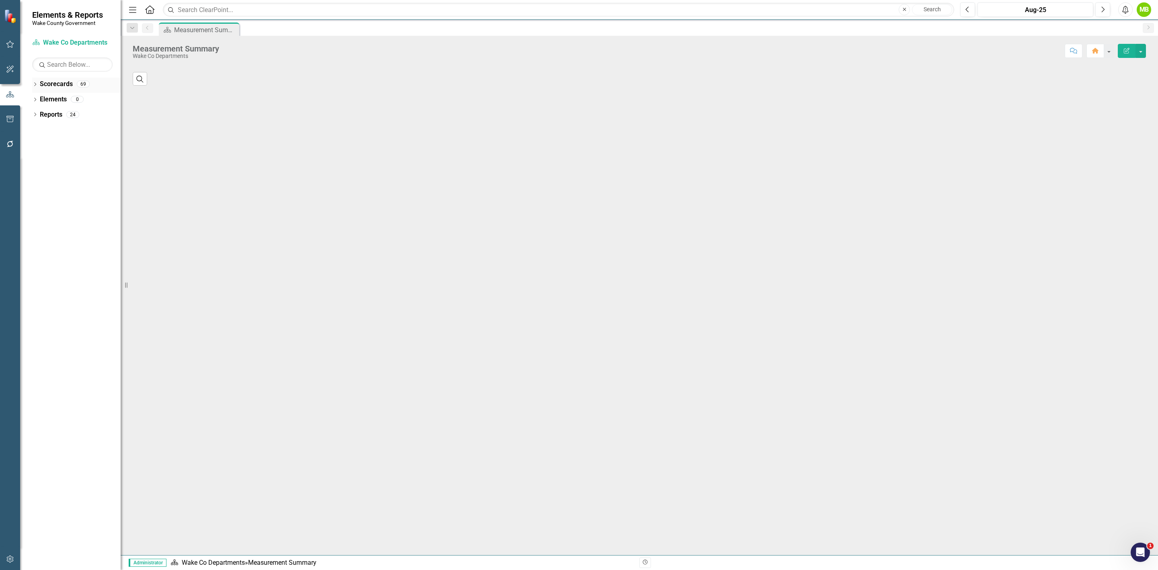
click at [37, 87] on icon "Dropdown" at bounding box center [35, 85] width 6 height 4
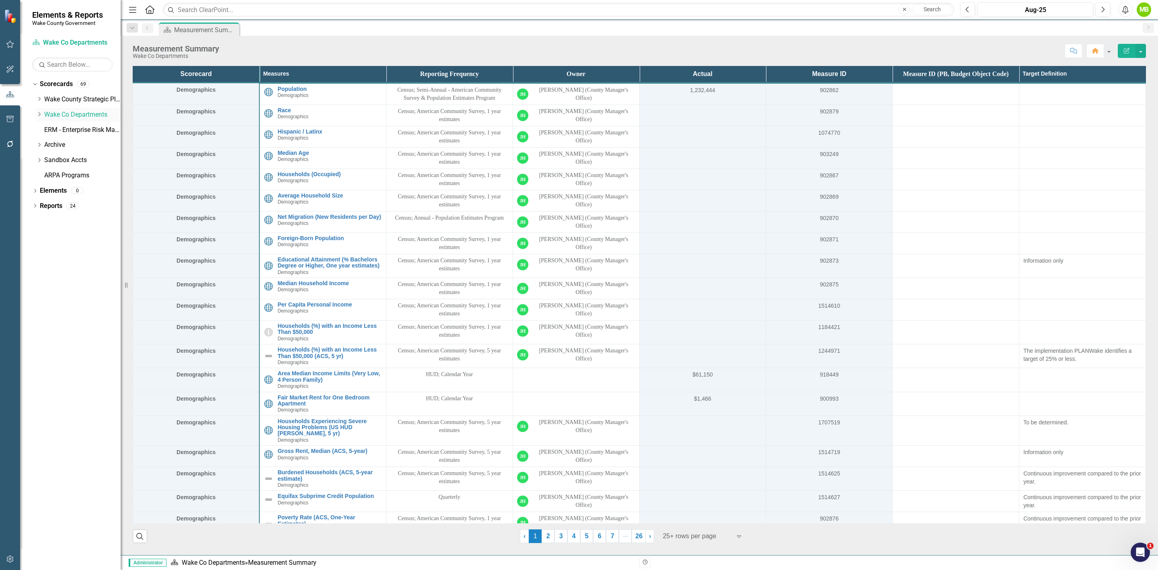
click at [38, 115] on icon "Dropdown" at bounding box center [39, 114] width 6 height 5
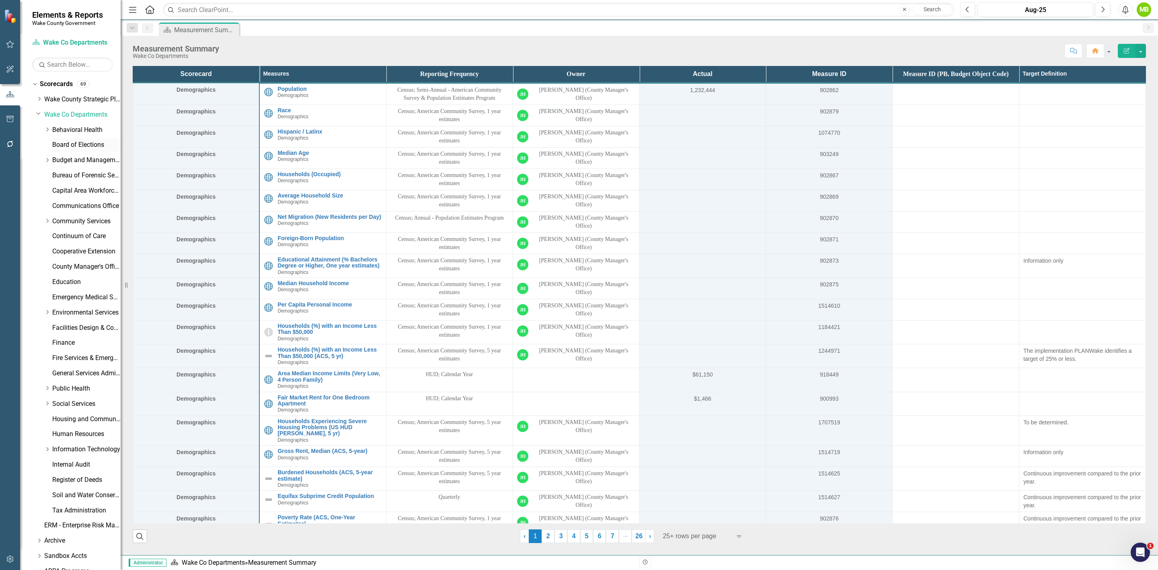
click at [78, 151] on div "Board of Elections" at bounding box center [86, 144] width 68 height 13
click at [78, 145] on link "Board of Elections" at bounding box center [86, 144] width 68 height 9
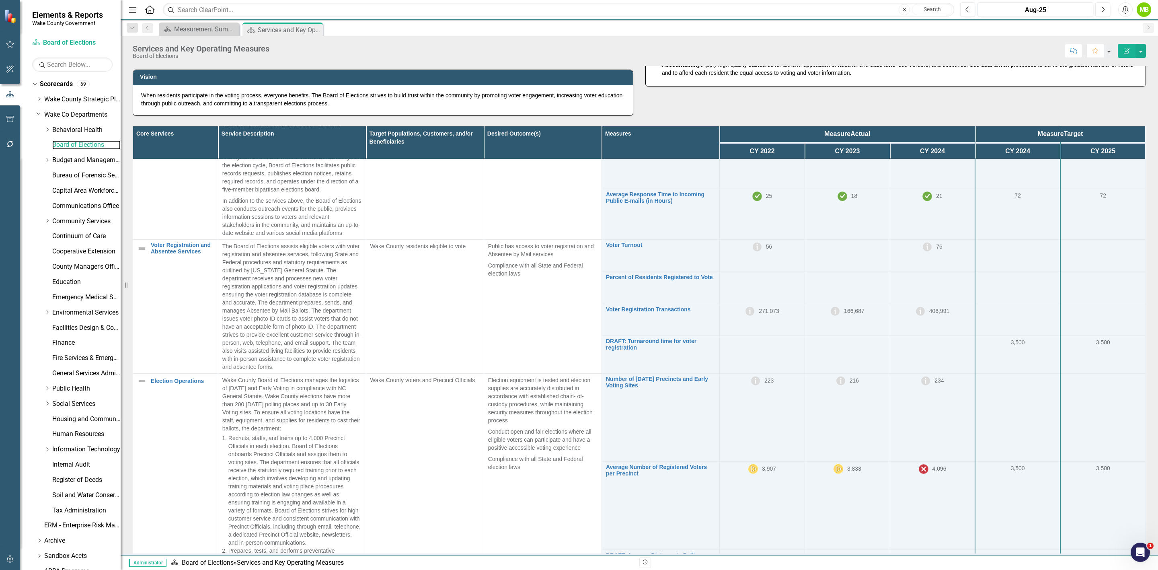
scroll to position [121, 0]
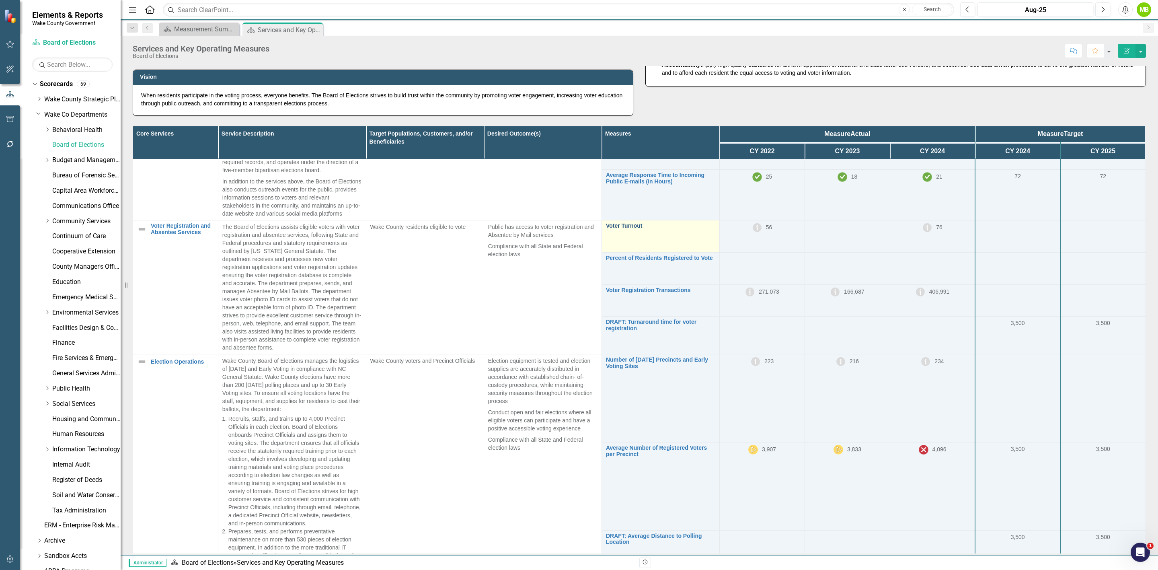
click at [622, 229] on link "Voter Turnout" at bounding box center [660, 226] width 109 height 6
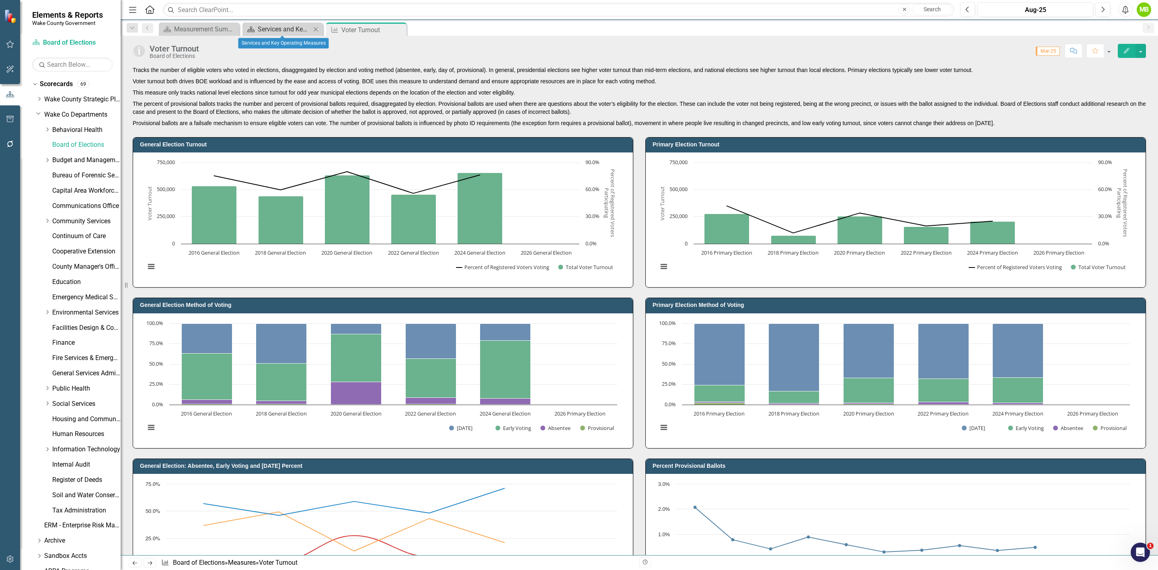
click at [280, 29] on div "Services and Key Operating Measures" at bounding box center [284, 29] width 53 height 10
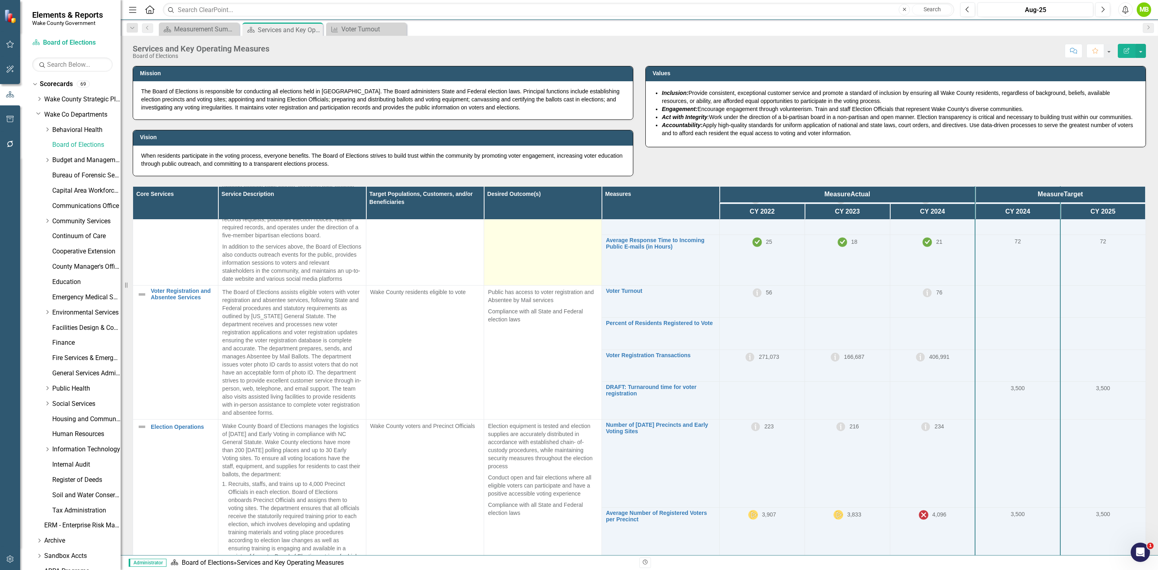
scroll to position [121, 0]
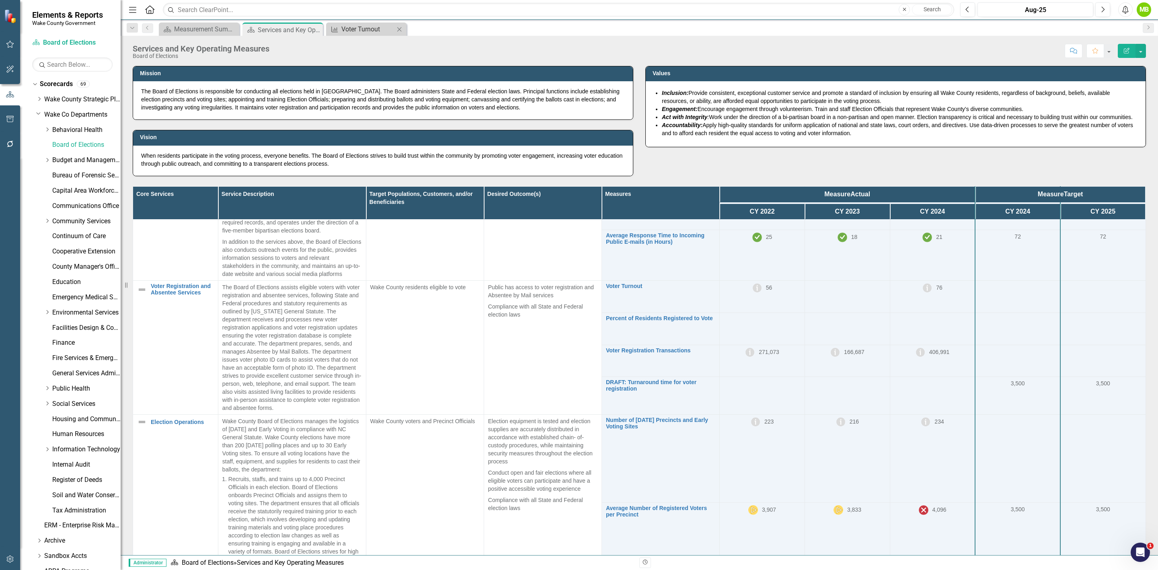
click at [358, 24] on div "Voter Turnout" at bounding box center [367, 29] width 53 height 10
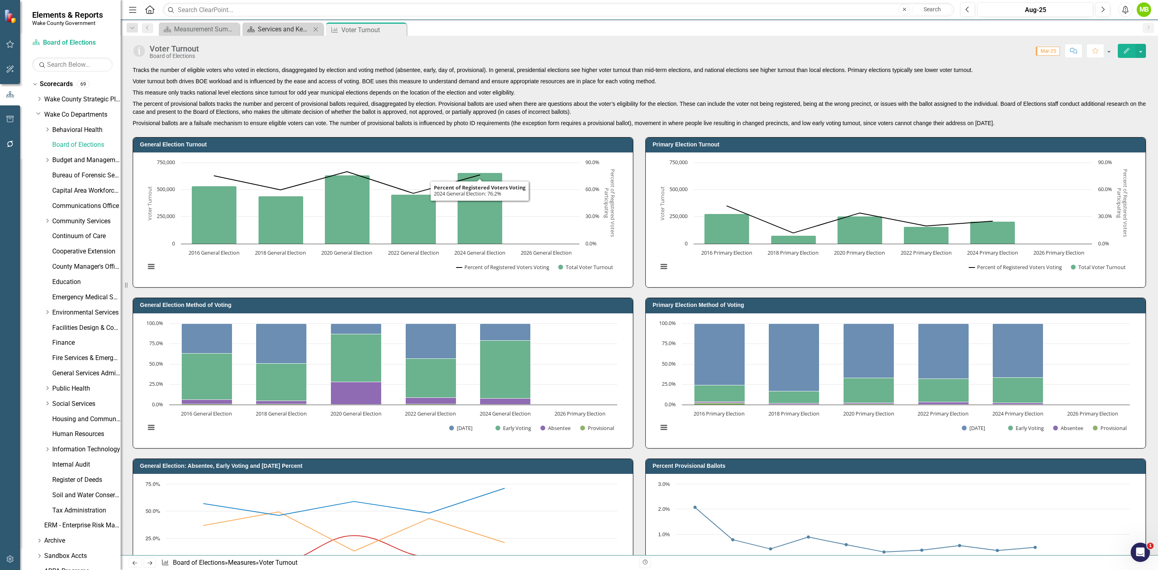
click at [298, 30] on div "Services and Key Operating Measures" at bounding box center [284, 29] width 53 height 10
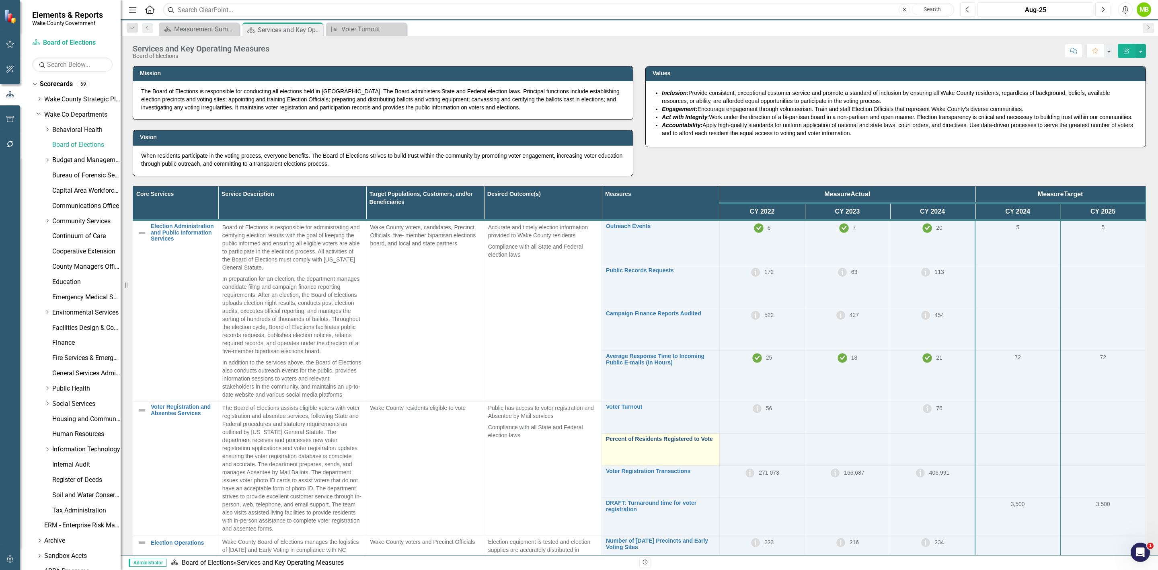
click at [665, 442] on link "Percent of Residents Registered to Vote" at bounding box center [660, 439] width 109 height 6
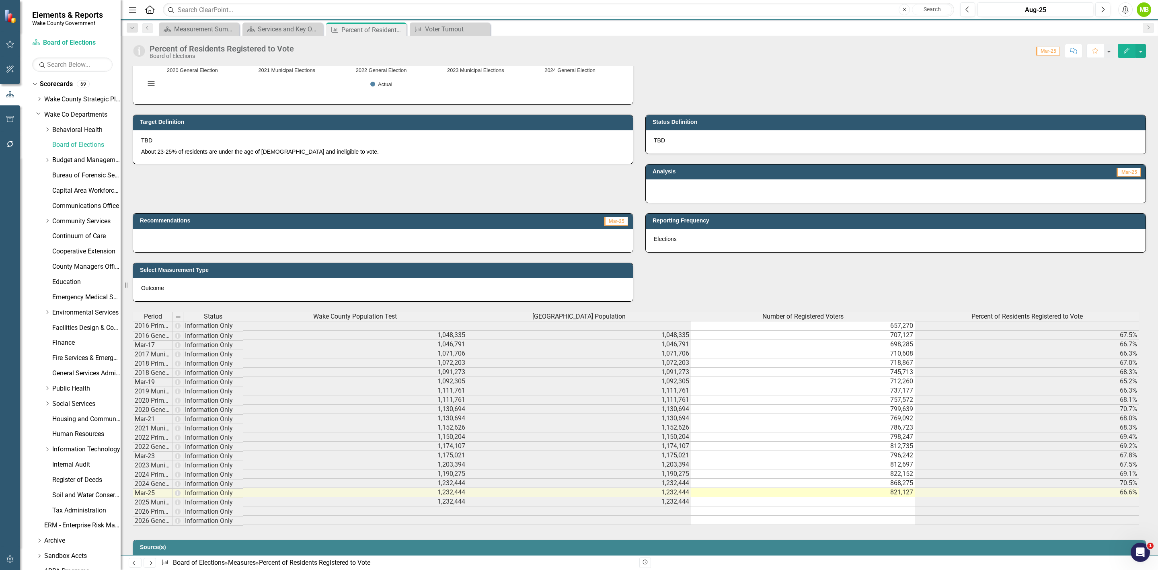
scroll to position [181, 0]
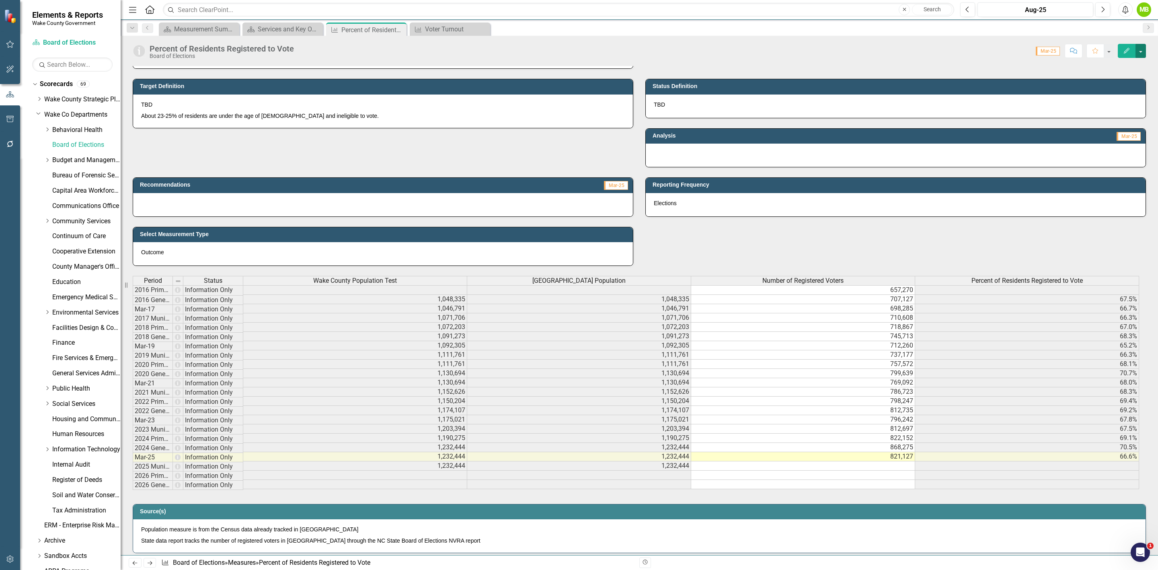
click at [1137, 52] on button "button" at bounding box center [1140, 51] width 10 height 14
click at [1126, 61] on link "Edit Edit Measure" at bounding box center [1106, 66] width 78 height 15
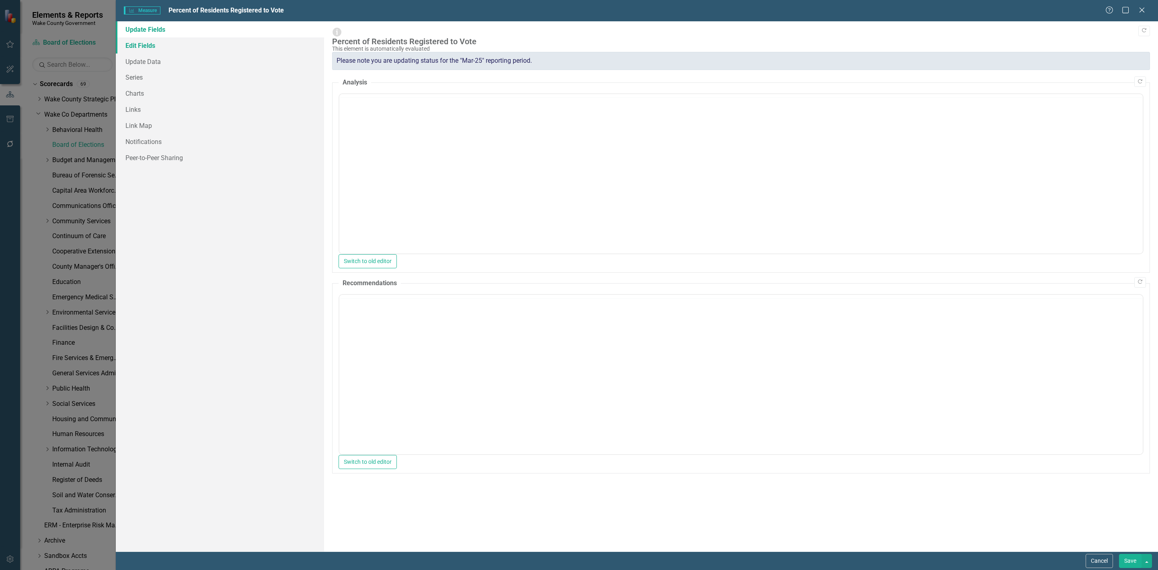
scroll to position [0, 0]
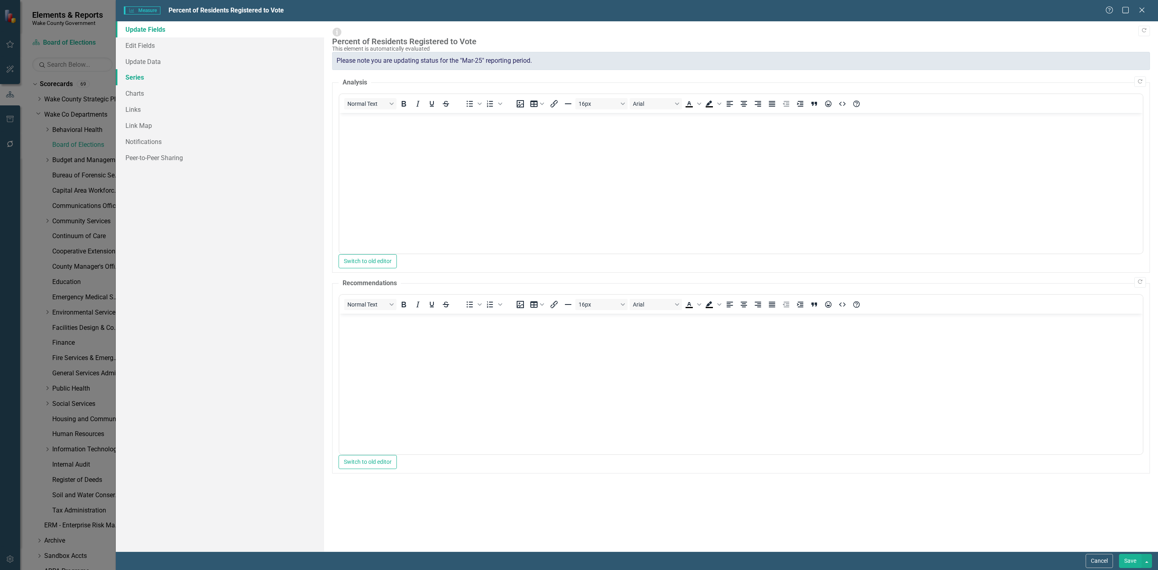
click at [183, 78] on link "Series" at bounding box center [220, 77] width 208 height 16
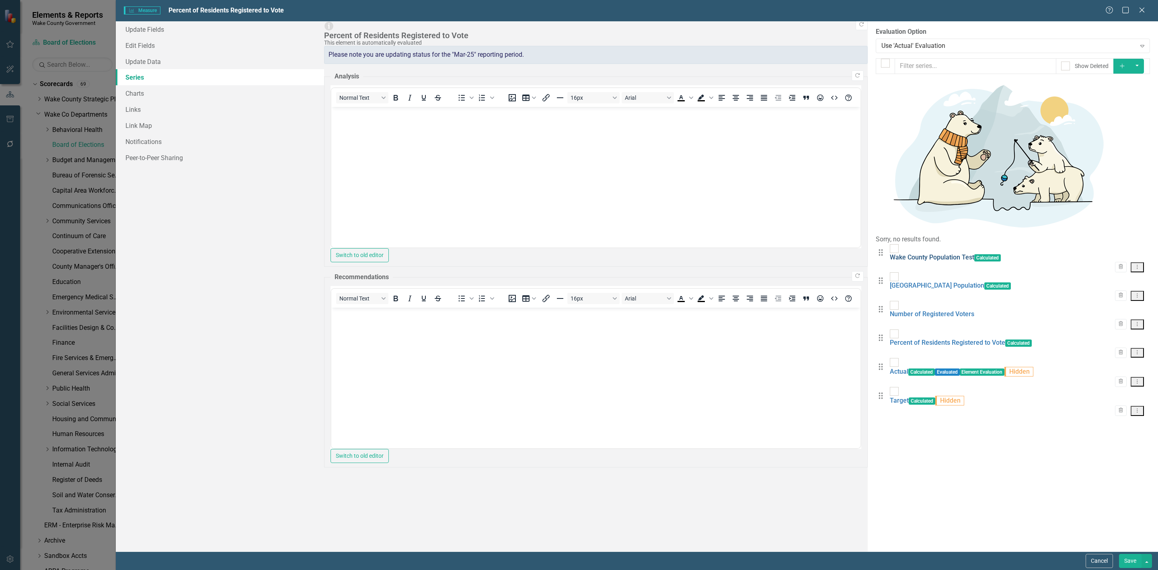
click at [890, 253] on link "Wake County Population Test" at bounding box center [932, 257] width 84 height 8
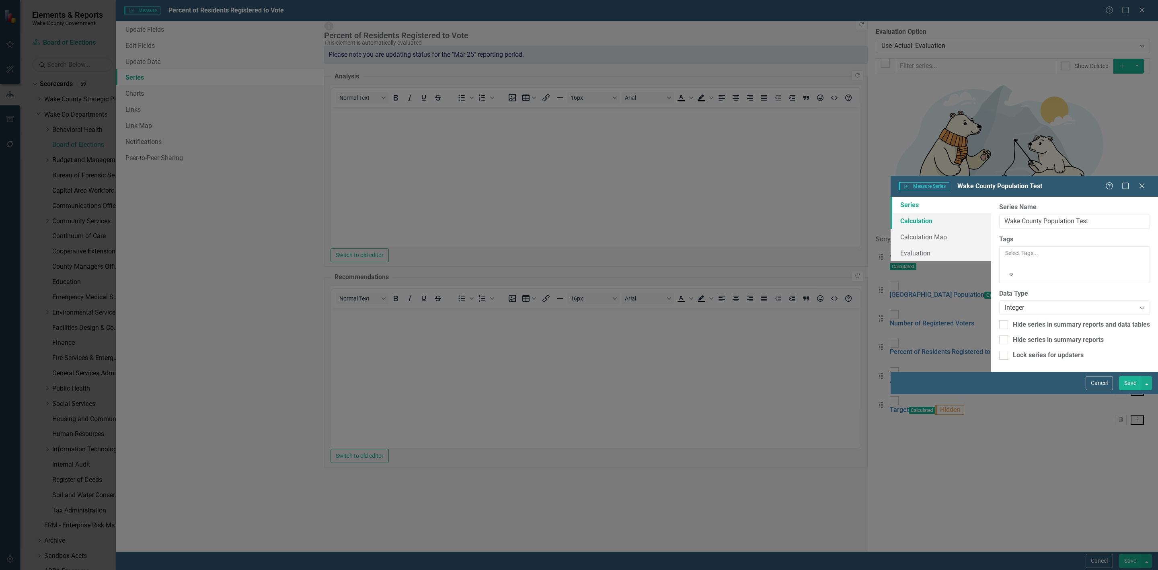
click at [891, 213] on link "Calculation" at bounding box center [941, 221] width 101 height 16
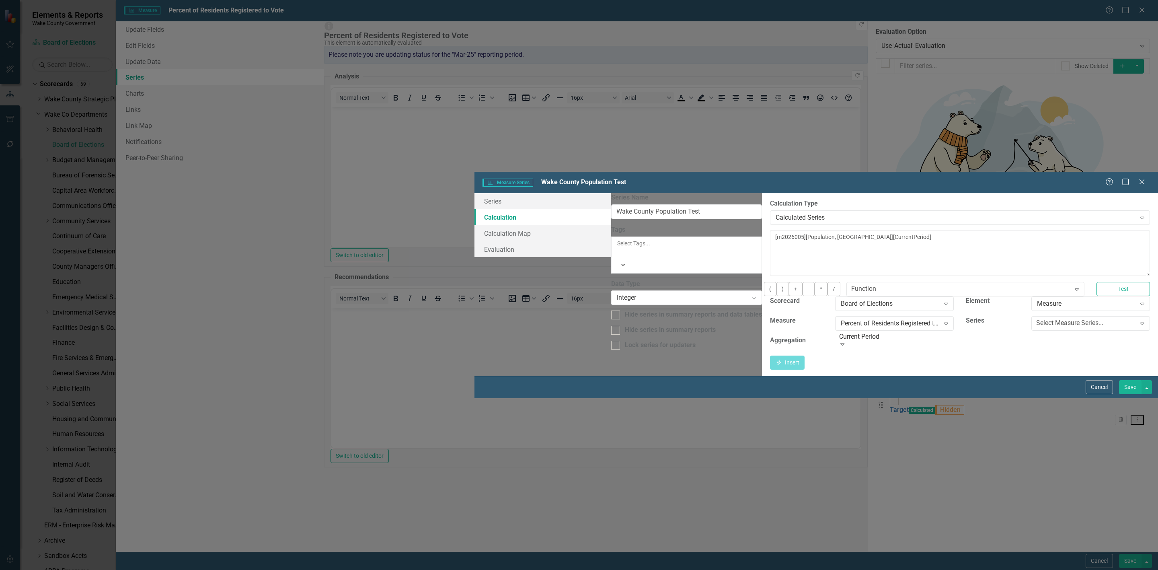
drag, startPoint x: 1108, startPoint y: 566, endPoint x: 1104, endPoint y: 563, distance: 4.6
click at [1107, 394] on button "Cancel" at bounding box center [1099, 387] width 27 height 14
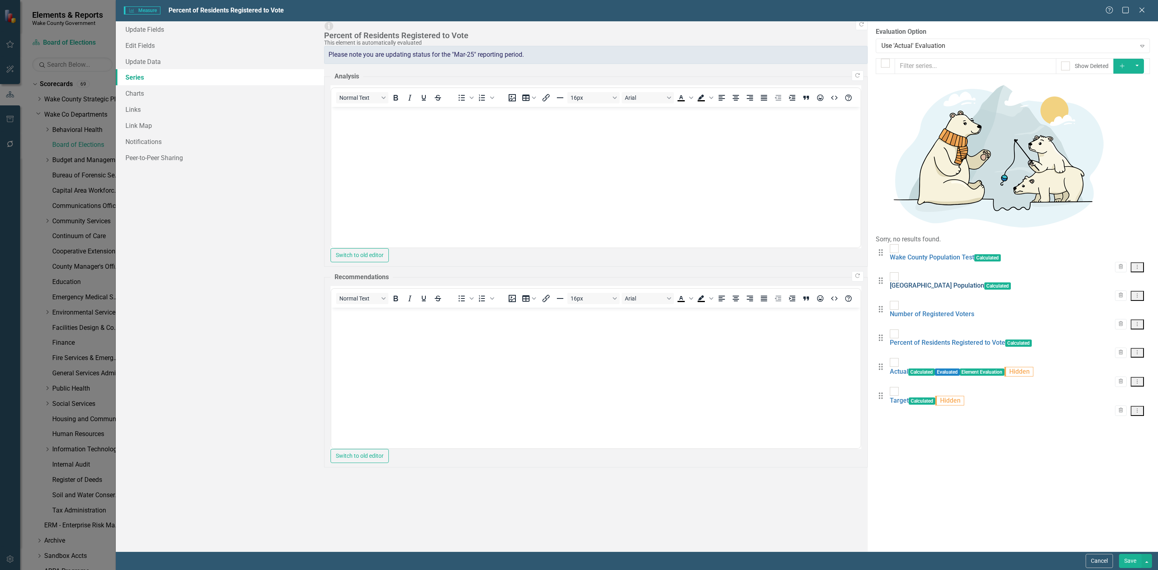
click at [890, 281] on link "[GEOGRAPHIC_DATA] Population" at bounding box center [937, 285] width 94 height 8
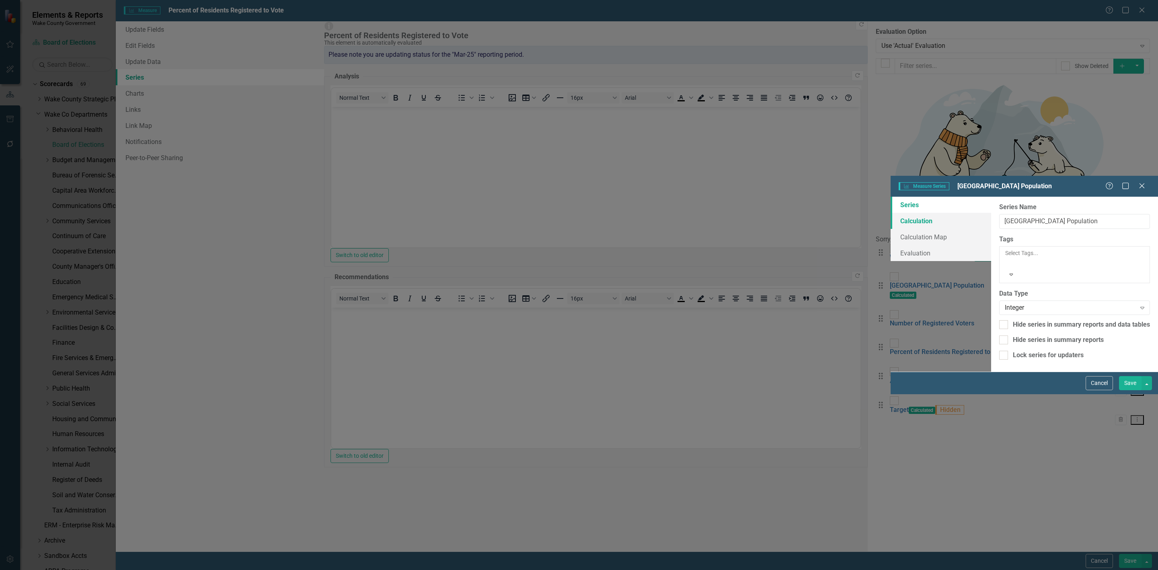
click at [891, 213] on link "Calculation" at bounding box center [941, 221] width 101 height 16
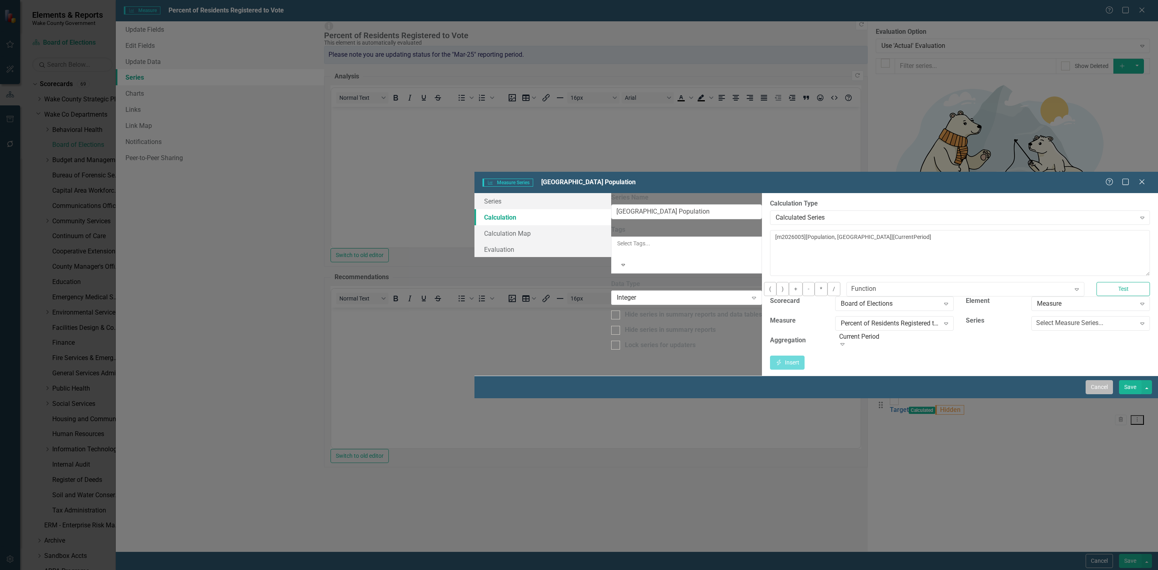
click at [1093, 394] on button "Cancel" at bounding box center [1099, 387] width 27 height 14
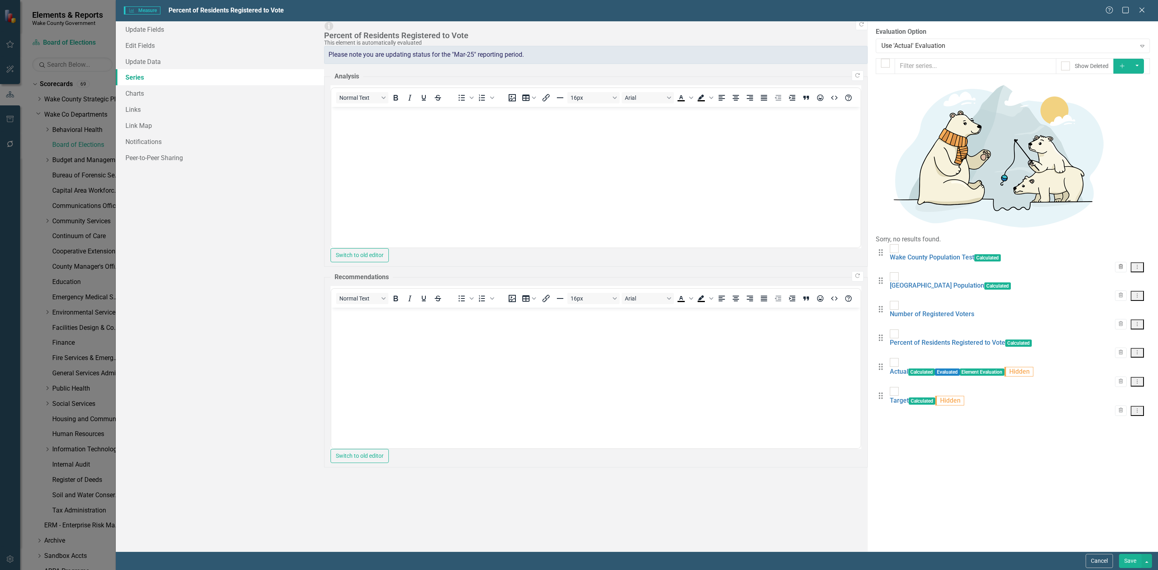
click at [1119, 264] on icon "button" at bounding box center [1121, 266] width 4 height 5
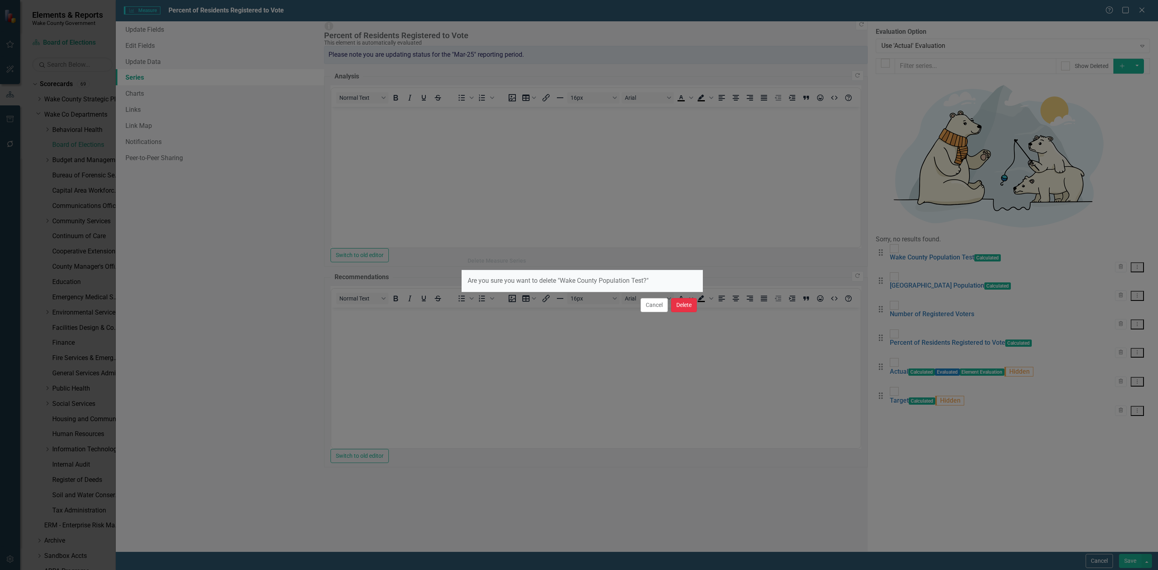
click at [691, 309] on button "Delete" at bounding box center [684, 305] width 26 height 14
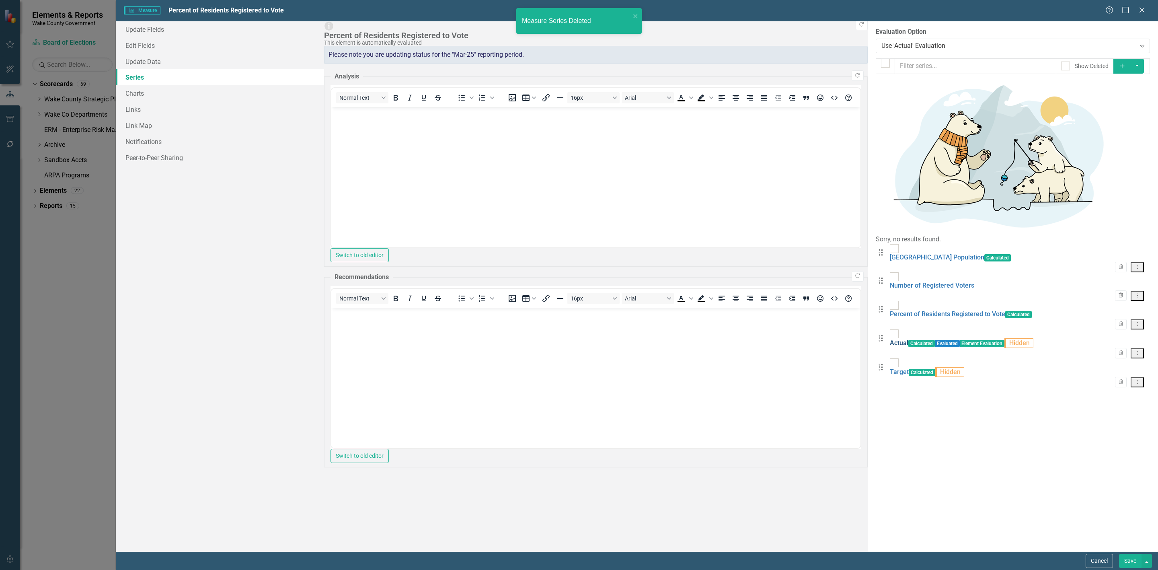
click at [890, 339] on link "Actual" at bounding box center [899, 343] width 18 height 8
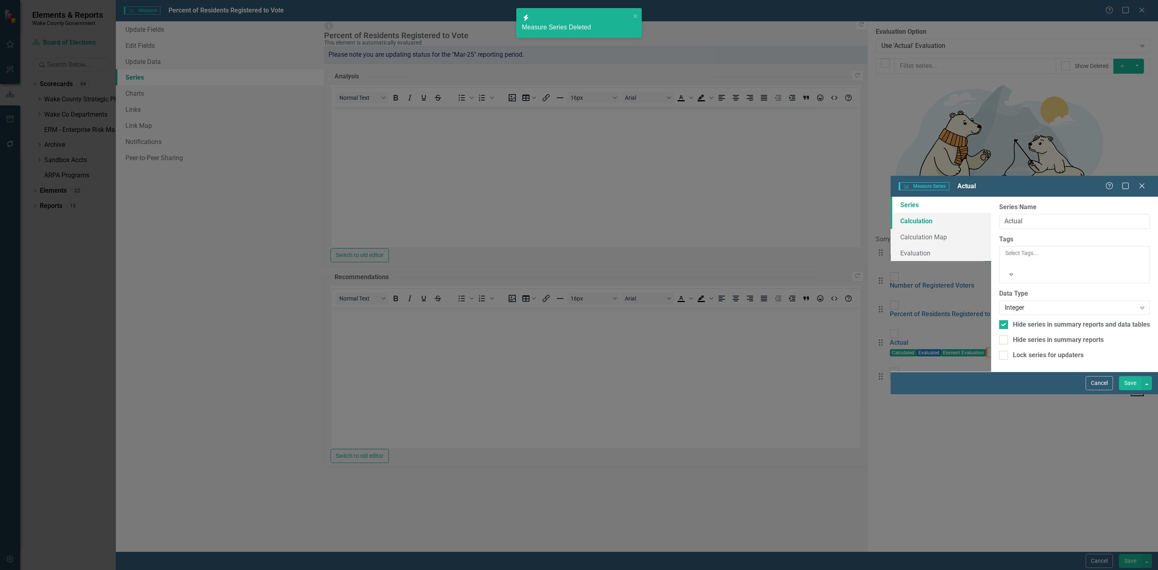
click at [891, 213] on link "Calculation" at bounding box center [941, 221] width 101 height 16
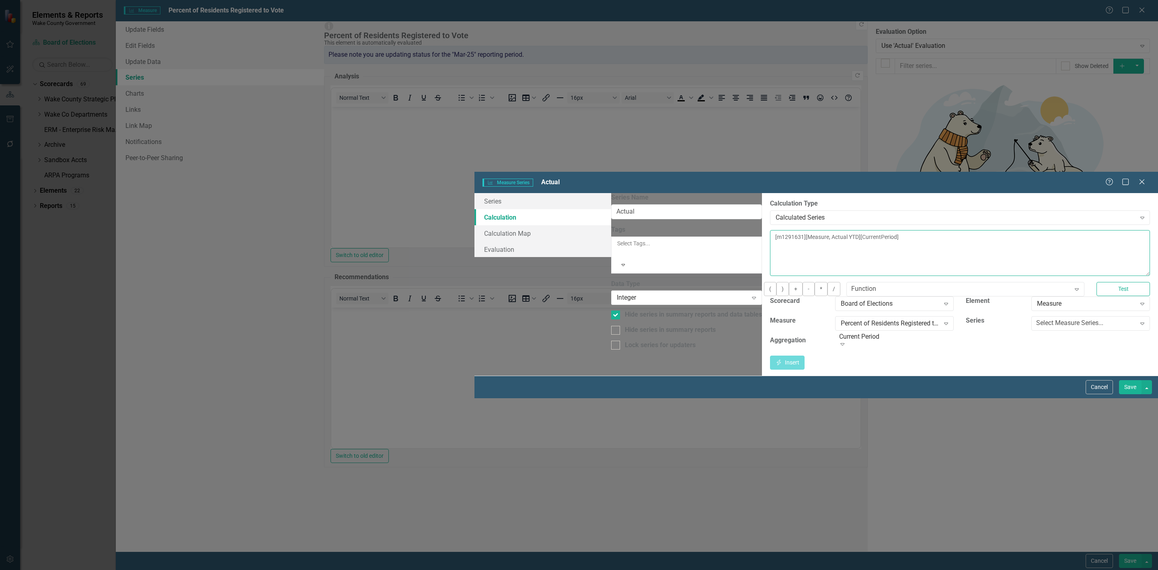
drag, startPoint x: 622, startPoint y: 76, endPoint x: 338, endPoint y: 50, distance: 285.5
click at [474, 193] on div "Series Calculation Calculation Map Evaluation From this page, you can edit the …" at bounding box center [815, 284] width 683 height 183
click at [1036, 318] on div "Select Measure Series..." at bounding box center [1069, 322] width 67 height 9
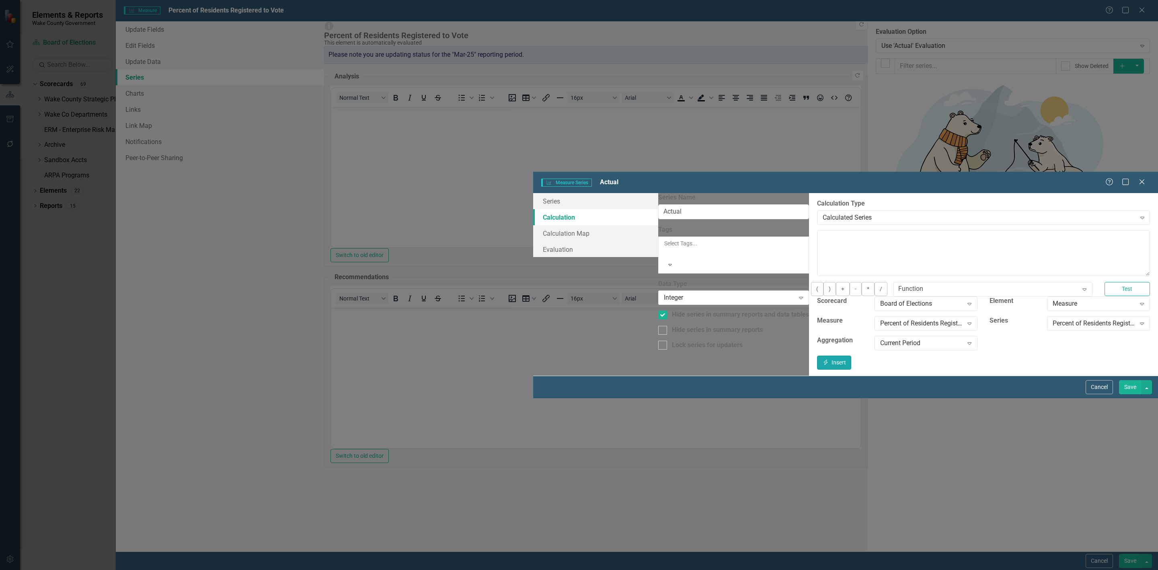
click at [829, 359] on icon "Insert" at bounding box center [825, 362] width 7 height 6
click at [1136, 394] on button "Save" at bounding box center [1130, 387] width 23 height 14
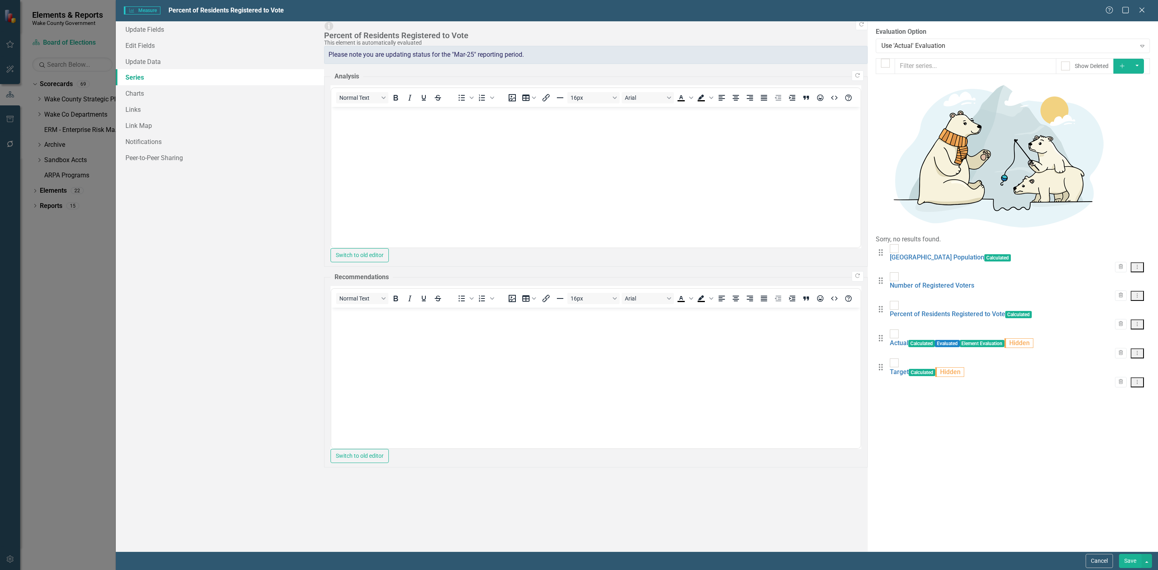
click at [1129, 562] on button "Save" at bounding box center [1130, 561] width 23 height 14
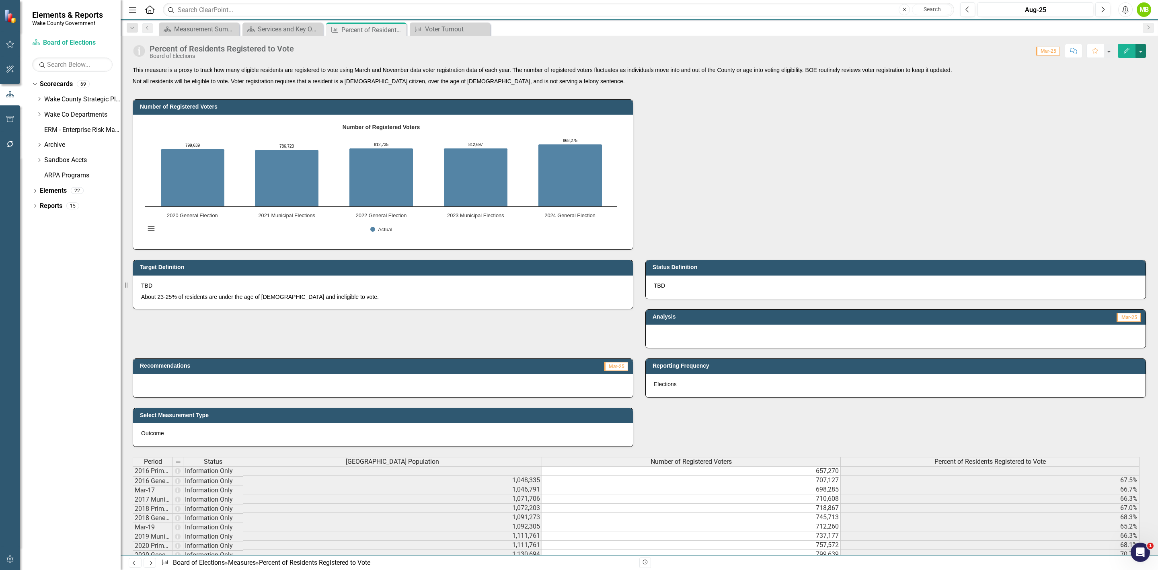
click at [1140, 52] on button "button" at bounding box center [1140, 51] width 10 height 14
click at [941, 111] on div "Number of Registered Voters Number of Registered Voters Bar chart with 5 bars. …" at bounding box center [639, 169] width 1025 height 160
click at [1141, 52] on button "button" at bounding box center [1140, 51] width 10 height 14
click at [1113, 63] on link "Edit Edit Measure" at bounding box center [1106, 66] width 78 height 15
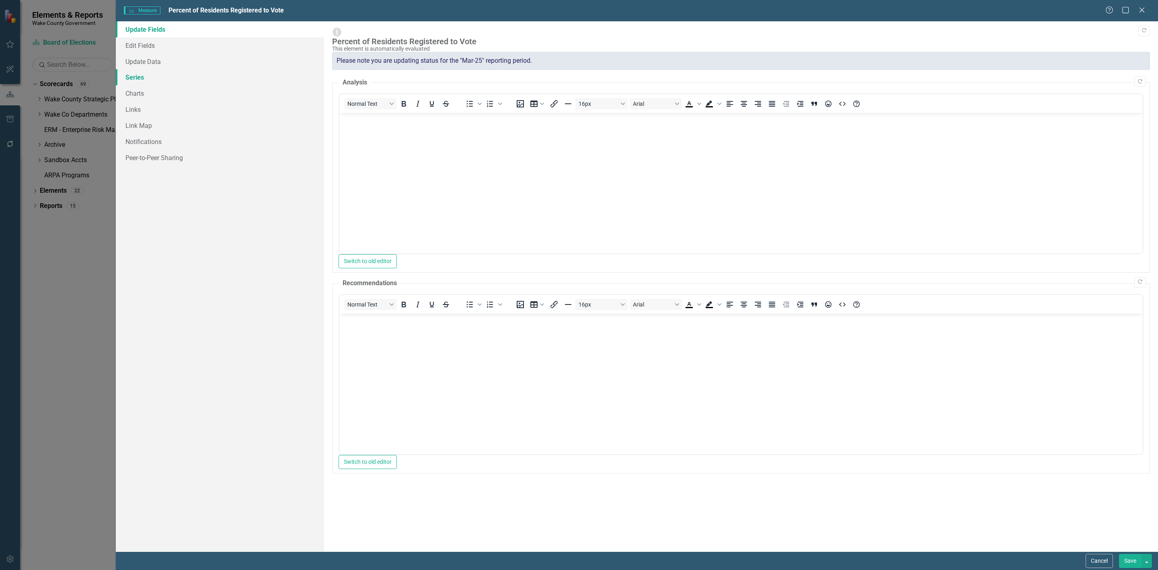
click at [170, 75] on link "Series" at bounding box center [220, 77] width 208 height 16
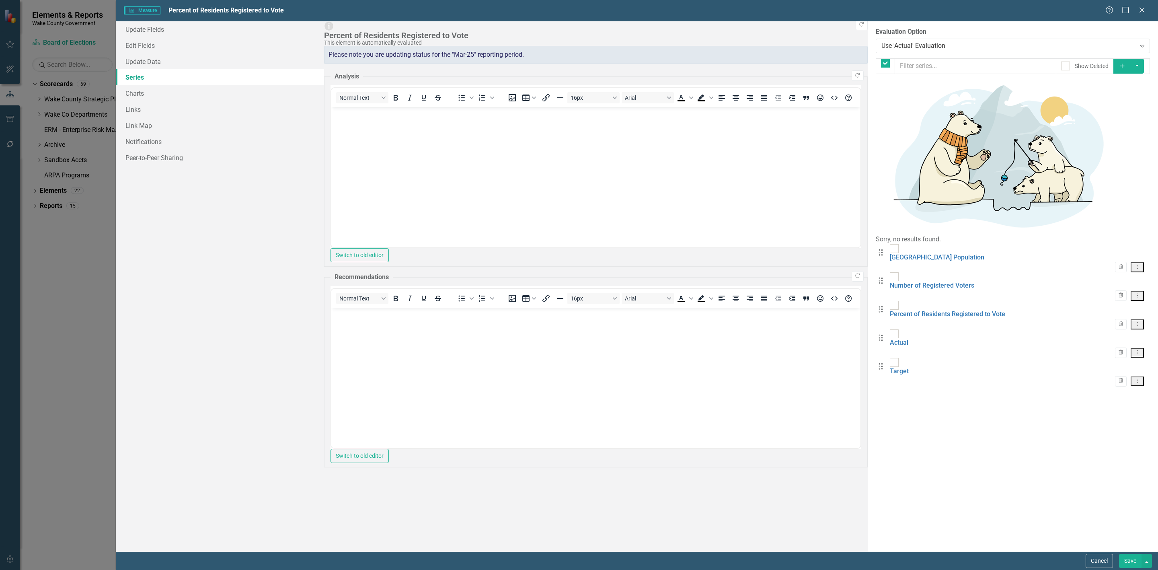
checkbox input "false"
click at [1126, 65] on icon "Add" at bounding box center [1122, 66] width 7 height 6
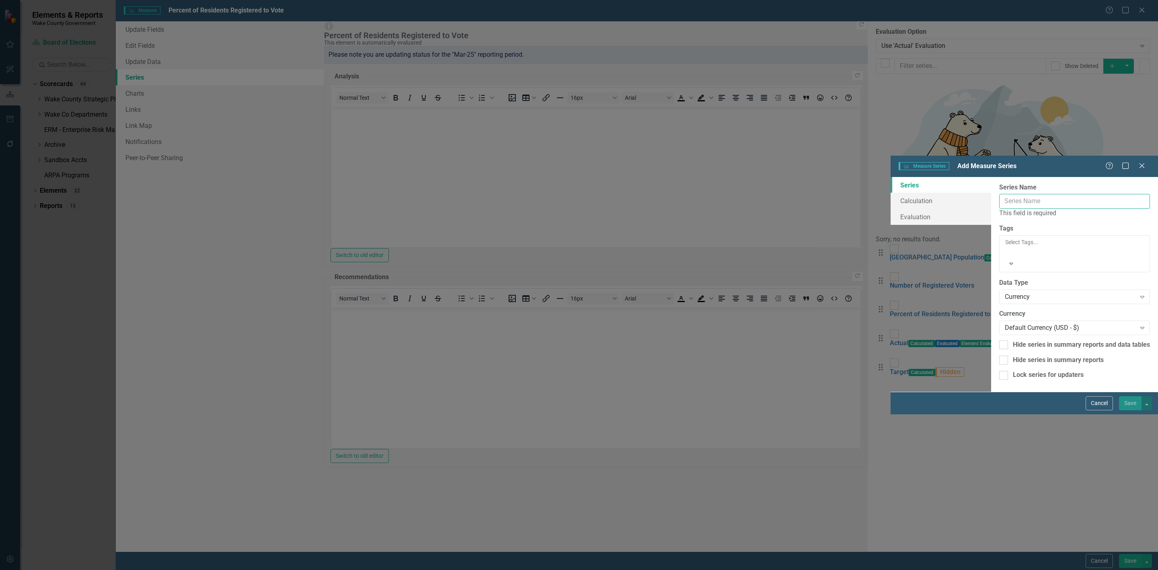
click at [999, 194] on input "Series Name" at bounding box center [1074, 201] width 151 height 15
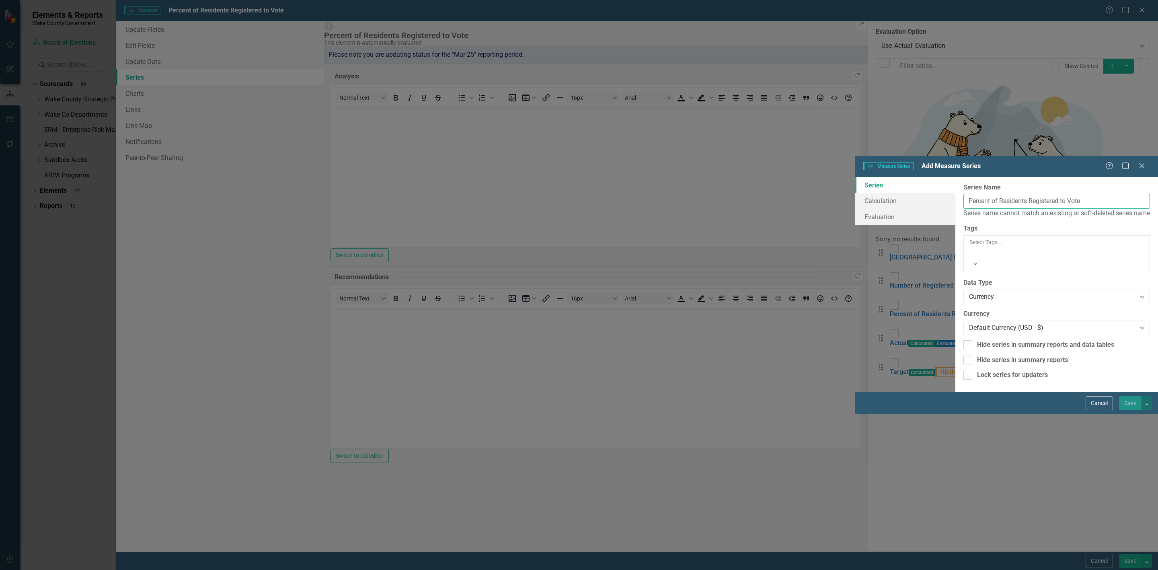
click at [963, 194] on input "Percent of Residents Registered to Vote" at bounding box center [1056, 201] width 187 height 15
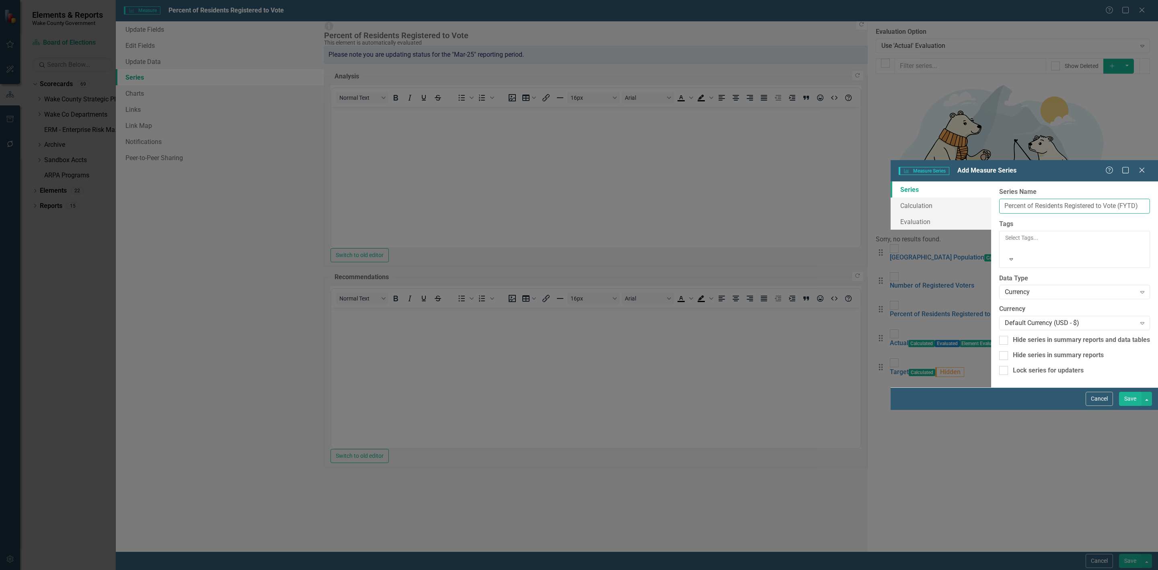
click at [999, 199] on input "Percent of Residents Registered to Vote (FYTD)" at bounding box center [1074, 206] width 151 height 15
type input "Percent of Residents Registered to Vote (FYTD Avg)"
click at [891, 197] on link "Calculation" at bounding box center [941, 205] width 101 height 16
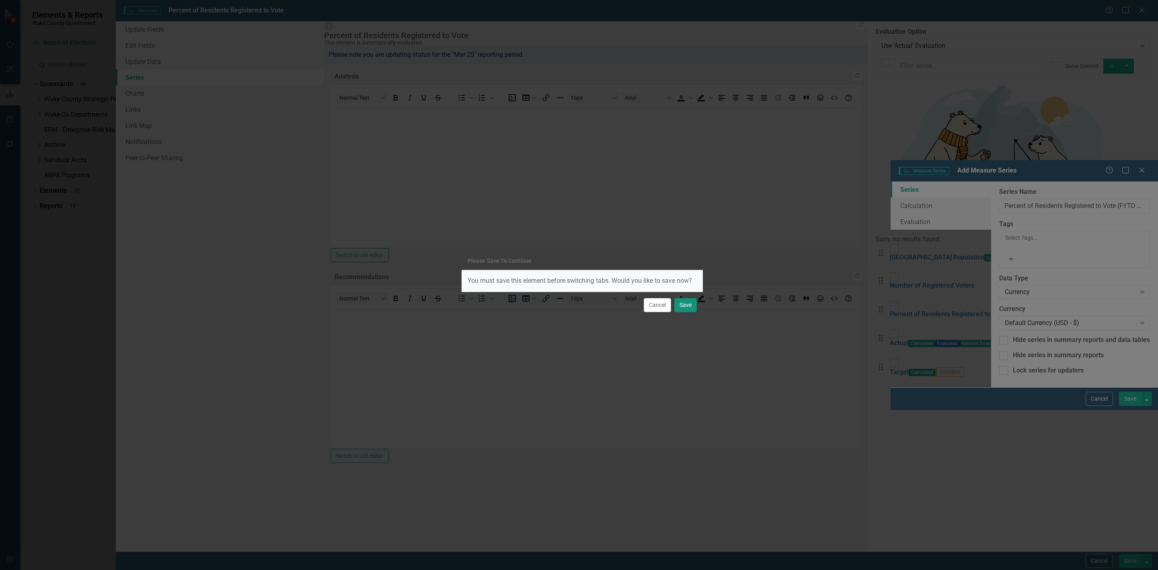
click at [694, 302] on button "Save" at bounding box center [685, 305] width 23 height 14
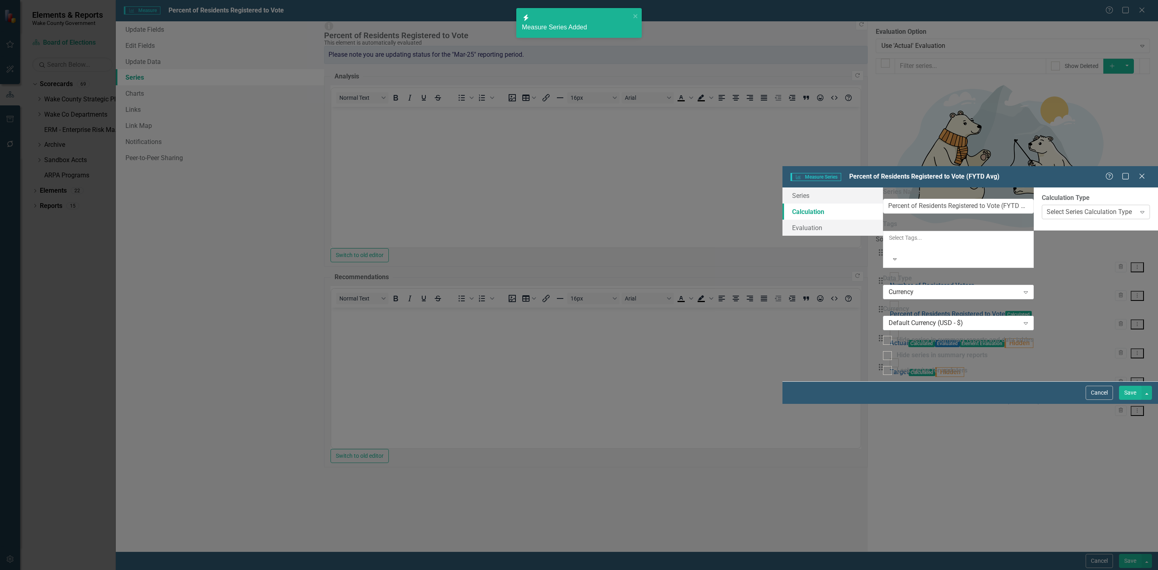
click at [1047, 207] on div "Select Series Calculation Type" at bounding box center [1089, 211] width 85 height 9
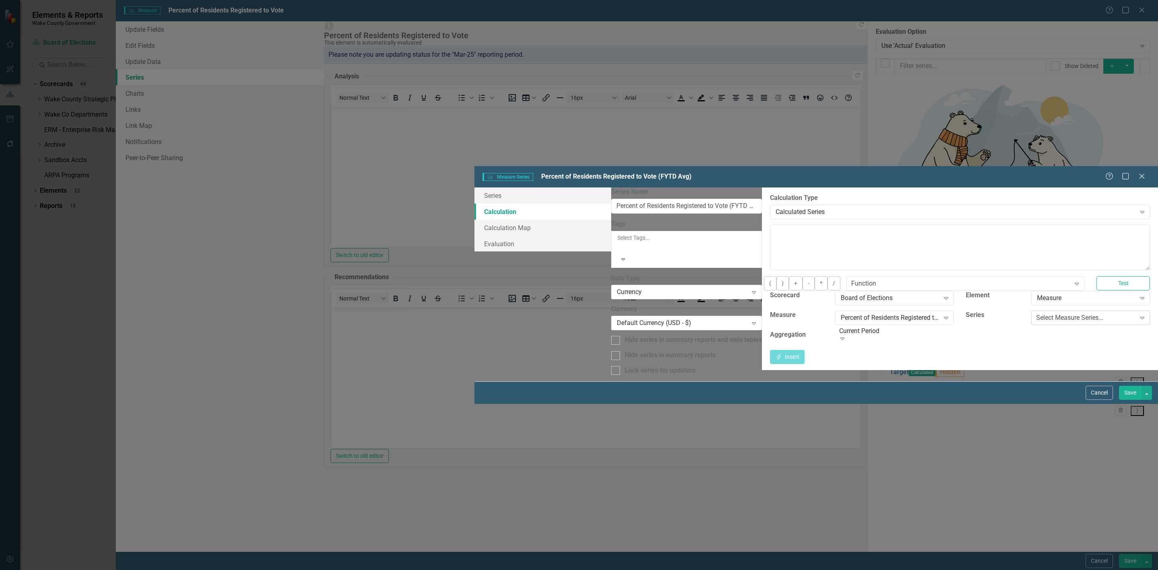
click at [1036, 313] on div "Select Measure Series..." at bounding box center [1069, 317] width 67 height 9
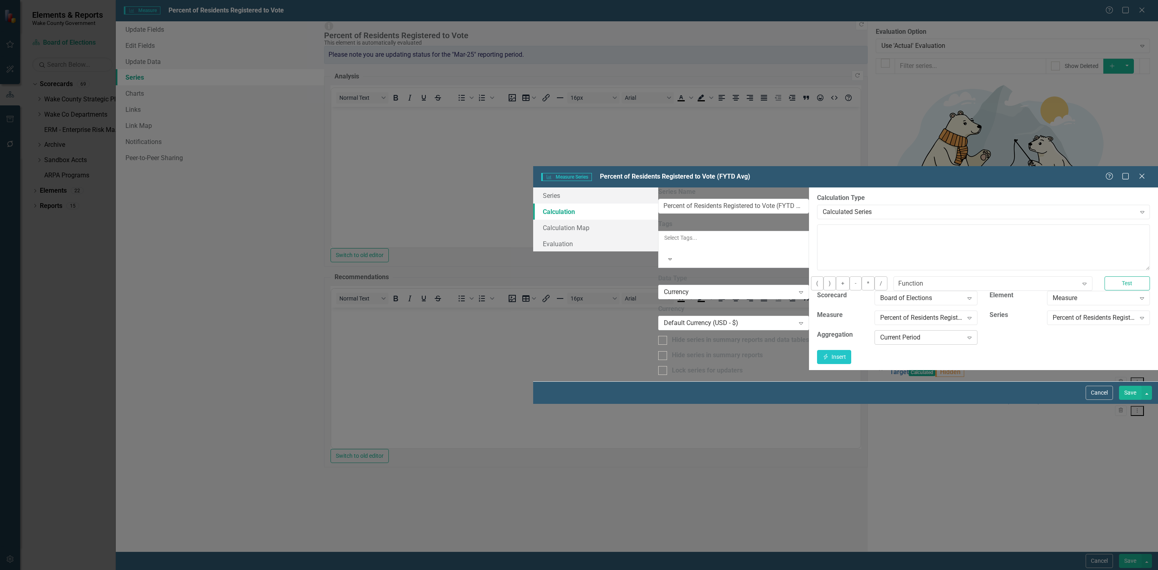
click at [880, 333] on div "Current Period" at bounding box center [921, 337] width 83 height 9
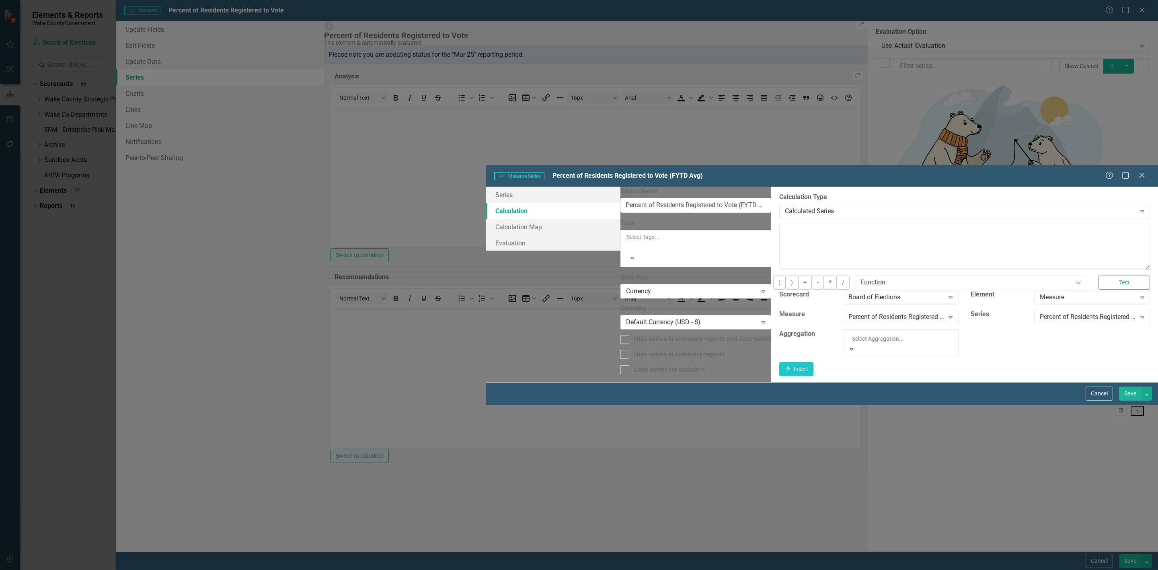
scroll to position [60, 0]
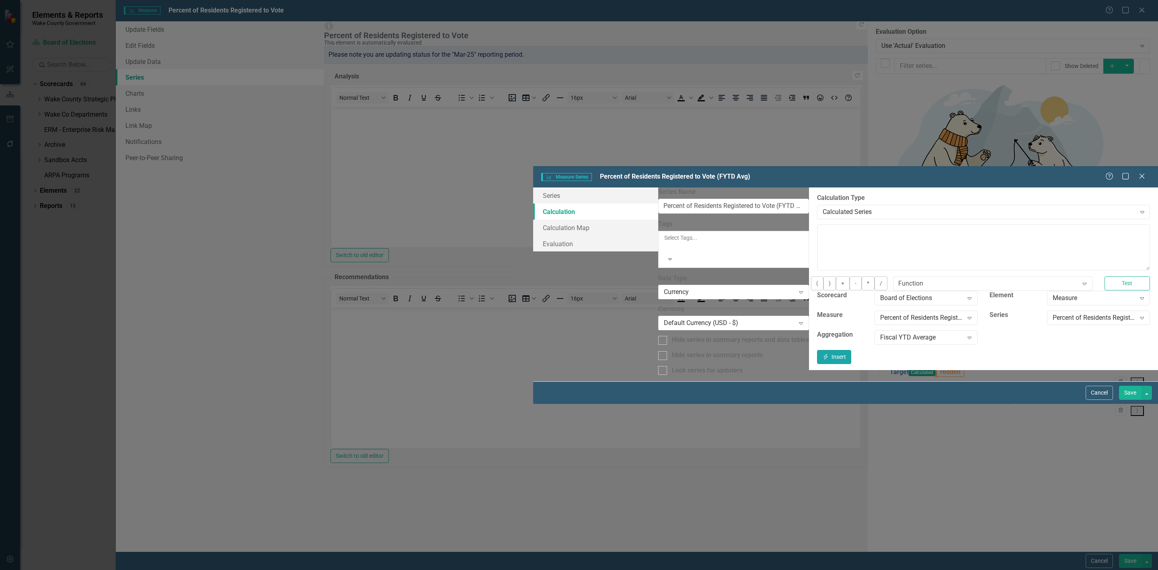
click at [828, 354] on icon "button" at bounding box center [825, 357] width 4 height 6
click at [533, 187] on link "Series" at bounding box center [595, 195] width 125 height 16
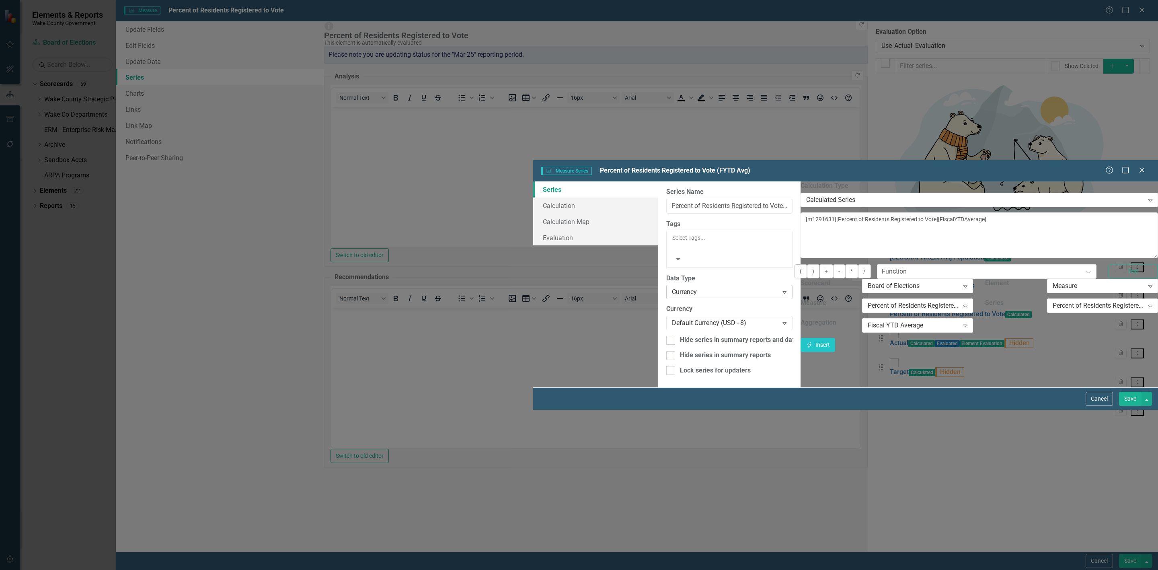
click at [672, 287] on div "Currency" at bounding box center [725, 291] width 107 height 9
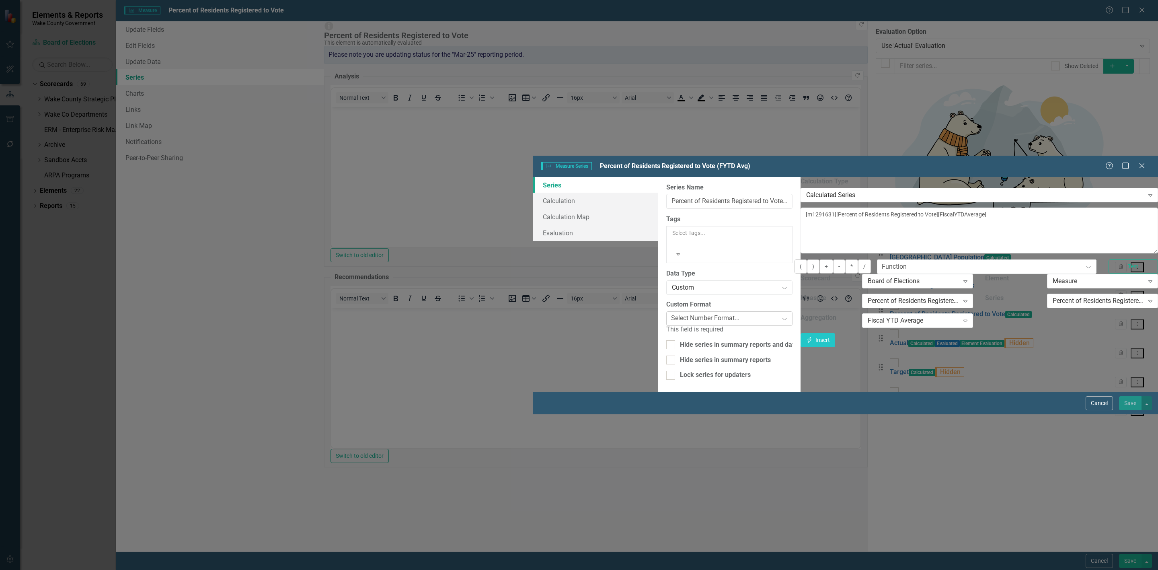
click at [671, 314] on div "Select Number Format..." at bounding box center [705, 318] width 68 height 9
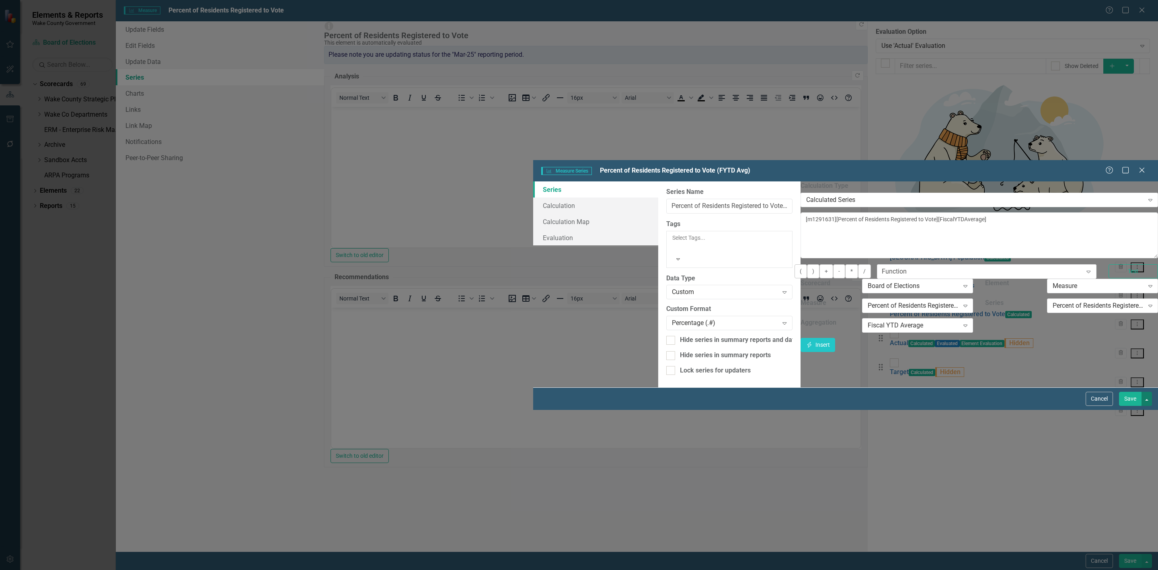
click at [1141, 406] on button "button" at bounding box center [1146, 399] width 10 height 14
click at [1133, 406] on button "Save" at bounding box center [1130, 399] width 23 height 14
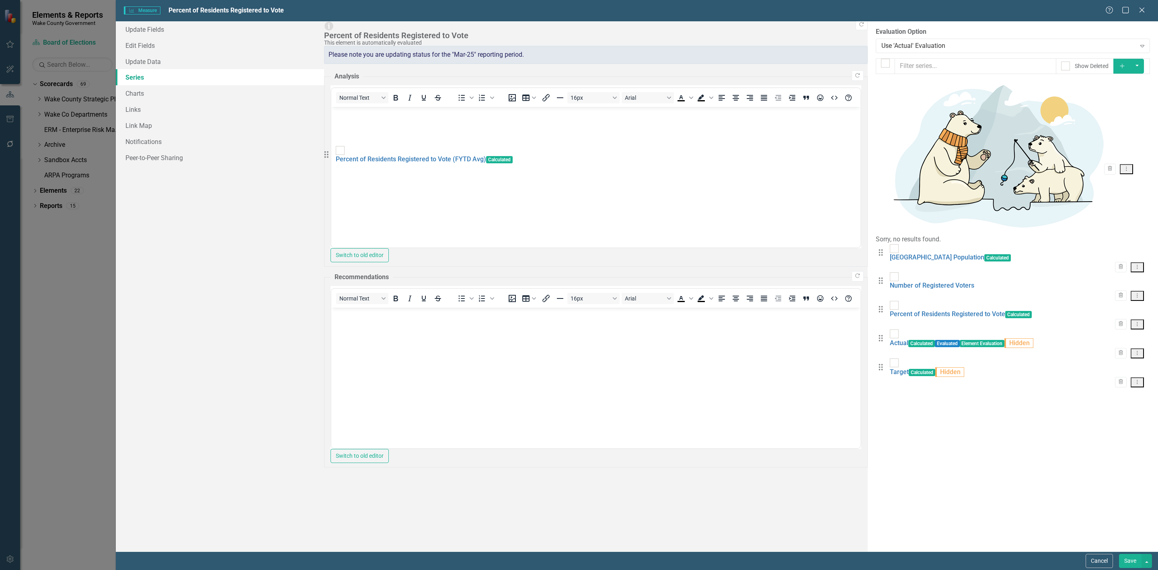
drag, startPoint x: 339, startPoint y: 218, endPoint x: 328, endPoint y: 157, distance: 61.7
click at [868, 157] on div "From this page, you can add, edit, delete, or duplicate the measure series for …" at bounding box center [1013, 286] width 290 height 530
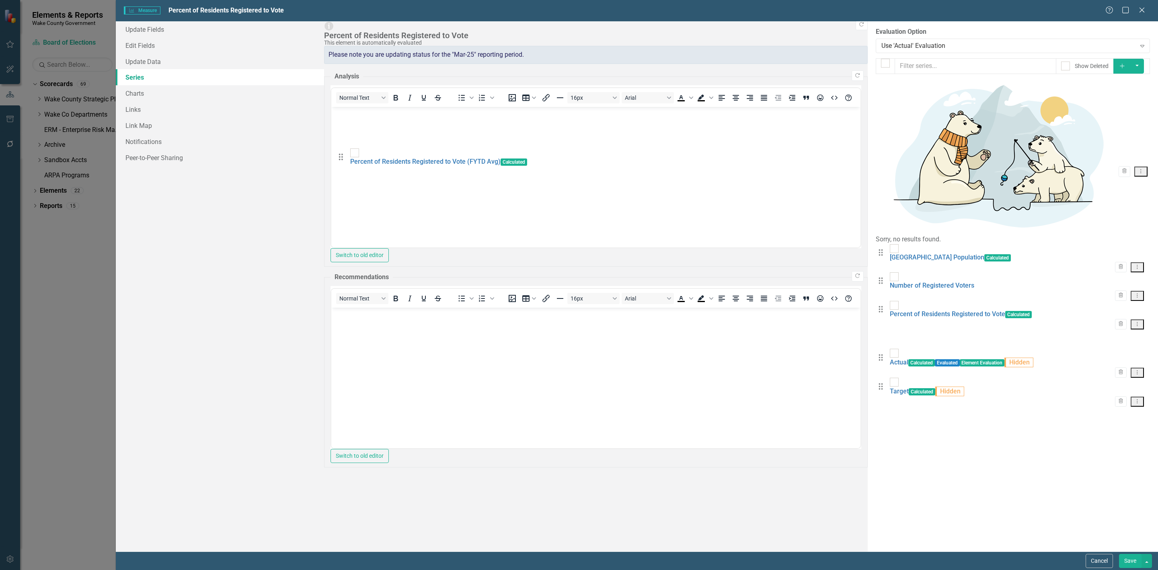
drag, startPoint x: 343, startPoint y: 218, endPoint x: 344, endPoint y: 159, distance: 58.3
click at [876, 244] on div "Drag Wake County Population Calculated Trash Dropdown Menu Drag Number of Regis…" at bounding box center [1013, 330] width 274 height 172
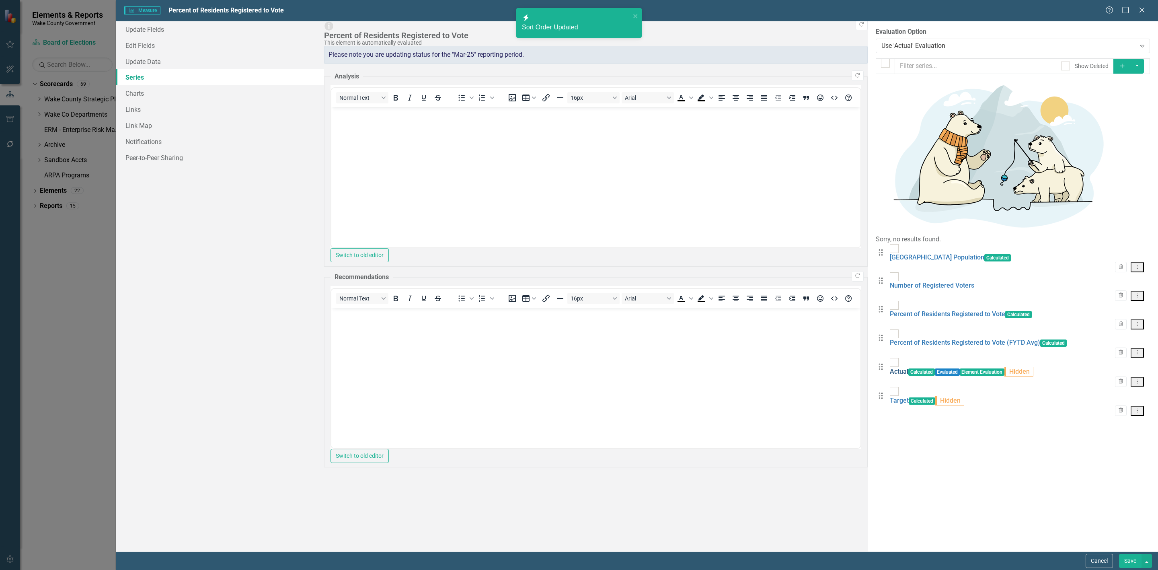
click at [890, 367] on link "Actual" at bounding box center [899, 371] width 18 height 8
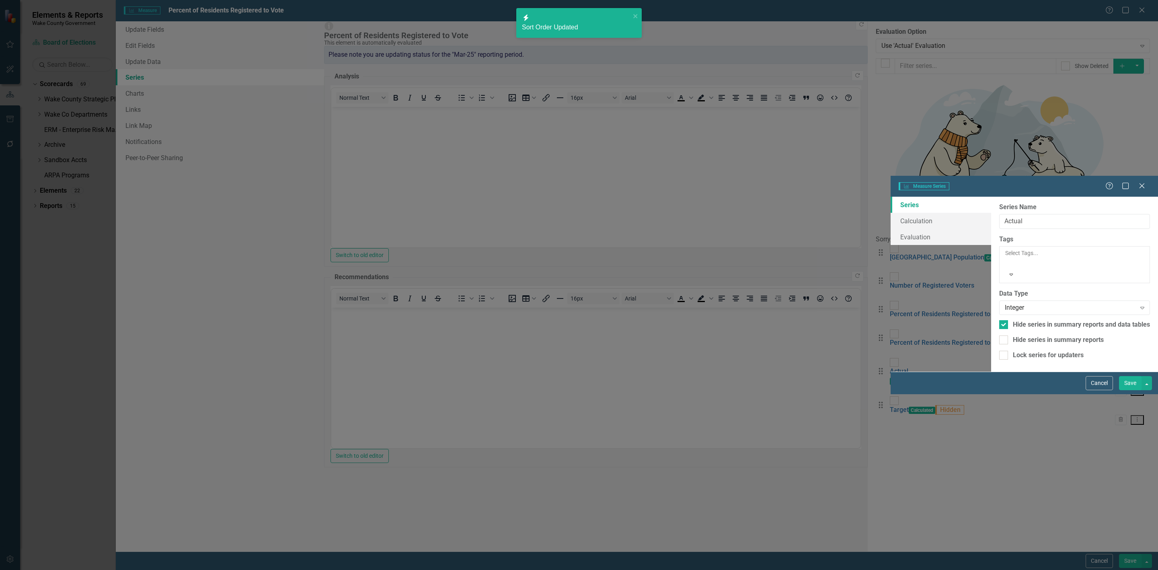
type input "Actual"
checkbox input "true"
click at [891, 213] on link "Calculation" at bounding box center [941, 221] width 101 height 16
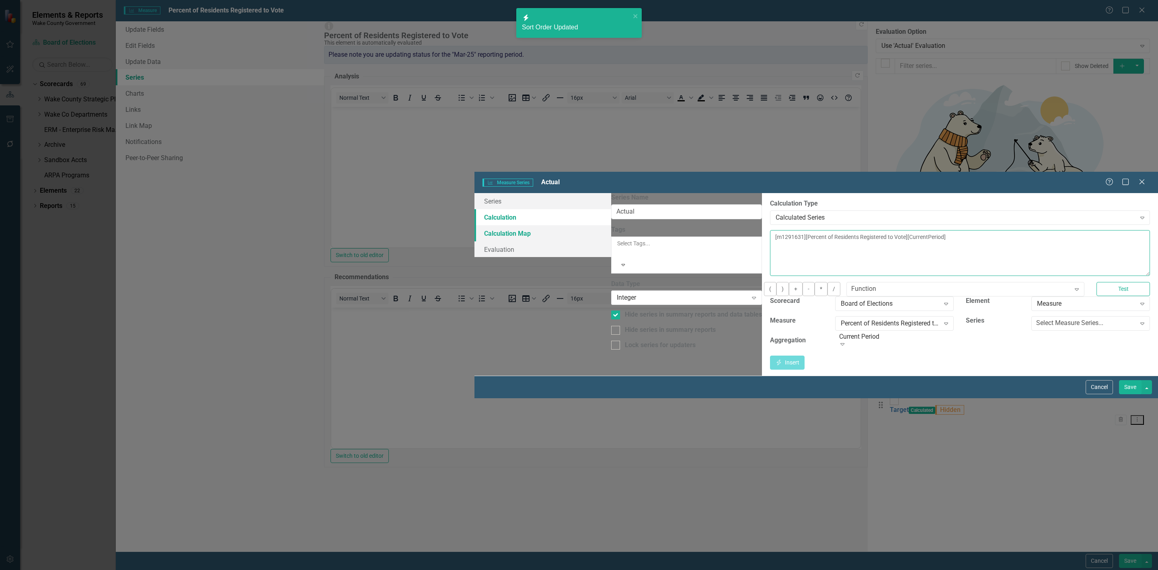
drag, startPoint x: 678, startPoint y: 72, endPoint x: 370, endPoint y: 60, distance: 307.8
click at [474, 193] on div "Series Calculation Calculation Map Evaluation From this page, you can edit the …" at bounding box center [815, 284] width 683 height 183
click at [1036, 318] on div "Select Measure Series..." at bounding box center [1069, 322] width 67 height 9
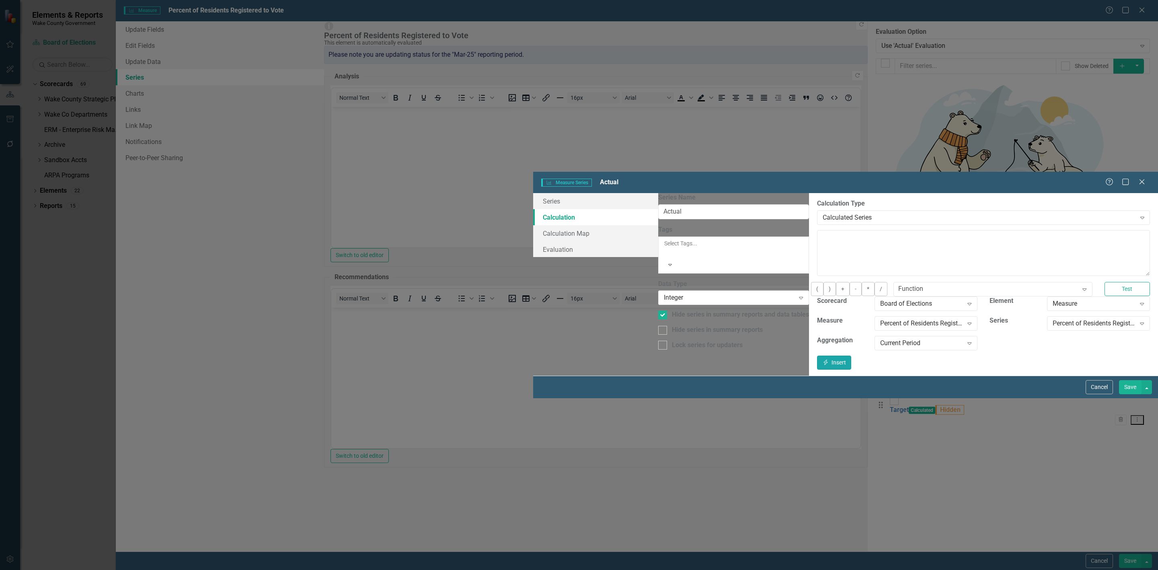
click at [852, 355] on button "Insert Insert" at bounding box center [834, 362] width 35 height 14
click at [1132, 394] on button "Save" at bounding box center [1130, 387] width 23 height 14
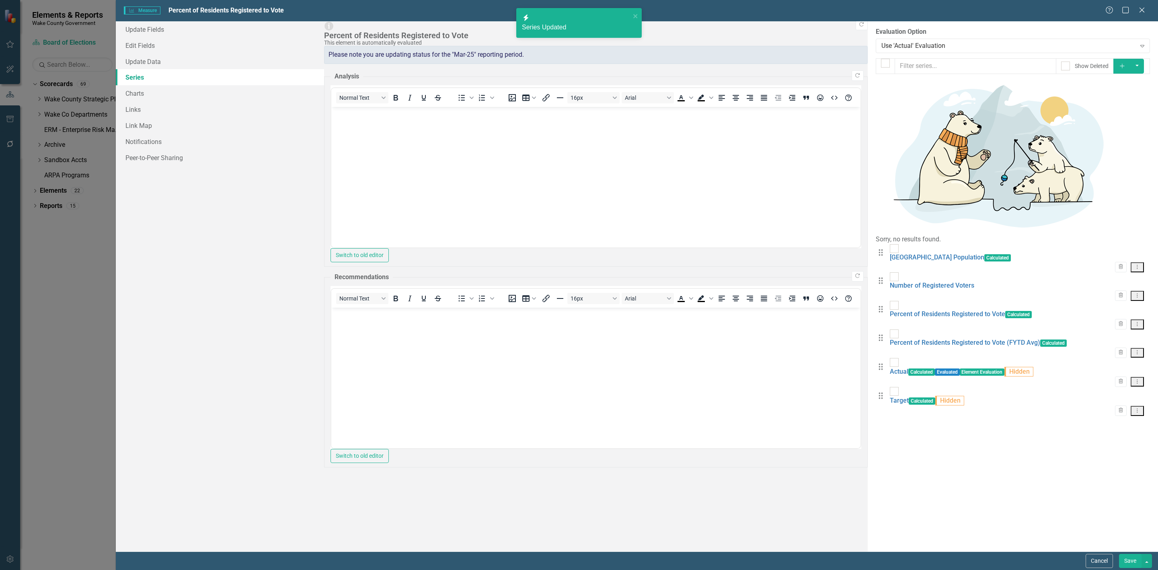
click at [1125, 560] on button "Save" at bounding box center [1130, 561] width 23 height 14
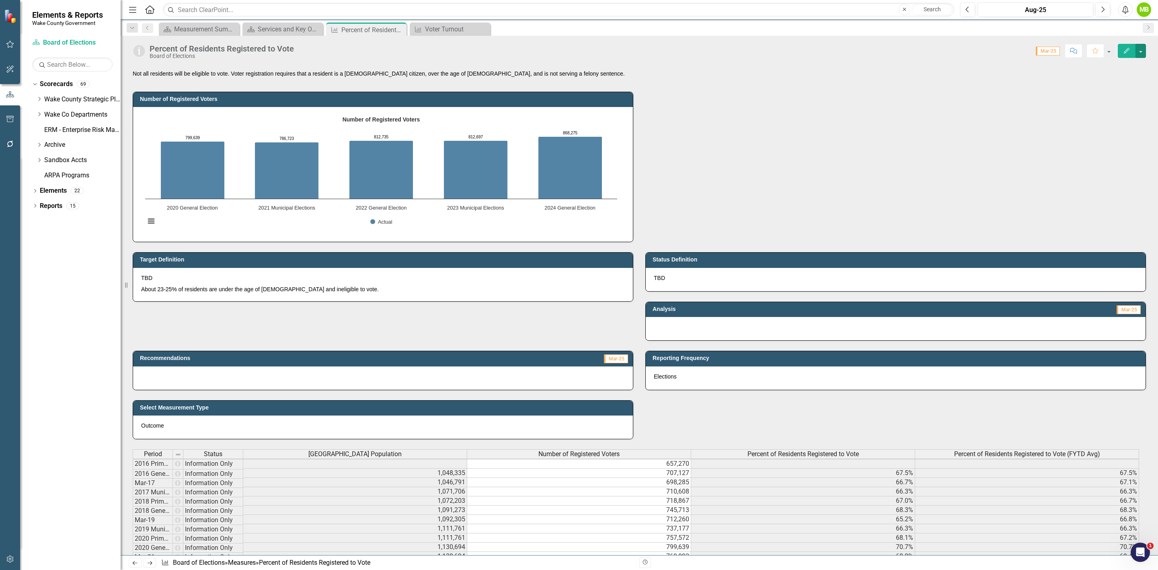
scroll to position [0, 0]
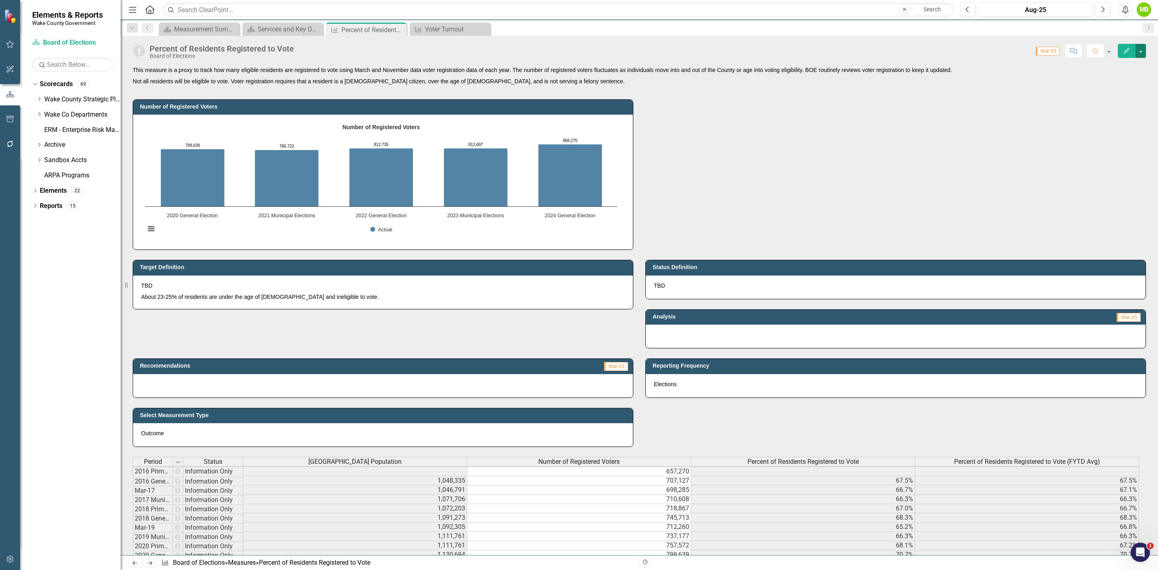
click at [1137, 54] on button "button" at bounding box center [1140, 51] width 10 height 14
click at [1108, 67] on link "Edit Edit Measure" at bounding box center [1106, 66] width 78 height 15
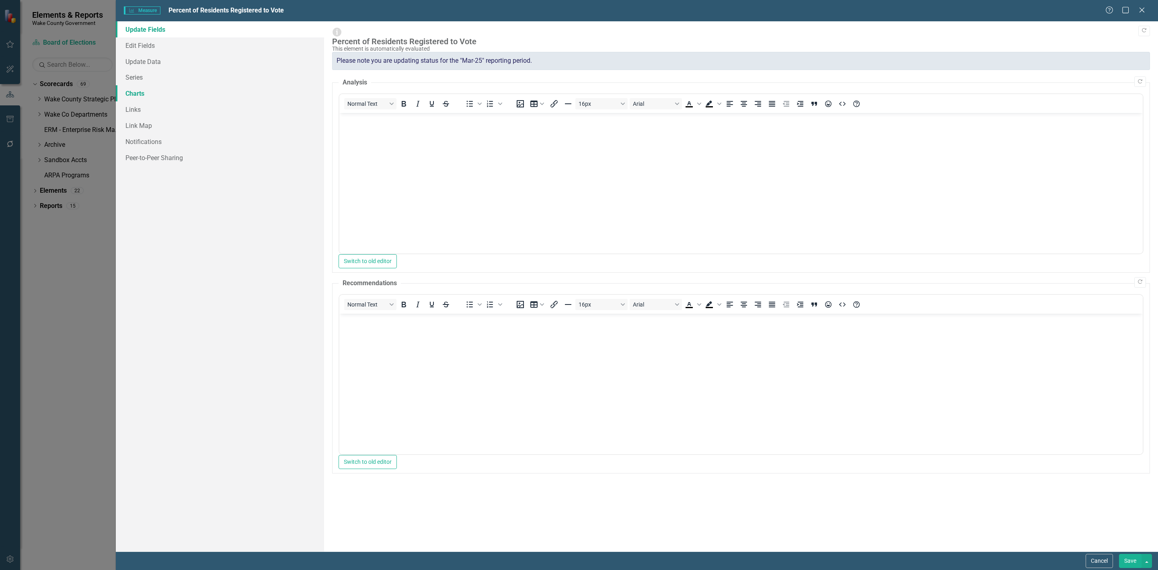
click at [129, 90] on link "Charts" at bounding box center [220, 93] width 208 height 16
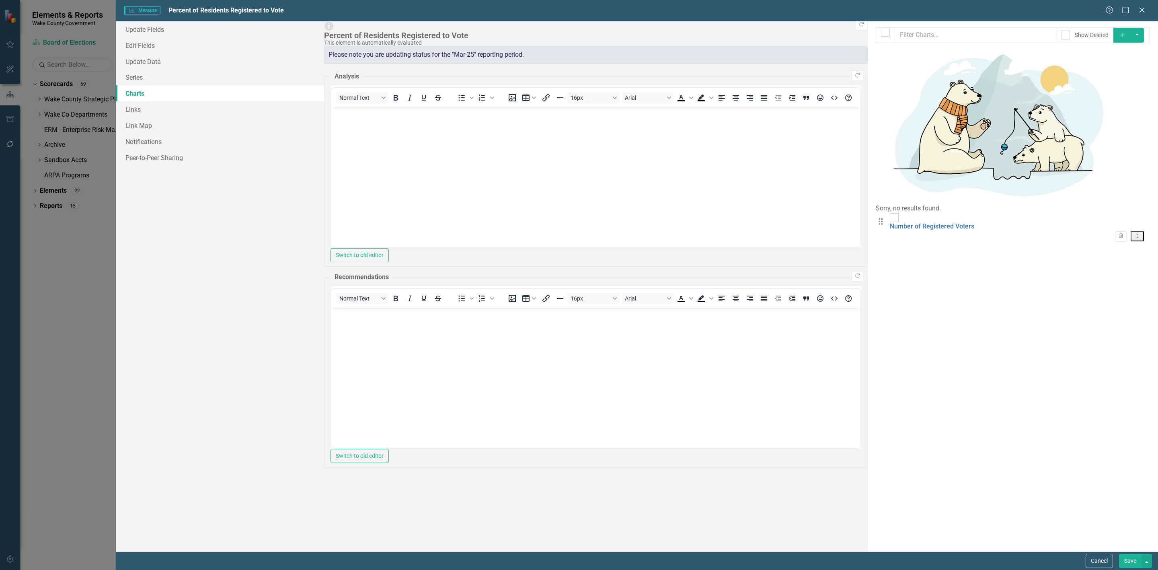
click at [1125, 34] on button "Add" at bounding box center [1122, 35] width 18 height 15
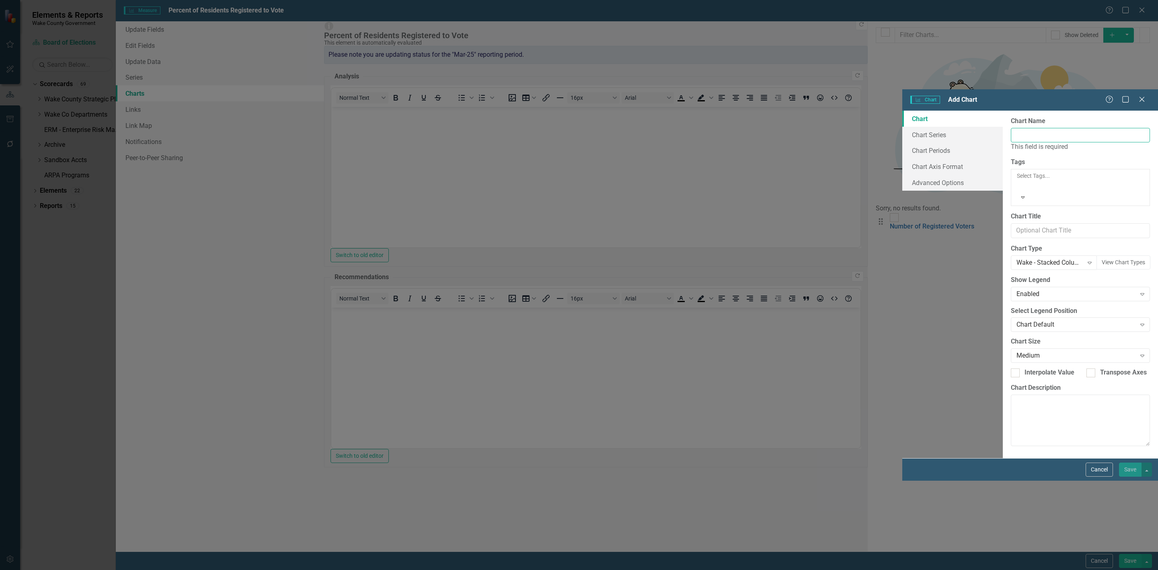
click at [1011, 128] on input "Chart Name" at bounding box center [1080, 135] width 139 height 15
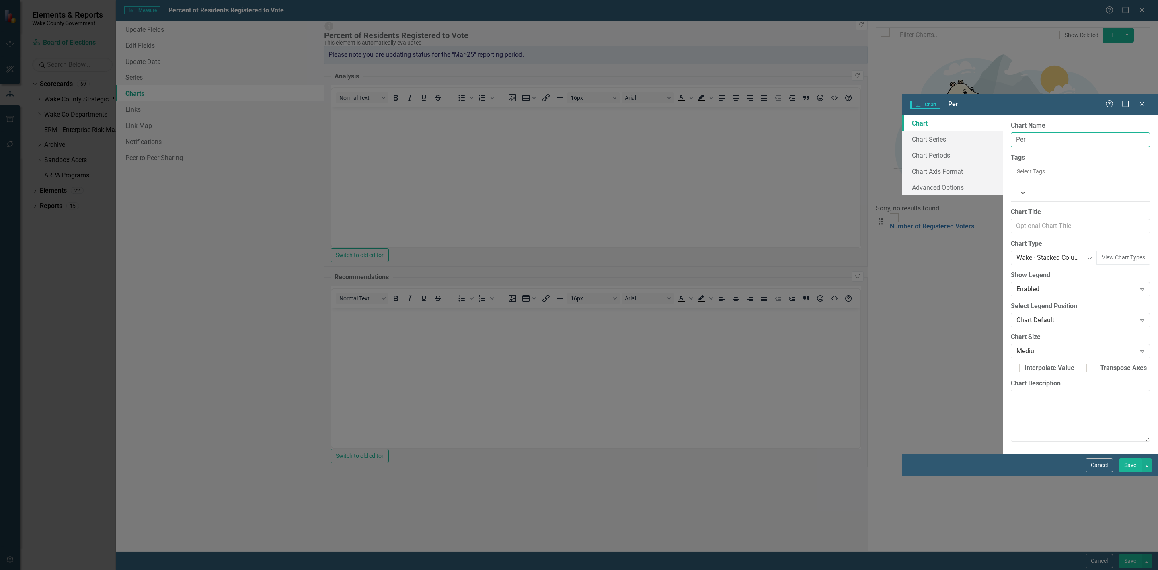
type input "Percent of Residents Registered to Vote"
click at [902, 131] on link "Chart Series" at bounding box center [952, 139] width 101 height 16
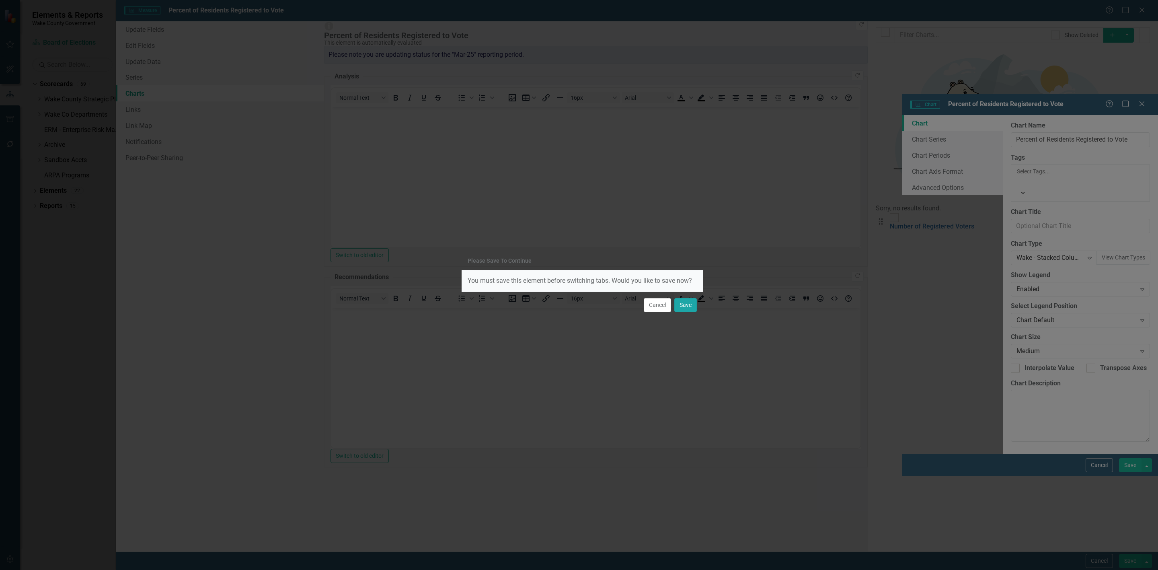
click at [681, 306] on button "Save" at bounding box center [685, 305] width 23 height 14
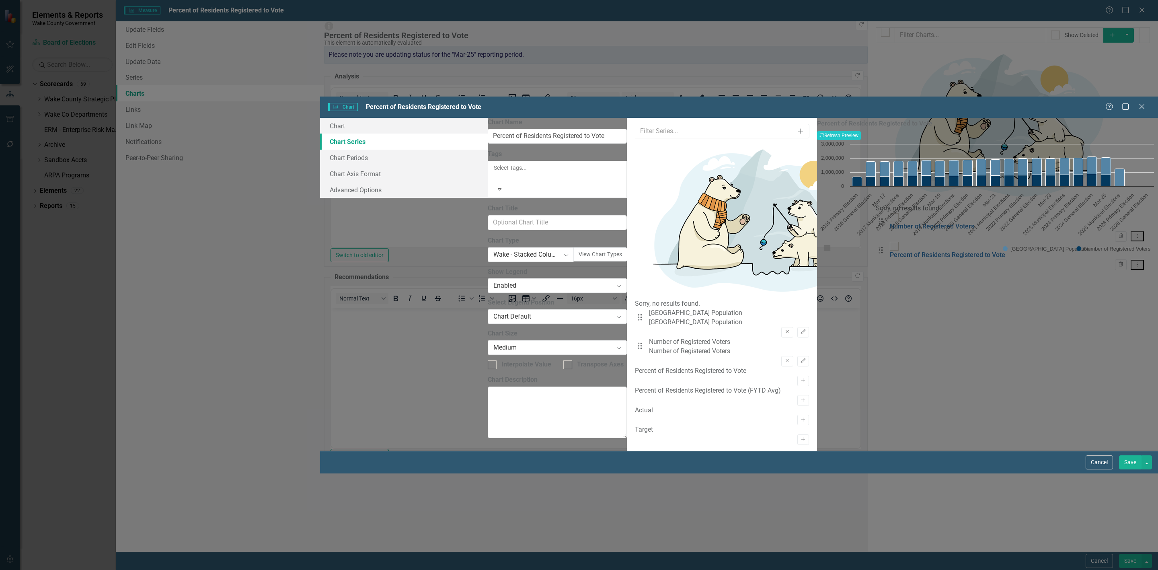
click at [781, 327] on button "Remove" at bounding box center [787, 332] width 12 height 10
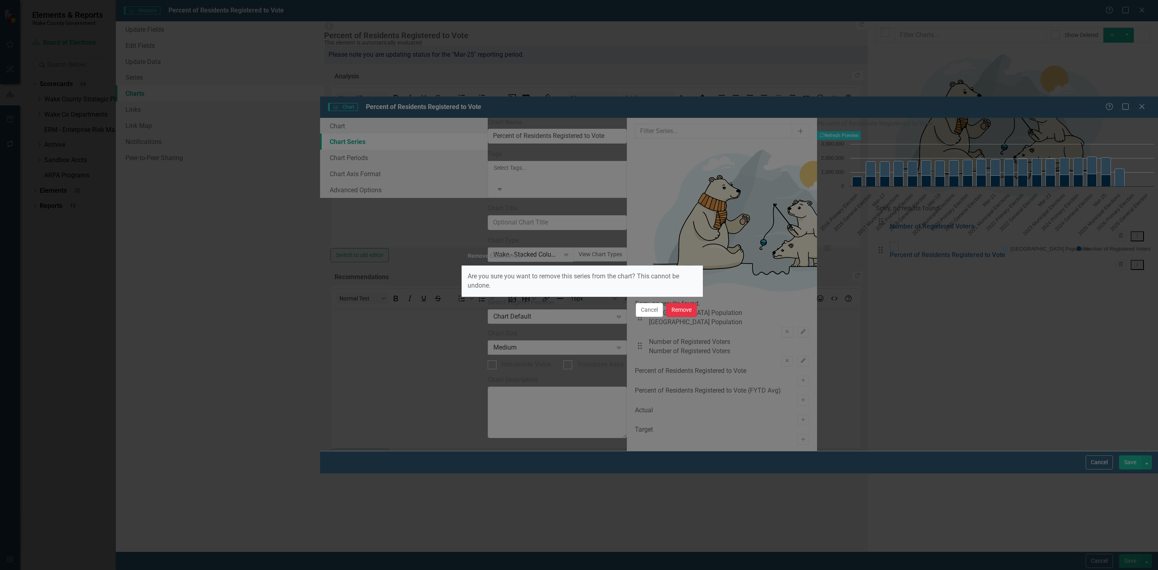
click at [682, 307] on button "Remove" at bounding box center [681, 310] width 31 height 14
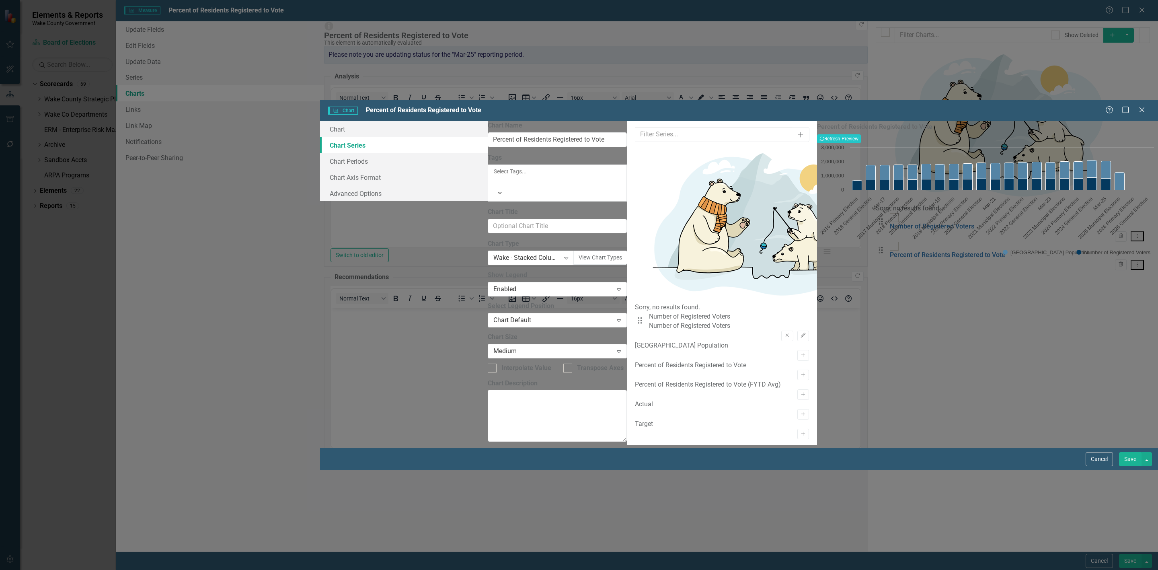
click at [751, 312] on div "Drag Number of Registered Voters Number of Registered Voters Remove Edit" at bounding box center [722, 326] width 174 height 29
click at [781, 330] on button "Remove" at bounding box center [787, 335] width 12 height 10
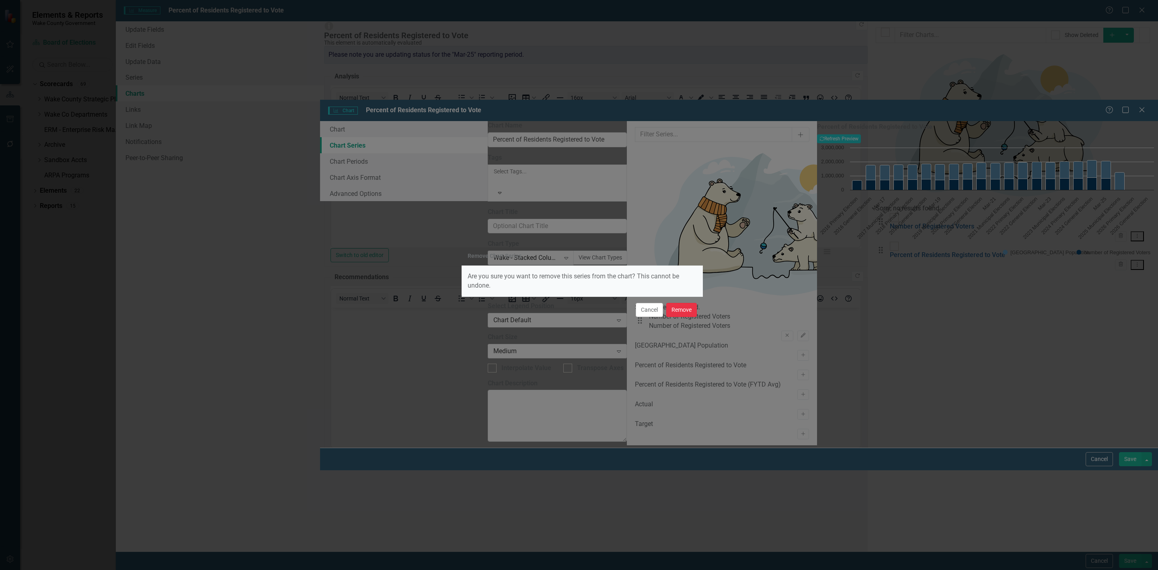
drag, startPoint x: 686, startPoint y: 307, endPoint x: 683, endPoint y: 304, distance: 4.6
click at [686, 307] on button "Remove" at bounding box center [681, 310] width 31 height 14
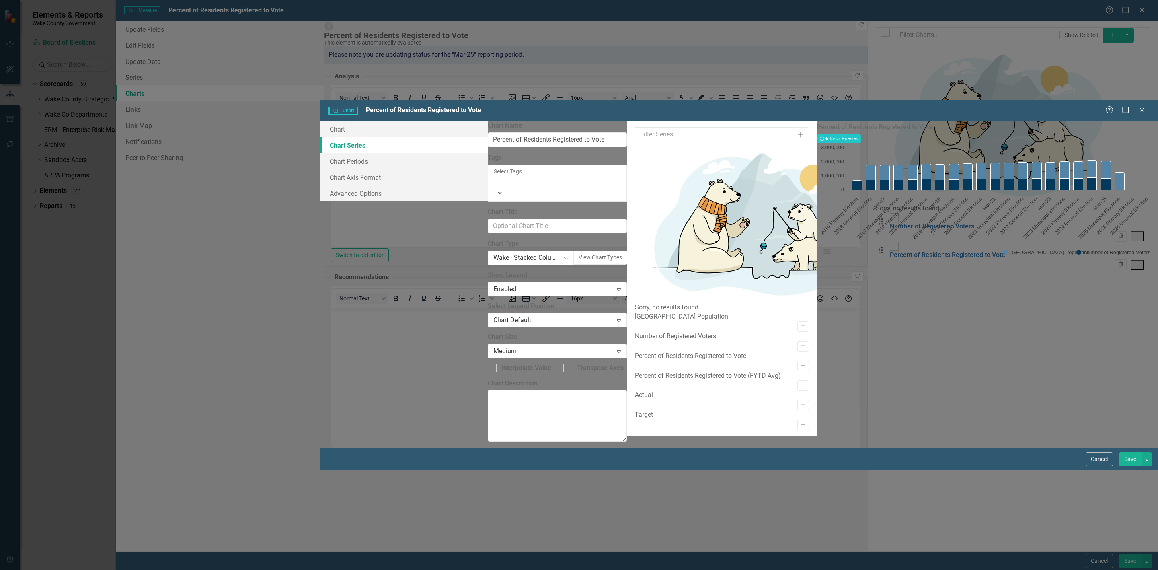
click at [800, 383] on icon "Activate" at bounding box center [803, 385] width 6 height 5
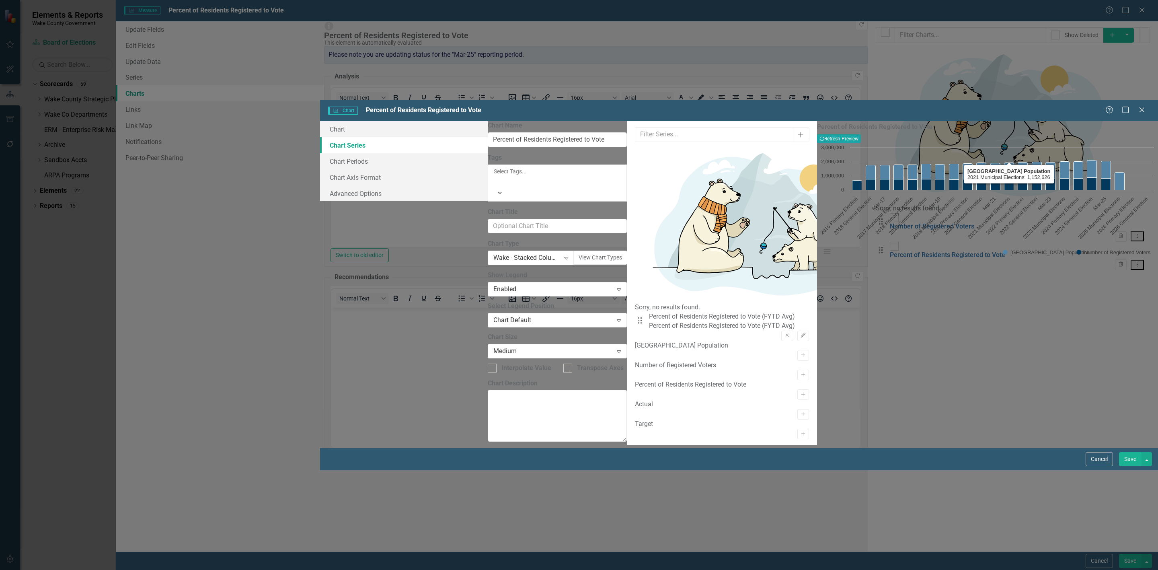
click at [861, 134] on button "Recalculate Refresh Preview" at bounding box center [839, 138] width 44 height 9
click at [1099, 466] on button "Cancel" at bounding box center [1099, 459] width 27 height 14
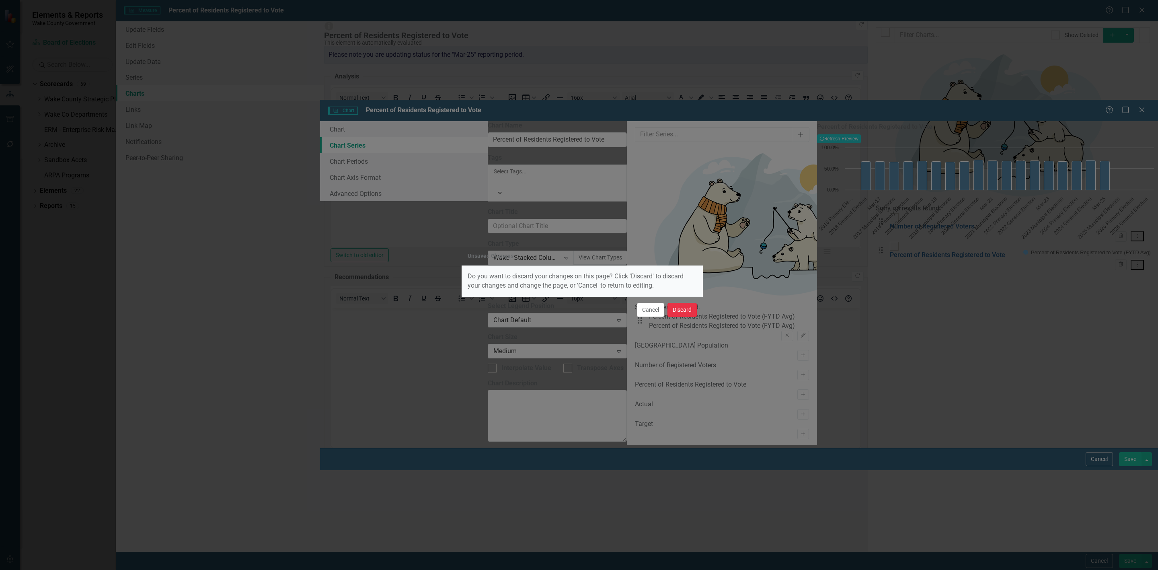
click at [683, 311] on button "Discard" at bounding box center [681, 310] width 29 height 14
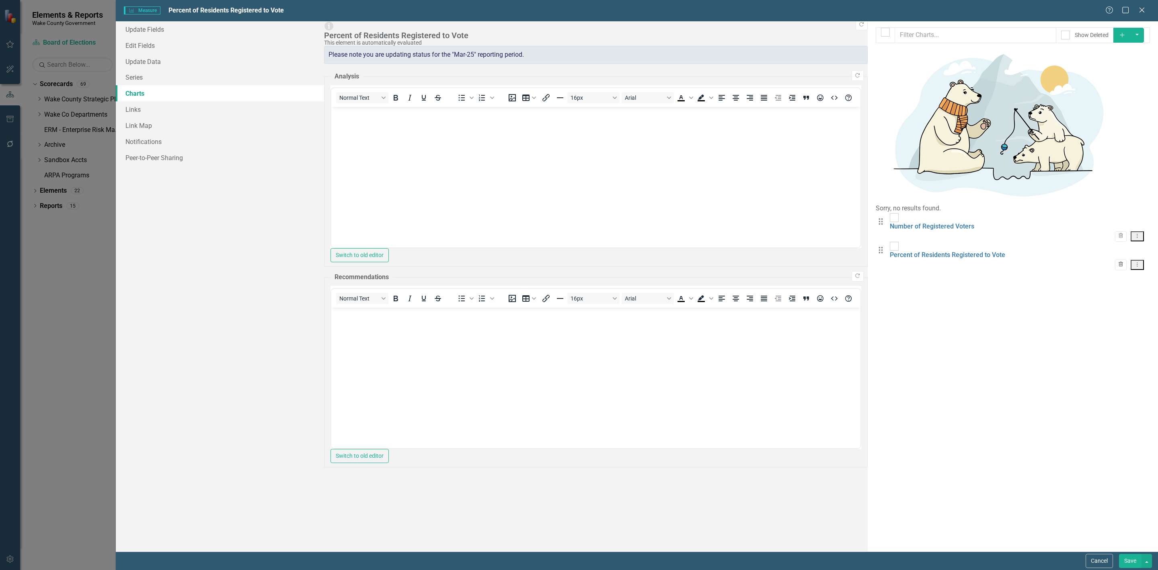
click at [1122, 262] on icon "Trash" at bounding box center [1121, 264] width 6 height 5
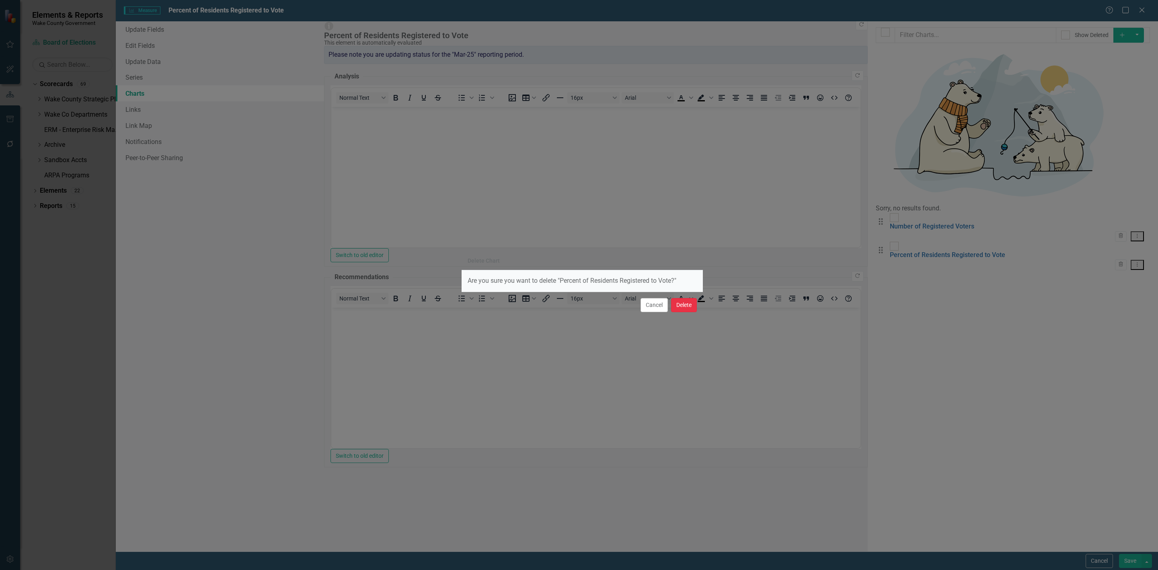
click at [678, 302] on button "Delete" at bounding box center [684, 305] width 26 height 14
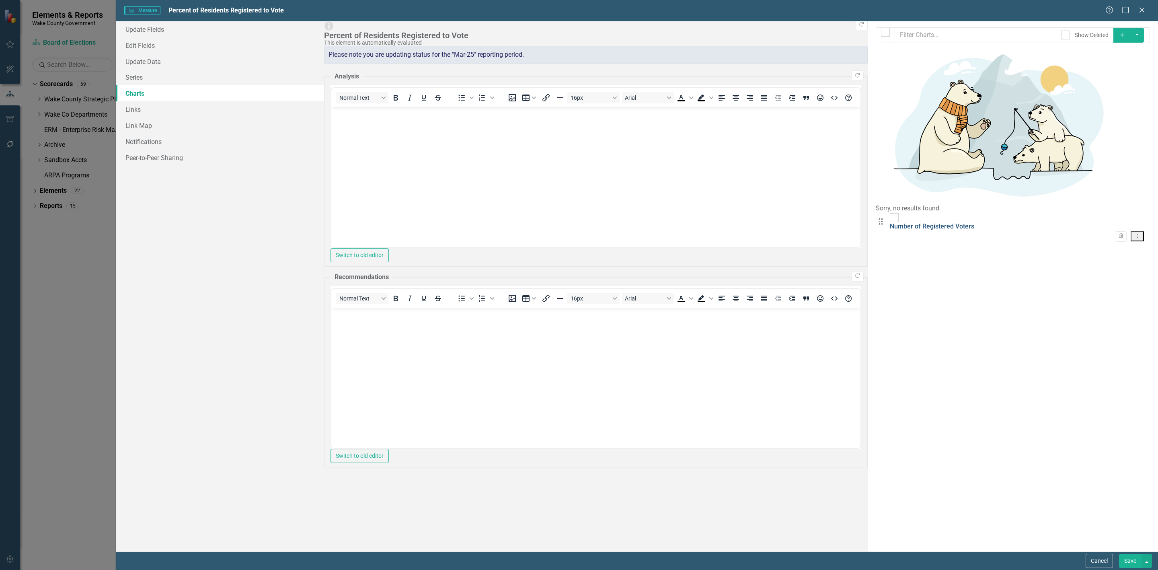
click at [890, 222] on link "Number of Registered Voters" at bounding box center [932, 226] width 84 height 8
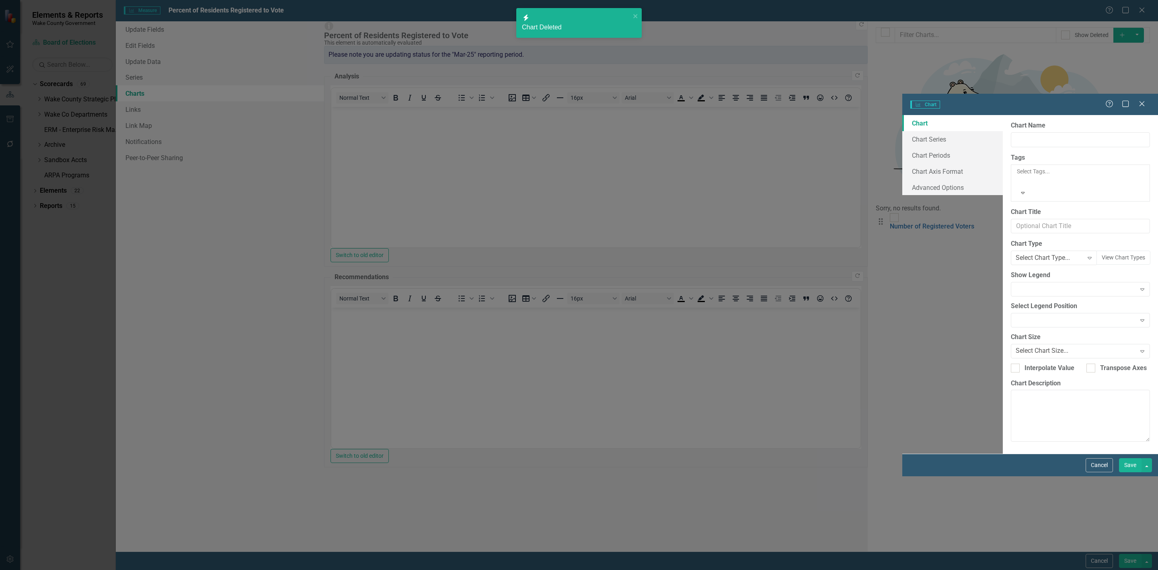
type input "Number of Registered Voters"
click at [902, 131] on link "Chart Series" at bounding box center [952, 139] width 101 height 16
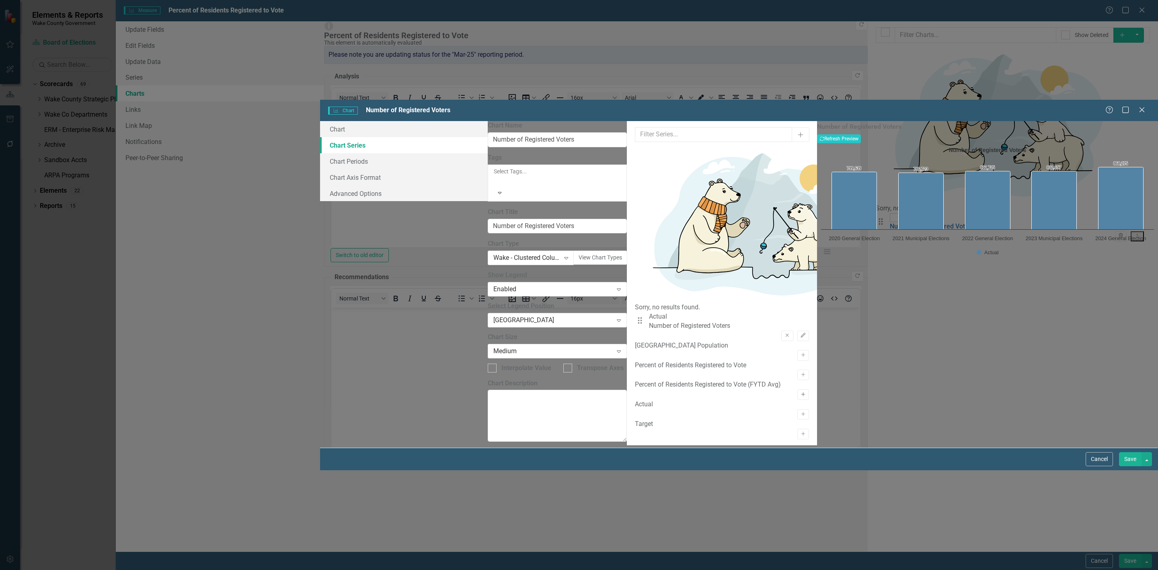
click at [797, 389] on button "Activate" at bounding box center [803, 394] width 12 height 10
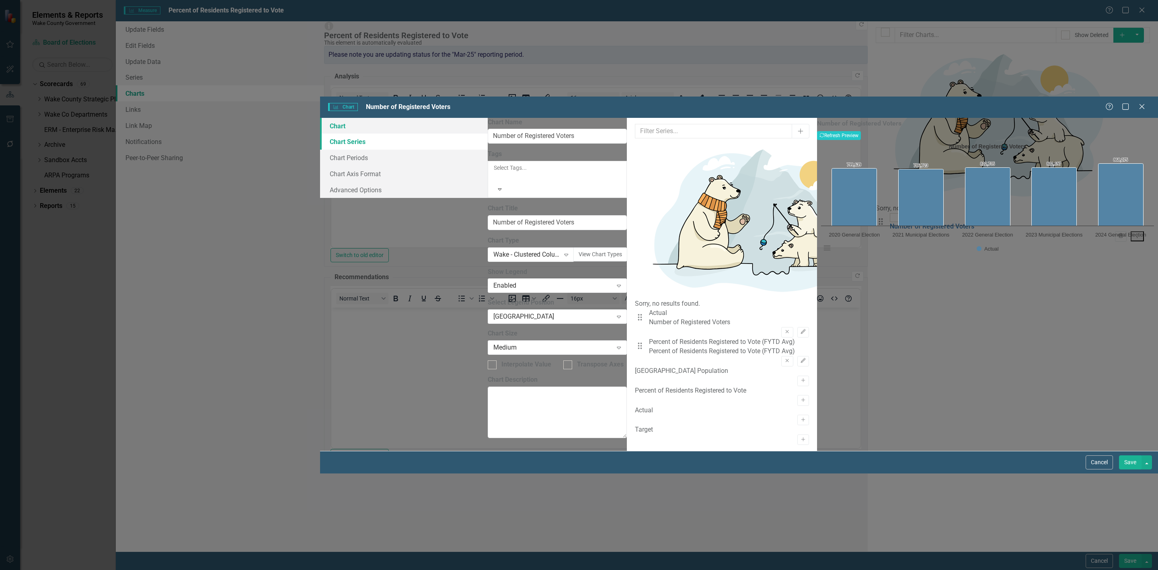
click at [320, 118] on link "Chart" at bounding box center [404, 126] width 168 height 16
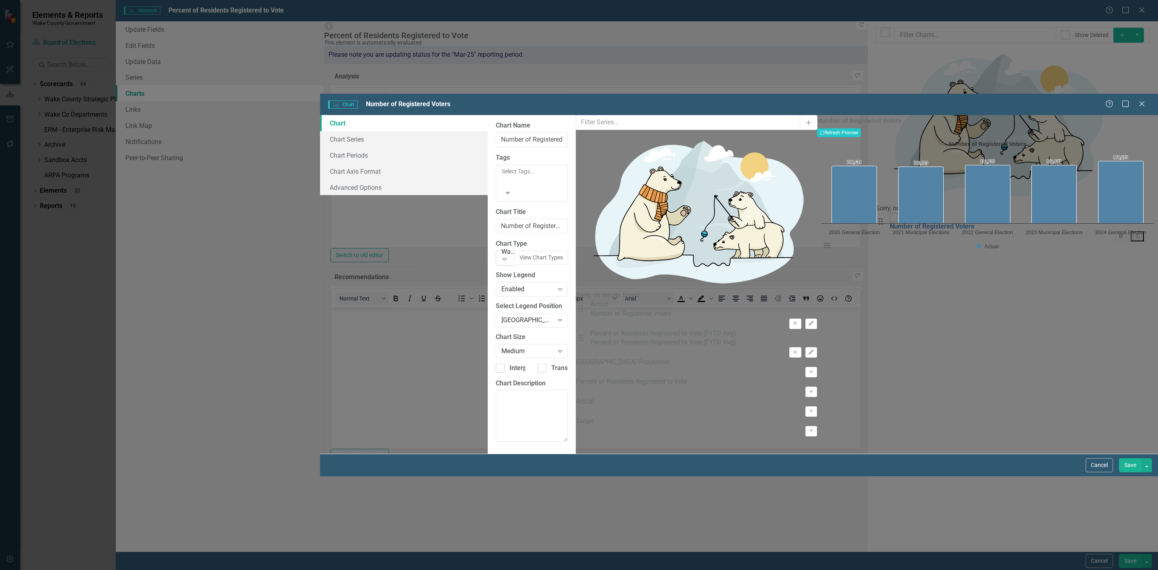
click at [496, 250] on div "Wake - Clustered Column Chart (No Y Axis) Expand" at bounding box center [505, 257] width 19 height 15
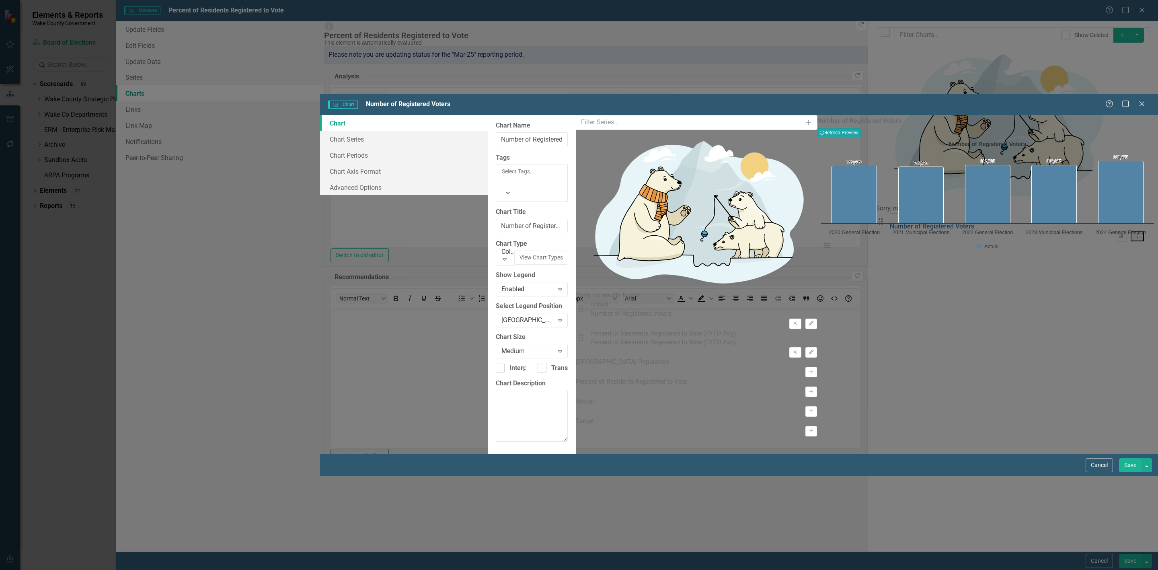
click at [861, 128] on button "Recalculate Refresh Preview" at bounding box center [839, 132] width 44 height 9
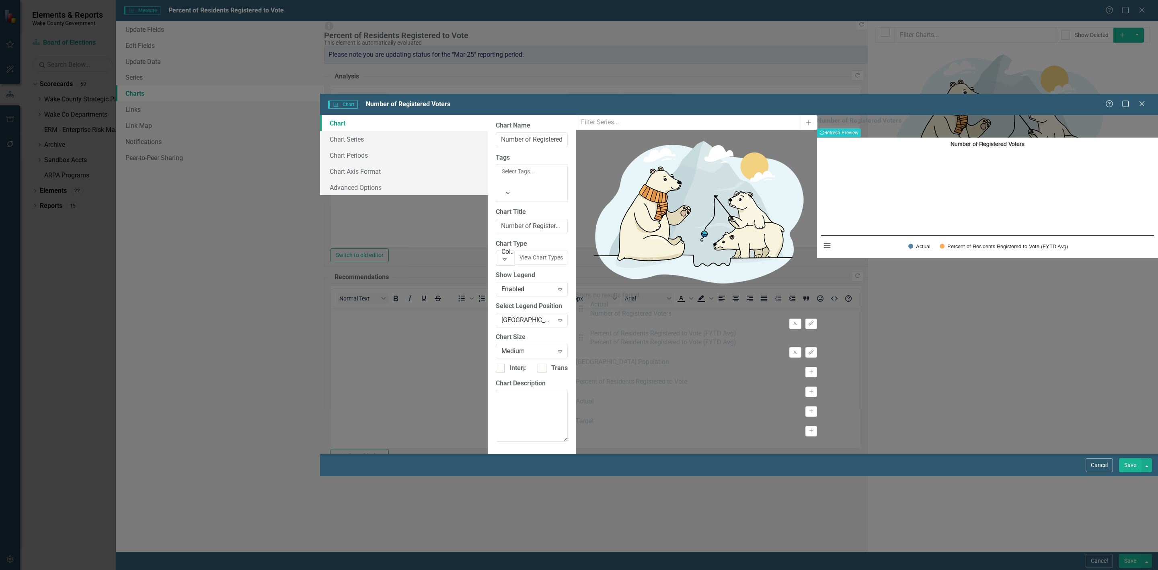
click at [514, 250] on div "Columns Expand" at bounding box center [505, 257] width 19 height 15
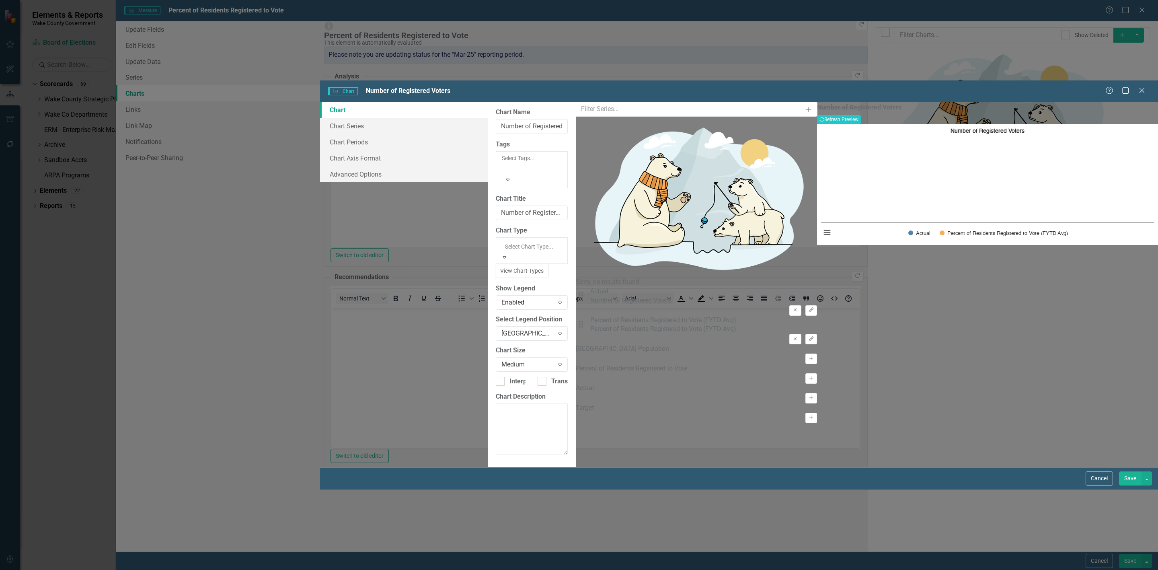
scroll to position [134, 0]
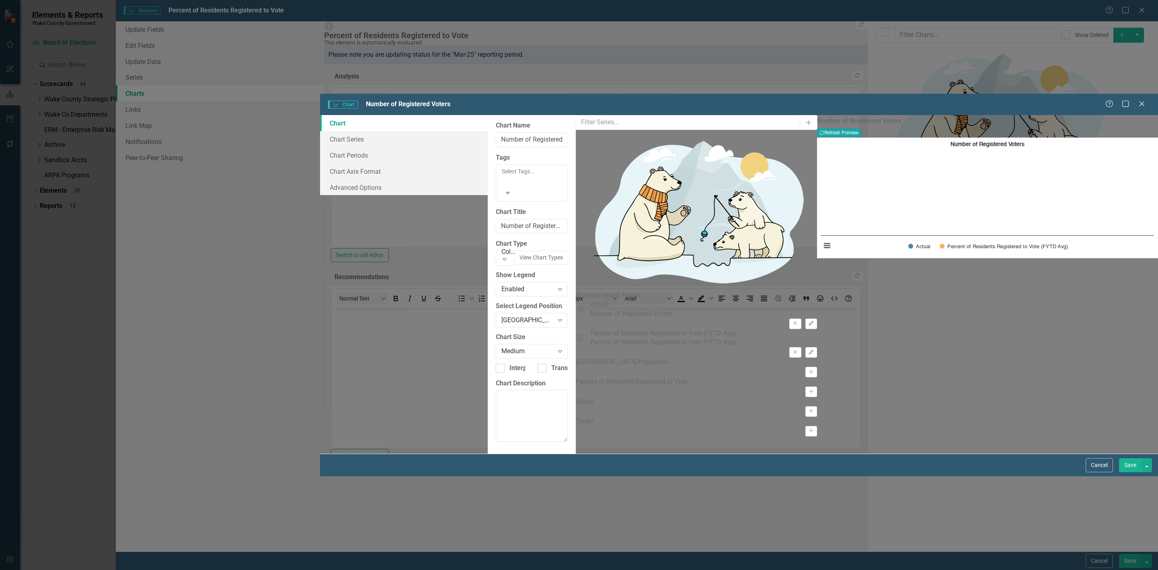
click at [861, 128] on button "Recalculate Refresh Preview" at bounding box center [839, 132] width 44 height 9
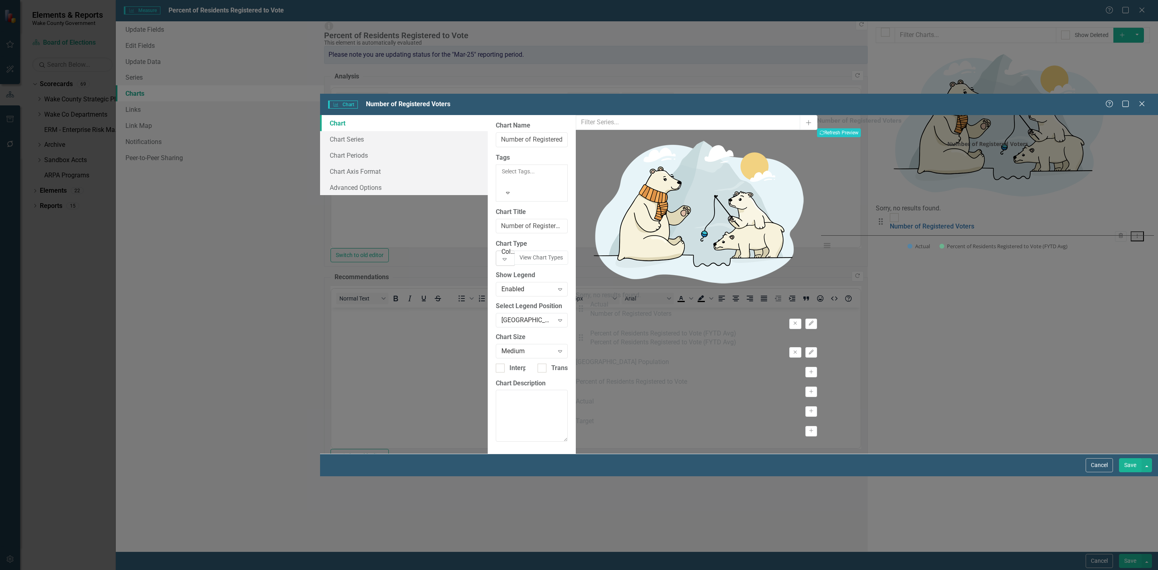
click at [501, 247] on div "Column" at bounding box center [508, 251] width 14 height 9
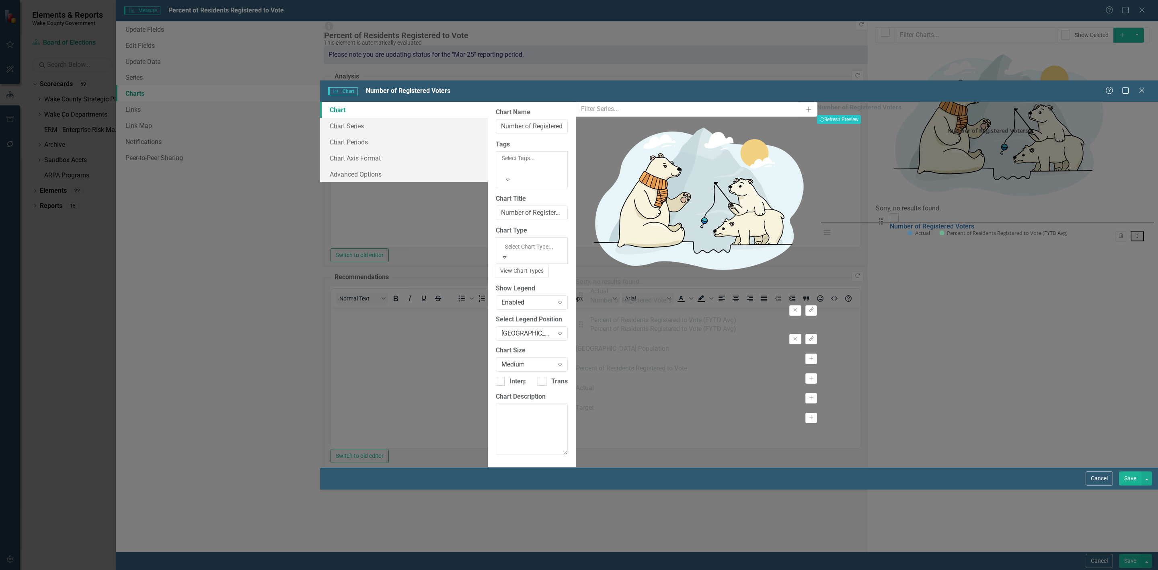
scroll to position [418, 0]
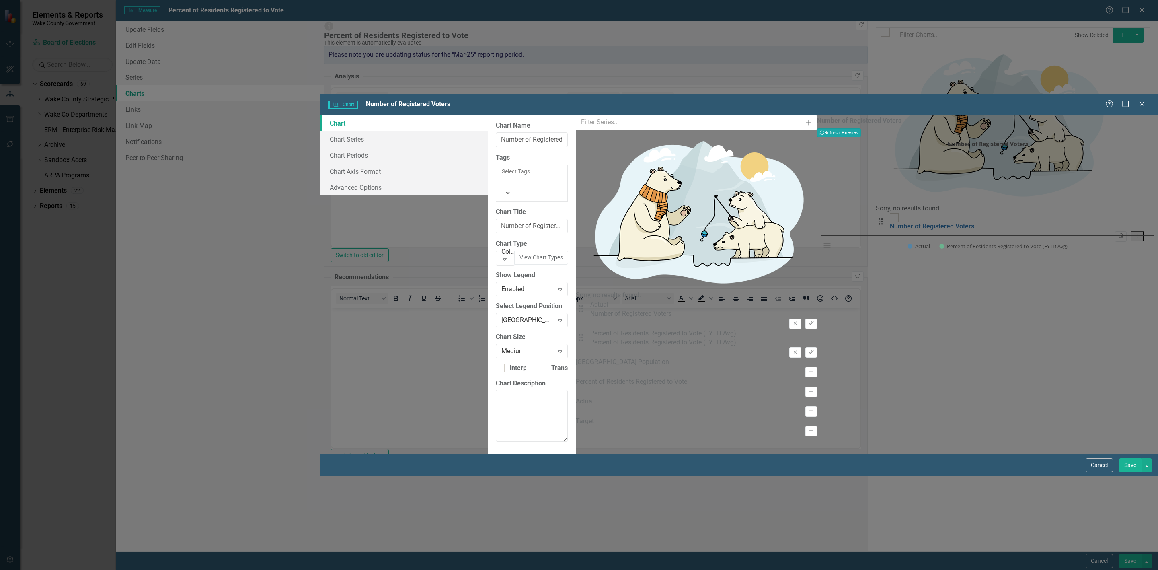
click at [861, 128] on button "Recalculate Refresh Preview" at bounding box center [839, 132] width 44 height 9
click at [320, 147] on link "Chart Periods" at bounding box center [404, 155] width 168 height 16
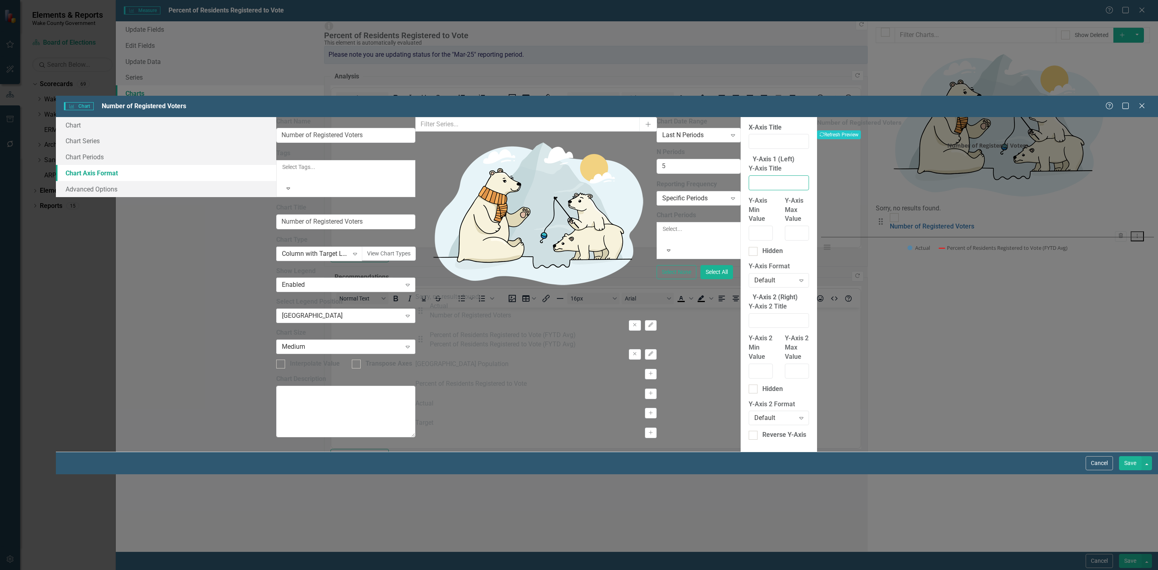
click at [749, 175] on input "Y-Axis Title" at bounding box center [779, 182] width 60 height 15
type input "Voter Turnout"
click at [749, 175] on input "Voter Turnout" at bounding box center [779, 182] width 60 height 15
drag, startPoint x: 508, startPoint y: 96, endPoint x: 300, endPoint y: 55, distance: 211.5
click at [349, 117] on div "Chart Chart Series Chart Periods Chart Axis Format Advanced Options From this p…" at bounding box center [607, 284] width 1102 height 335
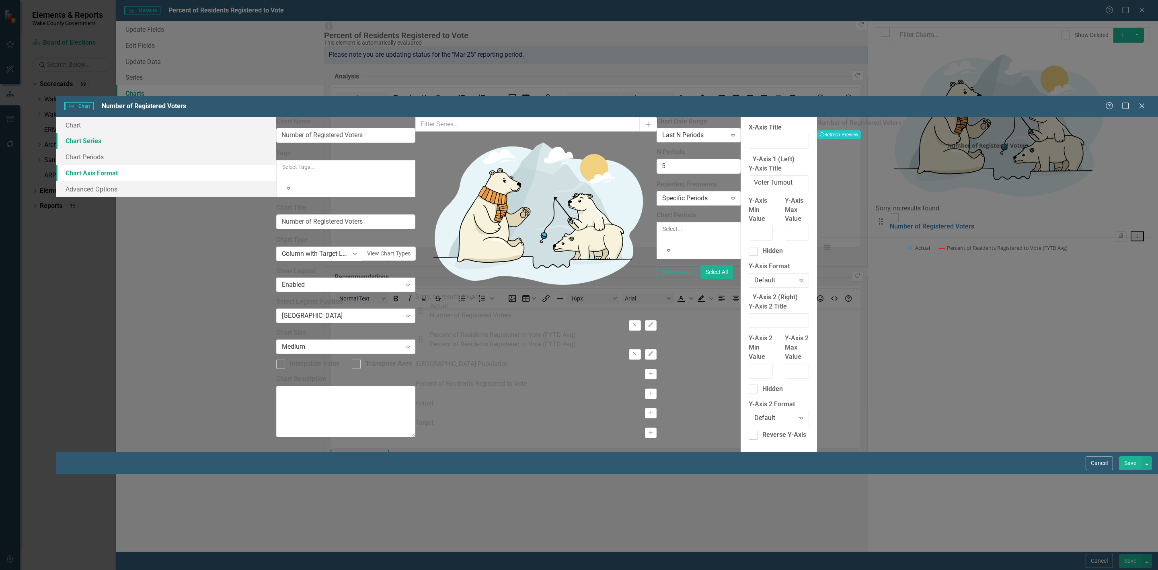
click at [262, 133] on link "Chart Series" at bounding box center [166, 141] width 220 height 16
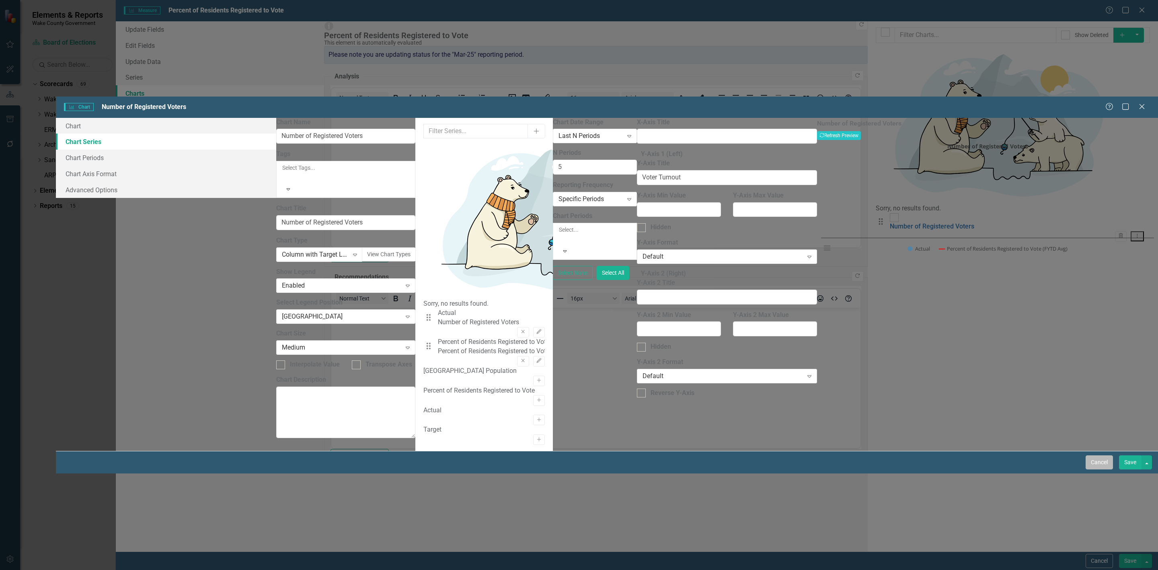
click at [1097, 469] on button "Cancel" at bounding box center [1099, 462] width 27 height 14
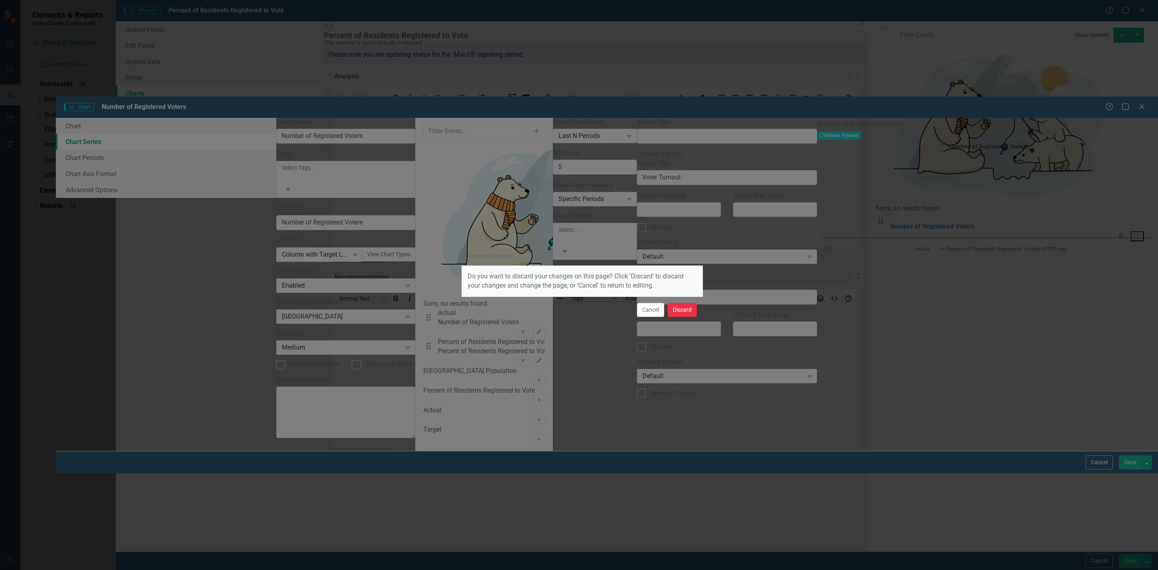
click at [679, 309] on button "Discard" at bounding box center [681, 310] width 29 height 14
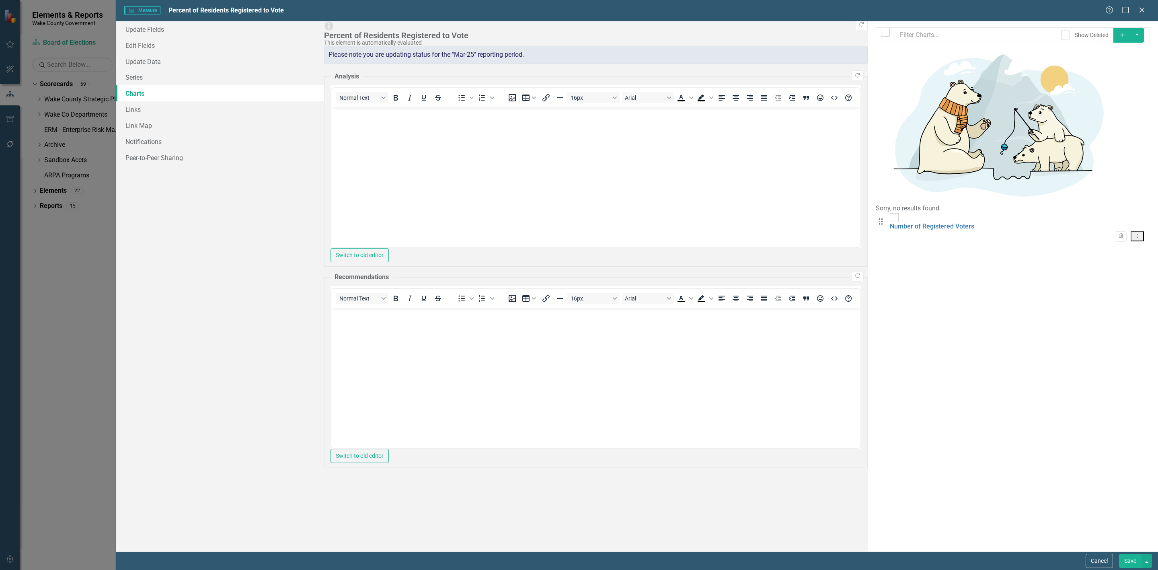
click at [1126, 37] on icon "Add" at bounding box center [1122, 35] width 7 height 6
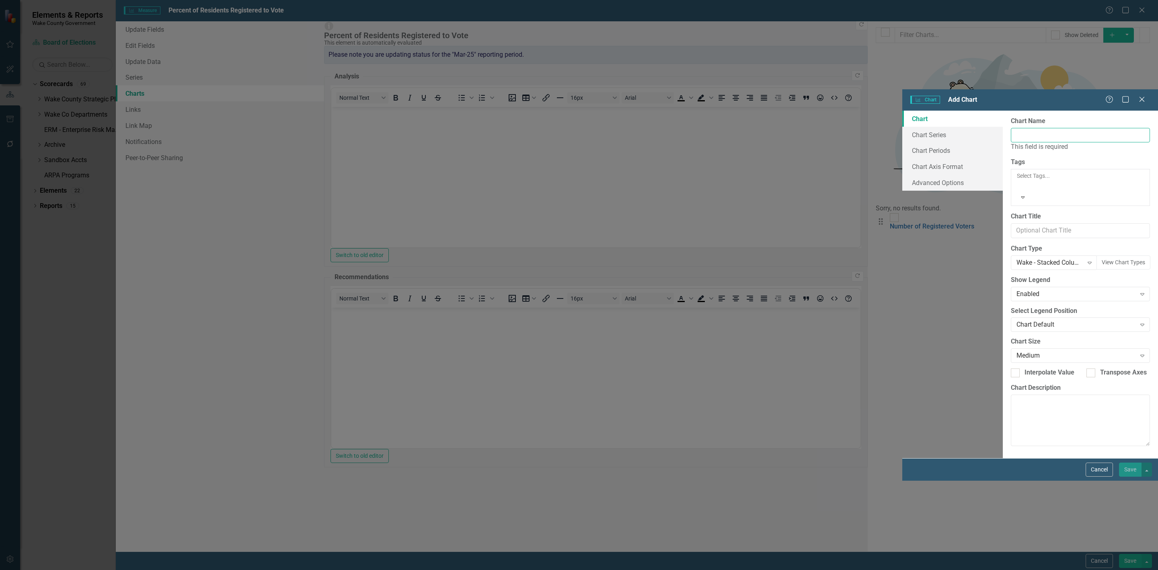
click at [1011, 128] on input "Chart Name" at bounding box center [1080, 135] width 139 height 15
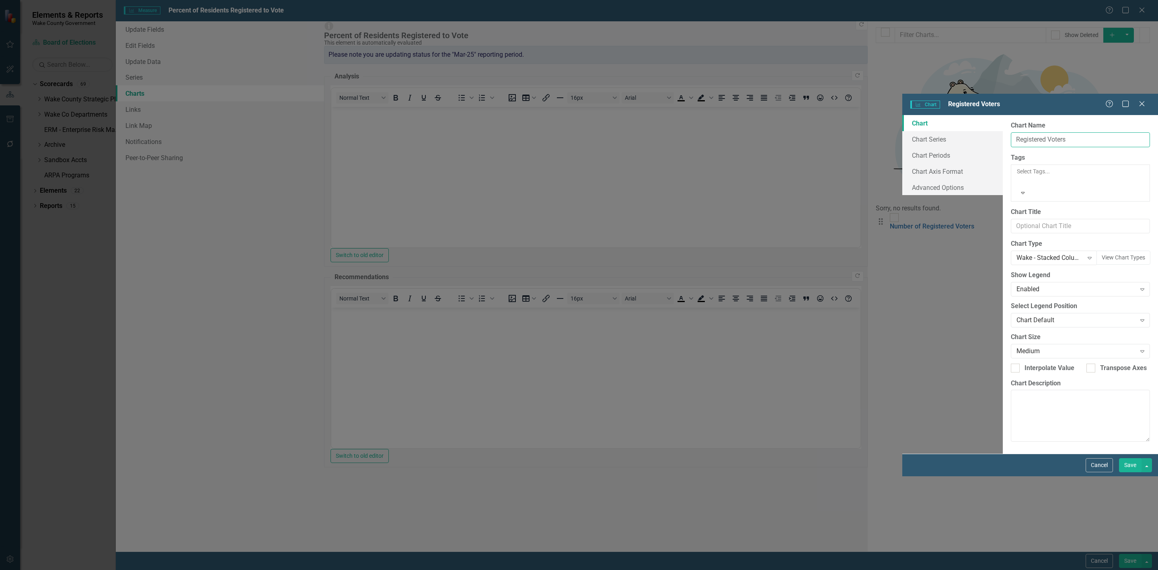
type input "Registered Voters"
click at [1011, 390] on textarea "Chart Description" at bounding box center [1080, 415] width 139 height 51
click at [902, 131] on link "Chart Series" at bounding box center [952, 139] width 101 height 16
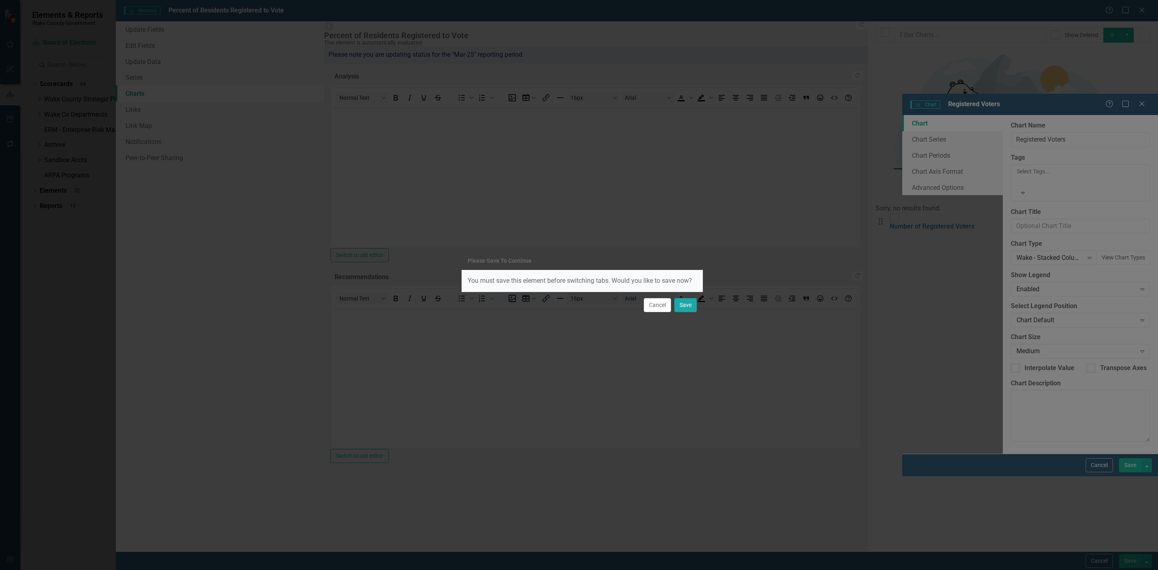
click at [679, 304] on button "Save" at bounding box center [685, 305] width 23 height 14
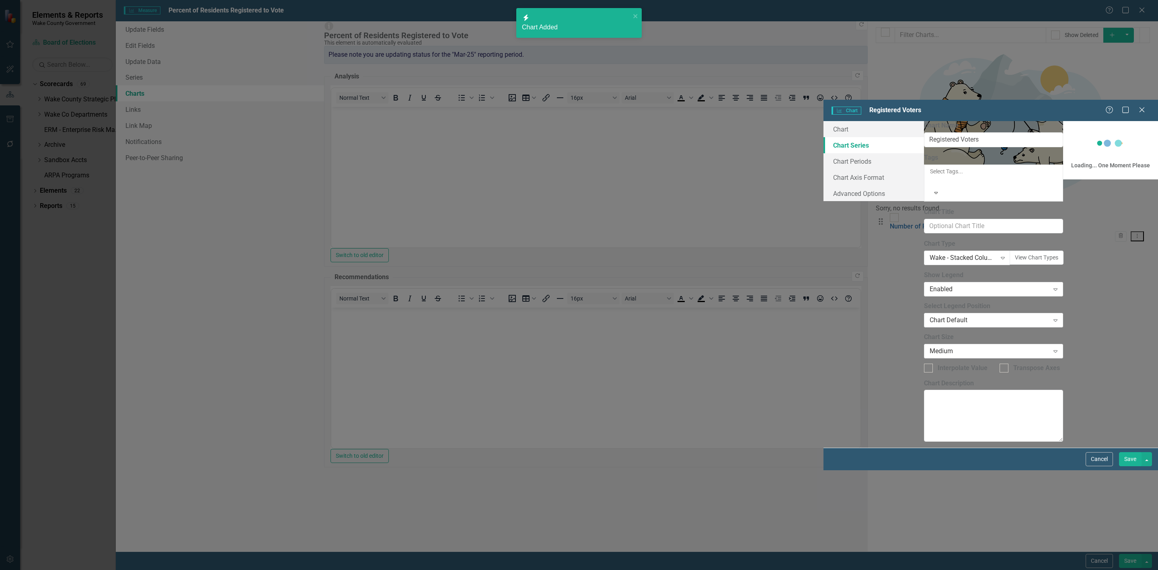
click at [823, 137] on link "Chart Series" at bounding box center [873, 145] width 101 height 16
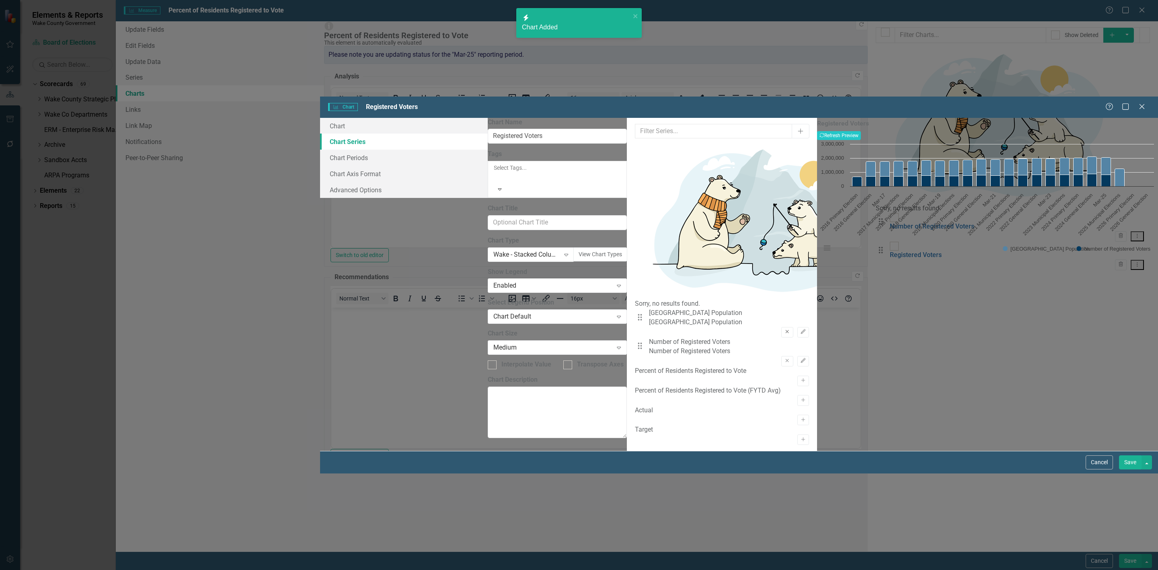
click at [781, 327] on button "Remove" at bounding box center [787, 332] width 12 height 10
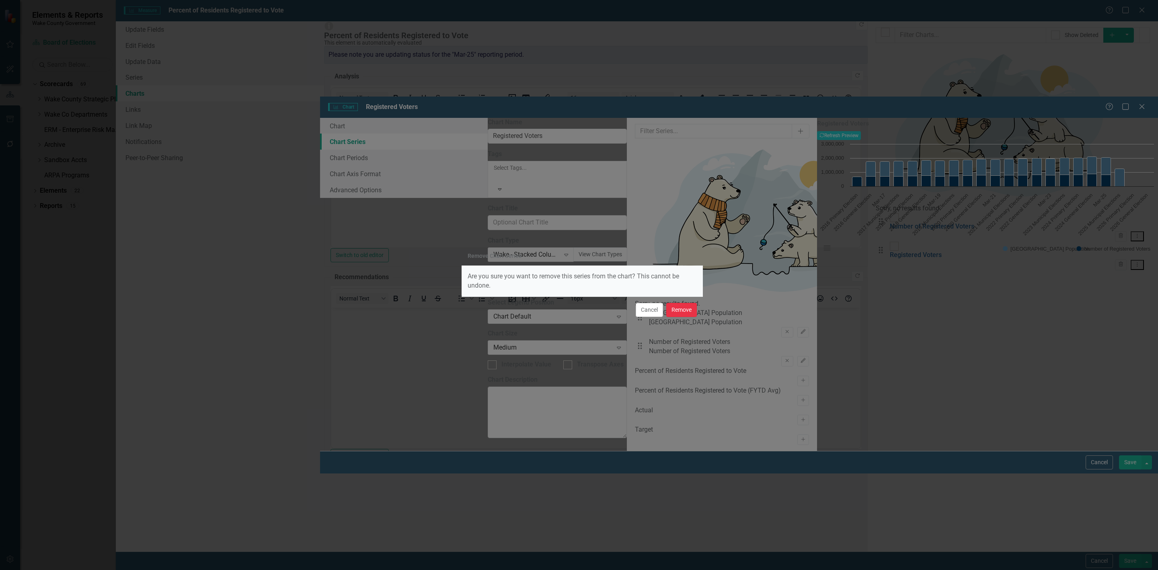
click at [679, 314] on button "Remove" at bounding box center [681, 310] width 31 height 14
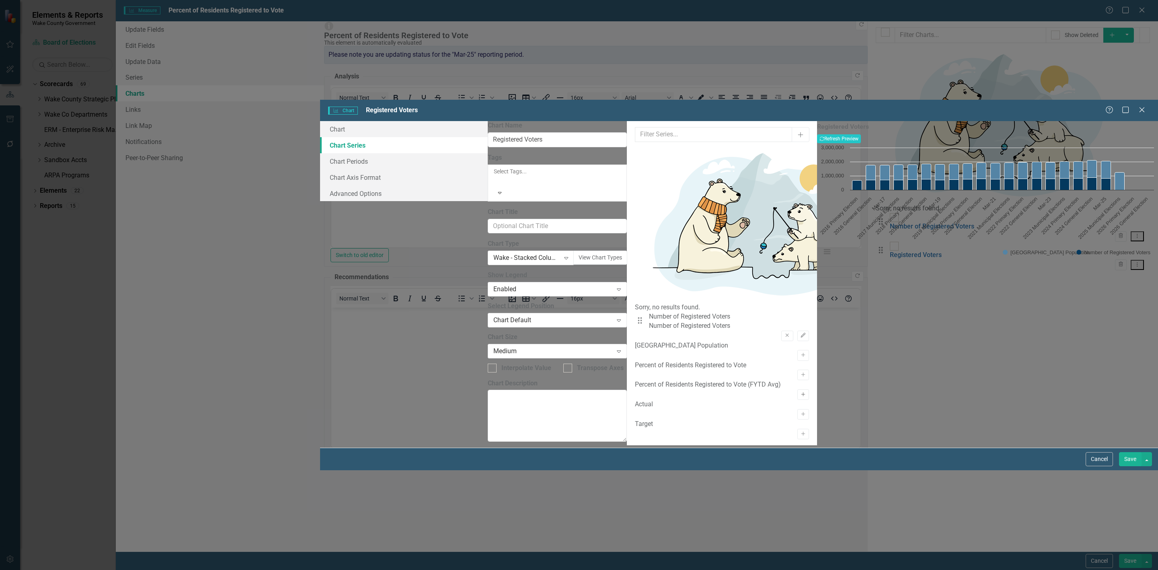
click at [800, 392] on icon "Activate" at bounding box center [803, 394] width 6 height 5
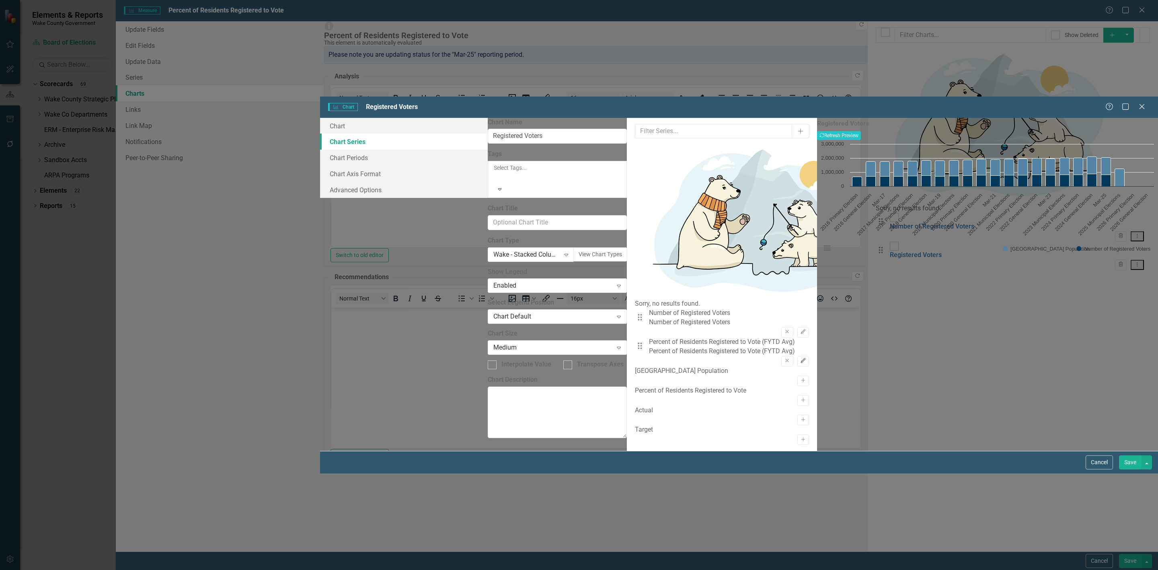
click at [797, 356] on button "Edit" at bounding box center [803, 361] width 12 height 10
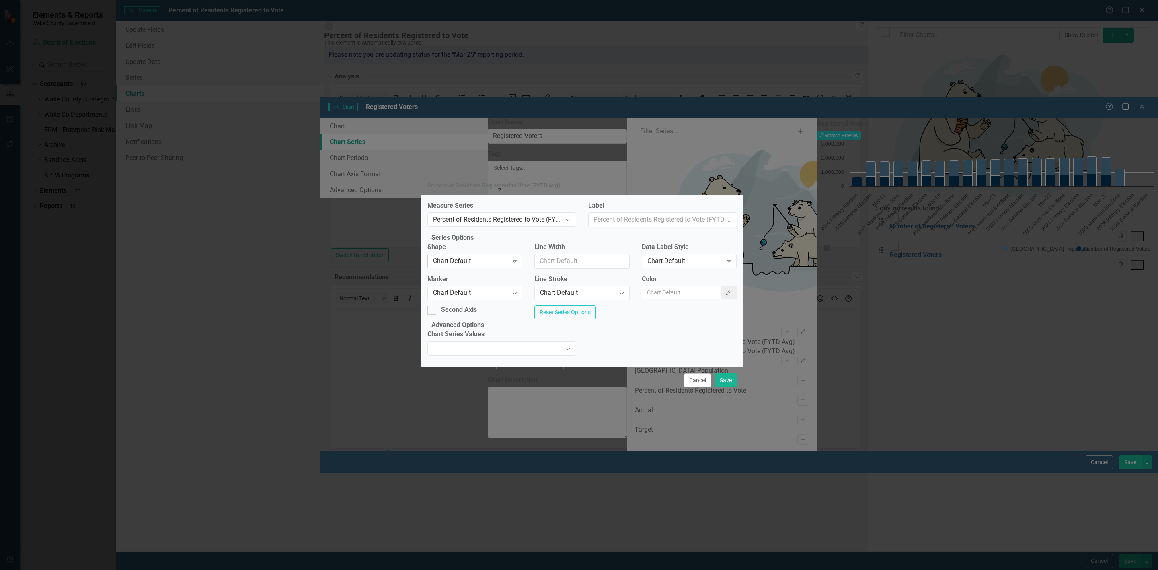
click at [475, 257] on div "Chart Default" at bounding box center [470, 260] width 75 height 9
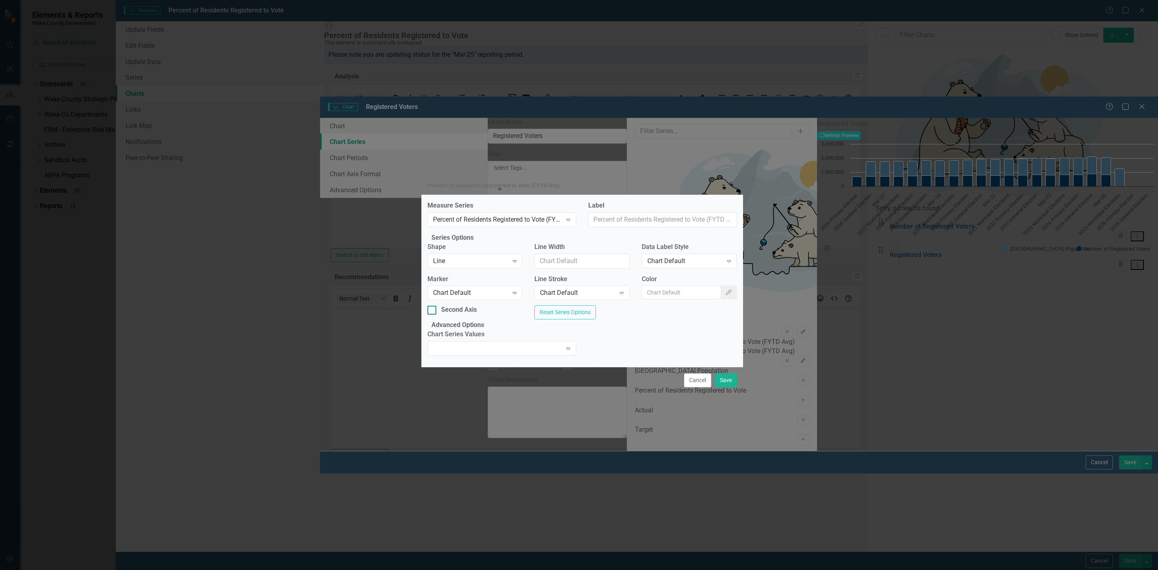
click at [436, 308] on div at bounding box center [431, 310] width 9 height 9
click at [433, 308] on input "Second Axis" at bounding box center [429, 308] width 5 height 5
checkbox input "true"
click at [732, 387] on button "Save" at bounding box center [725, 380] width 23 height 14
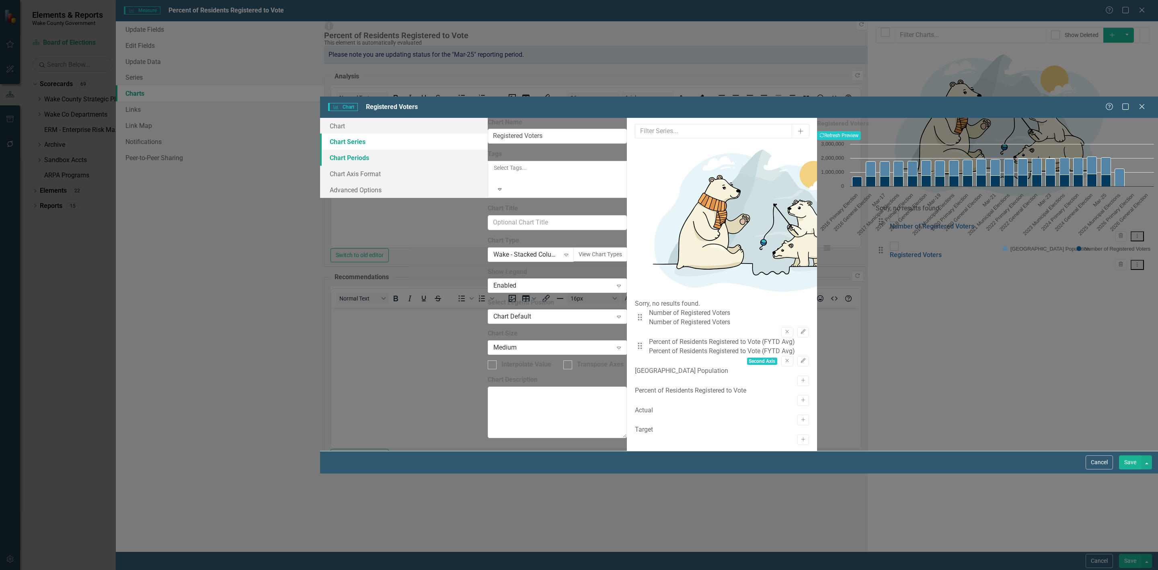
click at [320, 150] on link "Chart Periods" at bounding box center [404, 158] width 168 height 16
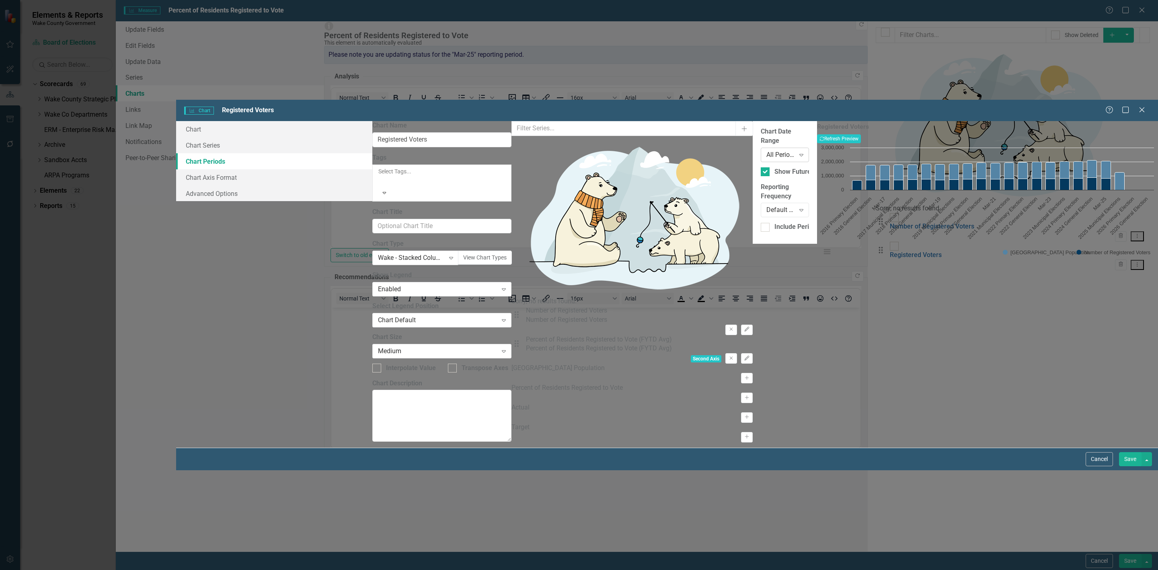
click at [766, 150] on div "All Periods" at bounding box center [780, 154] width 28 height 9
click at [753, 239] on div "From this tab, you define the periods you want included in the chart. For examp…" at bounding box center [785, 188] width 64 height 135
click at [766, 205] on div "Default (Use Measure Reporting Frequency)" at bounding box center [780, 209] width 28 height 9
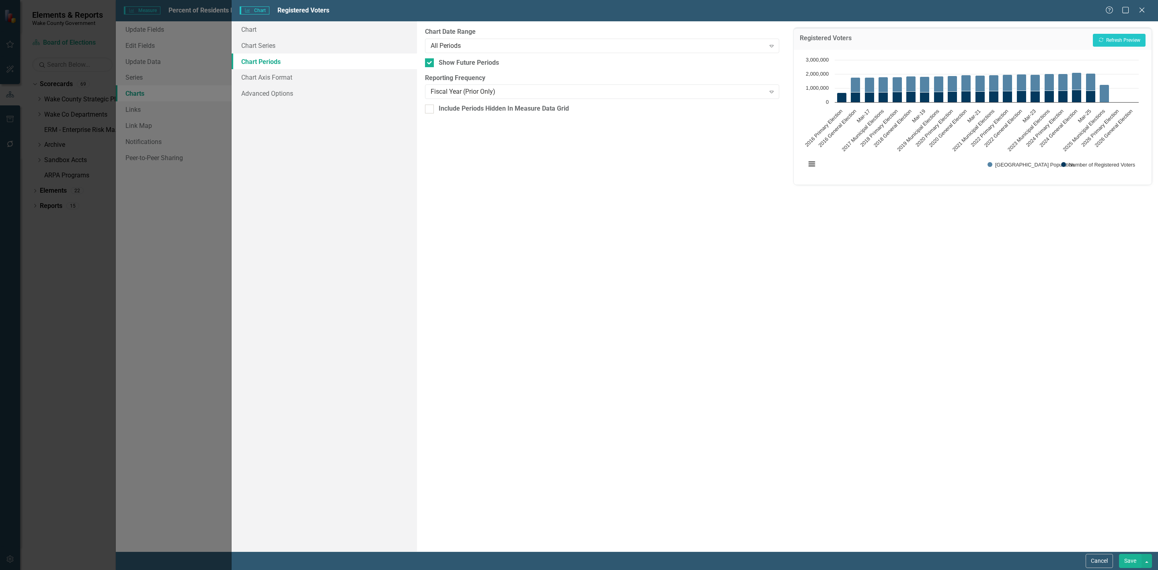
scroll to position [4, 5]
click at [1134, 34] on button "Recalculate Refresh Preview" at bounding box center [1119, 40] width 53 height 13
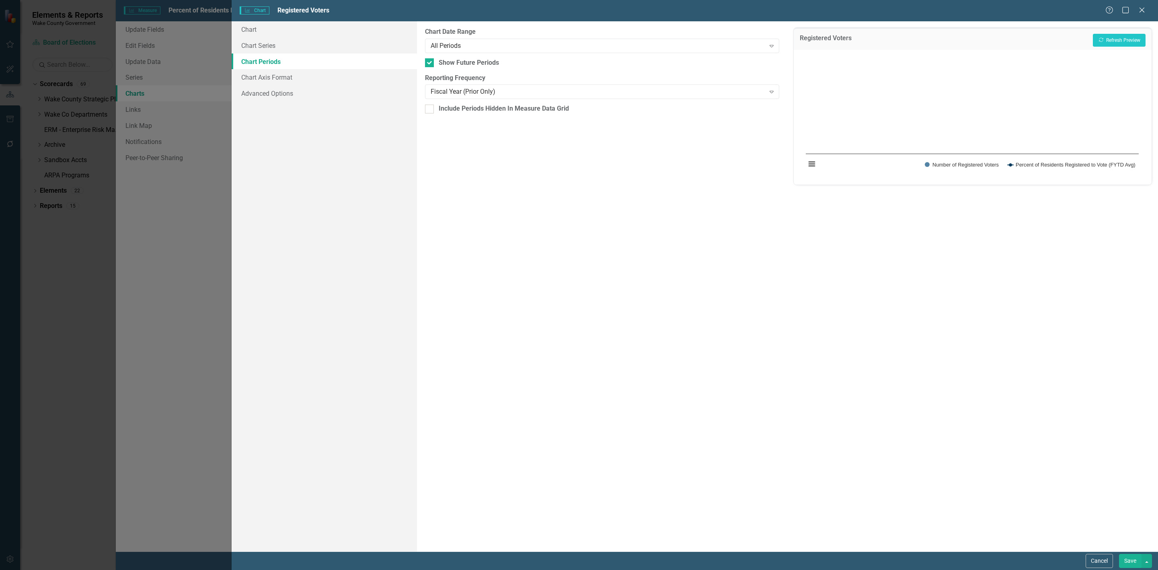
click at [579, 102] on div "From this tab, you define the periods you want included in the chart. For examp…" at bounding box center [602, 286] width 371 height 530
click at [581, 93] on div "Fiscal Year (Prior Only)" at bounding box center [598, 91] width 335 height 9
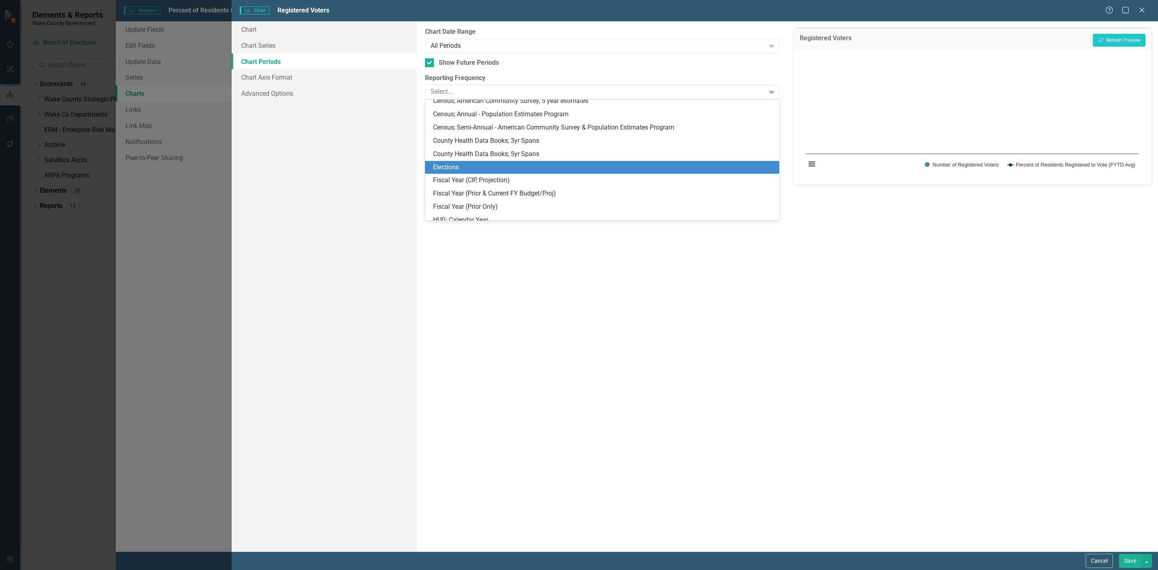
scroll to position [51, 0]
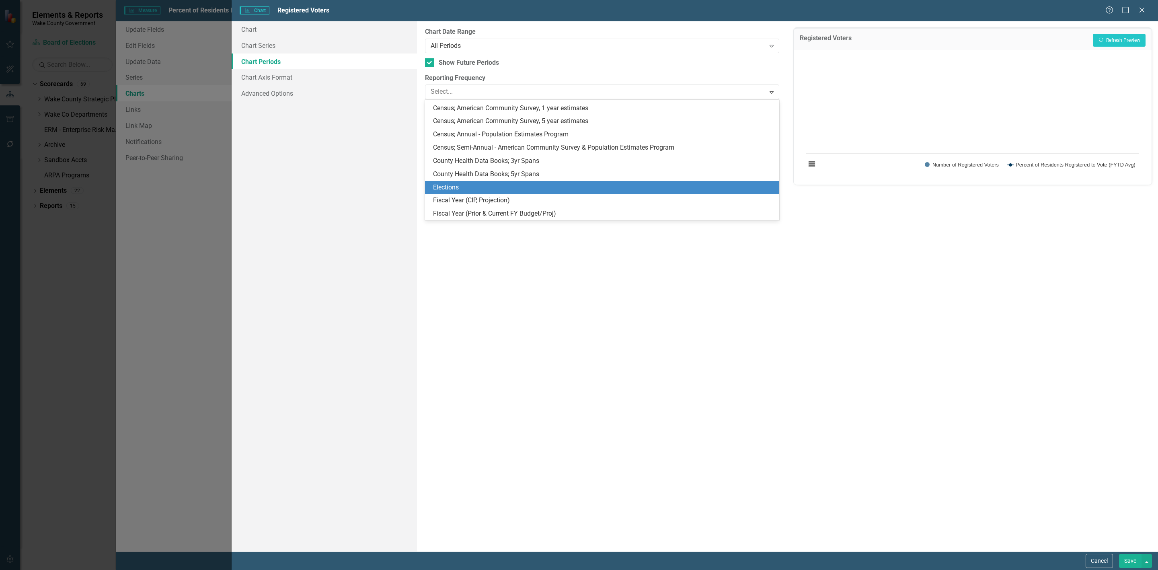
click at [493, 185] on div "Elections" at bounding box center [604, 187] width 342 height 9
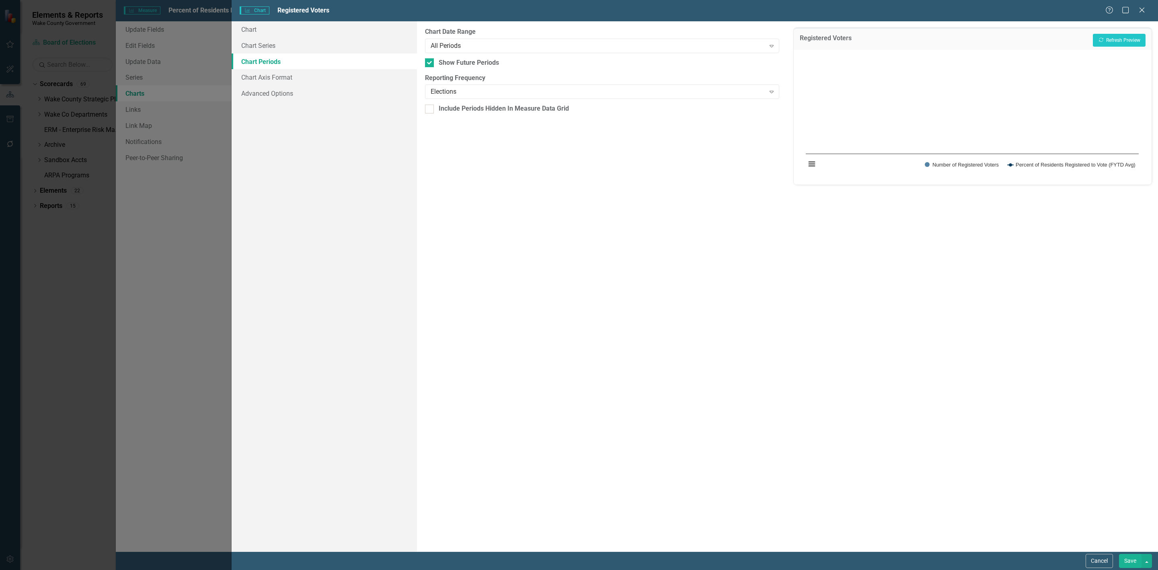
click at [1098, 31] on div "Registered Voters Recalculate Refresh Preview" at bounding box center [973, 39] width 358 height 22
click at [1102, 40] on icon "Recalculate" at bounding box center [1101, 39] width 6 height 5
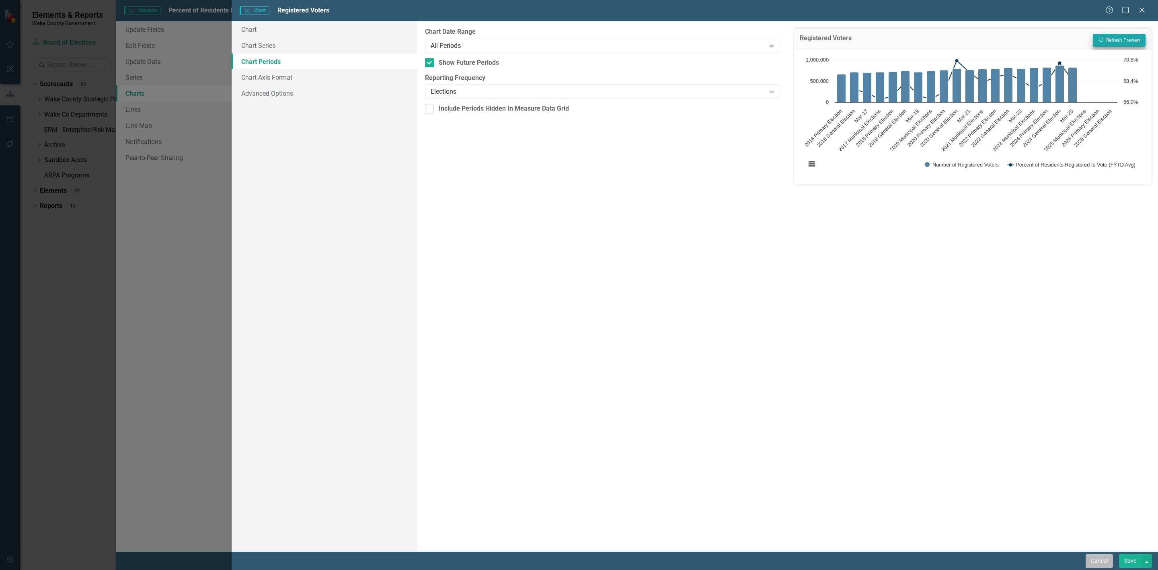
click at [1091, 562] on button "Cancel" at bounding box center [1099, 561] width 27 height 14
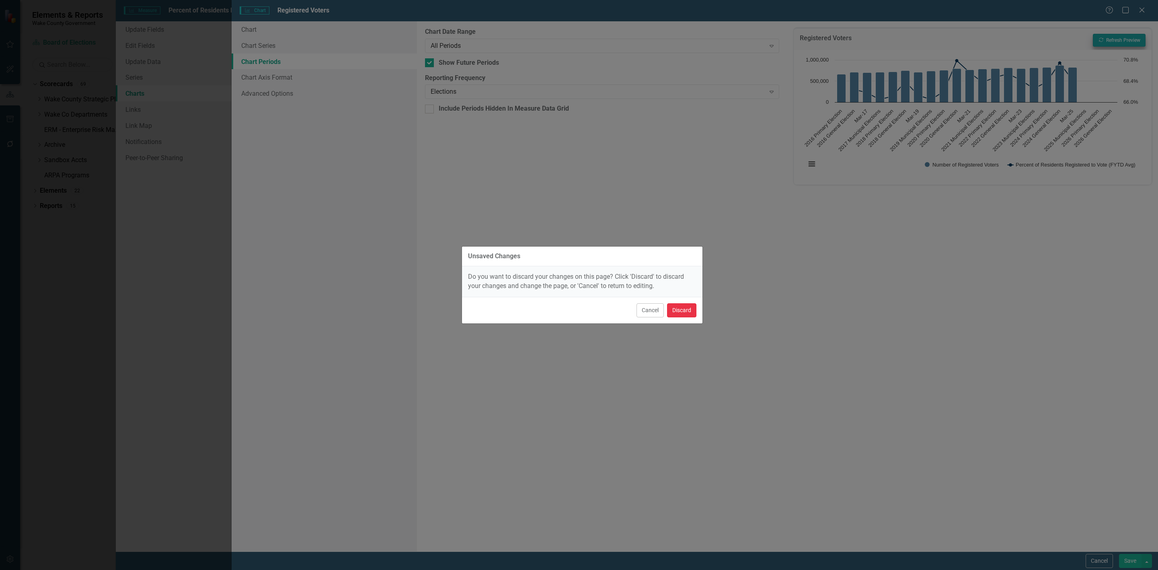
click at [674, 312] on button "Discard" at bounding box center [681, 310] width 29 height 14
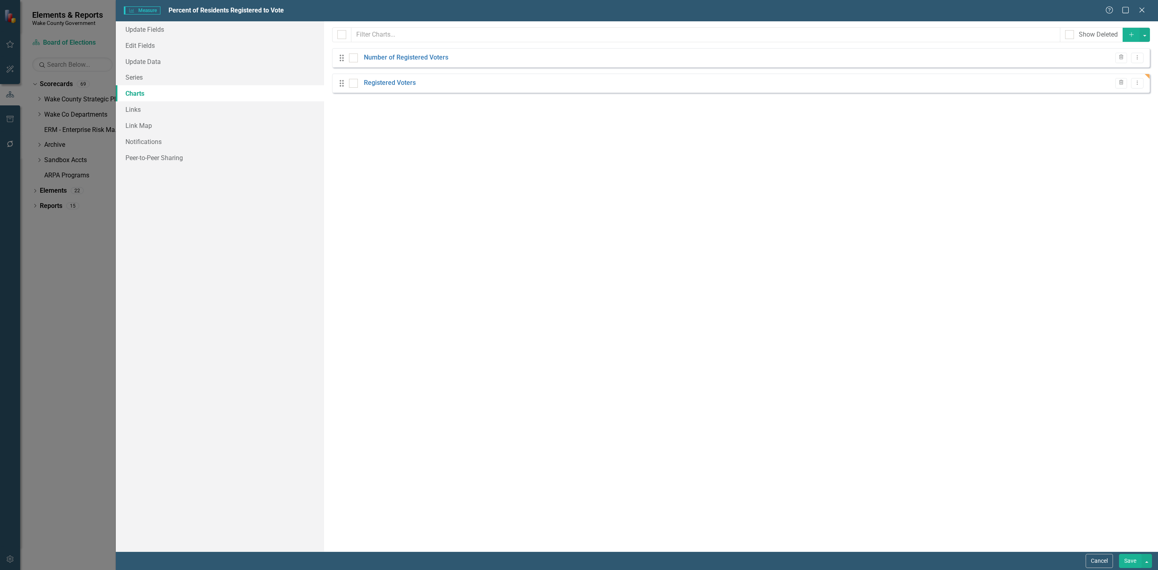
click at [1102, 559] on button "Cancel" at bounding box center [1099, 561] width 27 height 14
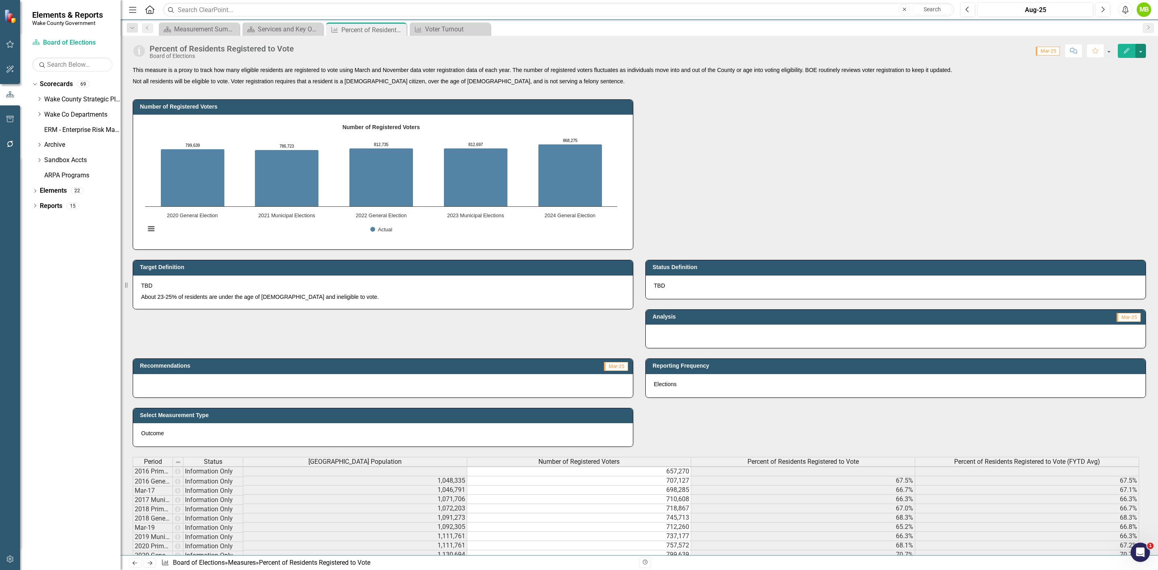
scroll to position [181, 0]
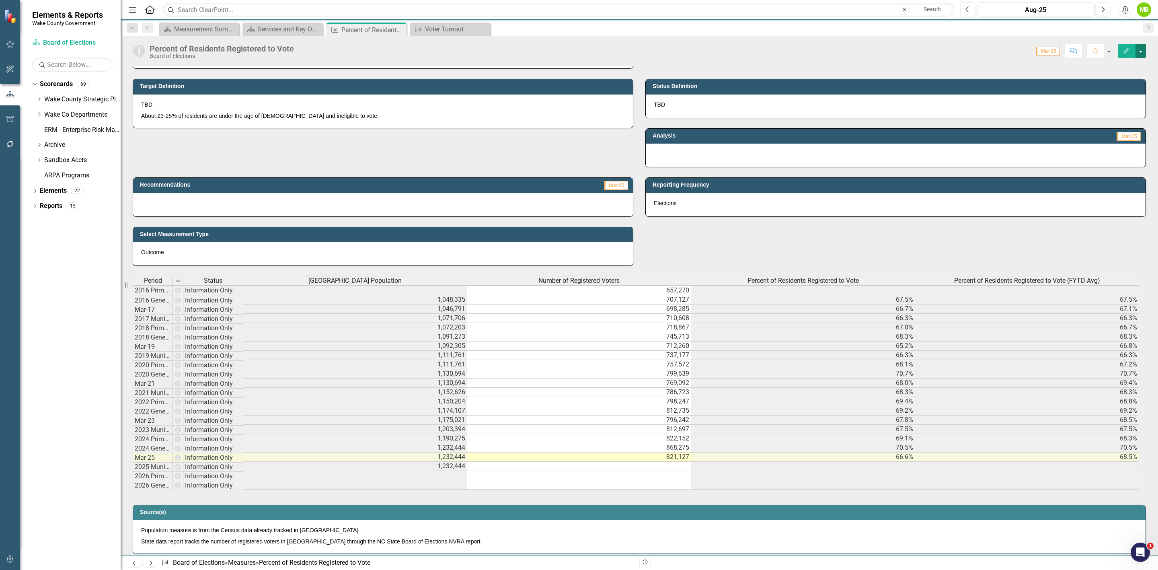
click at [1137, 54] on button "button" at bounding box center [1140, 51] width 10 height 14
click at [1092, 66] on link "Edit Edit Measure" at bounding box center [1106, 66] width 78 height 15
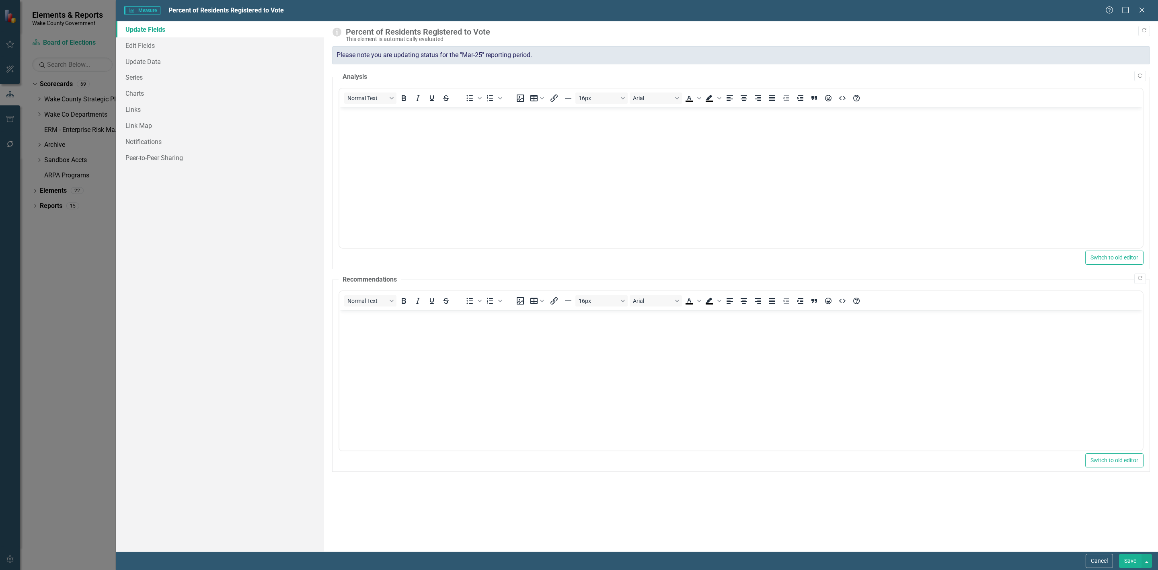
scroll to position [0, 0]
click at [148, 75] on link "Series" at bounding box center [220, 77] width 208 height 16
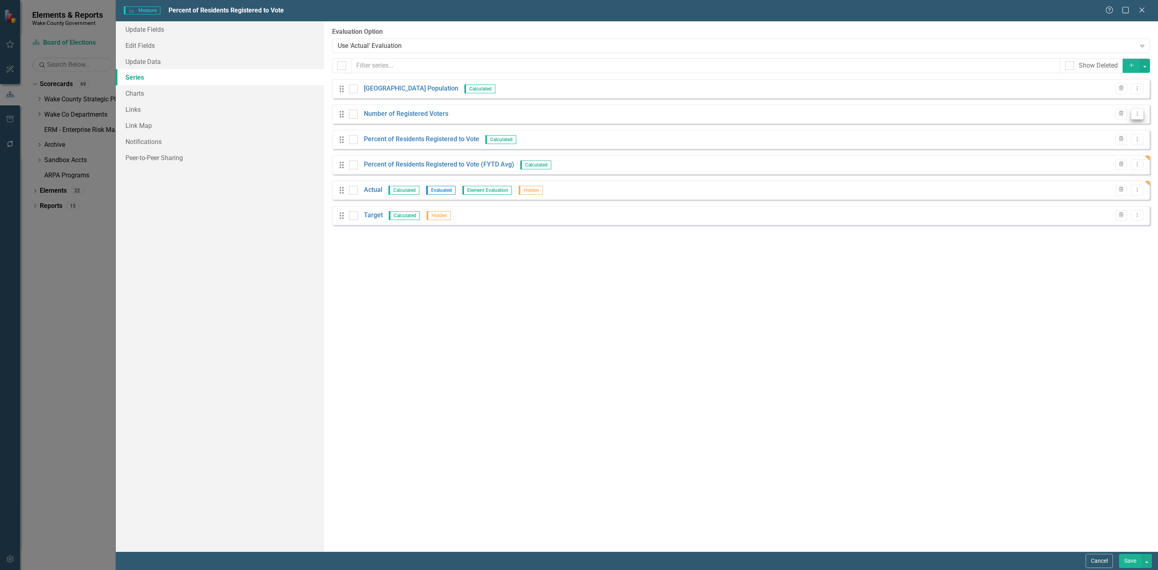
click at [1140, 116] on icon "Dropdown Menu" at bounding box center [1137, 113] width 7 height 5
click at [1108, 145] on link "Copy Duplicate Measure Series" at bounding box center [1097, 143] width 91 height 15
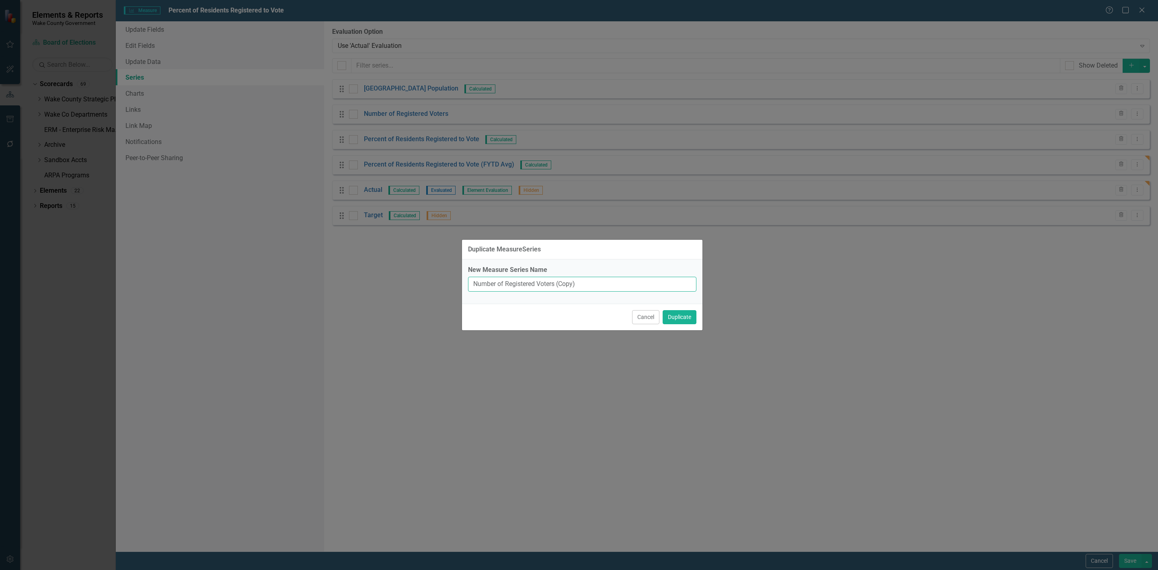
drag, startPoint x: 594, startPoint y: 285, endPoint x: 560, endPoint y: 279, distance: 34.3
click at [560, 279] on input "Number of Registered Voters (Copy)" at bounding box center [582, 284] width 228 height 15
type input "Number of Registered Voters (FYTD Avg)"
click at [673, 320] on button "Duplicate" at bounding box center [680, 317] width 34 height 14
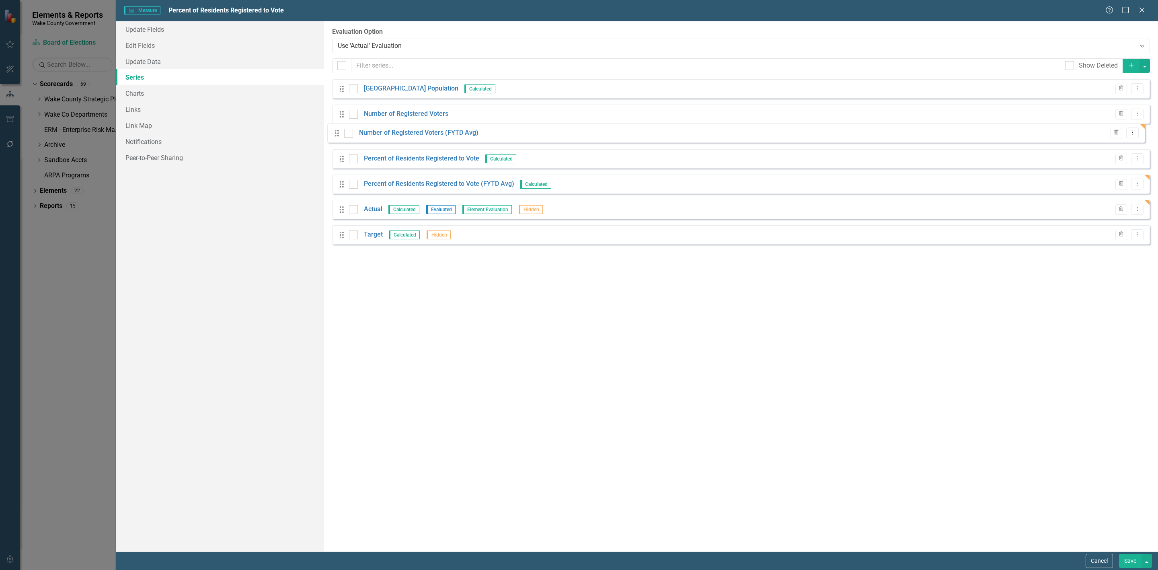
drag, startPoint x: 344, startPoint y: 243, endPoint x: 339, endPoint y: 134, distance: 108.7
click at [339, 134] on div "Drag Wake County Population Calculated Trash Dropdown Menu Drag Number of Regis…" at bounding box center [741, 164] width 818 height 171
click at [425, 139] on link "Number of Registered Voters (FYTD Avg)" at bounding box center [423, 139] width 119 height 9
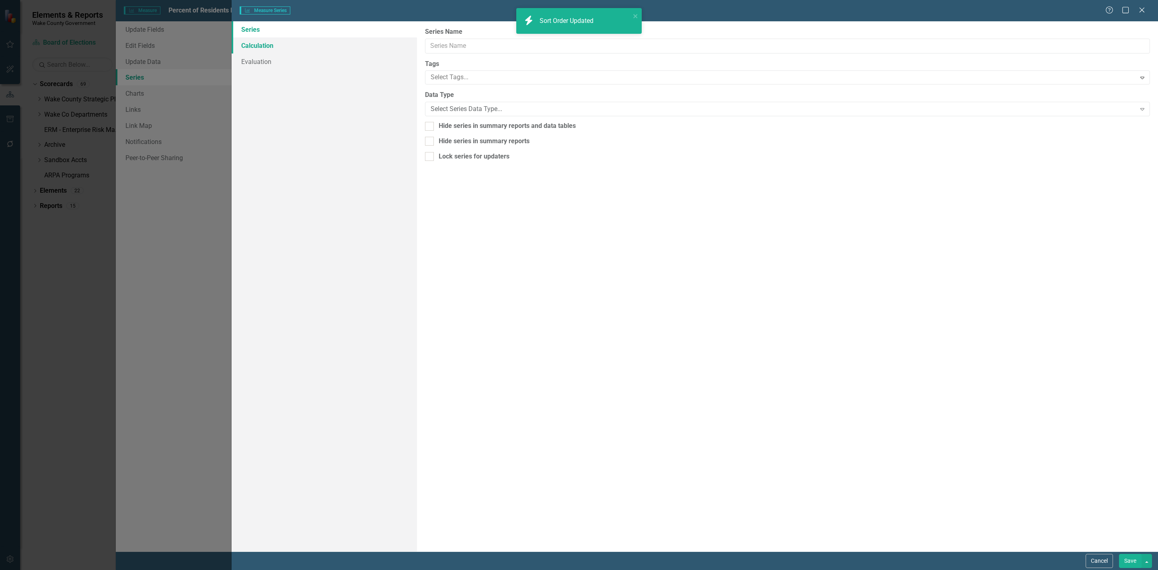
click at [282, 45] on link "Calculation" at bounding box center [324, 45] width 185 height 16
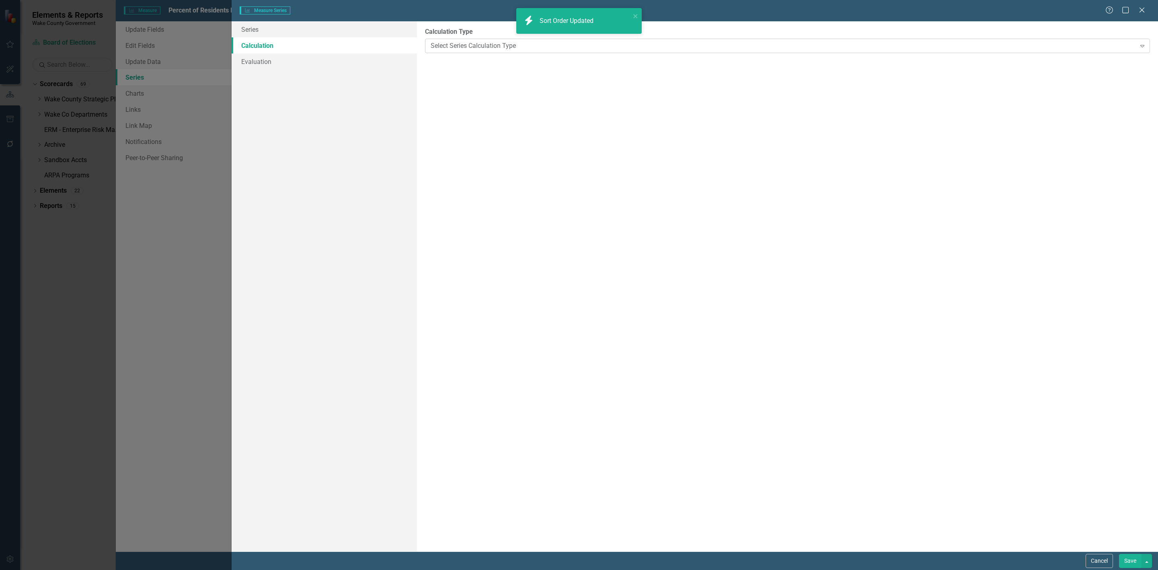
click at [505, 47] on div "Select Series Calculation Type" at bounding box center [783, 45] width 705 height 9
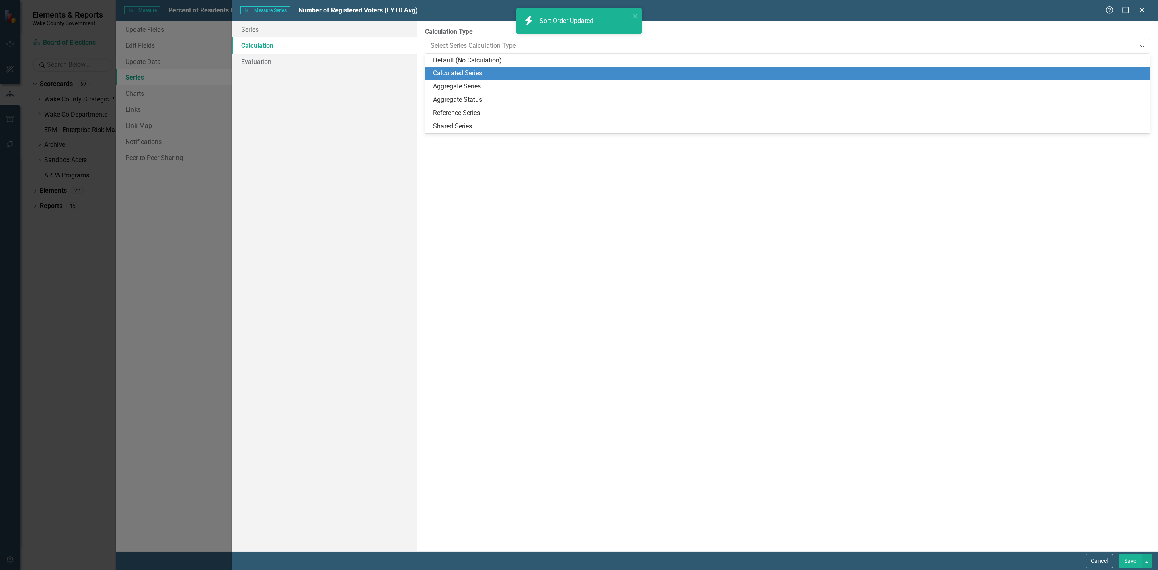
click at [496, 72] on div "Calculated Series" at bounding box center [789, 73] width 712 height 9
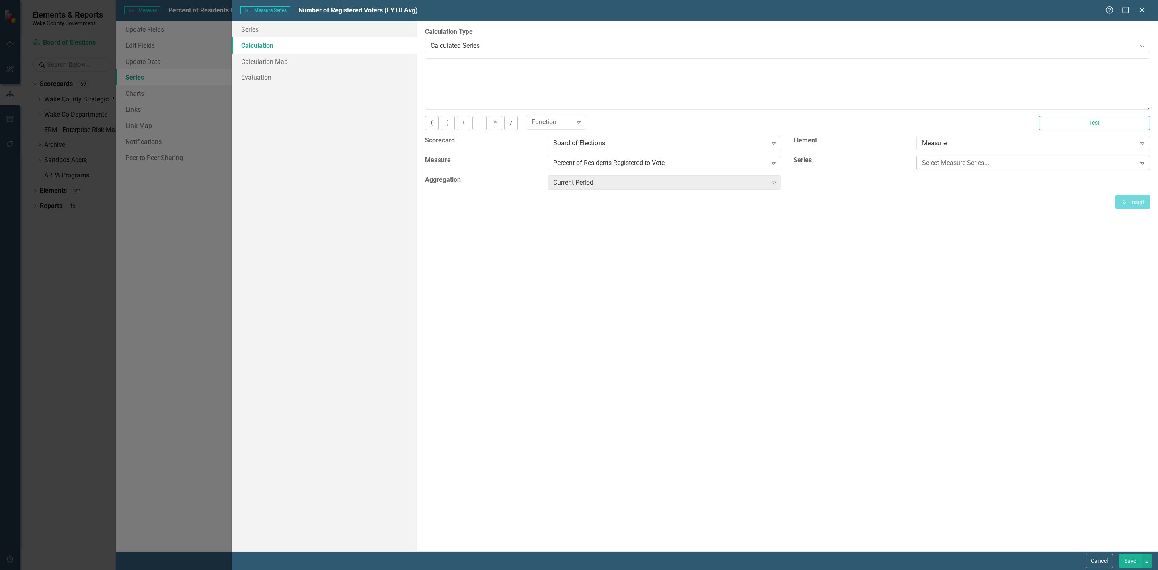
click at [940, 166] on div "Select Measure Series..." at bounding box center [1029, 162] width 214 height 9
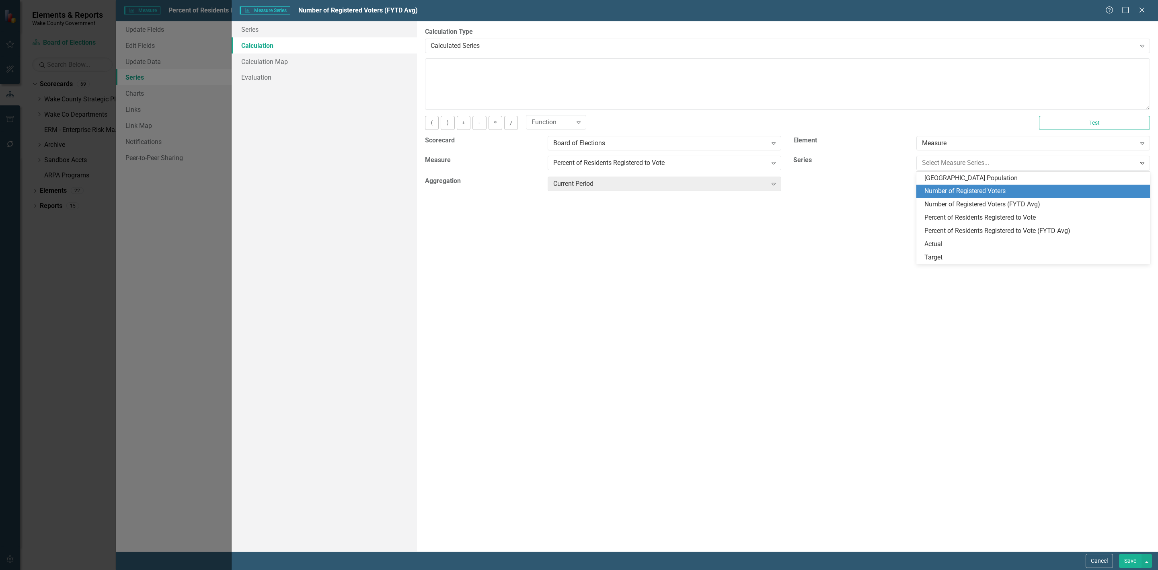
click at [948, 193] on div "Number of Registered Voters" at bounding box center [1034, 191] width 221 height 9
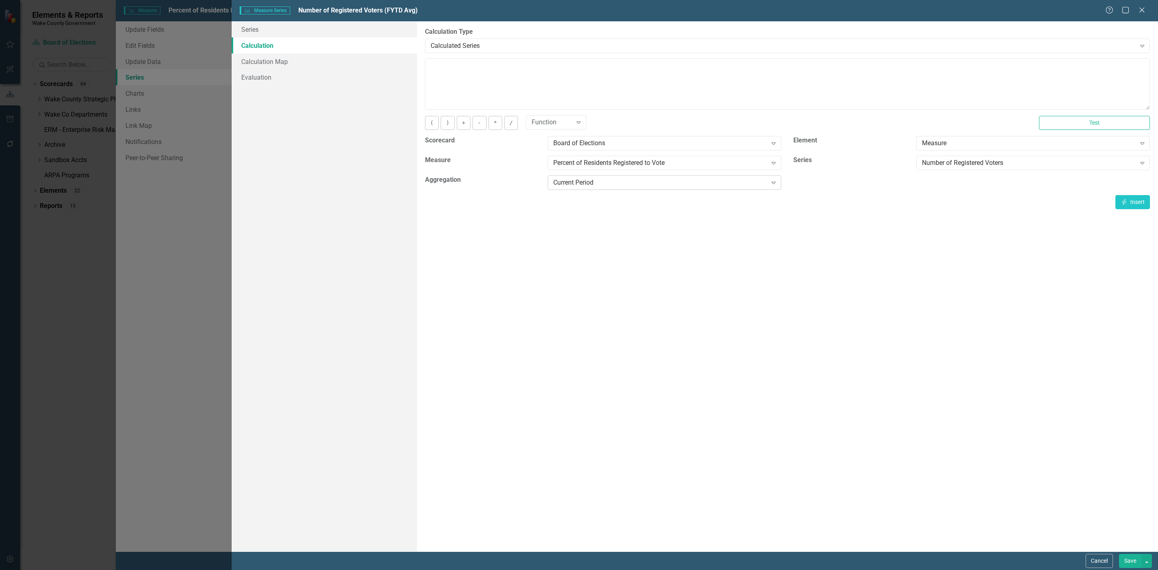
click at [698, 181] on div "Current Period" at bounding box center [660, 182] width 214 height 9
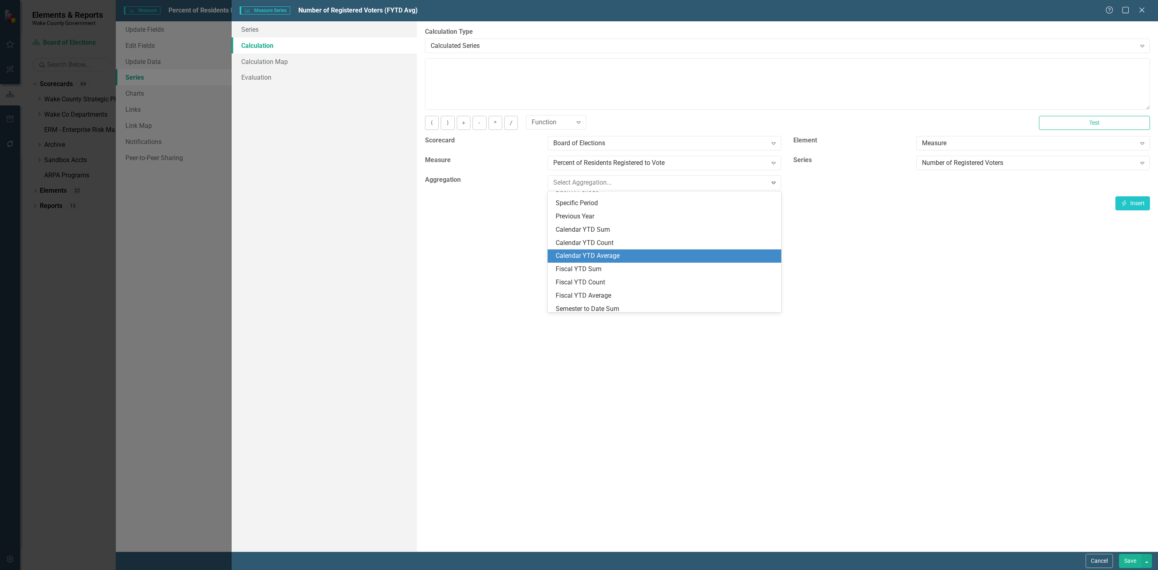
scroll to position [60, 0]
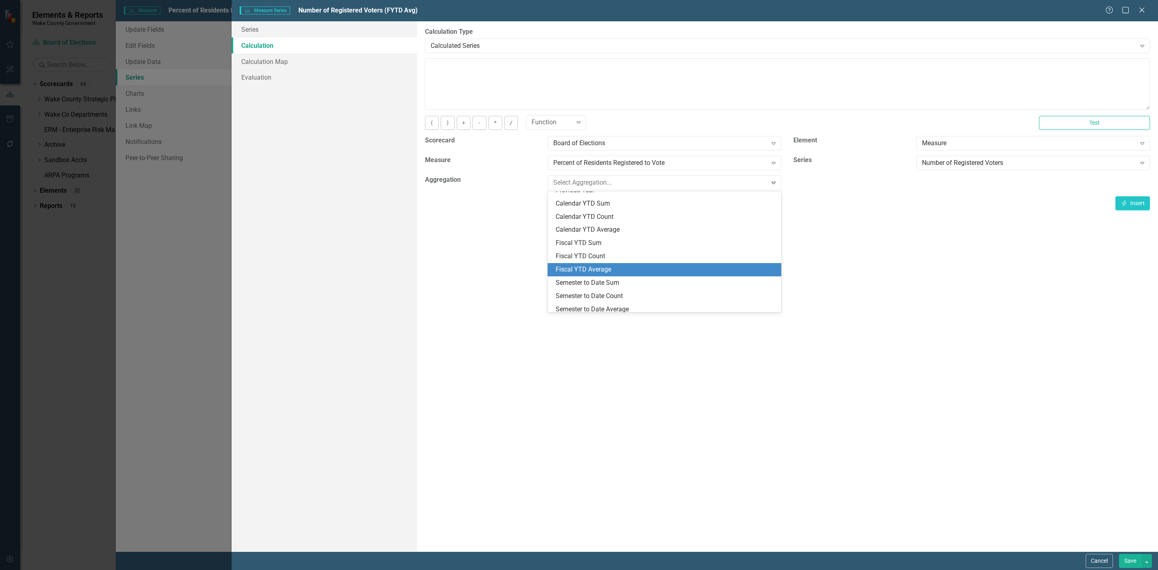
click at [643, 272] on div "Fiscal YTD Average" at bounding box center [666, 269] width 221 height 9
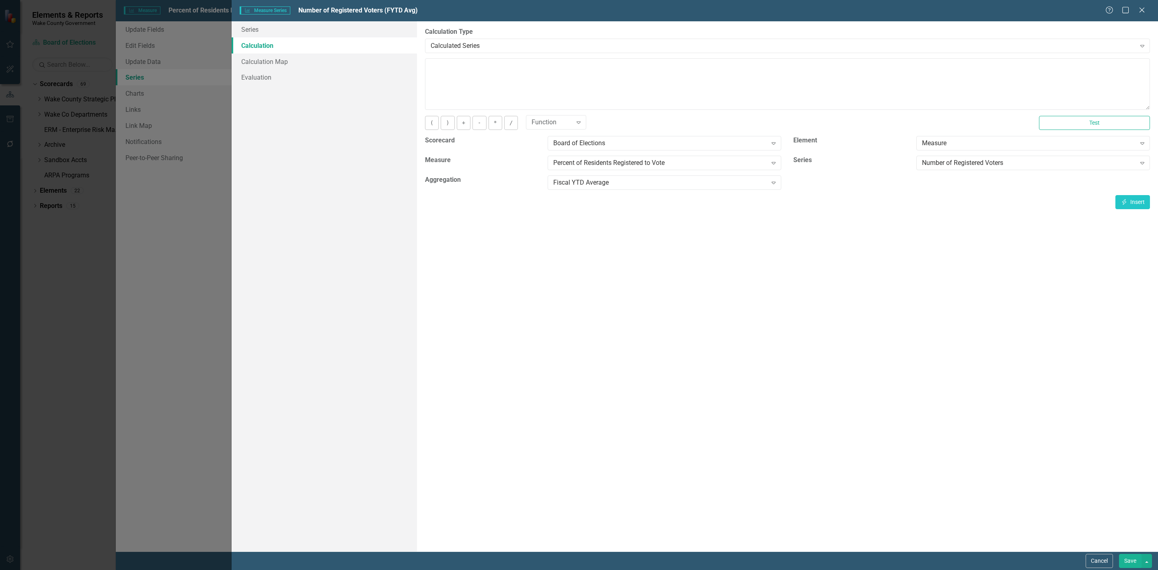
click at [1129, 562] on button "Save" at bounding box center [1130, 561] width 23 height 14
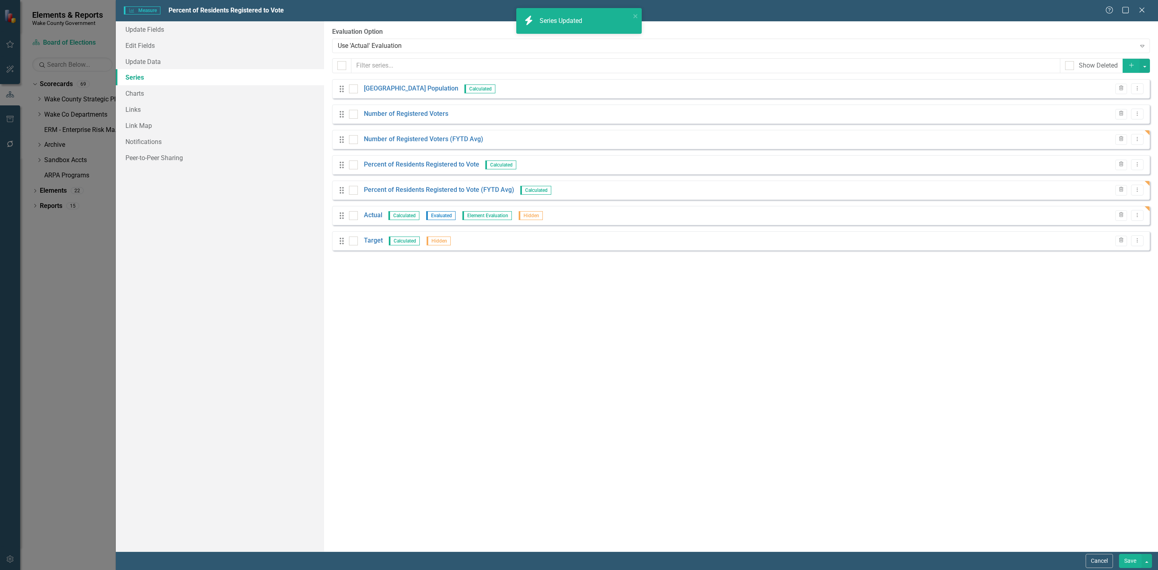
click at [1128, 561] on button "Save" at bounding box center [1130, 561] width 23 height 14
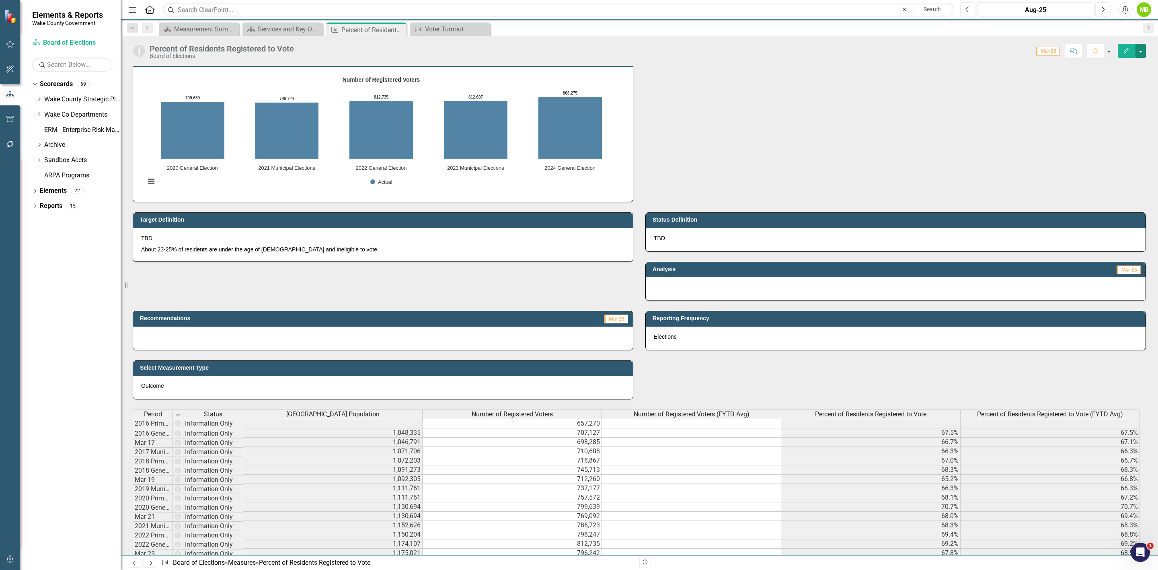
scroll to position [241, 0]
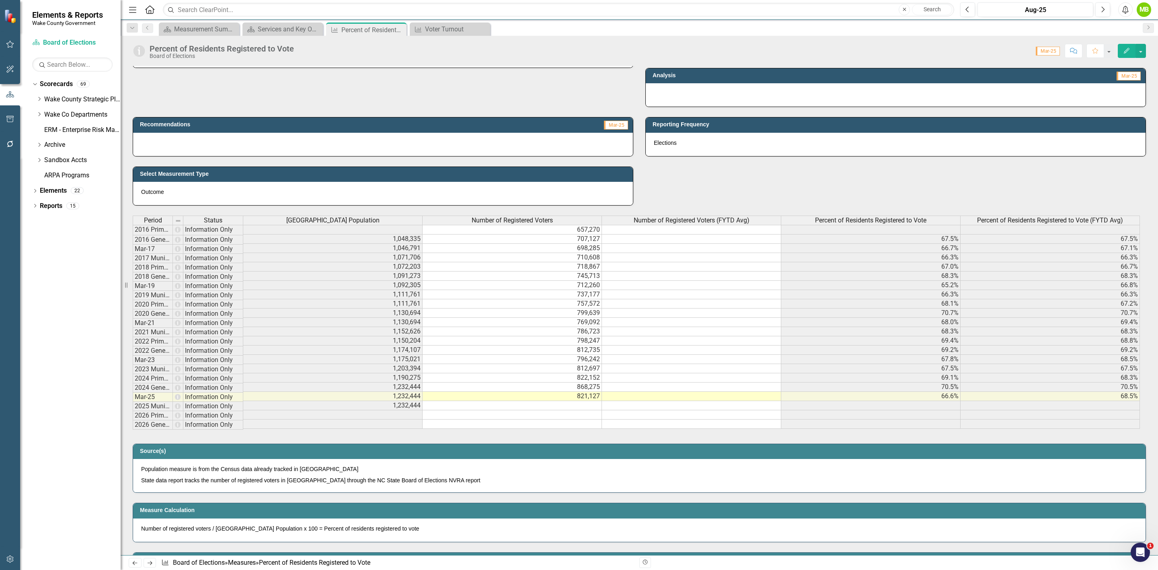
click at [737, 187] on div "Target Definition TBD About 23-25% of residents are under the age of 18 and ine…" at bounding box center [639, 358] width 1025 height 701
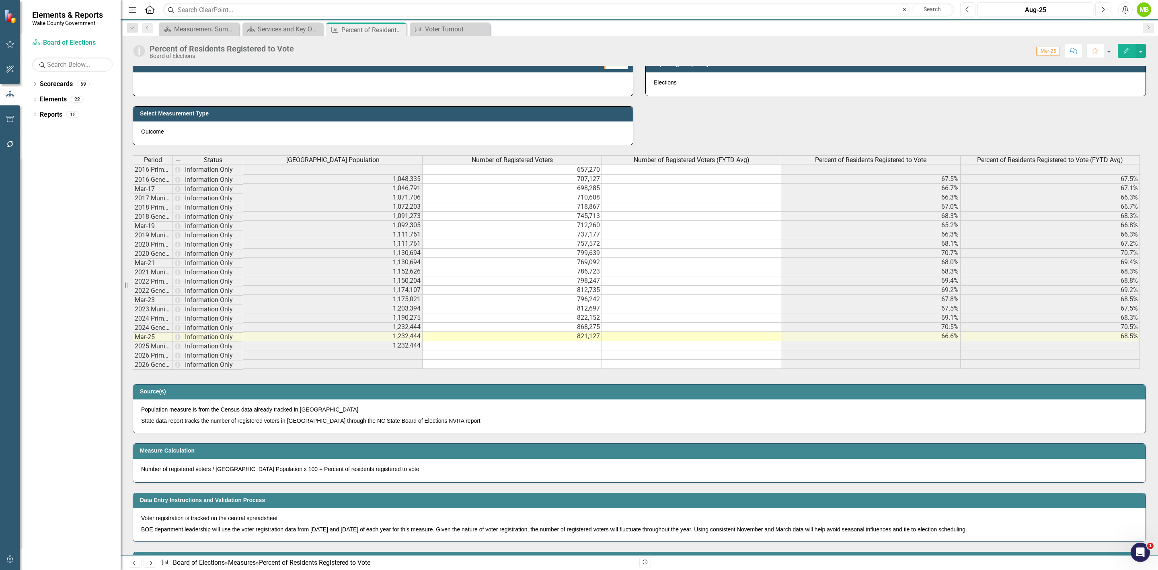
scroll to position [4, 0]
click at [1144, 54] on button "button" at bounding box center [1140, 51] width 10 height 14
click at [1108, 83] on link "Edit Report Edit Layout" at bounding box center [1106, 81] width 78 height 15
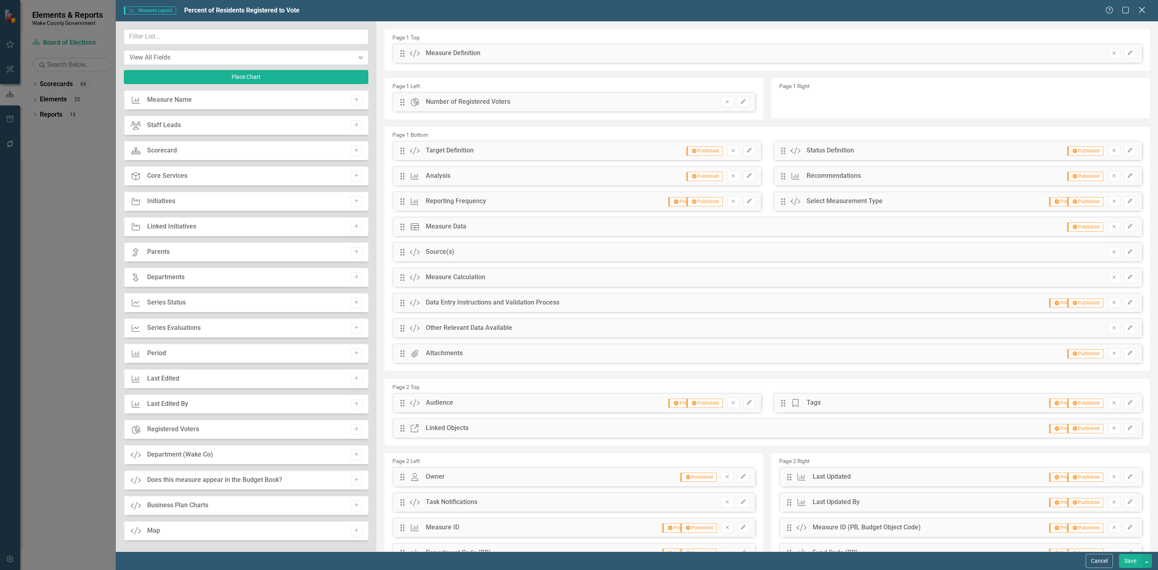
click at [1143, 8] on icon "Close" at bounding box center [1142, 10] width 10 height 8
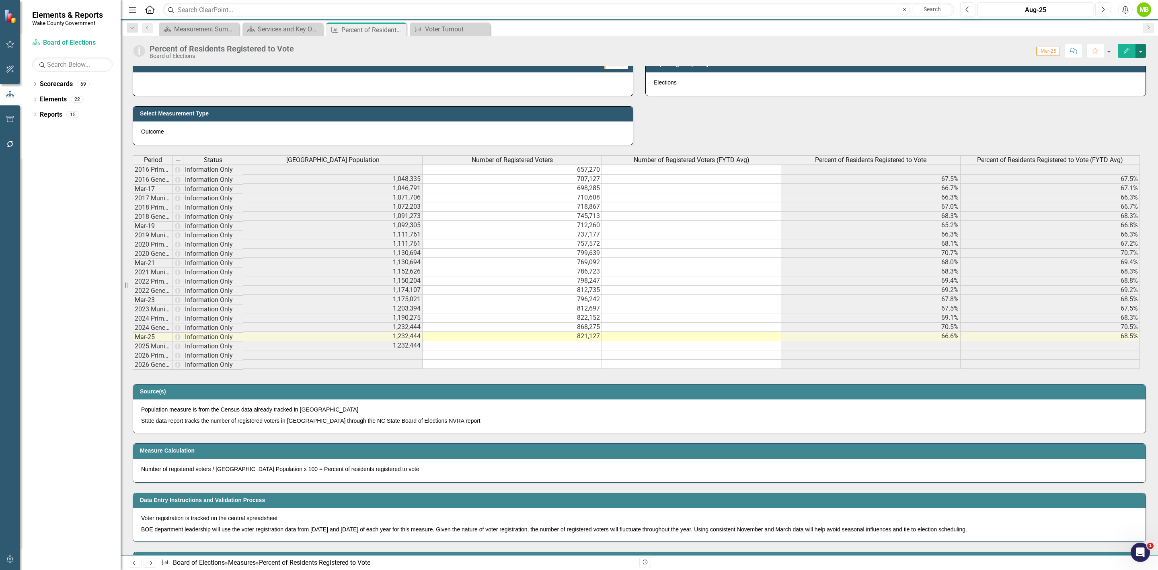
click at [1140, 47] on button "button" at bounding box center [1140, 51] width 10 height 14
click at [1087, 68] on link "Edit Edit Measure" at bounding box center [1106, 66] width 78 height 15
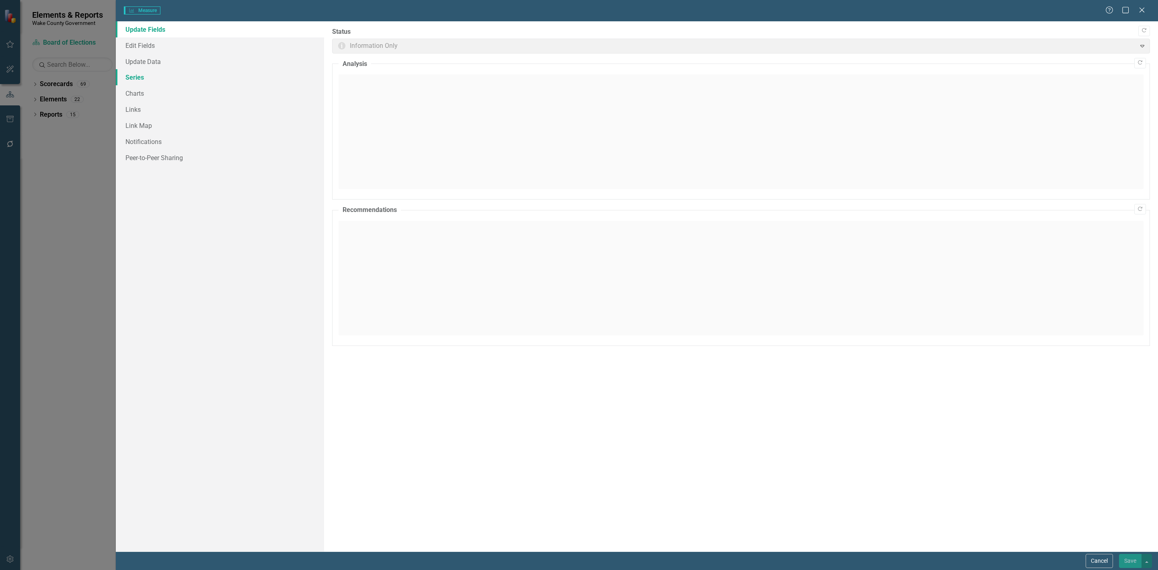
click at [162, 78] on link "Series" at bounding box center [220, 77] width 208 height 16
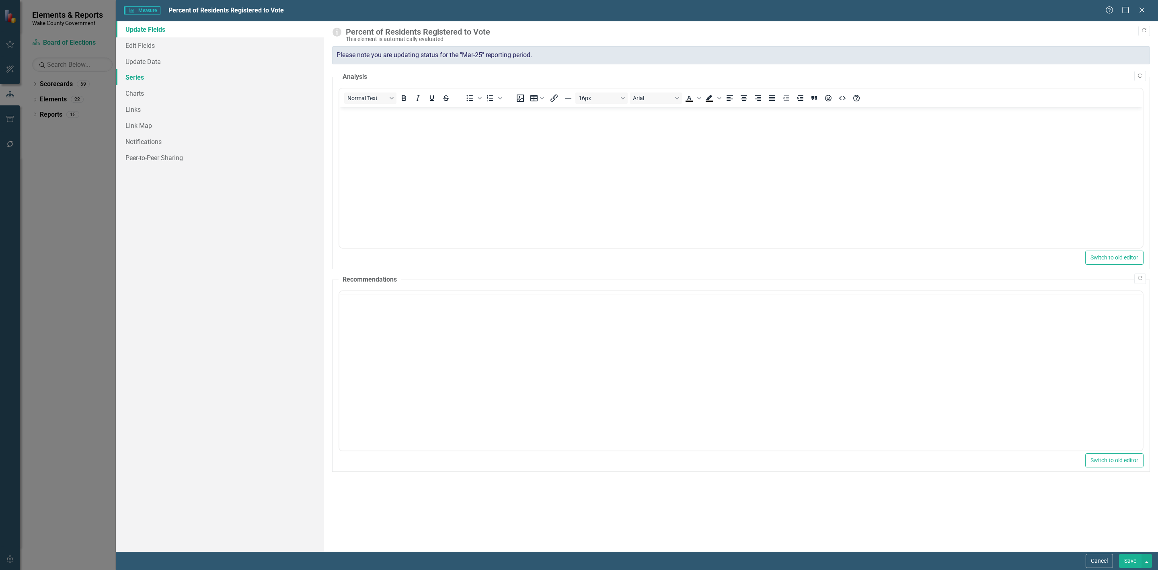
click at [138, 75] on link "Series" at bounding box center [220, 77] width 208 height 16
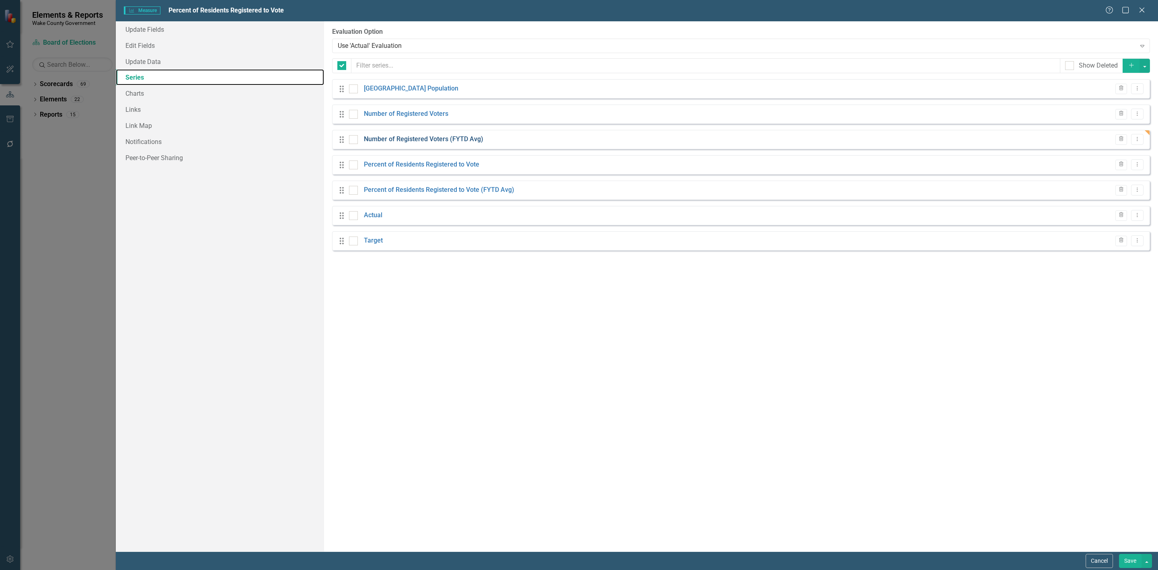
checkbox input "false"
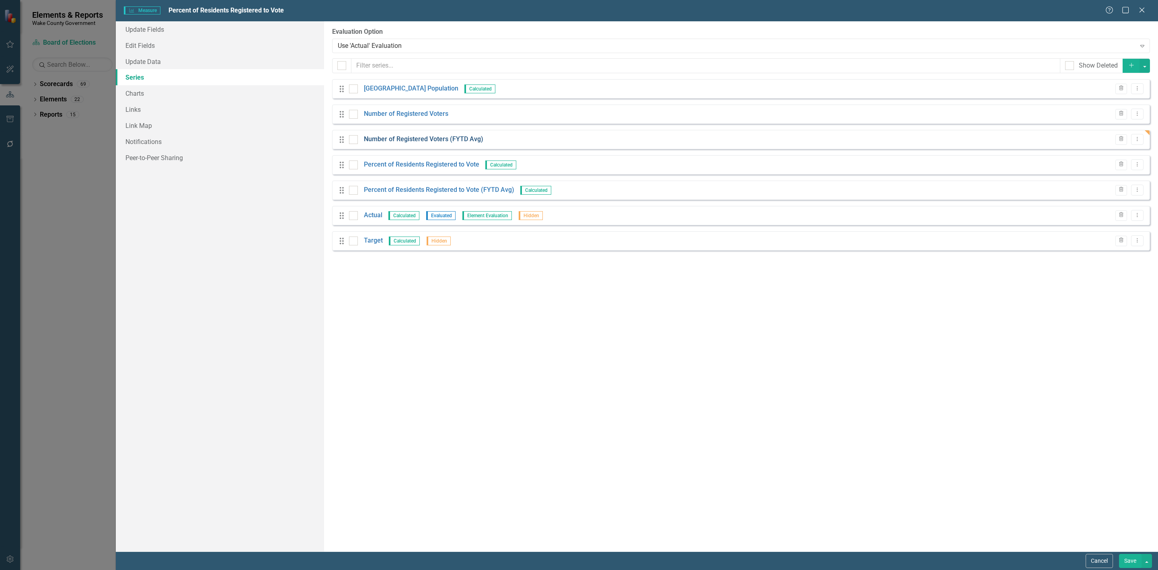
click at [431, 141] on link "Number of Registered Voters (FYTD Avg)" at bounding box center [423, 139] width 119 height 9
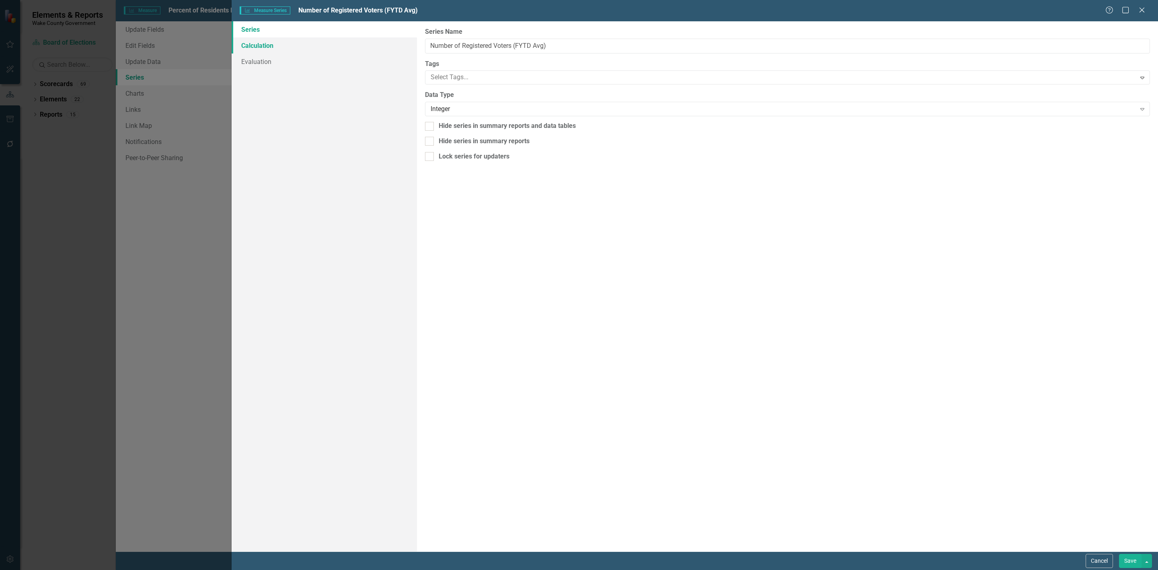
click at [268, 46] on link "Calculation" at bounding box center [324, 45] width 185 height 16
click at [473, 48] on div "Select Series Calculation Type" at bounding box center [783, 45] width 705 height 9
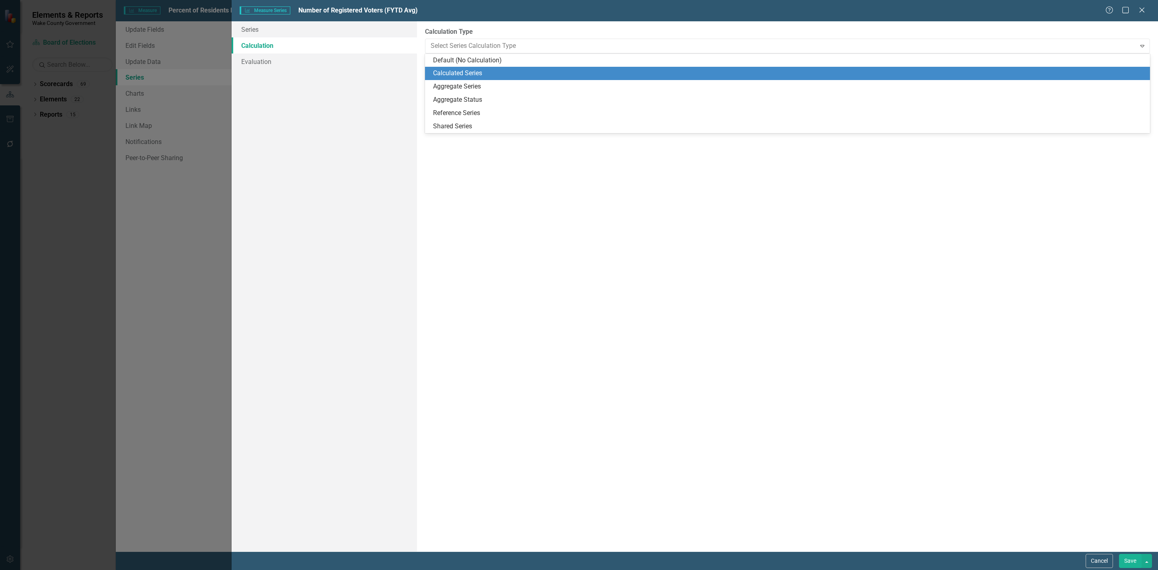
click at [476, 69] on div "Calculated Series" at bounding box center [789, 73] width 712 height 9
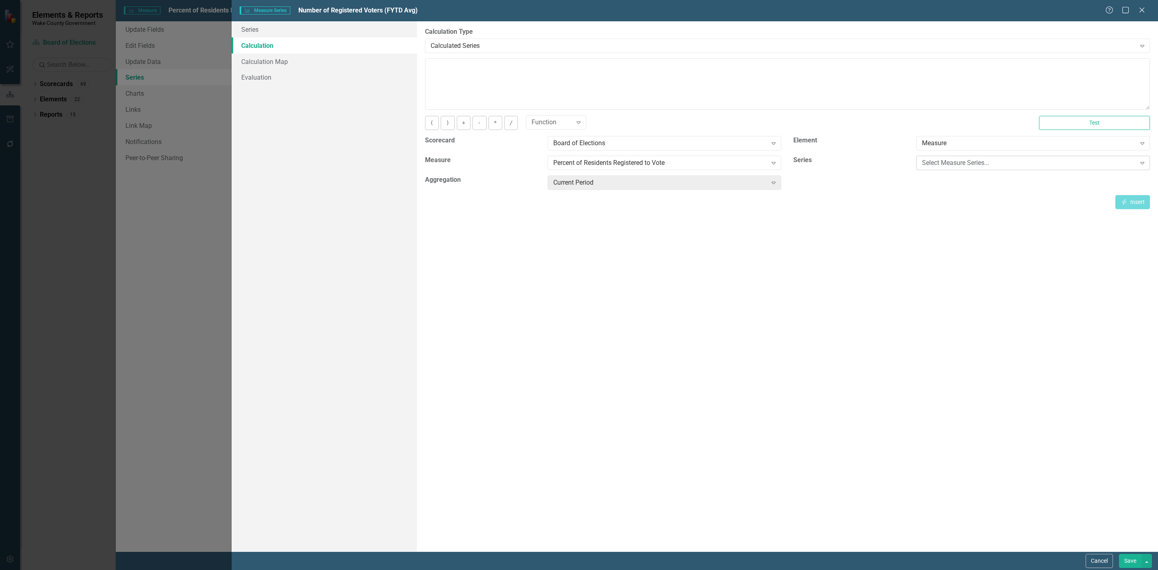
click at [957, 164] on div "Select Measure Series..." at bounding box center [1029, 162] width 214 height 9
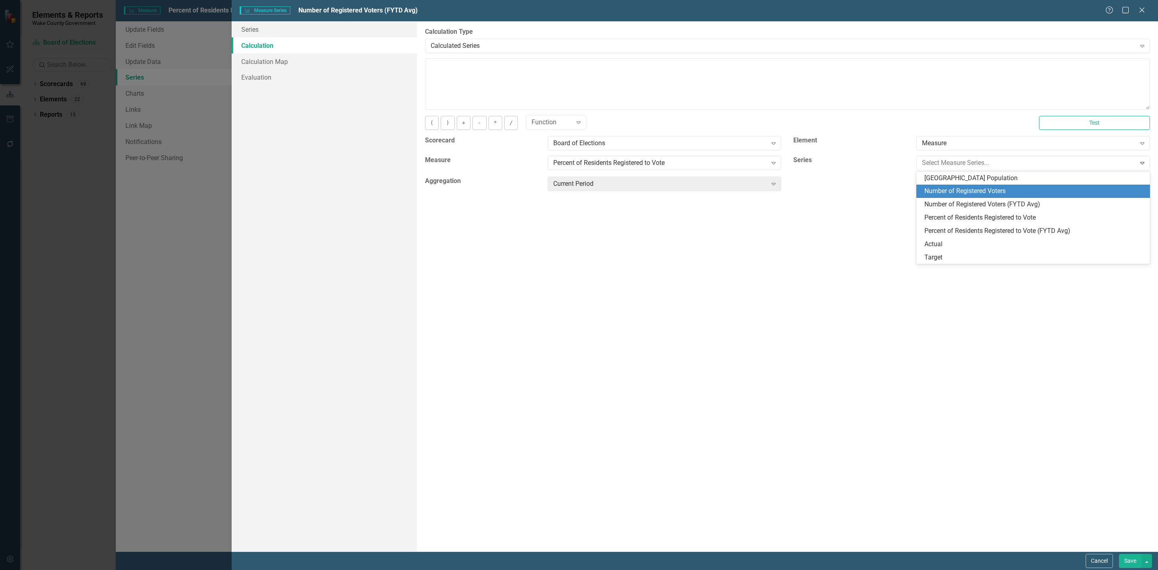
click at [971, 193] on div "Number of Registered Voters" at bounding box center [1034, 191] width 221 height 9
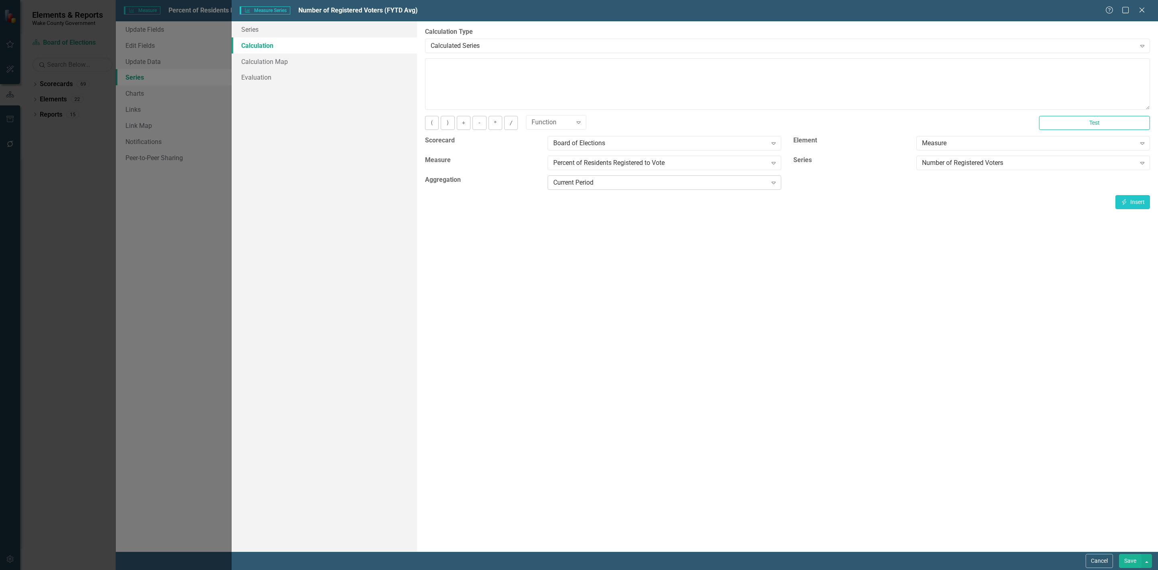
click at [671, 186] on div "Current Period" at bounding box center [660, 182] width 214 height 9
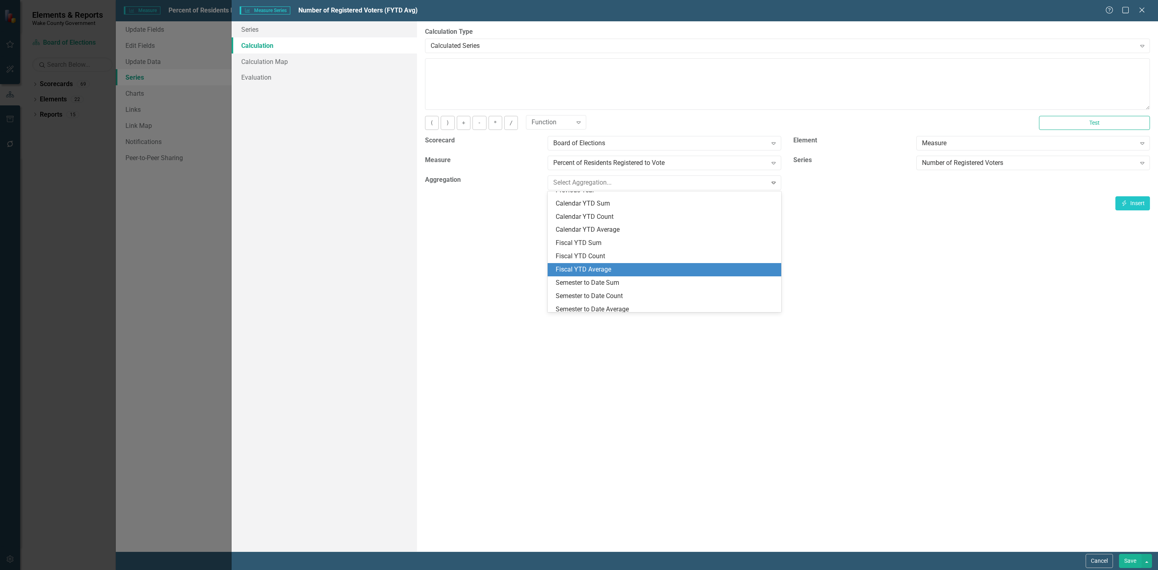
click at [612, 265] on div "Fiscal YTD Average" at bounding box center [666, 269] width 221 height 9
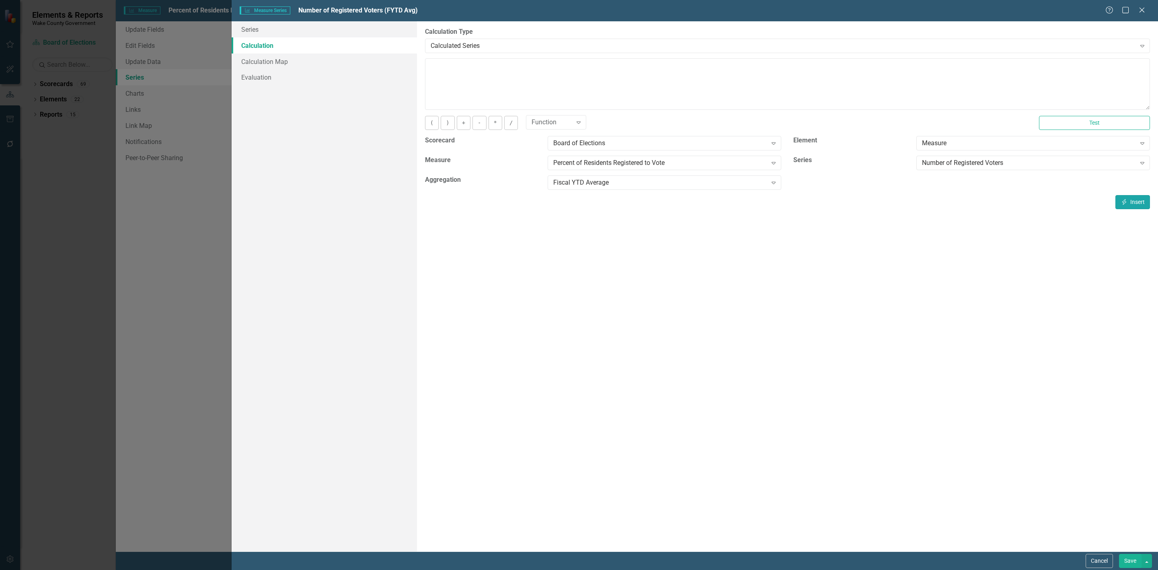
click at [1130, 202] on button "Insert Insert" at bounding box center [1132, 202] width 35 height 14
type textarea "[m1291631][Number of Registered Voters][FiscalYTDAverage]"
click at [1129, 556] on button "Save" at bounding box center [1130, 561] width 23 height 14
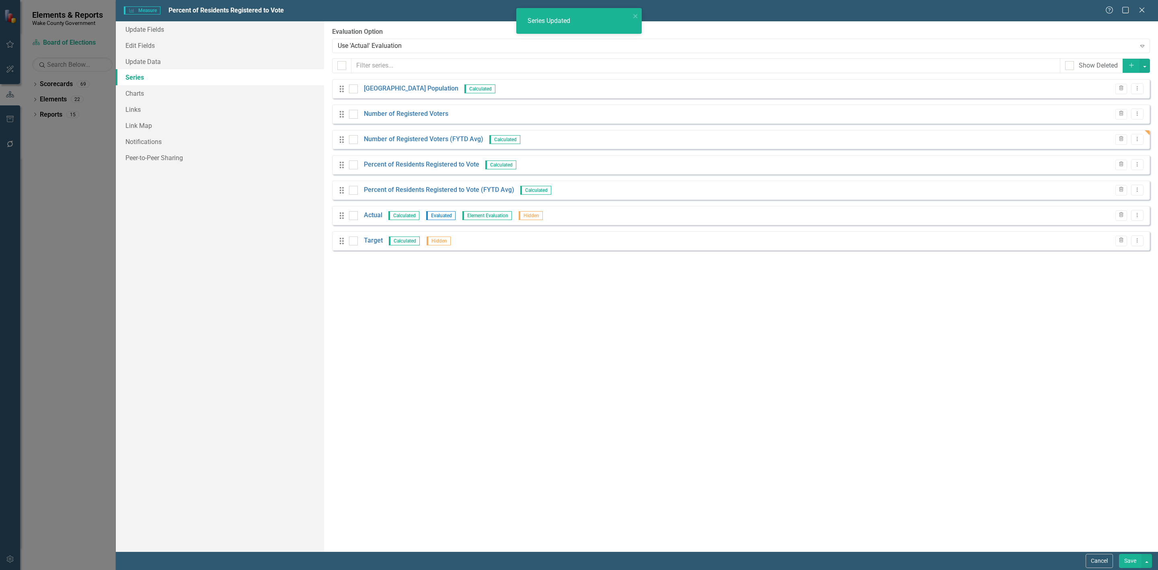
click at [1125, 561] on button "Save" at bounding box center [1130, 561] width 23 height 14
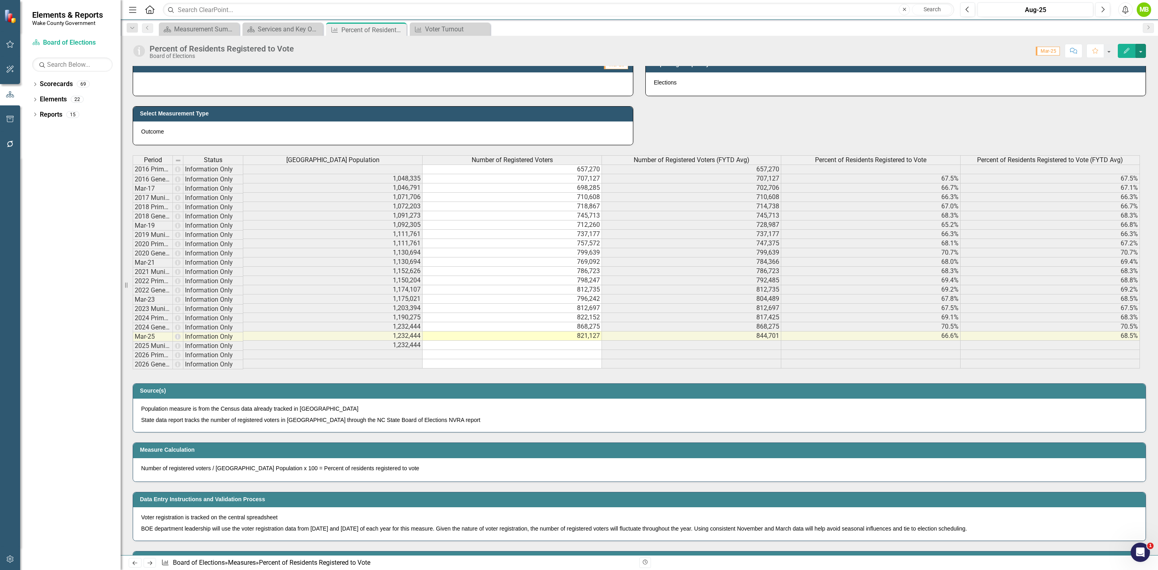
scroll to position [0, 0]
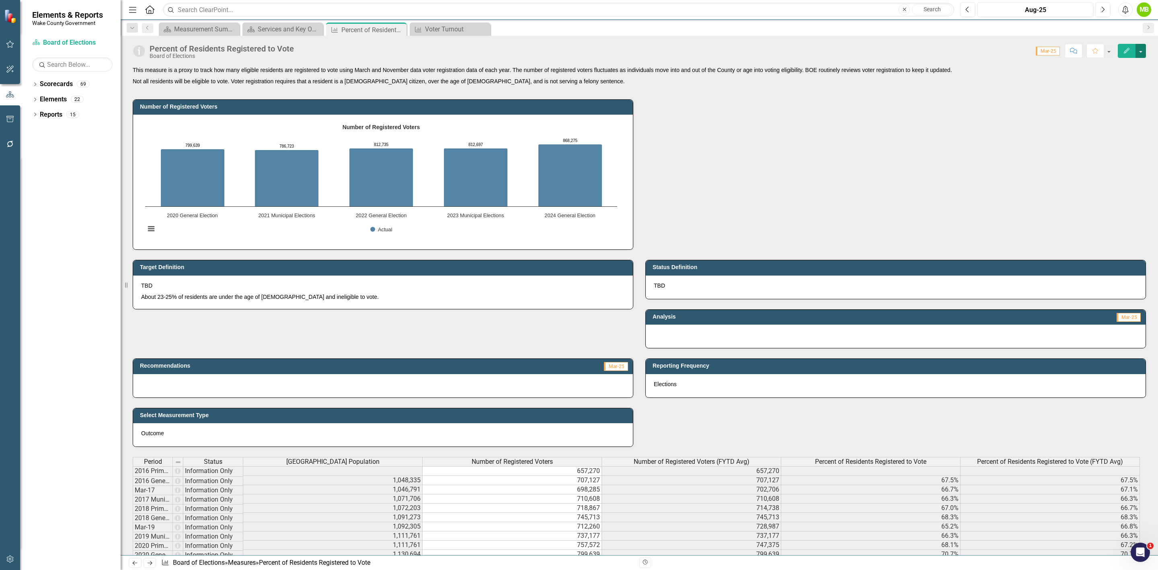
click at [1138, 51] on button "button" at bounding box center [1140, 51] width 10 height 14
click at [1127, 60] on link "Edit Edit Measure" at bounding box center [1106, 66] width 78 height 15
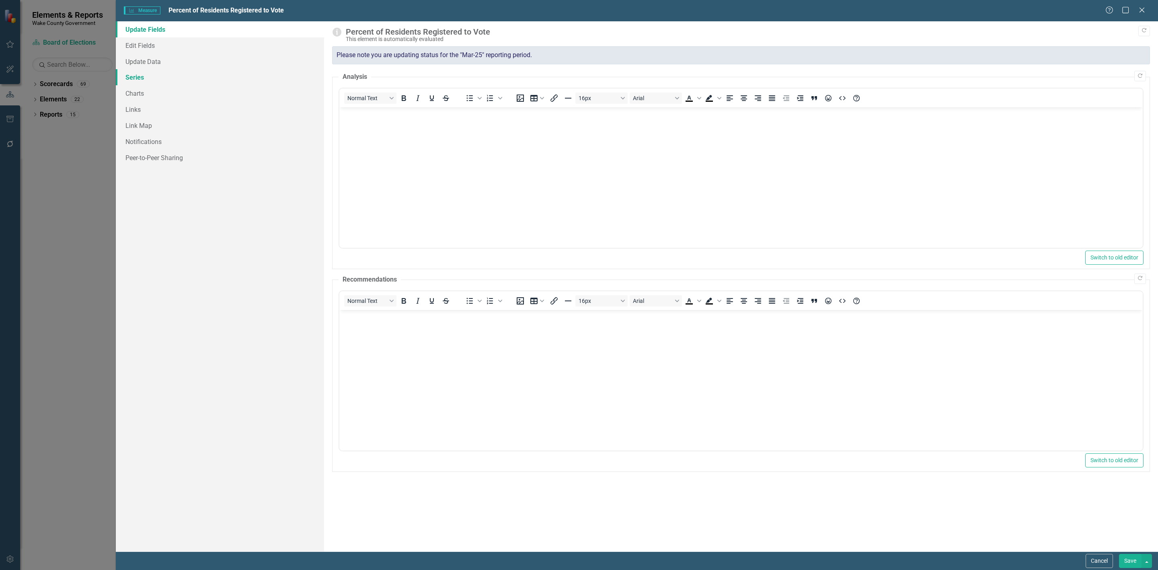
click at [191, 80] on link "Series" at bounding box center [220, 77] width 208 height 16
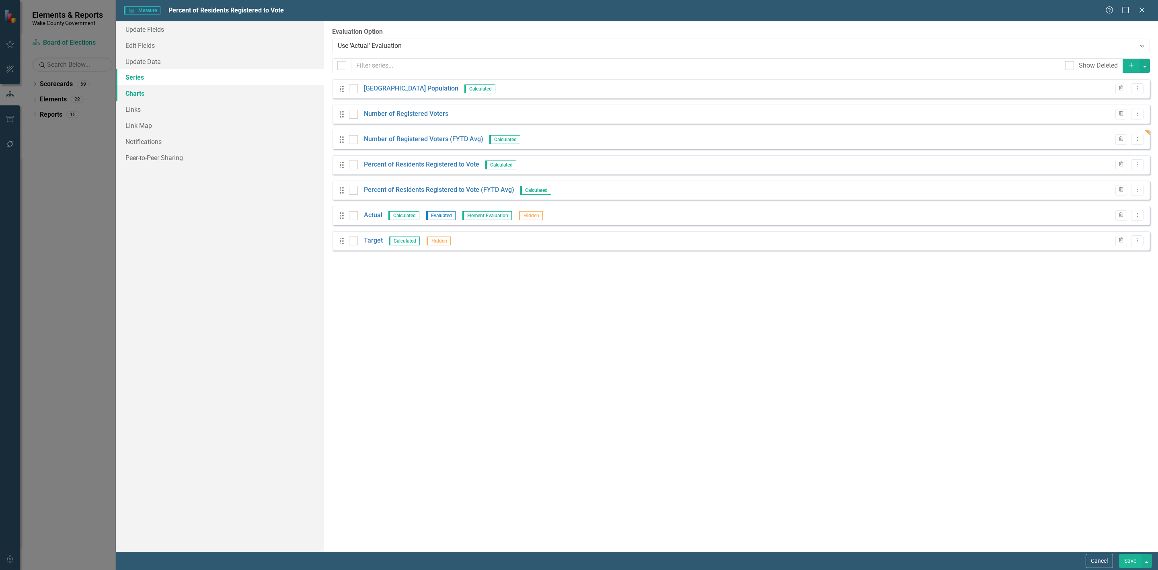
click at [174, 91] on link "Charts" at bounding box center [220, 93] width 208 height 16
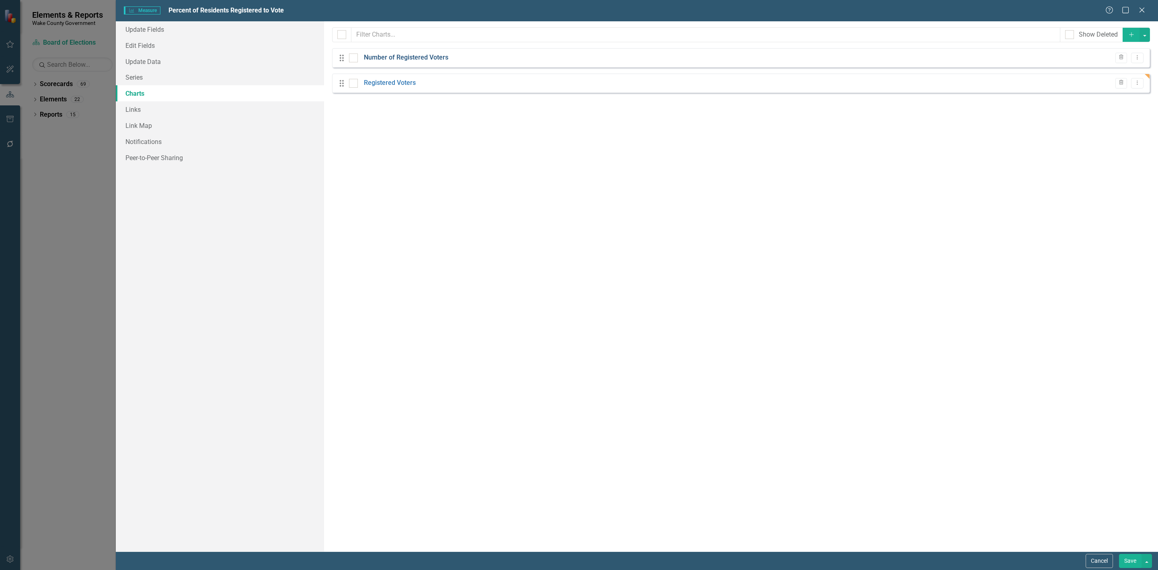
click at [420, 53] on link "Number of Registered Voters" at bounding box center [406, 57] width 84 height 9
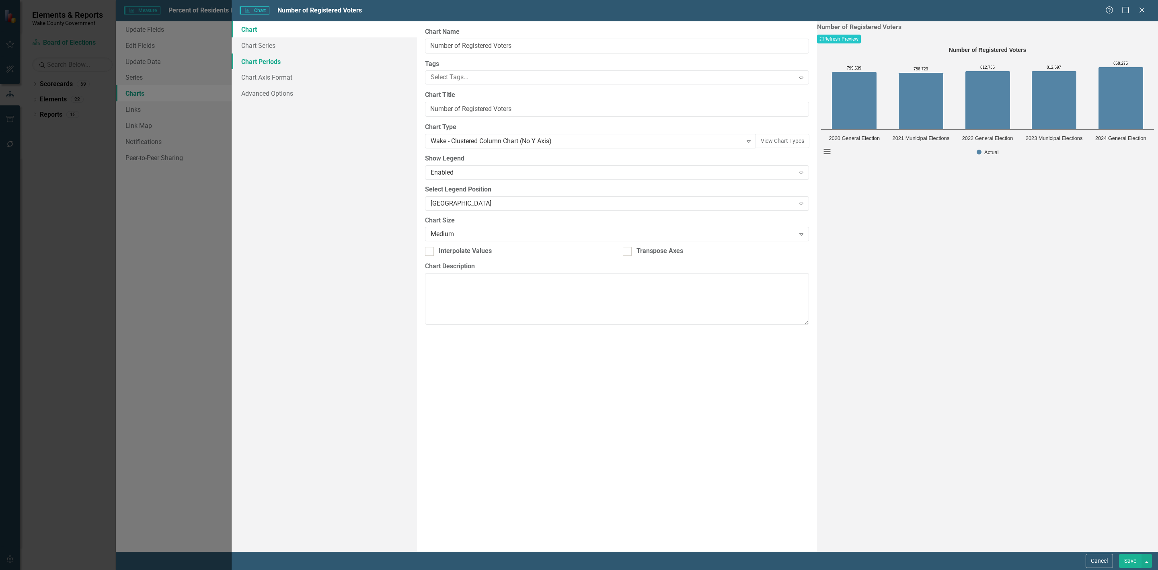
click at [279, 57] on link "Chart Periods" at bounding box center [324, 61] width 185 height 16
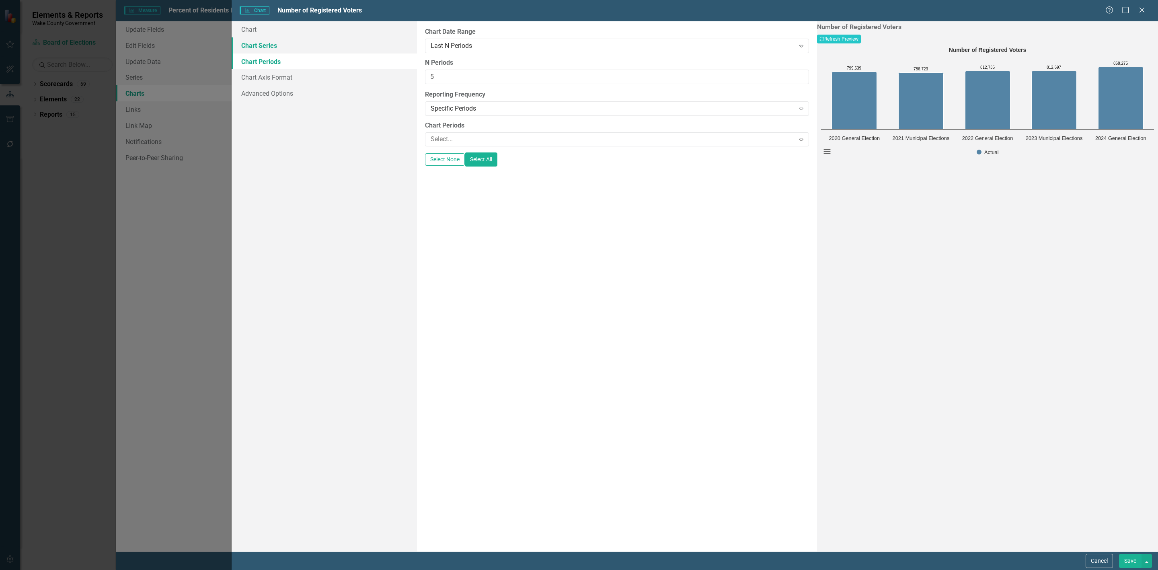
click at [280, 49] on link "Chart Series" at bounding box center [324, 45] width 185 height 16
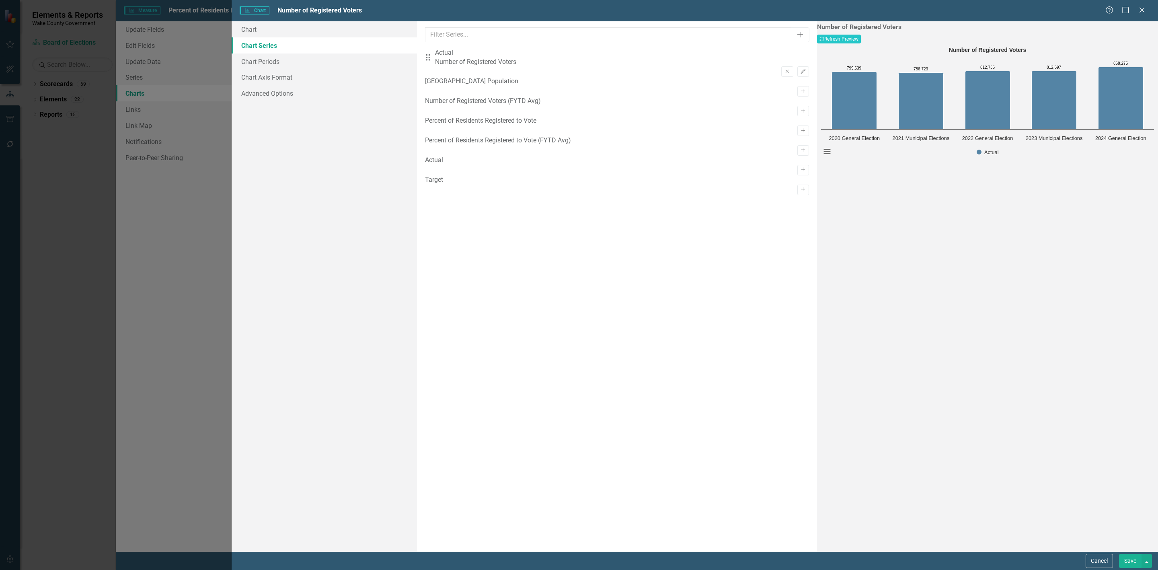
click at [797, 136] on button "Activate" at bounding box center [803, 130] width 12 height 10
click at [800, 98] on icon "button" at bounding box center [802, 100] width 5 height 5
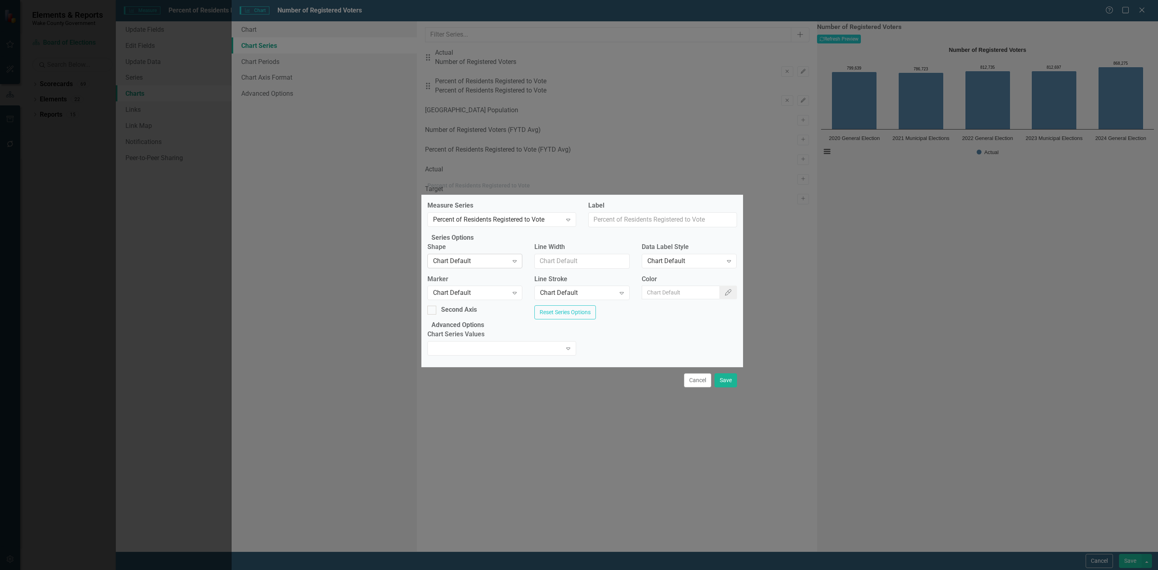
click at [458, 256] on div "Chart Default" at bounding box center [470, 260] width 75 height 9
drag, startPoint x: 448, startPoint y: 291, endPoint x: 447, endPoint y: 302, distance: 10.5
click at [433, 308] on input "Second Axis" at bounding box center [429, 308] width 5 height 5
checkbox input "true"
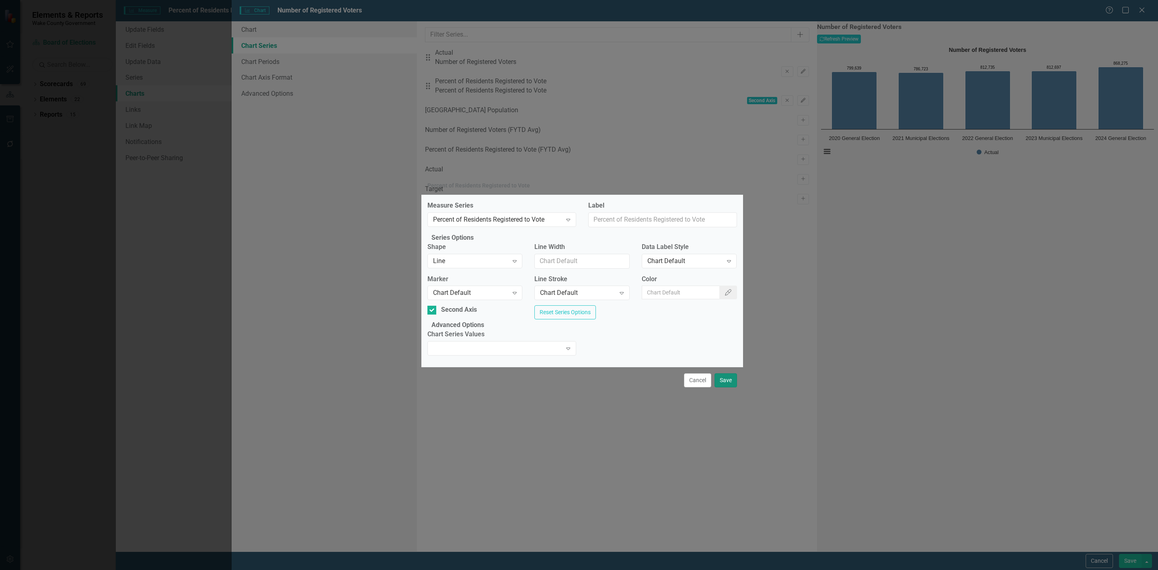
click at [724, 387] on button "Save" at bounding box center [725, 380] width 23 height 14
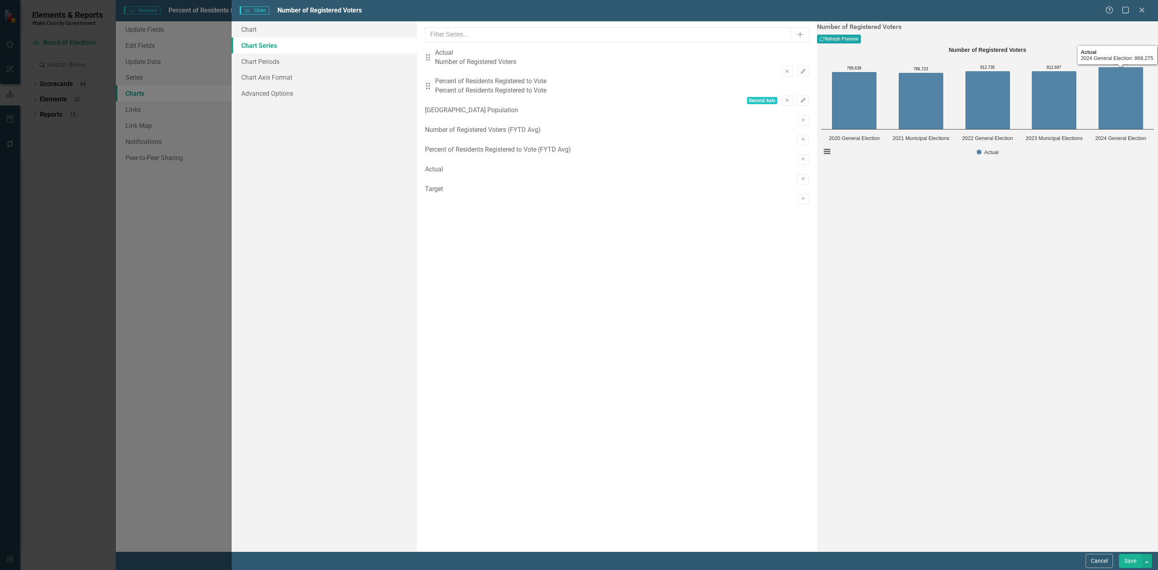
click at [861, 39] on button "Recalculate Refresh Preview" at bounding box center [839, 39] width 44 height 9
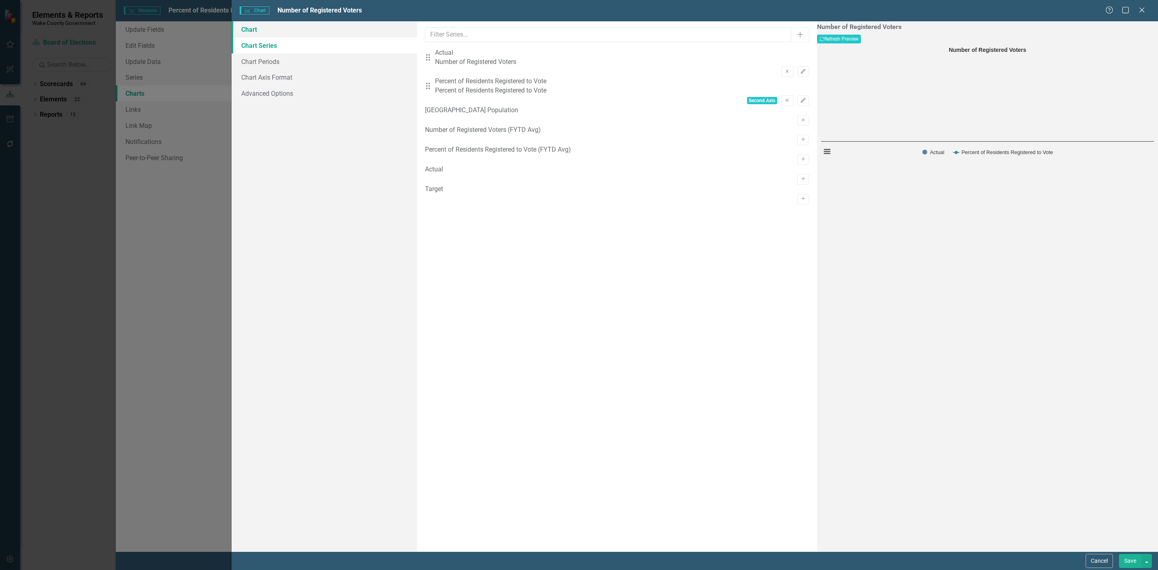
click at [257, 30] on link "Chart" at bounding box center [324, 29] width 185 height 16
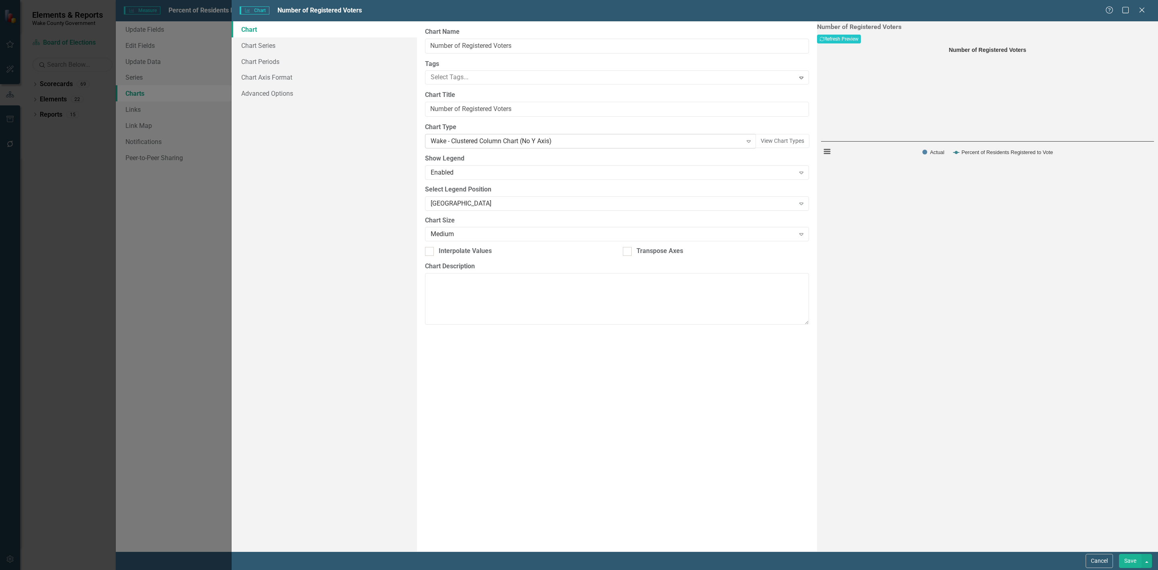
click at [532, 142] on div "Wake - Clustered Column Chart (No Y Axis)" at bounding box center [587, 141] width 312 height 9
click at [861, 40] on button "Recalculate Refresh Preview" at bounding box center [839, 39] width 44 height 9
click at [1092, 555] on button "Cancel" at bounding box center [1099, 561] width 27 height 14
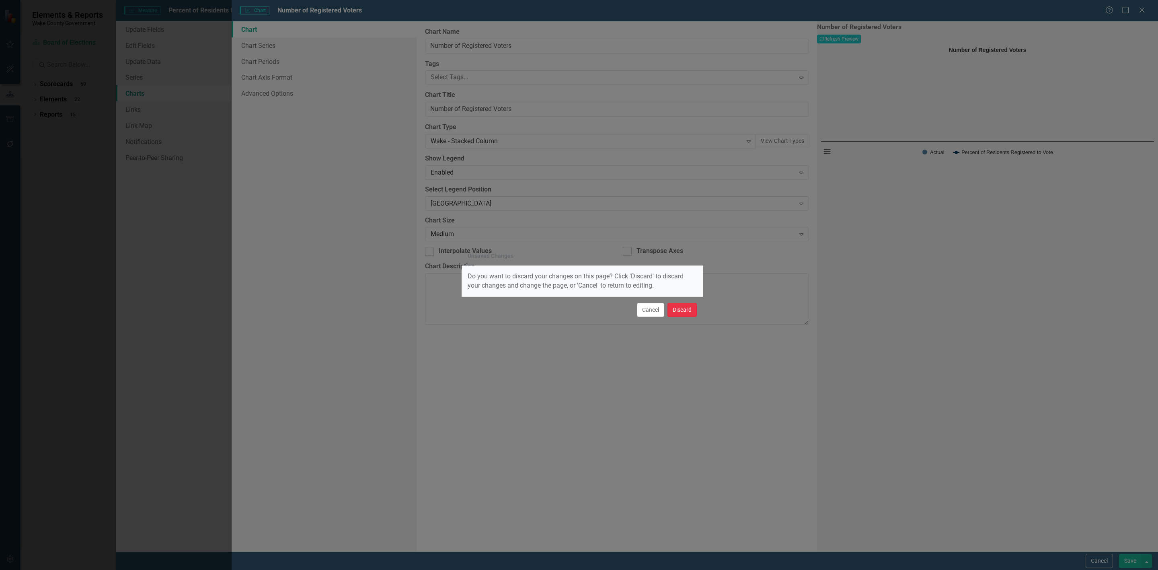
click at [689, 313] on button "Discard" at bounding box center [681, 310] width 29 height 14
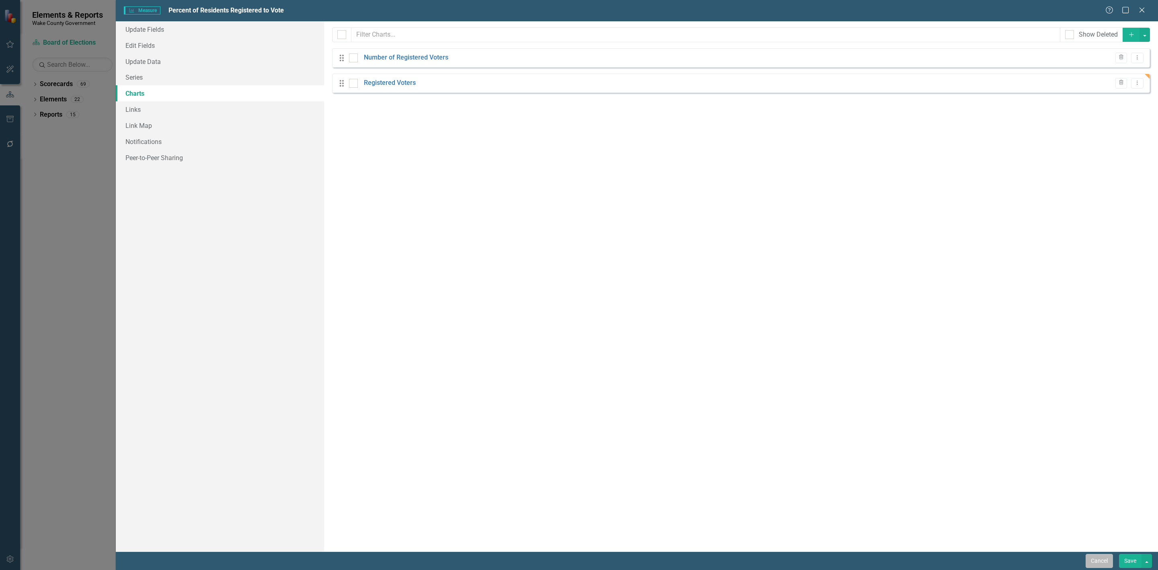
click at [1095, 559] on button "Cancel" at bounding box center [1099, 561] width 27 height 14
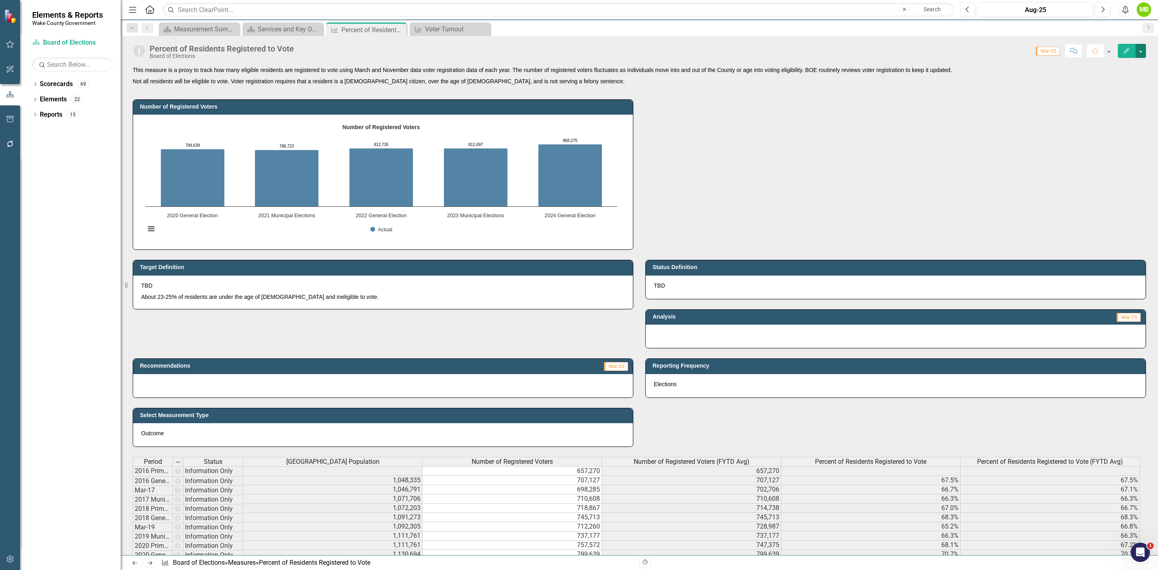
click at [1143, 54] on button "button" at bounding box center [1140, 51] width 10 height 14
click at [1131, 63] on link "Edit Edit Measure" at bounding box center [1106, 66] width 78 height 15
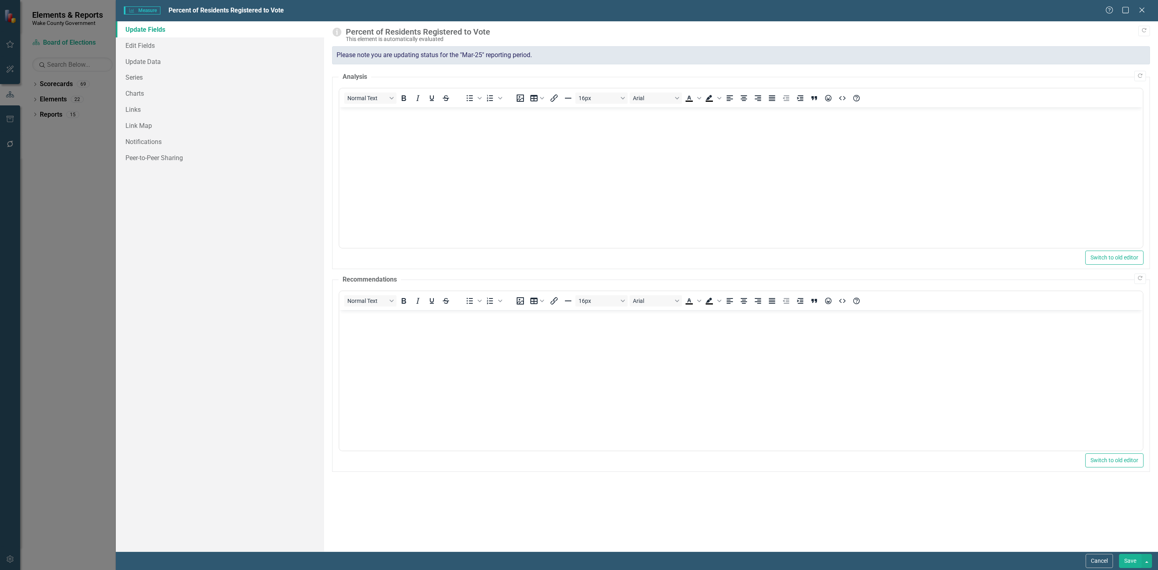
scroll to position [0, 0]
click at [165, 93] on link "Charts" at bounding box center [220, 93] width 208 height 16
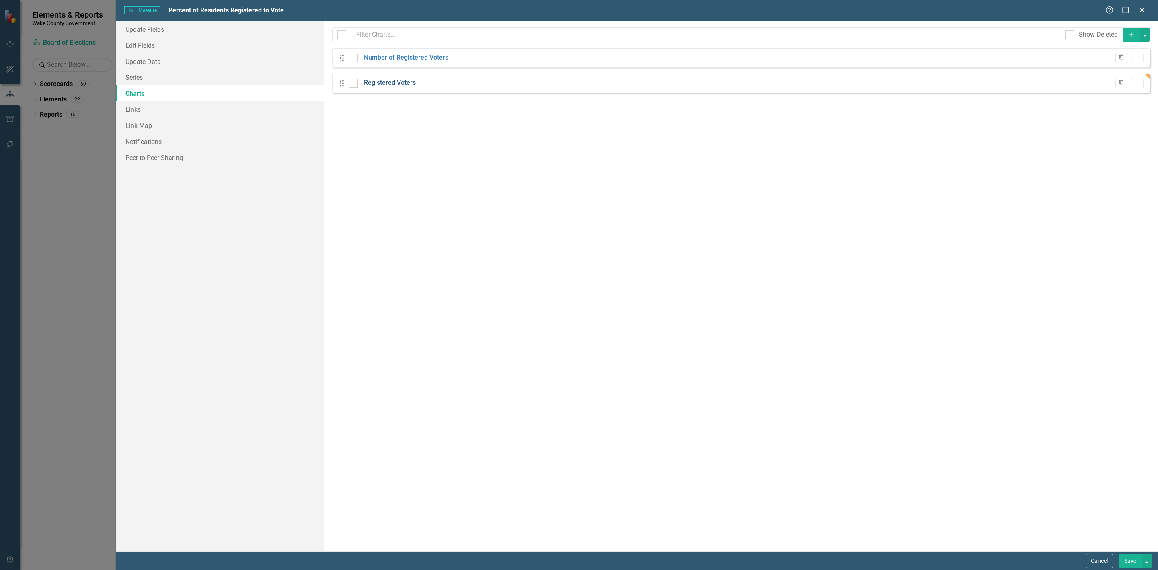
click at [398, 84] on link "Registered Voters" at bounding box center [390, 82] width 52 height 9
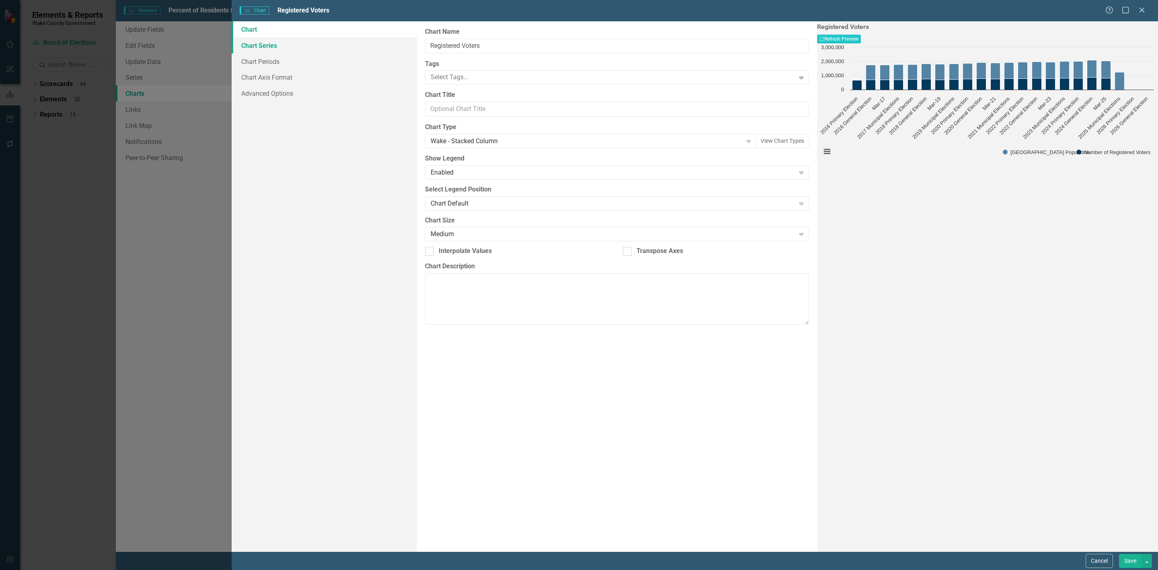
click at [279, 47] on link "Chart Series" at bounding box center [324, 45] width 185 height 16
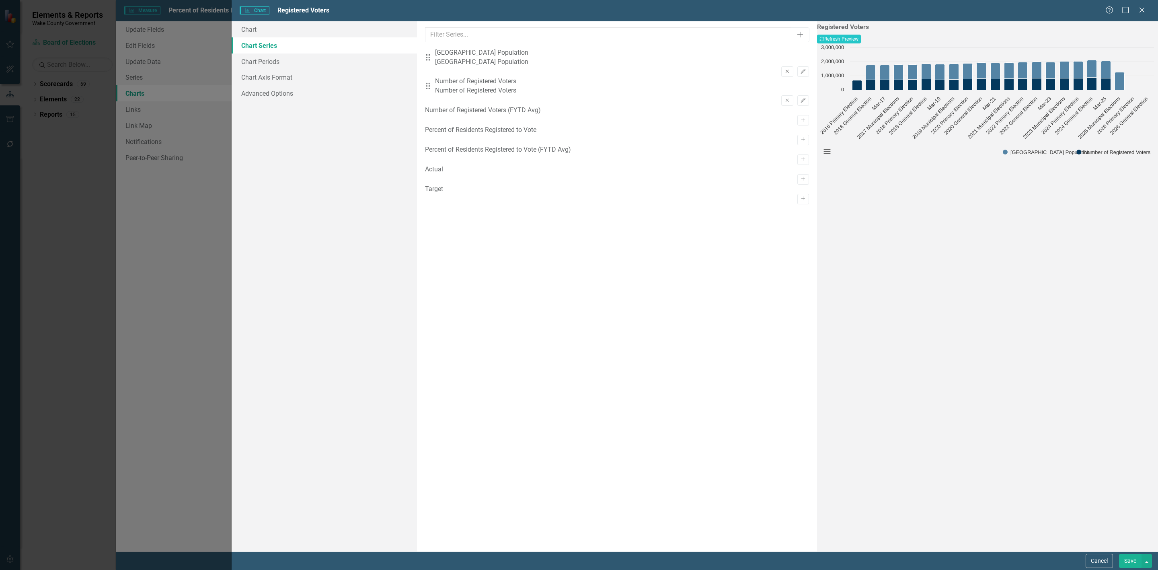
click at [781, 66] on button "Remove" at bounding box center [787, 71] width 12 height 10
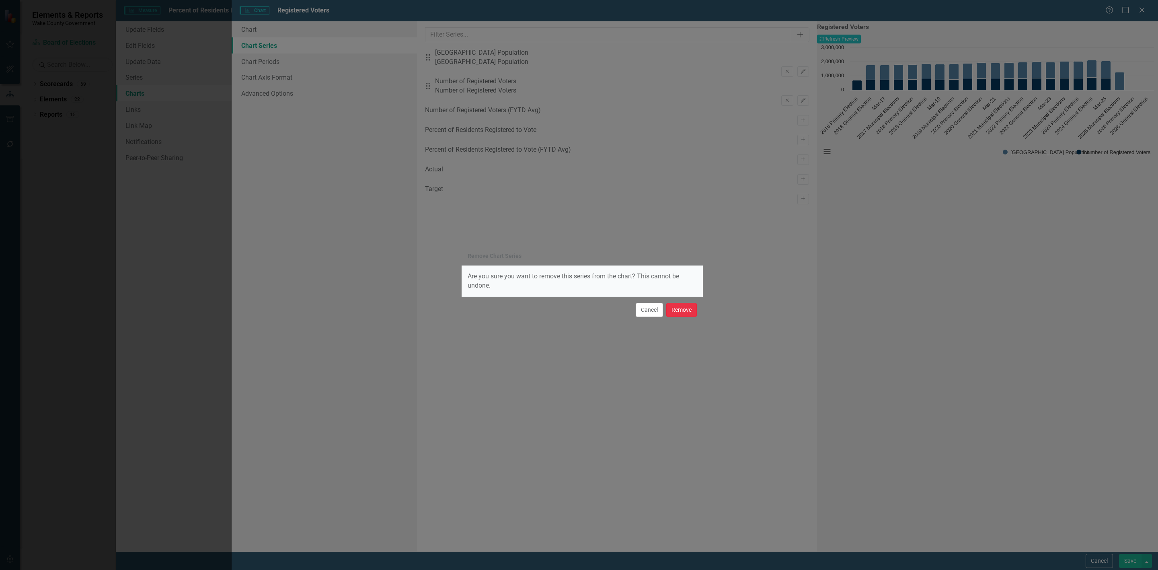
click at [676, 308] on button "Remove" at bounding box center [681, 310] width 31 height 14
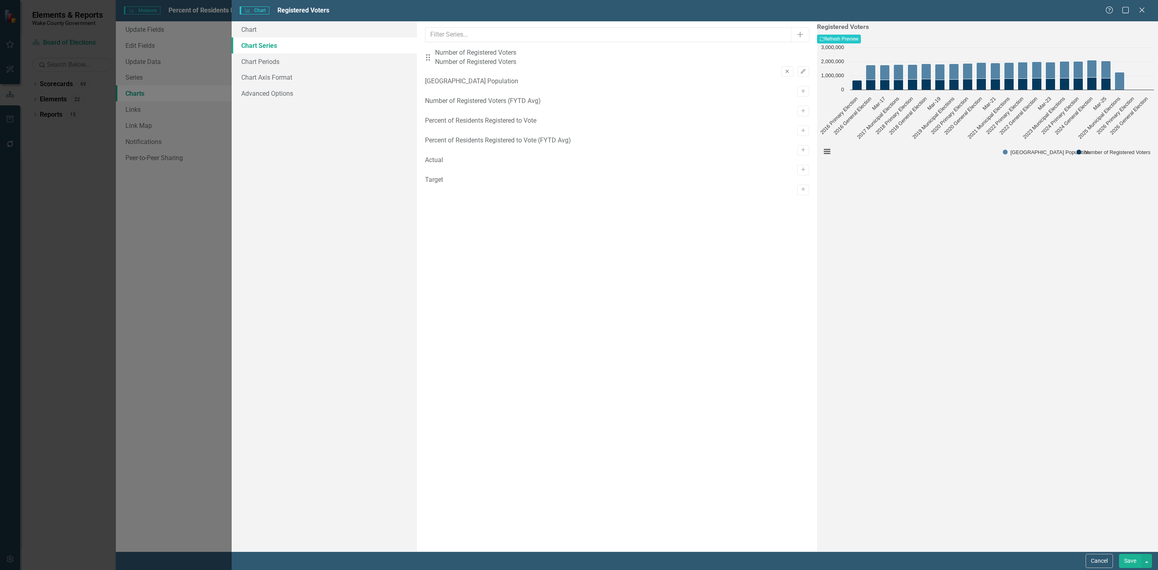
click at [784, 69] on icon "Remove" at bounding box center [787, 71] width 6 height 5
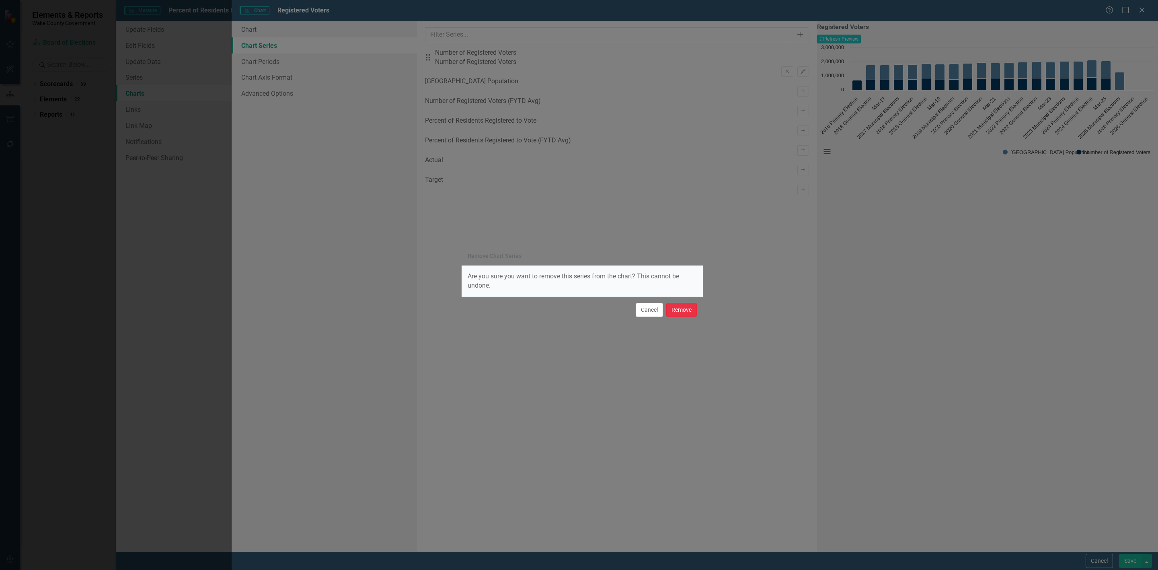
click at [680, 308] on button "Remove" at bounding box center [681, 310] width 31 height 14
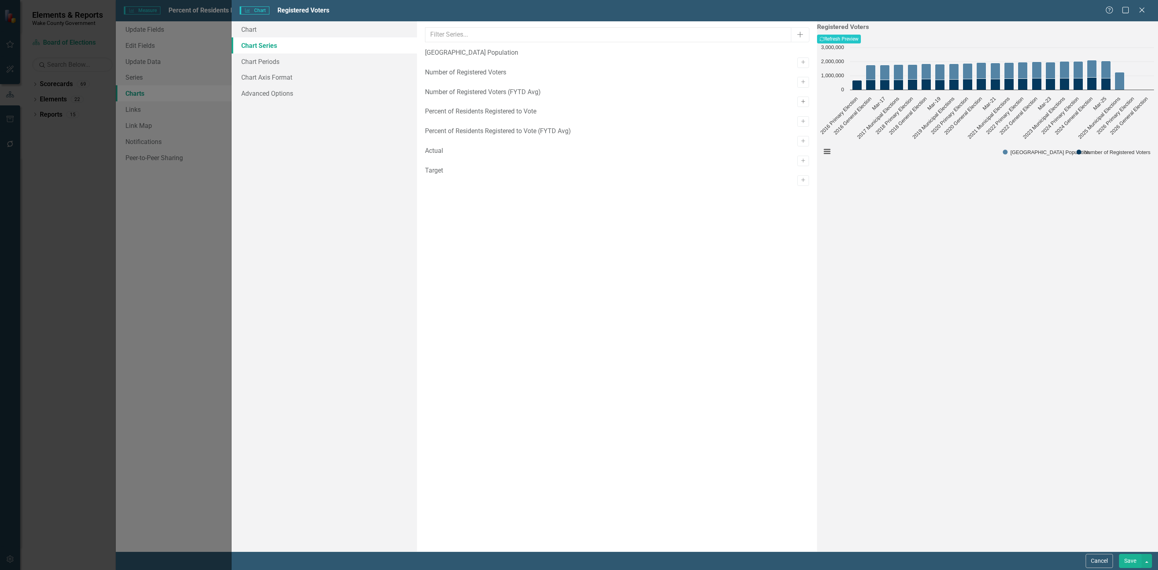
click at [797, 107] on button "Activate" at bounding box center [803, 101] width 12 height 10
click at [800, 152] on icon "Activate" at bounding box center [803, 150] width 6 height 5
click at [797, 95] on button "Edit" at bounding box center [803, 100] width 12 height 10
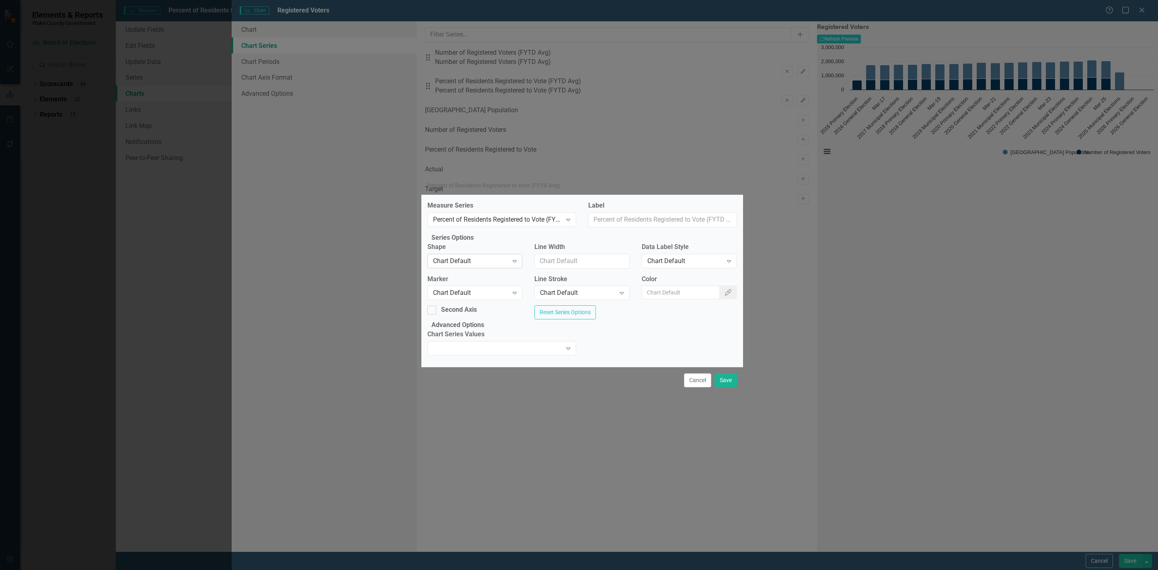
click at [456, 256] on div "Chart Default" at bounding box center [470, 260] width 75 height 9
click at [462, 310] on div "Second Axis" at bounding box center [459, 309] width 36 height 9
click at [433, 310] on input "Second Axis" at bounding box center [429, 308] width 5 height 5
checkbox input "true"
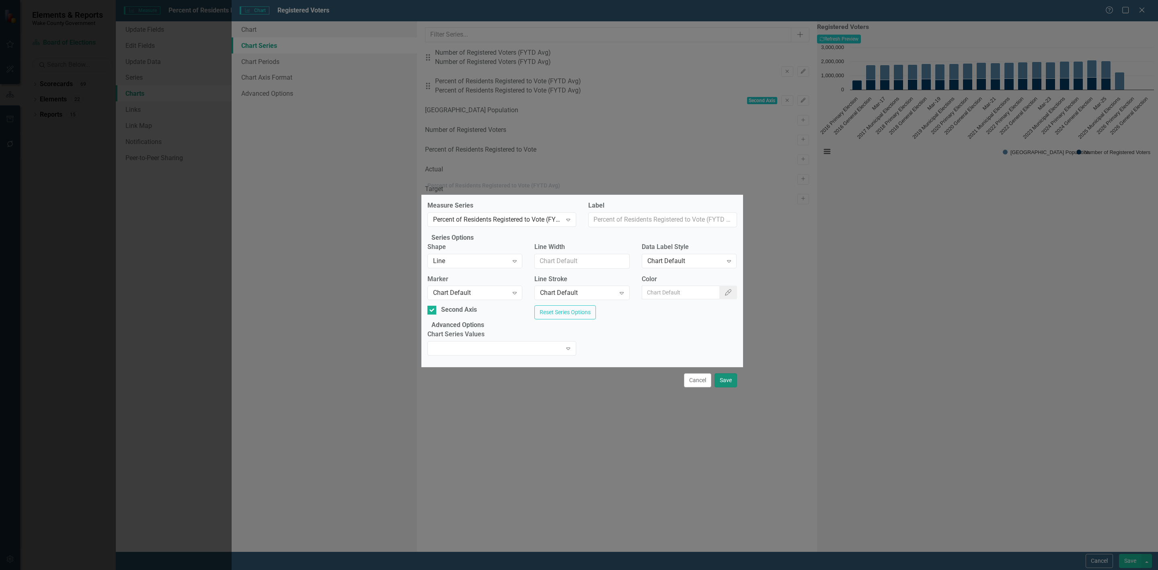
click at [728, 387] on button "Save" at bounding box center [725, 380] width 23 height 14
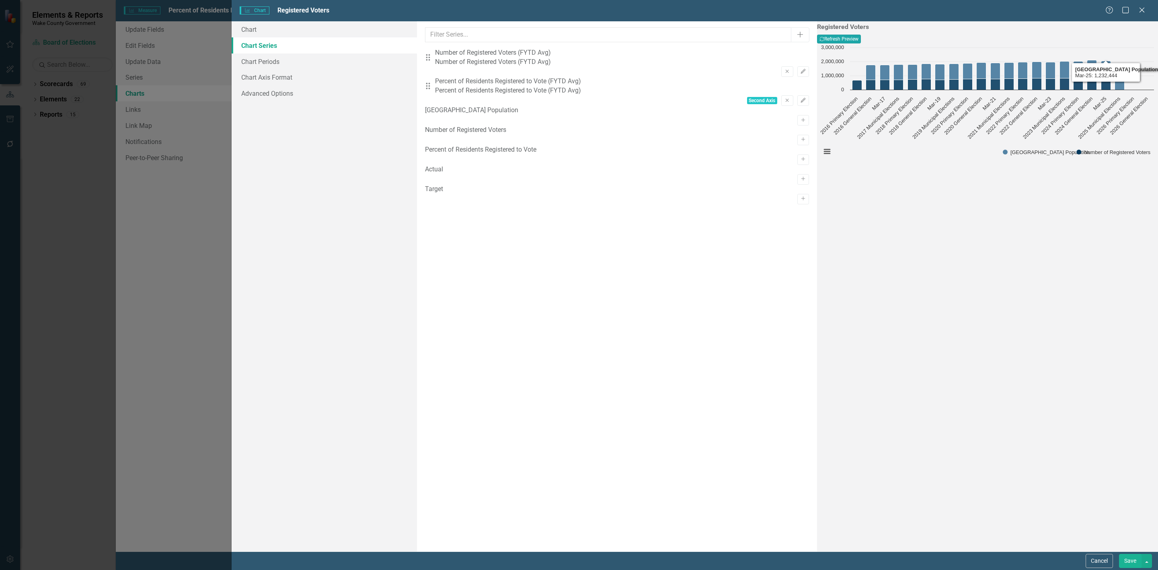
click at [861, 43] on button "Recalculate Refresh Preview" at bounding box center [839, 39] width 44 height 9
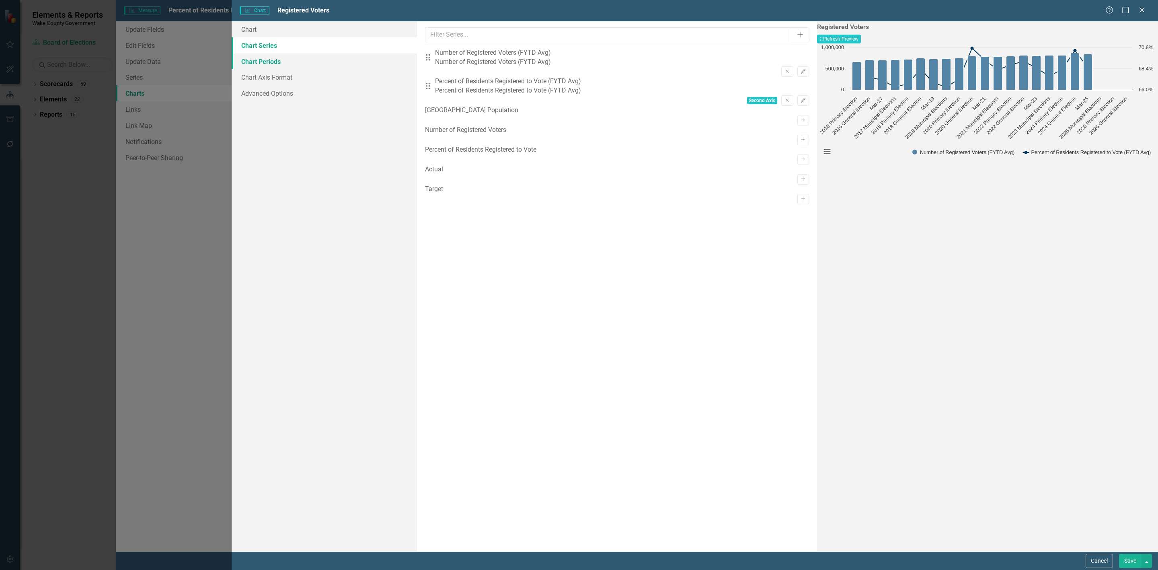
click at [300, 64] on link "Chart Periods" at bounding box center [324, 61] width 185 height 16
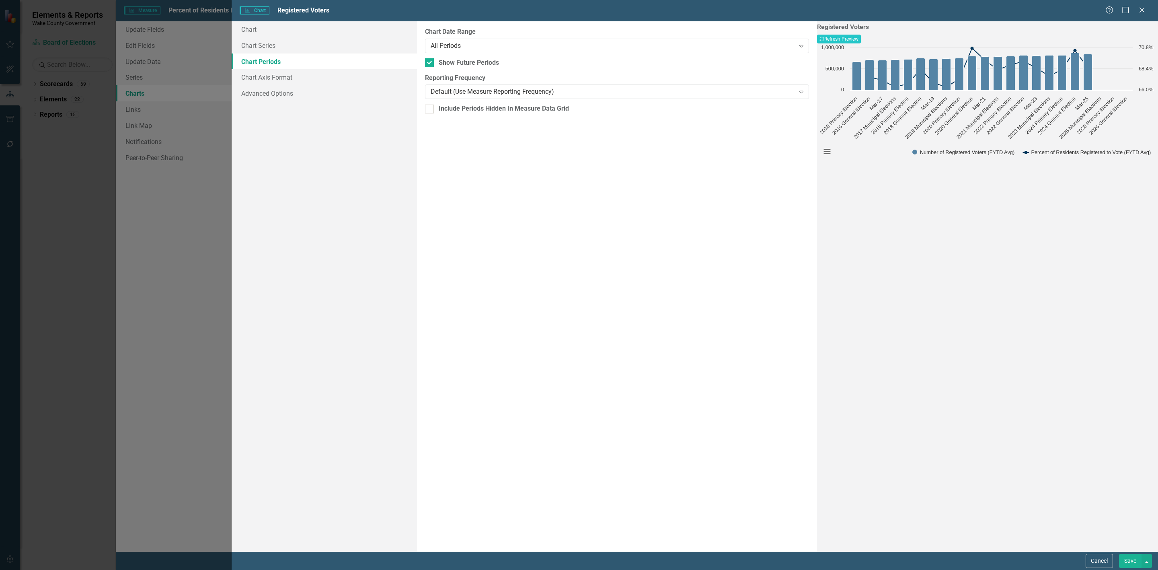
click at [472, 100] on div "From this tab, you define the periods you want included in the chart. For examp…" at bounding box center [617, 286] width 400 height 530
click at [472, 87] on div "Default (Use Measure Reporting Frequency)" at bounding box center [613, 91] width 364 height 9
click at [861, 40] on button "Recalculate Refresh Preview" at bounding box center [839, 39] width 44 height 9
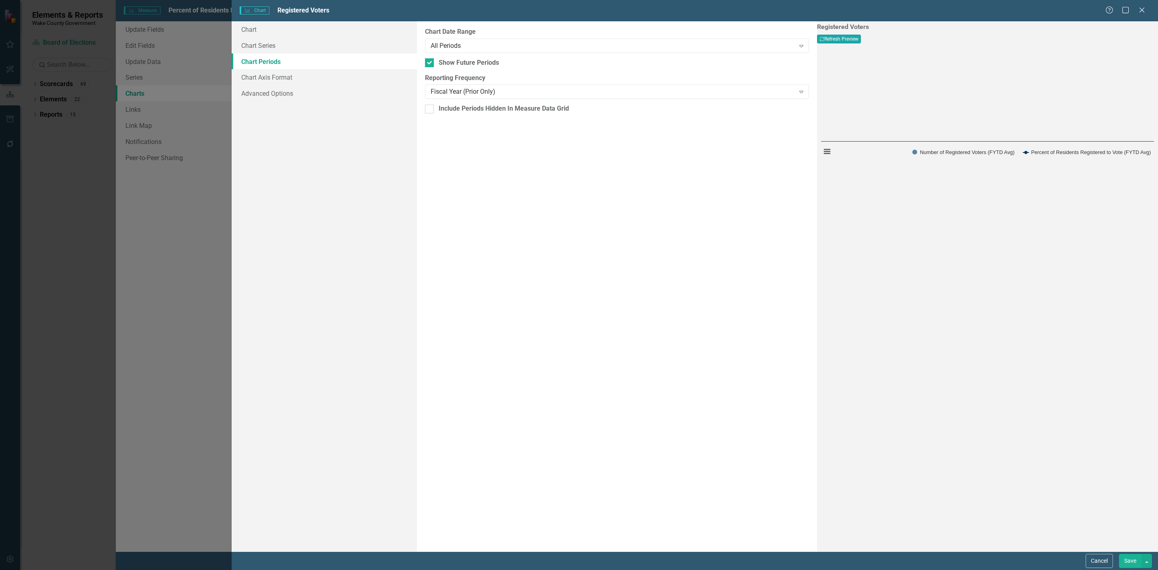
click at [861, 40] on button "Recalculate Refresh Preview" at bounding box center [839, 39] width 44 height 9
click at [874, 40] on button "Please wait; refreshing..." at bounding box center [845, 39] width 57 height 9
click at [549, 90] on div "Fiscal Year (Prior Only)" at bounding box center [613, 91] width 364 height 9
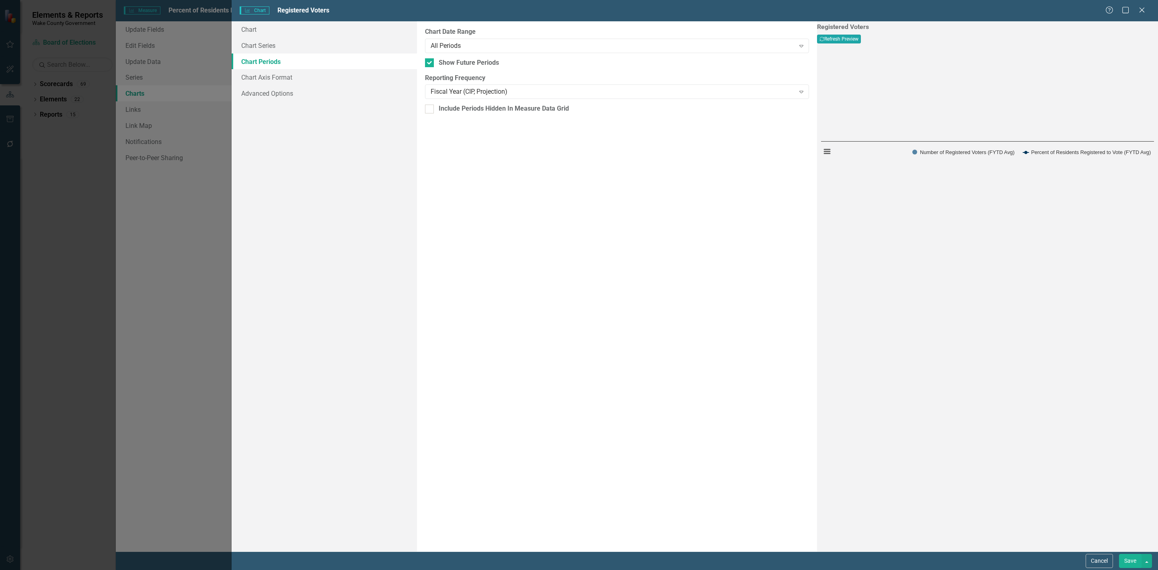
click at [861, 43] on button "Recalculate Refresh Preview" at bounding box center [839, 39] width 44 height 9
click at [559, 92] on div "Fiscal Year (CIP, Projection)" at bounding box center [613, 91] width 364 height 9
drag, startPoint x: 627, startPoint y: 269, endPoint x: 561, endPoint y: 179, distance: 111.9
click at [626, 268] on div "From this tab, you define the periods you want included in the chart. For examp…" at bounding box center [617, 286] width 400 height 530
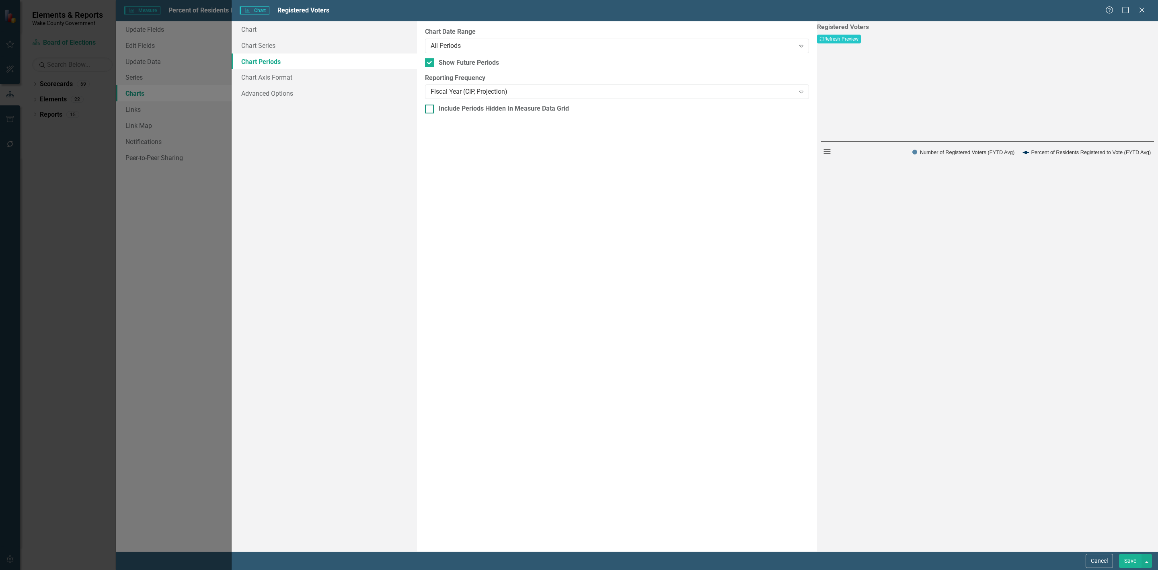
click at [495, 109] on div "Include Periods Hidden In Measure Data Grid" at bounding box center [504, 108] width 130 height 9
click at [430, 109] on input "Include Periods Hidden In Measure Data Grid" at bounding box center [427, 107] width 5 height 5
click at [861, 36] on button "Recalculate Refresh Preview" at bounding box center [839, 39] width 44 height 9
click at [615, 88] on div "Fiscal Year (CIP, Projection)" at bounding box center [613, 91] width 364 height 9
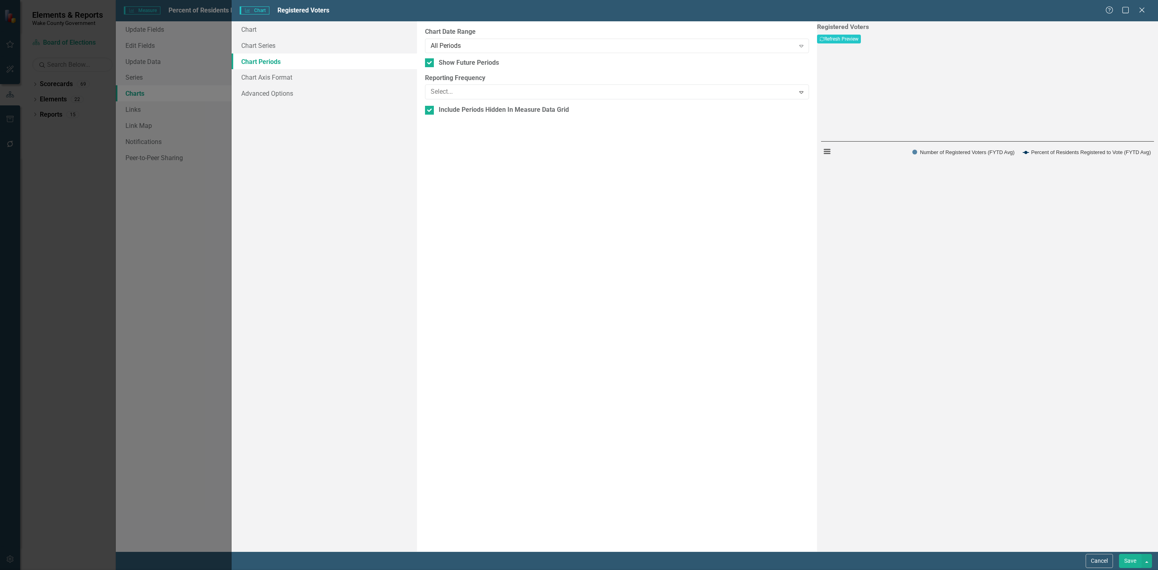
click at [861, 41] on button "Recalculate Refresh Preview" at bounding box center [839, 39] width 44 height 9
drag, startPoint x: 572, startPoint y: 149, endPoint x: 562, endPoint y: 133, distance: 18.8
click at [572, 149] on div "From this tab, you define the periods you want included in the chart. For examp…" at bounding box center [617, 286] width 400 height 530
click at [504, 93] on div "Census; American Community Survey, 5 year estimates" at bounding box center [613, 91] width 364 height 9
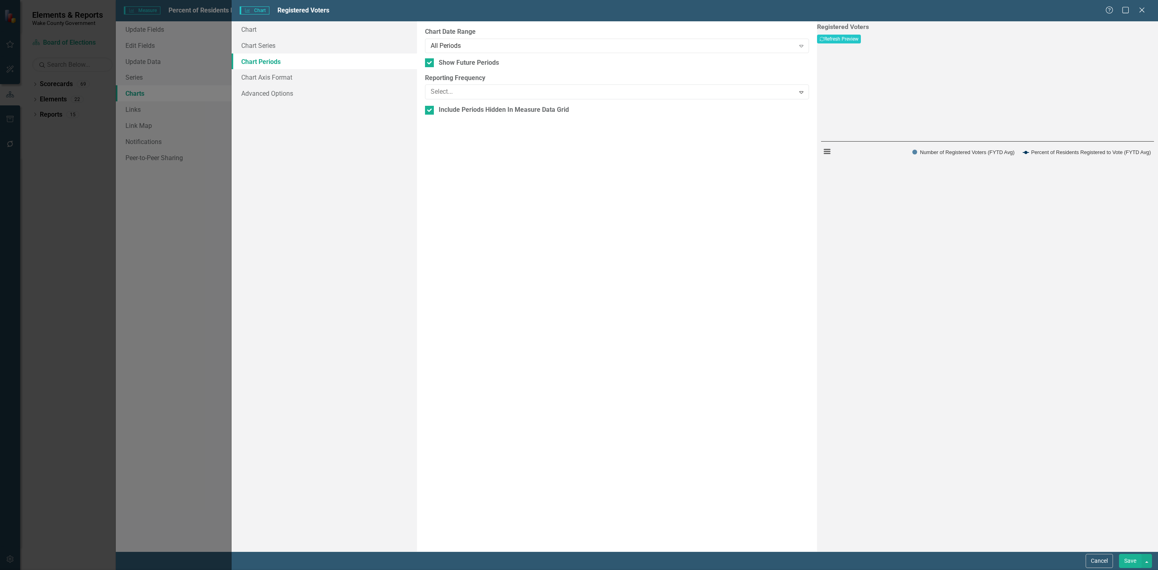
scroll to position [0, 0]
click at [516, 569] on div "Default (Use Measure Reporting Frequency)" at bounding box center [580, 576] width 1145 height 9
click at [861, 42] on button "Recalculate Refresh Preview" at bounding box center [839, 39] width 44 height 9
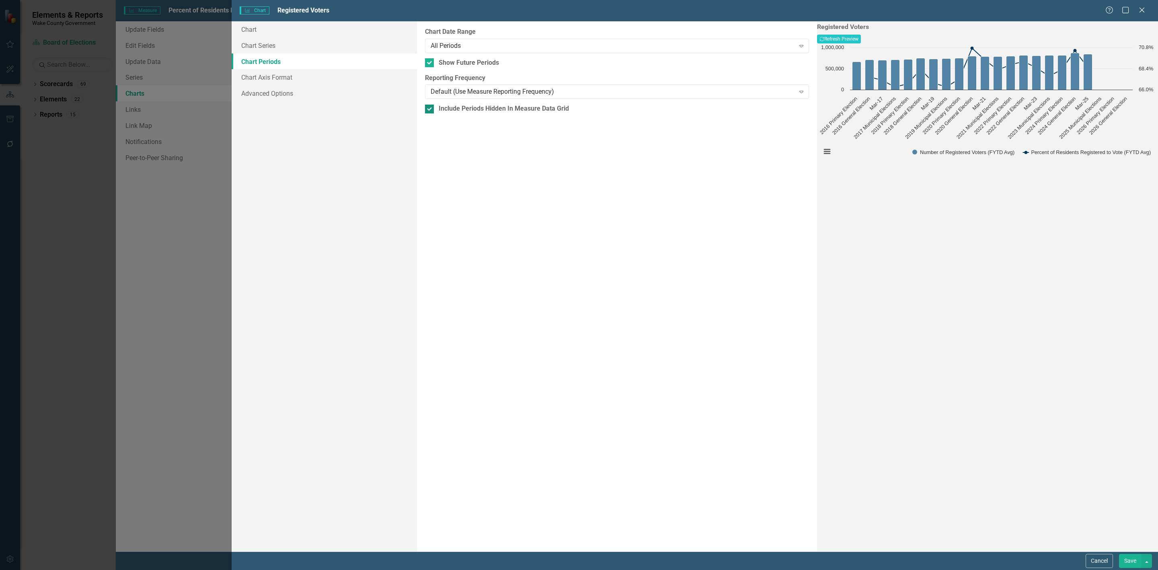
click at [473, 109] on div "Include Periods Hidden In Measure Data Grid" at bounding box center [504, 108] width 130 height 9
click at [430, 109] on input "Include Periods Hidden In Measure Data Grid" at bounding box center [427, 107] width 5 height 5
checkbox input "false"
click at [494, 46] on div "All Periods" at bounding box center [613, 45] width 364 height 9
click at [550, 236] on div "From this tab, you define the periods you want included in the chart. For examp…" at bounding box center [617, 286] width 400 height 530
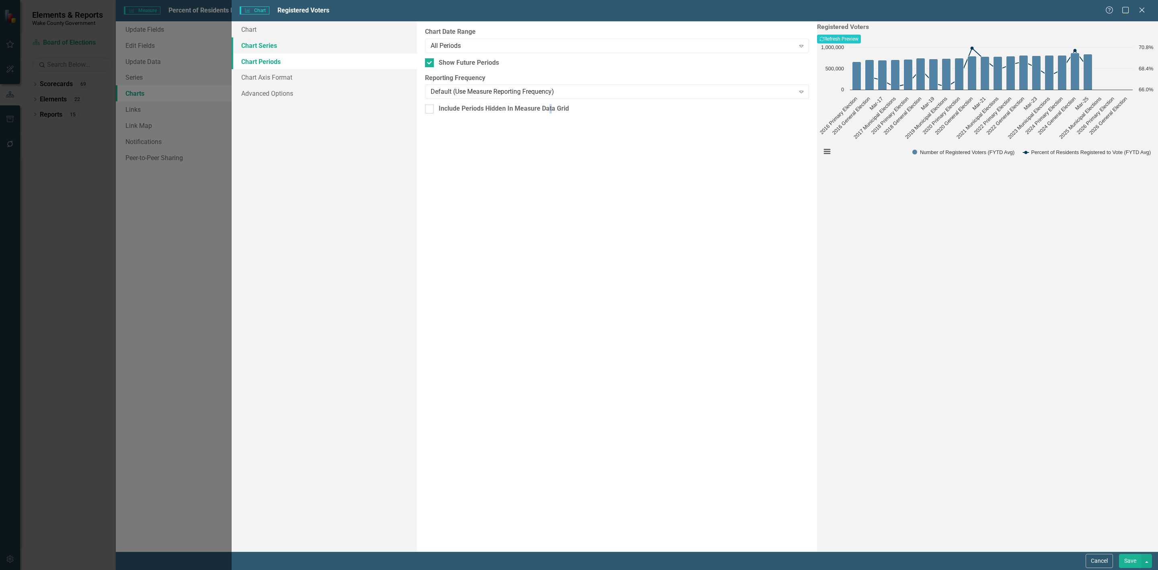
click at [274, 44] on link "Chart Series" at bounding box center [324, 45] width 185 height 16
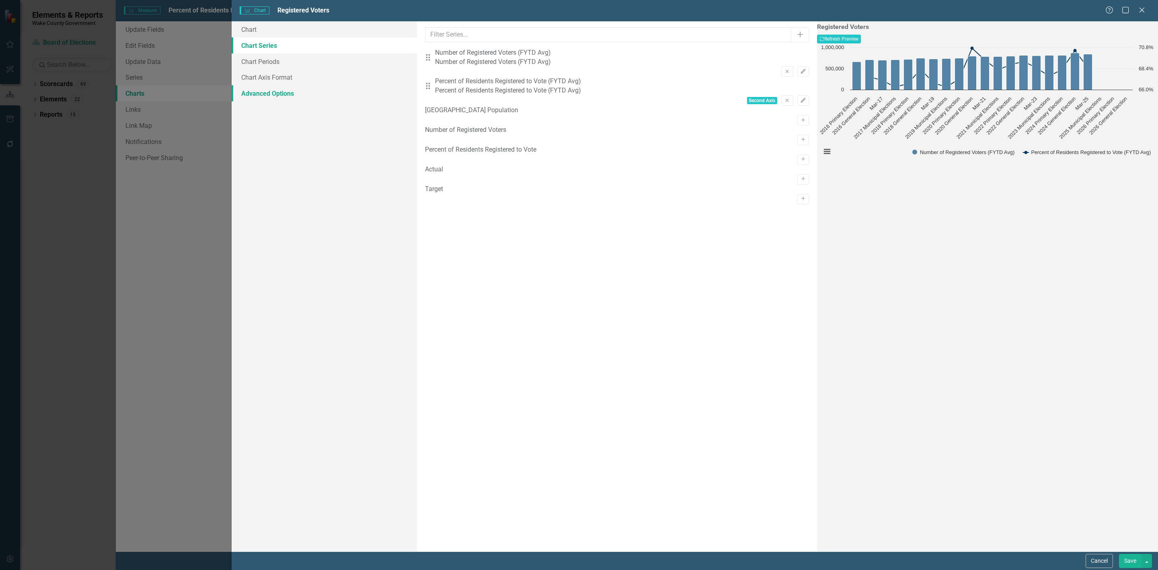
click at [279, 99] on link "Advanced Options" at bounding box center [324, 93] width 185 height 16
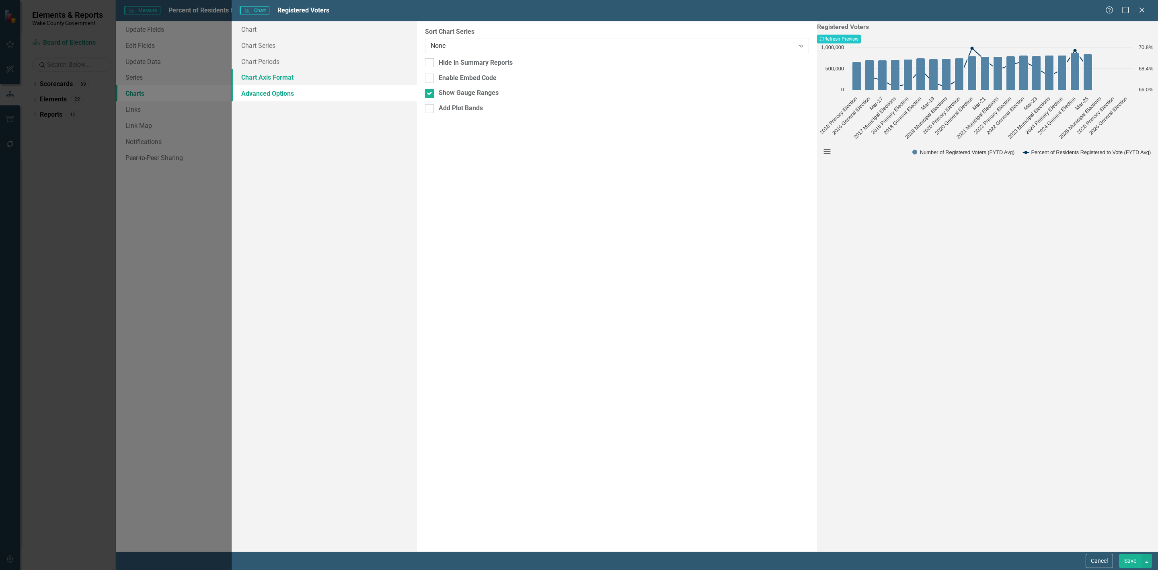
click at [328, 82] on link "Chart Axis Format" at bounding box center [324, 77] width 185 height 16
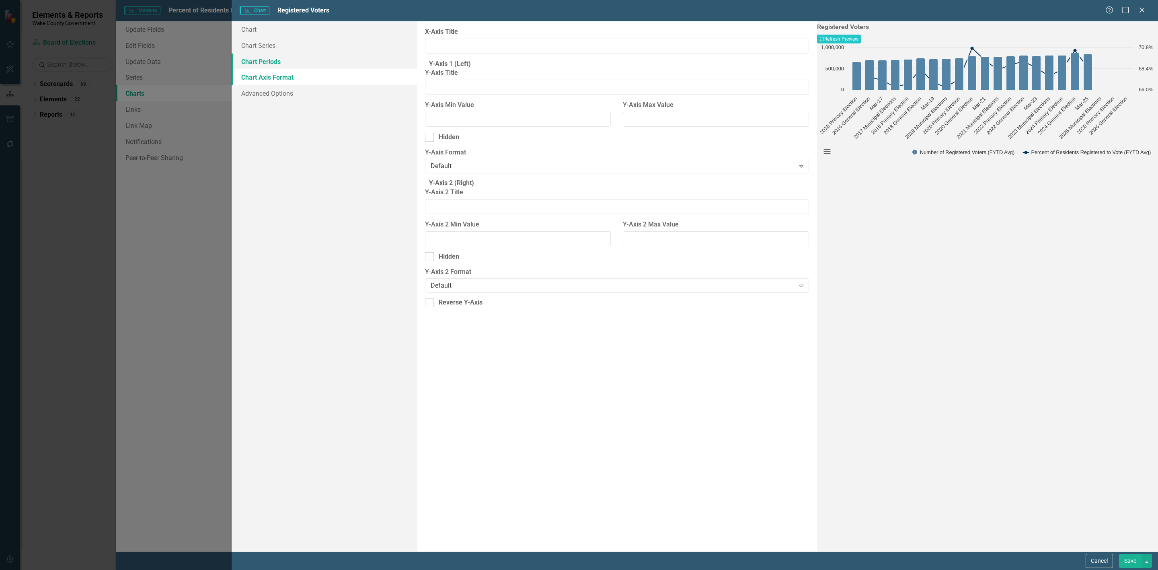
click at [308, 67] on link "Chart Periods" at bounding box center [324, 61] width 185 height 16
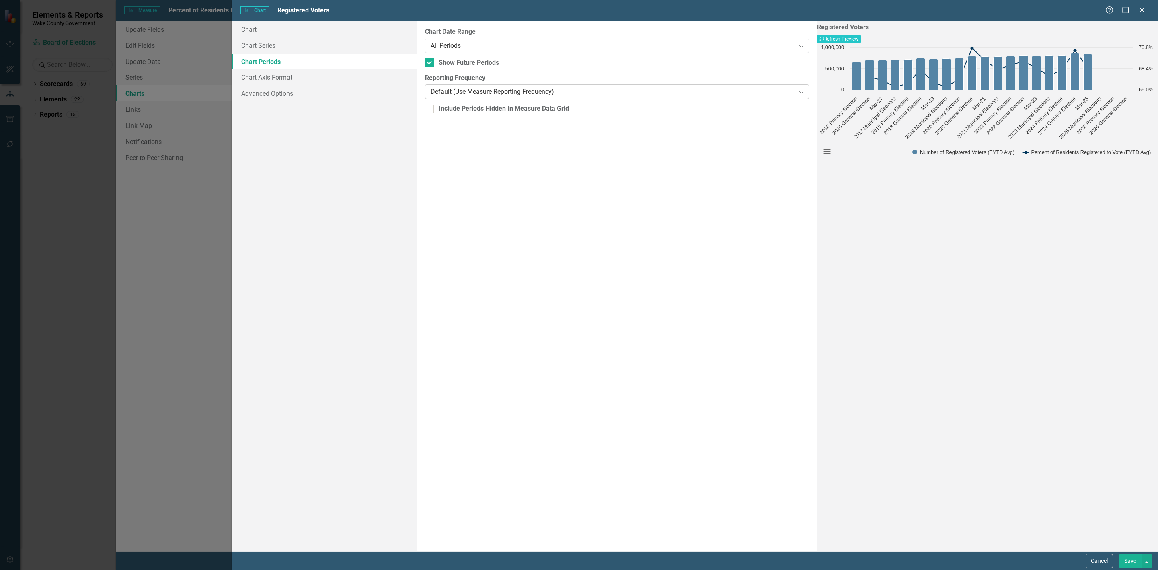
click at [490, 92] on div "Default (Use Measure Reporting Frequency)" at bounding box center [613, 91] width 364 height 9
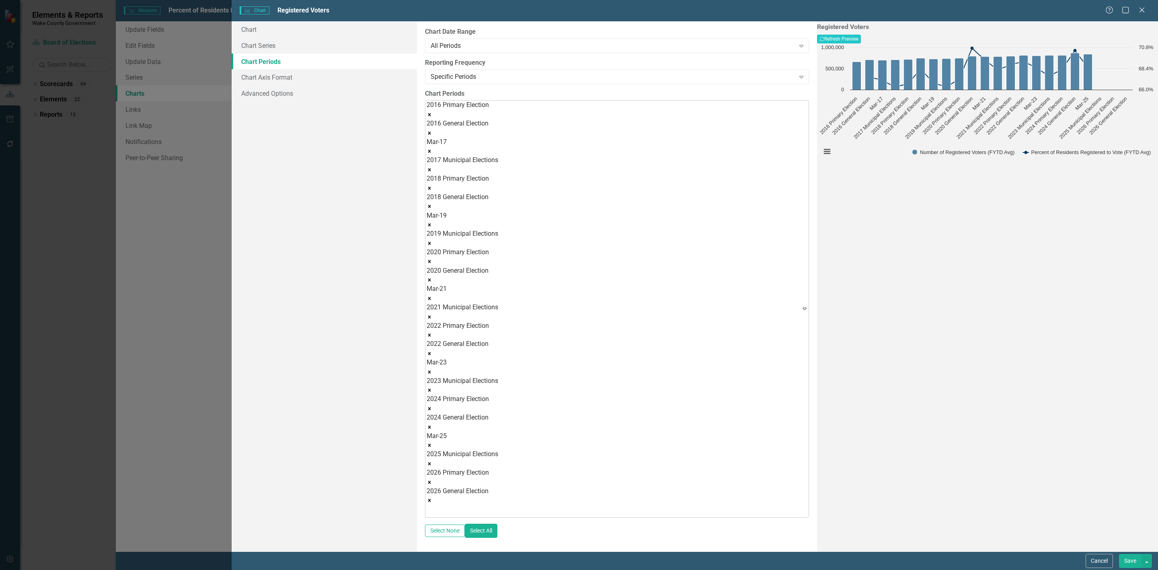
click at [432, 148] on icon "Remove Mar-17" at bounding box center [430, 151] width 6 height 6
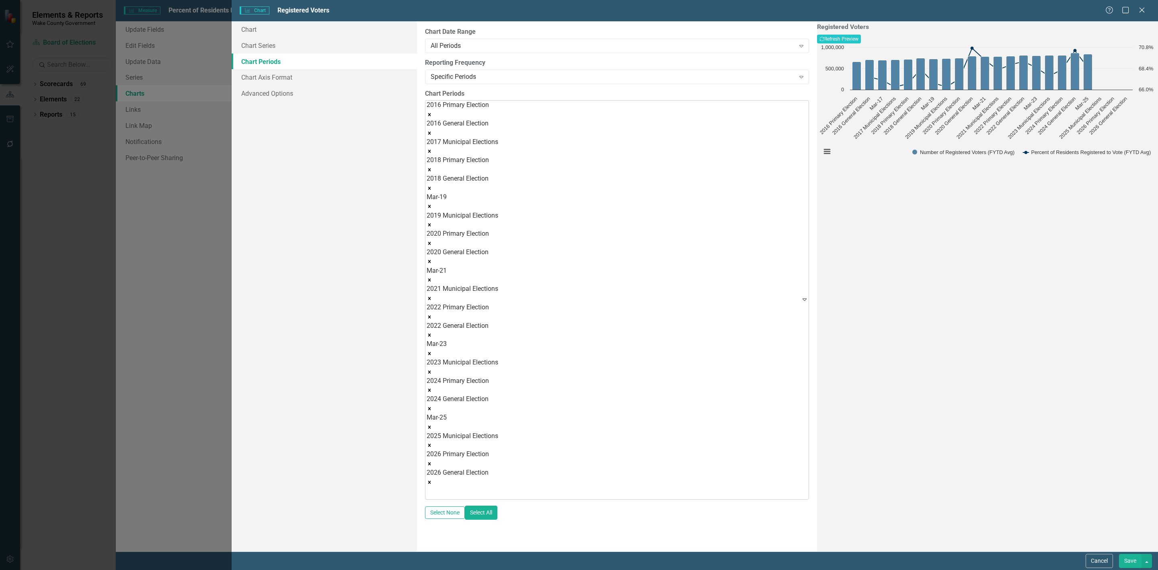
click at [432, 203] on icon "Remove Mar-19" at bounding box center [430, 206] width 6 height 6
click at [432, 259] on icon "Remove Mar-21" at bounding box center [430, 262] width 6 height 6
click at [432, 314] on icon "Remove Mar-23" at bounding box center [430, 317] width 6 height 6
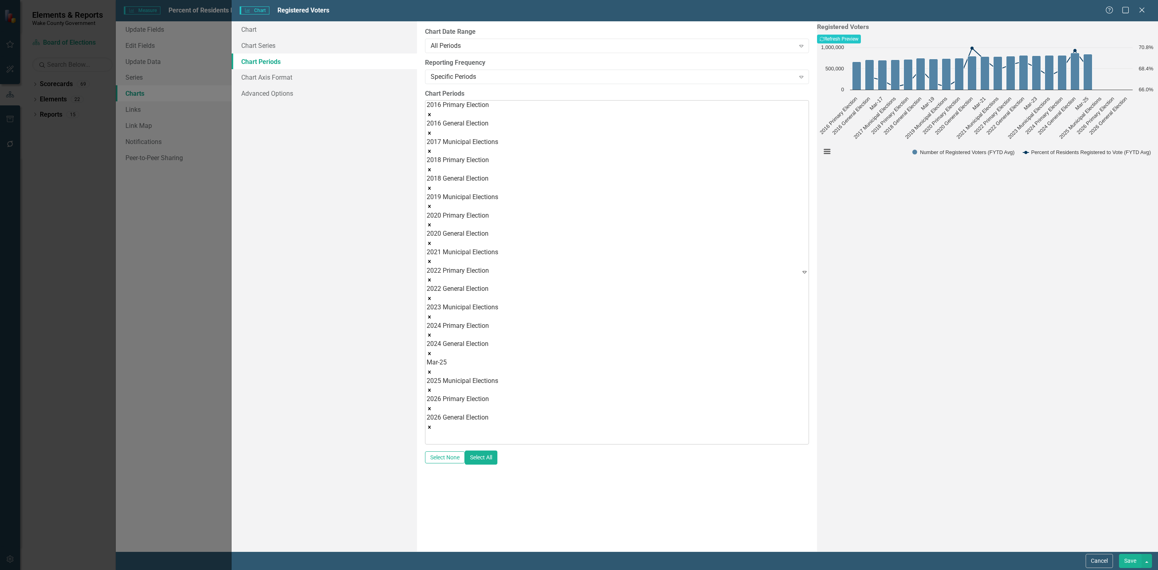
click at [432, 369] on icon "Remove Mar-25" at bounding box center [430, 372] width 6 height 6
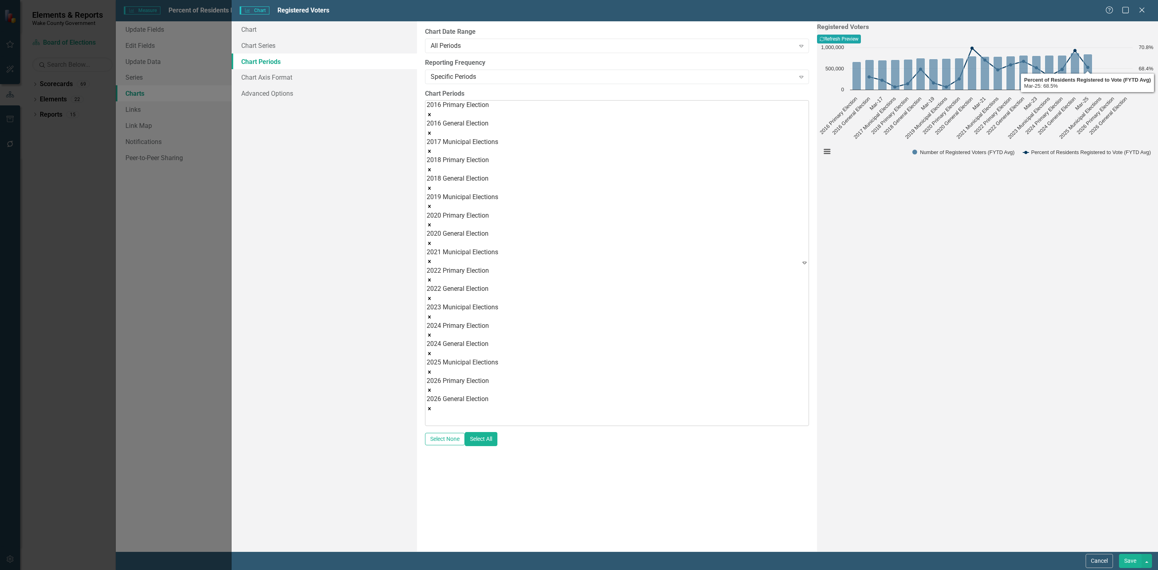
click at [861, 40] on button "Recalculate Refresh Preview" at bounding box center [839, 39] width 44 height 9
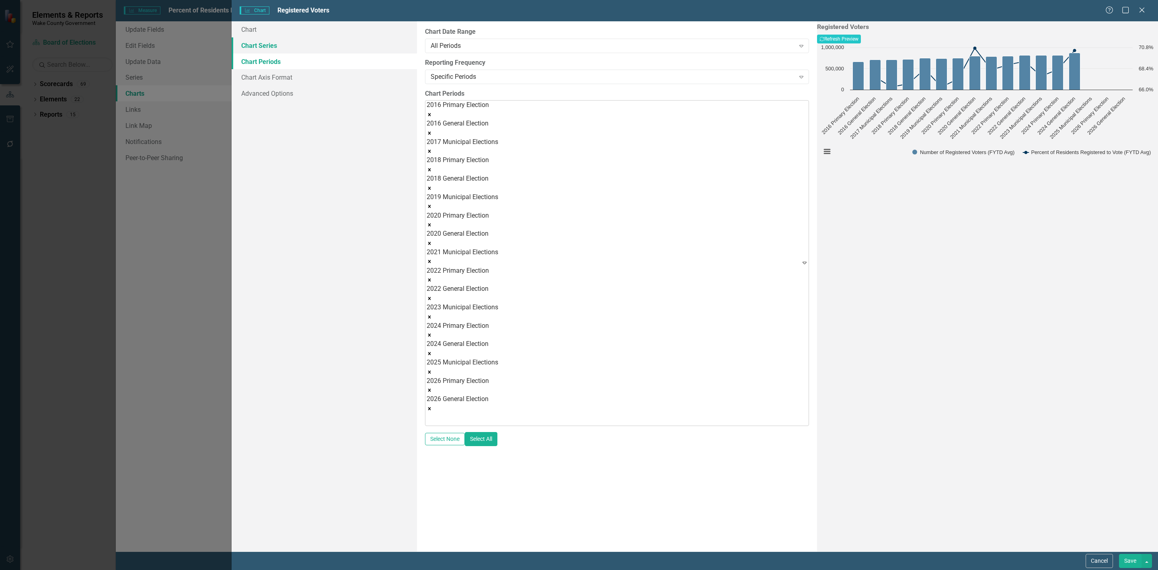
click at [280, 47] on link "Chart Series" at bounding box center [324, 45] width 185 height 16
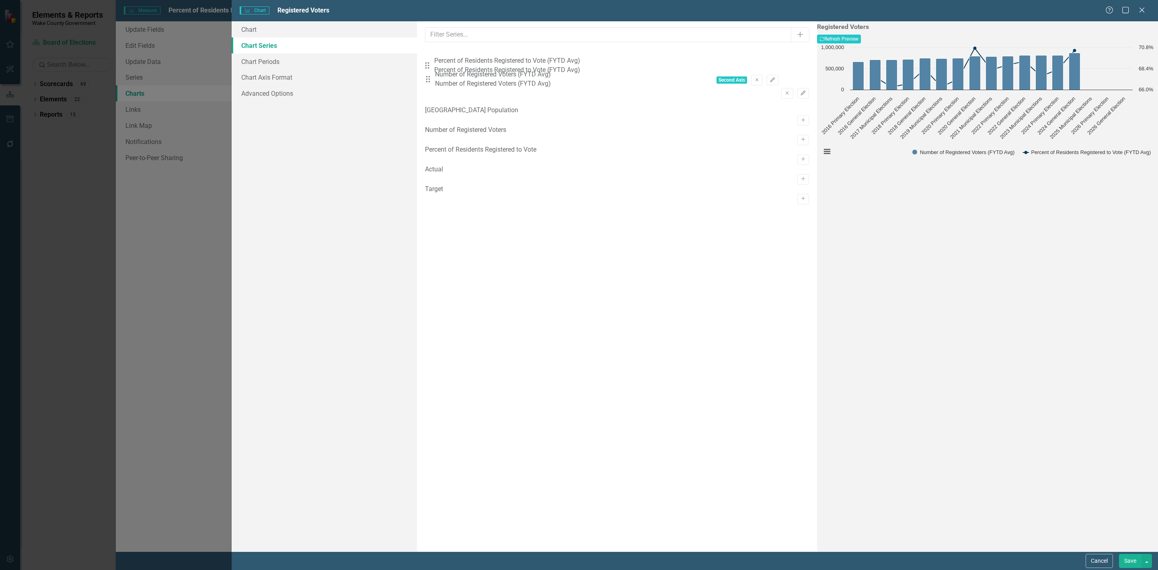
drag, startPoint x: 437, startPoint y: 88, endPoint x: 436, endPoint y: 47, distance: 41.0
click at [436, 47] on div "From this tab, you can select the series that you want to include in your chart…" at bounding box center [617, 286] width 400 height 530
drag, startPoint x: 436, startPoint y: 87, endPoint x: 438, endPoint y: 45, distance: 42.7
click at [438, 45] on div "From this tab, you can select the series that you want to include in your chart…" at bounding box center [617, 286] width 400 height 530
drag, startPoint x: 429, startPoint y: 85, endPoint x: 435, endPoint y: 82, distance: 5.9
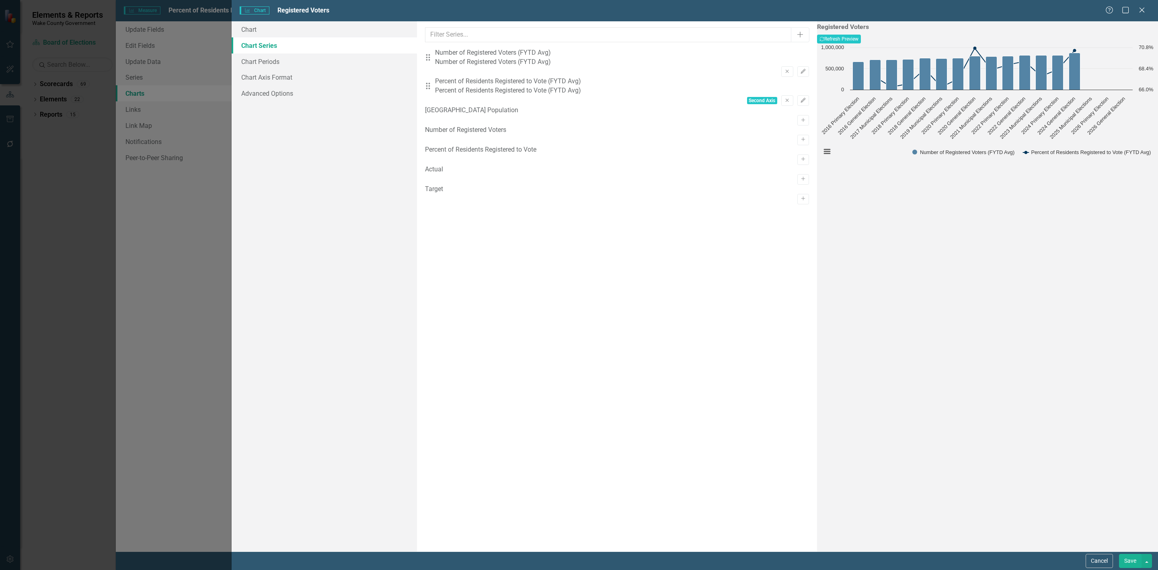
click at [435, 82] on div "Drag Percent of Residents Registered to Vote (FYTD Avg) Percent of Residents Re…" at bounding box center [617, 91] width 384 height 29
drag, startPoint x: 435, startPoint y: 87, endPoint x: 436, endPoint y: 52, distance: 34.6
click at [436, 52] on div "Drag Number of Registered Voters (FYTD Avg) Number of Registered Voters (FYTD A…" at bounding box center [617, 77] width 384 height 58
click at [861, 41] on button "Recalculate Refresh Preview" at bounding box center [839, 39] width 44 height 9
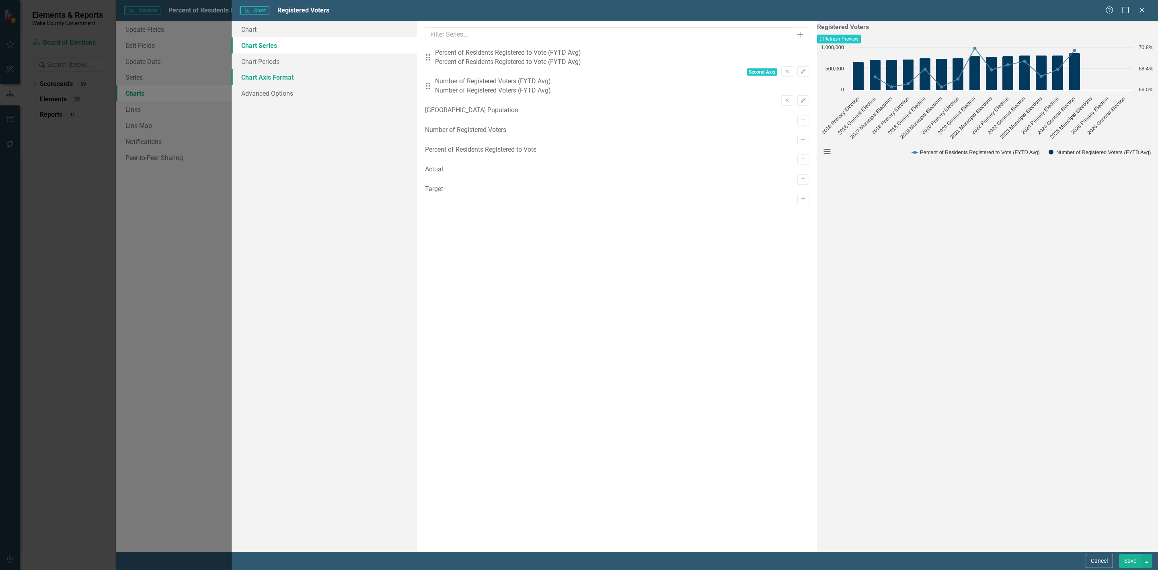
click at [267, 75] on link "Chart Axis Format" at bounding box center [324, 77] width 185 height 16
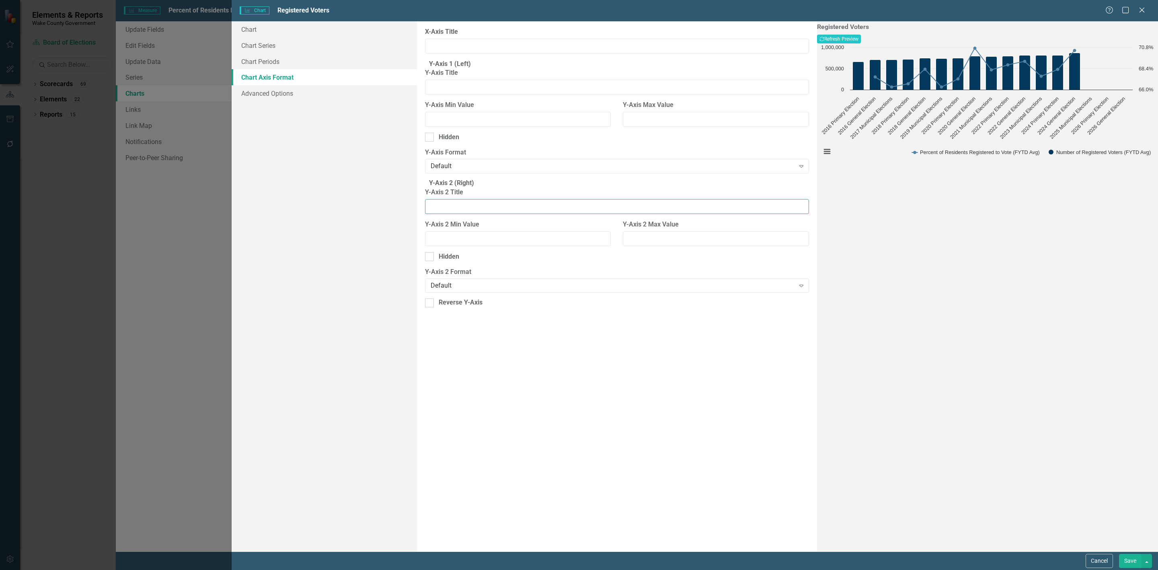
click at [481, 214] on input "Y-Axis 2 Title" at bounding box center [617, 206] width 384 height 15
click at [468, 290] on div "Default" at bounding box center [613, 285] width 364 height 9
click at [486, 321] on div "Select Number Format..." at bounding box center [613, 316] width 364 height 9
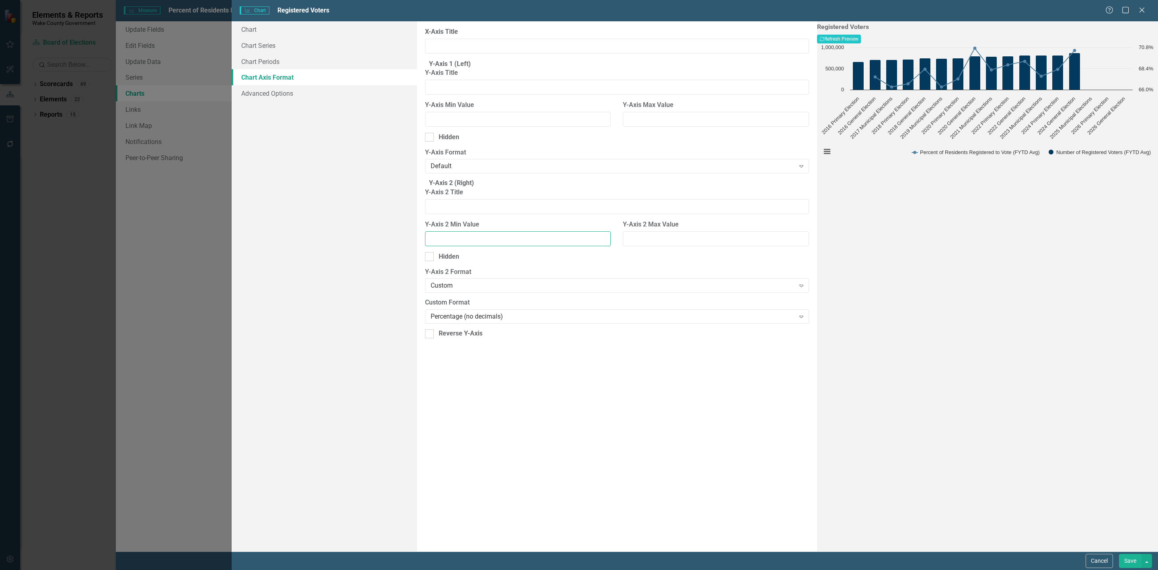
click at [543, 246] on input "Y-Axis 2 Min Value" at bounding box center [518, 238] width 186 height 15
type input "0"
click at [665, 246] on input "Y-Axis 2 Max Value" at bounding box center [716, 238] width 186 height 15
type input "100"
click at [589, 214] on input "Y-Axis 2 Title" at bounding box center [617, 206] width 384 height 15
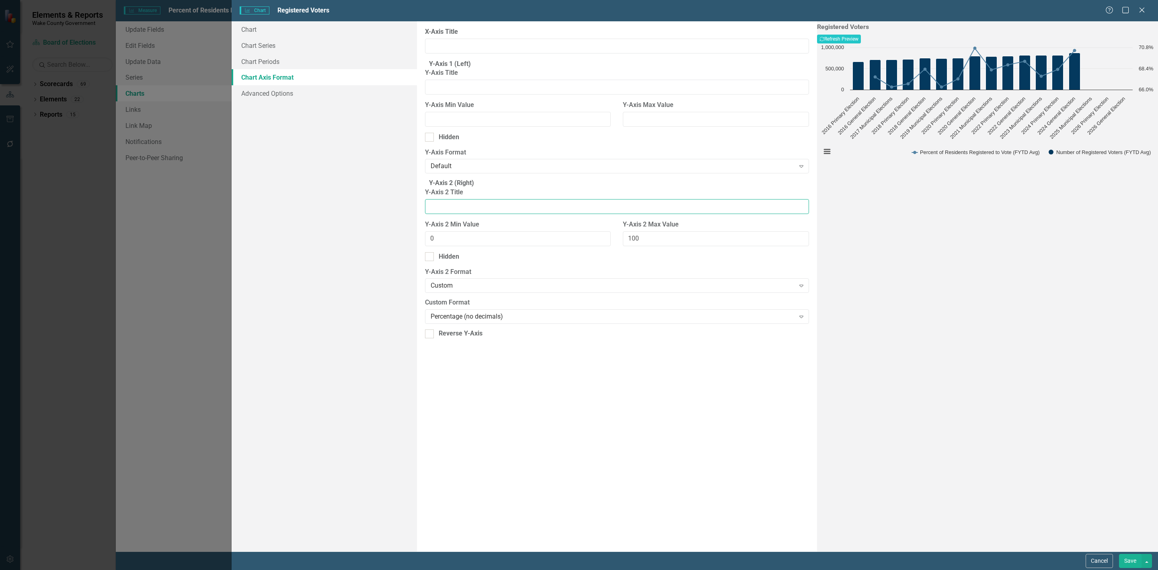
click at [542, 214] on input "Y-Axis 2 Title" at bounding box center [617, 206] width 384 height 15
type input "Percent of Population"
click at [861, 40] on button "Recalculate Refresh Preview" at bounding box center [839, 39] width 44 height 9
click at [476, 87] on input "Y-Axis Title" at bounding box center [617, 87] width 384 height 15
drag, startPoint x: 498, startPoint y: 94, endPoint x: 460, endPoint y: 92, distance: 38.3
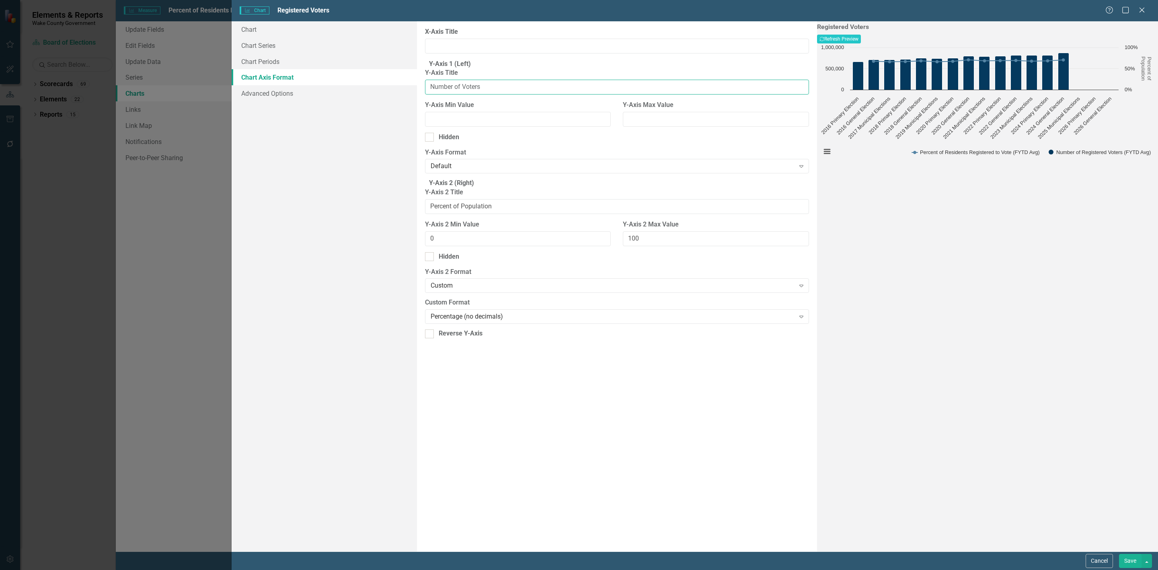
click at [460, 92] on input "Number of Voters" at bounding box center [617, 87] width 384 height 15
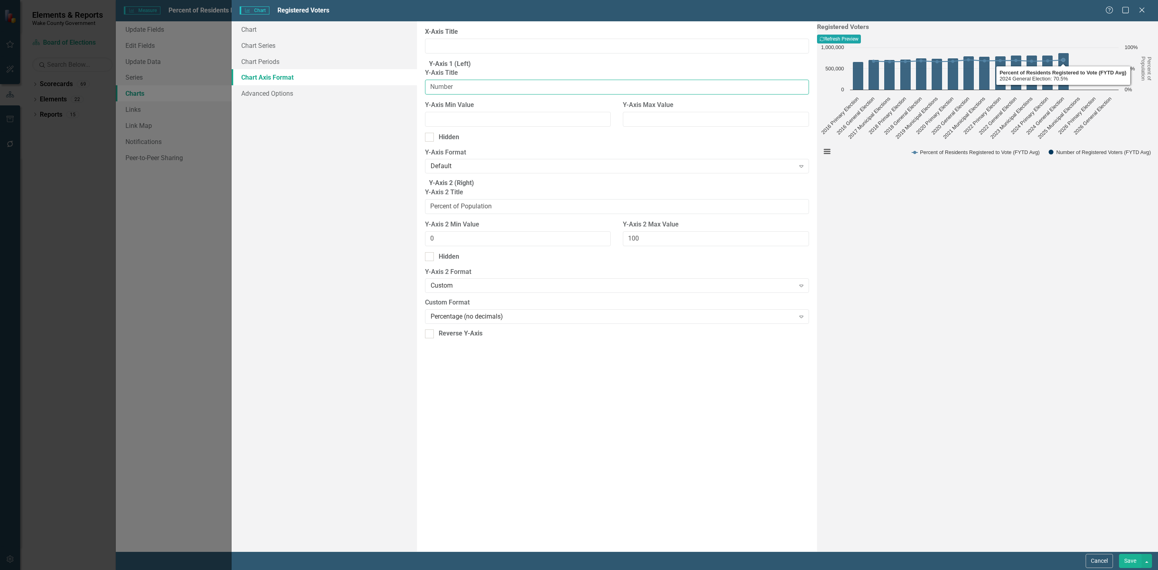
type input "Number"
click at [861, 43] on button "Recalculate Refresh Preview" at bounding box center [839, 39] width 44 height 9
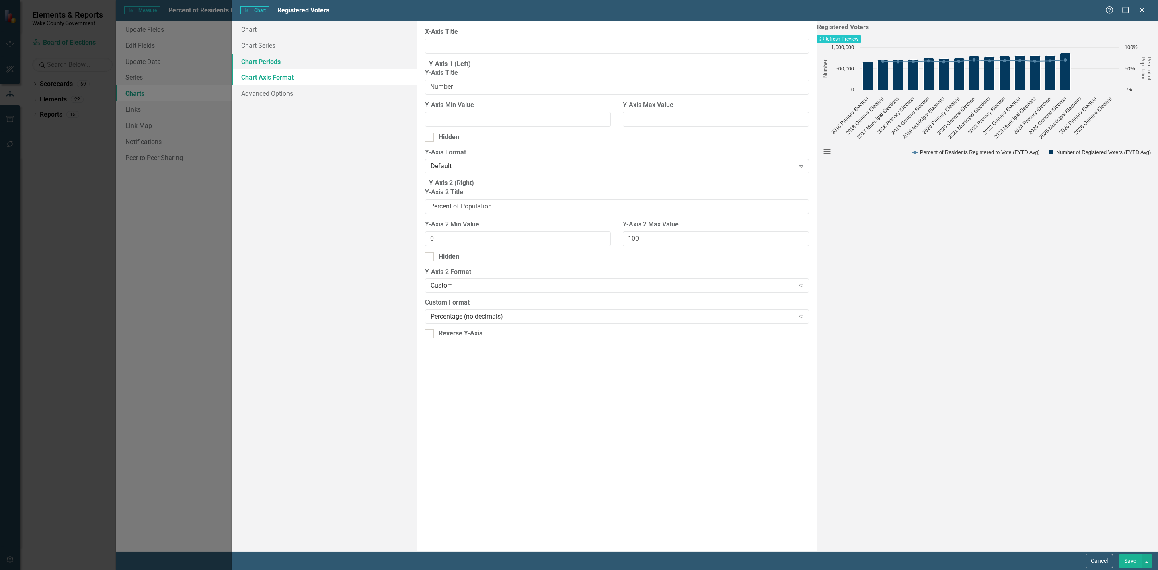
click at [281, 56] on link "Chart Periods" at bounding box center [324, 61] width 185 height 16
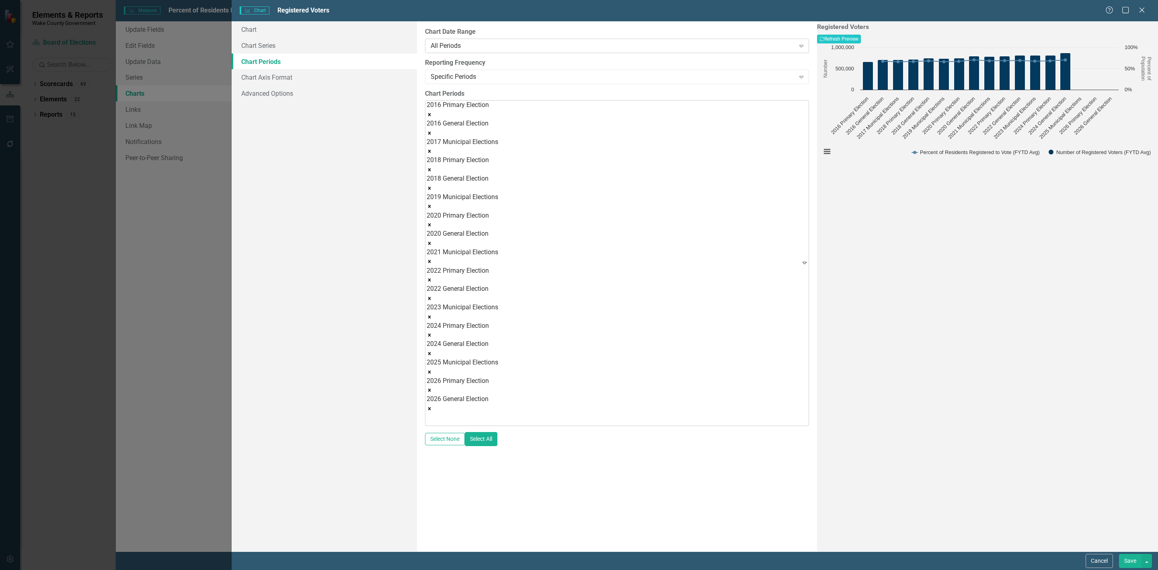
click at [489, 47] on div "All Periods" at bounding box center [613, 45] width 364 height 9
click at [481, 70] on input "N Periods" at bounding box center [617, 77] width 384 height 15
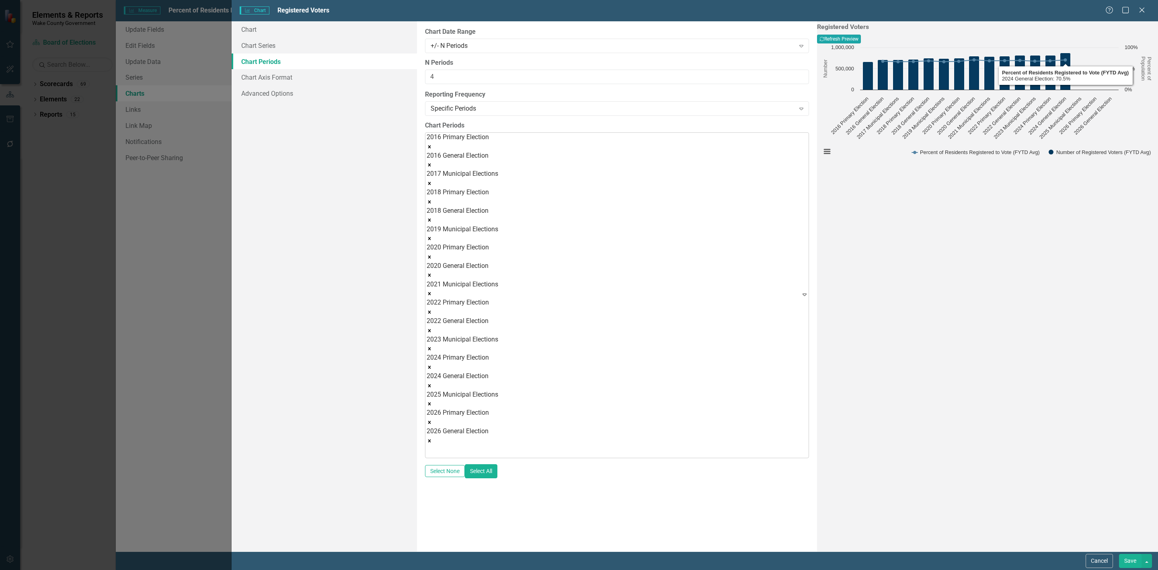
click at [861, 42] on button "Recalculate Refresh Preview" at bounding box center [839, 39] width 44 height 9
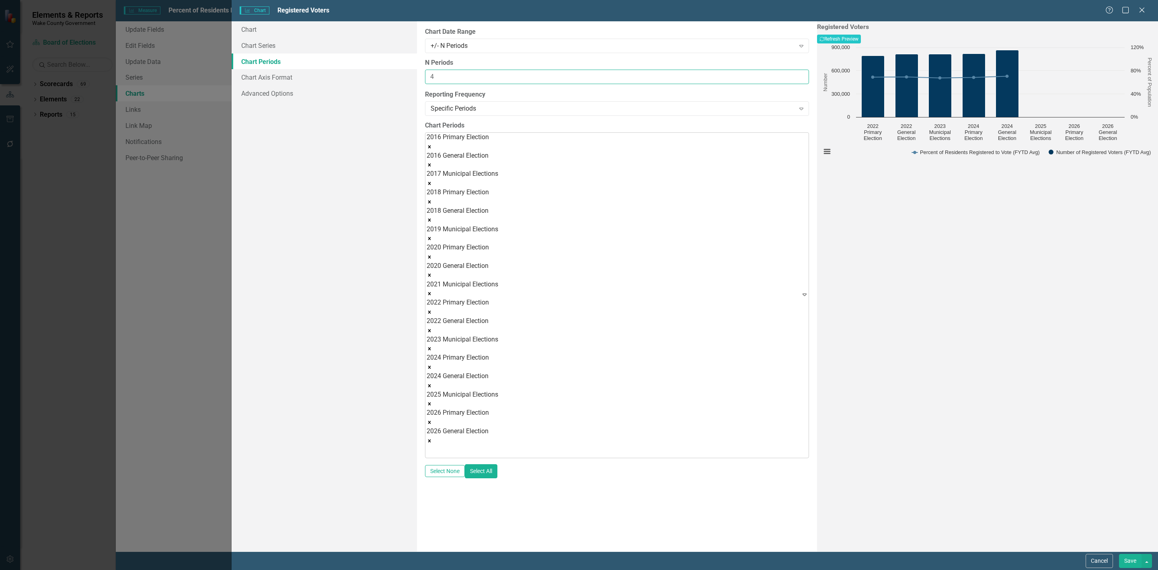
drag, startPoint x: 460, startPoint y: 76, endPoint x: 388, endPoint y: 65, distance: 72.0
click at [388, 65] on div "Chart Chart Series Chart Periods Chart Axis Format Advanced Options From this p…" at bounding box center [695, 286] width 926 height 530
type input "5"
click at [824, 41] on icon "Recalculate" at bounding box center [821, 39] width 5 height 5
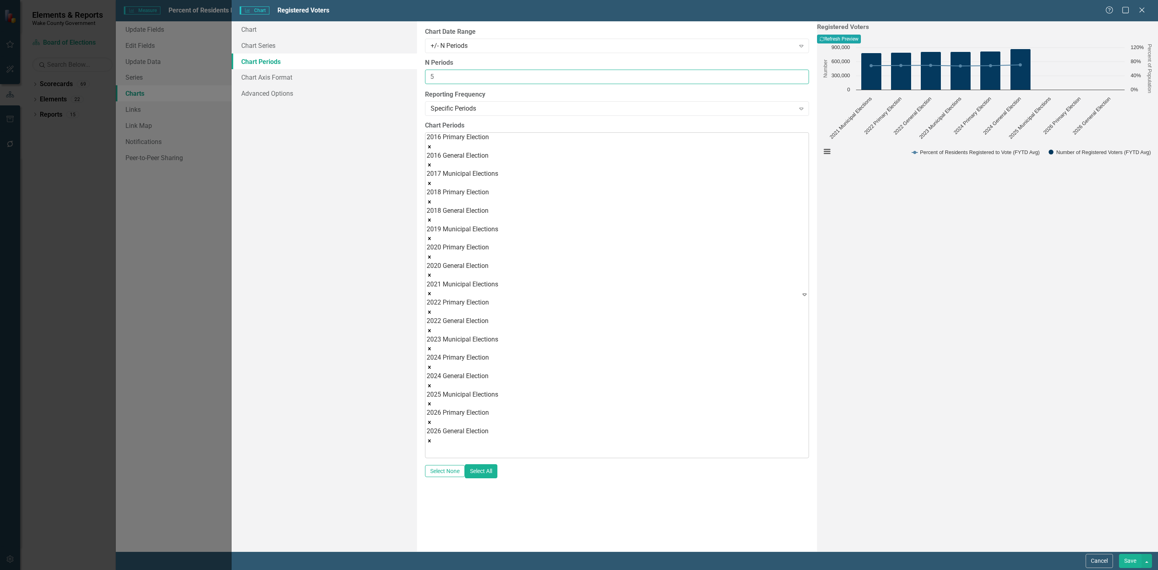
drag, startPoint x: 455, startPoint y: 77, endPoint x: 360, endPoint y: 64, distance: 96.2
click at [360, 64] on div "Chart Chart Series Chart Periods Chart Axis Format Advanced Options From this p…" at bounding box center [695, 286] width 926 height 530
click at [861, 35] on button "Recalculate Refresh Preview" at bounding box center [839, 39] width 44 height 9
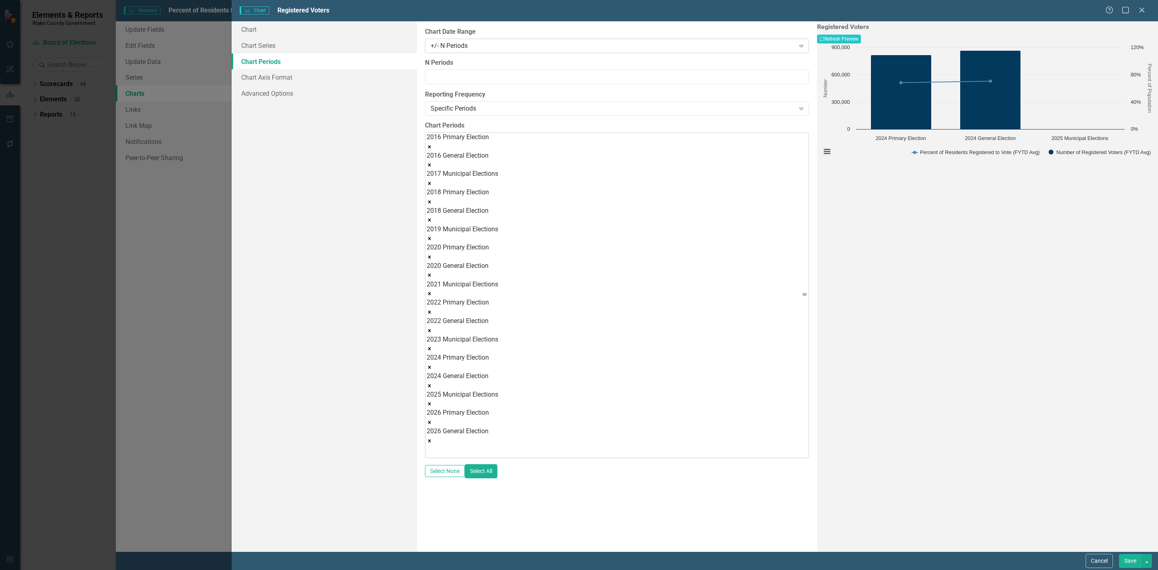
click at [517, 49] on div "+/- N Periods" at bounding box center [613, 45] width 364 height 9
click at [473, 569] on div "All Periods" at bounding box center [580, 576] width 1145 height 9
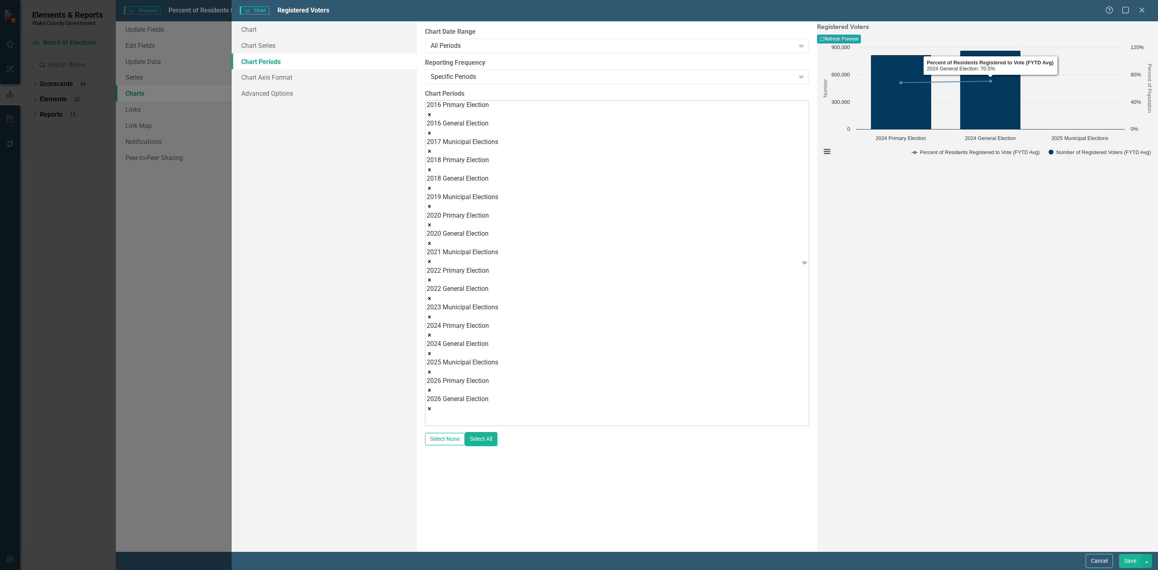
click at [861, 37] on button "Recalculate Refresh Preview" at bounding box center [839, 39] width 44 height 9
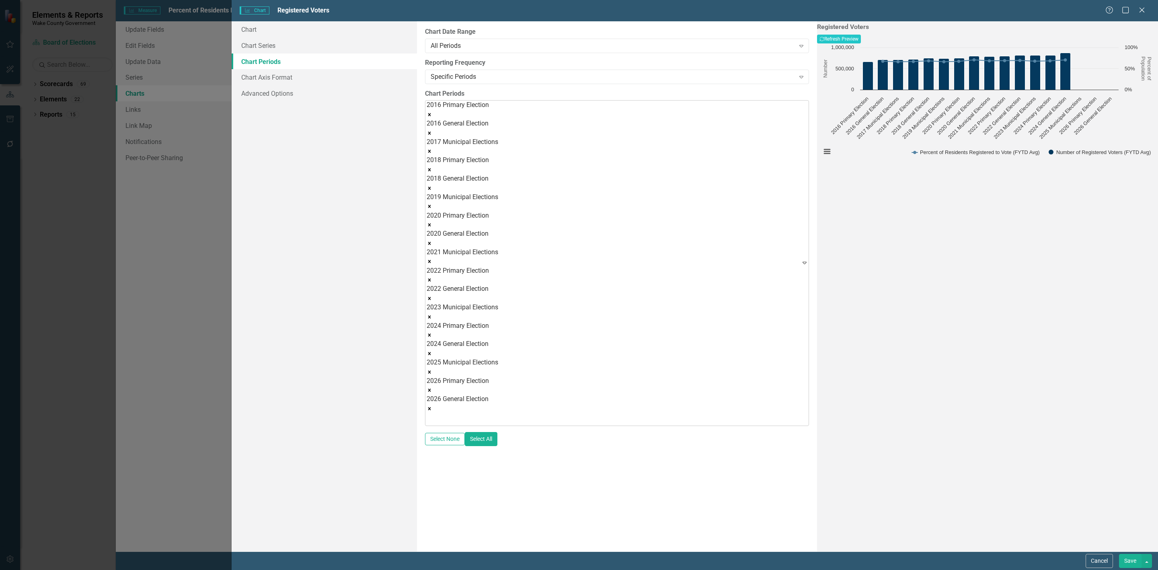
drag, startPoint x: 1137, startPoint y: 562, endPoint x: 1068, endPoint y: 499, distance: 93.1
click at [1136, 562] on button "Save" at bounding box center [1130, 561] width 23 height 14
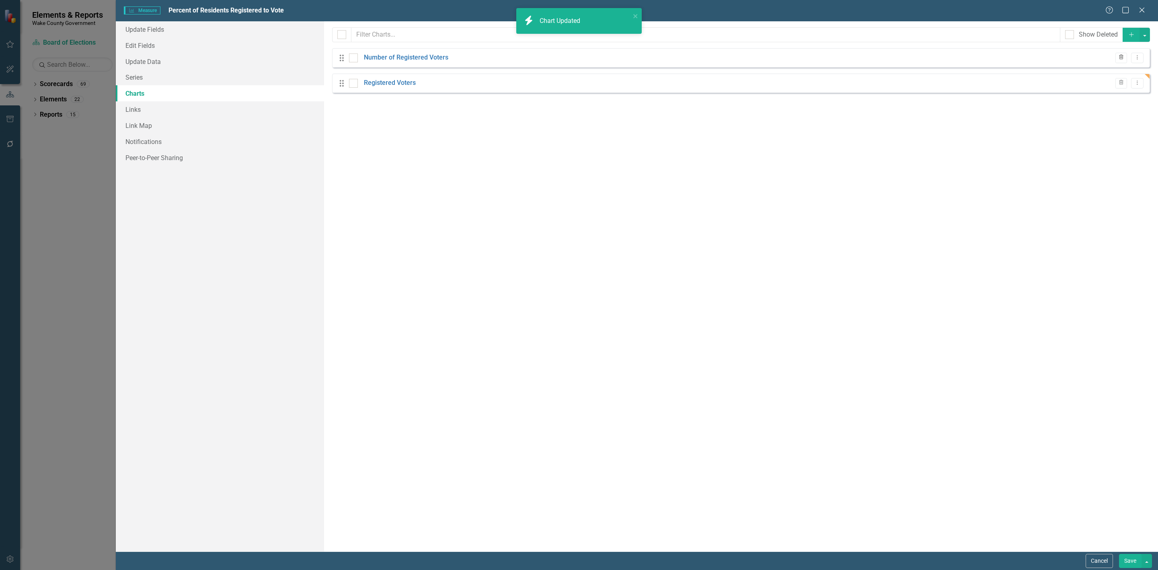
click at [1118, 58] on icon "Trash" at bounding box center [1121, 57] width 6 height 5
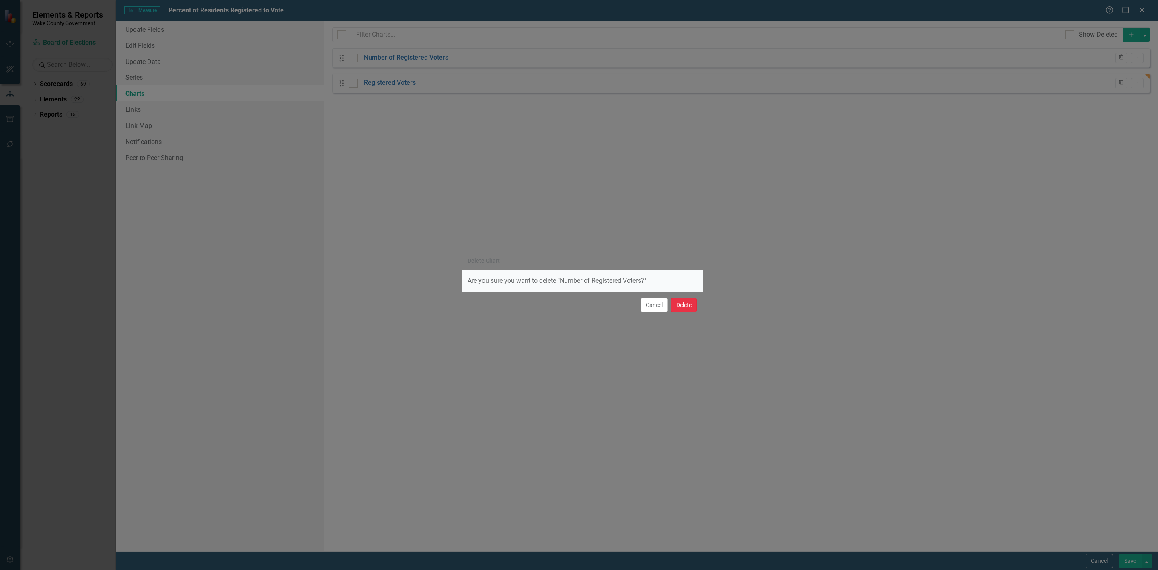
click at [694, 308] on button "Delete" at bounding box center [684, 305] width 26 height 14
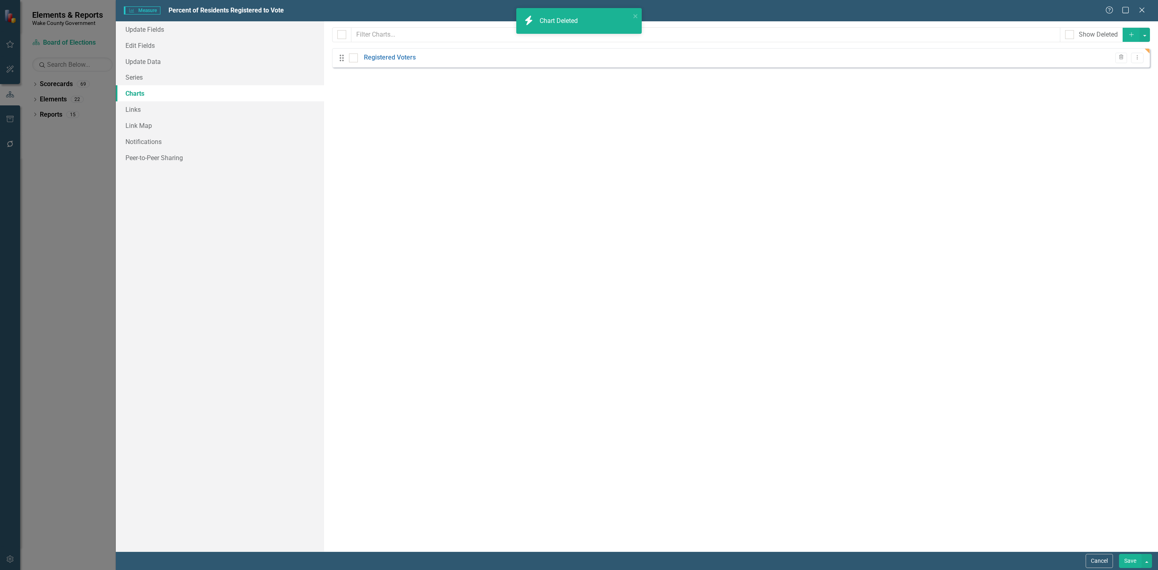
click at [1134, 561] on button "Save" at bounding box center [1130, 561] width 23 height 14
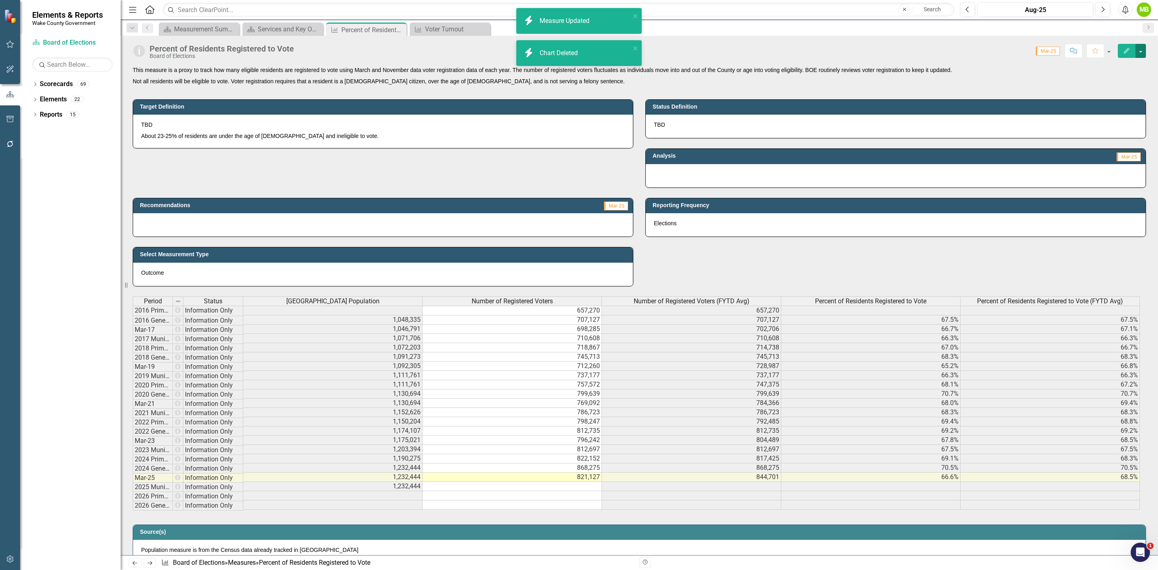
click at [1136, 50] on button "button" at bounding box center [1140, 51] width 10 height 14
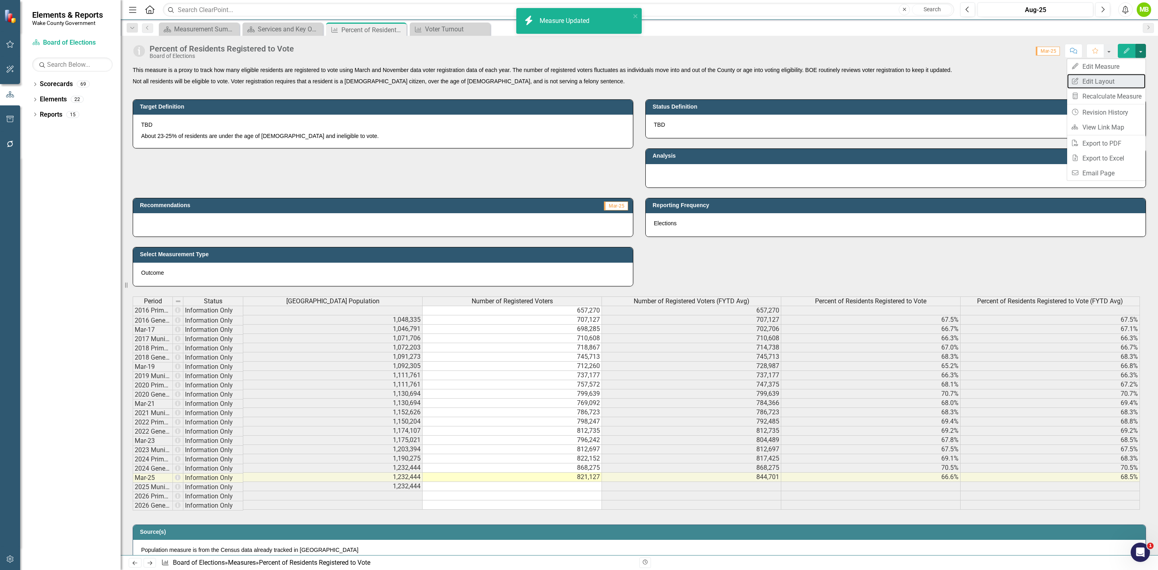
click at [1104, 80] on link "Edit Report Edit Layout" at bounding box center [1106, 81] width 78 height 15
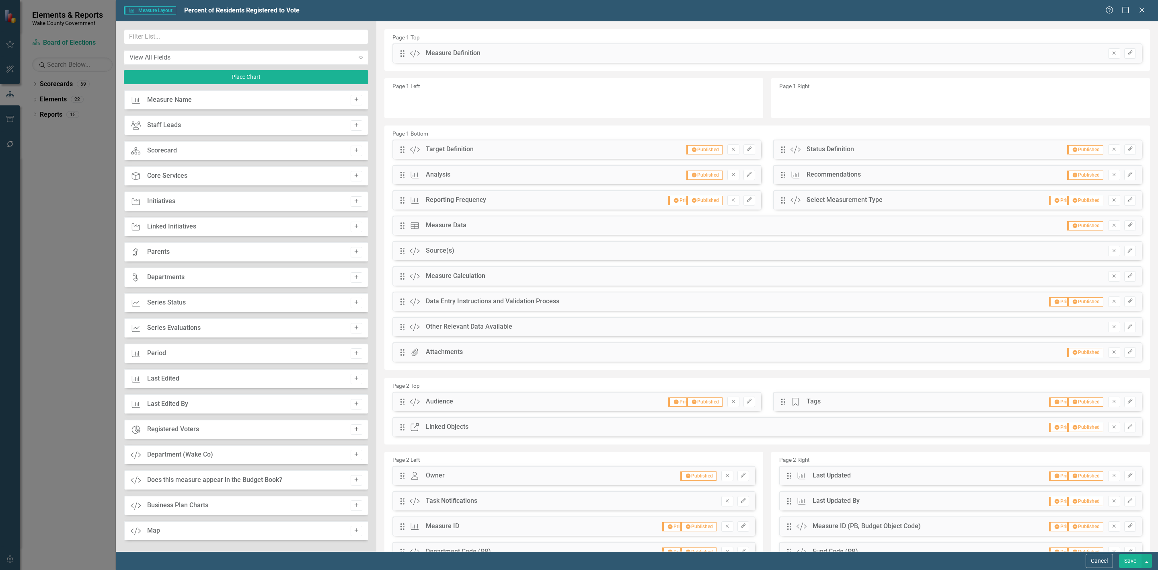
click at [353, 430] on icon "Add" at bounding box center [356, 429] width 6 height 5
drag, startPoint x: 399, startPoint y: 53, endPoint x: 401, endPoint y: 104, distance: 50.3
click at [1125, 557] on button "Save" at bounding box center [1130, 561] width 23 height 14
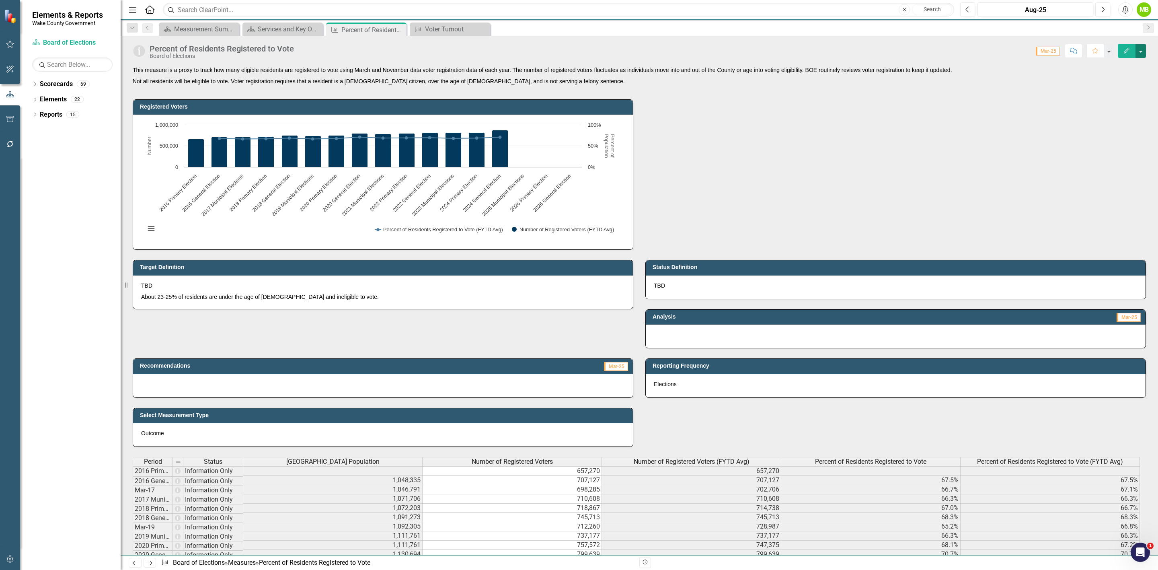
click at [1141, 53] on button "button" at bounding box center [1140, 51] width 10 height 14
click at [1133, 67] on link "Edit Edit Measure" at bounding box center [1106, 66] width 78 height 15
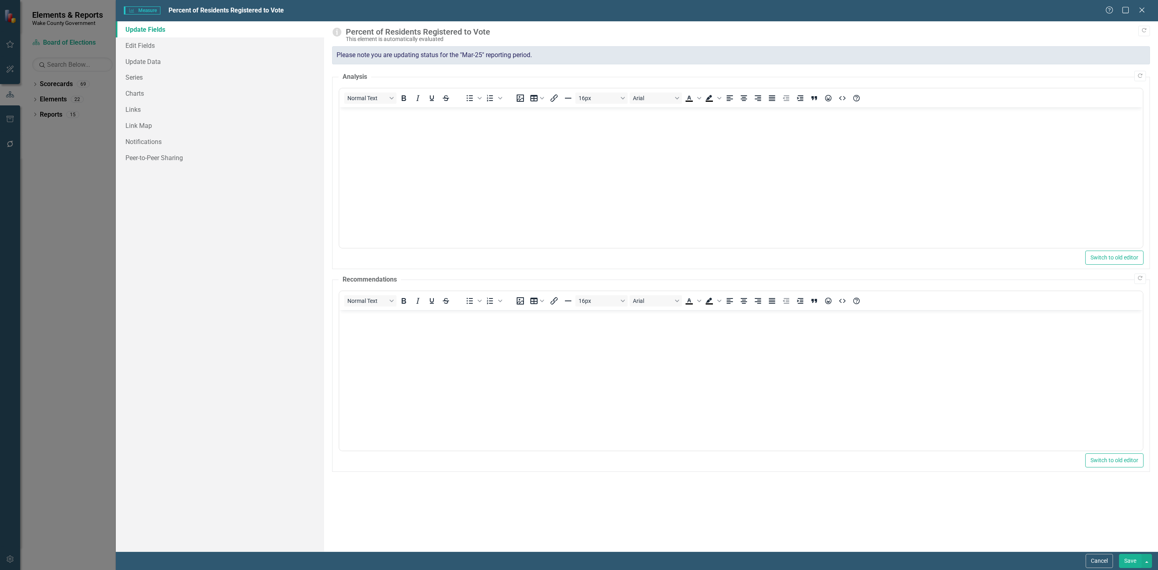
scroll to position [0, 0]
click at [192, 95] on link "Charts" at bounding box center [220, 93] width 208 height 16
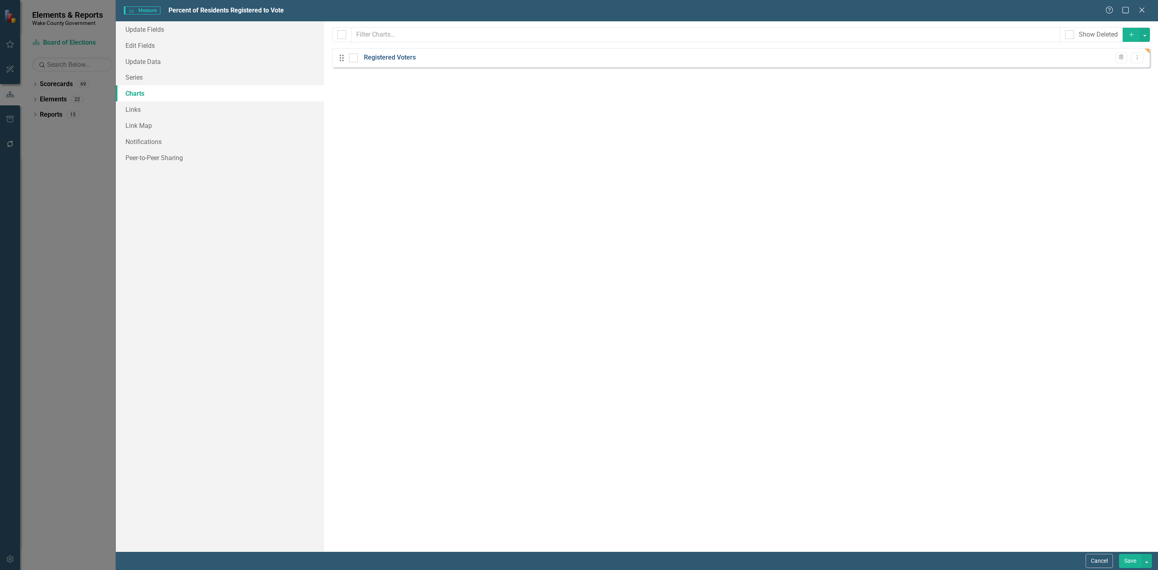
click at [404, 59] on link "Registered Voters" at bounding box center [390, 57] width 52 height 9
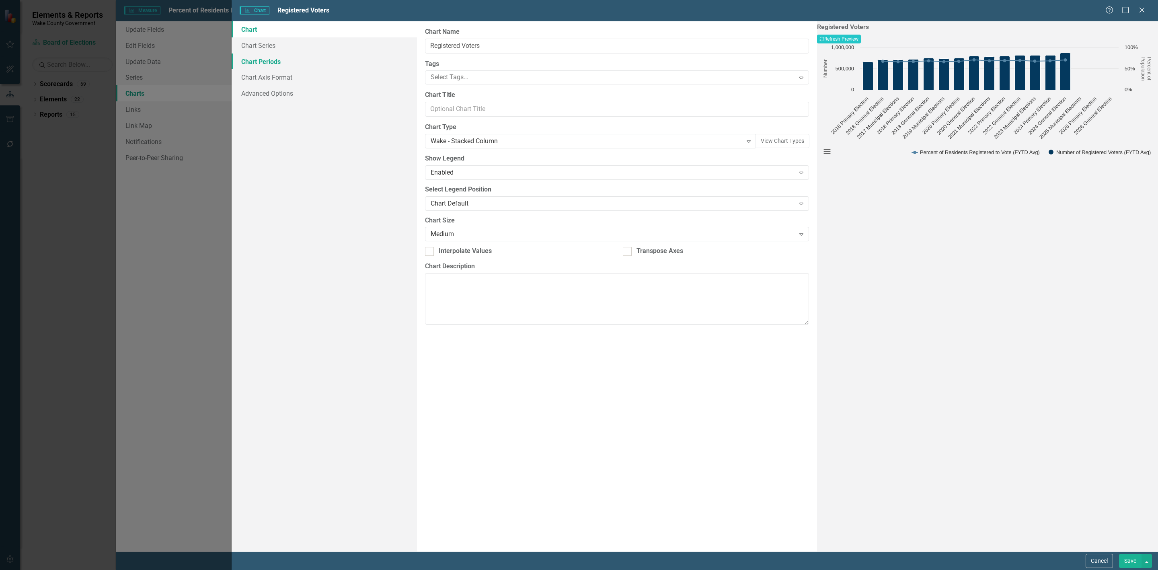
click at [289, 63] on link "Chart Periods" at bounding box center [324, 61] width 185 height 16
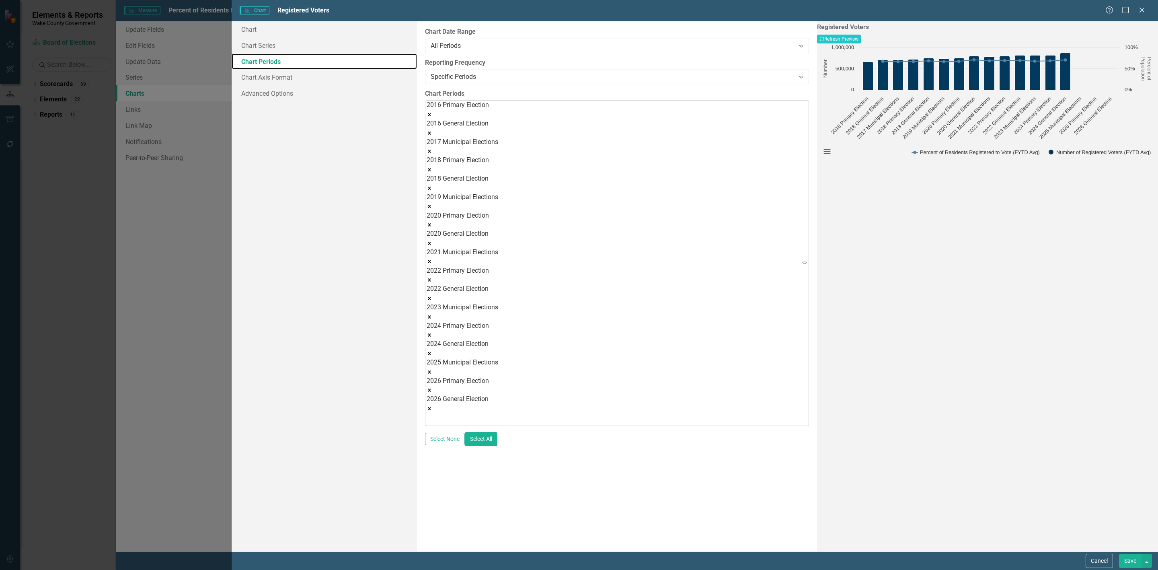
click at [432, 112] on icon "Remove 2016 Primary Election" at bounding box center [430, 115] width 6 height 6
click at [432, 130] on icon "Remove 2017 Municipal Elections" at bounding box center [430, 133] width 6 height 6
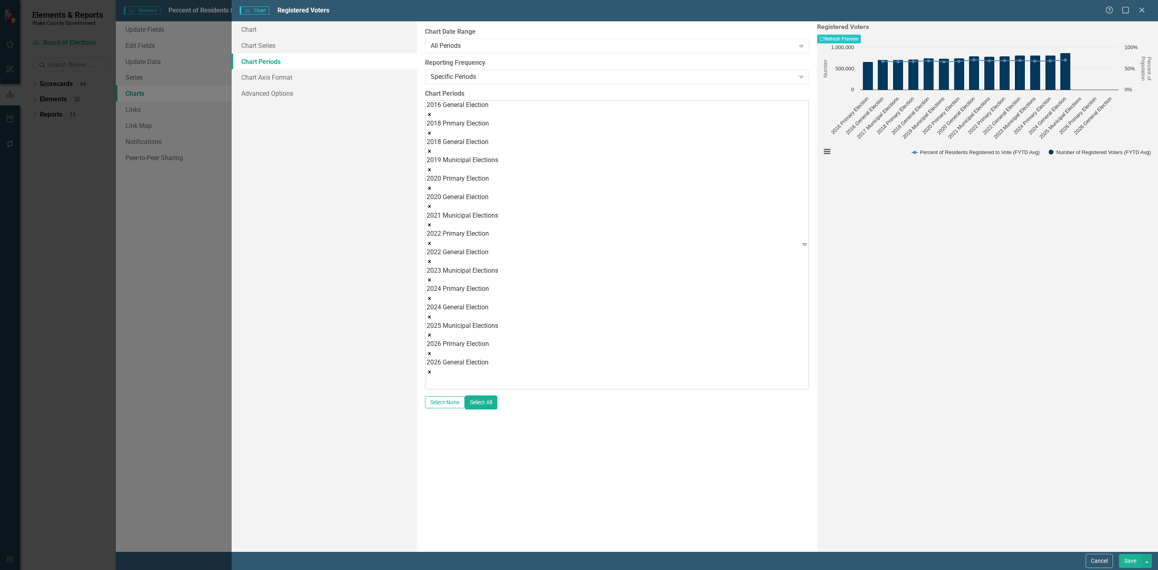
click at [432, 130] on icon "Remove 2018 Primary Election" at bounding box center [430, 133] width 6 height 6
click at [432, 148] on icon "Remove 2019 Municipal Elections" at bounding box center [430, 151] width 6 height 6
click at [432, 148] on icon "Remove 2020 Primary Election" at bounding box center [430, 151] width 6 height 6
click at [431, 168] on icon "Remove 2021 Municipal Elections" at bounding box center [429, 169] width 3 height 3
click at [431, 168] on icon "Remove 2022 Primary Election" at bounding box center [429, 169] width 3 height 3
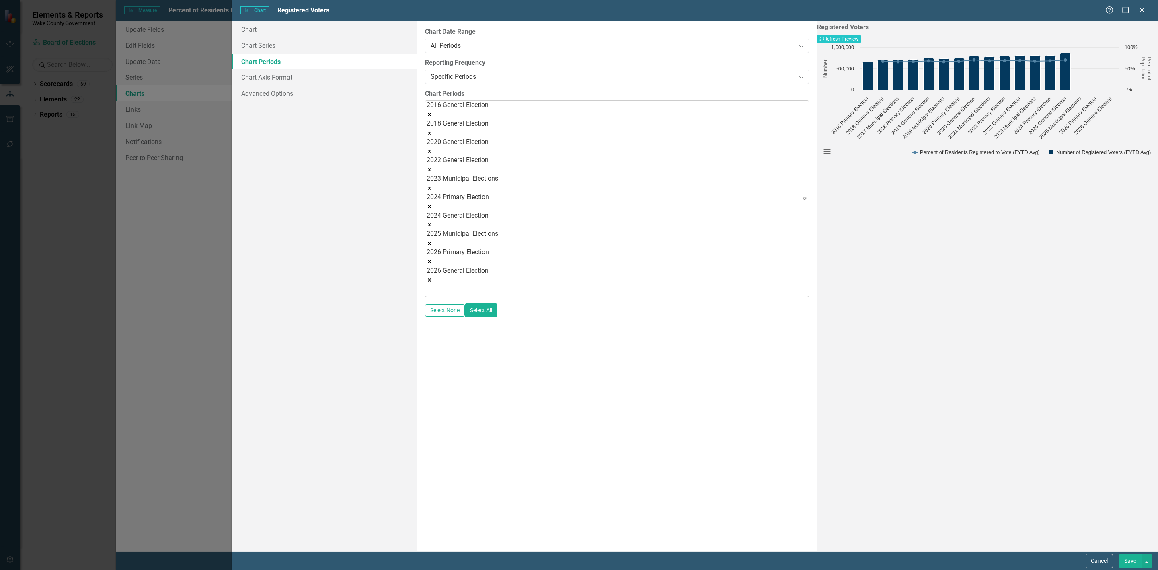
click at [431, 187] on icon "Remove 2023 Municipal Elections" at bounding box center [429, 188] width 3 height 3
click at [431, 187] on icon "Remove 2024 Primary Election" at bounding box center [429, 188] width 3 height 3
click at [432, 203] on icon "Remove 2025 Municipal Elections" at bounding box center [430, 206] width 6 height 6
click at [432, 203] on icon "Remove 2026 Primary Election" at bounding box center [430, 206] width 6 height 6
click at [861, 43] on button "Recalculate Refresh Preview" at bounding box center [839, 39] width 44 height 9
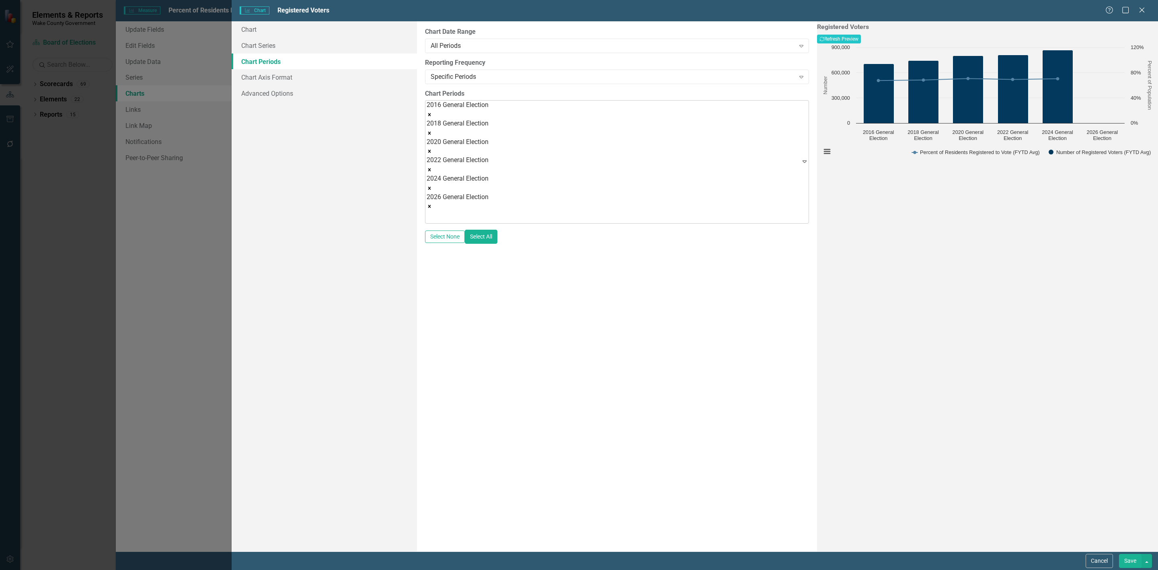
click at [1128, 557] on button "Save" at bounding box center [1130, 561] width 23 height 14
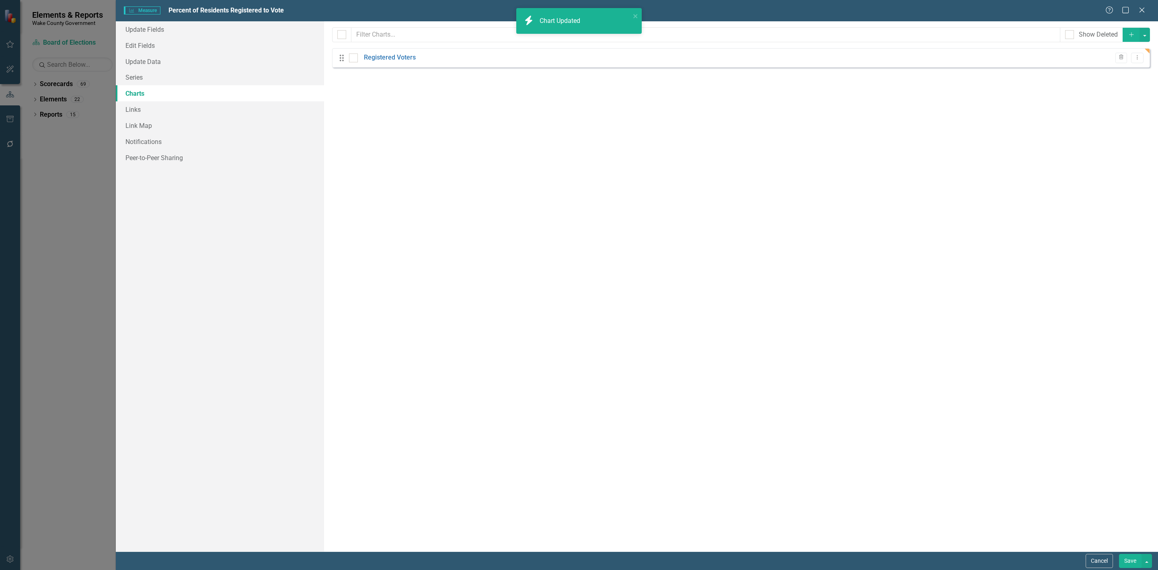
click at [1127, 558] on button "Save" at bounding box center [1130, 561] width 23 height 14
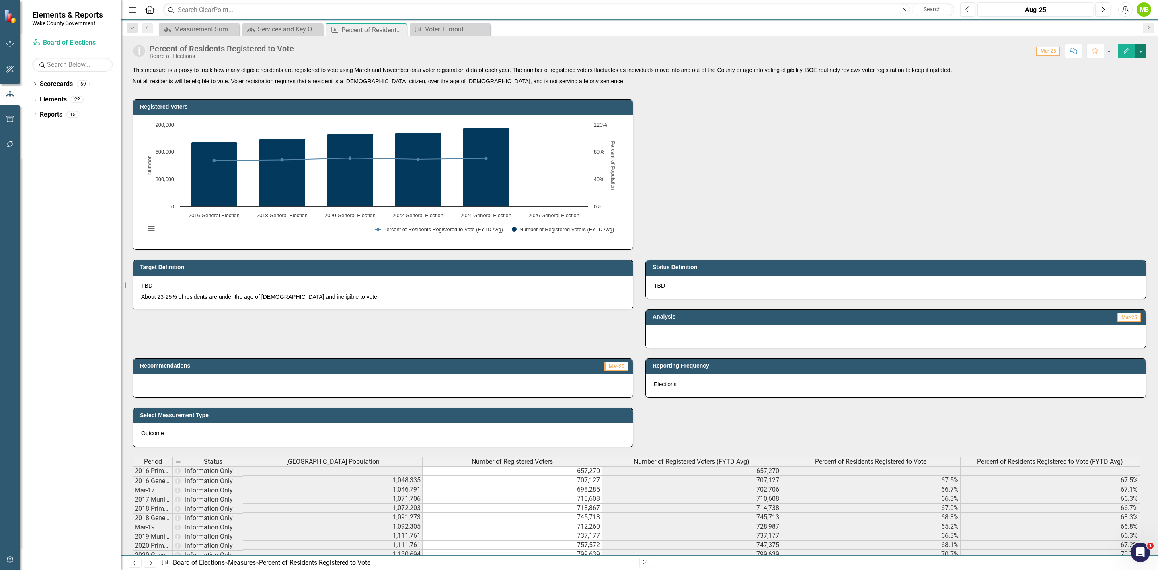
click at [1143, 51] on button "button" at bounding box center [1140, 51] width 10 height 14
click at [1125, 68] on link "Edit Edit Measure" at bounding box center [1106, 66] width 78 height 15
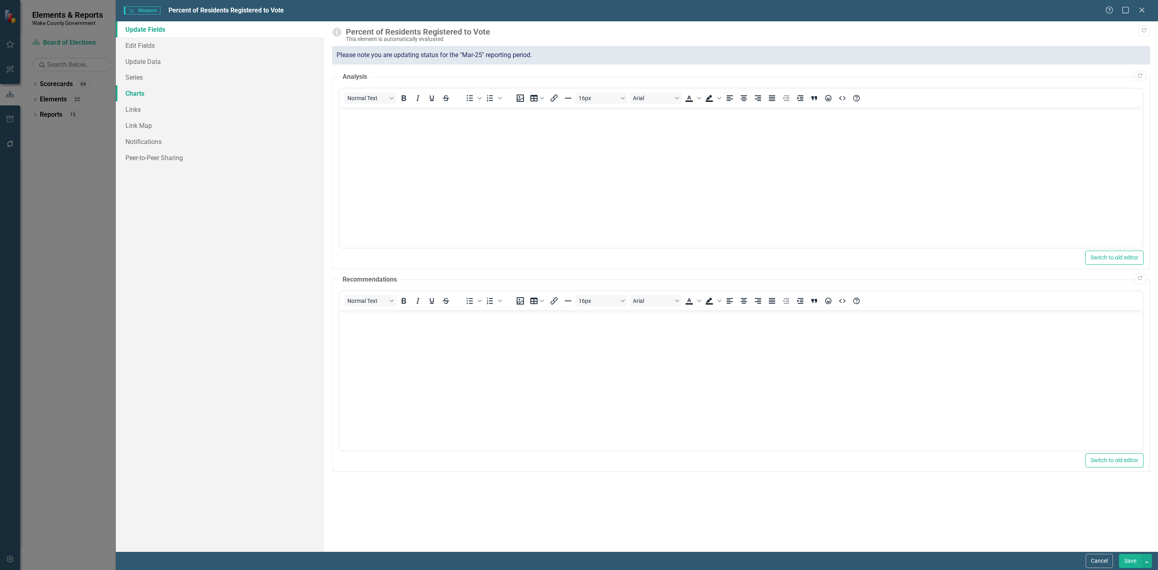
click at [157, 91] on link "Charts" at bounding box center [220, 93] width 208 height 16
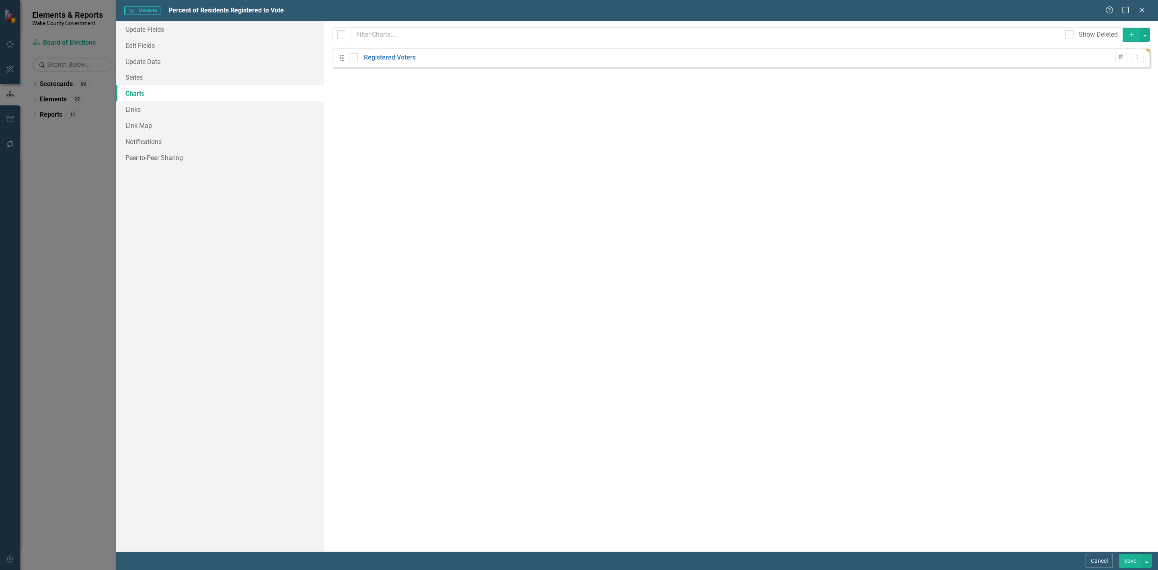
click at [1132, 33] on icon "Add" at bounding box center [1131, 35] width 7 height 6
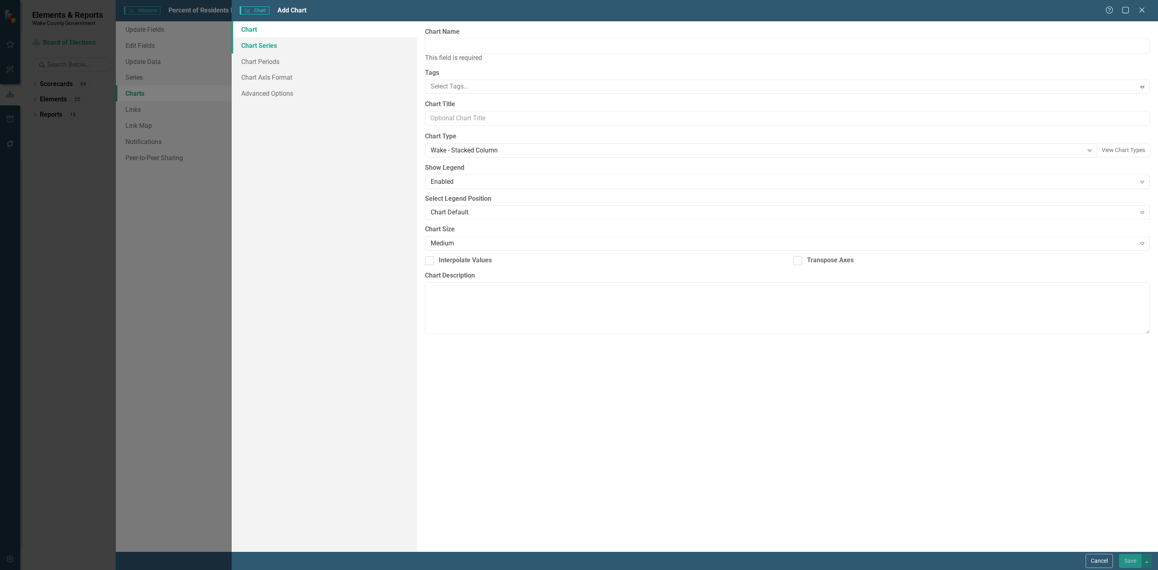
click at [312, 47] on link "Chart Series" at bounding box center [324, 45] width 185 height 16
click at [437, 43] on input "Chart Name" at bounding box center [787, 46] width 725 height 15
type input "Percent of Population"
click at [258, 43] on link "Chart Series" at bounding box center [324, 45] width 185 height 16
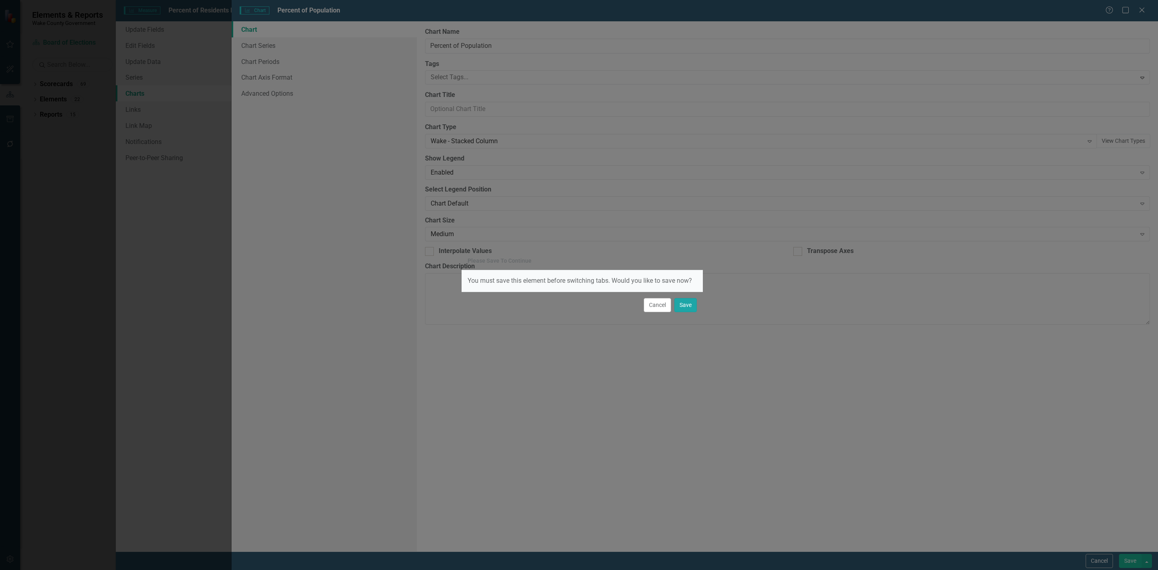
click at [679, 302] on button "Save" at bounding box center [685, 305] width 23 height 14
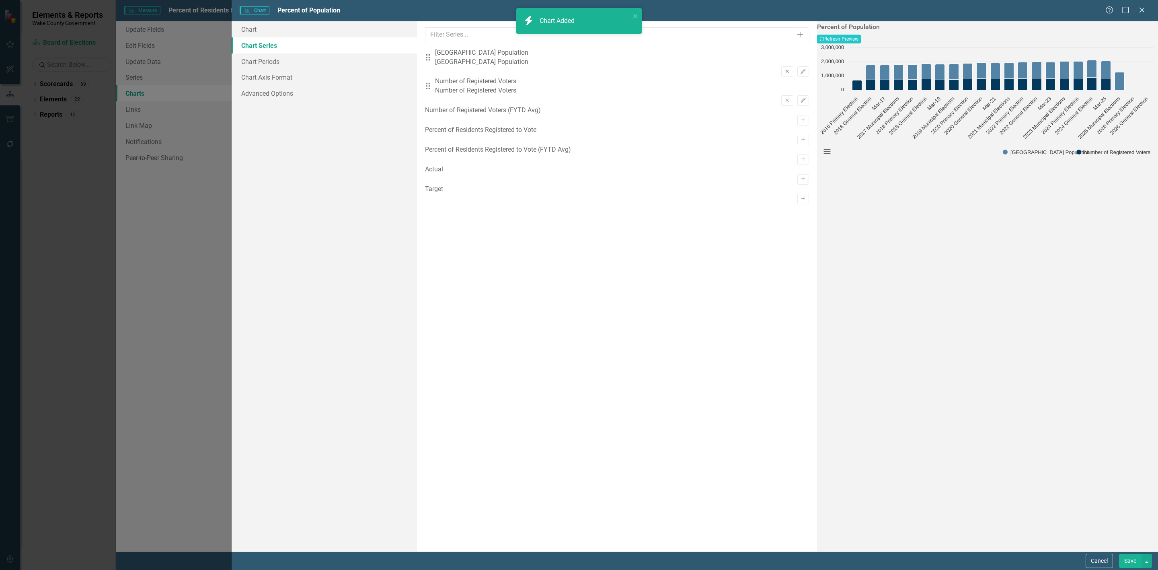
click at [781, 66] on button "Remove" at bounding box center [787, 71] width 12 height 10
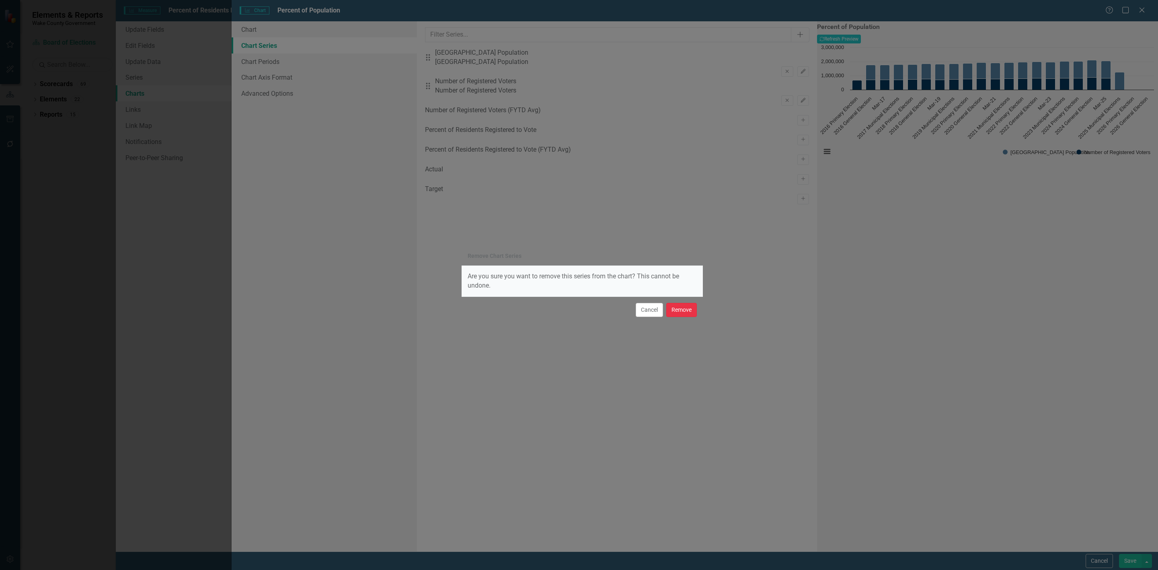
drag, startPoint x: 684, startPoint y: 311, endPoint x: 707, endPoint y: 271, distance: 45.9
click at [683, 311] on button "Remove" at bounding box center [681, 310] width 31 height 14
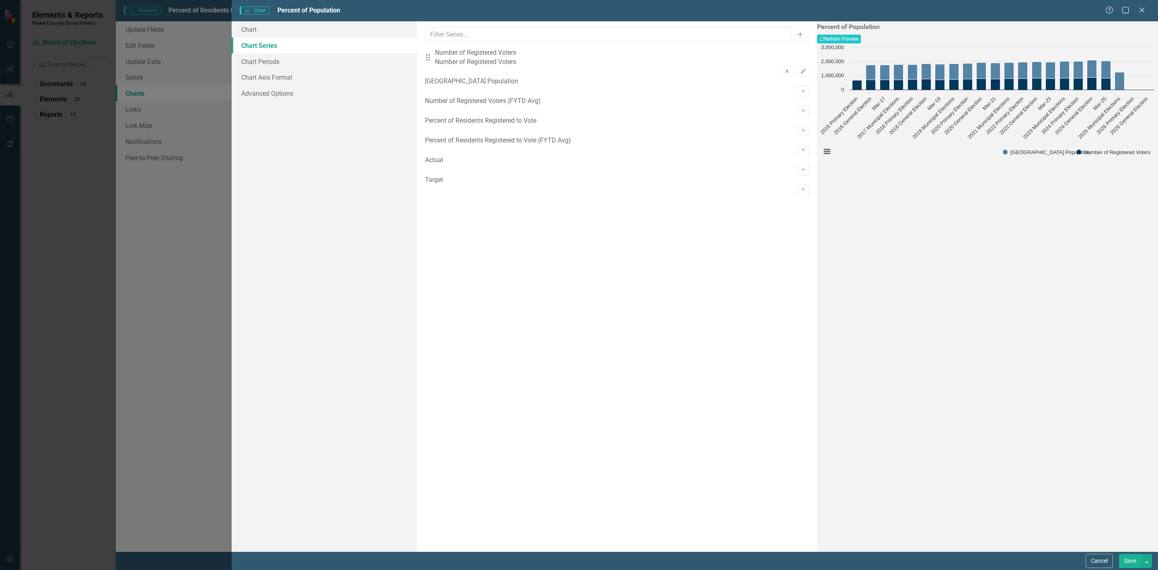
click at [781, 66] on button "Remove" at bounding box center [787, 71] width 12 height 10
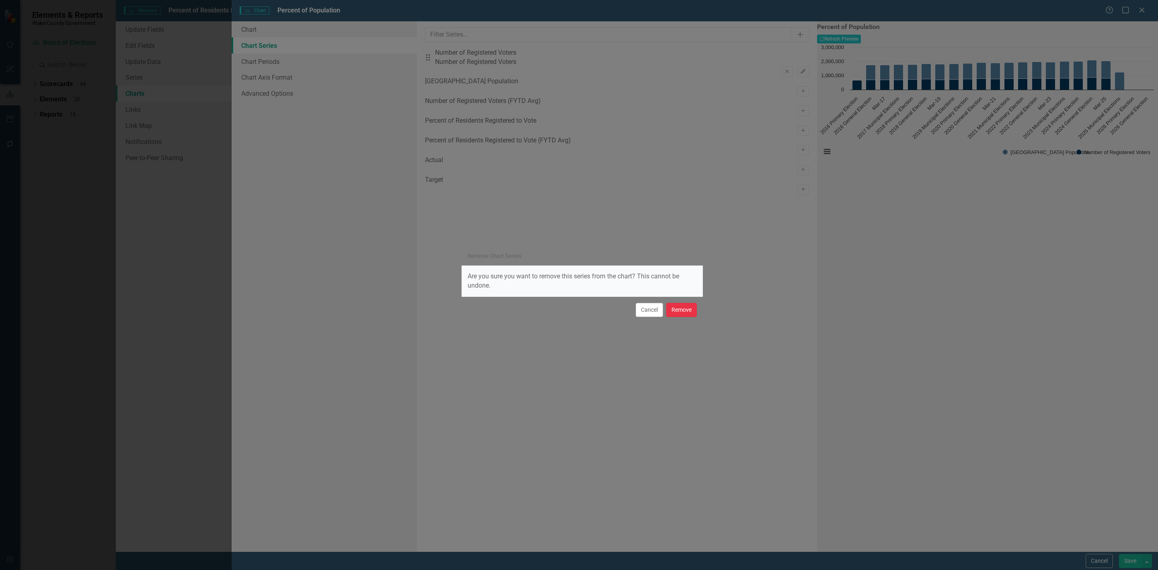
click at [687, 308] on button "Remove" at bounding box center [681, 310] width 31 height 14
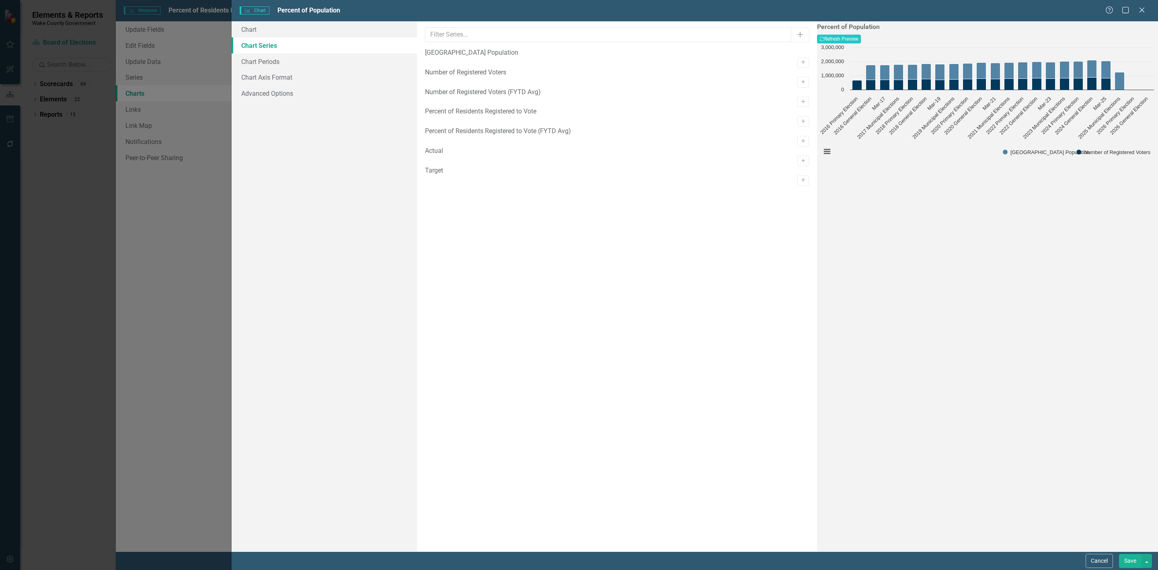
drag, startPoint x: 764, startPoint y: 134, endPoint x: 760, endPoint y: 143, distance: 9.0
click at [797, 127] on button "Activate" at bounding box center [803, 121] width 12 height 10
click at [861, 39] on button "Recalculate Refresh Preview" at bounding box center [839, 39] width 44 height 9
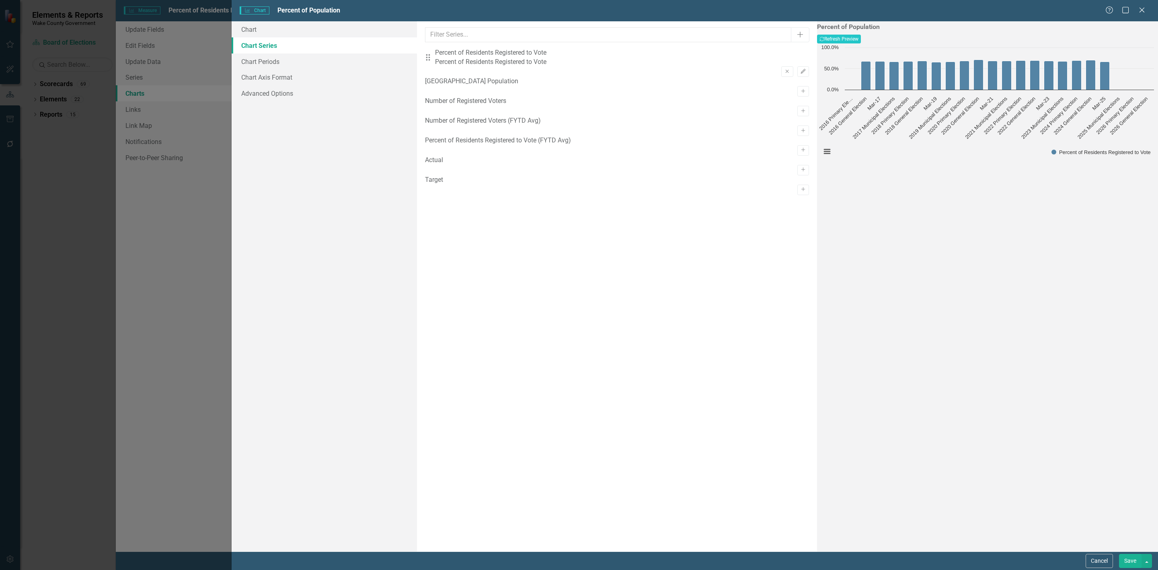
click at [283, 39] on link "Chart Series" at bounding box center [324, 45] width 185 height 16
click at [279, 27] on link "Chart" at bounding box center [324, 29] width 185 height 16
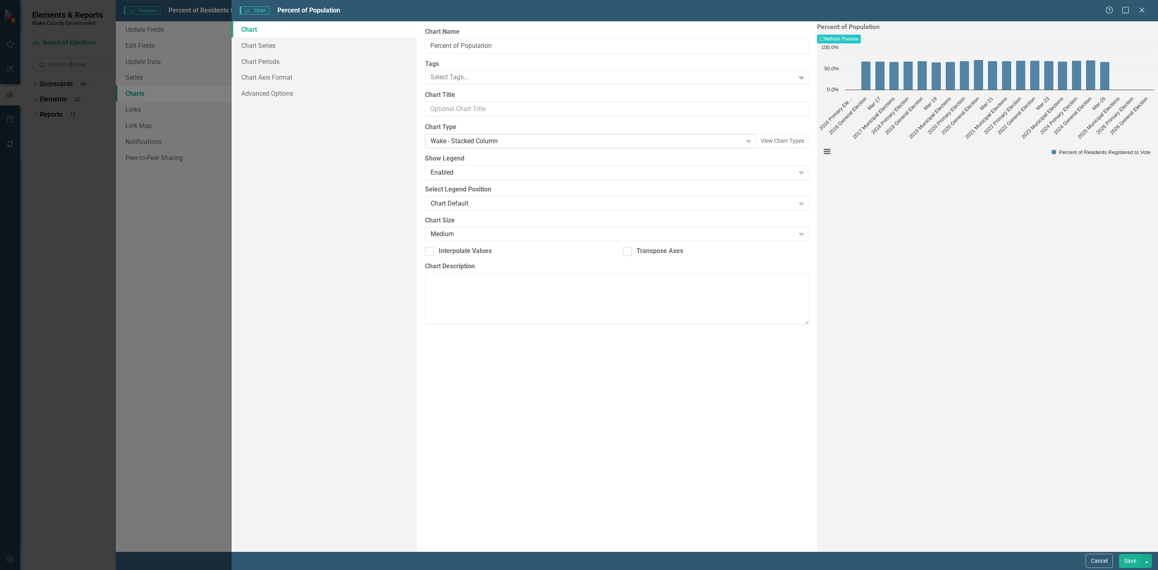
click at [473, 135] on div "Wake - Stacked Column Expand" at bounding box center [590, 141] width 331 height 14
click at [458, 546] on div "Line" at bounding box center [580, 550] width 1145 height 9
click at [861, 42] on button "Recalculate Refresh Preview" at bounding box center [839, 39] width 44 height 9
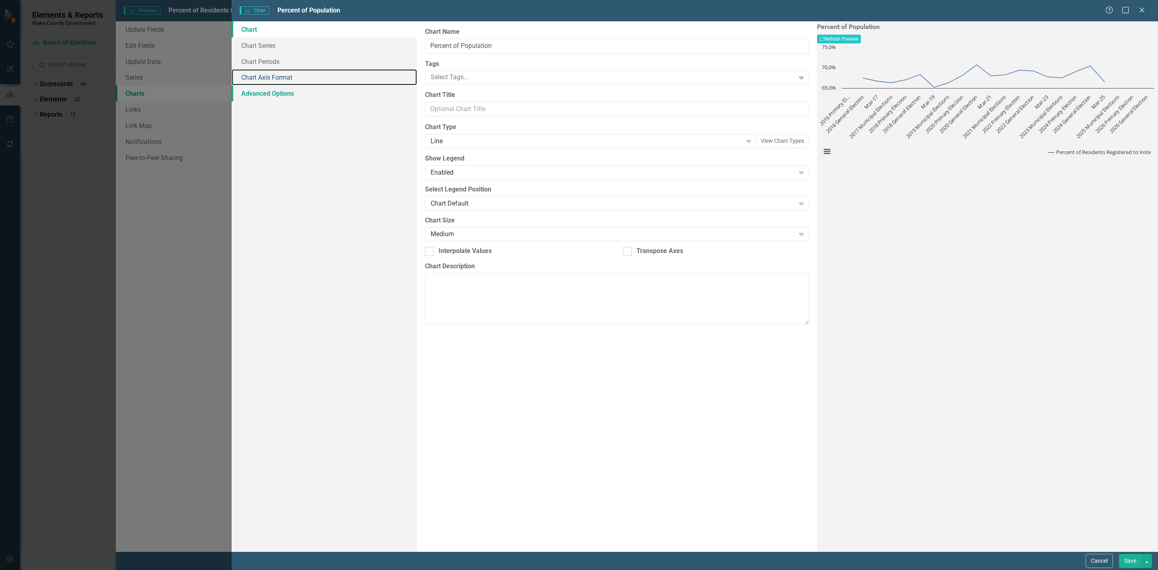
drag, startPoint x: 270, startPoint y: 77, endPoint x: 289, endPoint y: 87, distance: 21.6
click at [270, 77] on link "Chart Axis Format" at bounding box center [324, 77] width 185 height 16
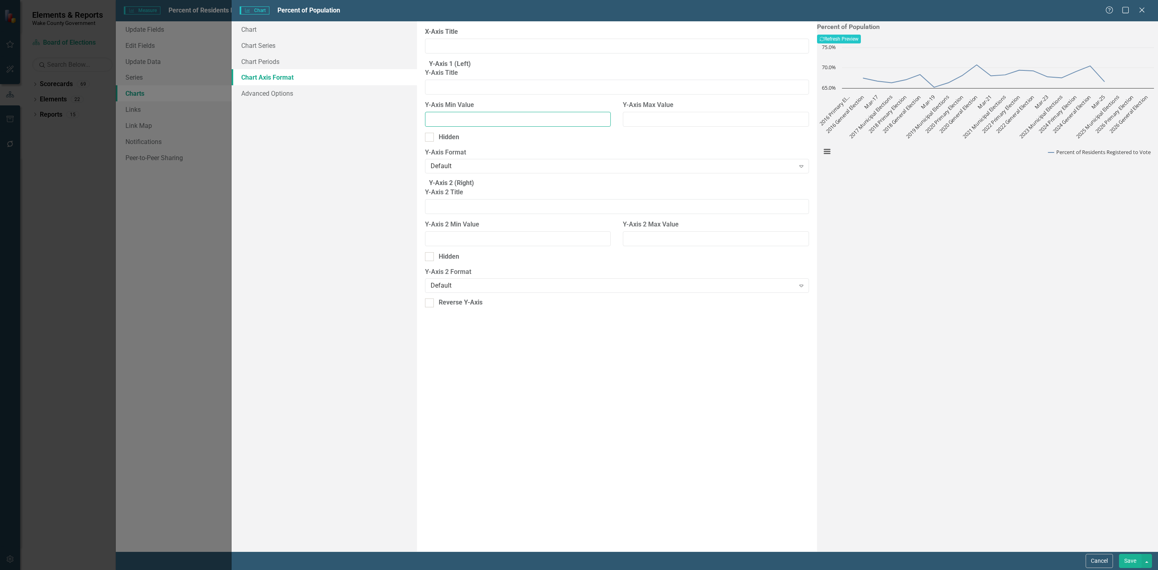
click at [488, 121] on input "Y-Axis Min Value" at bounding box center [518, 119] width 186 height 15
type input "0"
click at [641, 127] on input "Y-Axis Max Value" at bounding box center [716, 119] width 186 height 15
type input "100"
click at [861, 40] on button "Recalculate Refresh Preview" at bounding box center [839, 39] width 44 height 9
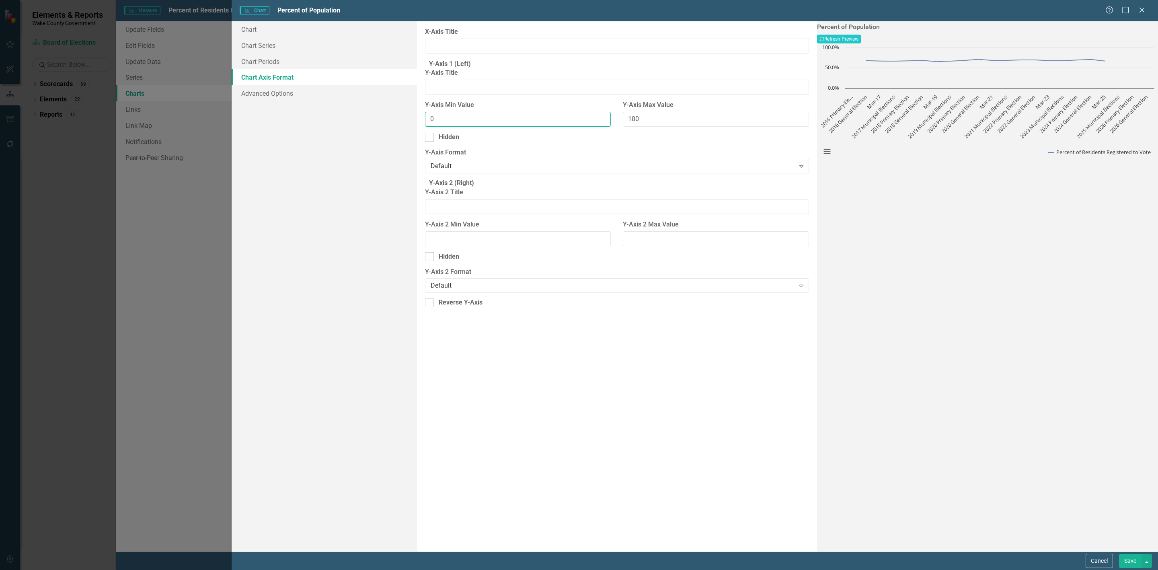
drag, startPoint x: 516, startPoint y: 127, endPoint x: 401, endPoint y: 121, distance: 115.6
click at [401, 121] on div "Chart Chart Series Chart Periods Chart Axis Format Advanced Options From this p…" at bounding box center [695, 286] width 926 height 530
drag, startPoint x: 661, startPoint y: 128, endPoint x: 536, endPoint y: 116, distance: 126.0
click at [548, 116] on div "Y-Axis Min Value 0 Y-Axis Max Value 100" at bounding box center [617, 117] width 396 height 32
drag, startPoint x: 466, startPoint y: 122, endPoint x: 415, endPoint y: 121, distance: 51.1
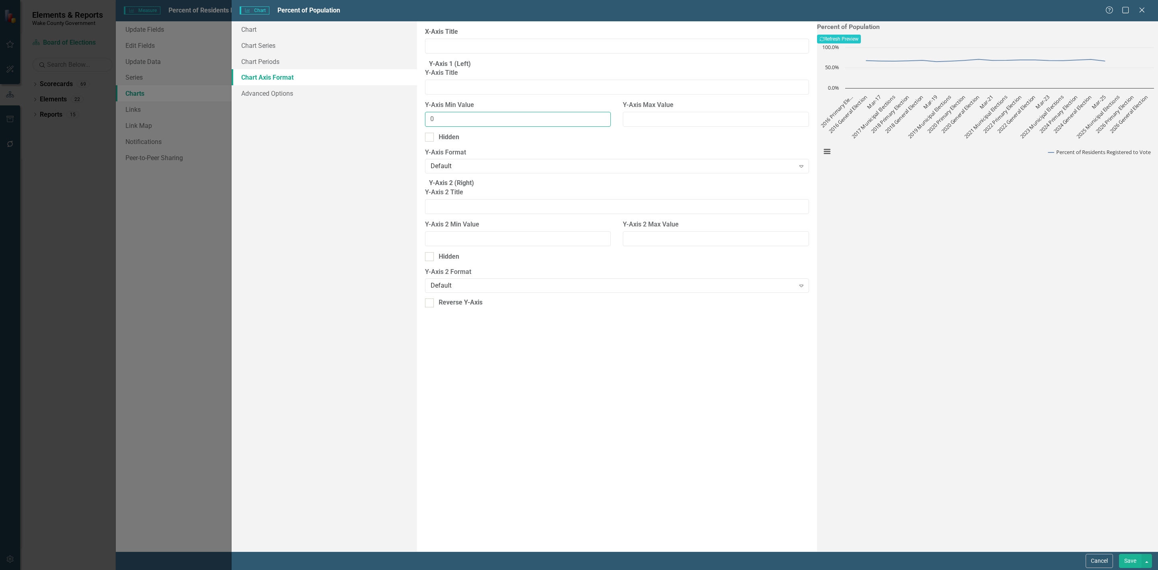
click at [415, 121] on div "Chart Chart Series Chart Periods Chart Axis Format Advanced Options From this p…" at bounding box center [695, 286] width 926 height 530
click at [1119, 32] on div "Percent of Population Recalculate Refresh Preview" at bounding box center [987, 33] width 341 height 20
click at [861, 40] on button "Recalculate Refresh Preview" at bounding box center [839, 39] width 44 height 9
click at [482, 121] on input "Y-Axis Min Value" at bounding box center [518, 119] width 186 height 15
type input "50"
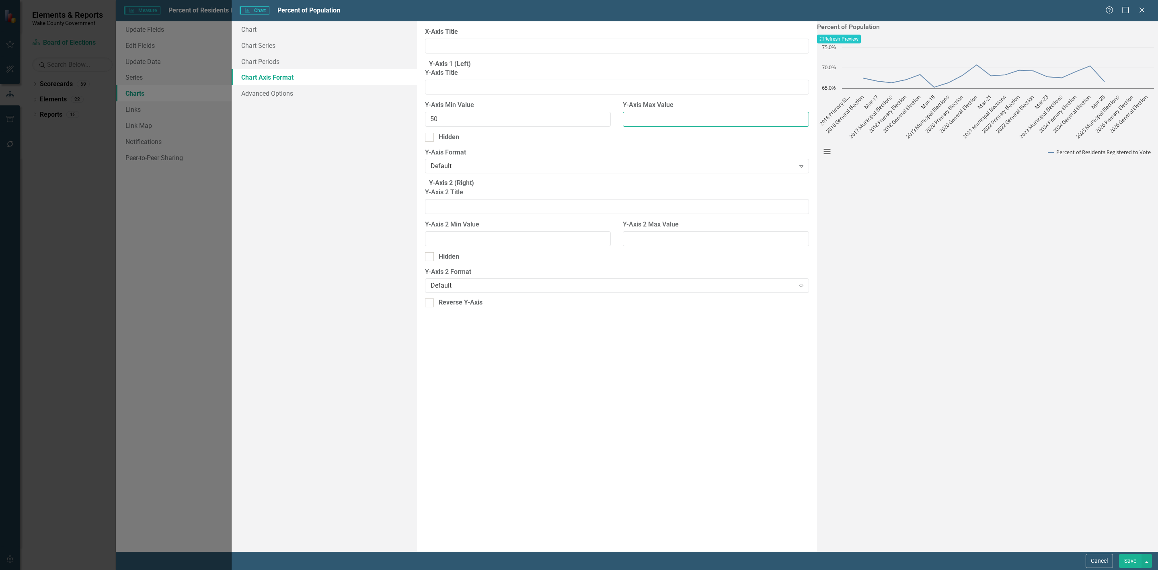
click at [631, 127] on input "Y-Axis Max Value" at bounding box center [716, 119] width 186 height 15
type input "100"
click at [861, 39] on button "Recalculate Refresh Preview" at bounding box center [839, 39] width 44 height 9
drag, startPoint x: 484, startPoint y: 123, endPoint x: 369, endPoint y: 116, distance: 114.4
click at [369, 116] on div "Chart Chart Series Chart Periods Chart Axis Format Advanced Options From this p…" at bounding box center [695, 286] width 926 height 530
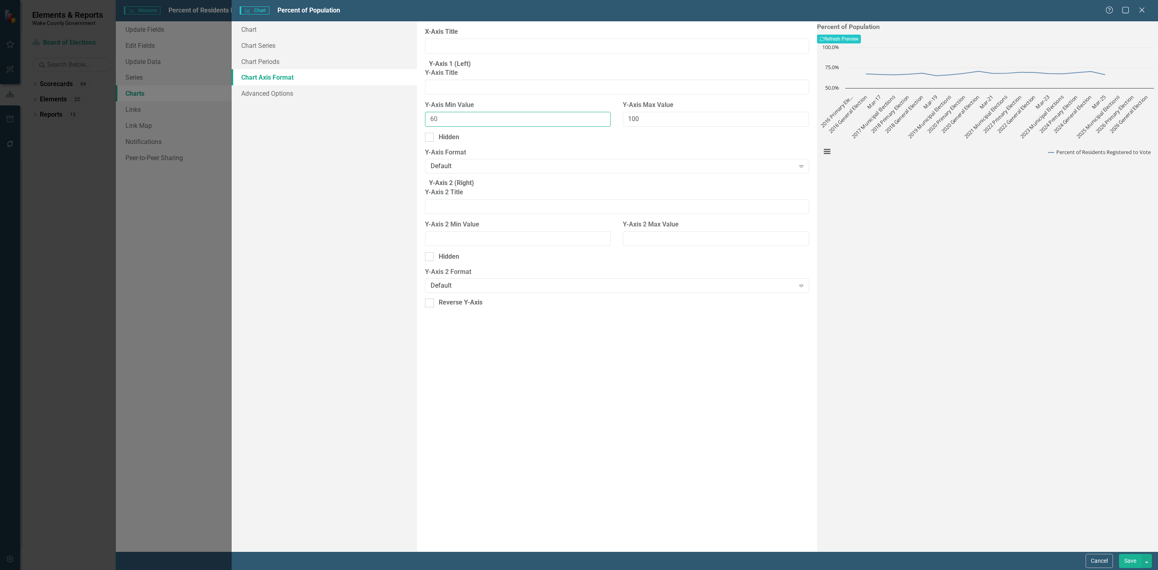
type input "60"
drag, startPoint x: 627, startPoint y: 127, endPoint x: 537, endPoint y: 114, distance: 91.0
click at [537, 114] on div "Y-Axis Min Value 60 Y-Axis Max Value 100" at bounding box center [617, 117] width 396 height 32
type input "80"
click at [861, 43] on button "Recalculate Refresh Preview" at bounding box center [839, 39] width 44 height 9
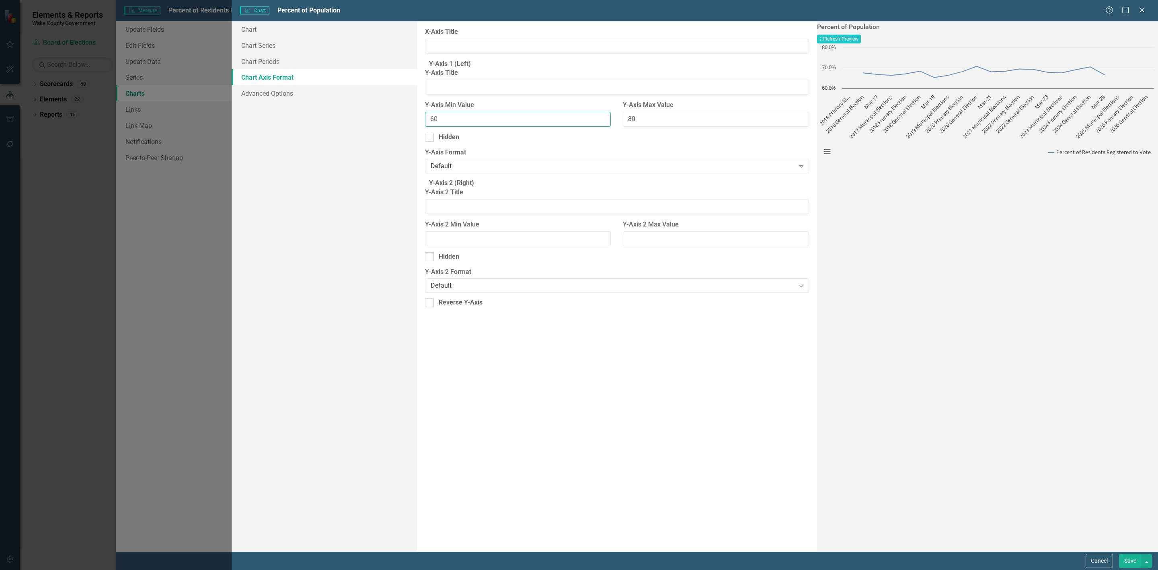
drag, startPoint x: 508, startPoint y: 123, endPoint x: 376, endPoint y: 127, distance: 131.5
click at [376, 127] on div "Chart Chart Series Chart Periods Chart Axis Format Advanced Options From this p…" at bounding box center [695, 286] width 926 height 530
type input "0"
drag, startPoint x: 622, startPoint y: 122, endPoint x: 562, endPoint y: 124, distance: 59.9
click at [564, 124] on div "Y-Axis Min Value 0 Y-Axis Max Value 80" at bounding box center [617, 117] width 396 height 32
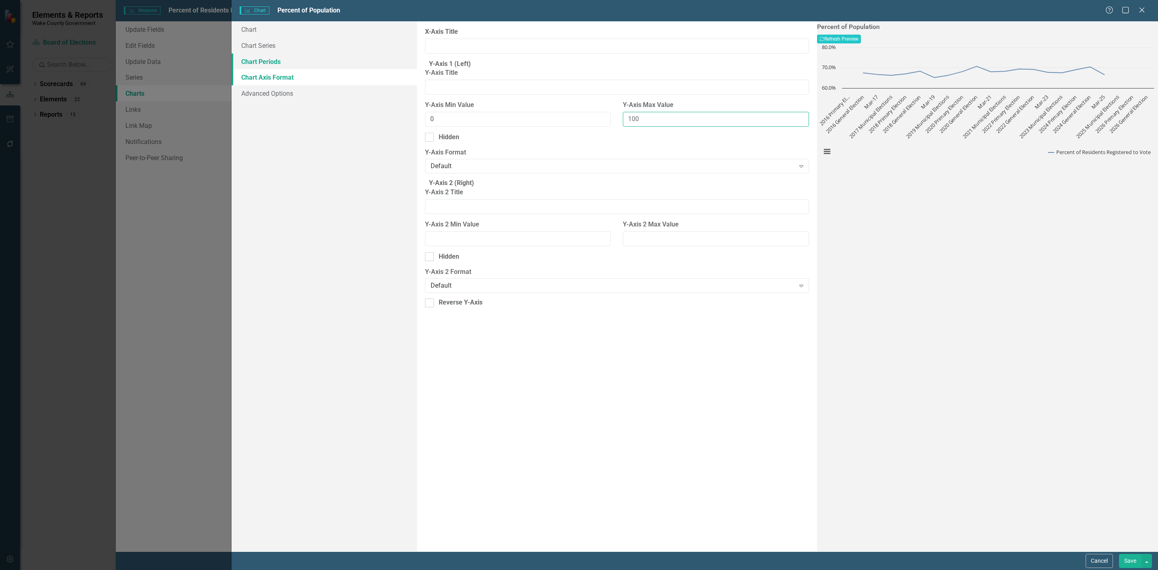
type input "100"
click at [309, 58] on link "Chart Periods" at bounding box center [324, 61] width 185 height 16
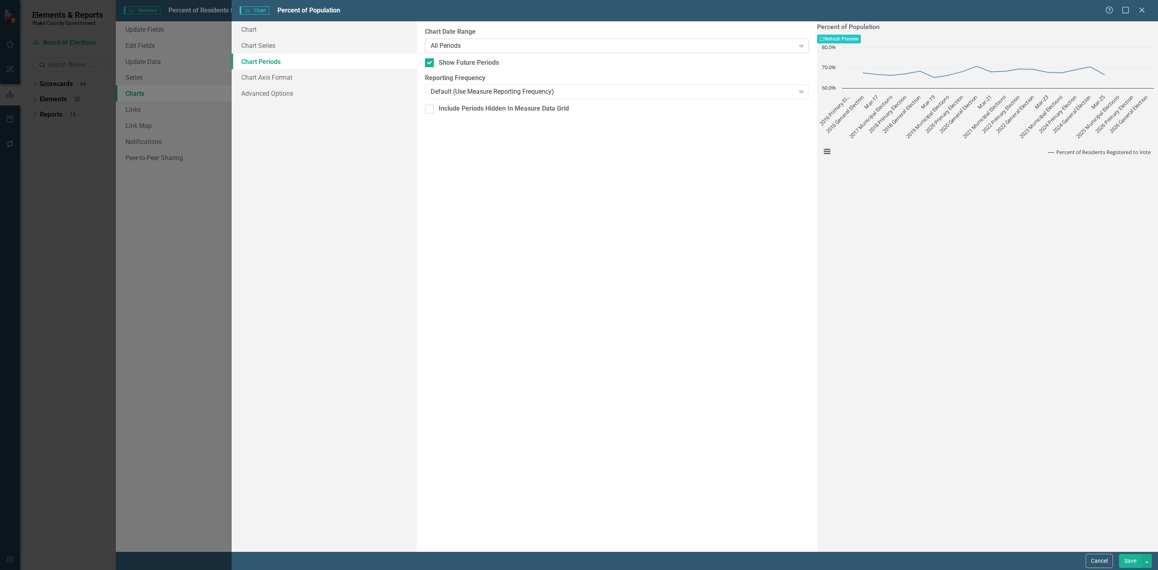
click at [469, 40] on div "All Periods Expand" at bounding box center [617, 46] width 384 height 14
drag, startPoint x: 525, startPoint y: 250, endPoint x: 519, endPoint y: 227, distance: 23.8
click at [525, 249] on div "From this tab, you define the periods you want included in the chart. For examp…" at bounding box center [617, 286] width 400 height 530
click at [507, 92] on div "Default (Use Measure Reporting Frequency)" at bounding box center [613, 91] width 364 height 9
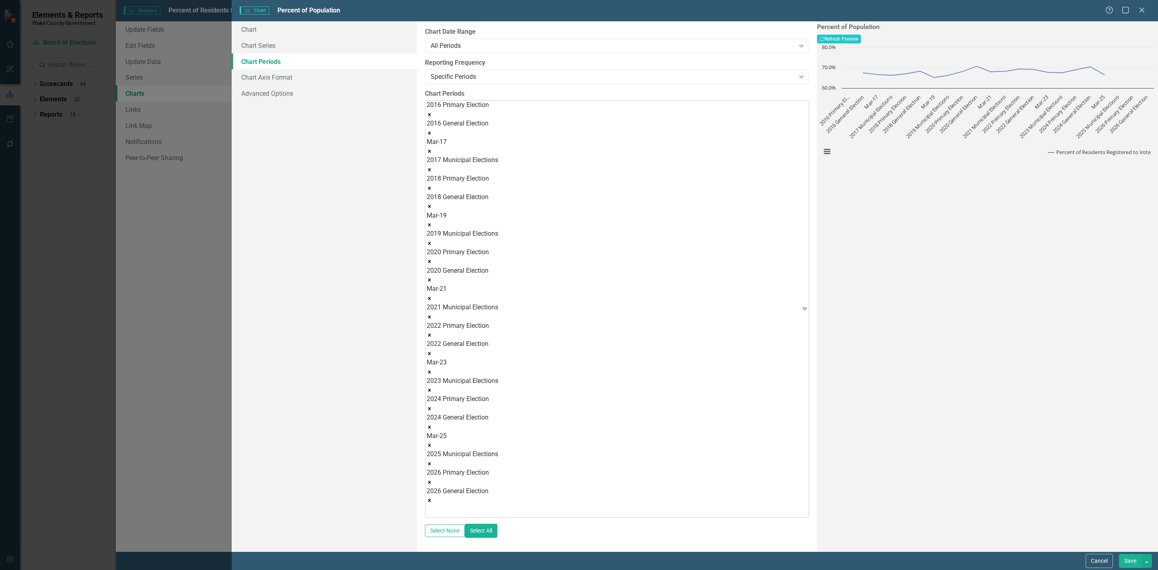
click at [431, 150] on icon "Remove Mar-17" at bounding box center [429, 151] width 3 height 3
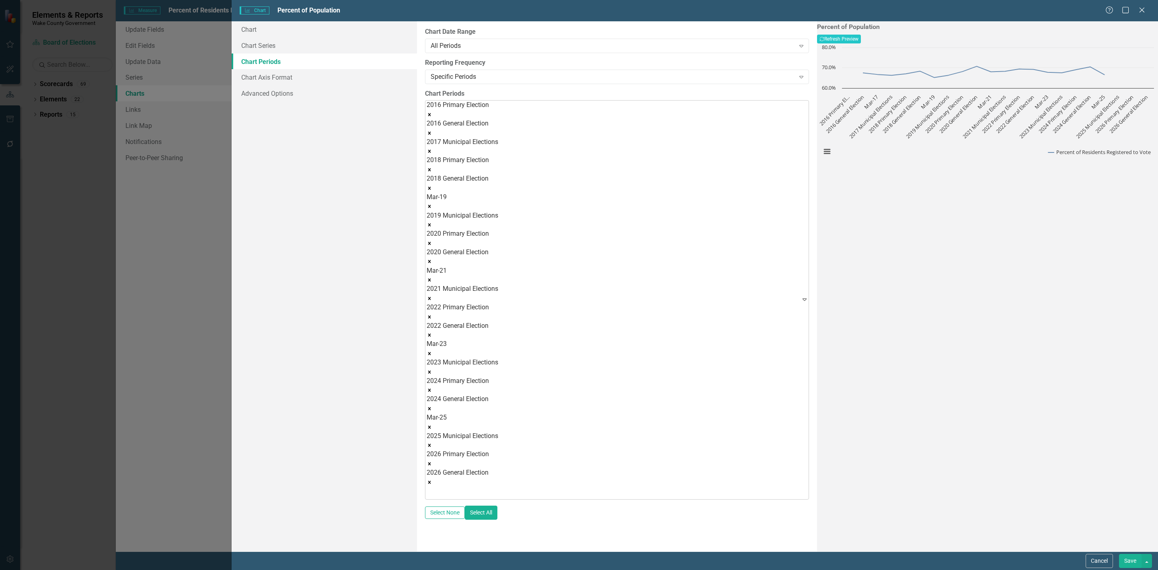
click at [432, 203] on icon "Remove Mar-19" at bounding box center [430, 206] width 6 height 6
click at [432, 259] on icon "Remove Mar-21" at bounding box center [430, 262] width 6 height 6
click at [432, 314] on icon "Remove Mar-23" at bounding box center [430, 317] width 6 height 6
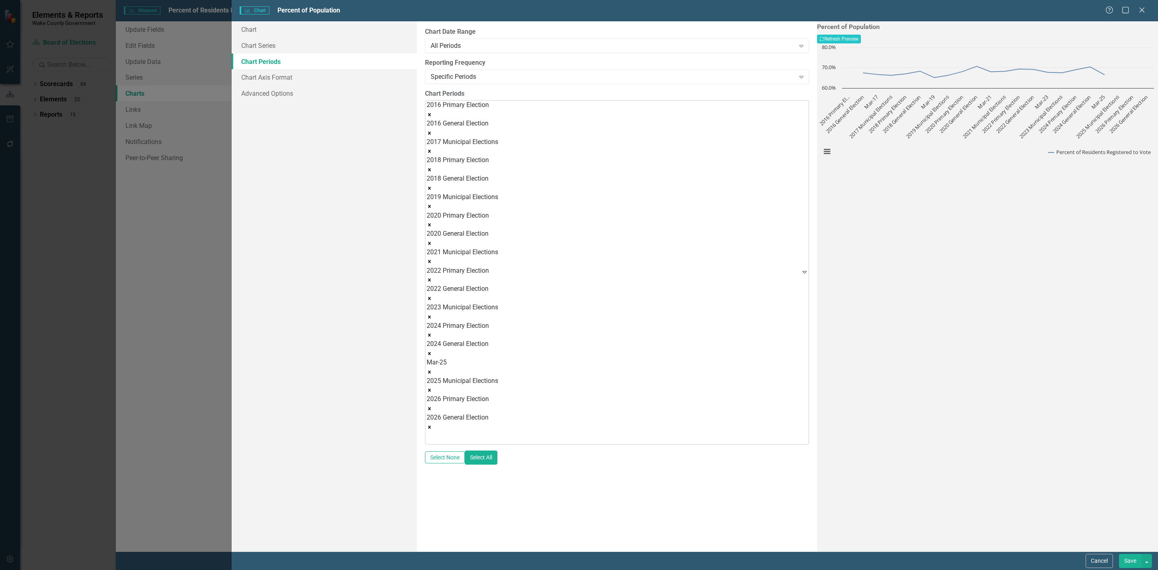
click at [431, 370] on icon "Remove Mar-25" at bounding box center [429, 371] width 3 height 3
click at [861, 35] on button "Recalculate Refresh Preview" at bounding box center [839, 39] width 44 height 9
click at [285, 34] on link "Chart" at bounding box center [324, 29] width 185 height 16
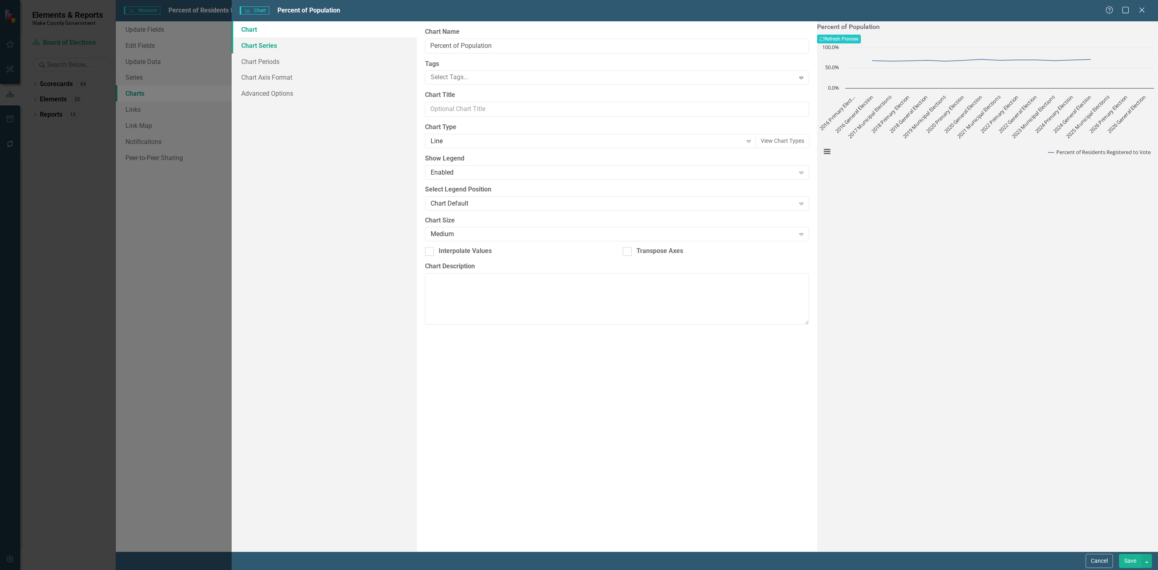
click at [283, 49] on link "Chart Series" at bounding box center [324, 45] width 185 height 16
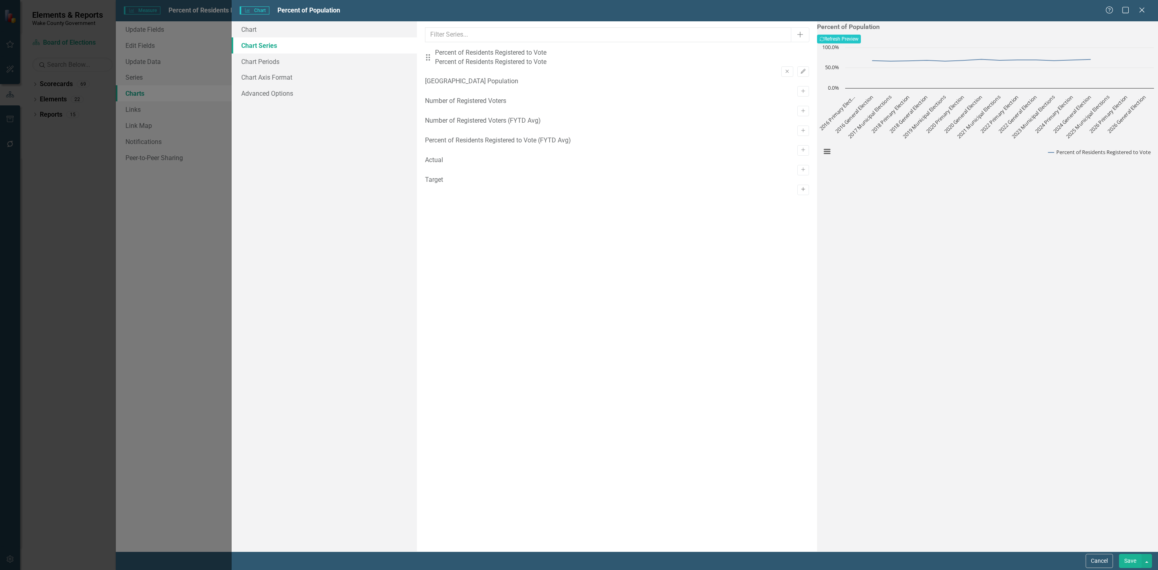
click at [800, 192] on icon "Activate" at bounding box center [803, 189] width 6 height 5
click at [797, 95] on button "Edit" at bounding box center [803, 100] width 12 height 10
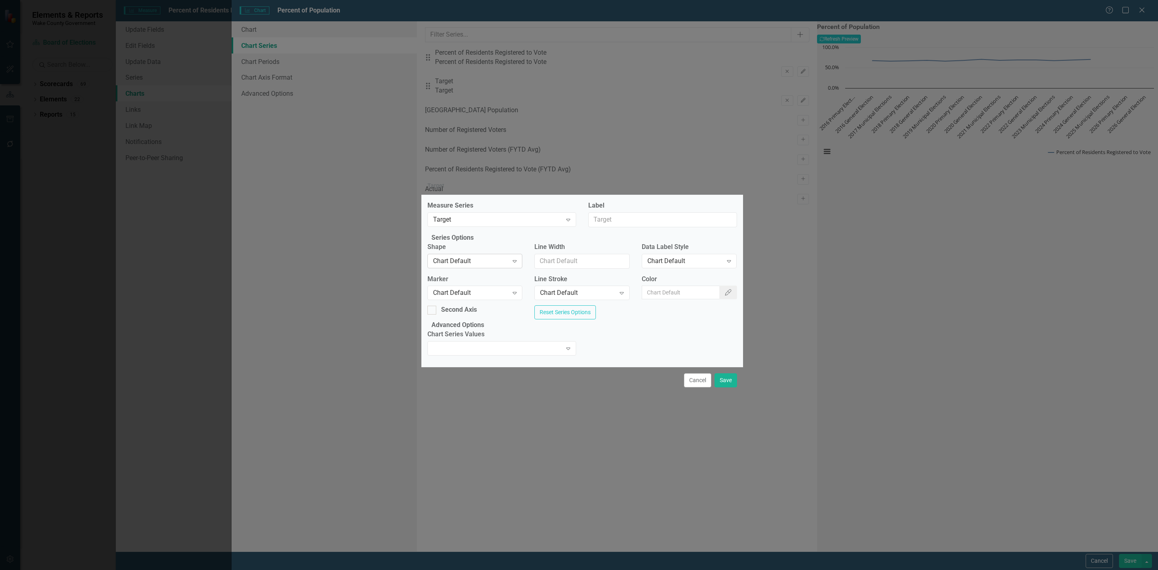
click at [476, 254] on div "Chart Default Expand" at bounding box center [474, 261] width 95 height 14
click at [726, 291] on button "Color Picker" at bounding box center [728, 292] width 18 height 14
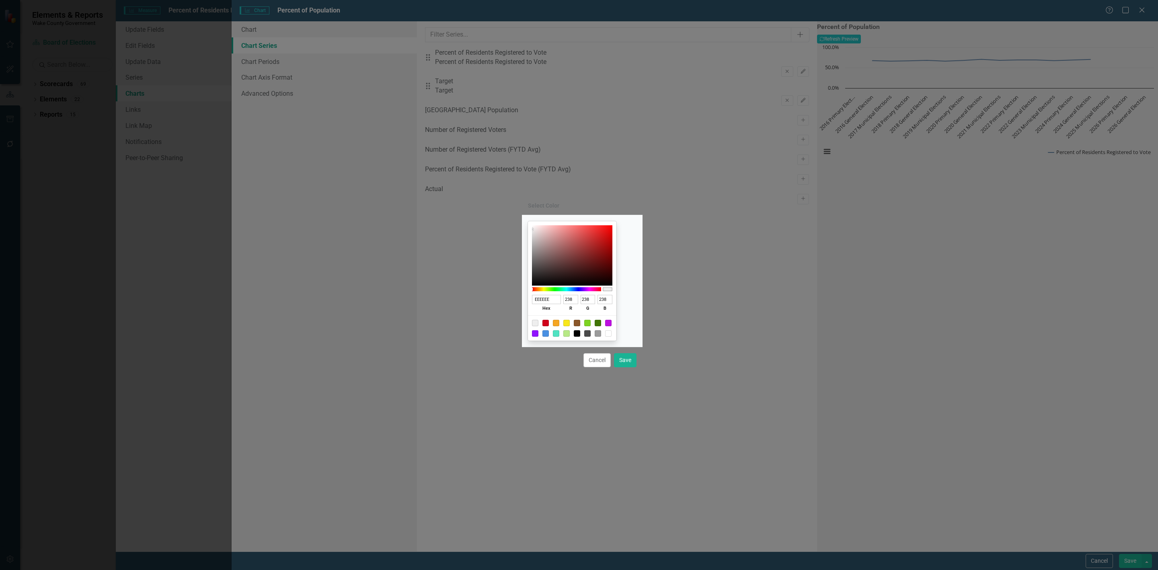
click at [611, 323] on div at bounding box center [572, 327] width 88 height 25
click at [601, 324] on div at bounding box center [598, 323] width 6 height 6
type input "417505"
type input "65"
type input "117"
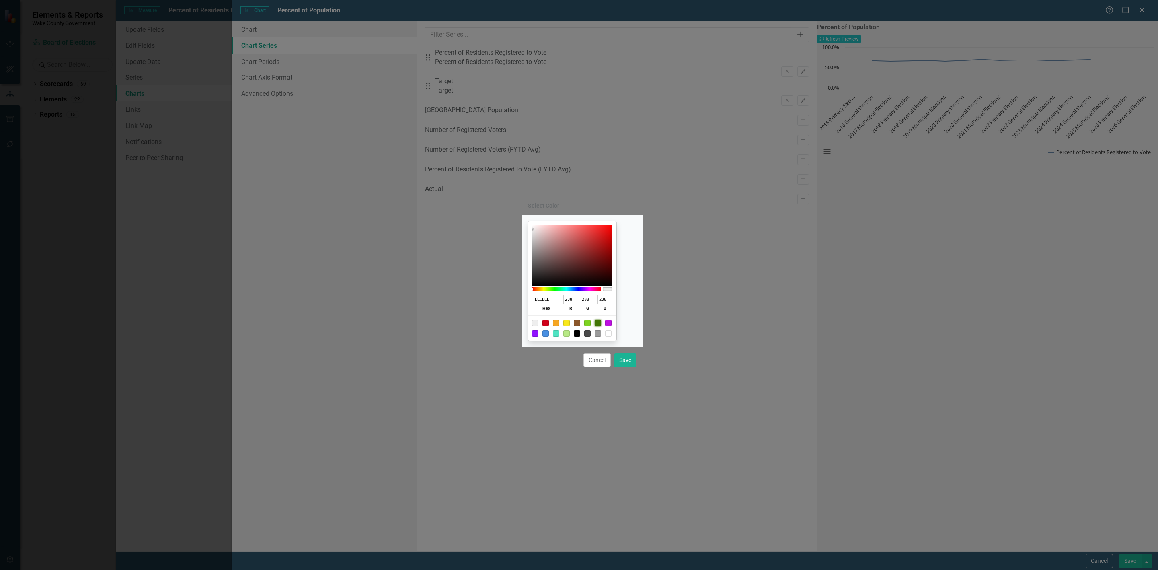
type input "5"
click at [625, 360] on button "Save" at bounding box center [625, 360] width 23 height 14
type input "#417505"
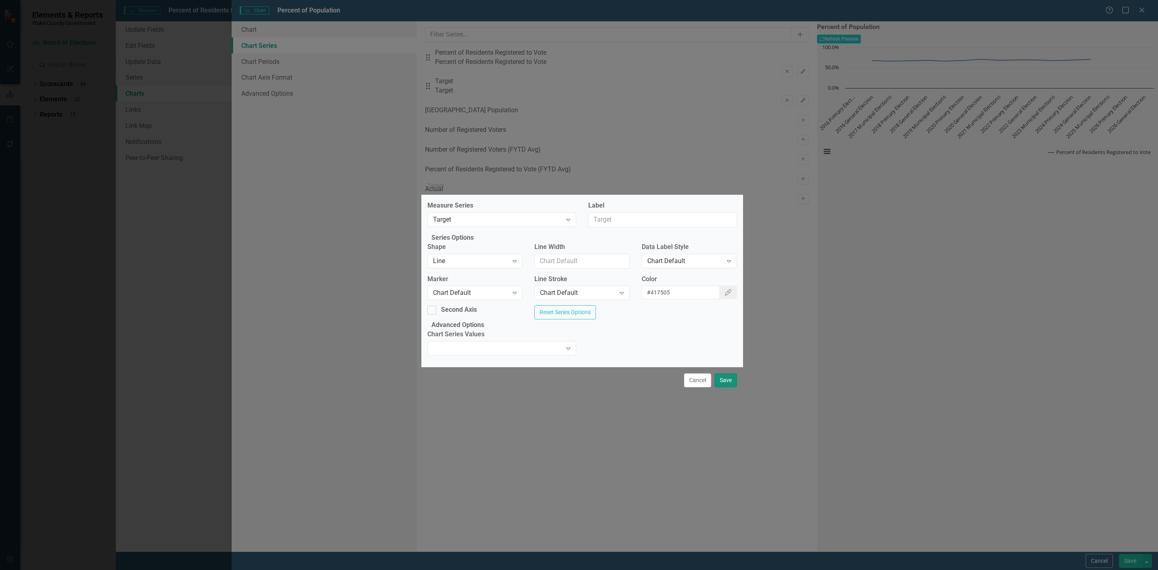
click at [727, 387] on button "Save" at bounding box center [725, 380] width 23 height 14
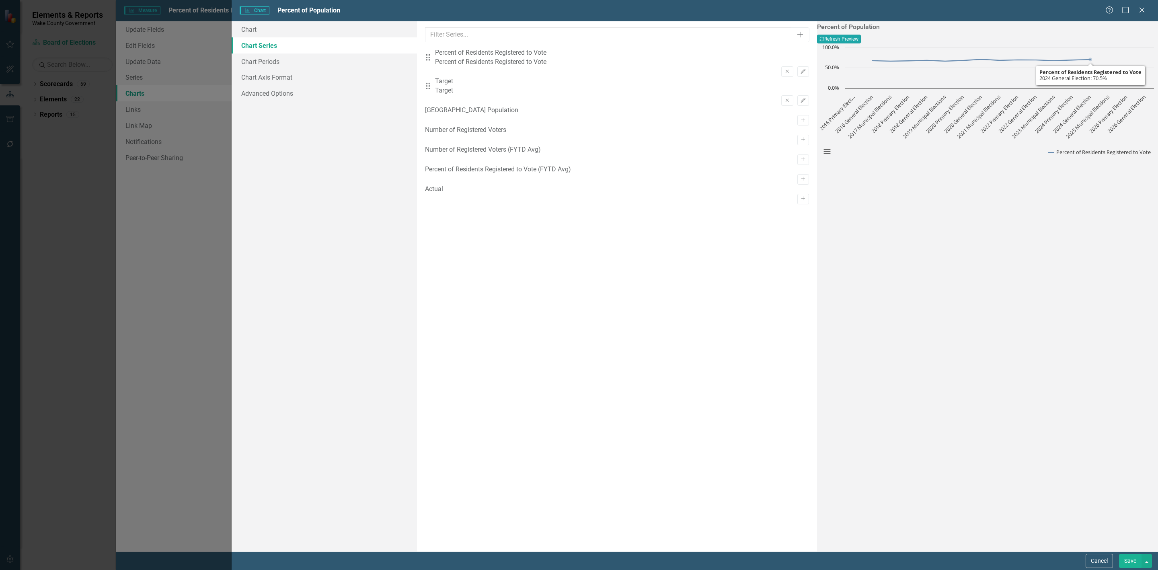
click at [861, 41] on button "Recalculate Refresh Preview" at bounding box center [839, 39] width 44 height 9
click at [1135, 560] on button "Save" at bounding box center [1130, 561] width 23 height 14
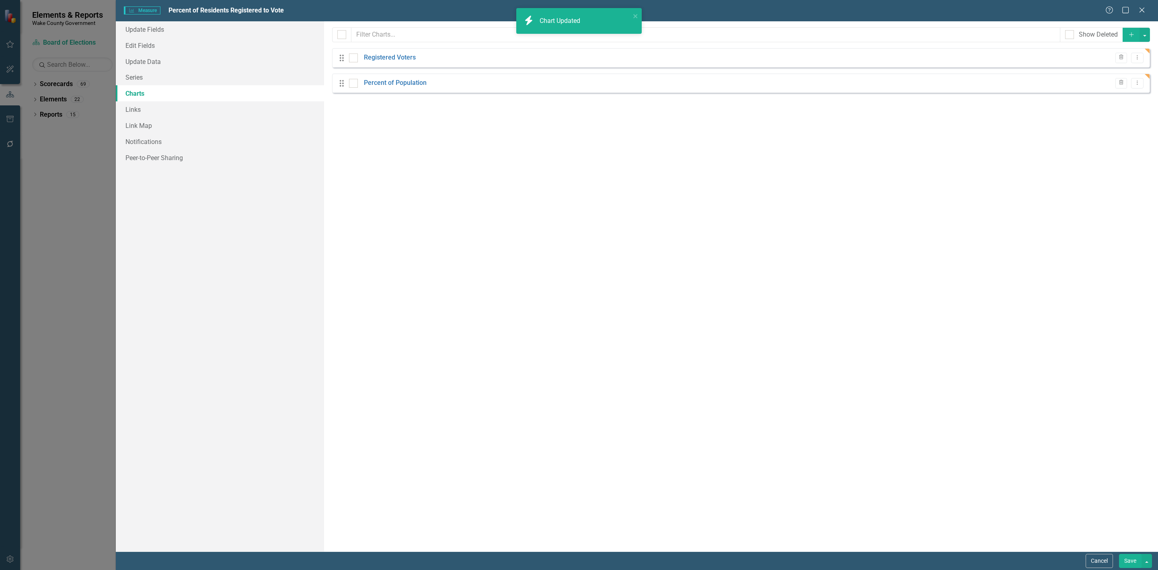
click at [1128, 560] on button "Save" at bounding box center [1130, 561] width 23 height 14
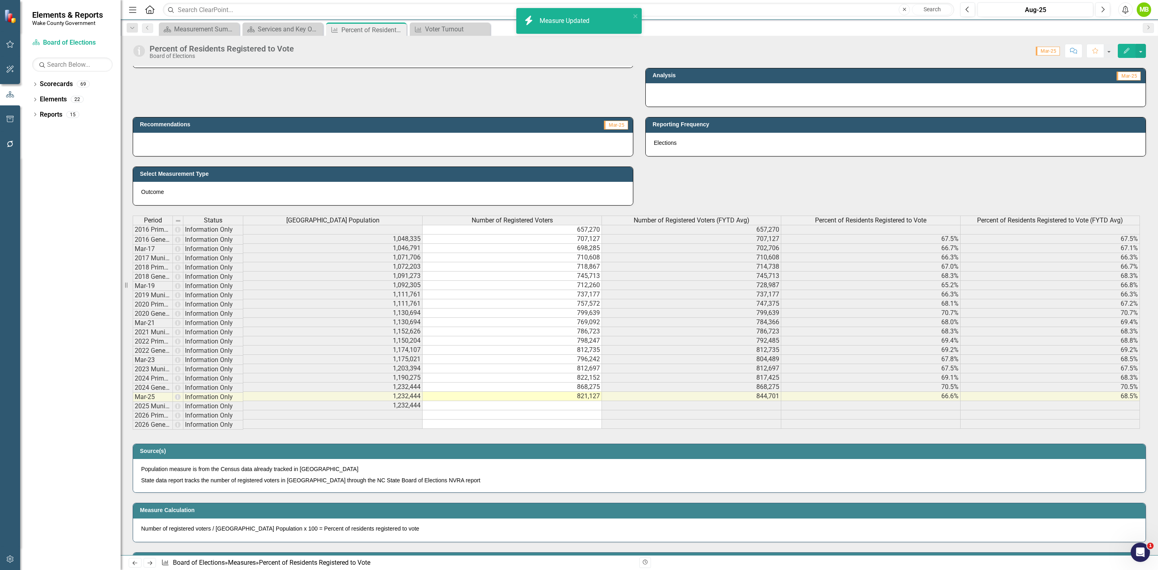
scroll to position [0, 6]
click at [1141, 53] on button "button" at bounding box center [1140, 51] width 10 height 14
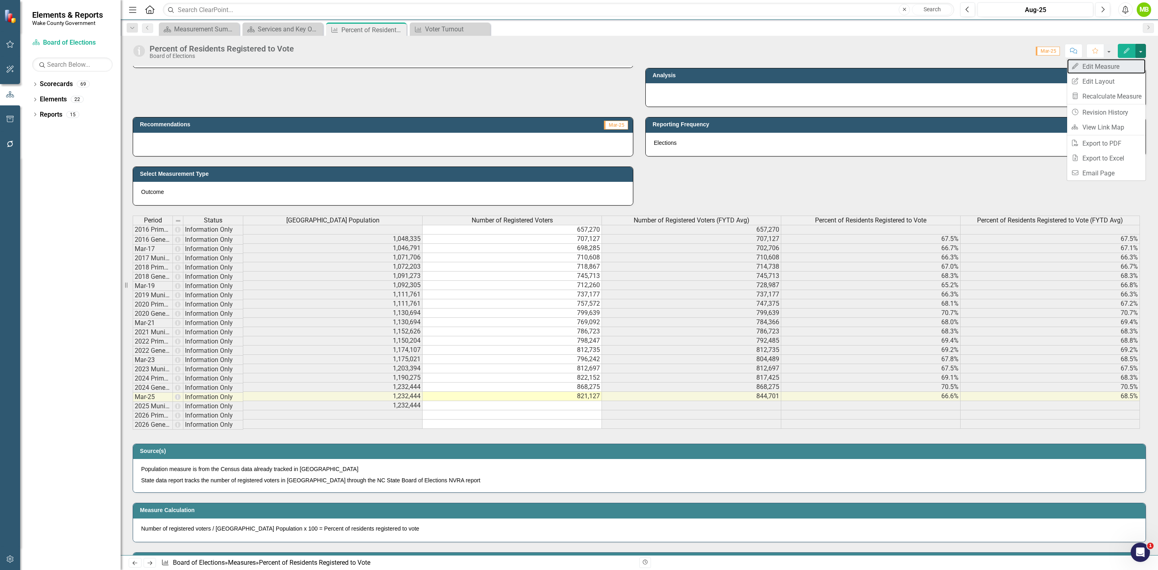
click at [1108, 65] on link "Edit Edit Measure" at bounding box center [1106, 66] width 78 height 15
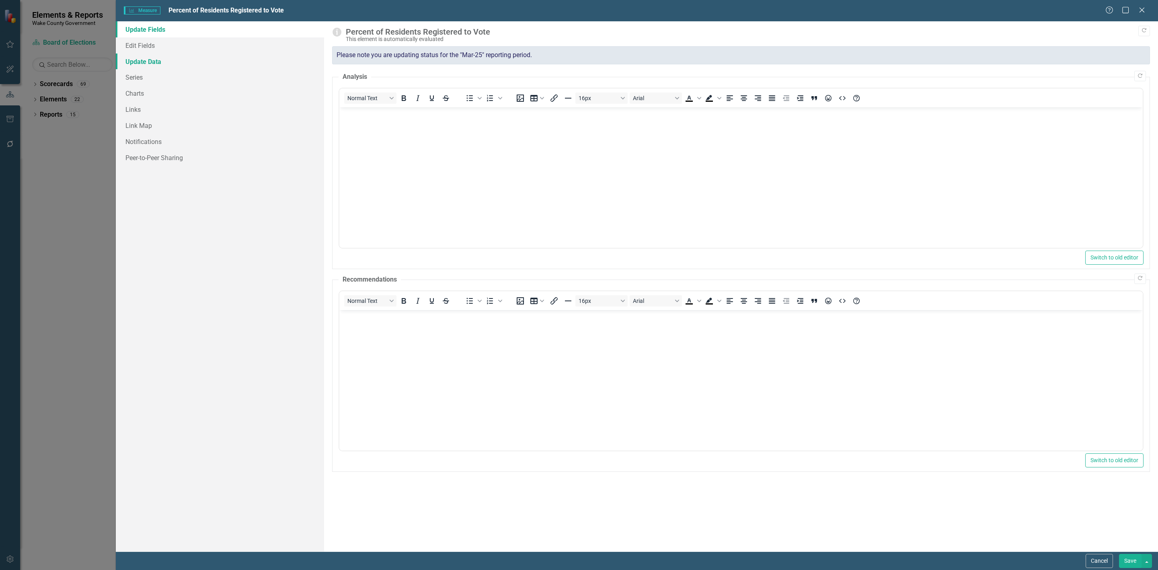
scroll to position [0, 0]
click at [132, 78] on link "Series" at bounding box center [220, 77] width 208 height 16
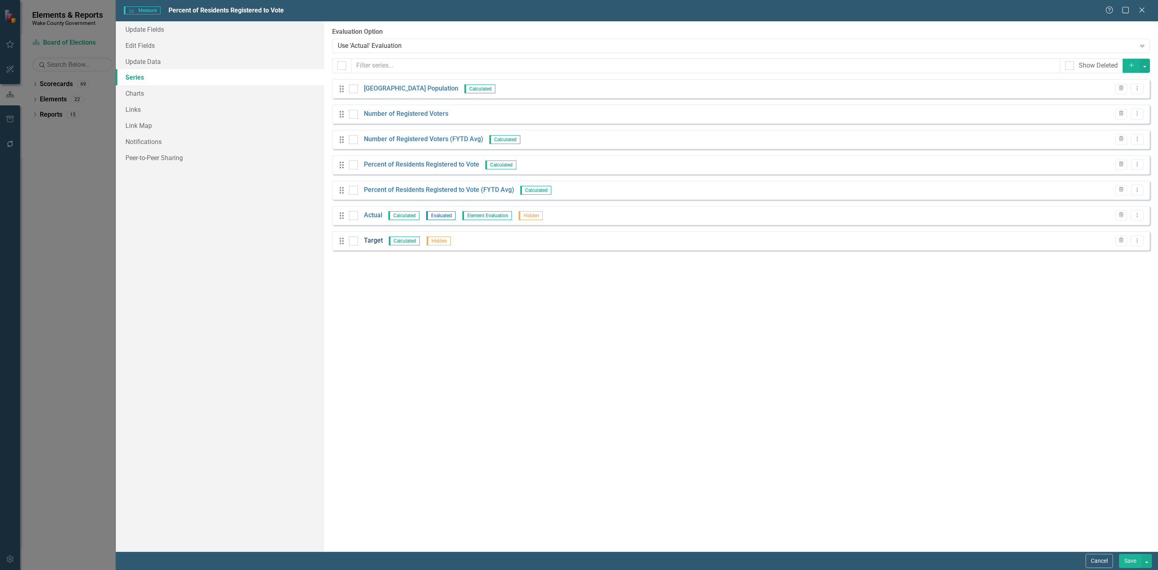
click at [369, 240] on link "Target" at bounding box center [373, 240] width 19 height 9
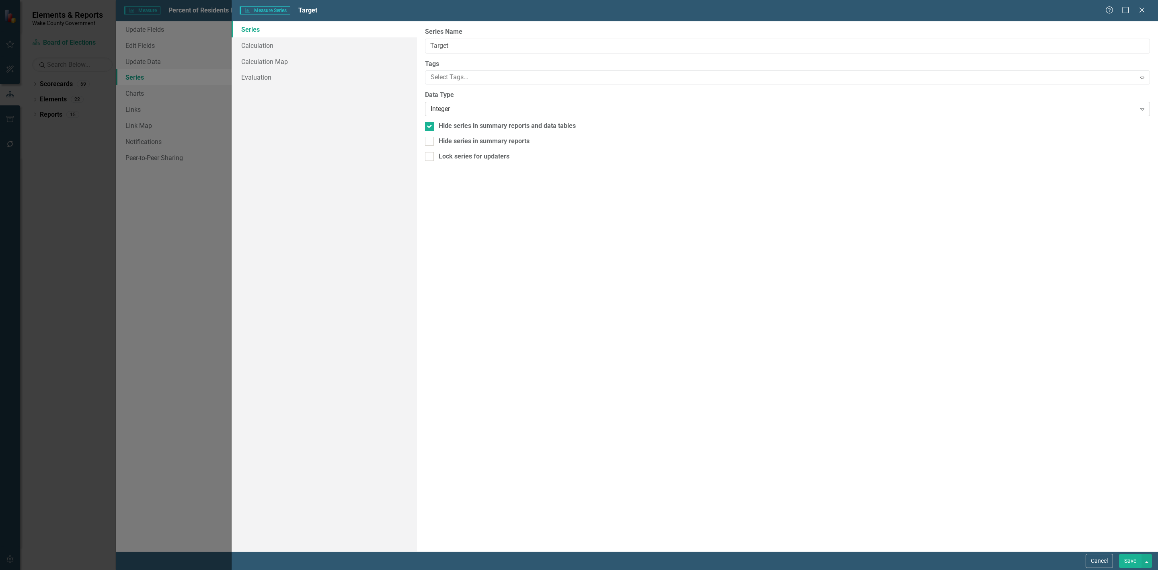
click at [457, 107] on div "Integer" at bounding box center [783, 109] width 705 height 9
click at [460, 142] on div "Select Number Format..." at bounding box center [783, 139] width 705 height 9
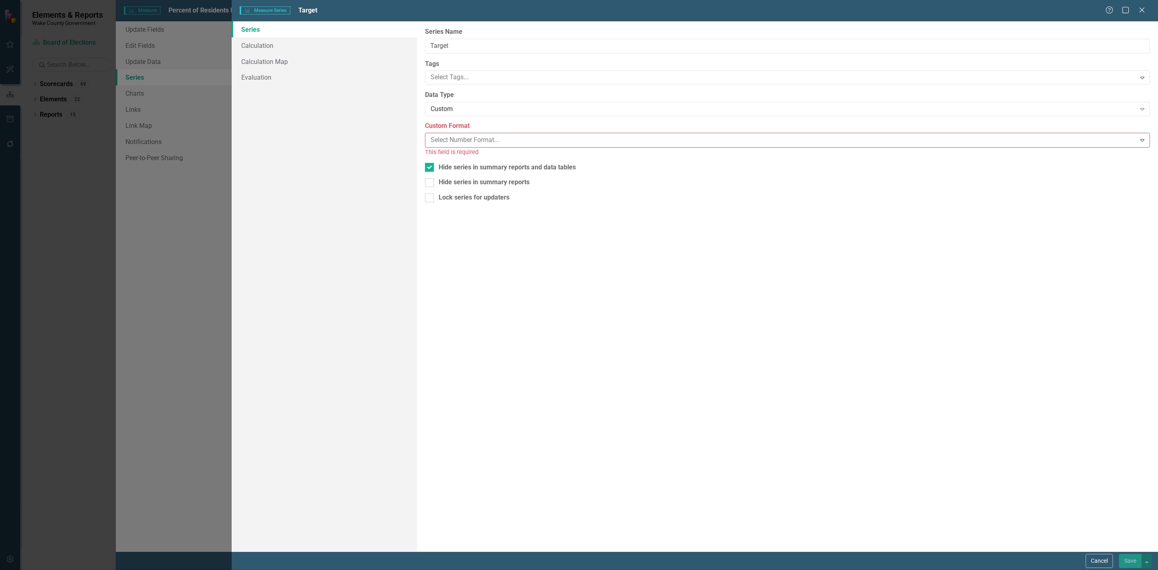
click at [251, 46] on link "Calculation" at bounding box center [324, 45] width 185 height 16
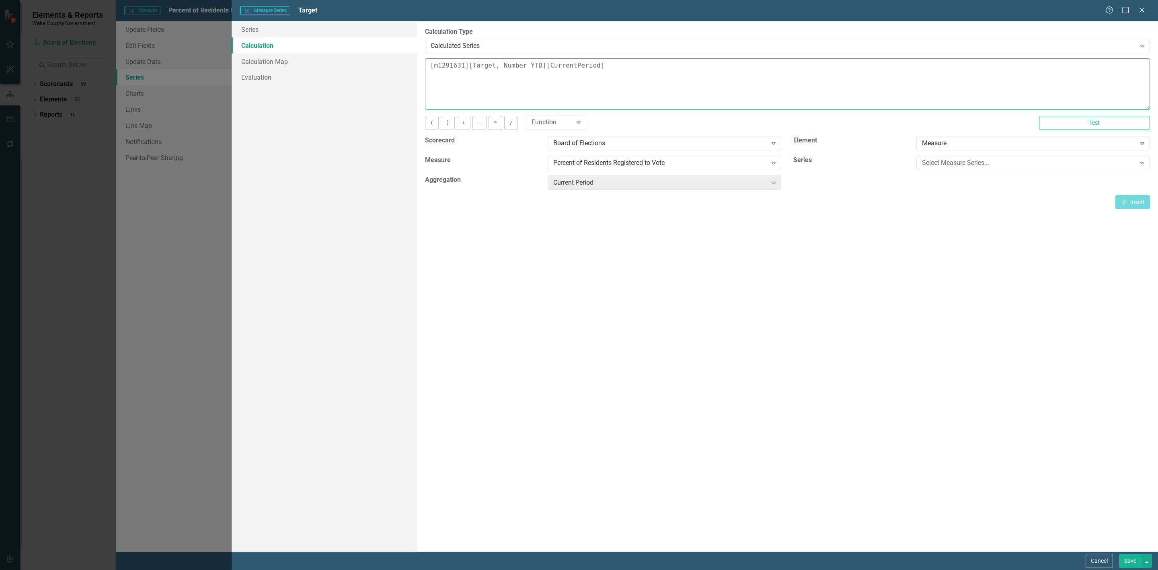
drag, startPoint x: 616, startPoint y: 68, endPoint x: 343, endPoint y: 45, distance: 274.8
click at [343, 45] on div "Series Calculation Calculation Map Evaluation From this page, you can edit the …" at bounding box center [695, 286] width 926 height 530
type textarea "70"
click at [1133, 558] on button "Save" at bounding box center [1130, 561] width 23 height 14
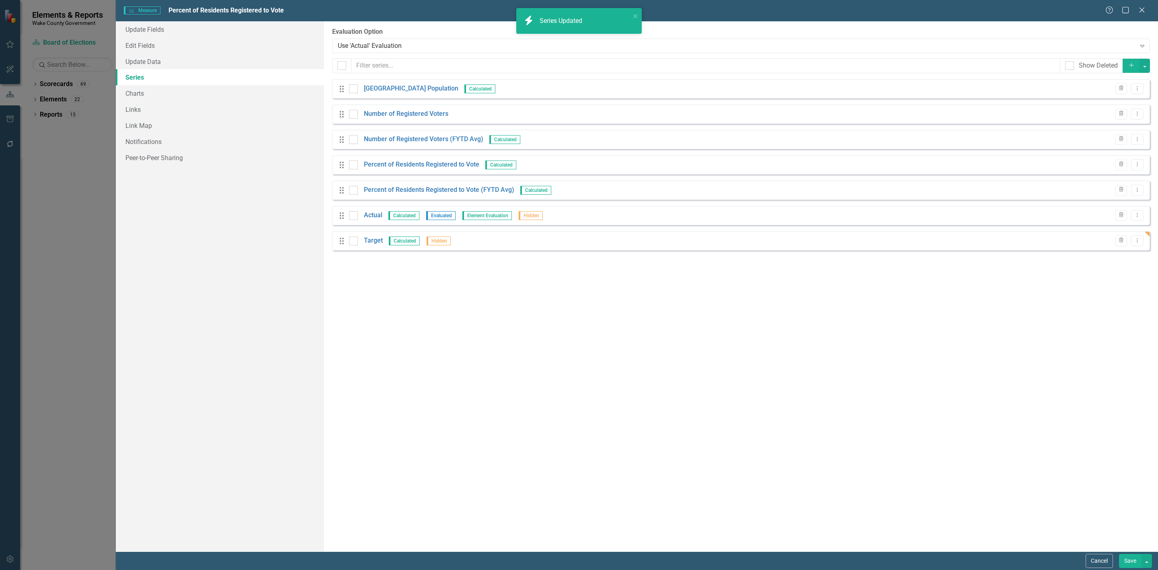
click at [1132, 562] on button "Save" at bounding box center [1130, 561] width 23 height 14
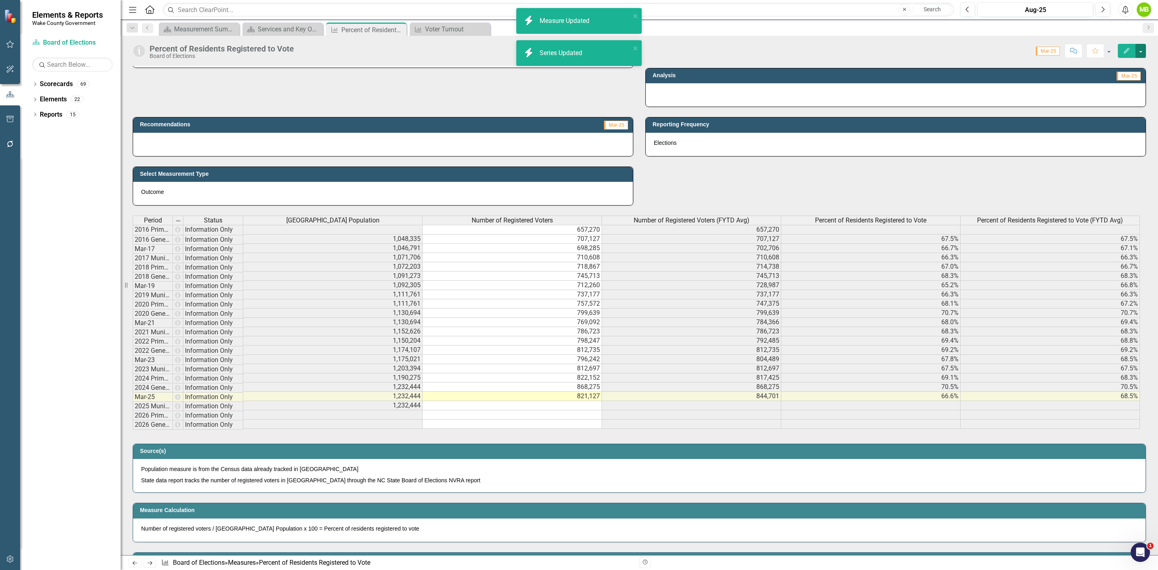
click at [1140, 46] on button "button" at bounding box center [1140, 51] width 10 height 14
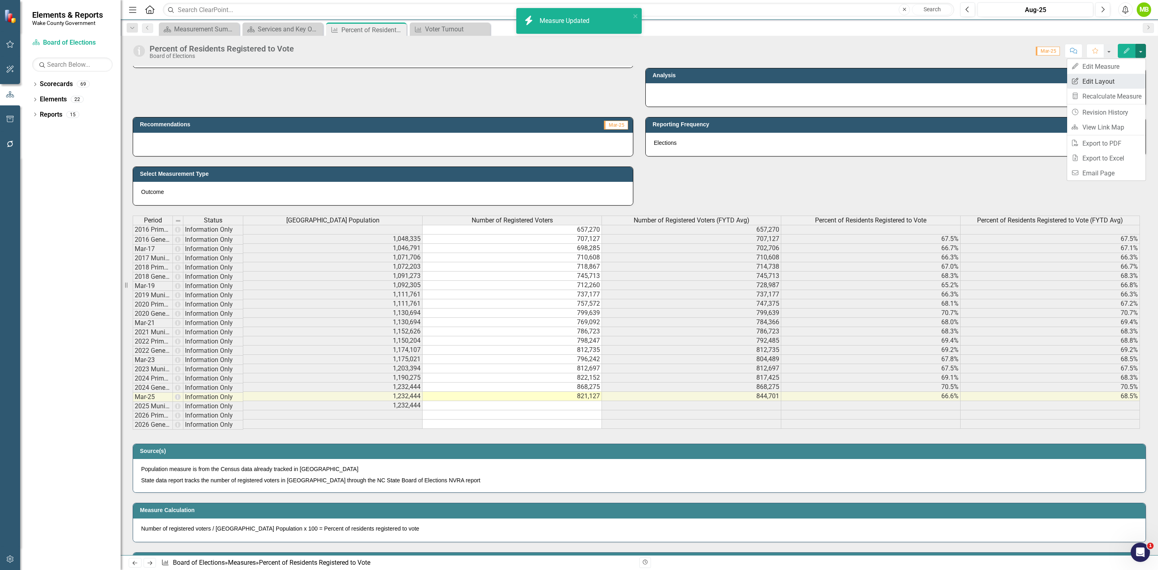
click at [1124, 77] on link "Edit Report Edit Layout" at bounding box center [1106, 81] width 78 height 15
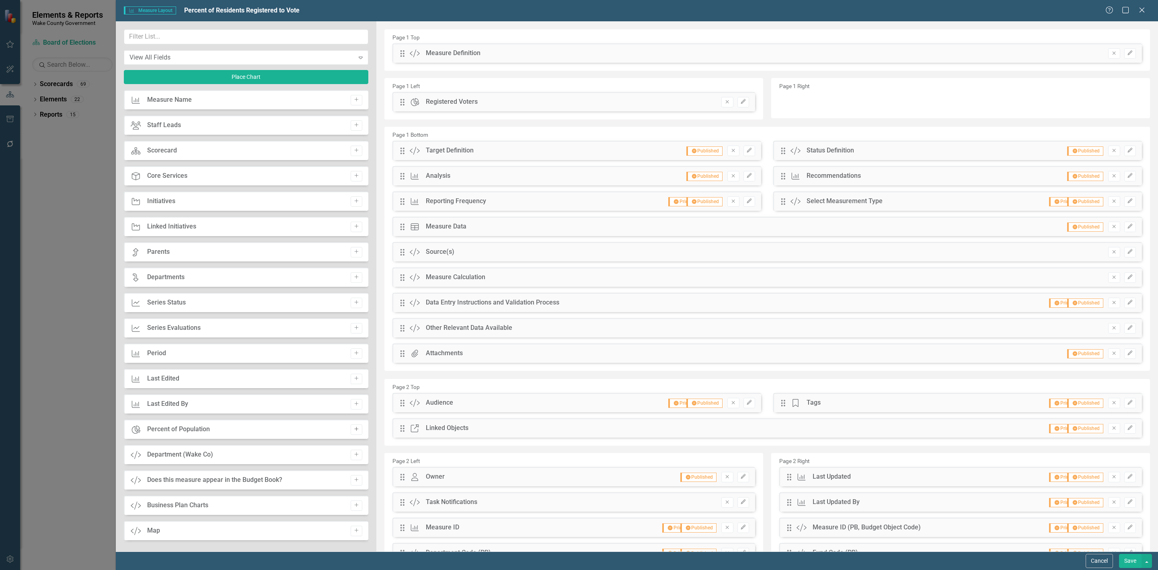
click at [353, 429] on icon "Add" at bounding box center [356, 429] width 6 height 5
drag, startPoint x: 402, startPoint y: 53, endPoint x: 790, endPoint y: 109, distance: 391.9
click at [1137, 560] on button "Save" at bounding box center [1130, 561] width 23 height 14
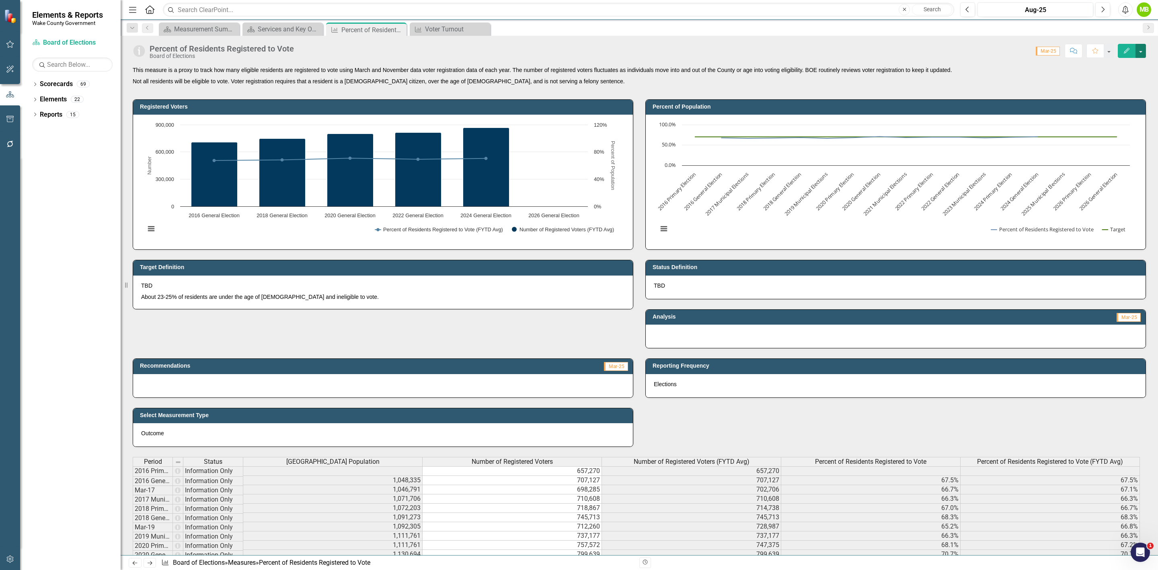
click at [1142, 52] on button "button" at bounding box center [1140, 51] width 10 height 14
click at [1108, 75] on link "Edit Report Edit Layout" at bounding box center [1106, 81] width 78 height 15
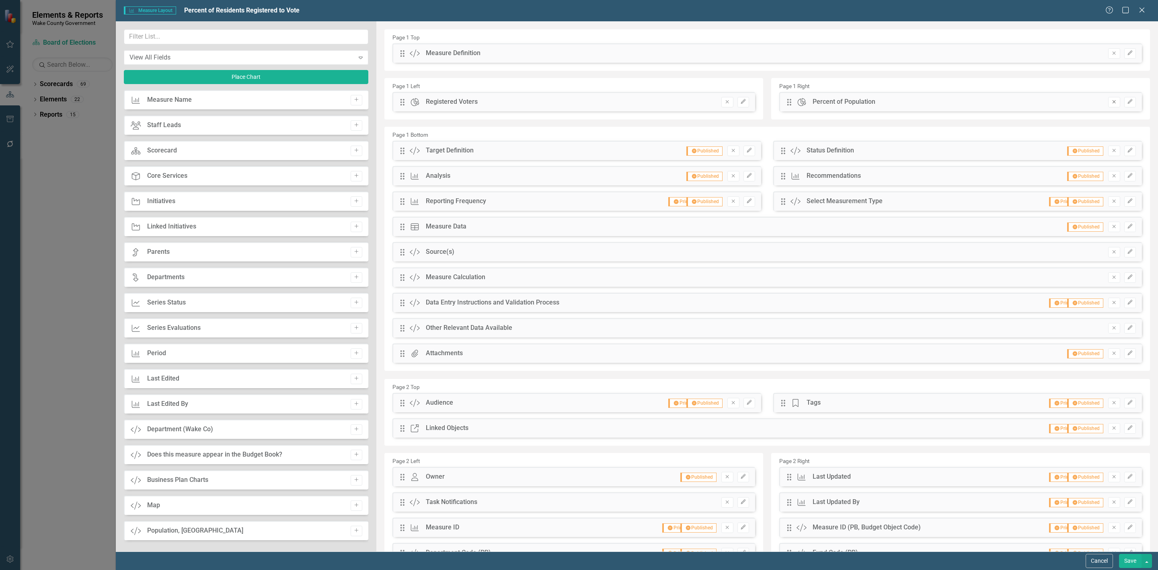
click at [1111, 99] on icon "Remove" at bounding box center [1114, 101] width 6 height 5
click at [1122, 560] on button "Save" at bounding box center [1130, 561] width 23 height 14
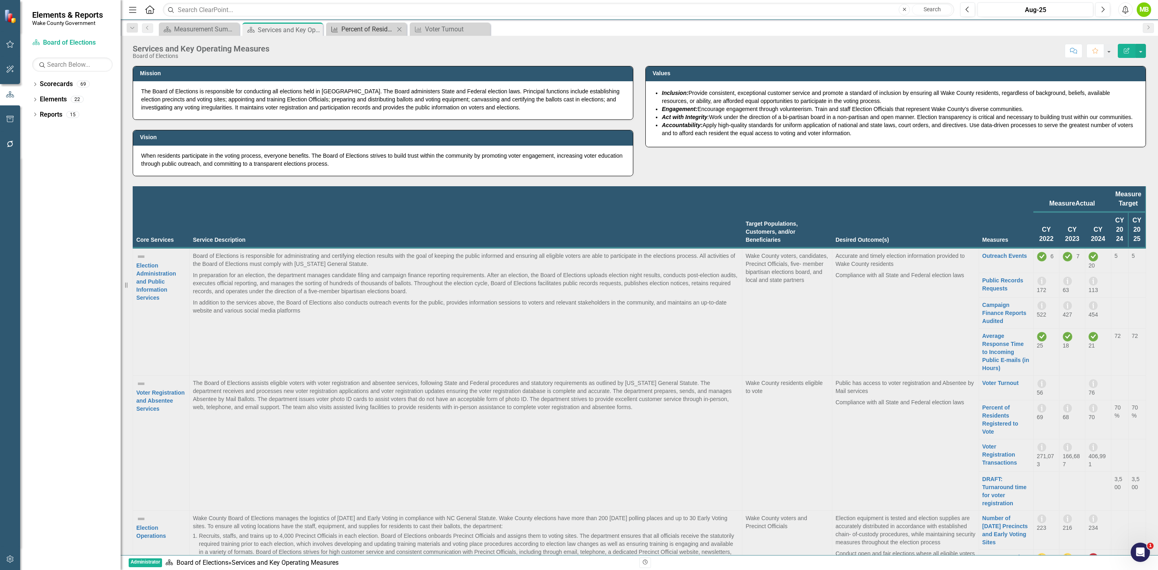
click at [372, 33] on div "Percent of Residents Registered to Vote" at bounding box center [367, 29] width 53 height 10
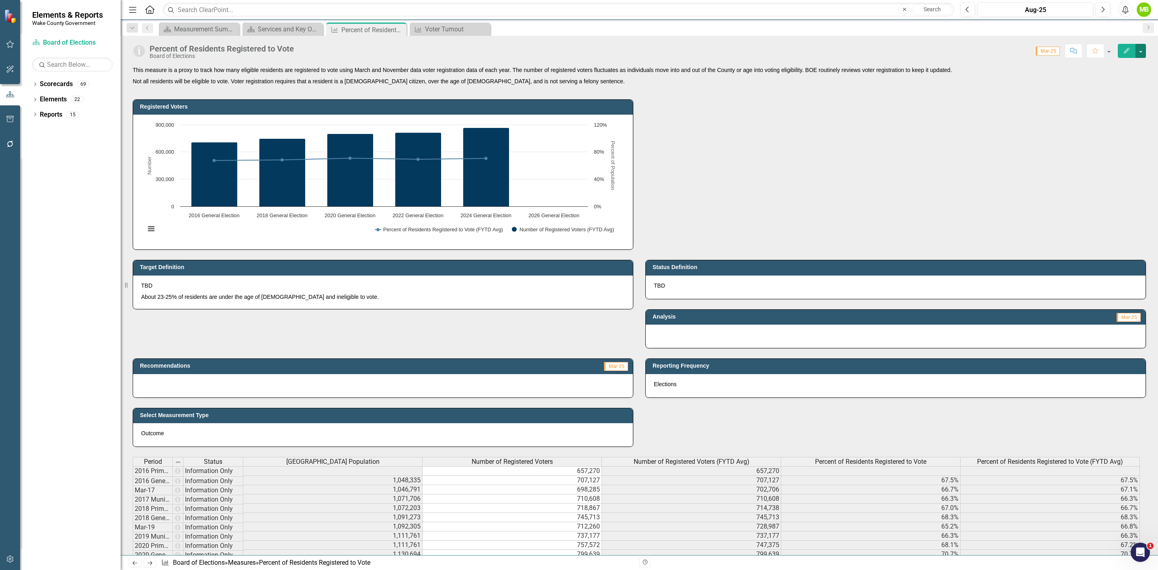
click at [1139, 54] on button "button" at bounding box center [1140, 51] width 10 height 14
click at [1127, 63] on link "Edit Edit Measure" at bounding box center [1106, 66] width 78 height 15
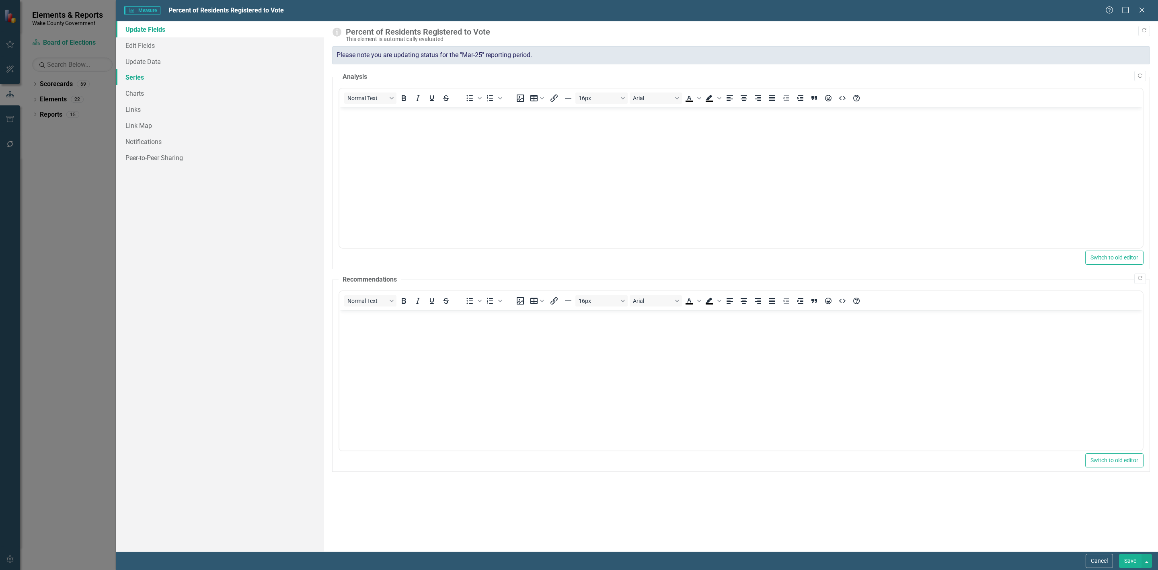
click at [152, 78] on link "Series" at bounding box center [220, 77] width 208 height 16
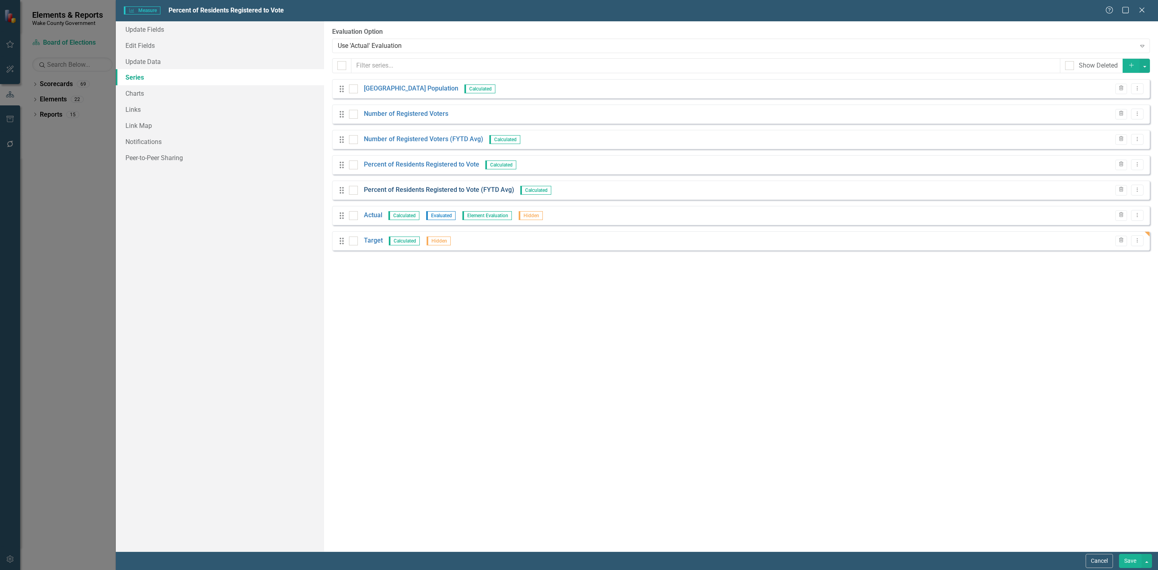
click at [453, 193] on link "Percent of Residents Registered to Vote (FYTD Avg)" at bounding box center [439, 189] width 150 height 9
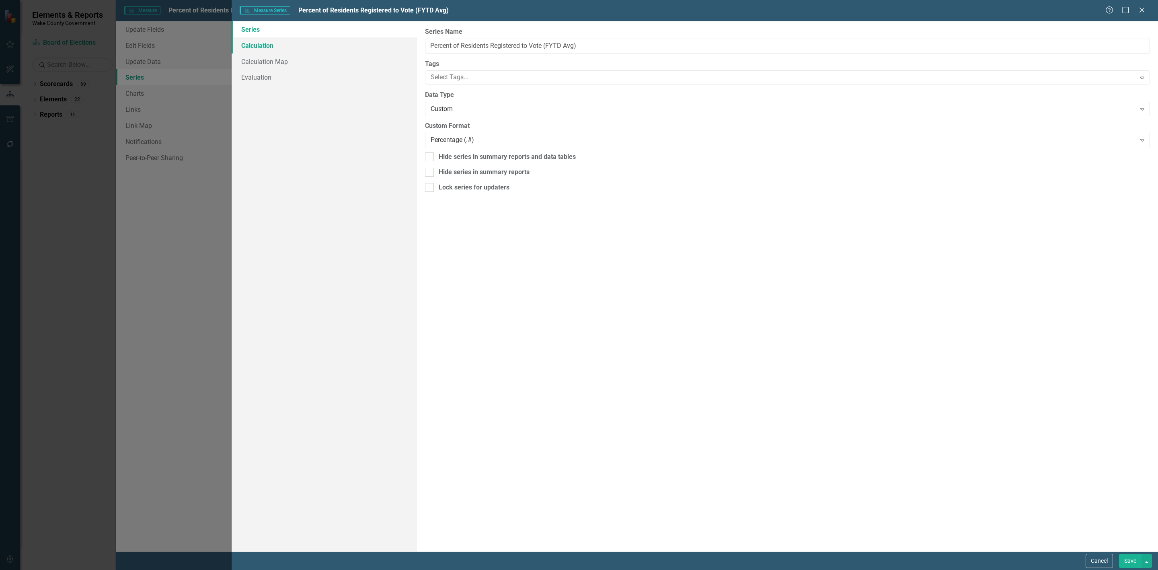
click at [279, 45] on link "Calculation" at bounding box center [324, 45] width 185 height 16
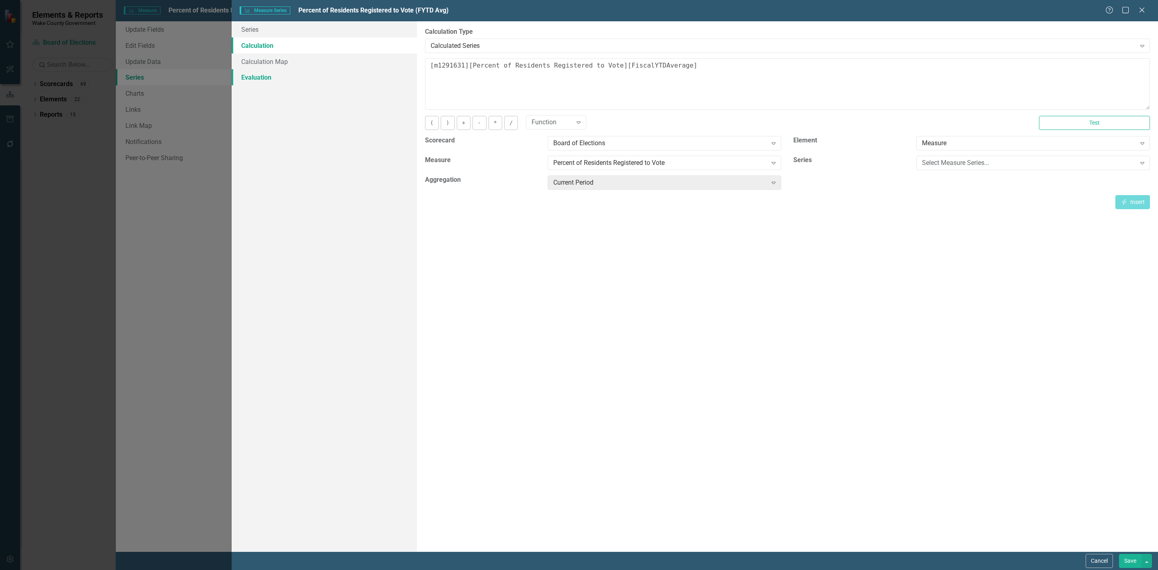
click at [273, 74] on link "Evaluation" at bounding box center [324, 77] width 185 height 16
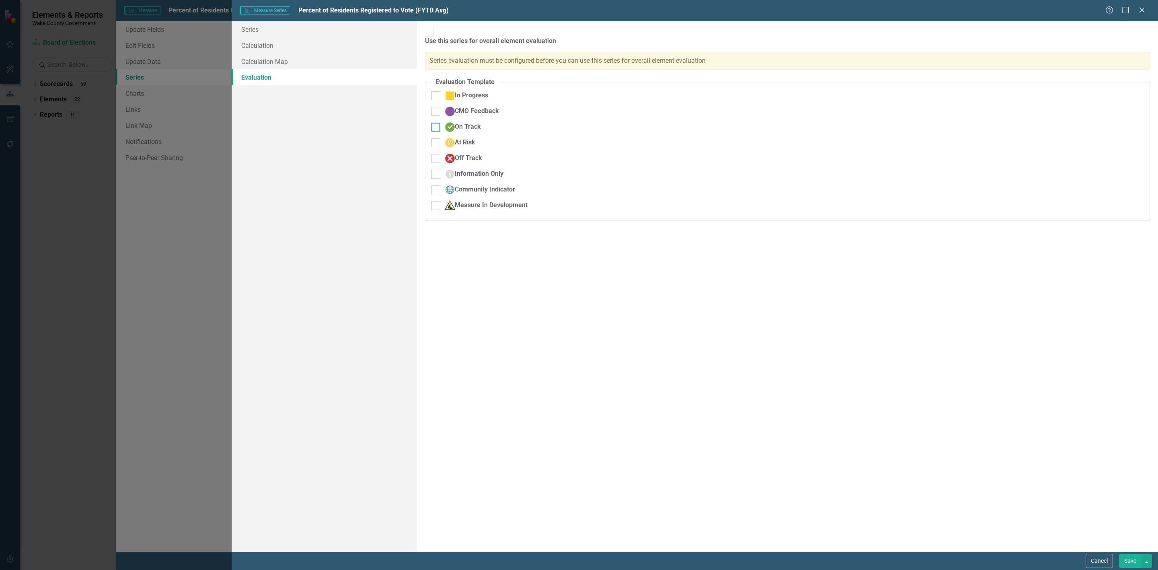
click at [439, 123] on div at bounding box center [435, 127] width 9 height 9
click at [437, 123] on input "On Track" at bounding box center [433, 125] width 5 height 5
checkbox input "true"
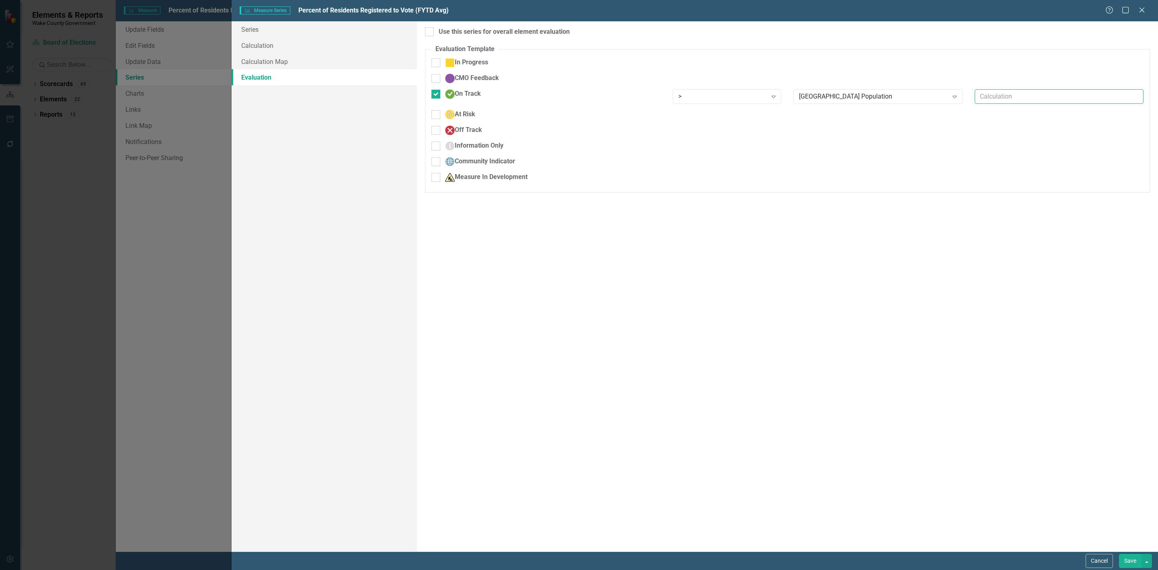
click at [1057, 94] on input "text" at bounding box center [1059, 96] width 169 height 15
click at [878, 92] on div "[GEOGRAPHIC_DATA] Population" at bounding box center [873, 96] width 149 height 9
click at [852, 569] on div "Static Value" at bounding box center [580, 576] width 1145 height 9
click at [1013, 96] on input "text" at bounding box center [1059, 96] width 169 height 15
type input "70"
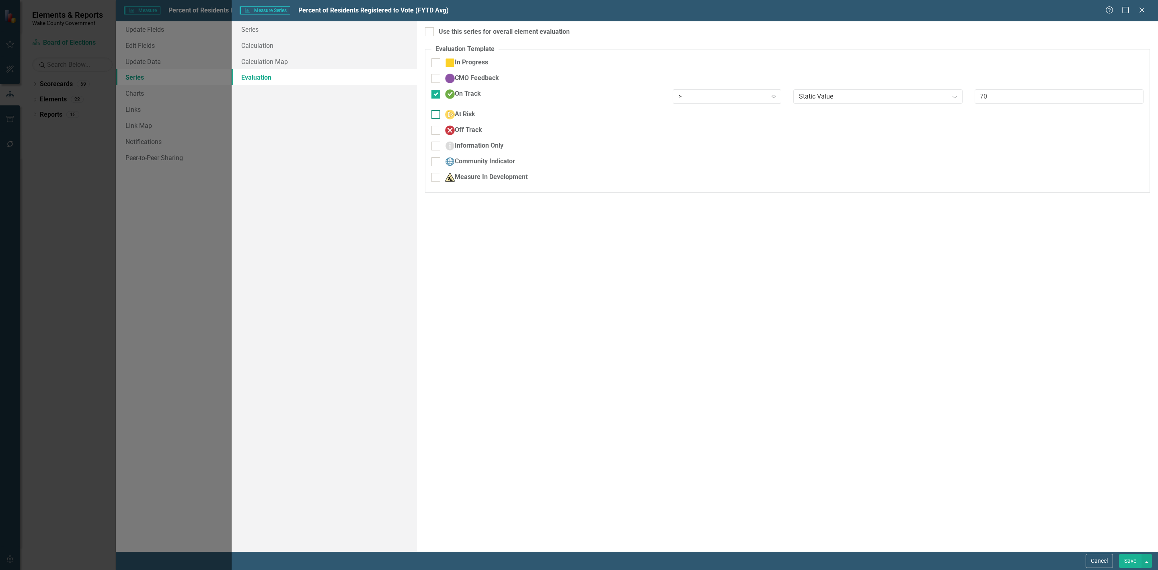
click at [447, 114] on div "At Risk" at bounding box center [460, 115] width 30 height 10
click at [437, 114] on input "At Risk" at bounding box center [433, 112] width 5 height 5
checkbox input "true"
click at [774, 117] on icon "Expand" at bounding box center [774, 117] width 8 height 6
click at [778, 98] on div "Expand" at bounding box center [773, 96] width 14 height 13
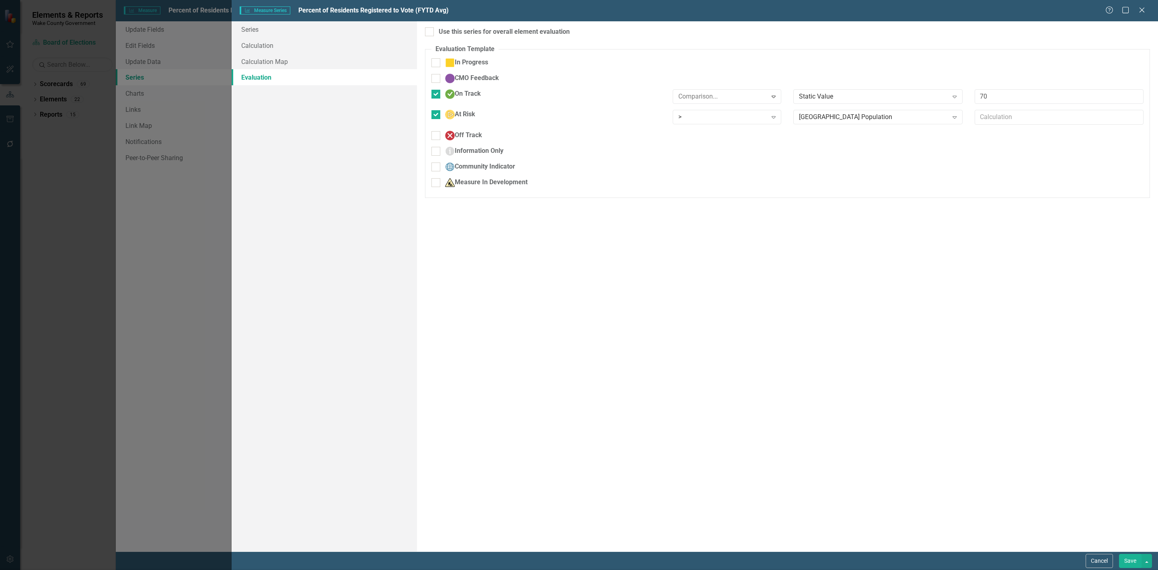
click at [772, 117] on icon at bounding box center [774, 117] width 4 height 2
click at [763, 118] on div ">=" at bounding box center [722, 117] width 89 height 9
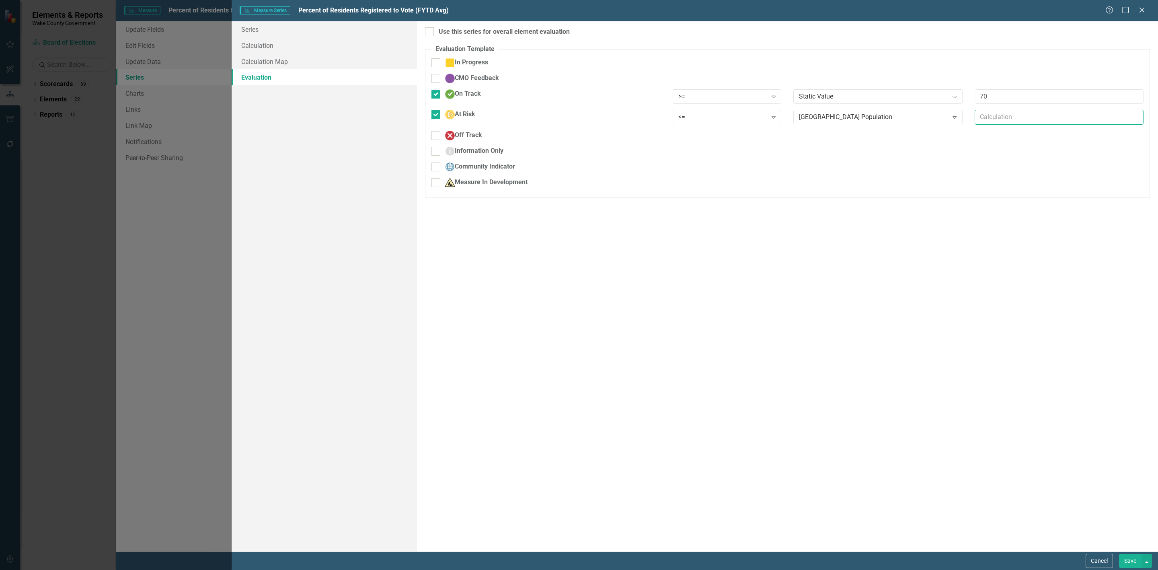
click at [984, 121] on input "text" at bounding box center [1059, 117] width 169 height 15
type input "7"
click at [775, 122] on div "Expand" at bounding box center [773, 117] width 14 height 13
click at [992, 119] on input "text" at bounding box center [1059, 117] width 169 height 15
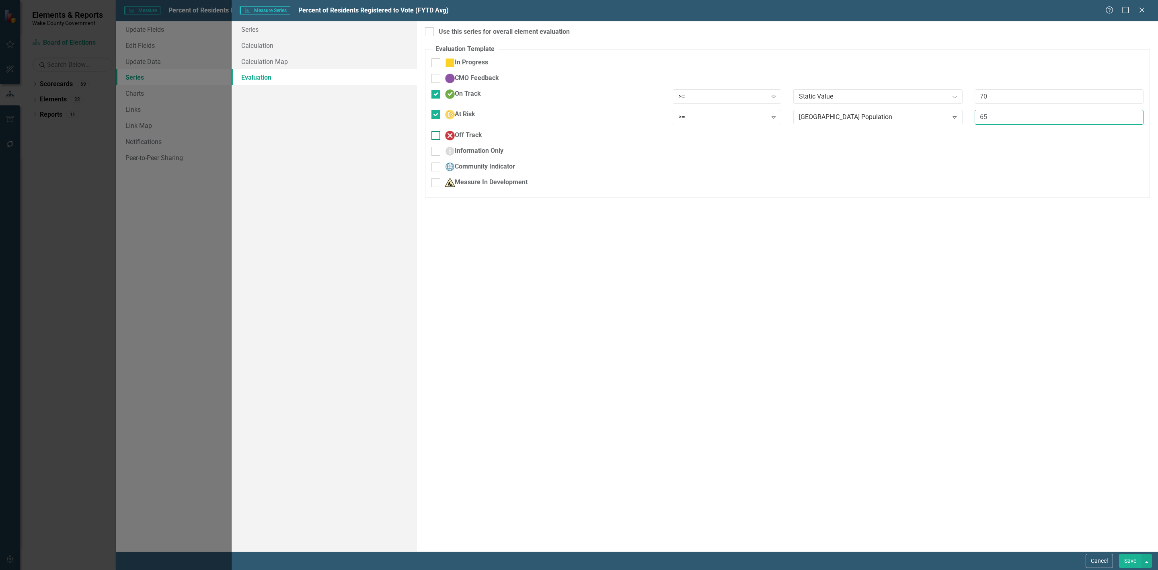
type input "65"
click at [435, 138] on div at bounding box center [435, 135] width 9 height 9
click at [435, 136] on input "Off Track" at bounding box center [433, 133] width 5 height 5
checkbox input "true"
click at [765, 141] on div ">" at bounding box center [722, 137] width 89 height 9
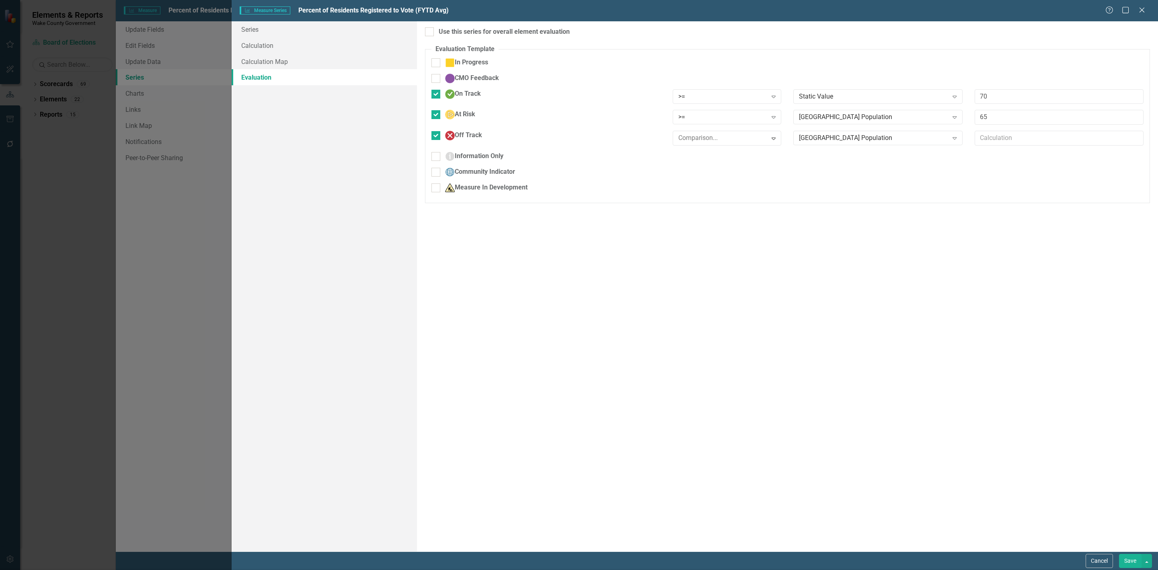
click at [1006, 139] on input "text" at bounding box center [1059, 138] width 169 height 15
type input "65"
drag, startPoint x: 1126, startPoint y: 561, endPoint x: 1122, endPoint y: 563, distance: 4.3
click at [1125, 561] on button "Save" at bounding box center [1130, 561] width 23 height 14
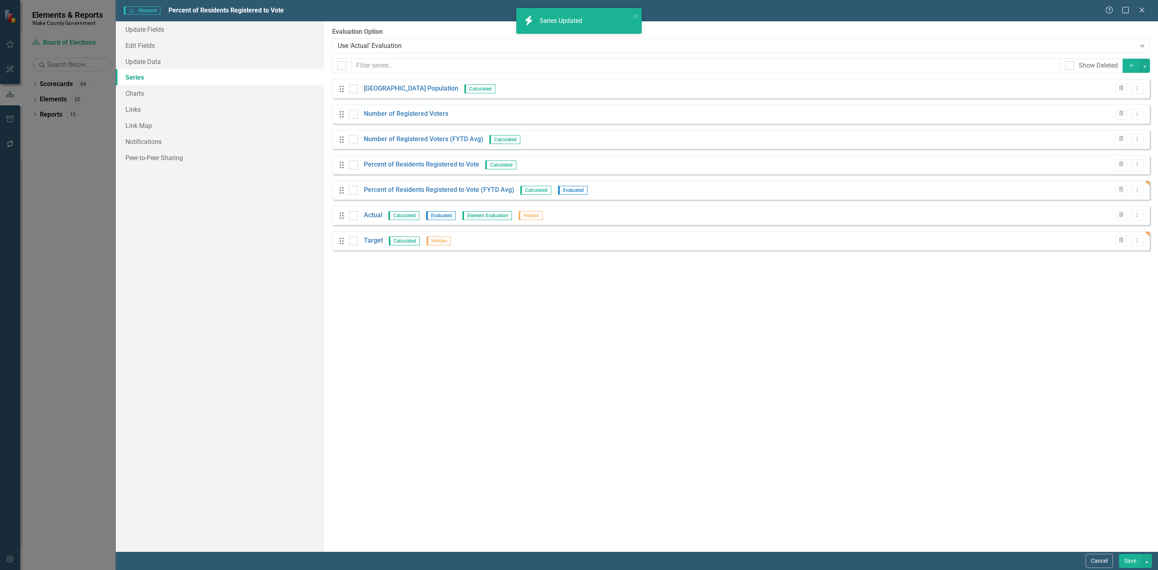
click at [1125, 560] on button "Save" at bounding box center [1130, 561] width 23 height 14
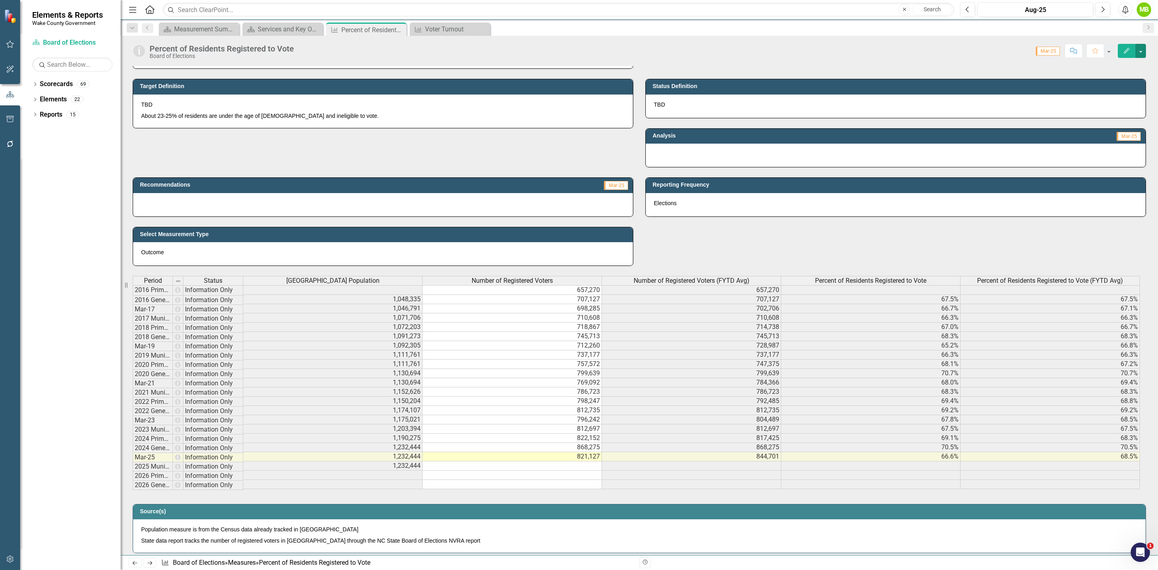
scroll to position [4, 0]
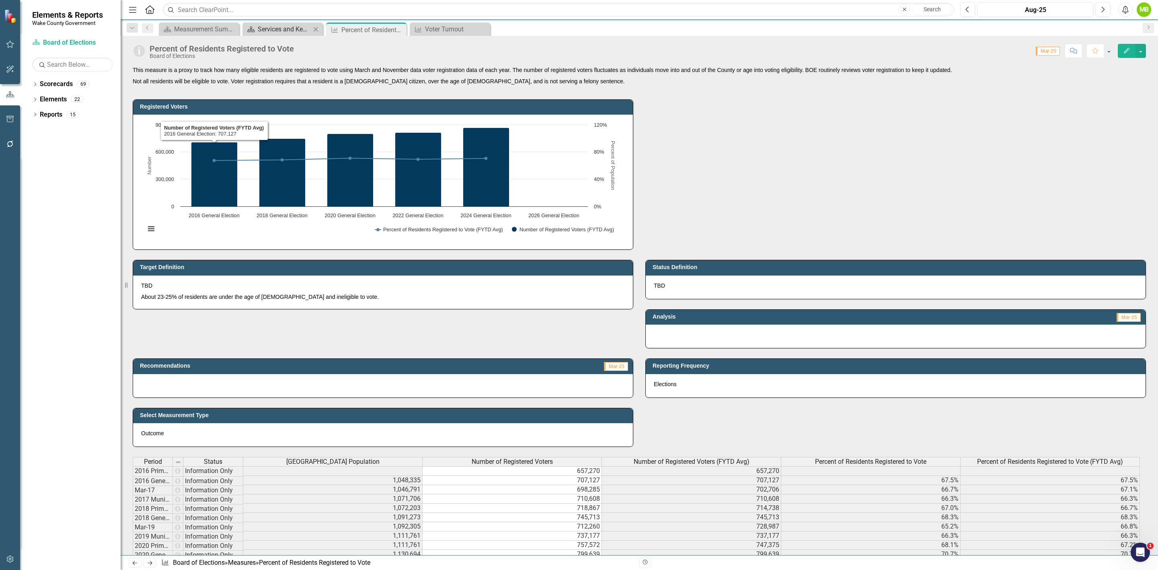
click at [286, 30] on div "Services and Key Operating Measures" at bounding box center [284, 29] width 53 height 10
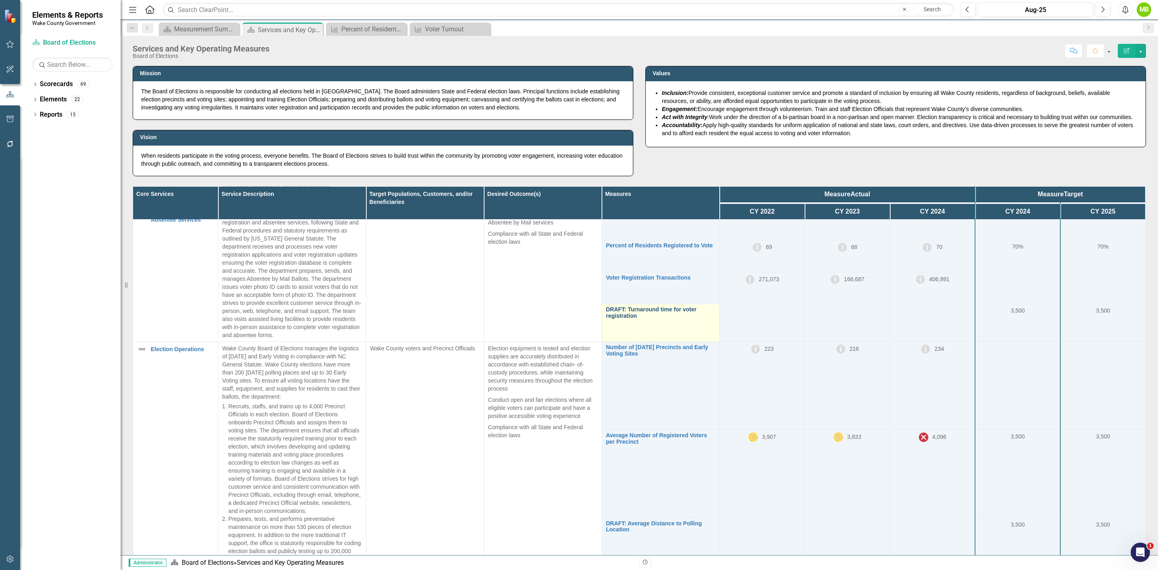
scroll to position [121, 0]
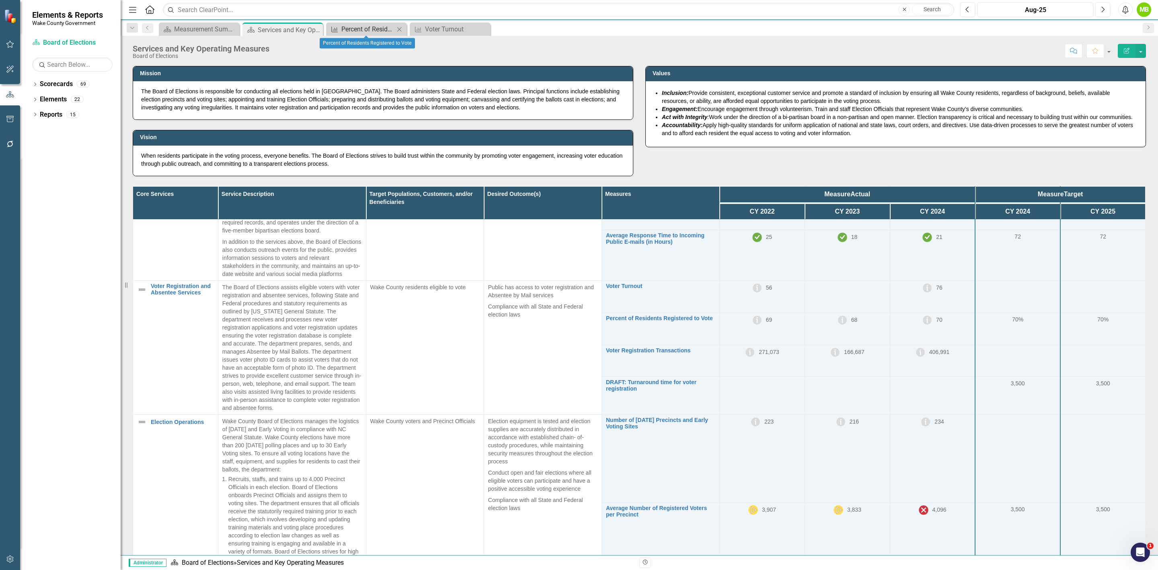
click at [376, 29] on div "Percent of Residents Registered to Vote" at bounding box center [367, 29] width 53 height 10
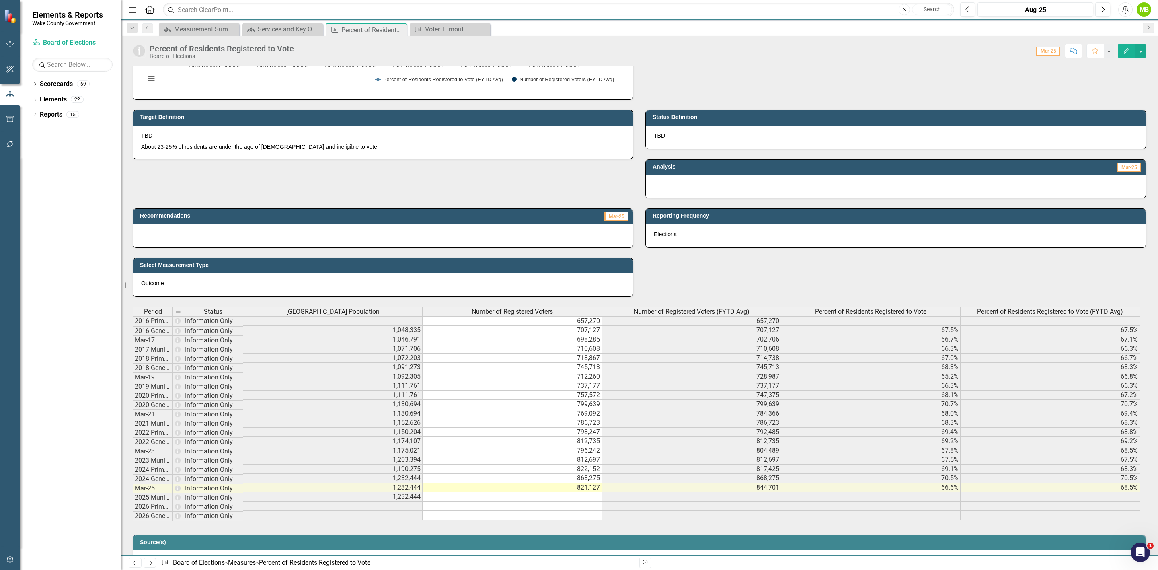
scroll to position [181, 0]
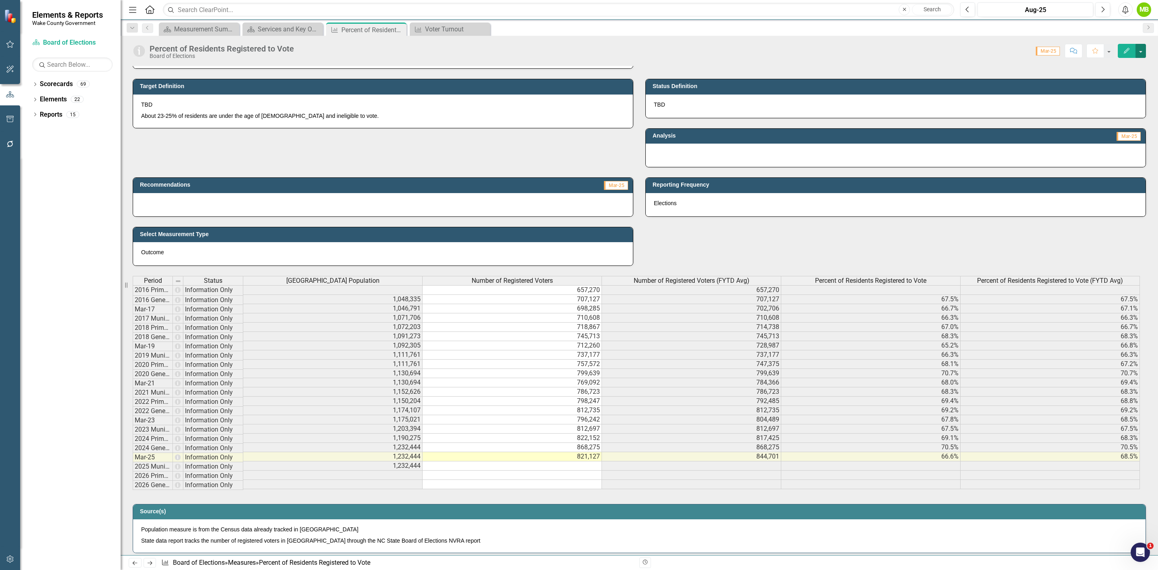
click at [1142, 52] on button "button" at bounding box center [1140, 51] width 10 height 14
click at [1127, 69] on link "Edit Edit Measure" at bounding box center [1106, 66] width 78 height 15
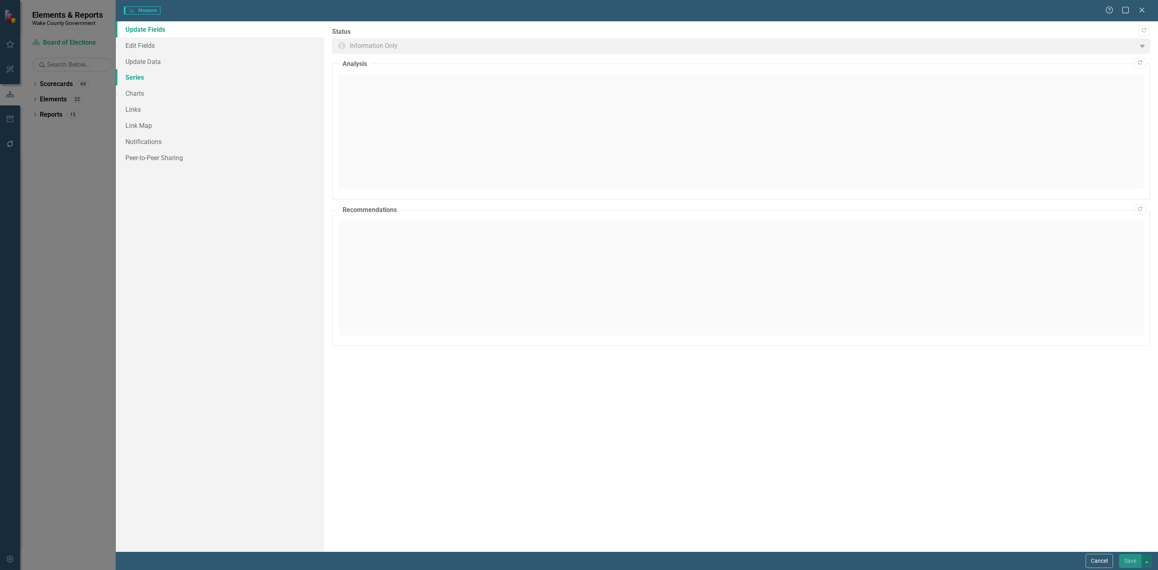
click at [157, 75] on link "Series" at bounding box center [220, 77] width 208 height 16
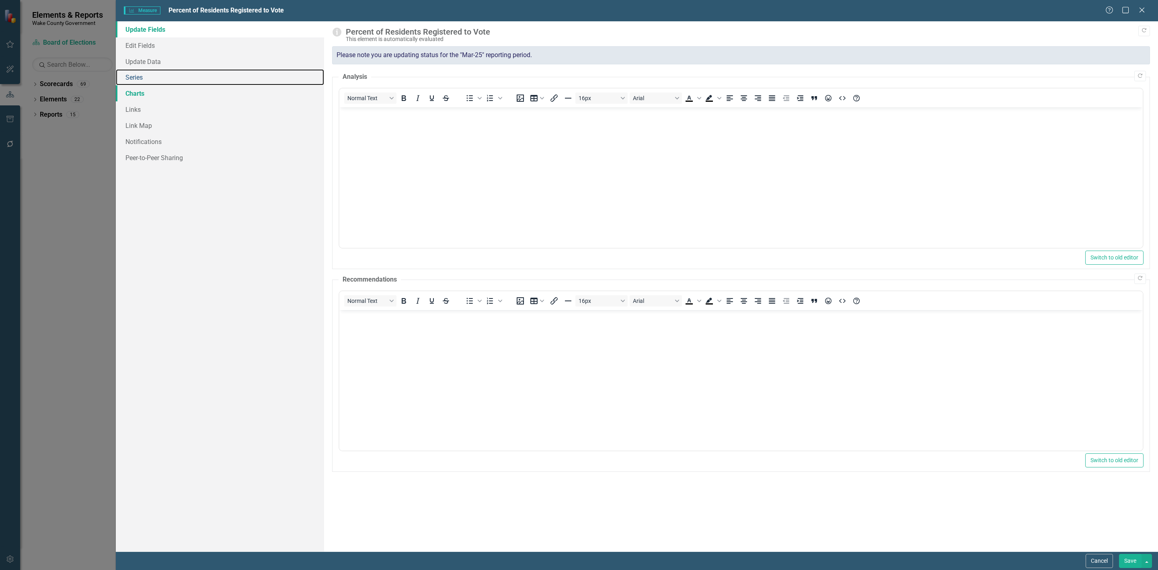
scroll to position [0, 0]
click at [135, 76] on link "Series" at bounding box center [220, 77] width 208 height 16
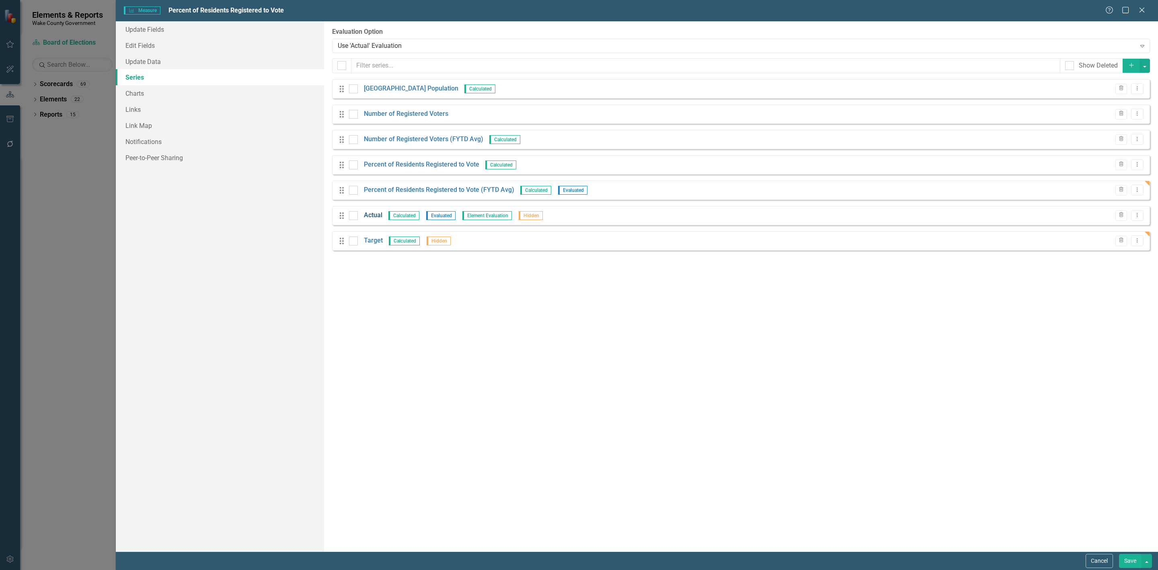
click at [374, 218] on link "Actual" at bounding box center [373, 215] width 18 height 9
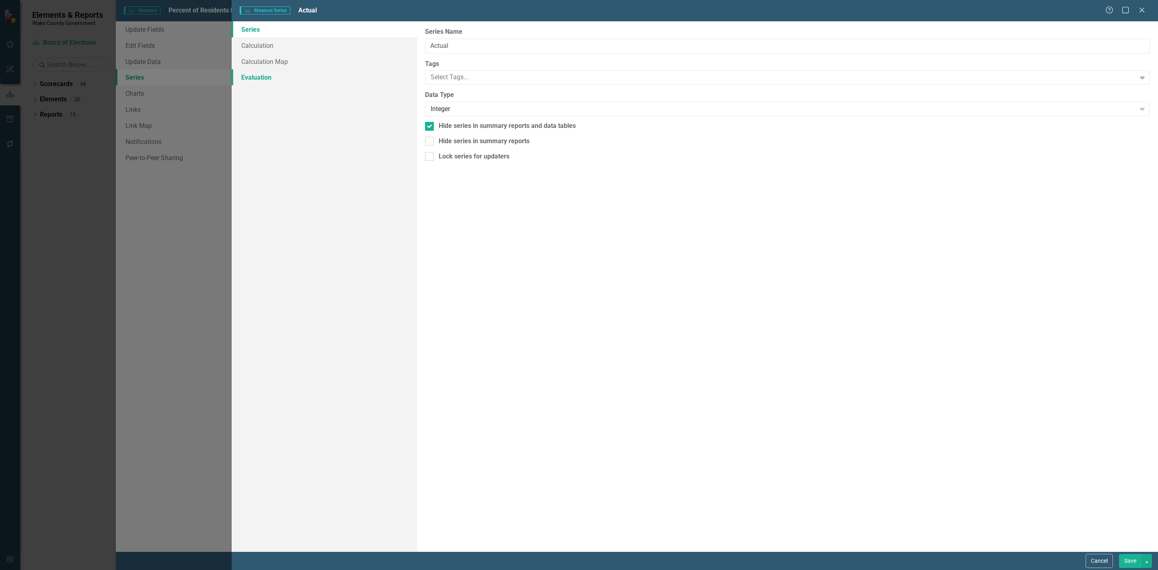
click at [265, 79] on link "Evaluation" at bounding box center [324, 77] width 185 height 16
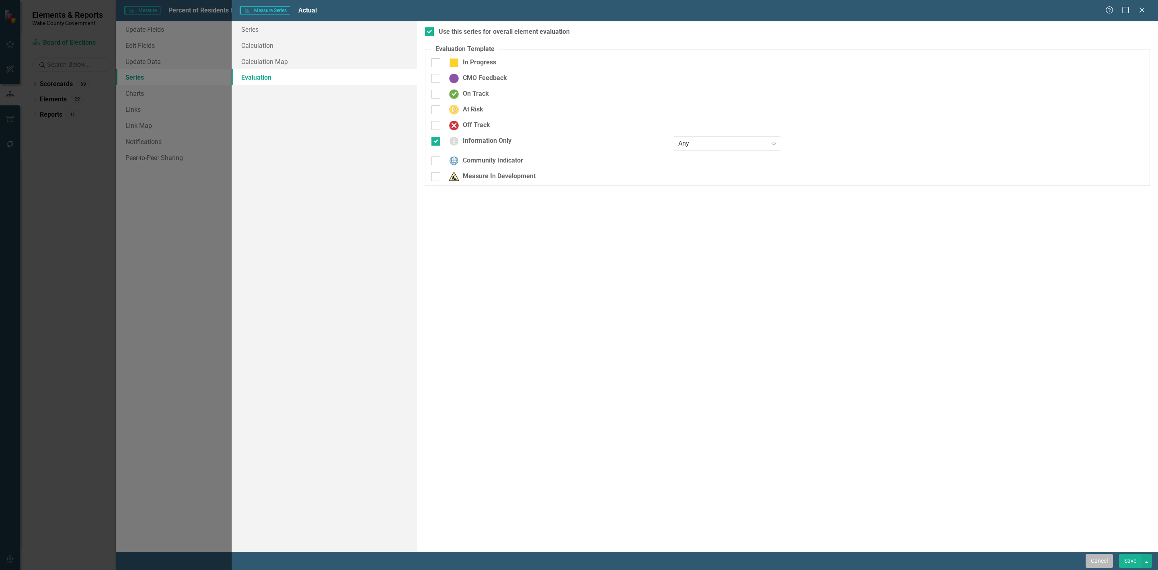
click at [1091, 561] on button "Cancel" at bounding box center [1099, 561] width 27 height 14
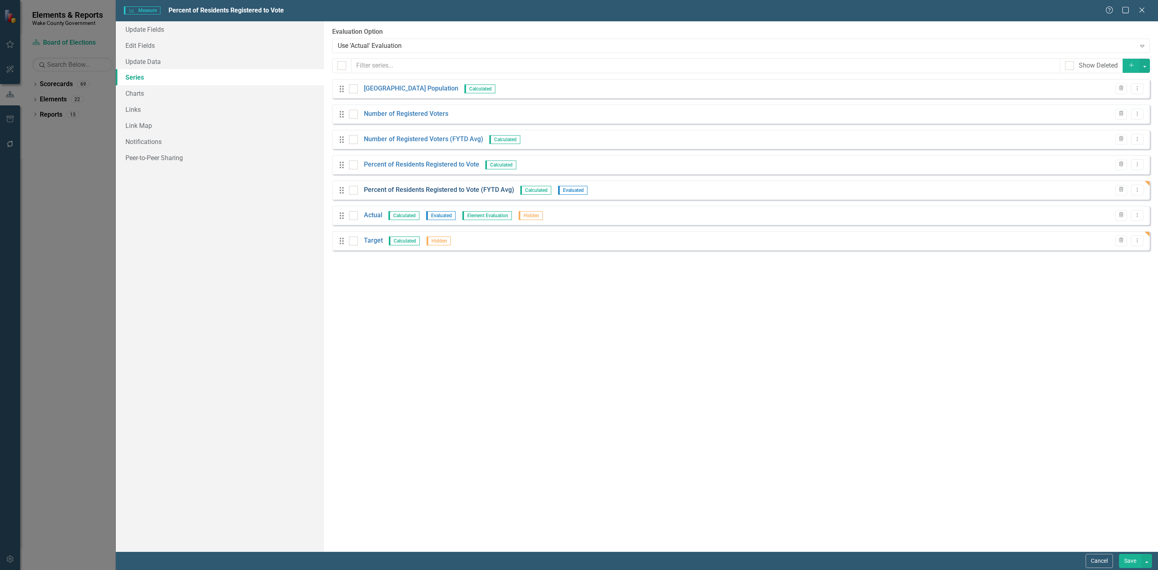
click at [486, 193] on link "Percent of Residents Registered to Vote (FYTD Avg)" at bounding box center [439, 189] width 150 height 9
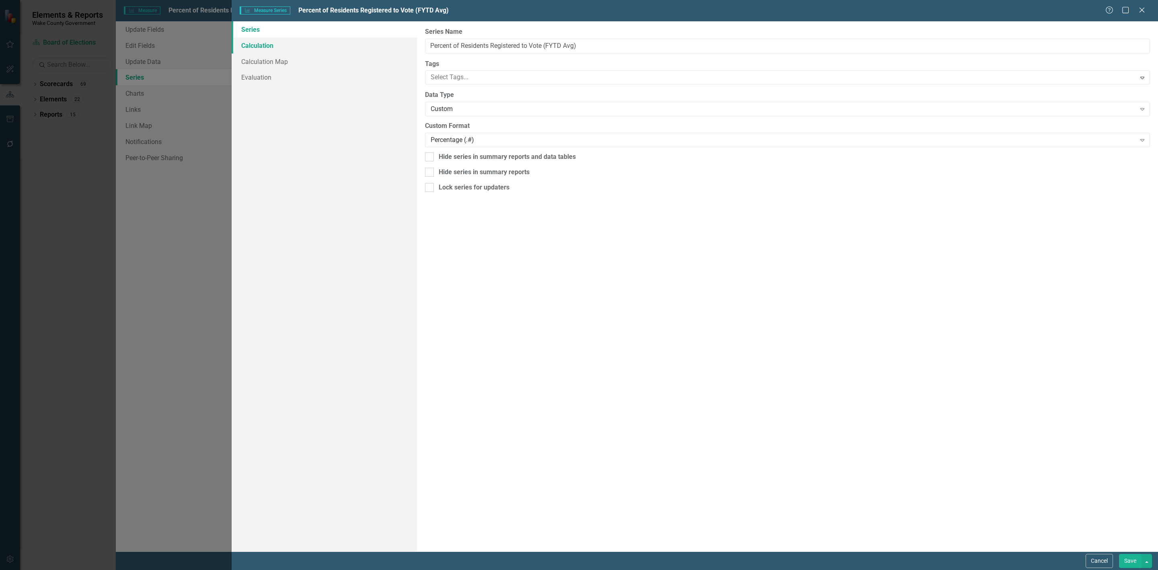
click at [321, 46] on link "Calculation" at bounding box center [324, 45] width 185 height 16
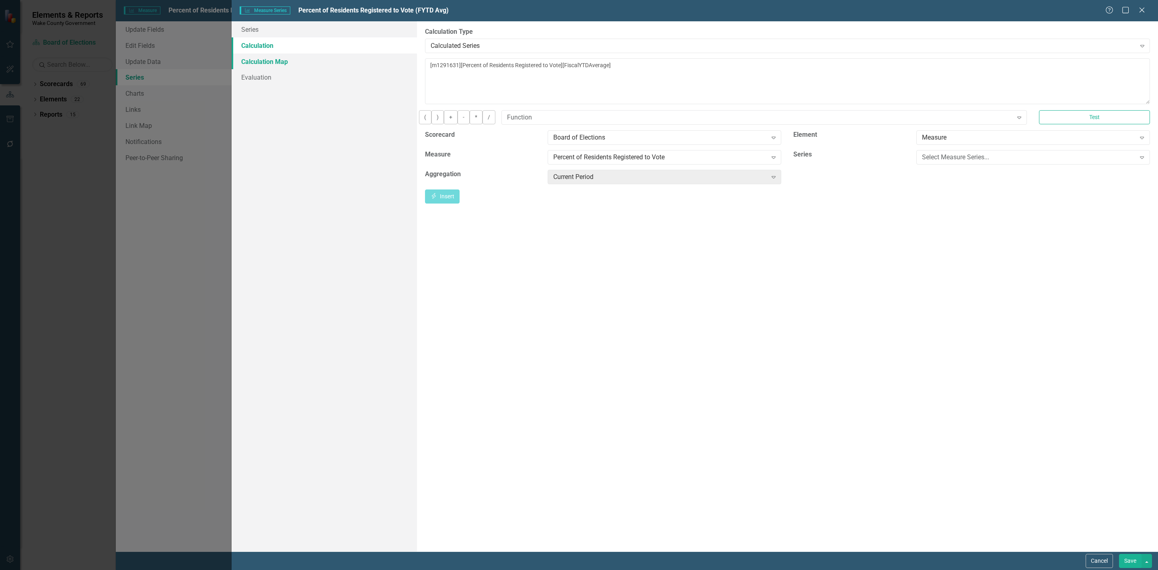
click at [313, 63] on link "Calculation Map" at bounding box center [324, 61] width 185 height 16
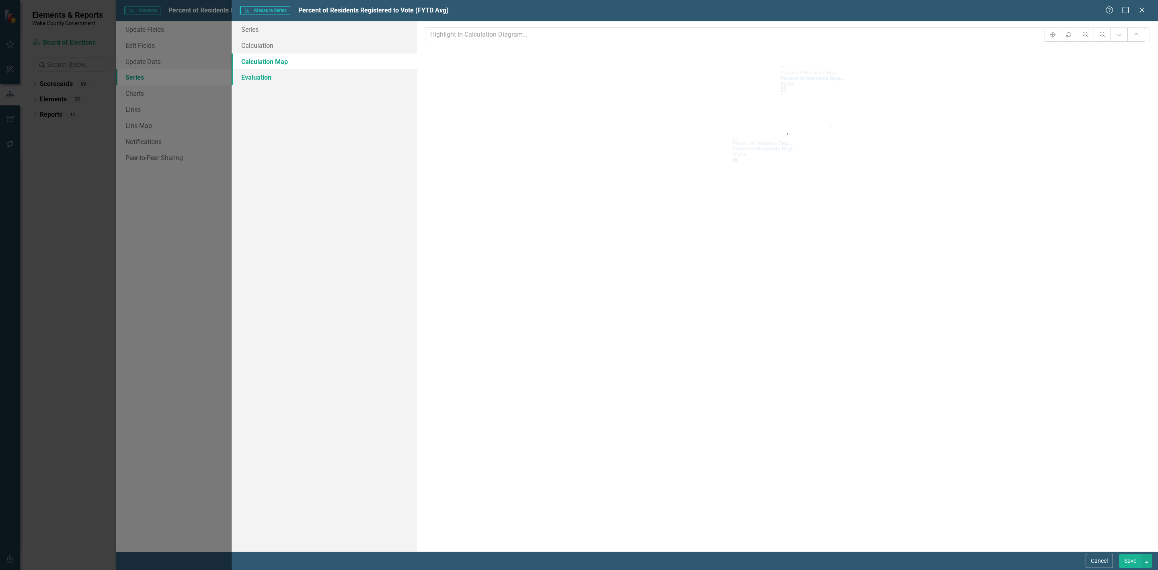
click at [304, 75] on link "Evaluation" at bounding box center [324, 77] width 185 height 16
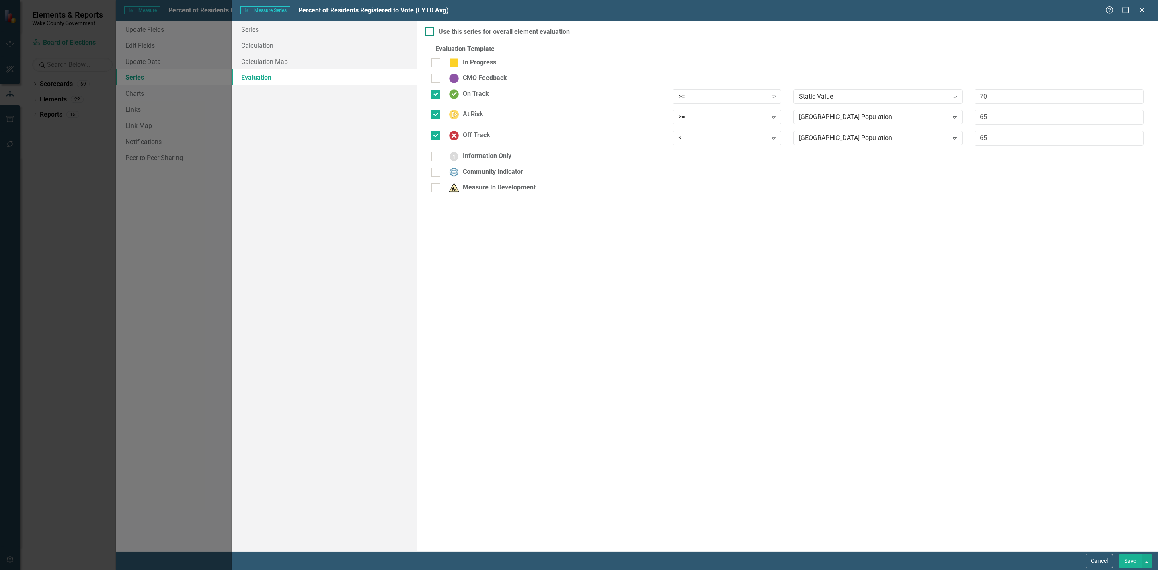
click at [431, 34] on div at bounding box center [429, 31] width 9 height 9
click at [430, 33] on input "Use this series for overall element evaluation" at bounding box center [427, 29] width 5 height 5
checkbox input "true"
click at [1103, 558] on button "Cancel" at bounding box center [1099, 561] width 27 height 14
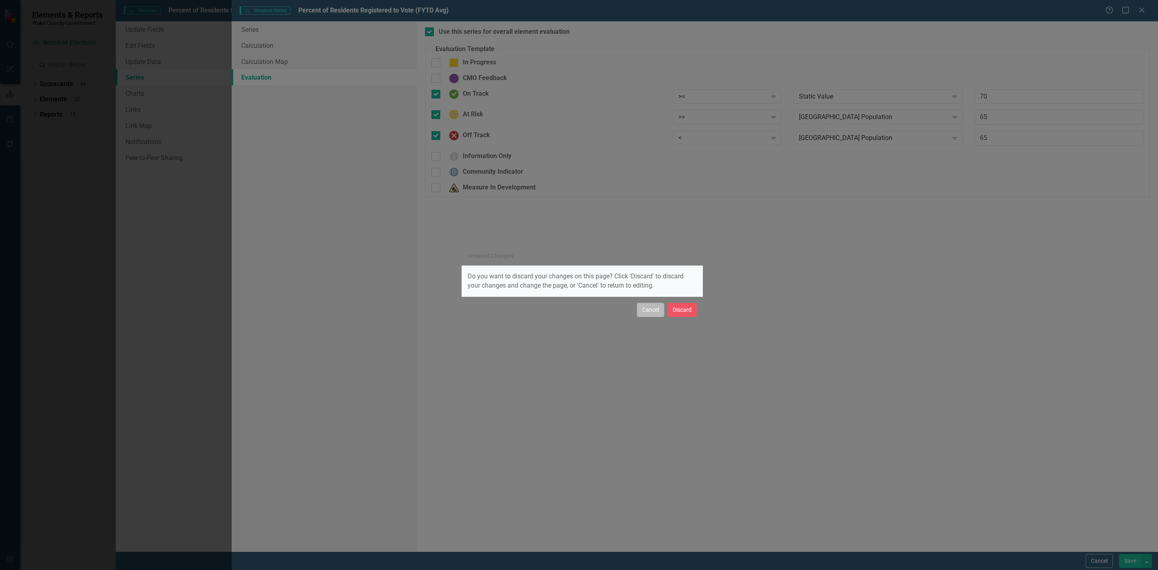
click at [649, 312] on button "Cancel" at bounding box center [650, 310] width 27 height 14
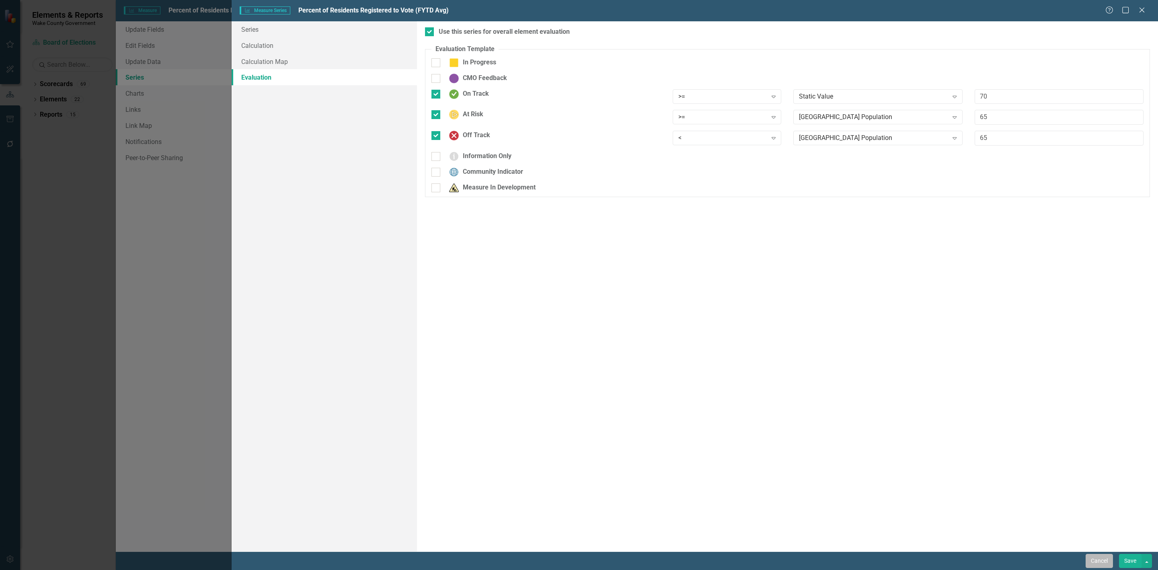
click at [1096, 560] on button "Cancel" at bounding box center [1099, 561] width 27 height 14
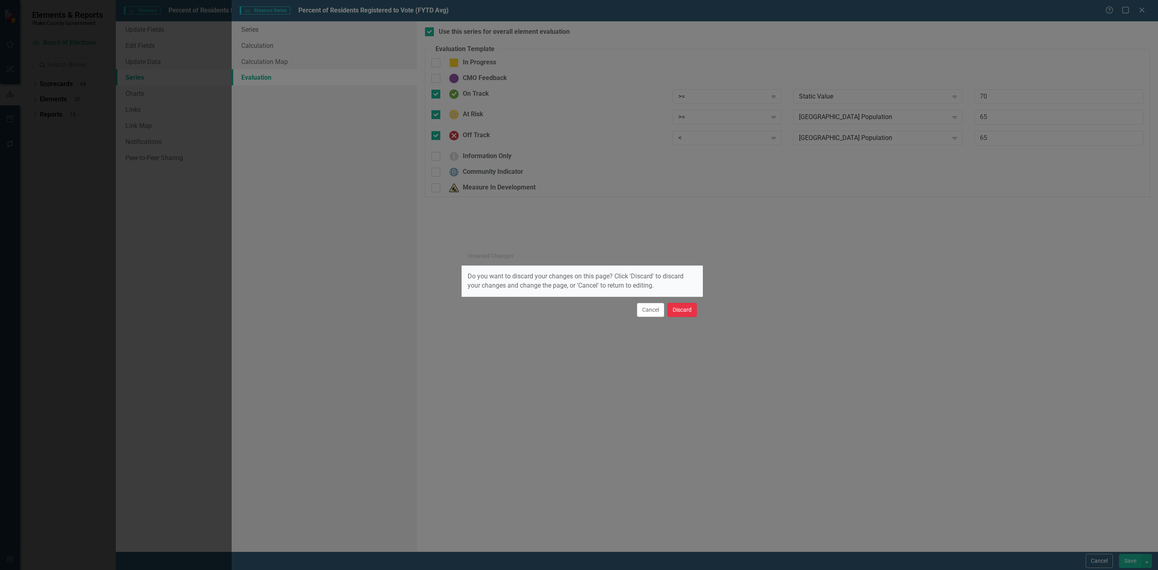
click at [679, 315] on button "Discard" at bounding box center [681, 310] width 29 height 14
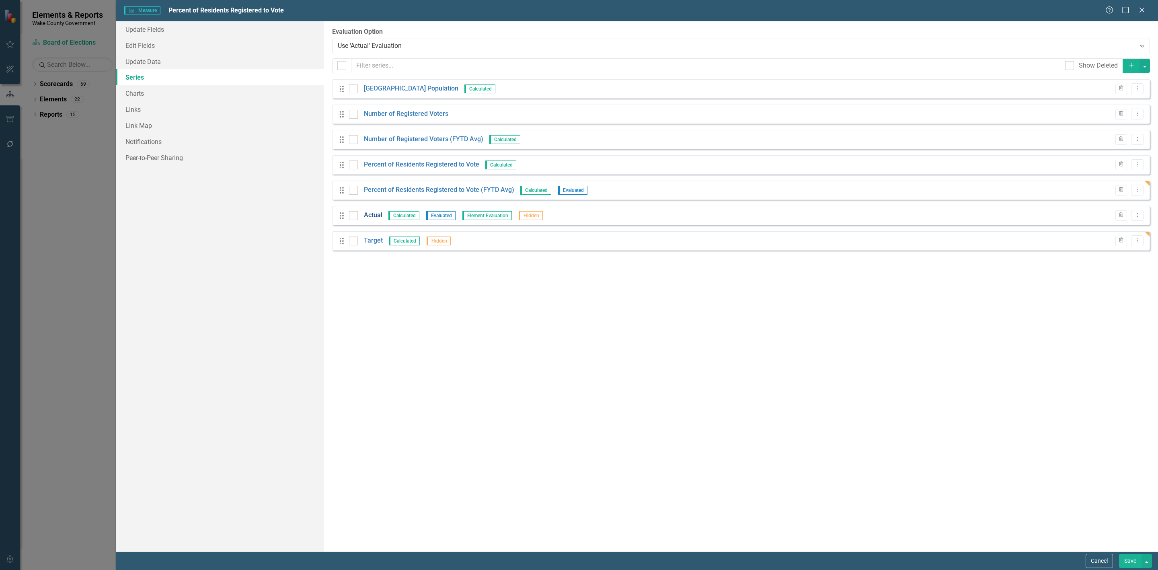
click at [368, 215] on link "Actual" at bounding box center [373, 215] width 18 height 9
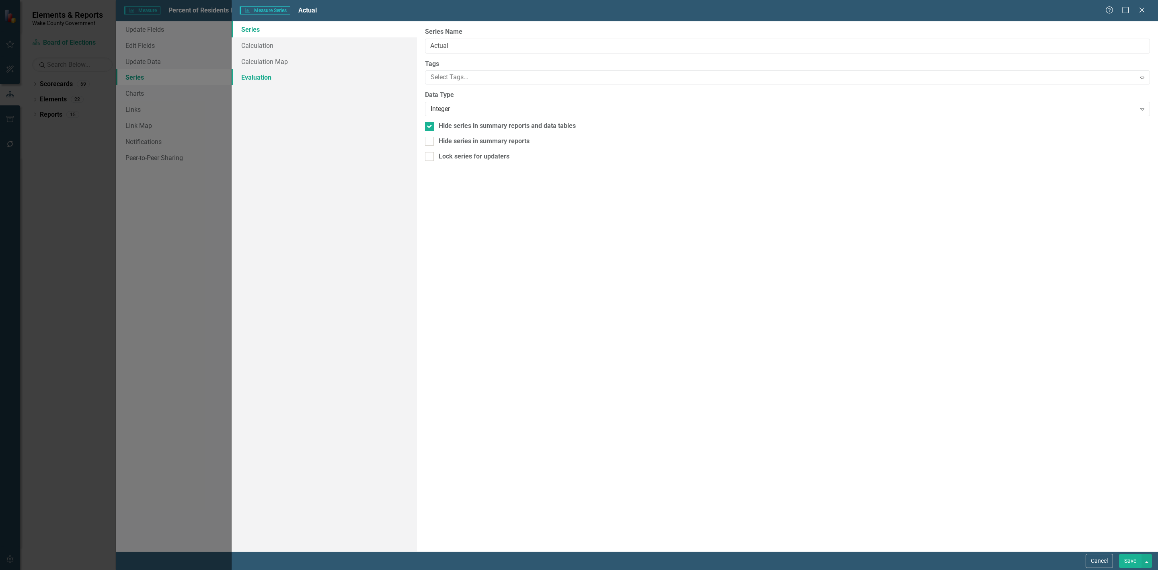
click at [254, 72] on link "Evaluation" at bounding box center [324, 77] width 185 height 16
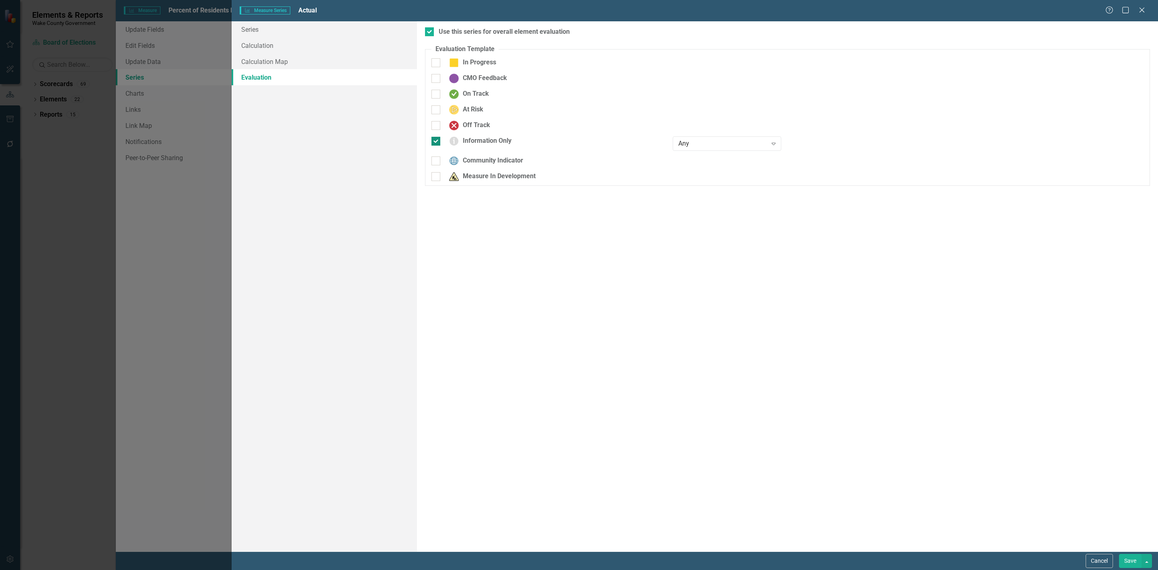
click at [433, 140] on input "Information Only" at bounding box center [433, 139] width 5 height 5
checkbox input "false"
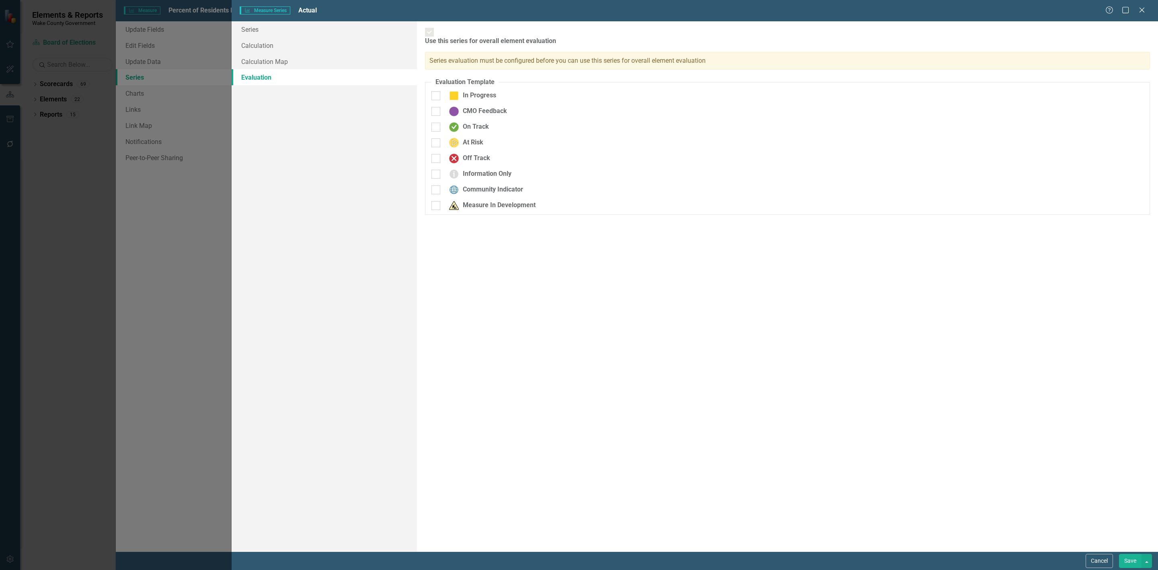
click at [436, 112] on div "CMO Feedback" at bounding box center [545, 115] width 241 height 16
click at [436, 123] on input "On Track" at bounding box center [433, 125] width 5 height 5
checkbox input "true"
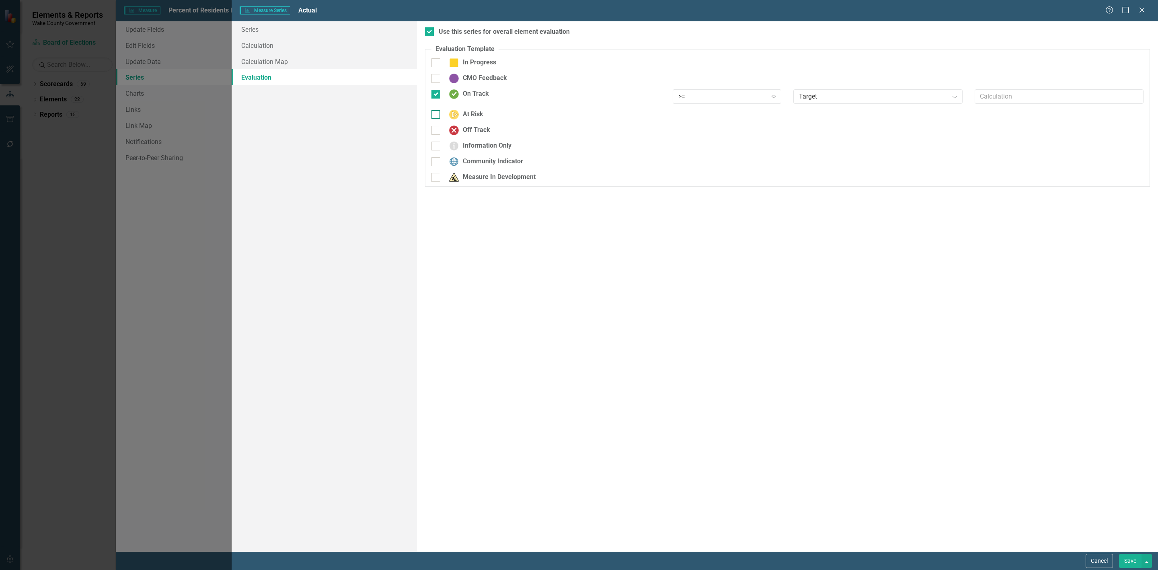
click at [438, 117] on div at bounding box center [435, 114] width 9 height 9
click at [437, 115] on input "At Risk" at bounding box center [433, 112] width 5 height 5
checkbox input "true"
click at [437, 134] on div at bounding box center [435, 135] width 9 height 9
click at [437, 134] on input "Off Track" at bounding box center [433, 133] width 5 height 5
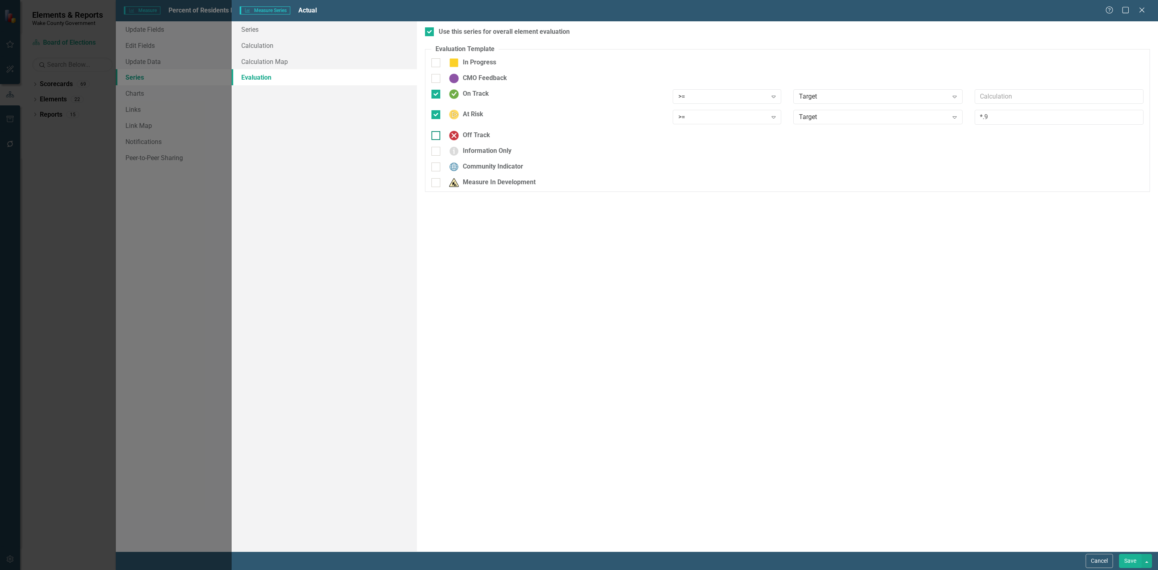
checkbox input "true"
click at [999, 145] on input "text" at bounding box center [1059, 138] width 169 height 15
type input "*.9"
drag, startPoint x: 1134, startPoint y: 563, endPoint x: 1112, endPoint y: 561, distance: 21.4
click at [1133, 563] on button "Save" at bounding box center [1130, 561] width 23 height 14
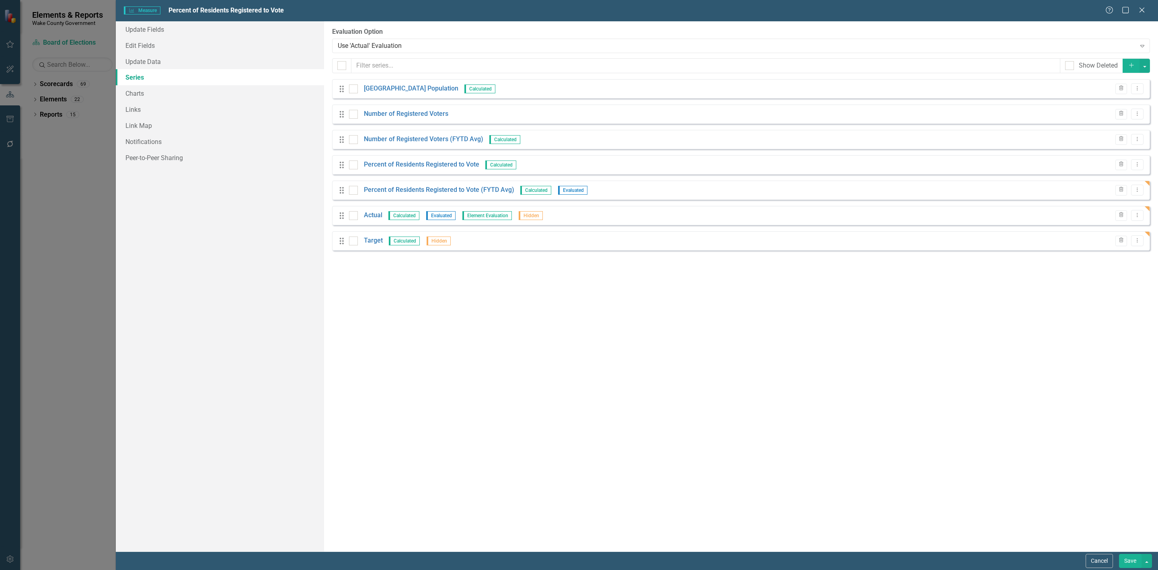
click at [1129, 562] on button "Save" at bounding box center [1130, 561] width 23 height 14
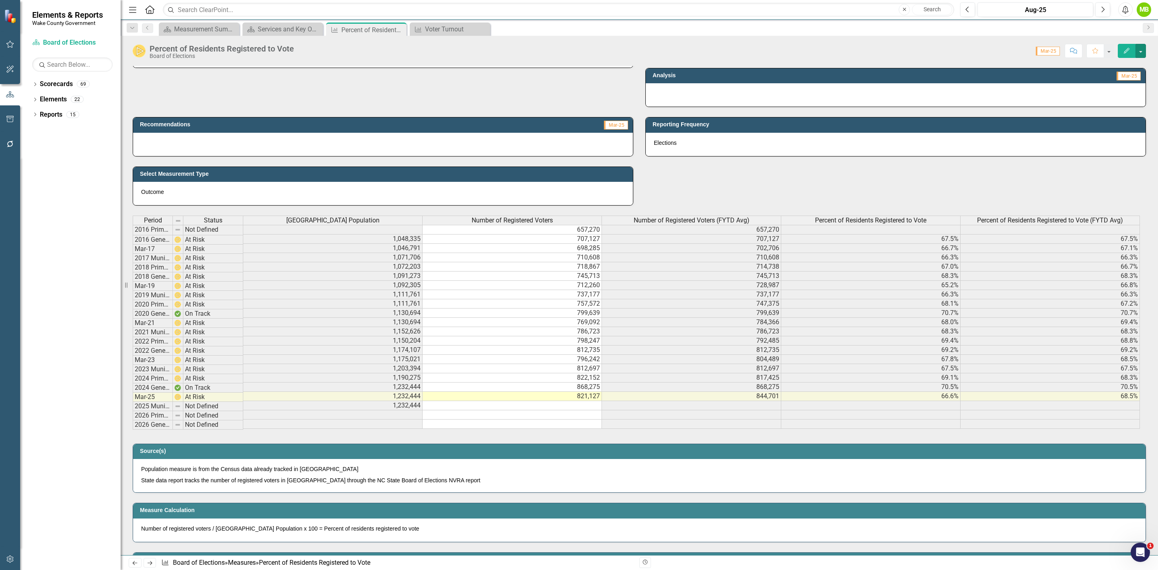
scroll to position [0, 6]
click at [1137, 51] on button "button" at bounding box center [1140, 51] width 10 height 14
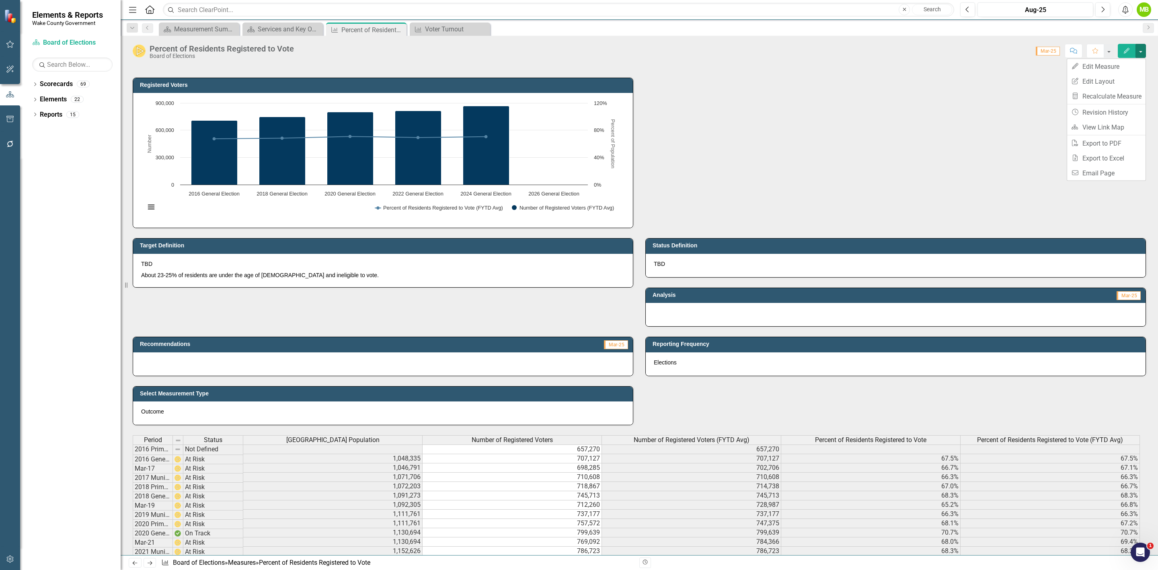
scroll to position [0, 0]
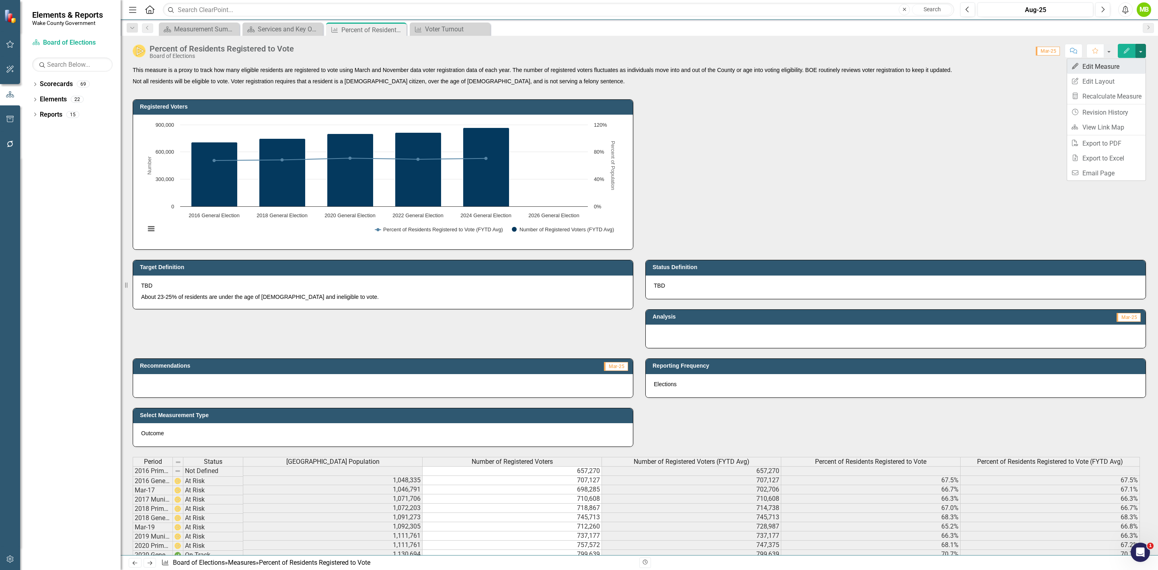
click at [1102, 69] on link "Edit Edit Measure" at bounding box center [1106, 66] width 78 height 15
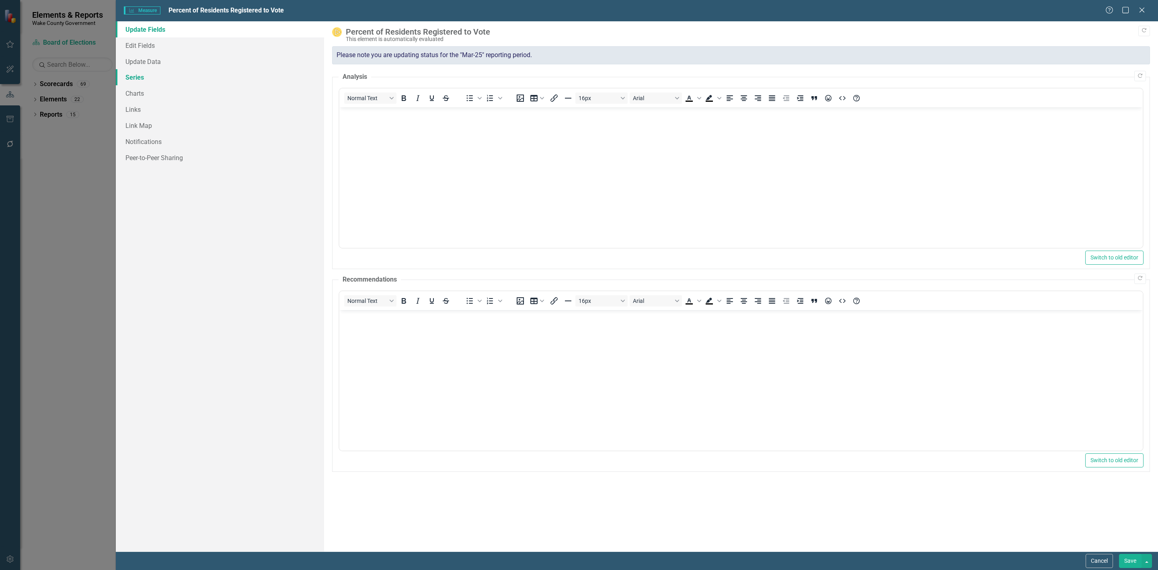
click at [174, 81] on link "Series" at bounding box center [220, 77] width 208 height 16
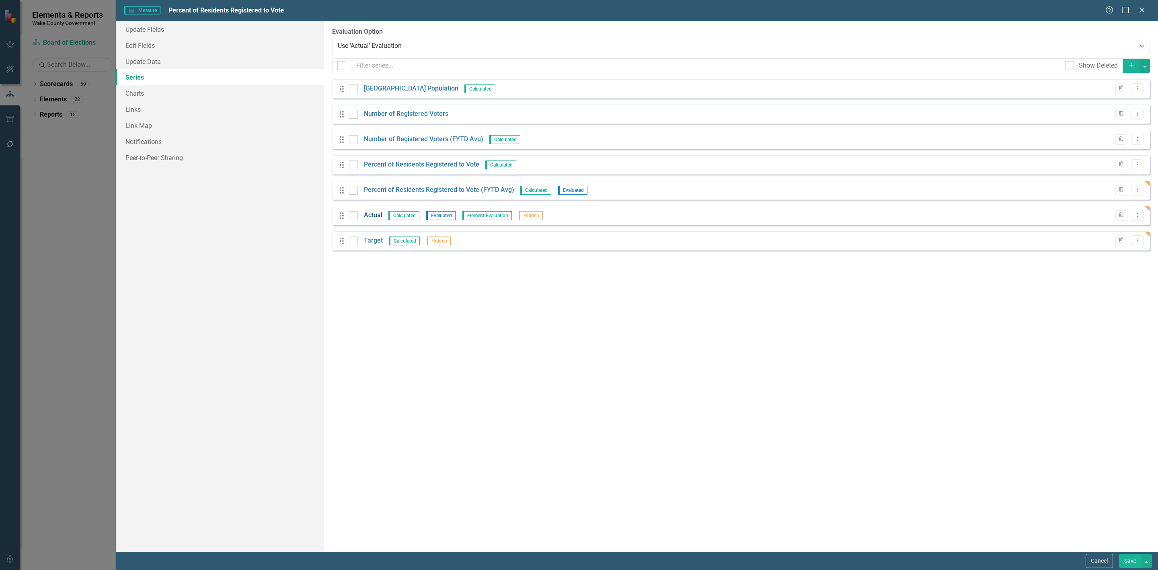
click at [376, 218] on link "Actual" at bounding box center [373, 215] width 18 height 9
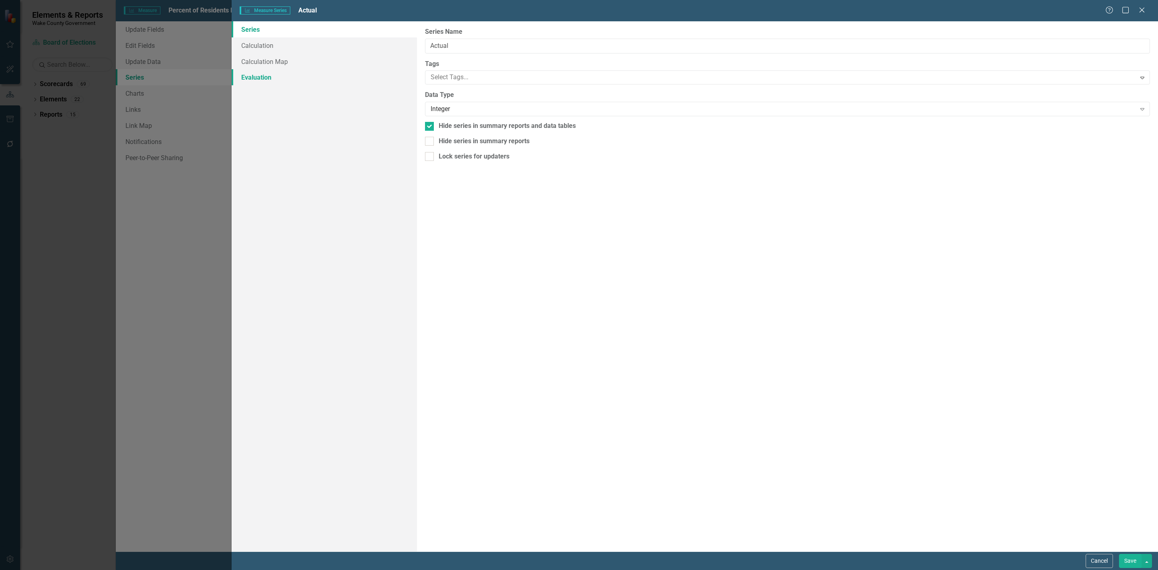
click at [252, 76] on link "Evaluation" at bounding box center [324, 77] width 185 height 16
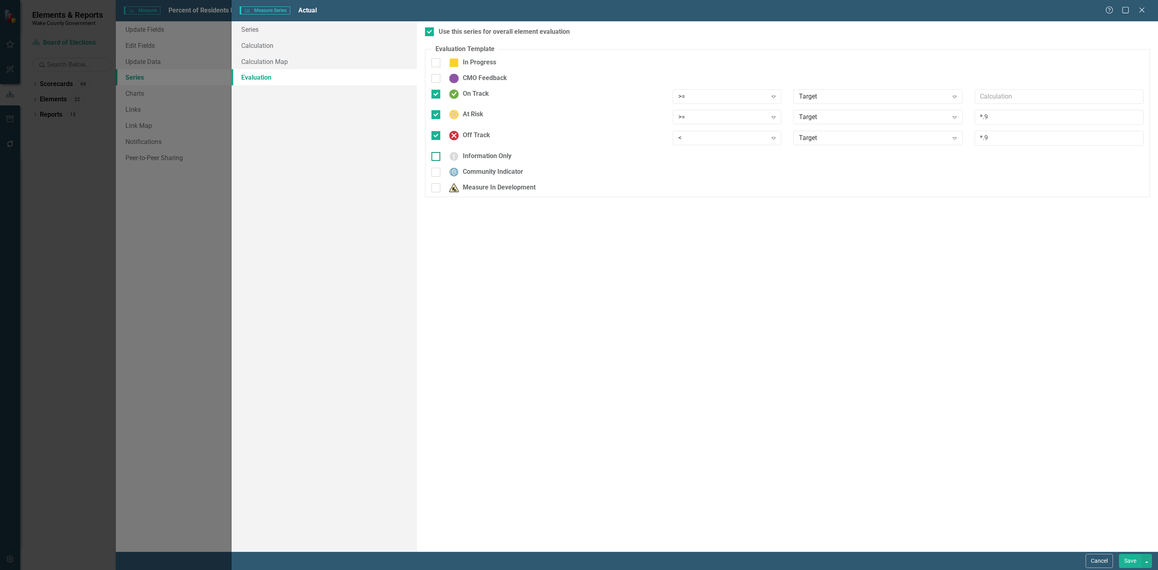
click at [433, 157] on input "Information Only" at bounding box center [433, 154] width 5 height 5
checkbox input "true"
click at [435, 96] on div at bounding box center [435, 94] width 9 height 9
click at [435, 95] on input "On Track" at bounding box center [433, 92] width 5 height 5
checkbox input "false"
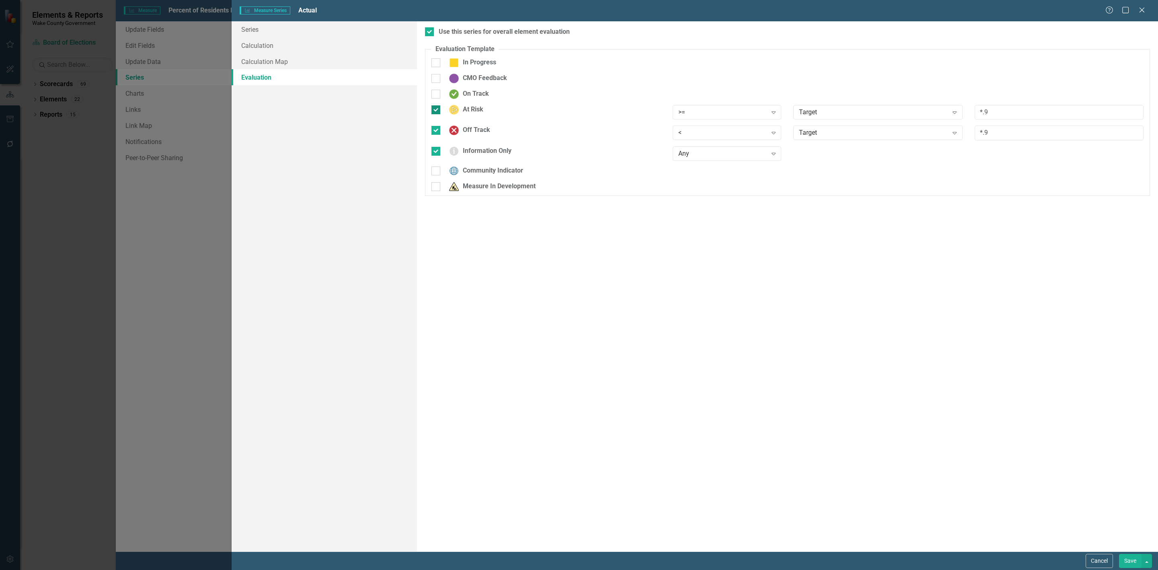
click at [434, 112] on div at bounding box center [435, 109] width 9 height 9
click at [434, 111] on input "At Risk" at bounding box center [433, 107] width 5 height 5
checkbox input "false"
click at [433, 122] on input "Off Track" at bounding box center [433, 123] width 5 height 5
checkbox input "false"
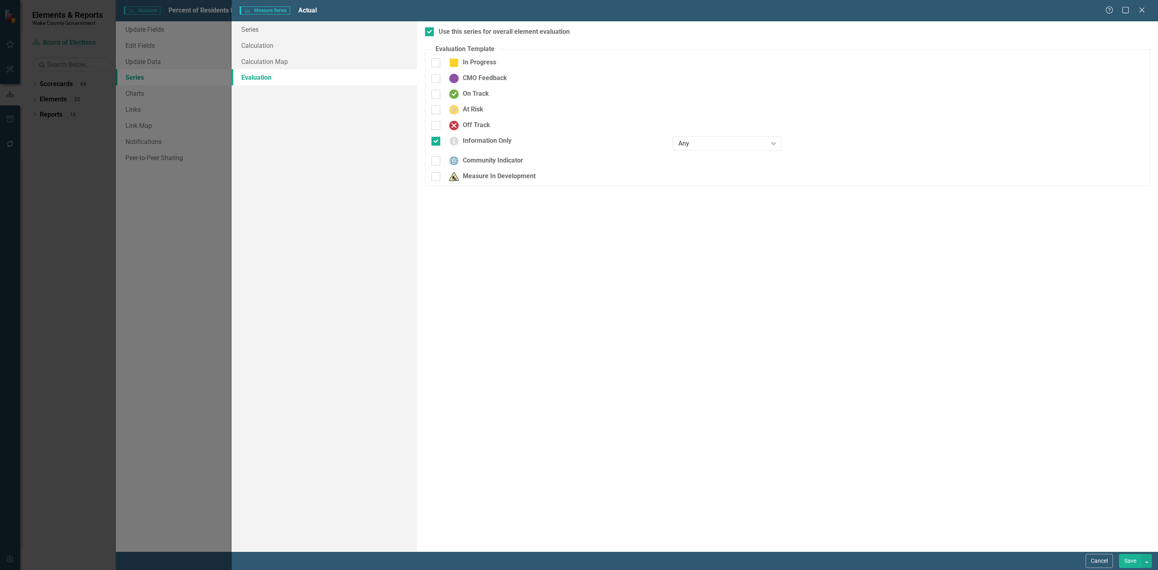
click at [1134, 550] on div "Use this series for overall element evaluation Evaluation Template You can defi…" at bounding box center [787, 286] width 741 height 530
click at [1112, 558] on div "Cancel Save" at bounding box center [1118, 561] width 68 height 14
click at [1122, 561] on button "Save" at bounding box center [1130, 561] width 23 height 14
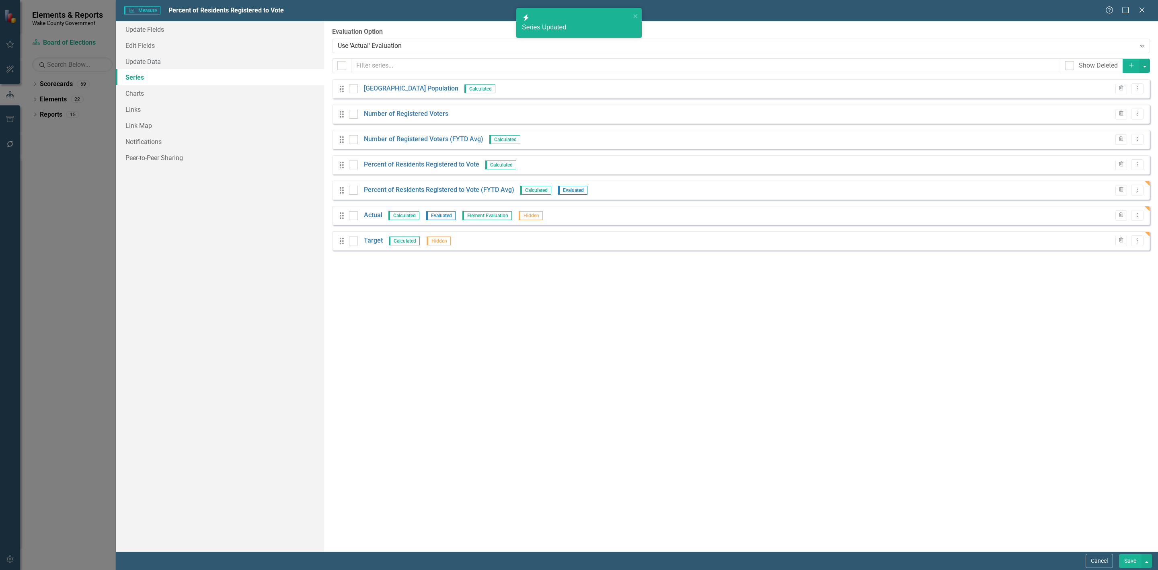
click at [1131, 561] on button "Save" at bounding box center [1130, 561] width 23 height 14
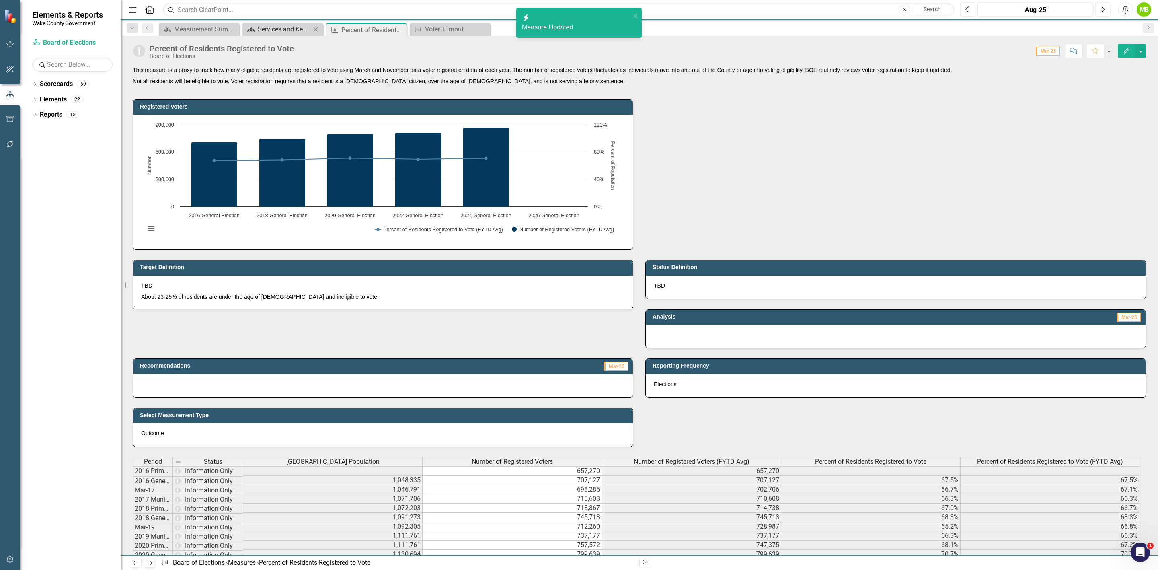
click at [283, 33] on div "Services and Key Operating Measures" at bounding box center [284, 29] width 53 height 10
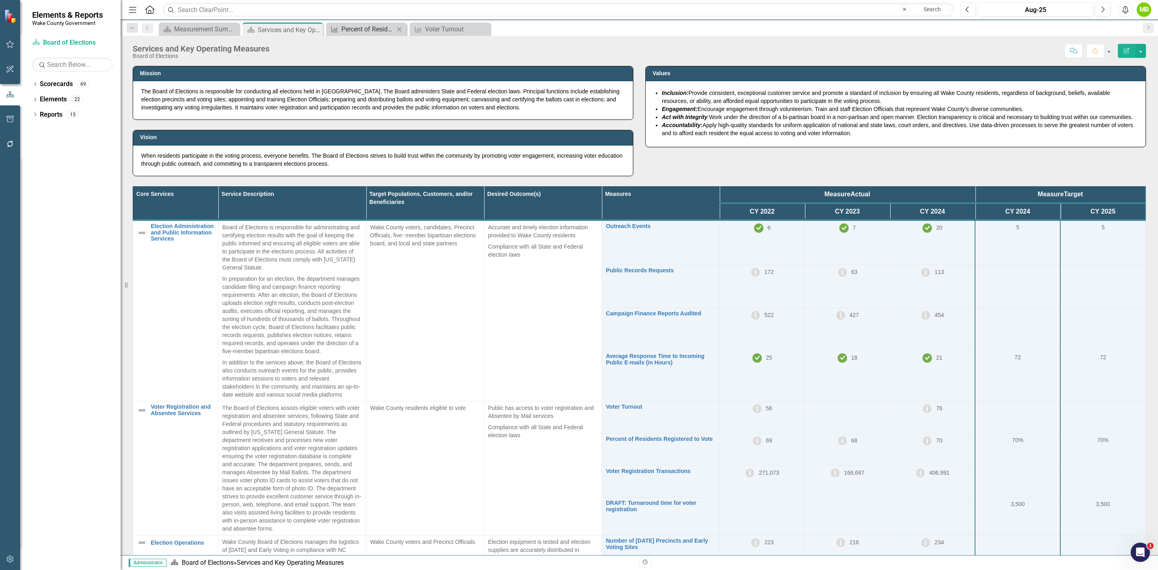
click at [390, 29] on div "Percent of Residents Registered to Vote" at bounding box center [367, 29] width 53 height 10
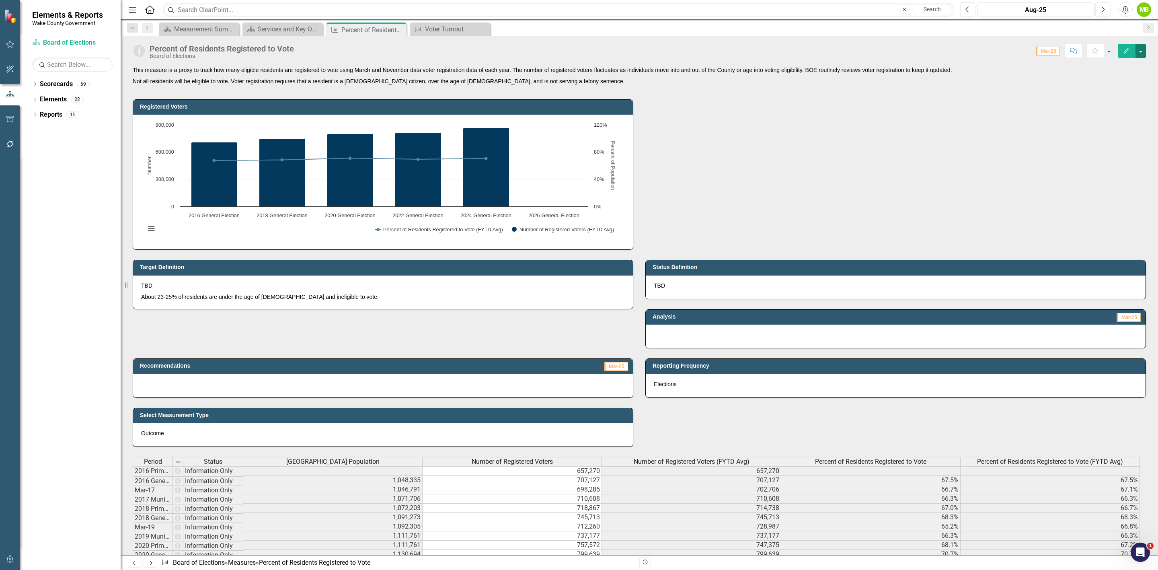
click at [1144, 52] on button "button" at bounding box center [1140, 51] width 10 height 14
click at [1110, 69] on link "Edit Edit Measure" at bounding box center [1106, 66] width 78 height 15
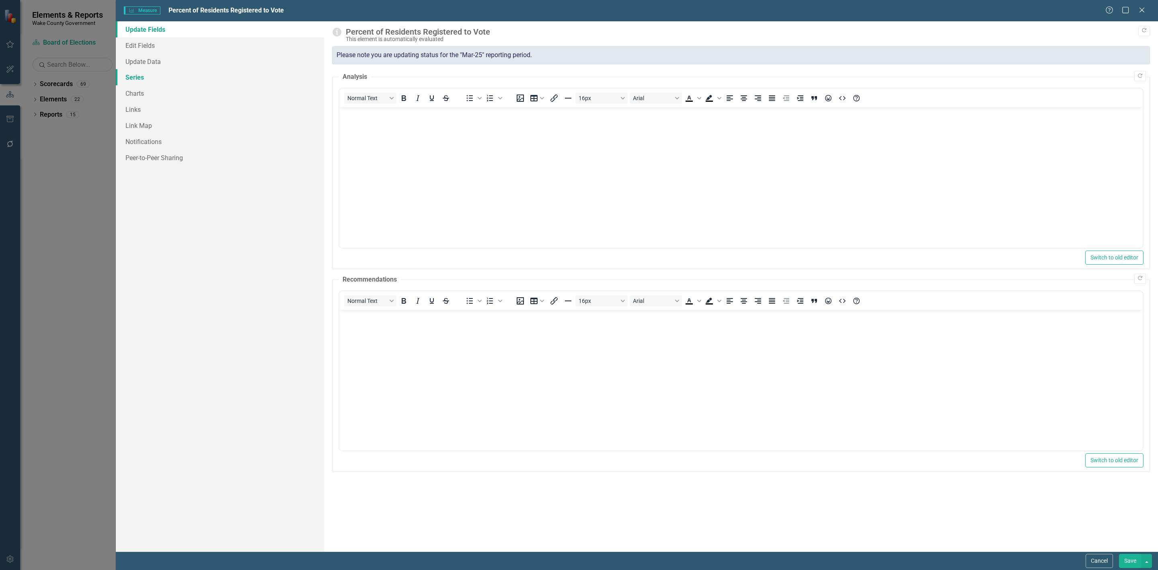
click at [245, 74] on link "Series" at bounding box center [220, 77] width 208 height 16
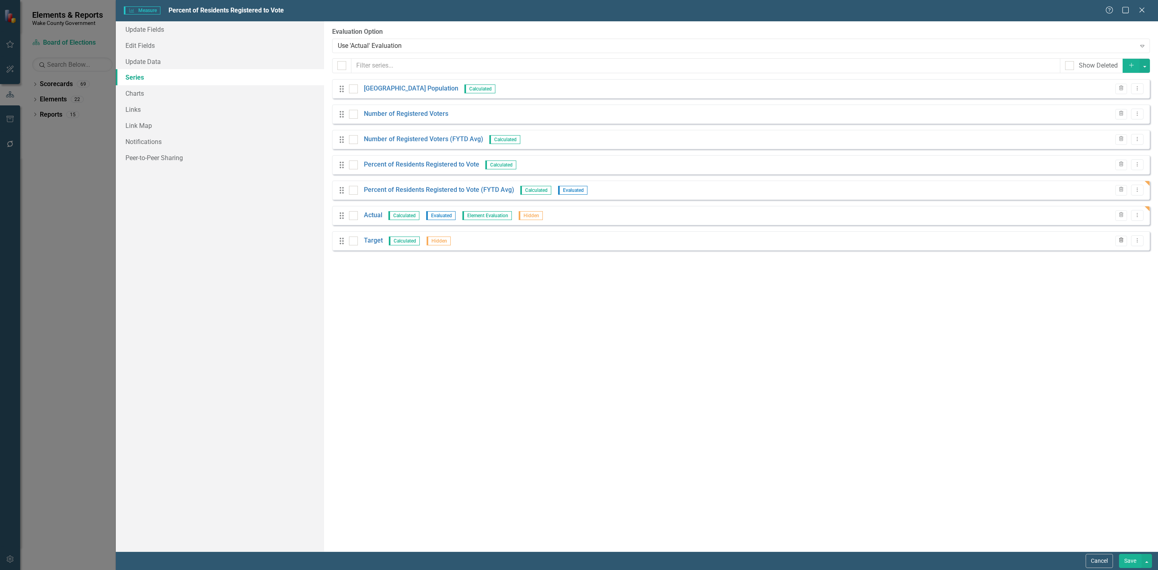
click at [1122, 242] on icon "Trash" at bounding box center [1121, 240] width 6 height 5
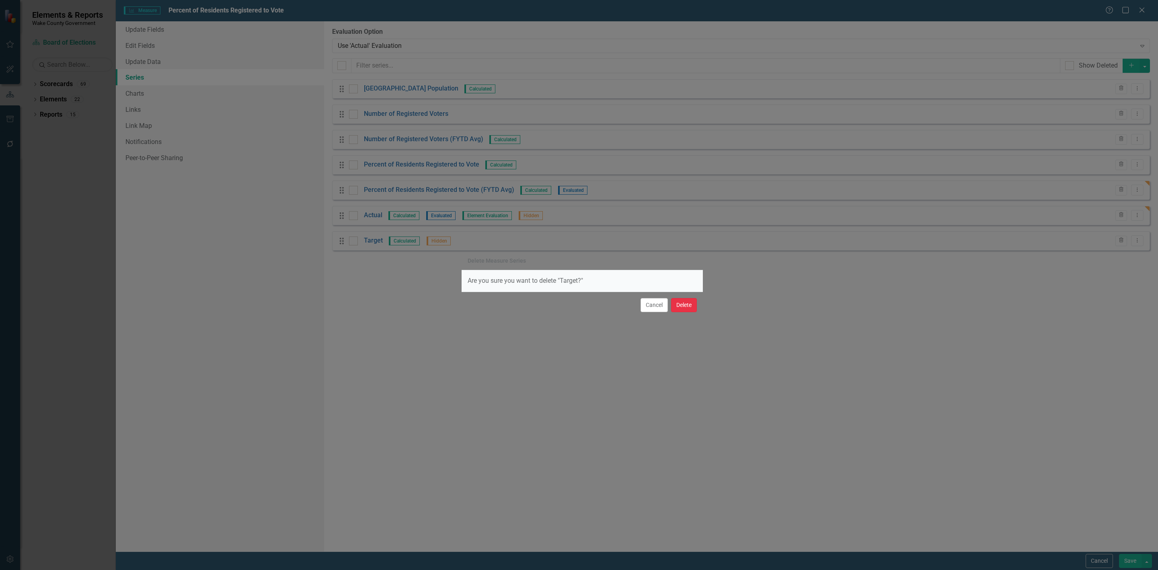
click at [679, 302] on button "Delete" at bounding box center [684, 305] width 26 height 14
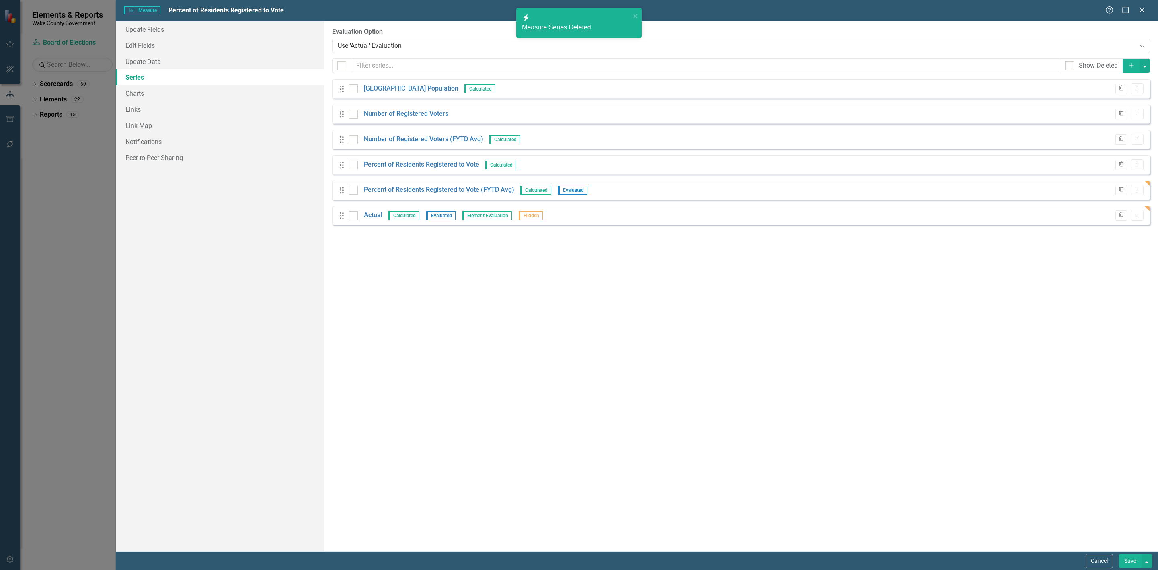
click at [1129, 558] on button "Save" at bounding box center [1130, 561] width 23 height 14
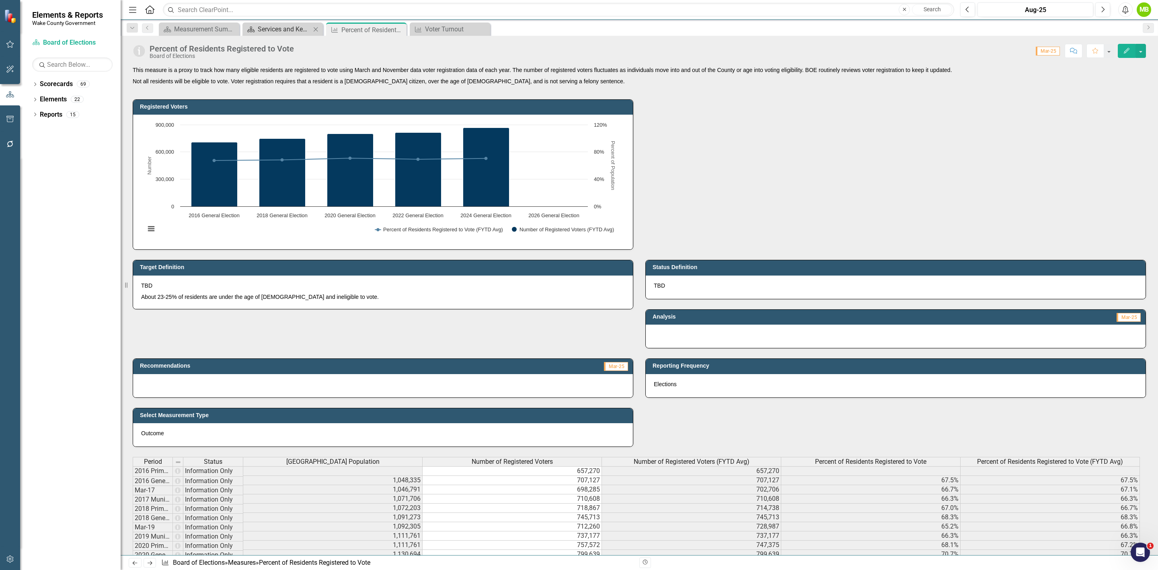
click at [283, 28] on div "Services and Key Operating Measures" at bounding box center [284, 29] width 53 height 10
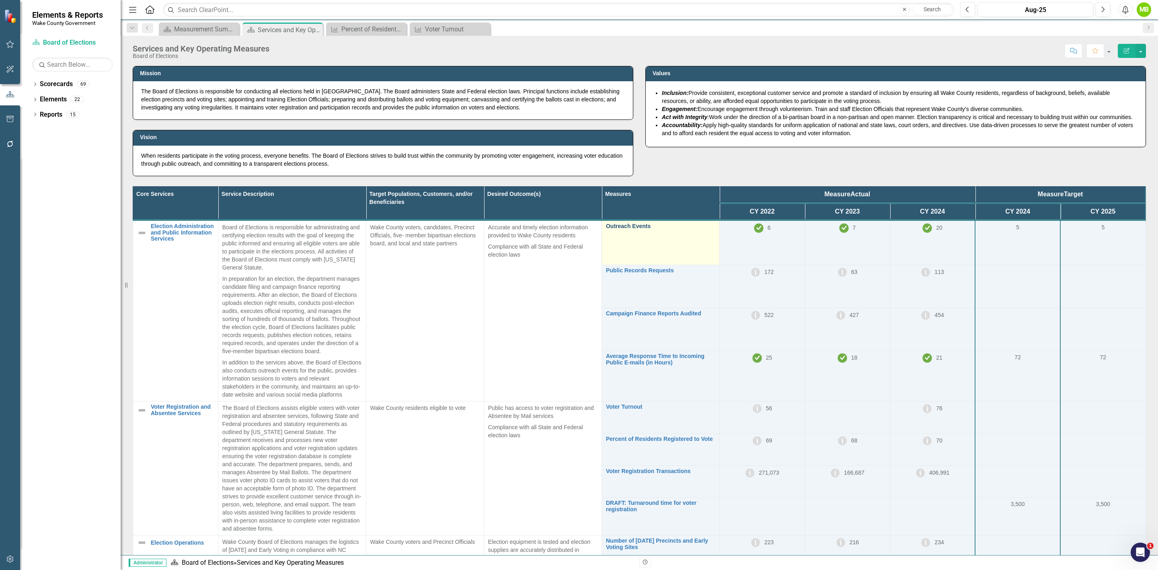
click at [619, 228] on link "Outreach Events" at bounding box center [660, 226] width 109 height 6
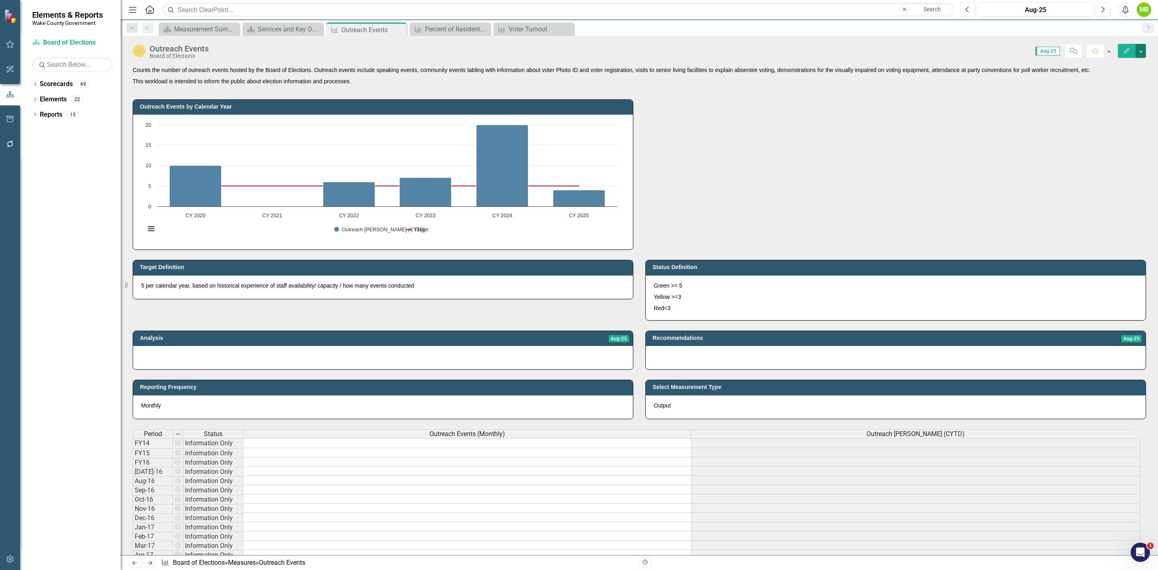
click at [1136, 53] on button "button" at bounding box center [1140, 51] width 10 height 14
click at [1111, 144] on link "PDF Export to PDF" at bounding box center [1106, 143] width 78 height 15
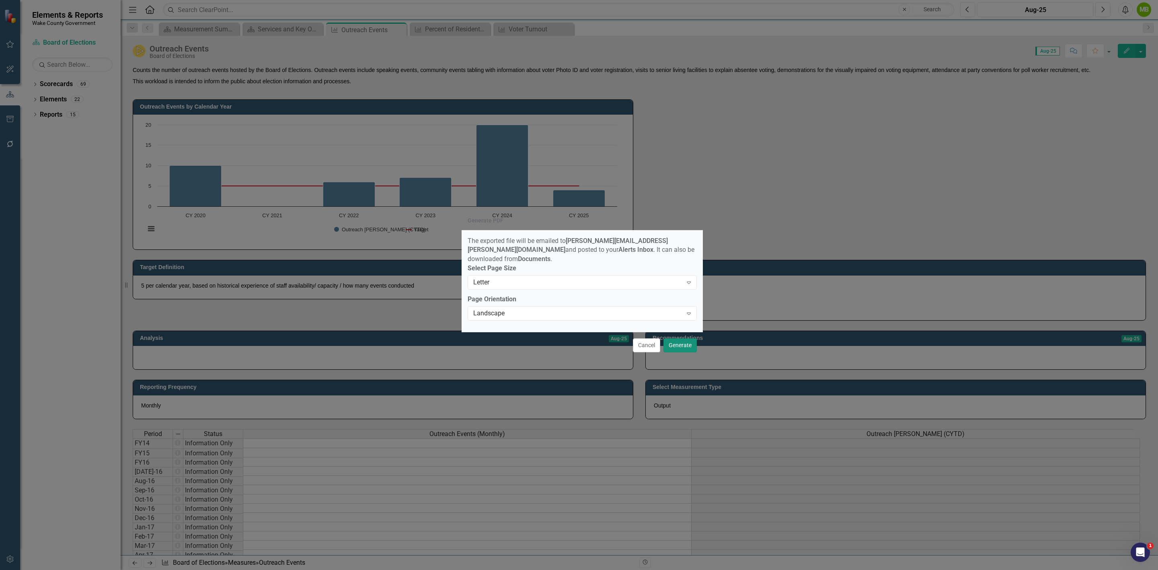
click at [689, 343] on button "Generate" at bounding box center [679, 345] width 33 height 14
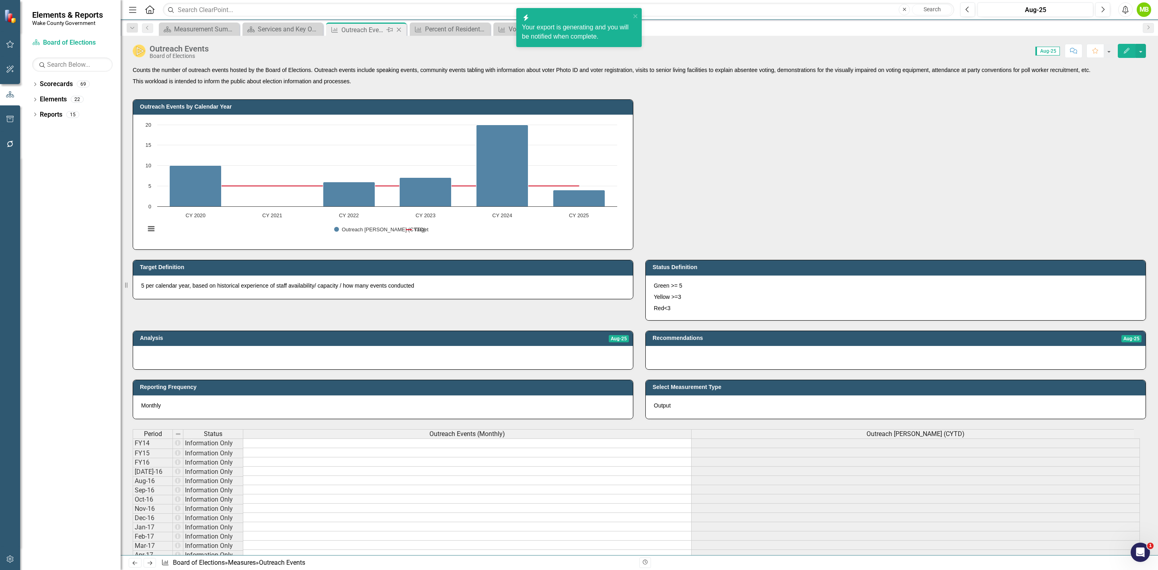
click at [398, 29] on icon "Close" at bounding box center [399, 30] width 8 height 6
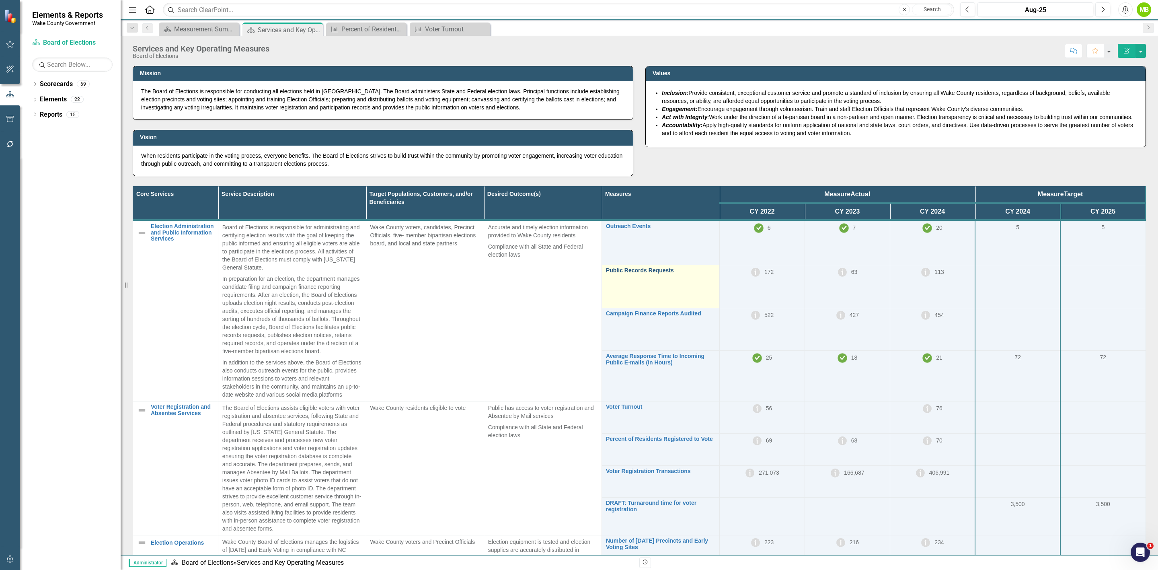
click at [628, 270] on link "Public Records Requests" at bounding box center [660, 270] width 109 height 6
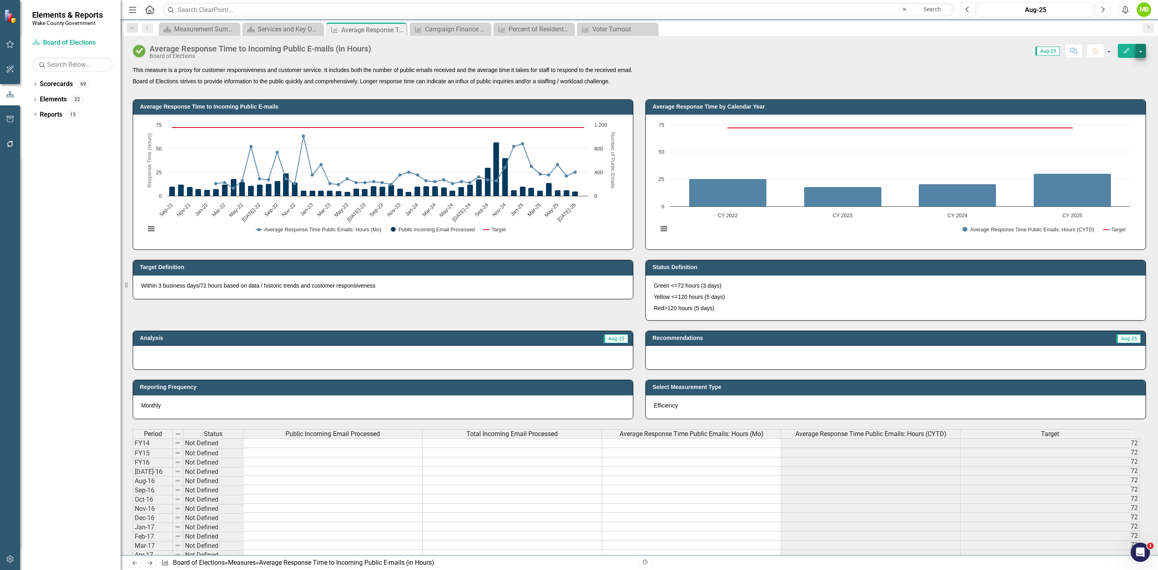
click at [1140, 48] on button "button" at bounding box center [1140, 51] width 10 height 14
click at [1121, 69] on link "Edit Edit Measure" at bounding box center [1106, 66] width 78 height 15
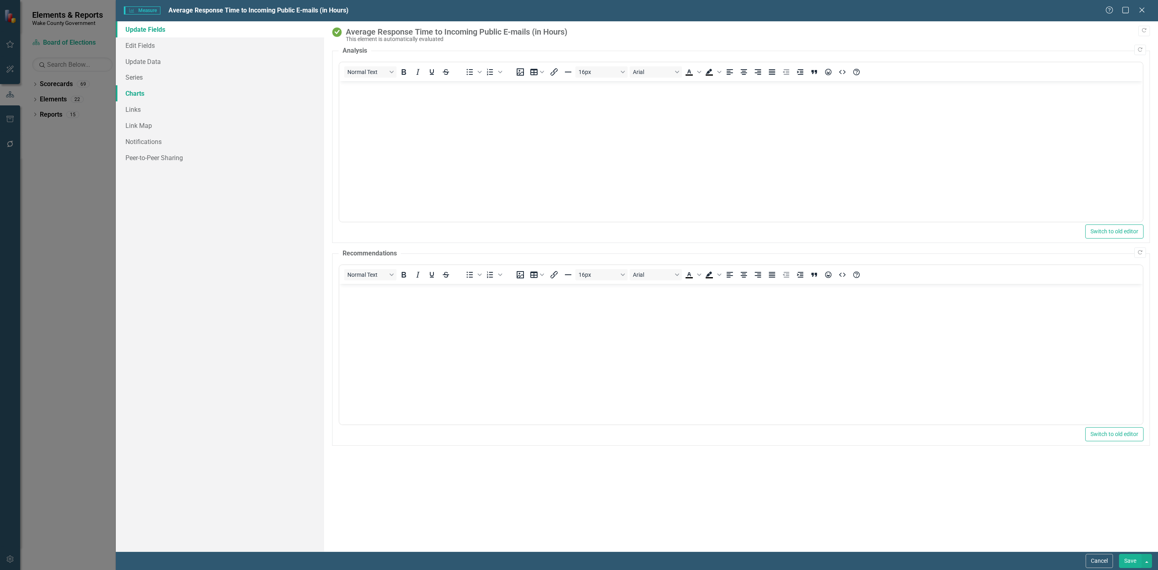
click at [164, 89] on link "Charts" at bounding box center [220, 93] width 208 height 16
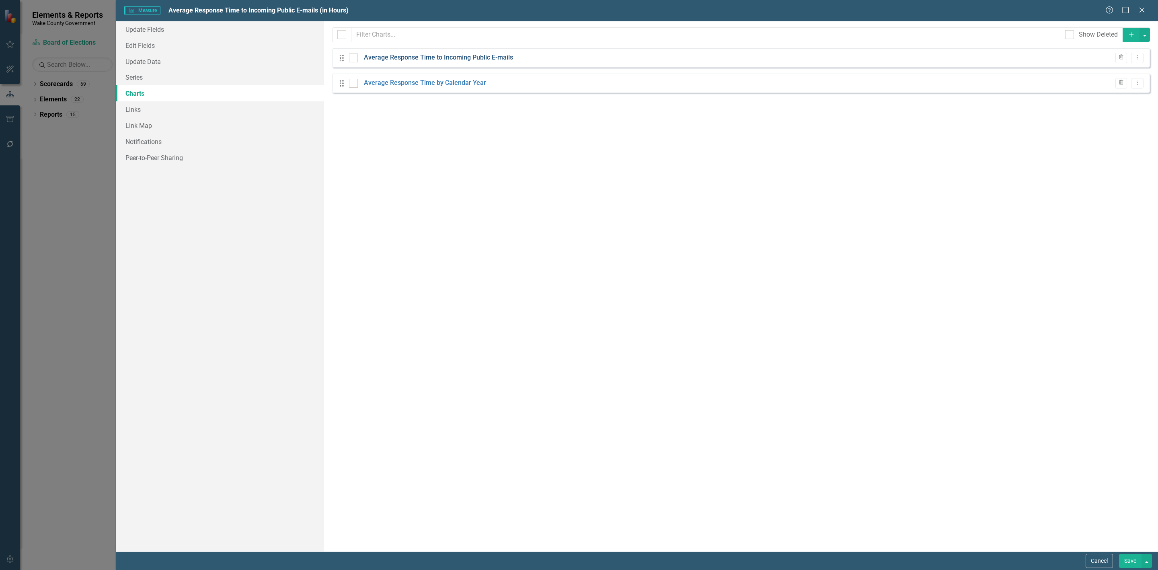
click at [404, 56] on link "Average Response Time to Incoming Public E-mails" at bounding box center [438, 57] width 149 height 9
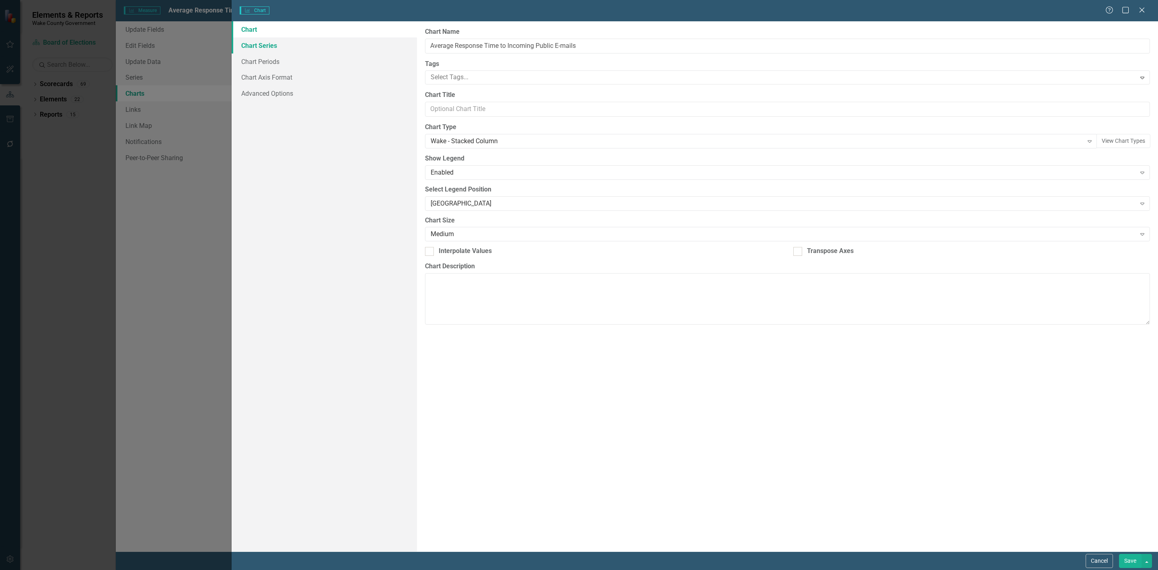
click at [267, 42] on link "Chart Series" at bounding box center [324, 45] width 185 height 16
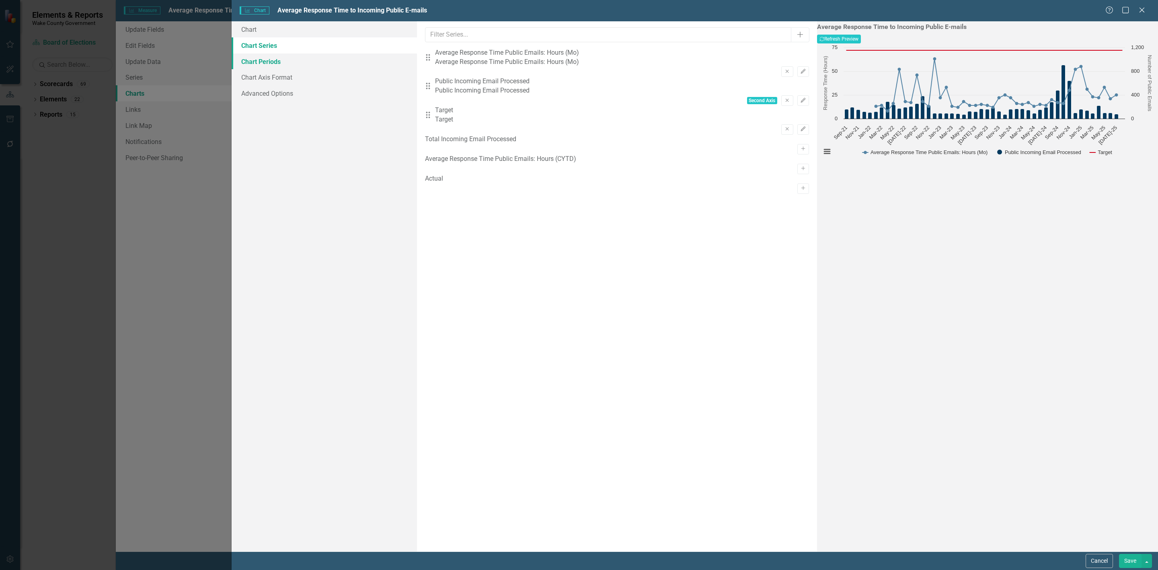
click at [284, 63] on link "Chart Periods" at bounding box center [324, 61] width 185 height 16
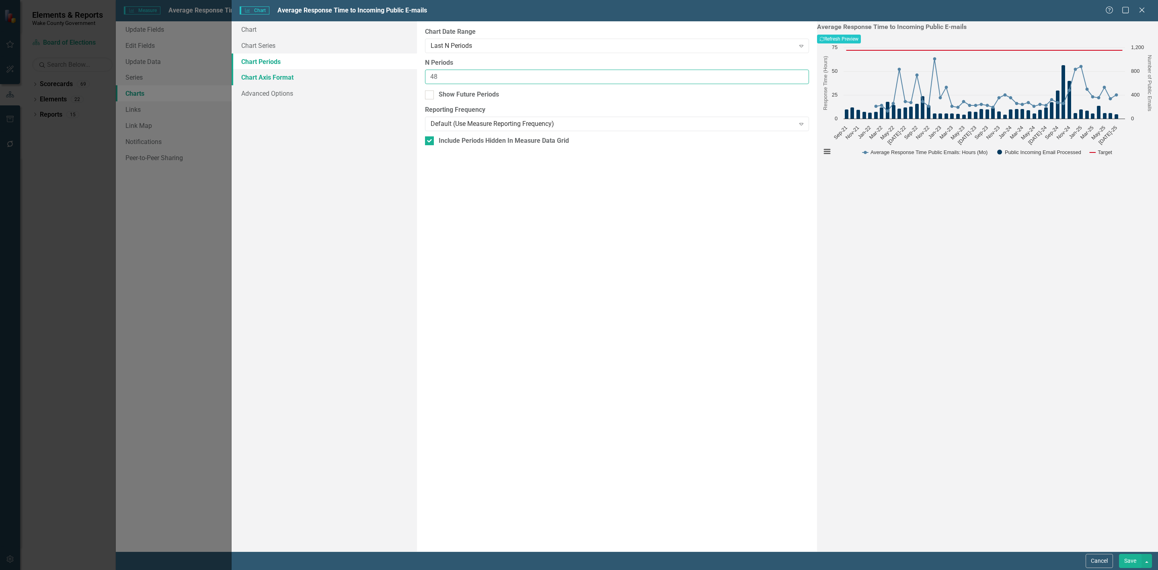
drag, startPoint x: 472, startPoint y: 79, endPoint x: 409, endPoint y: 76, distance: 62.8
click at [409, 76] on div "Chart Chart Series Chart Periods Chart Axis Format Advanced Options From this p…" at bounding box center [695, 286] width 926 height 530
type input "36"
click at [861, 39] on button "Recalculate Refresh Preview" at bounding box center [839, 39] width 44 height 9
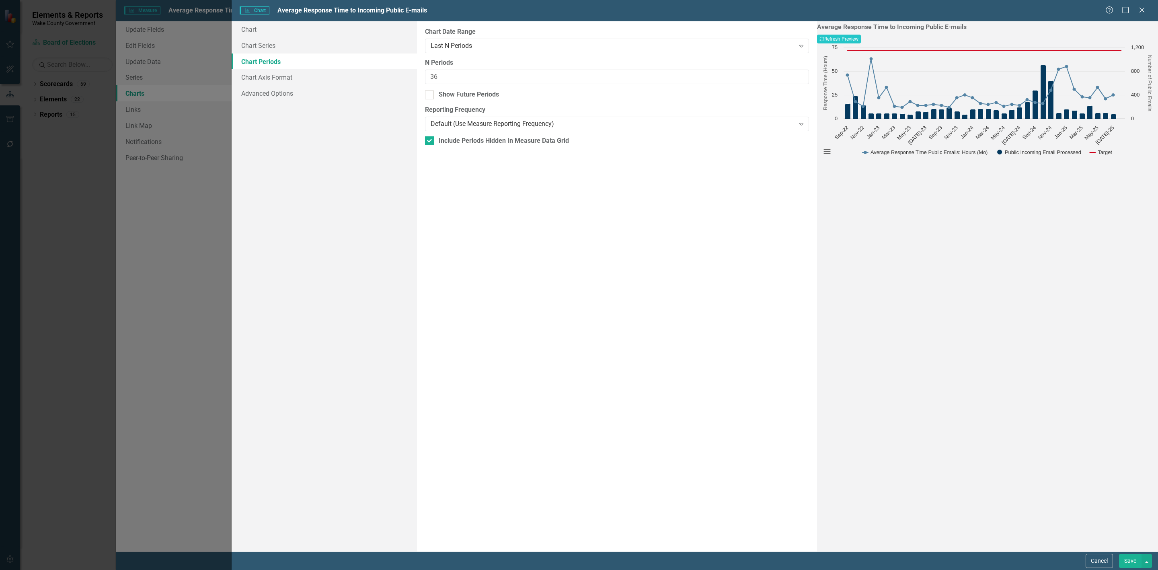
click at [1131, 556] on button "Save" at bounding box center [1130, 561] width 23 height 14
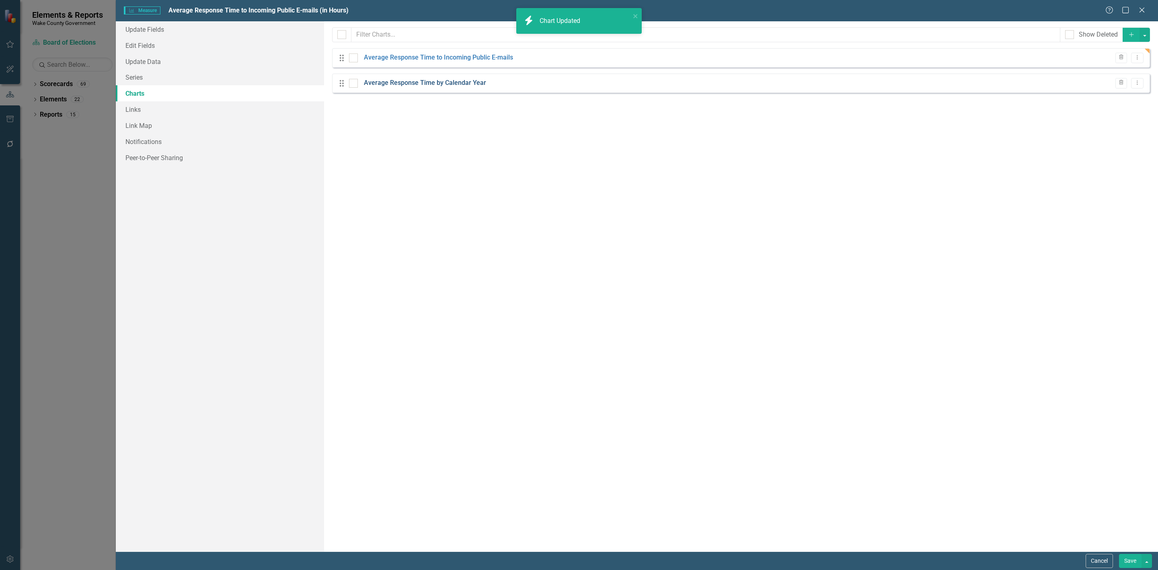
click at [404, 83] on link "Average Response Time by Calendar Year" at bounding box center [425, 82] width 122 height 9
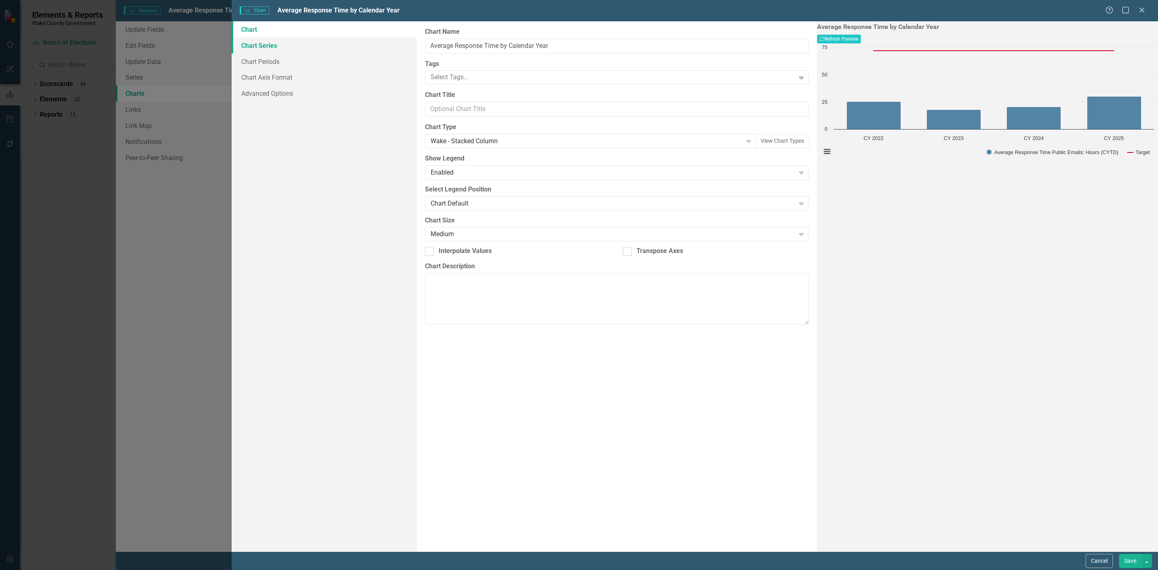
click at [289, 48] on link "Chart Series" at bounding box center [324, 45] width 185 height 16
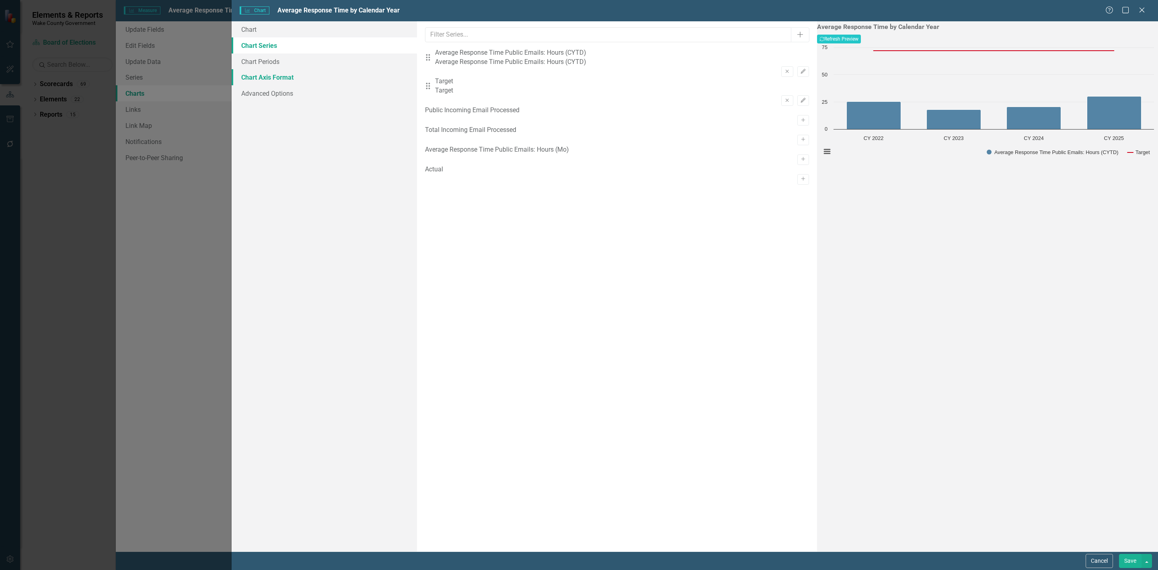
click at [288, 74] on link "Chart Axis Format" at bounding box center [324, 77] width 185 height 16
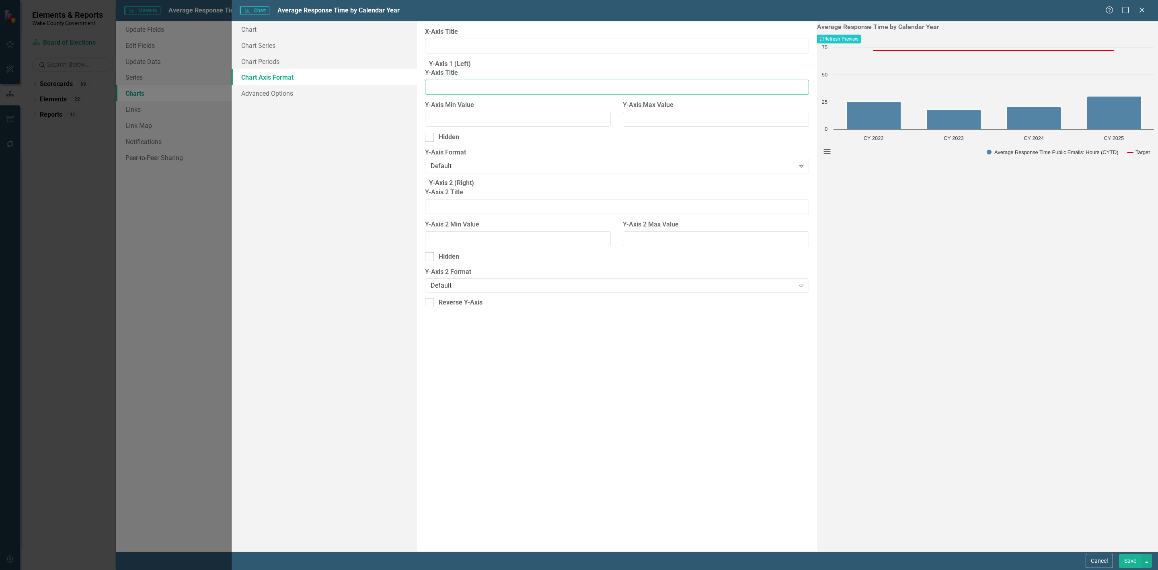
click at [457, 94] on input "Y-Axis Title" at bounding box center [617, 87] width 384 height 15
type input "Hours"
click at [861, 39] on button "Recalculate Refresh Preview" at bounding box center [839, 39] width 44 height 9
click at [1125, 561] on button "Save" at bounding box center [1130, 561] width 23 height 14
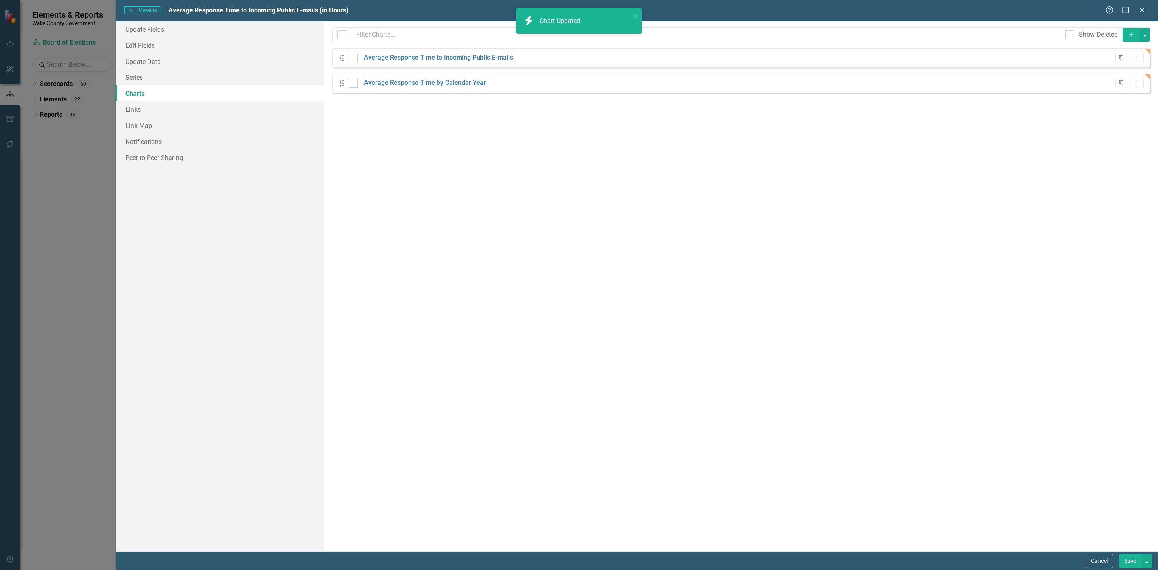
click at [1131, 562] on button "Save" at bounding box center [1130, 561] width 23 height 14
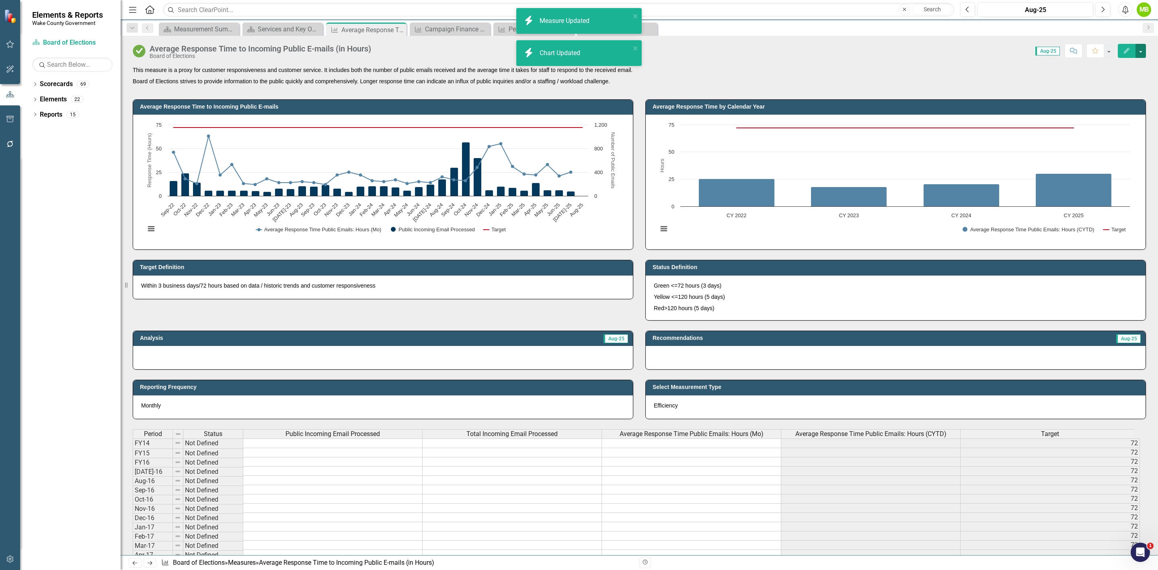
click at [1138, 52] on button "button" at bounding box center [1140, 51] width 10 height 14
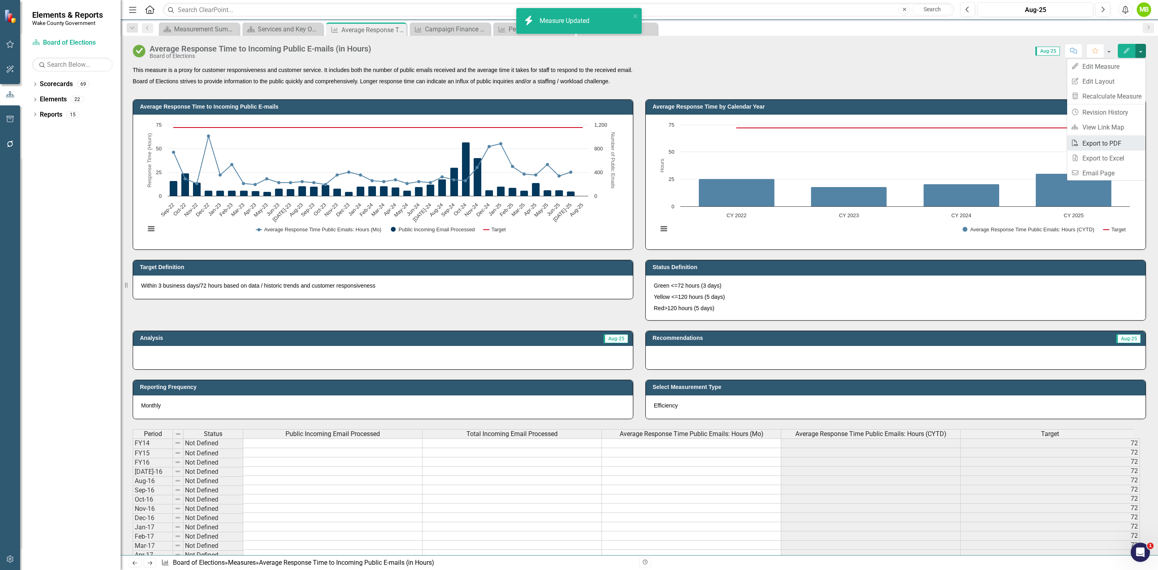
click at [1110, 141] on link "PDF Export to PDF" at bounding box center [1106, 143] width 78 height 15
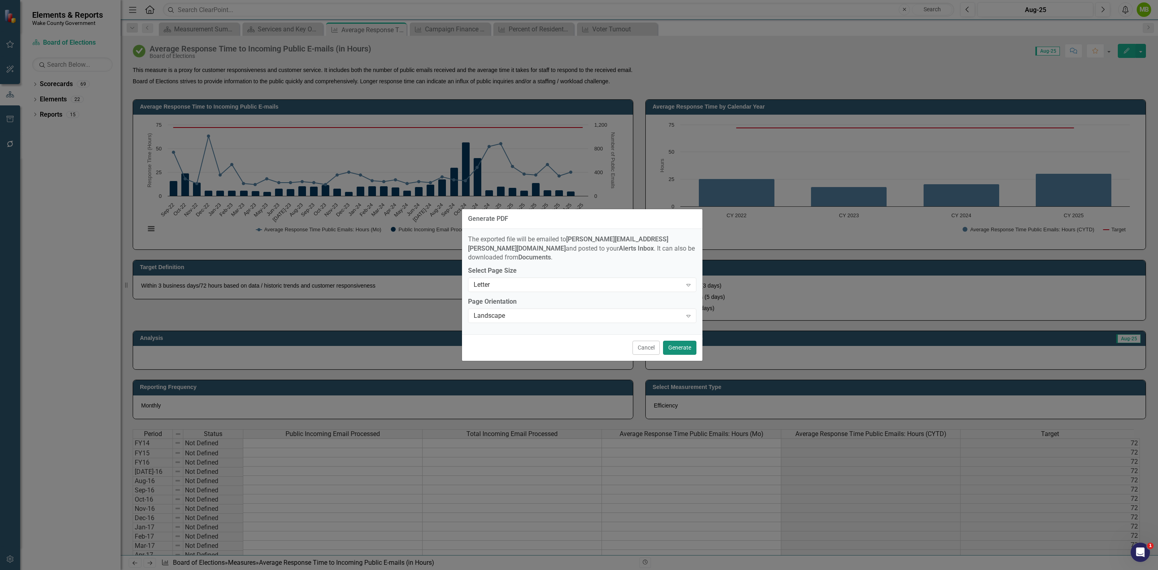
click at [695, 341] on button "Generate" at bounding box center [679, 348] width 33 height 14
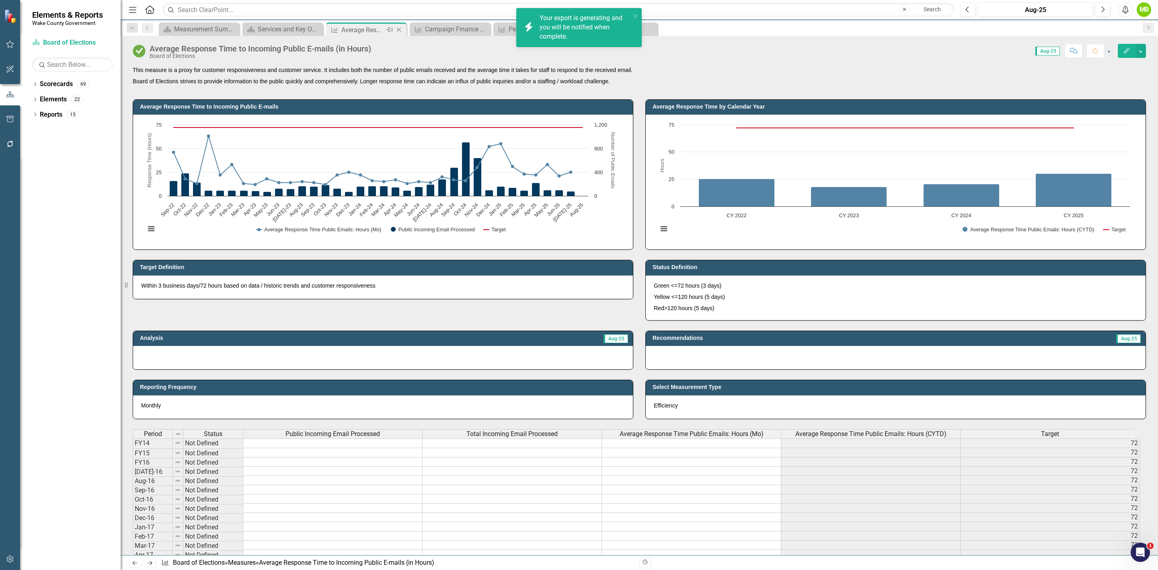
click at [399, 29] on icon at bounding box center [399, 30] width 4 height 4
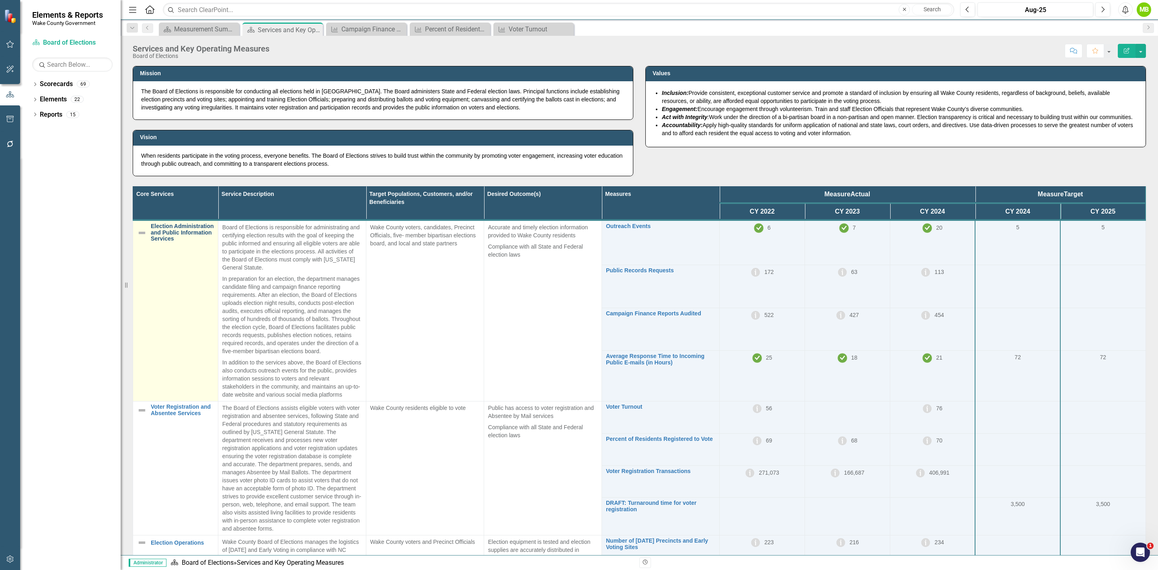
click at [177, 236] on link "Election Administration and Public Information Services" at bounding box center [182, 232] width 63 height 18
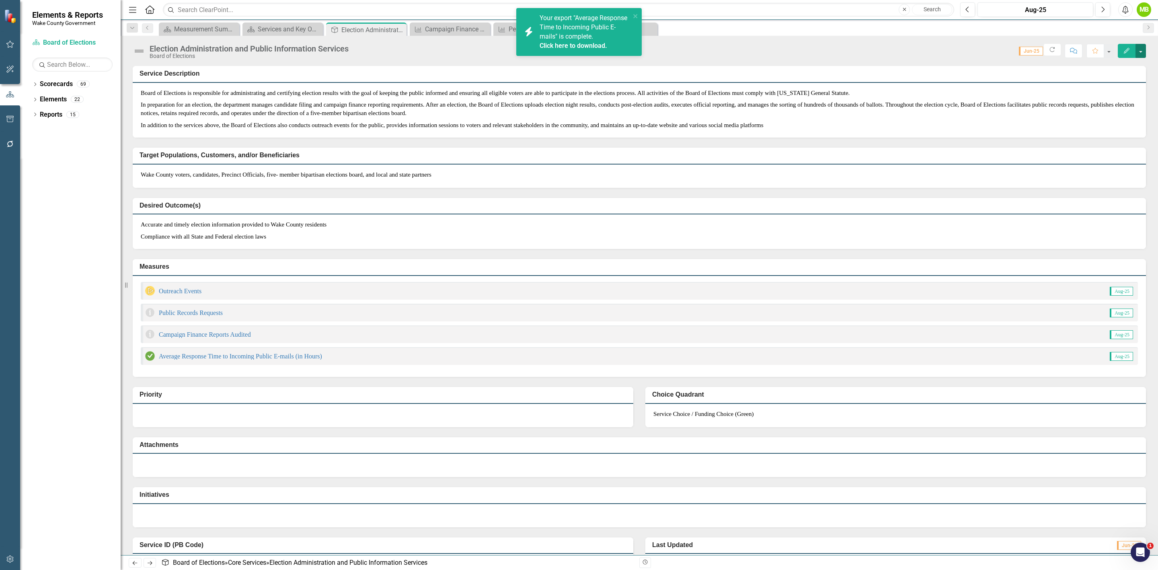
click at [1145, 53] on button "button" at bounding box center [1140, 51] width 10 height 14
click at [1126, 75] on link "Edit Report Edit Layout" at bounding box center [1112, 81] width 67 height 15
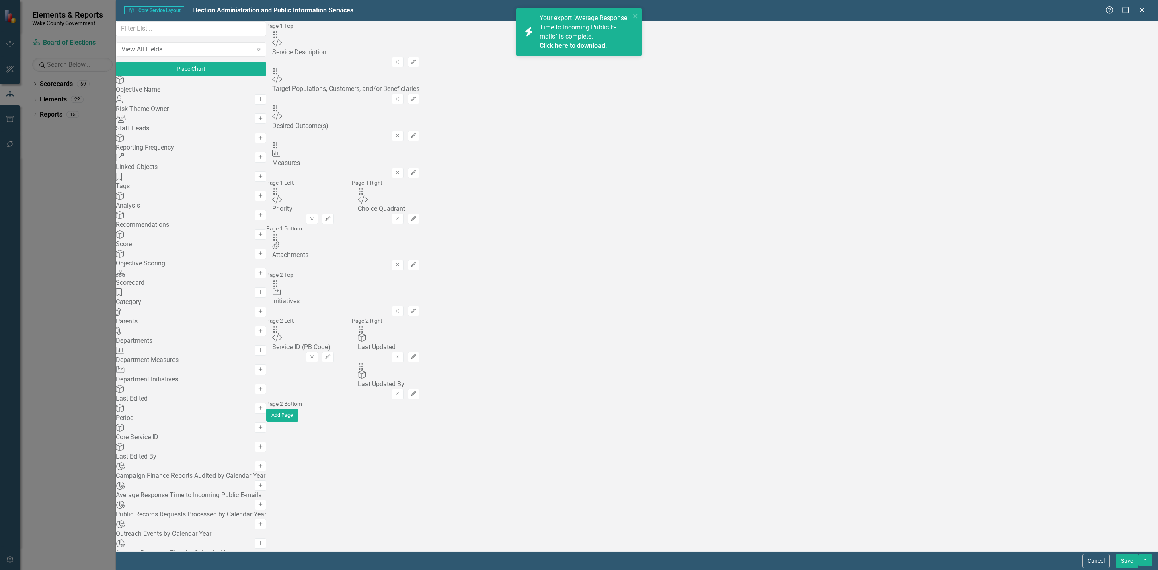
click at [334, 213] on button "Edit" at bounding box center [328, 218] width 12 height 10
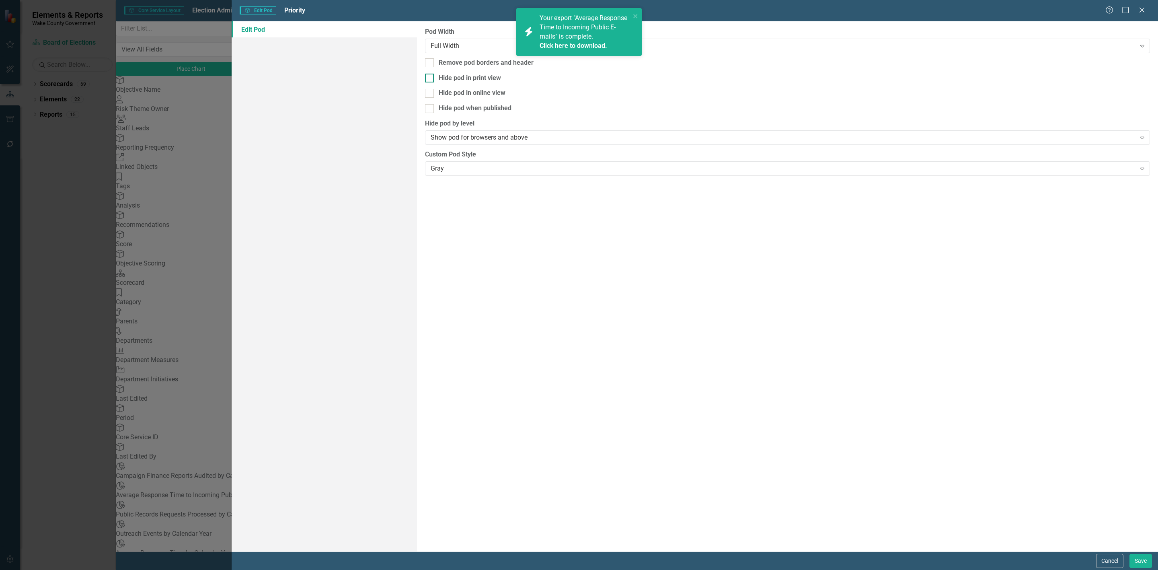
click at [437, 74] on div "Hide pod in print view" at bounding box center [787, 78] width 725 height 9
click at [430, 74] on input "Hide pod in print view" at bounding box center [427, 76] width 5 height 5
checkbox input "true"
click at [1135, 563] on button "Save" at bounding box center [1140, 561] width 23 height 14
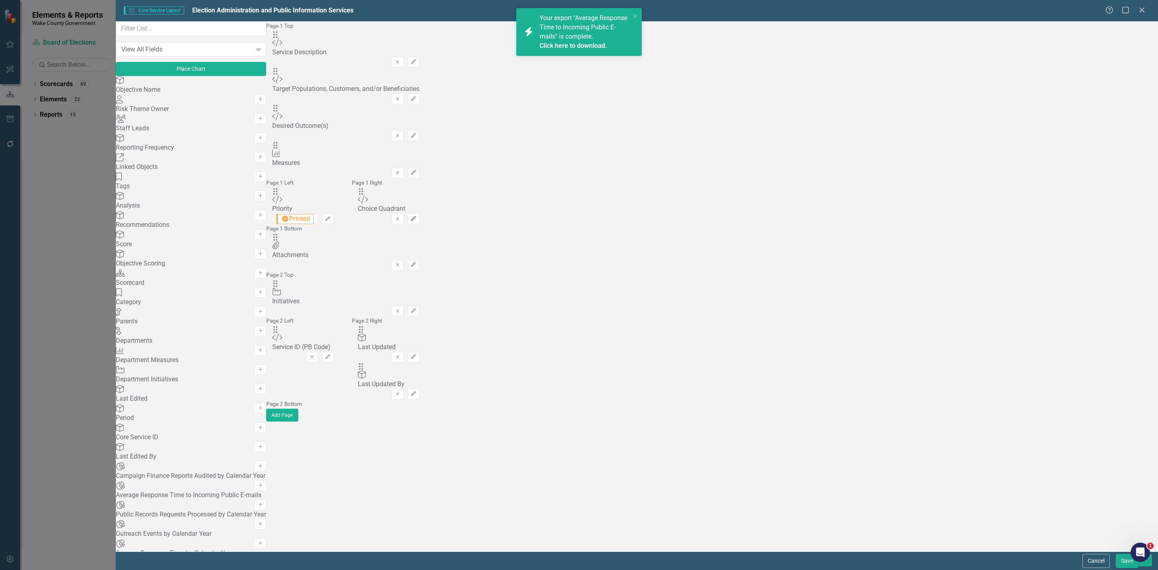
click at [417, 216] on icon "Edit" at bounding box center [413, 218] width 6 height 5
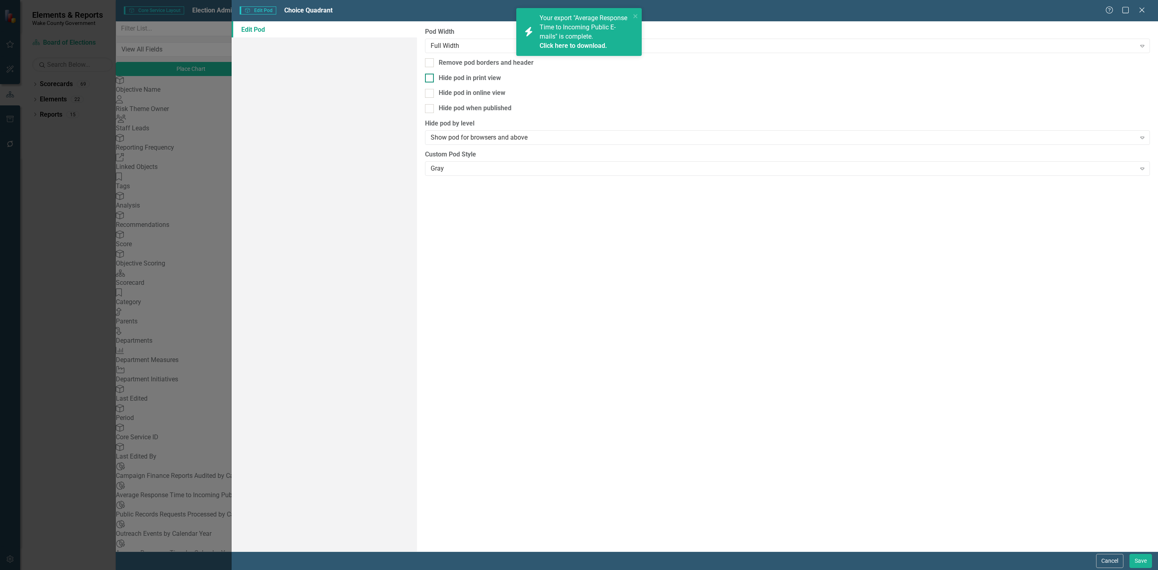
click at [476, 74] on div "Hide pod in print view" at bounding box center [470, 78] width 62 height 9
click at [430, 74] on input "Hide pod in print view" at bounding box center [427, 76] width 5 height 5
checkbox input "true"
click at [1138, 558] on button "Save" at bounding box center [1140, 561] width 23 height 14
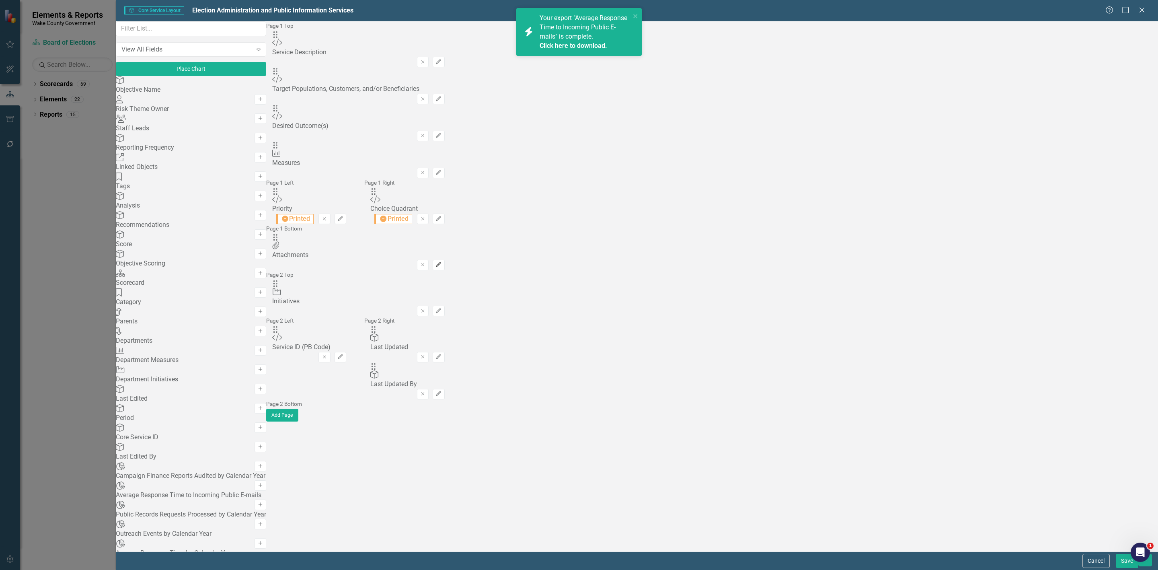
click at [441, 262] on icon "Edit" at bounding box center [438, 264] width 6 height 5
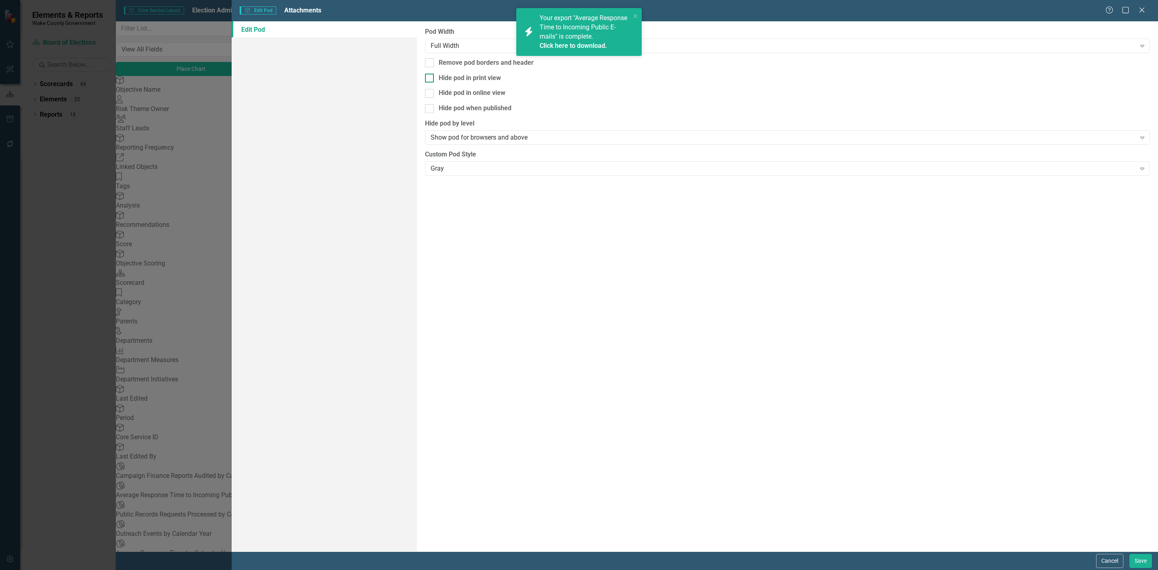
click at [467, 74] on div "Hide pod in print view" at bounding box center [470, 78] width 62 height 9
click at [430, 74] on input "Hide pod in print view" at bounding box center [427, 76] width 5 height 5
checkbox input "true"
click at [1135, 562] on button "Save" at bounding box center [1140, 561] width 23 height 14
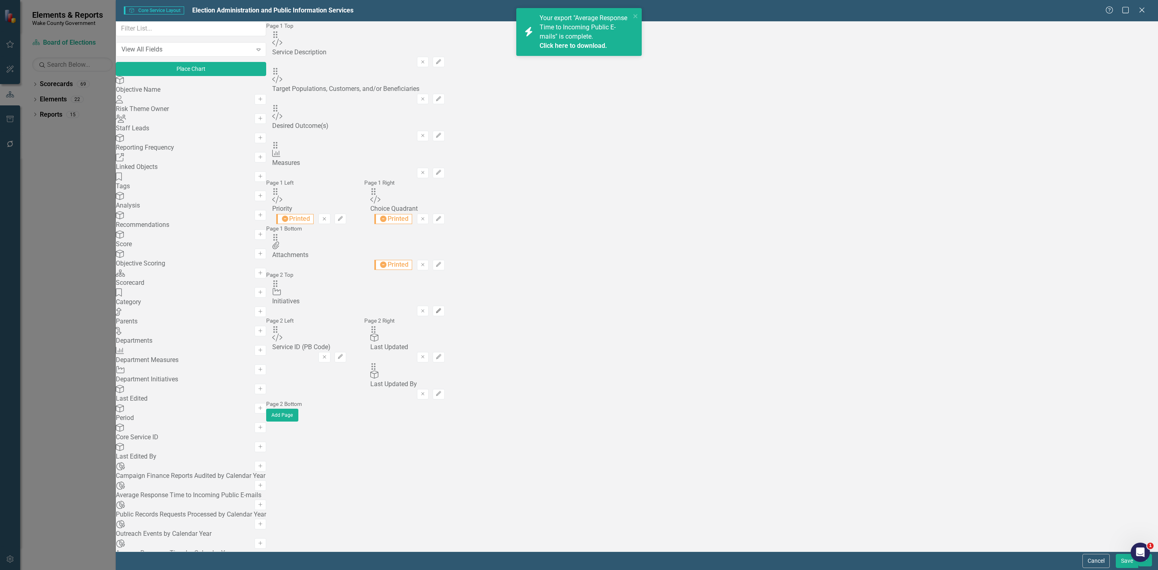
click at [444, 306] on button "Edit" at bounding box center [439, 311] width 12 height 10
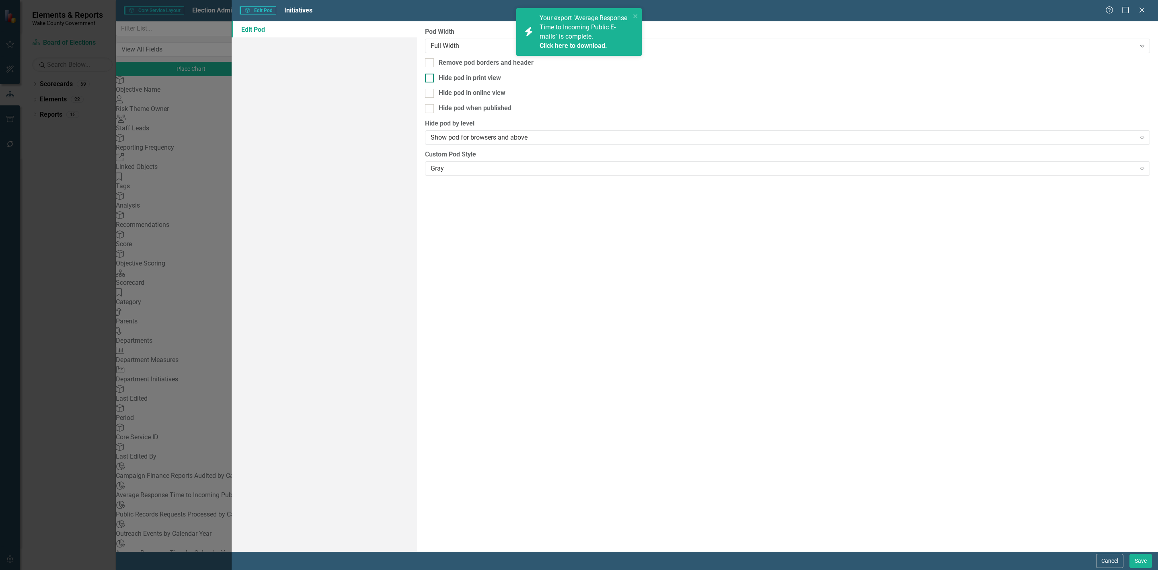
click at [501, 74] on div "Hide pod in print view" at bounding box center [470, 78] width 62 height 9
click at [430, 74] on input "Hide pod in print view" at bounding box center [427, 76] width 5 height 5
checkbox input "true"
click at [1137, 558] on button "Save" at bounding box center [1140, 561] width 23 height 14
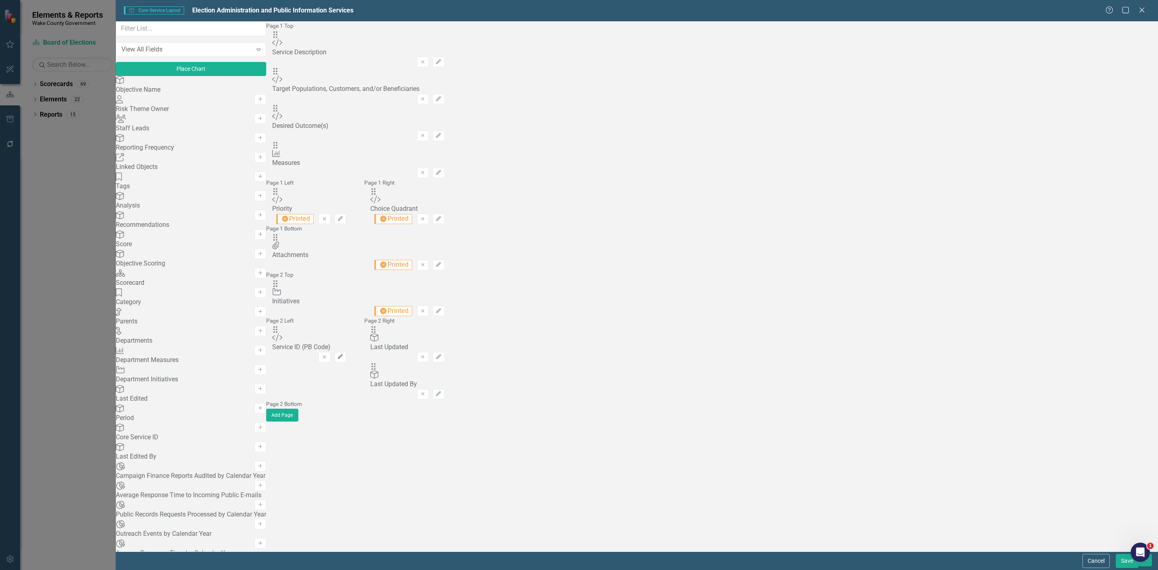
click at [343, 354] on icon "Edit" at bounding box center [340, 356] width 6 height 5
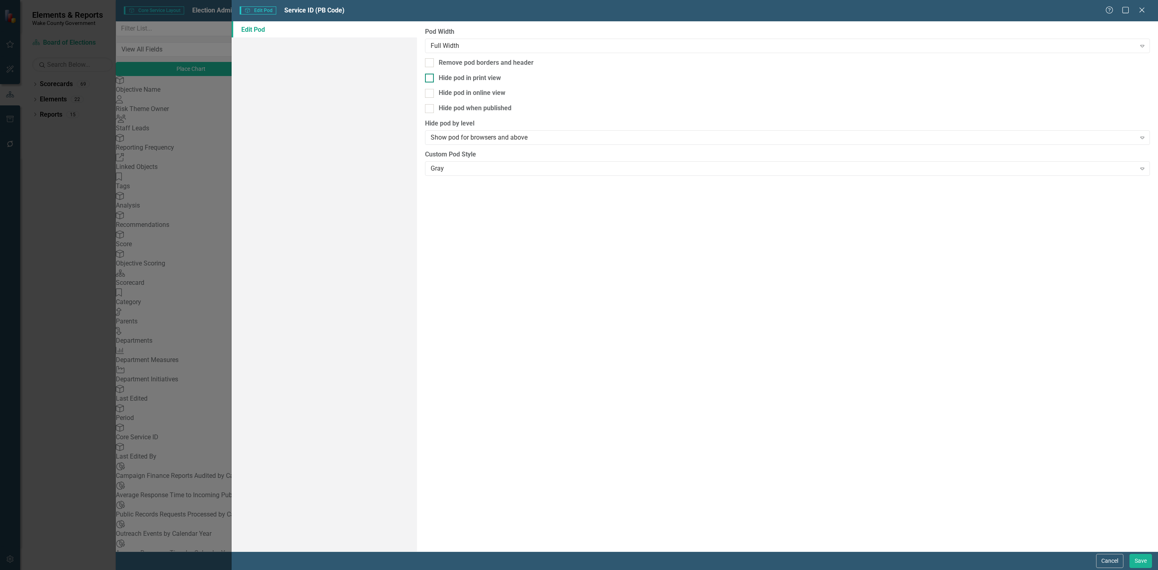
click at [521, 80] on div "Hide pod in print view" at bounding box center [787, 78] width 725 height 9
click at [430, 79] on input "Hide pod in print view" at bounding box center [427, 76] width 5 height 5
checkbox input "true"
click at [1143, 566] on button "Save" at bounding box center [1140, 561] width 23 height 14
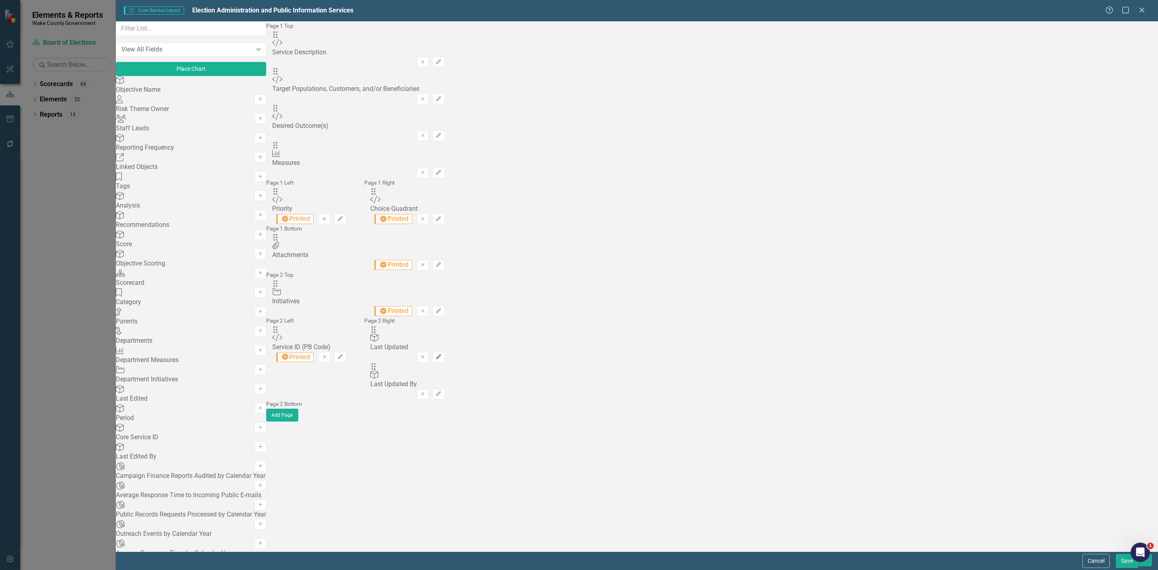
click at [441, 354] on icon "Edit" at bounding box center [438, 356] width 6 height 5
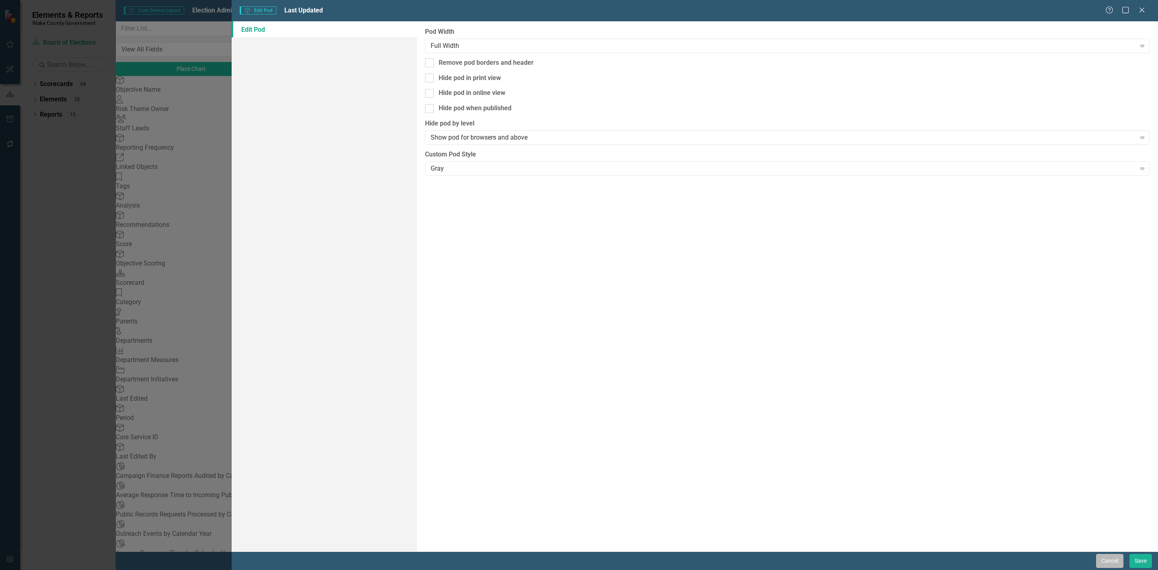
click at [1097, 556] on button "Cancel" at bounding box center [1109, 561] width 27 height 14
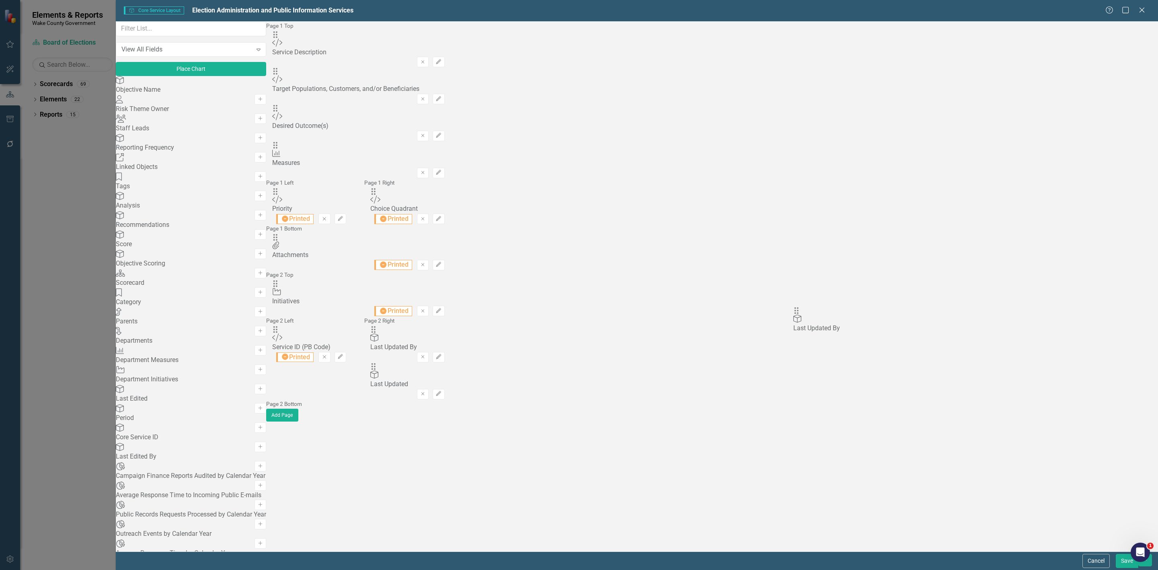
drag, startPoint x: 790, startPoint y: 353, endPoint x: 807, endPoint y: 321, distance: 35.6
drag, startPoint x: 786, startPoint y: 350, endPoint x: 422, endPoint y: 323, distance: 364.4
click at [1127, 562] on button "Save" at bounding box center [1127, 561] width 23 height 14
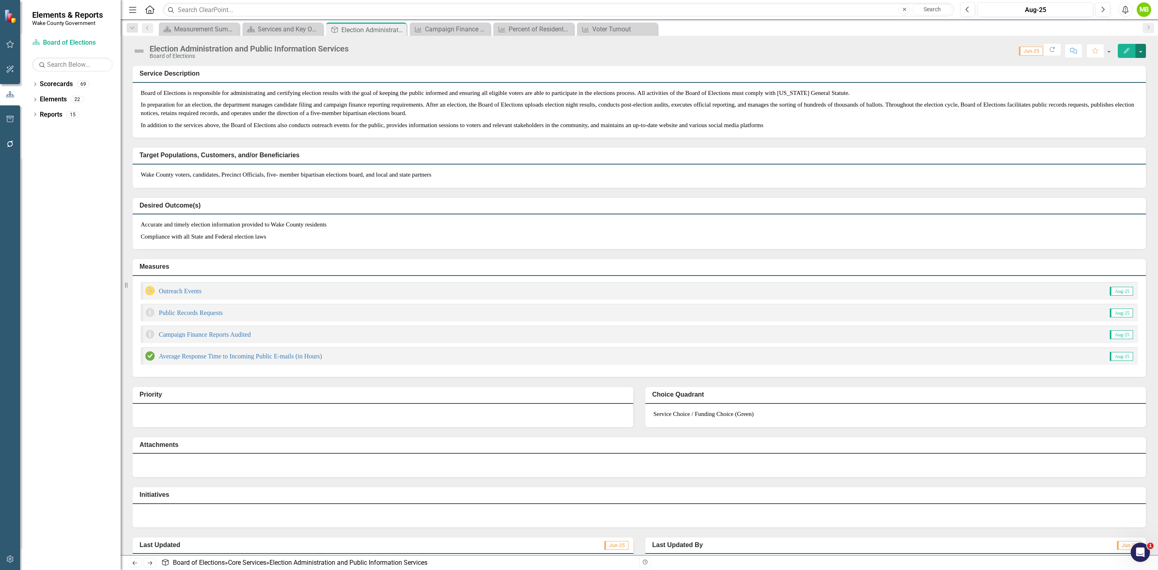
click at [1139, 52] on button "button" at bounding box center [1140, 51] width 10 height 14
click at [1114, 127] on link "PDF Export to PDF" at bounding box center [1112, 128] width 67 height 15
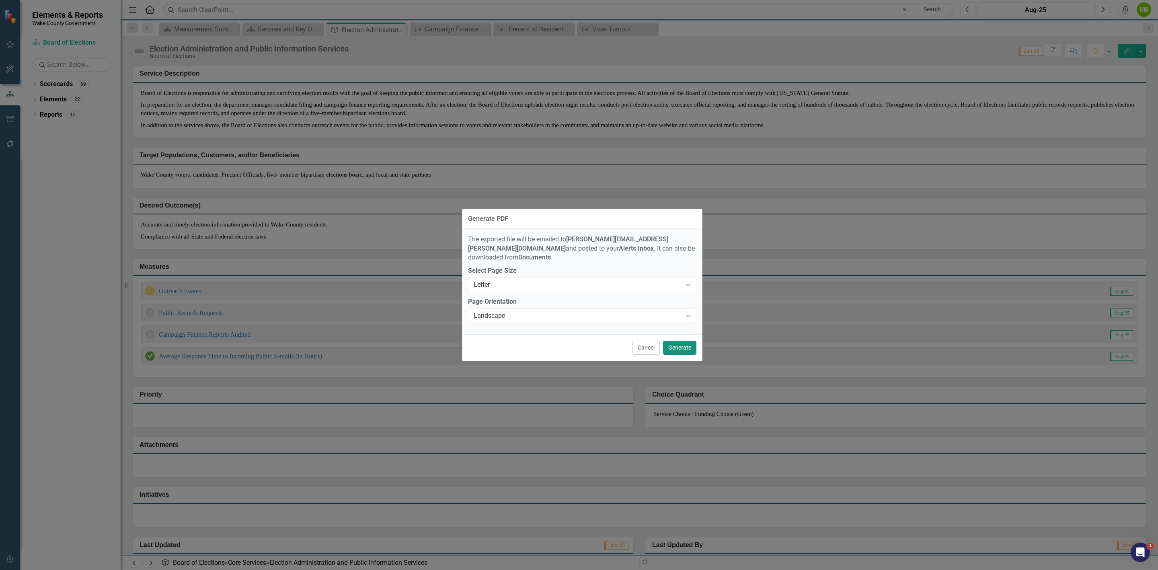
drag, startPoint x: 683, startPoint y: 340, endPoint x: 678, endPoint y: 338, distance: 5.2
click at [683, 341] on button "Generate" at bounding box center [679, 348] width 33 height 14
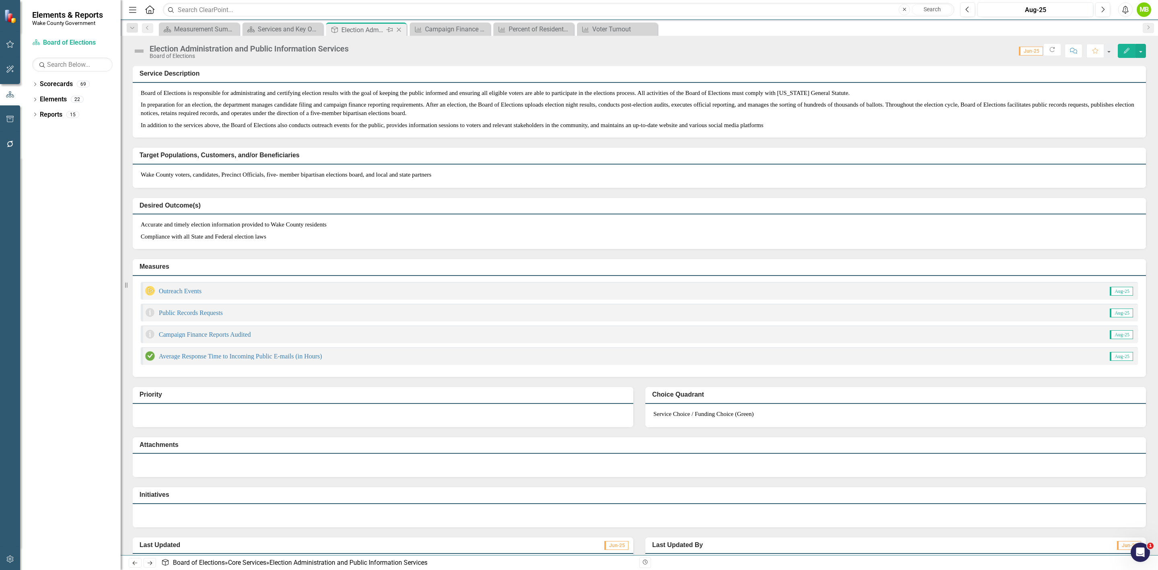
click at [397, 28] on icon "Close" at bounding box center [399, 30] width 8 height 6
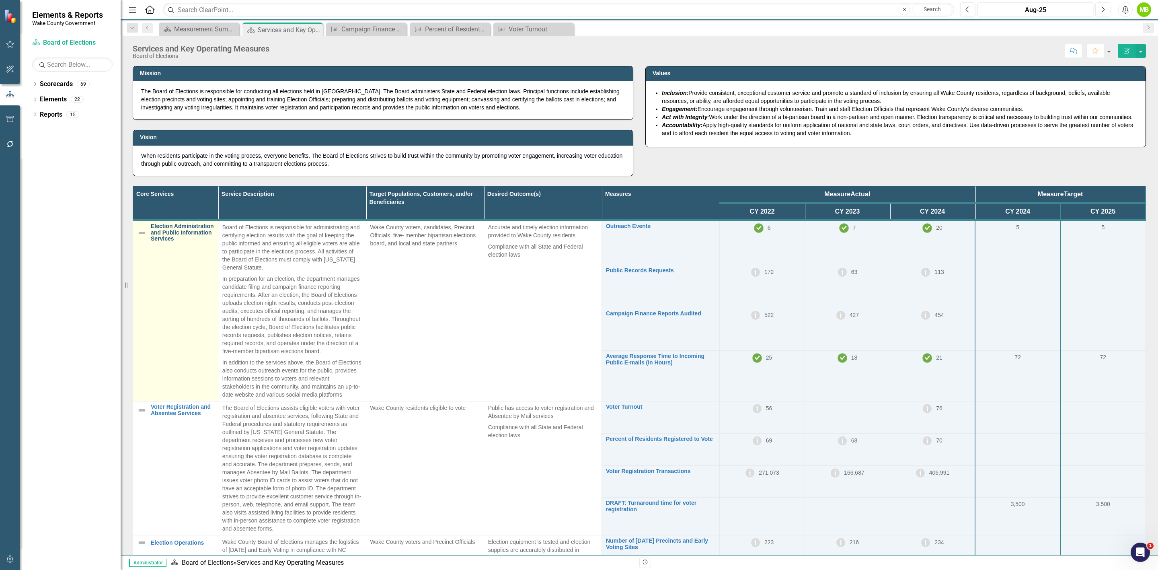
click at [174, 238] on link "Election Administration and Public Information Services" at bounding box center [182, 232] width 63 height 18
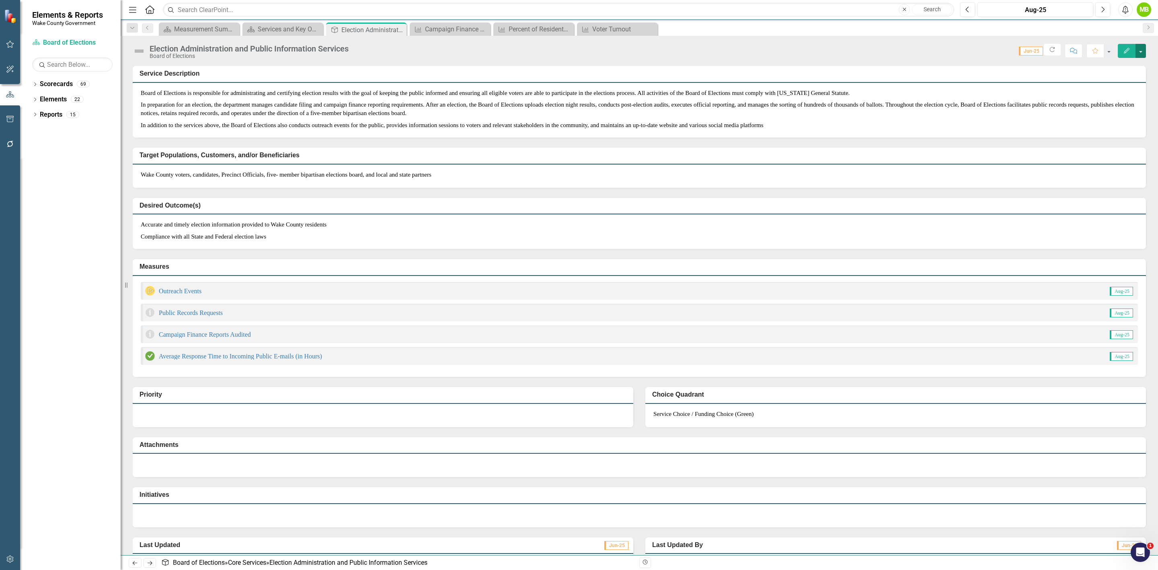
click at [1143, 54] on button "button" at bounding box center [1140, 51] width 10 height 14
click at [1131, 82] on link "Edit Report Edit Layout" at bounding box center [1112, 81] width 67 height 15
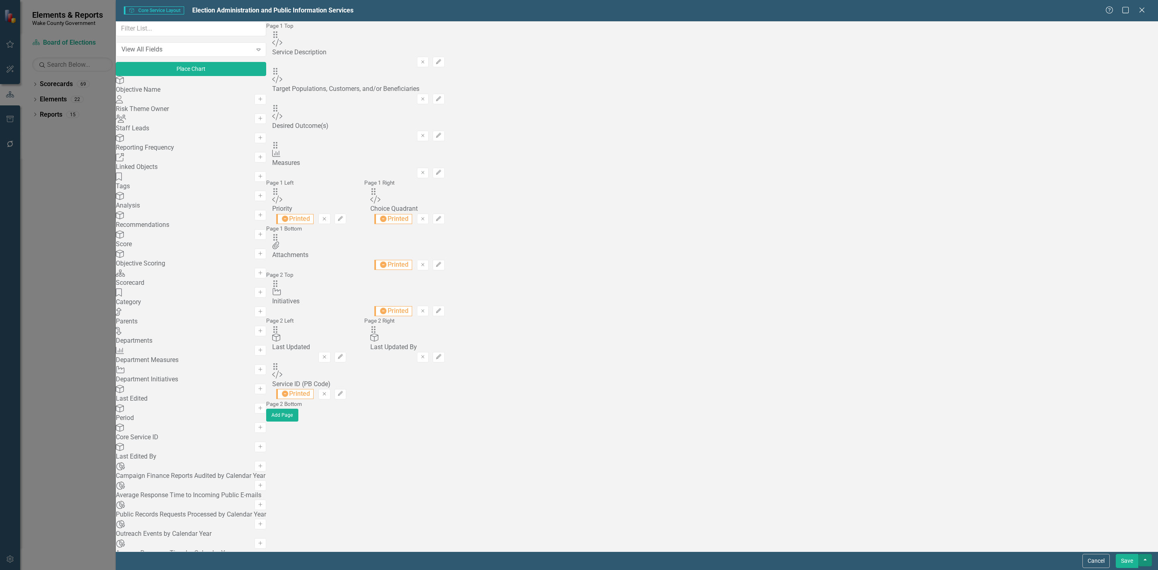
click at [1144, 560] on button "button" at bounding box center [1145, 560] width 14 height 12
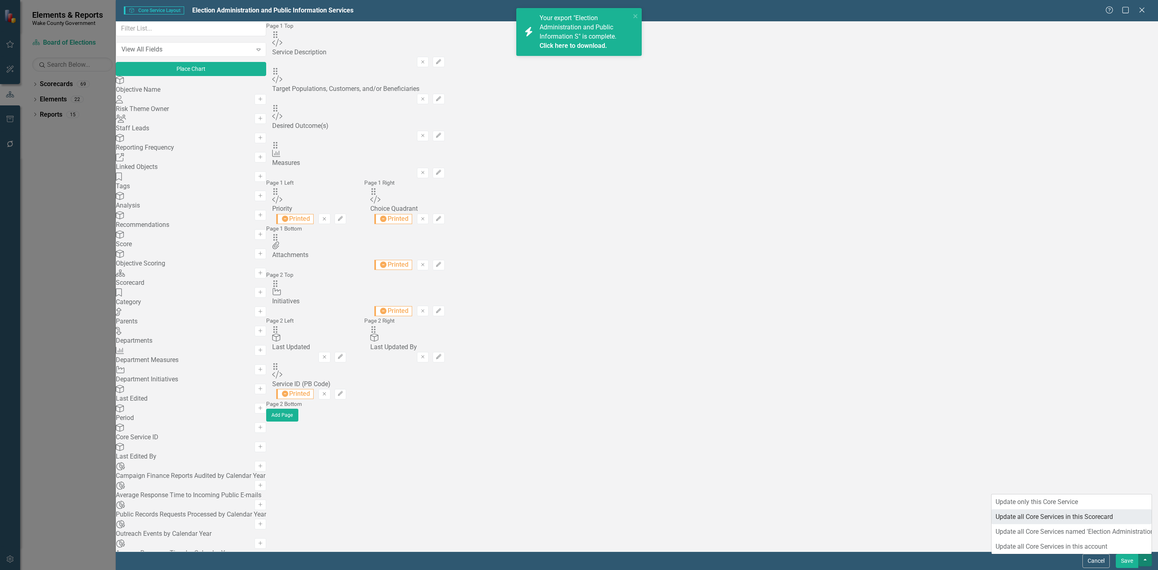
click at [1106, 521] on link "Update all Core Services in this Scorecard" at bounding box center [1071, 516] width 160 height 15
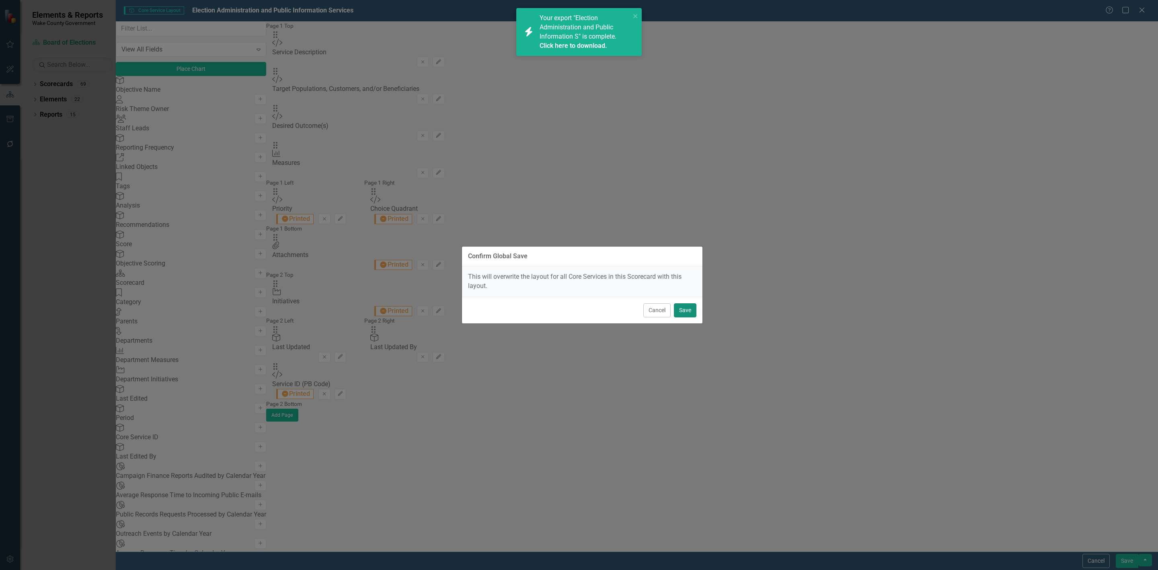
click at [690, 313] on button "Save" at bounding box center [685, 310] width 23 height 14
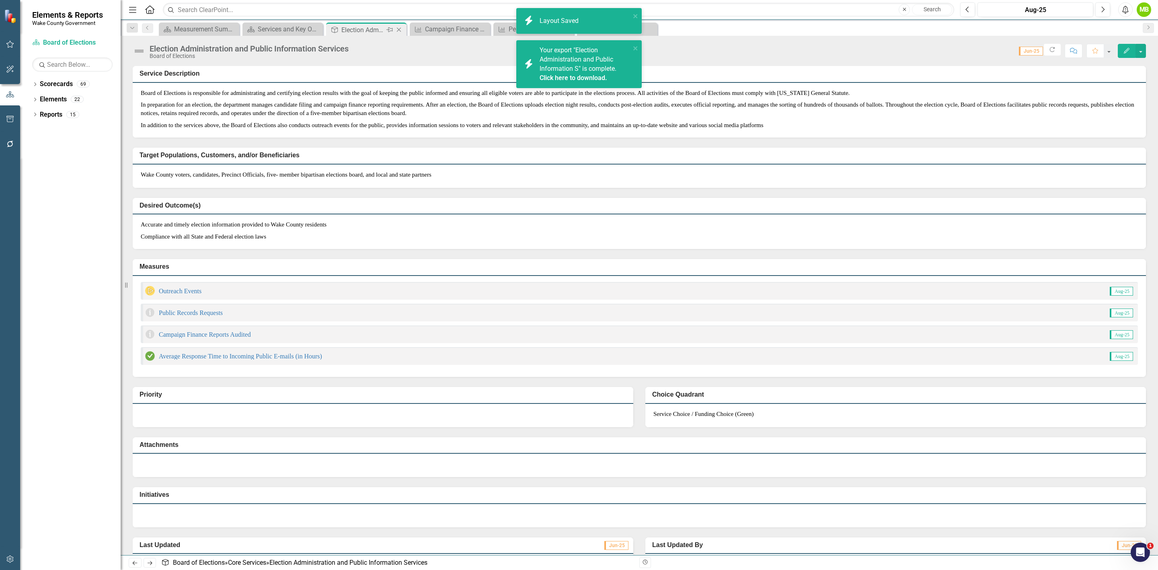
click at [399, 29] on icon "Close" at bounding box center [399, 30] width 8 height 6
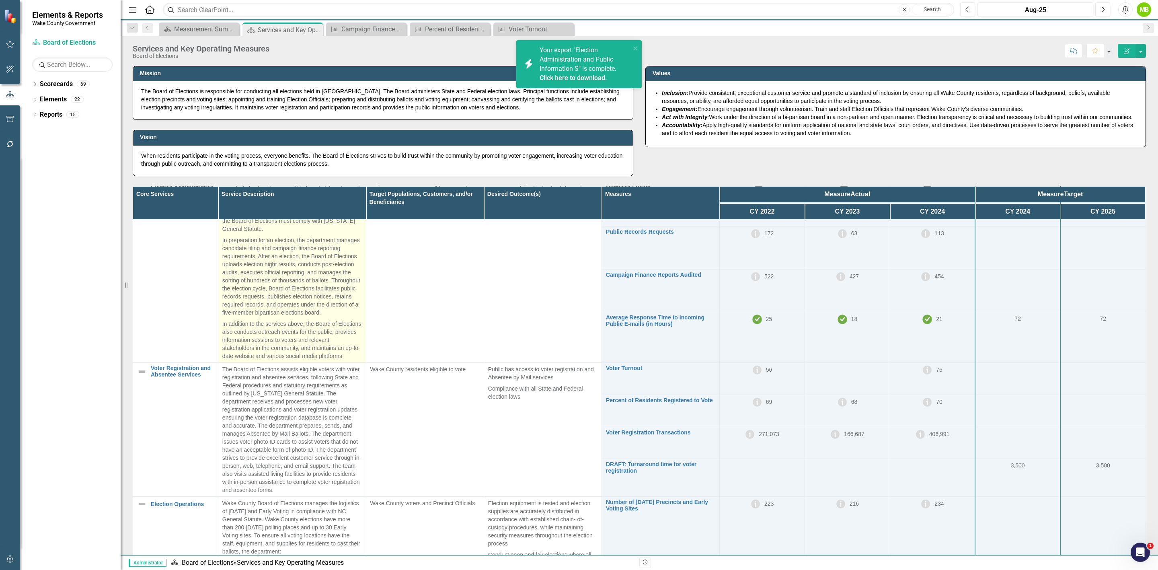
scroll to position [60, 0]
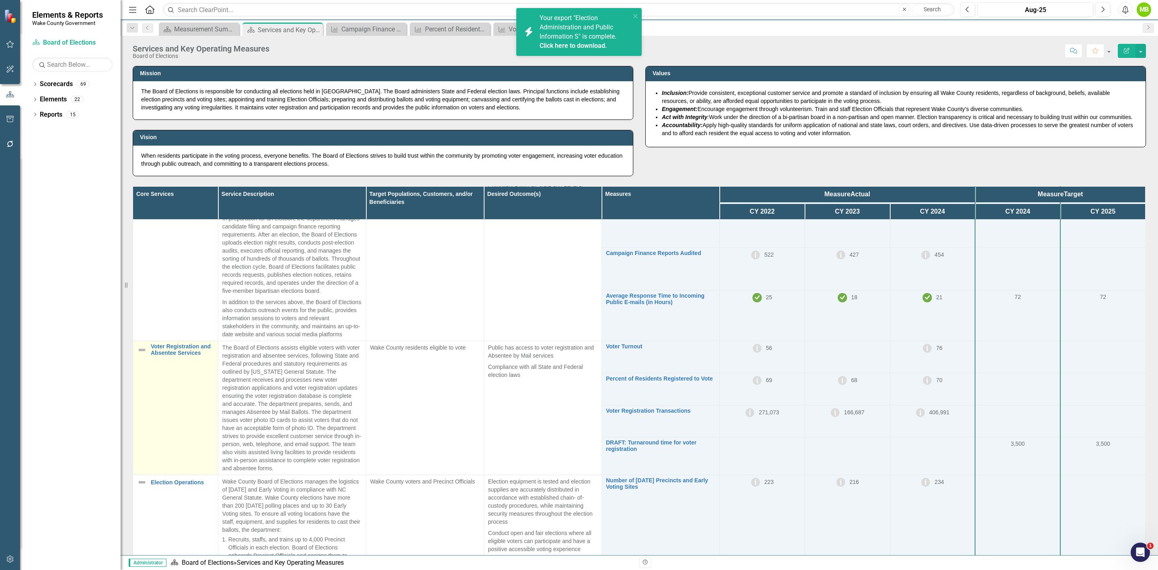
click at [178, 365] on td "Voter Registration and Absentee Services Link Map View Link Map Edit Edit Core …" at bounding box center [175, 408] width 85 height 134
click at [177, 356] on link "Voter Registration and Absentee Services" at bounding box center [182, 349] width 63 height 12
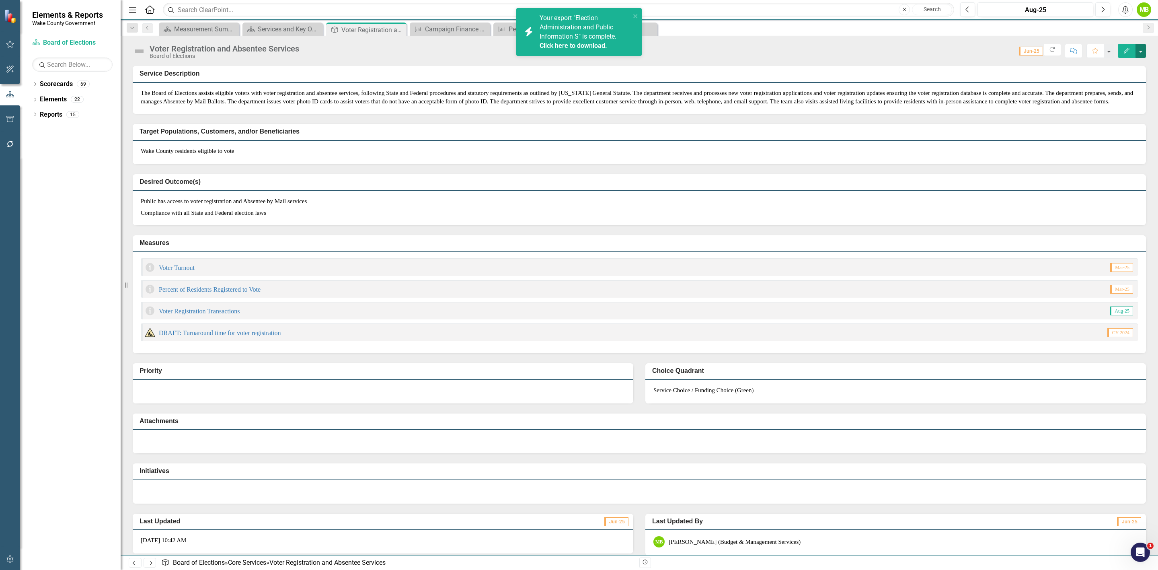
click at [1141, 51] on button "button" at bounding box center [1140, 51] width 10 height 14
click at [1128, 122] on link "PDF Export to PDF" at bounding box center [1112, 128] width 67 height 15
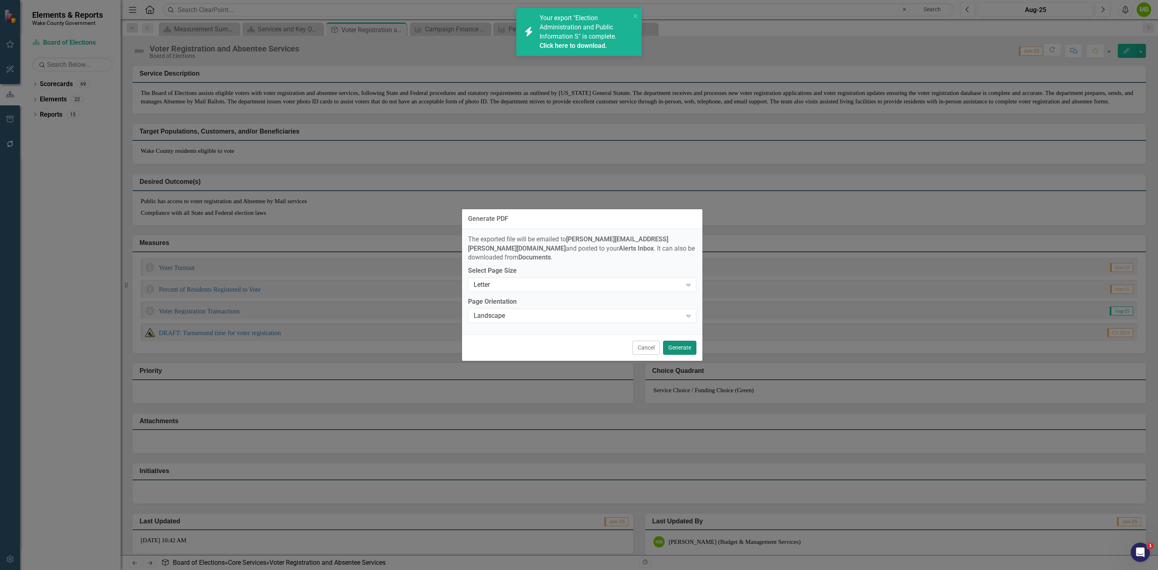
click at [677, 343] on button "Generate" at bounding box center [679, 348] width 33 height 14
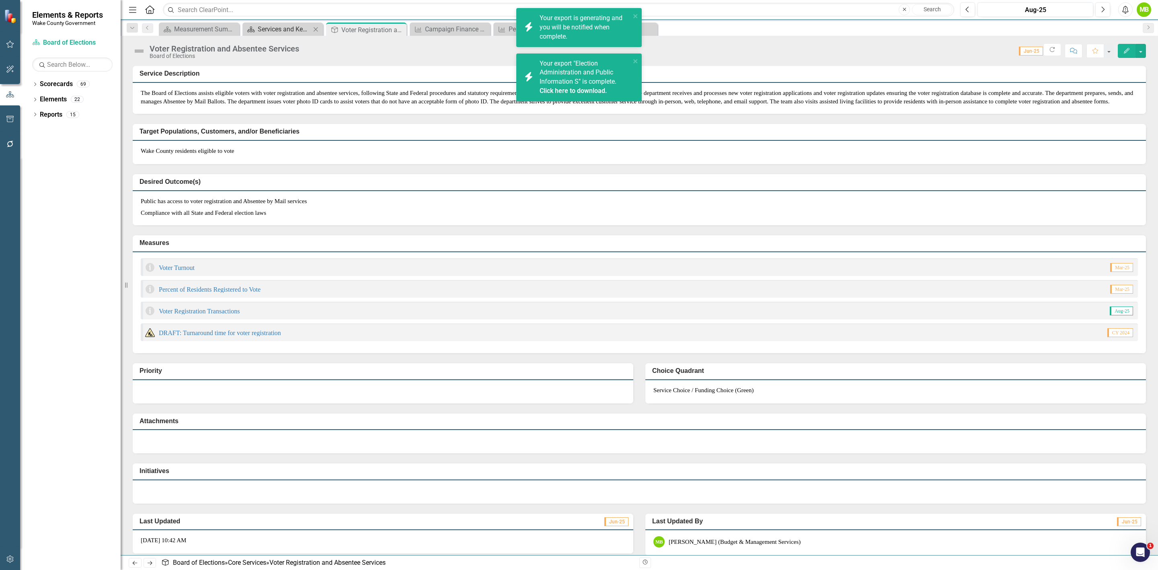
click at [277, 28] on div "Services and Key Operating Measures" at bounding box center [284, 29] width 53 height 10
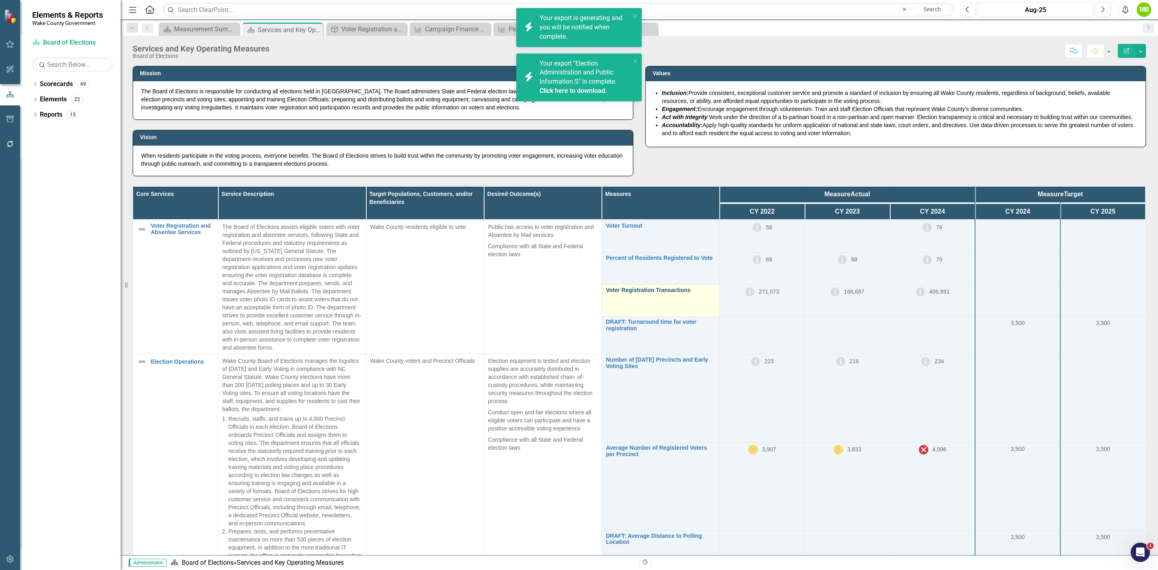
scroll to position [60, 0]
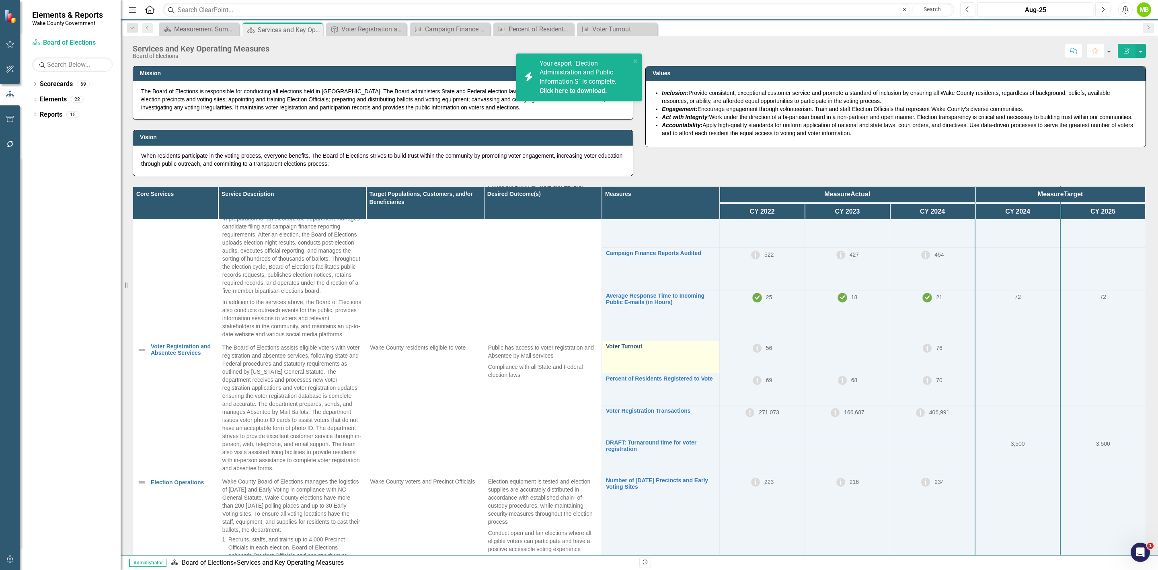
click at [617, 349] on link "Voter Turnout" at bounding box center [660, 346] width 109 height 6
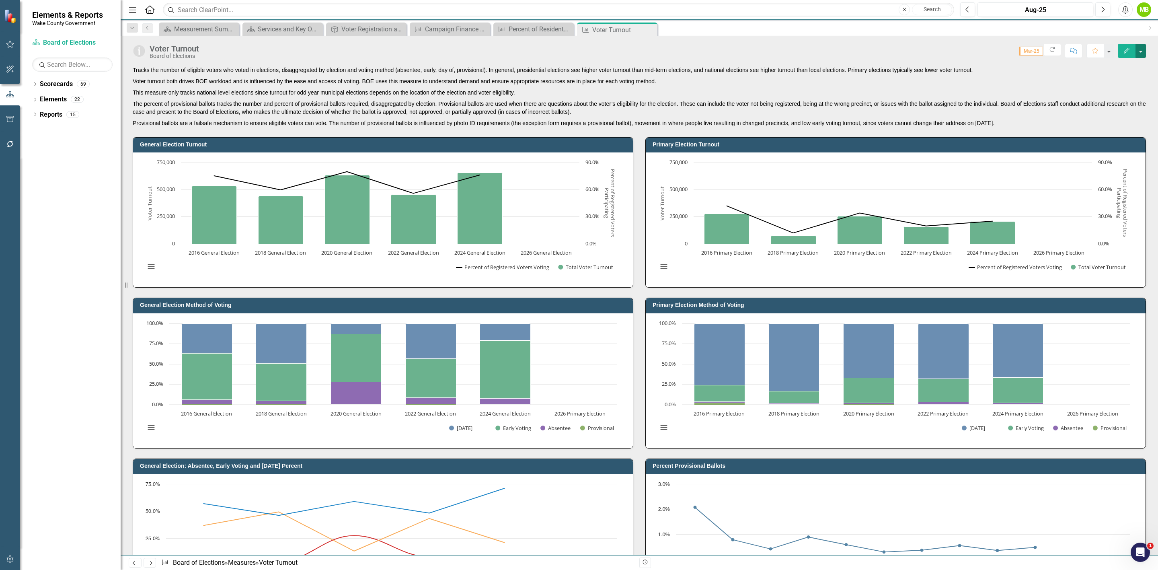
click at [1144, 52] on button "button" at bounding box center [1140, 51] width 10 height 14
click at [1110, 141] on link "PDF Export to PDF" at bounding box center [1106, 143] width 78 height 15
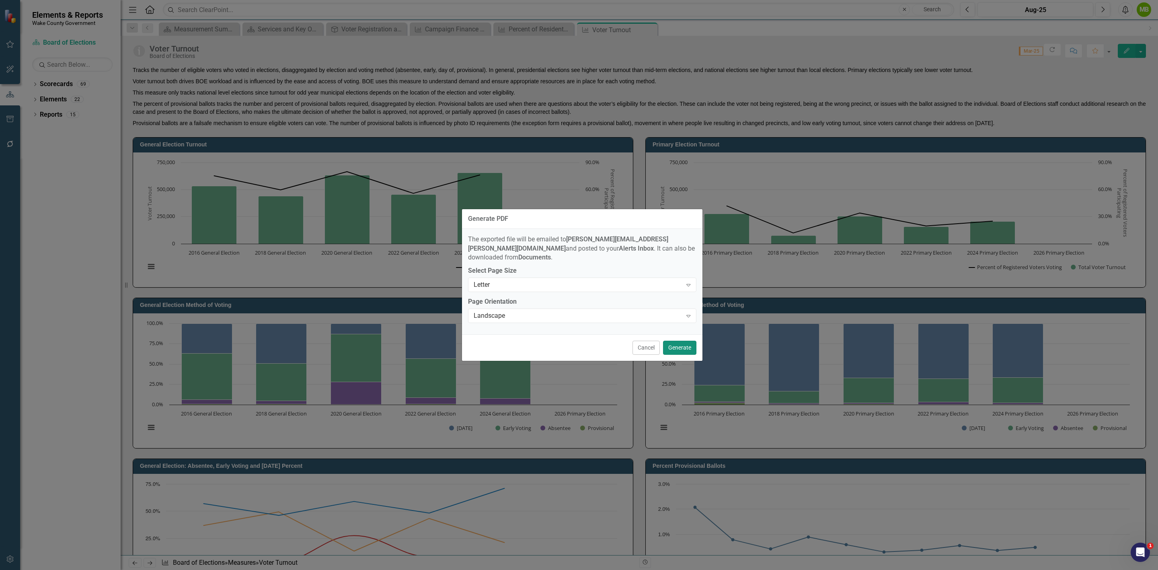
click at [686, 342] on button "Generate" at bounding box center [679, 348] width 33 height 14
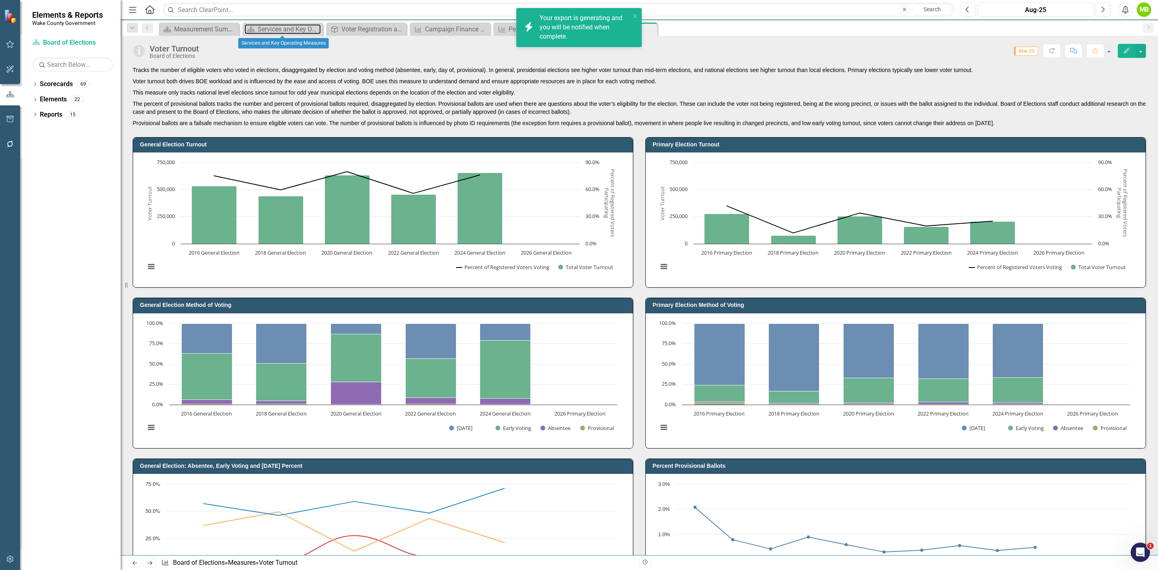
click at [279, 33] on div "Services and Key Operating Measures" at bounding box center [289, 29] width 63 height 10
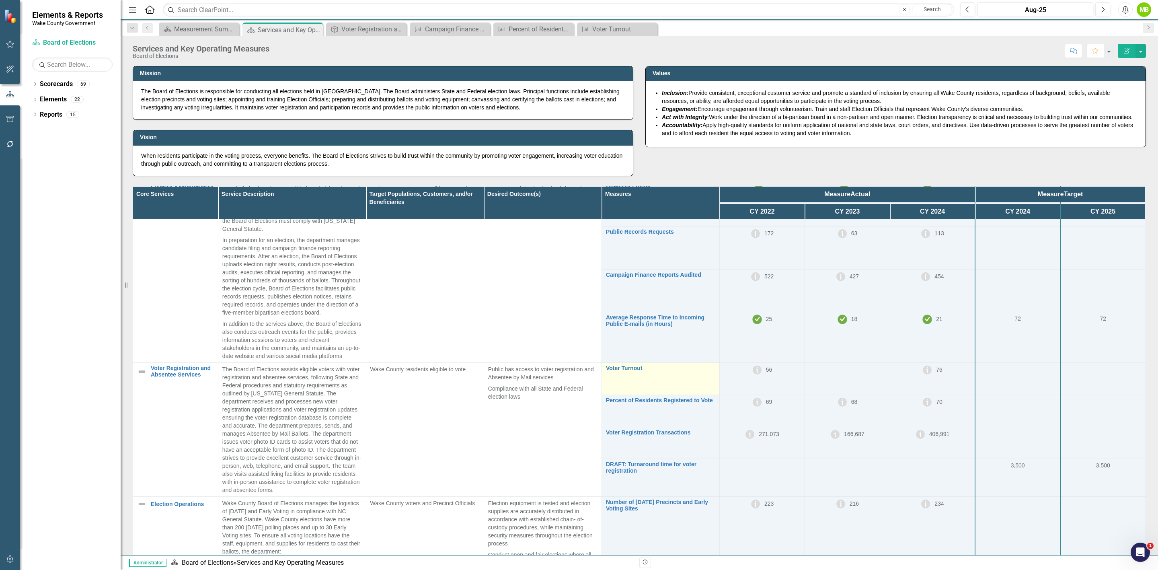
scroll to position [60, 0]
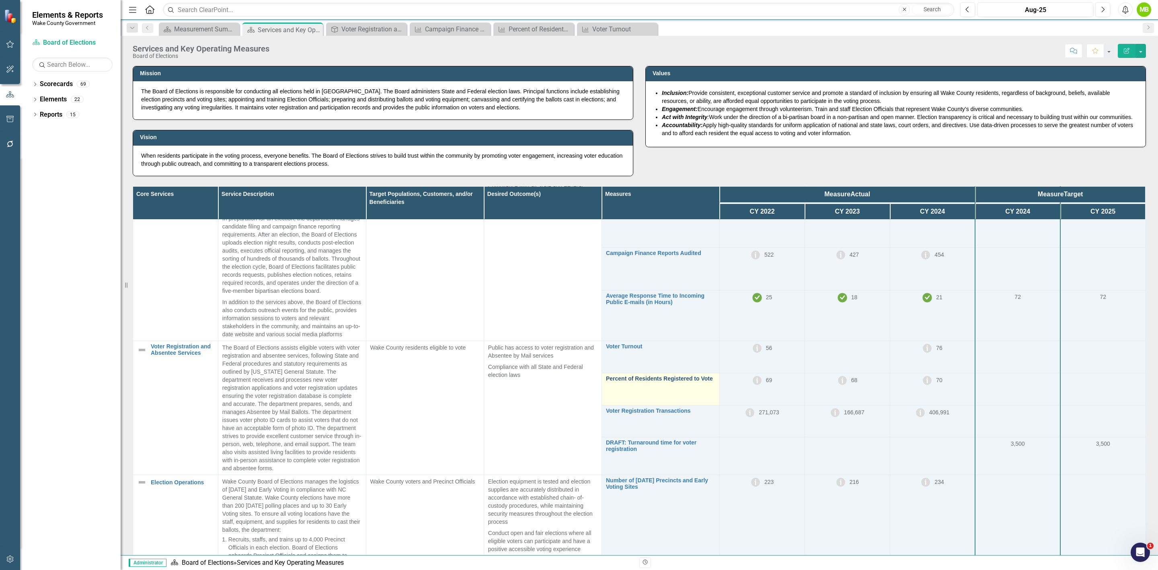
click at [665, 382] on link "Percent of Residents Registered to Vote" at bounding box center [660, 379] width 109 height 6
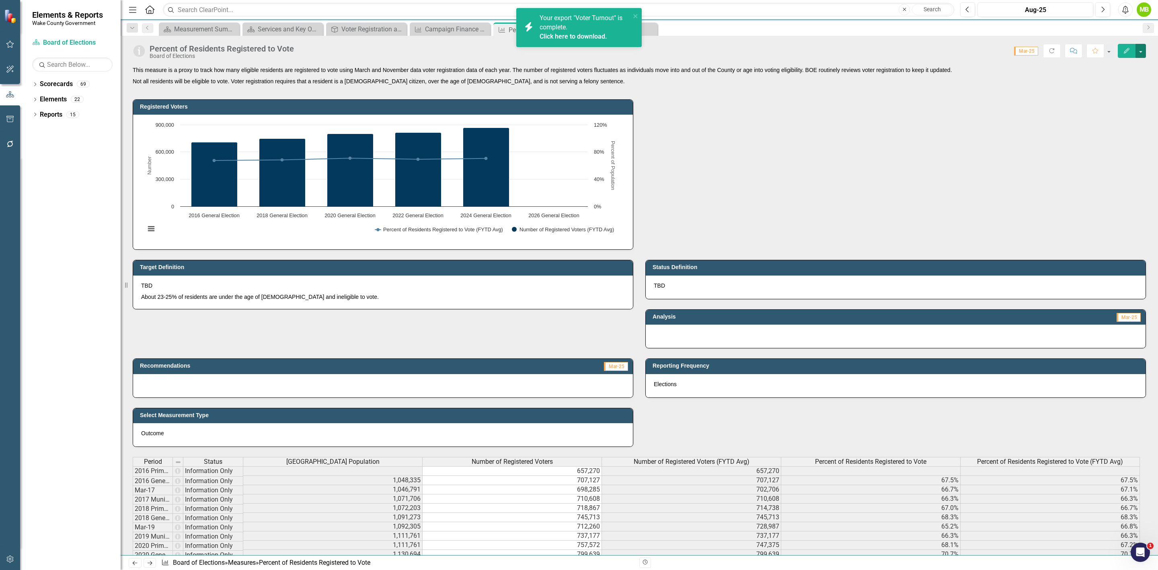
click at [1141, 51] on button "button" at bounding box center [1140, 51] width 10 height 14
click at [1111, 140] on link "PDF Export to PDF" at bounding box center [1106, 143] width 78 height 15
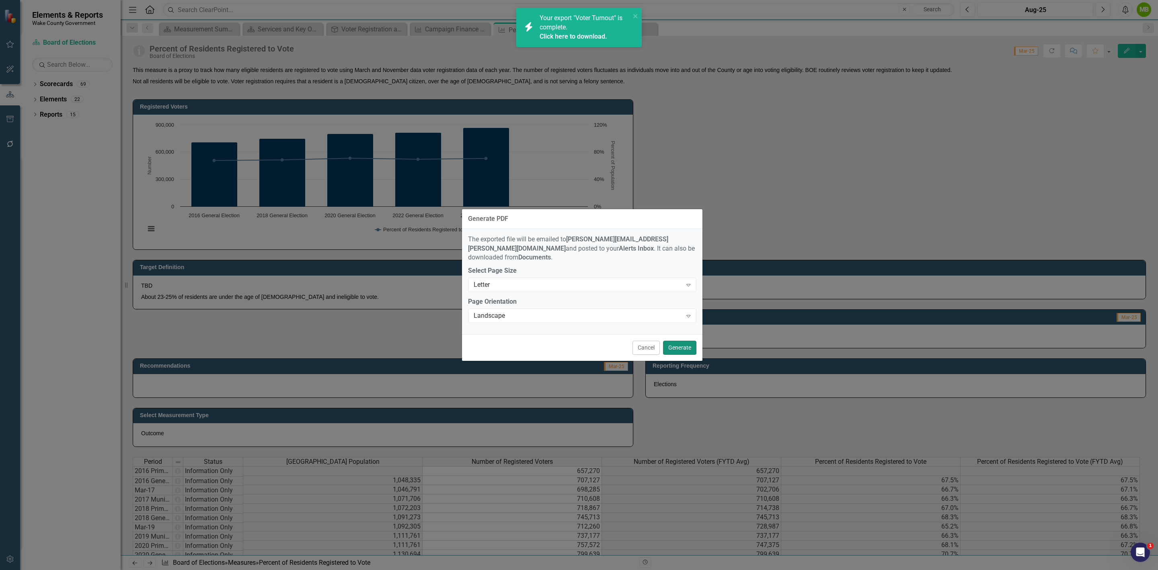
click at [686, 343] on button "Generate" at bounding box center [679, 348] width 33 height 14
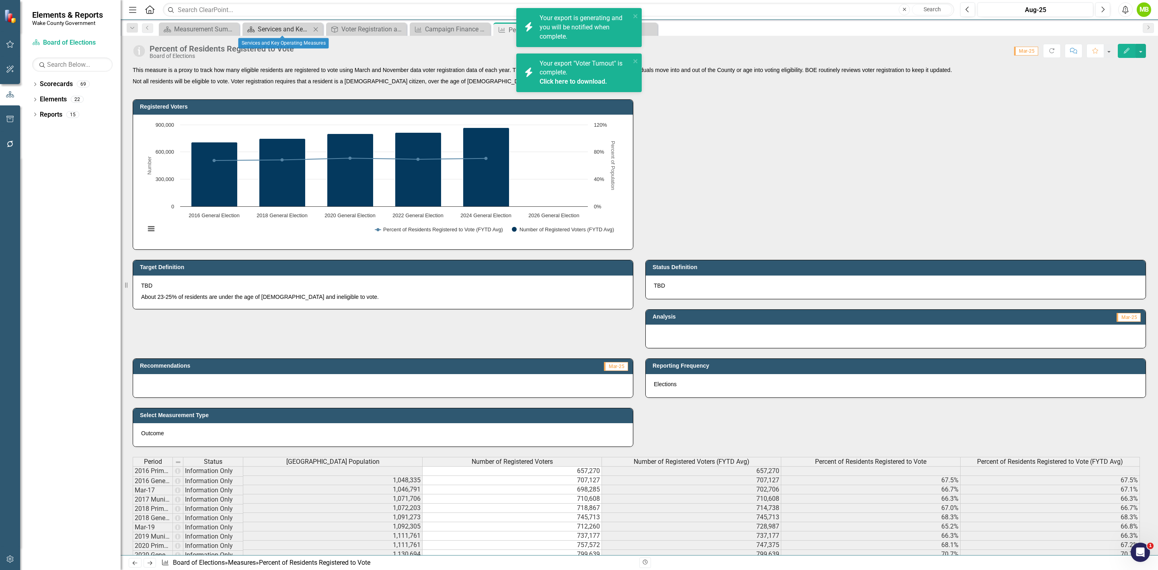
click at [274, 25] on div "Services and Key Operating Measures" at bounding box center [284, 29] width 53 height 10
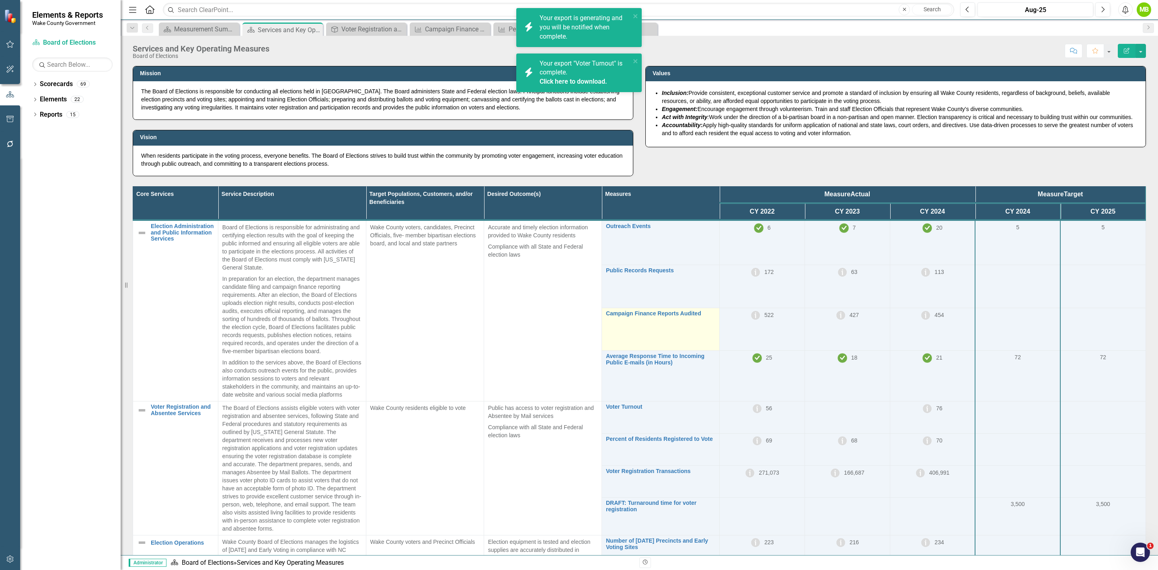
scroll to position [121, 0]
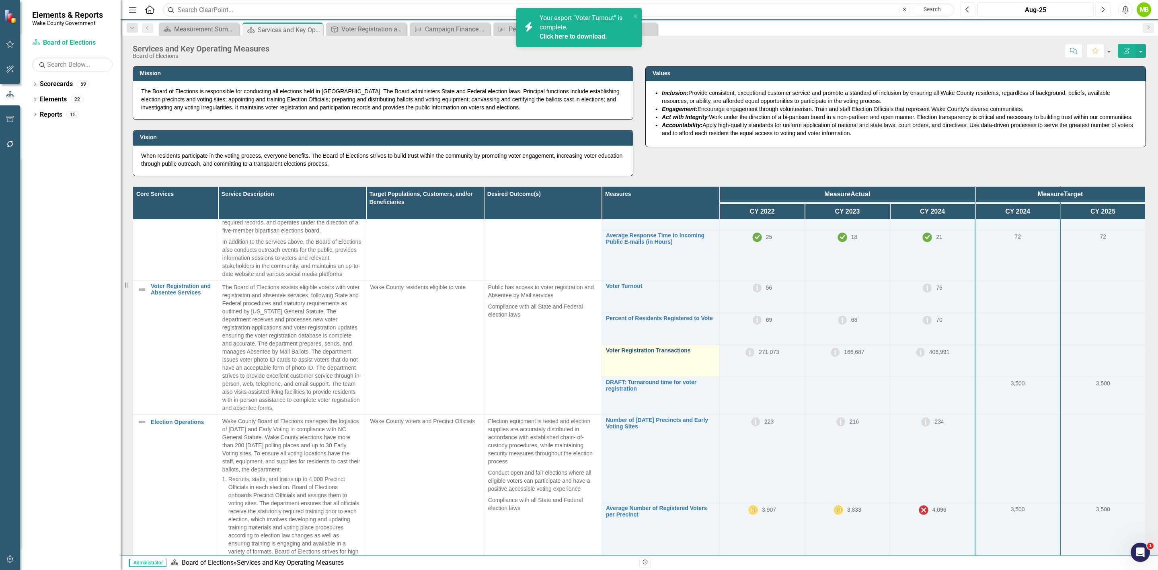
click at [660, 353] on link "Voter Registration Transactions" at bounding box center [660, 350] width 109 height 6
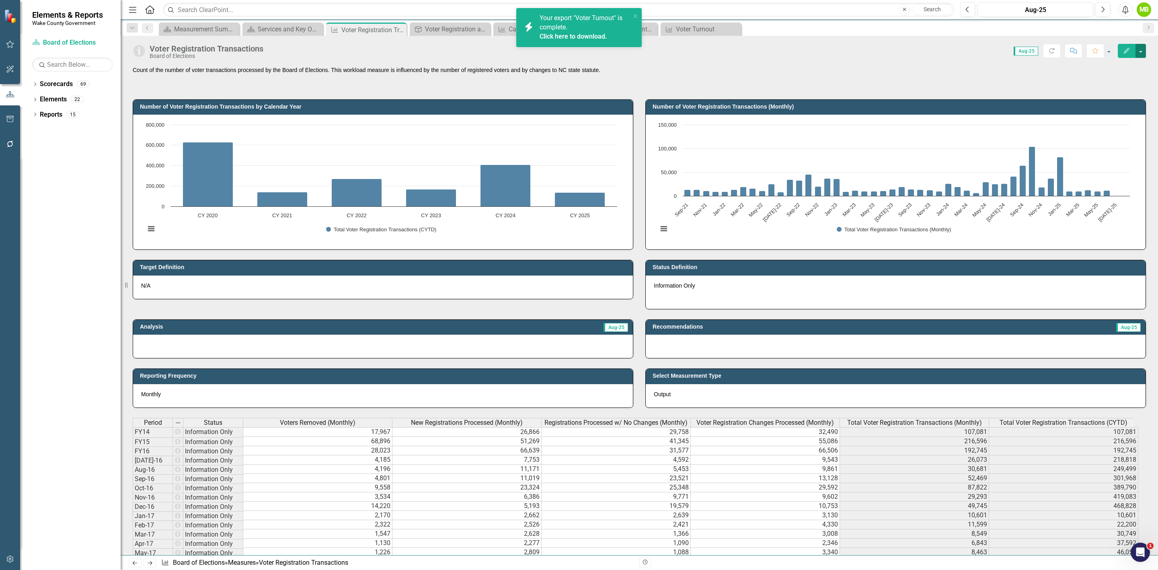
click at [1140, 49] on button "button" at bounding box center [1140, 51] width 10 height 14
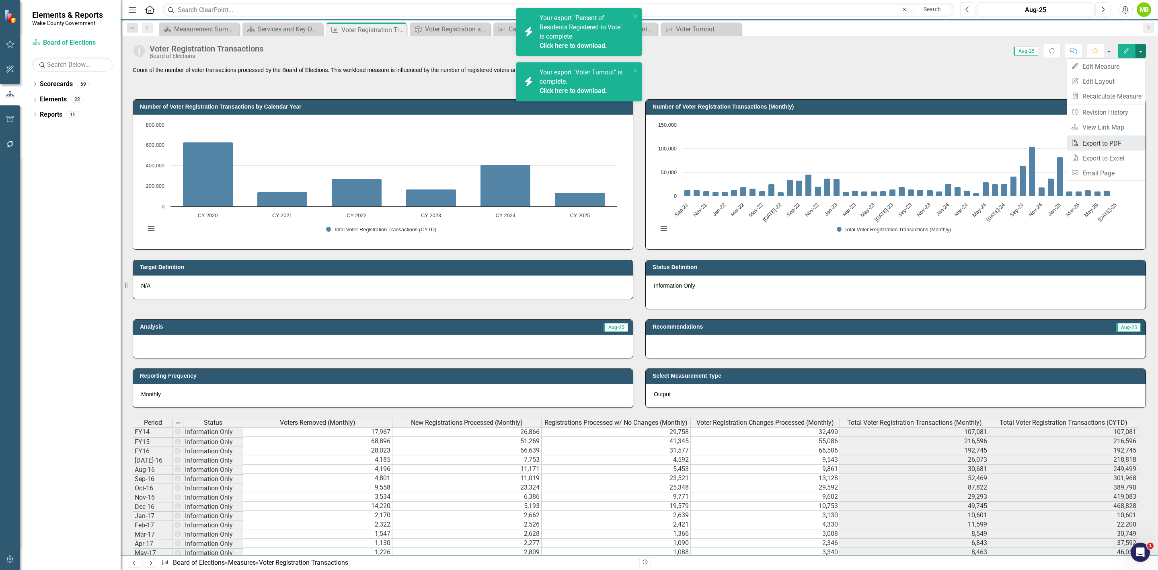
click at [1118, 140] on link "PDF Export to PDF" at bounding box center [1106, 143] width 78 height 15
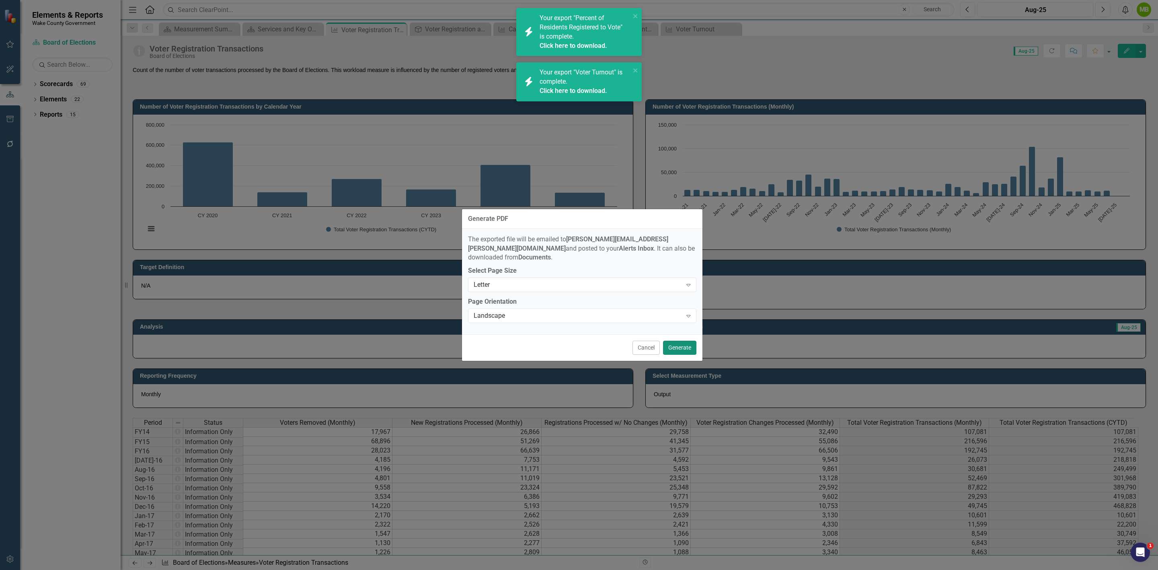
click at [672, 343] on button "Generate" at bounding box center [679, 348] width 33 height 14
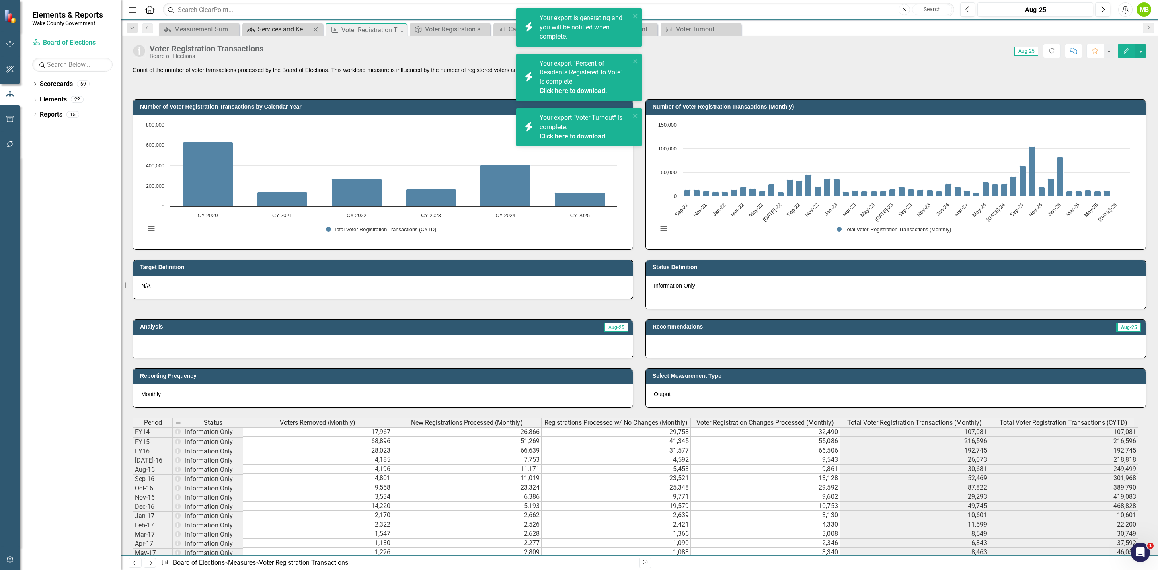
click at [280, 29] on div "Services and Key Operating Measures" at bounding box center [284, 29] width 53 height 10
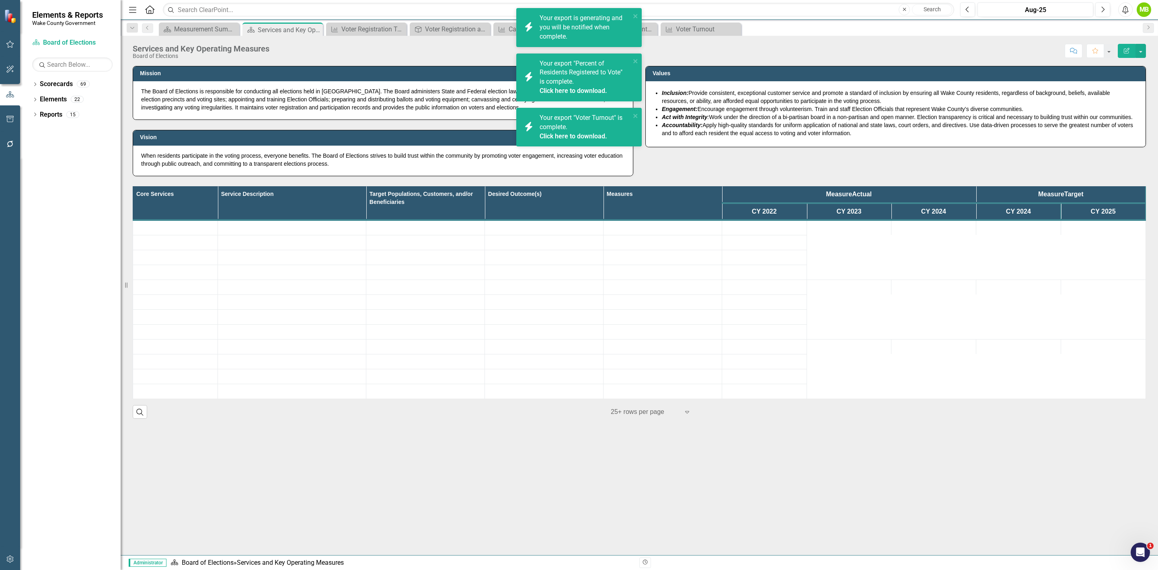
click at [274, 24] on div "Scorecard Services and Key Operating Measures Pin Close" at bounding box center [282, 29] width 80 height 13
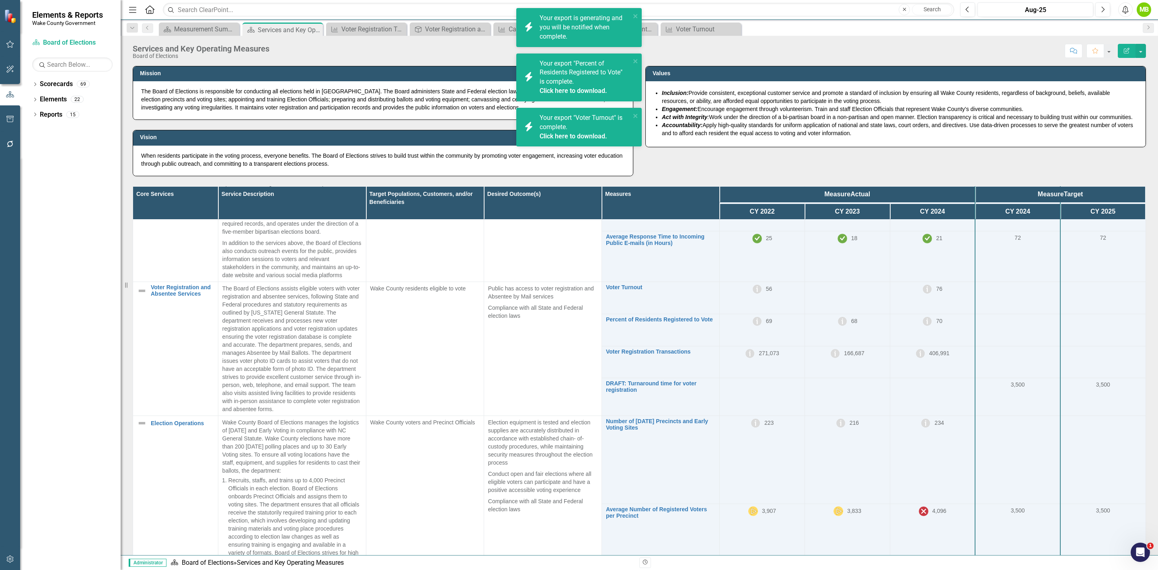
scroll to position [121, 0]
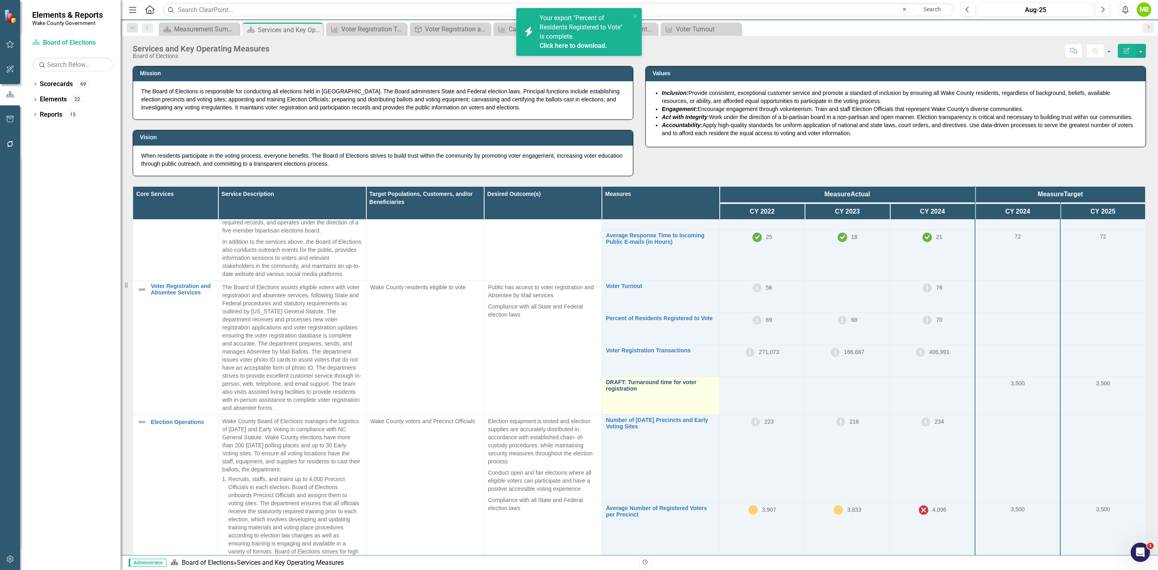
click at [657, 391] on link "DRAFT: Turnaround time for voter registration" at bounding box center [660, 385] width 109 height 12
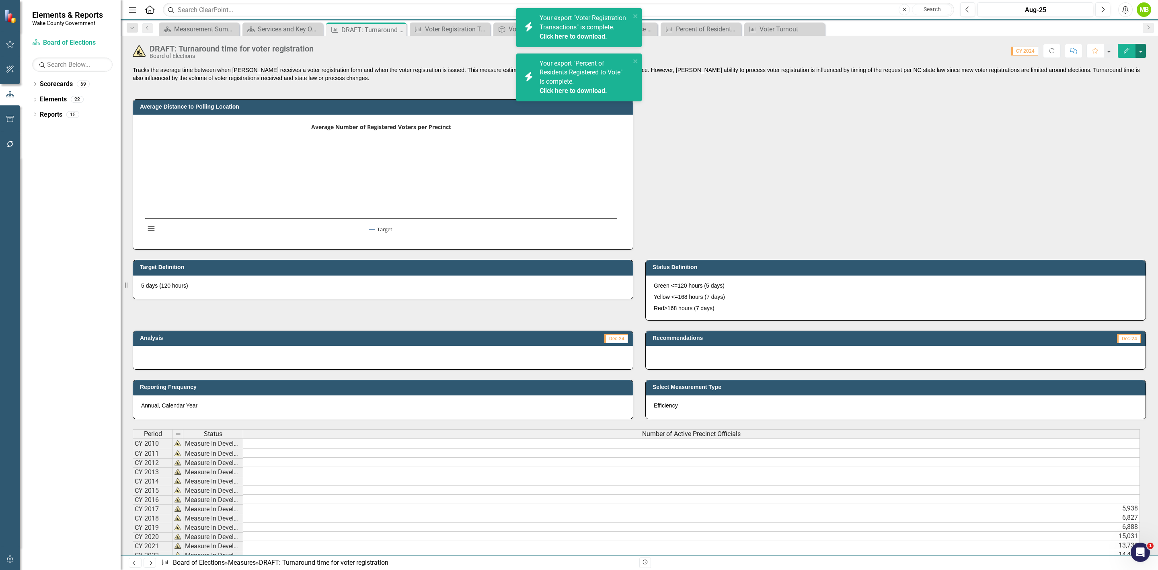
click at [1141, 51] on button "button" at bounding box center [1140, 51] width 10 height 14
click at [1112, 141] on link "PDF Export to PDF" at bounding box center [1106, 143] width 78 height 15
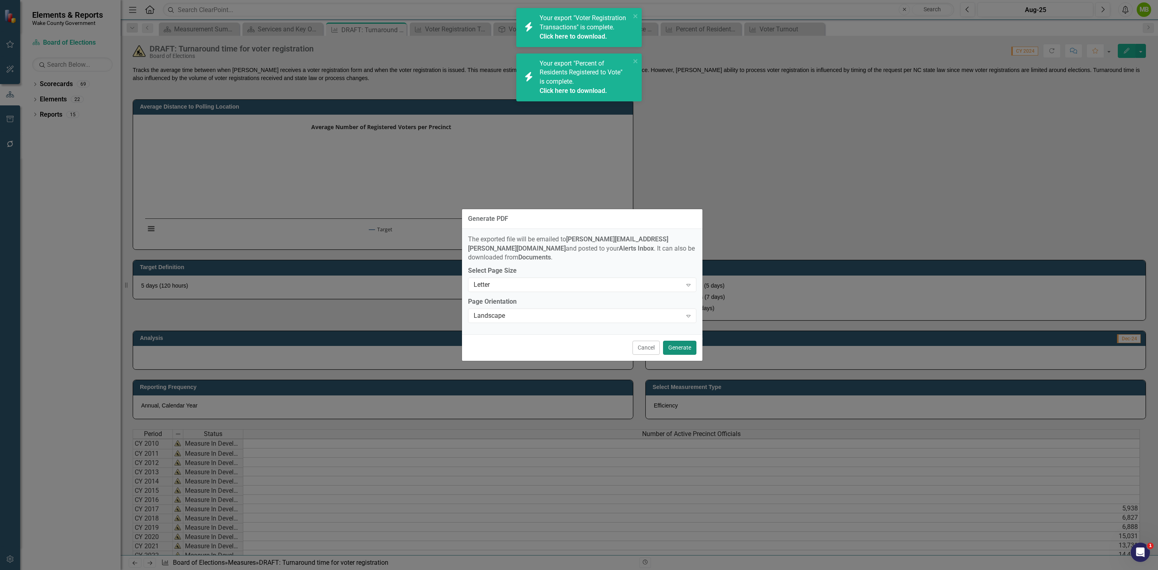
click at [683, 341] on button "Generate" at bounding box center [679, 348] width 33 height 14
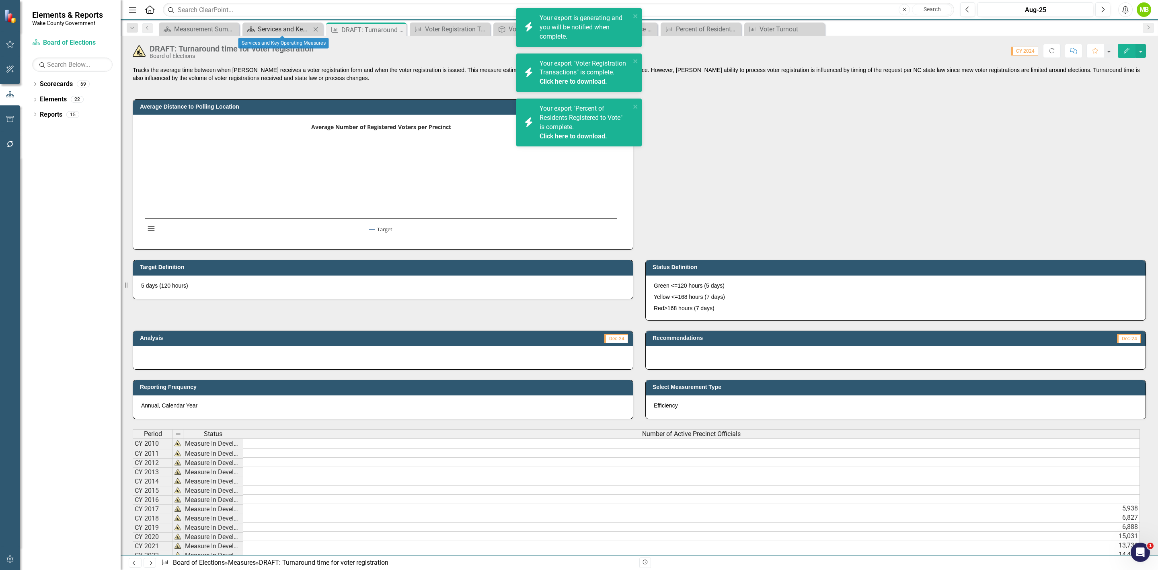
click at [281, 31] on div "Services and Key Operating Measures" at bounding box center [284, 29] width 53 height 10
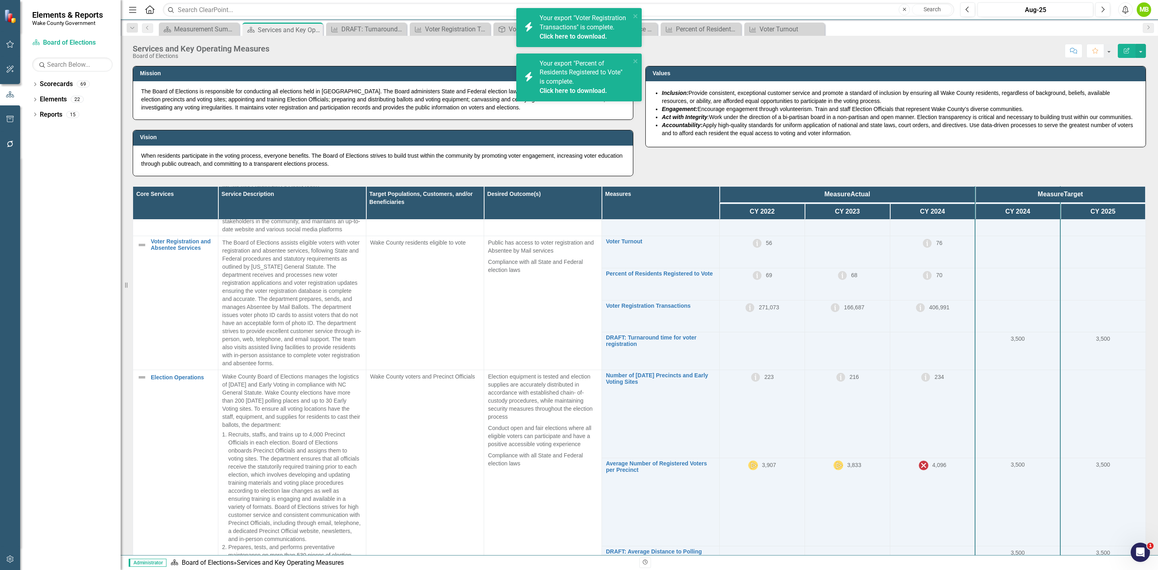
scroll to position [181, 0]
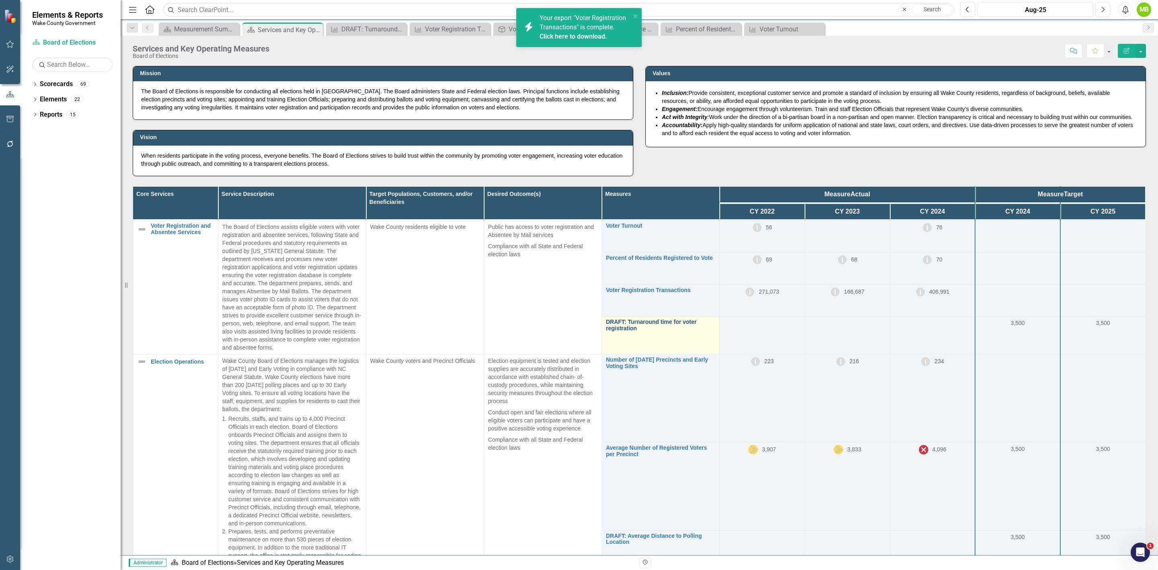
click at [674, 328] on link "DRAFT: Turnaround time for voter registration" at bounding box center [660, 325] width 109 height 12
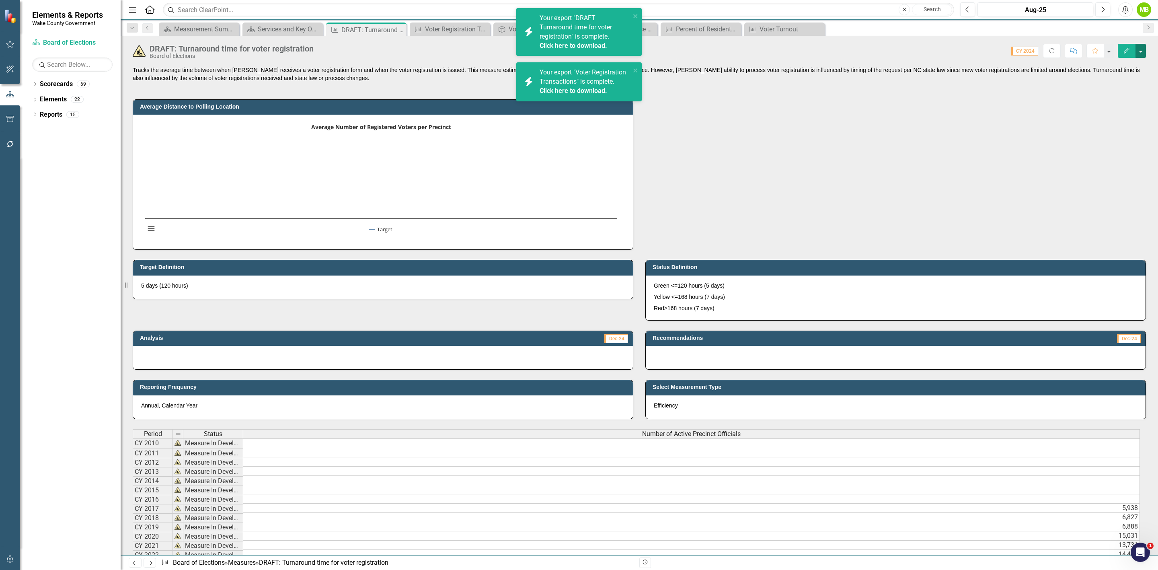
click at [1137, 49] on button "button" at bounding box center [1140, 51] width 10 height 14
click at [1117, 67] on link "Edit Edit Measure" at bounding box center [1106, 66] width 78 height 15
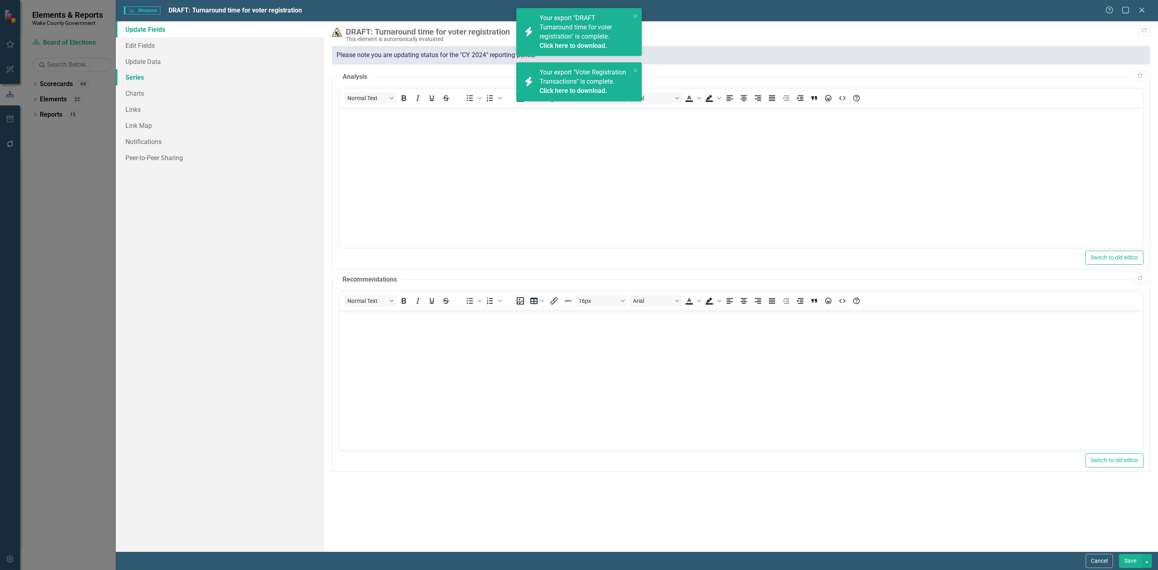
click at [164, 78] on link "Series" at bounding box center [220, 77] width 208 height 16
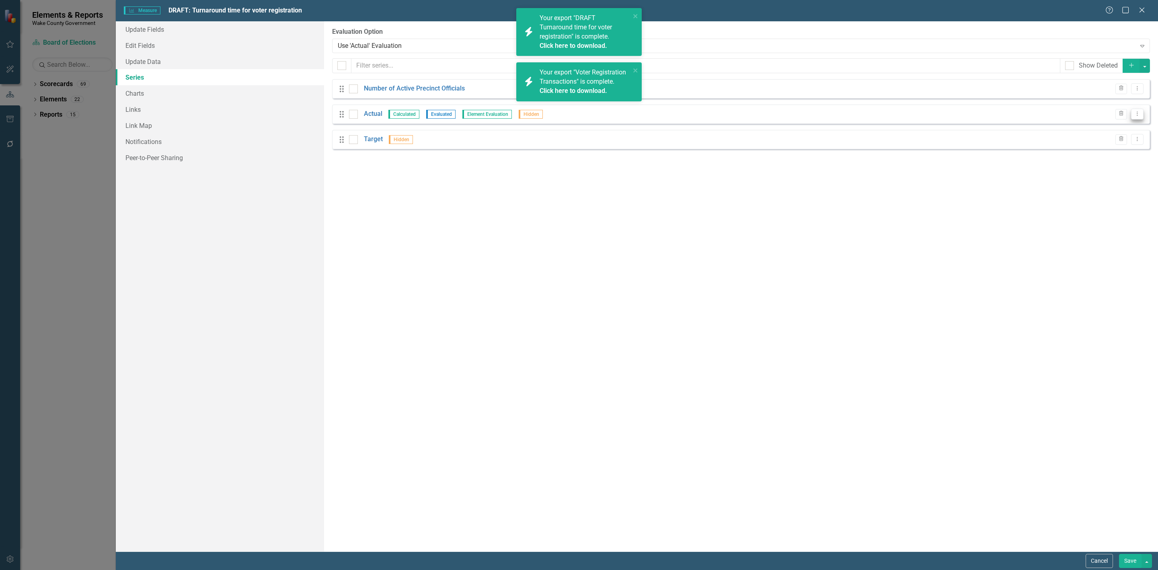
click at [1139, 116] on icon "Dropdown Menu" at bounding box center [1137, 113] width 7 height 5
click at [1105, 122] on link "Edit Edit Measure Series" at bounding box center [1097, 128] width 91 height 15
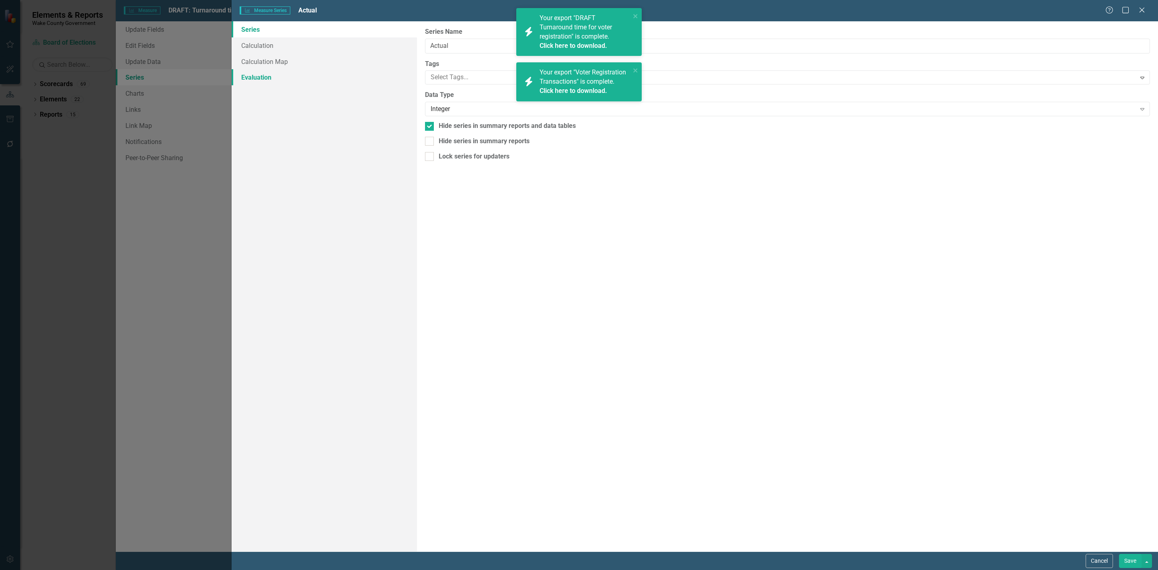
click at [266, 78] on link "Evaluation" at bounding box center [324, 77] width 185 height 16
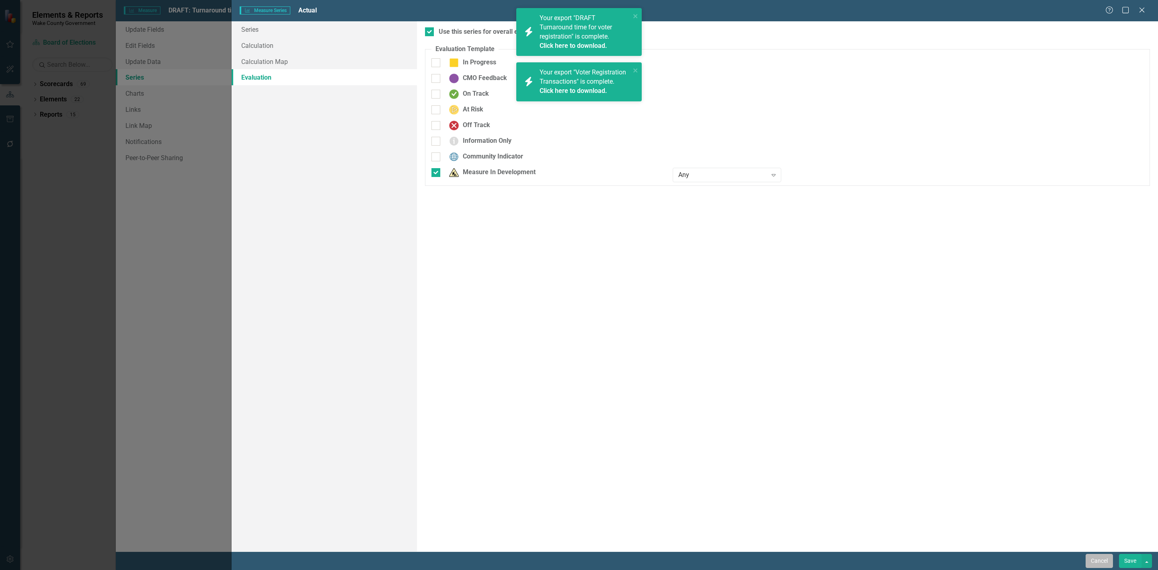
click at [1097, 558] on button "Cancel" at bounding box center [1099, 561] width 27 height 14
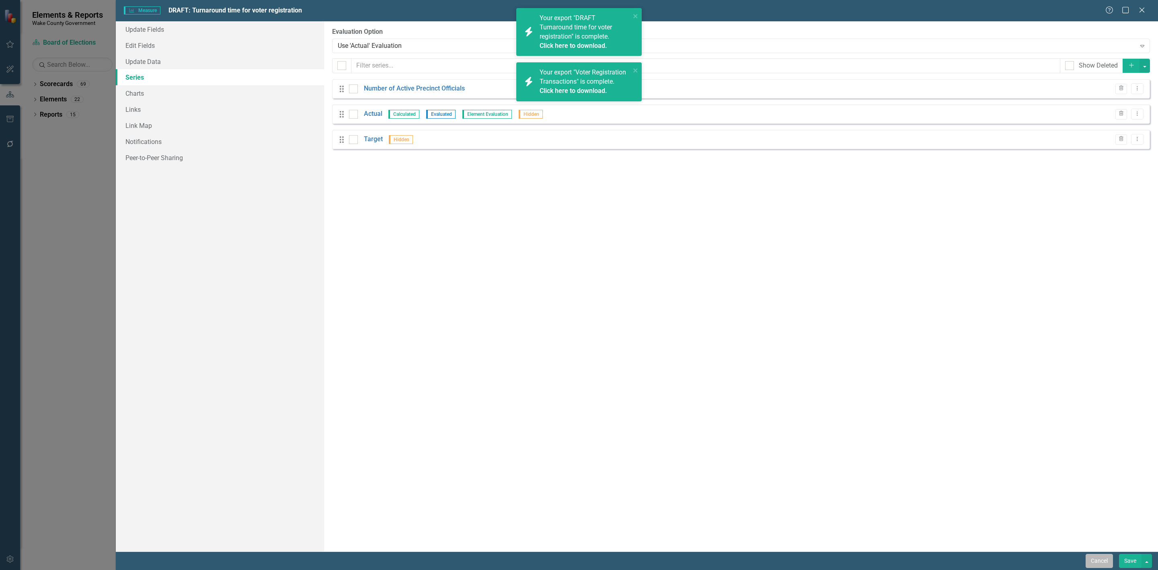
click at [1099, 558] on button "Cancel" at bounding box center [1099, 561] width 27 height 14
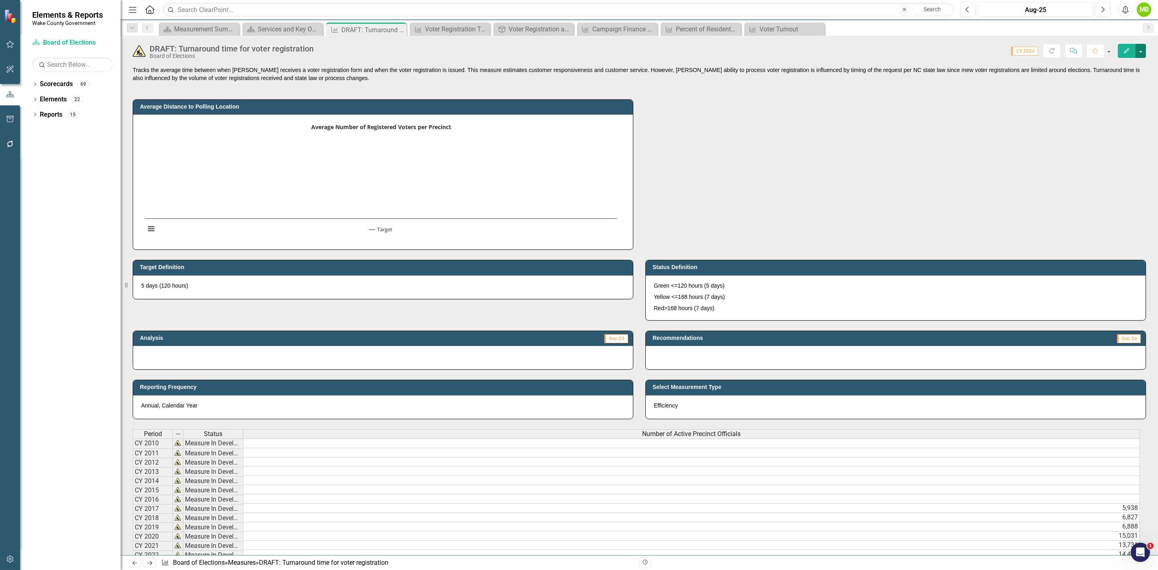
click at [1139, 52] on button "button" at bounding box center [1140, 51] width 10 height 14
click at [1113, 136] on link "PDF Export to PDF" at bounding box center [1106, 143] width 78 height 15
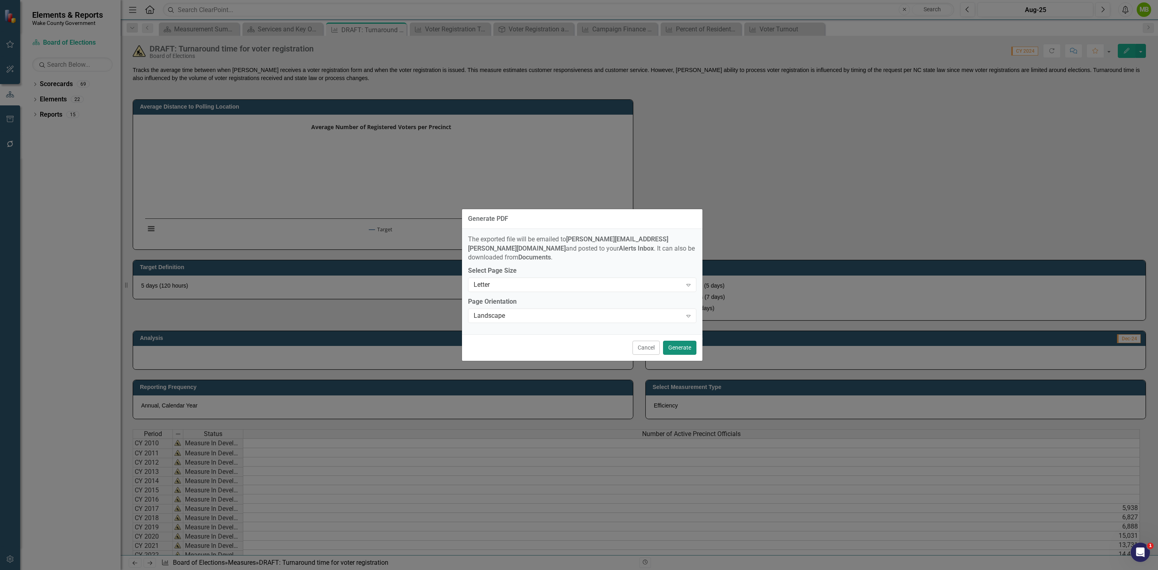
drag, startPoint x: 677, startPoint y: 343, endPoint x: 553, endPoint y: 272, distance: 143.0
click at [677, 343] on button "Generate" at bounding box center [679, 348] width 33 height 14
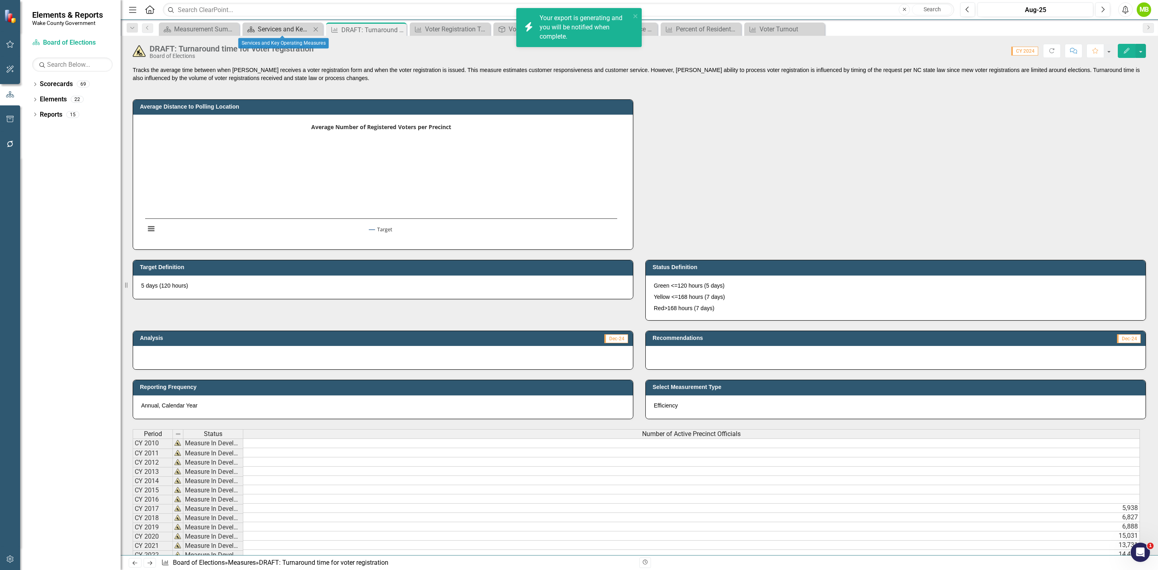
click at [267, 24] on div "Services and Key Operating Measures" at bounding box center [284, 29] width 53 height 10
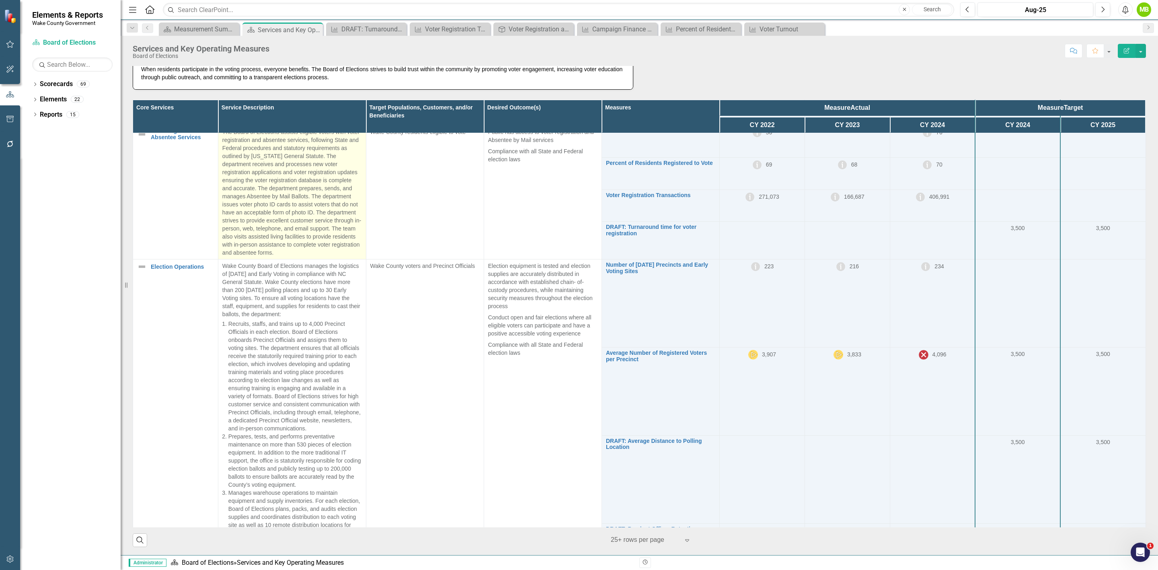
scroll to position [86, 0]
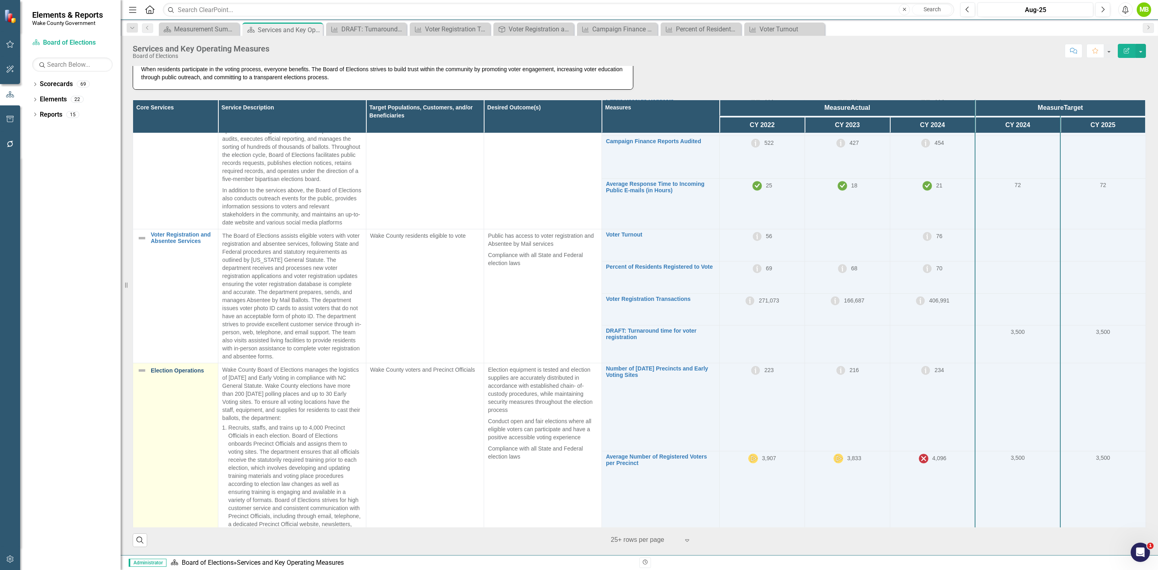
click at [162, 374] on link "Election Operations" at bounding box center [182, 370] width 63 height 6
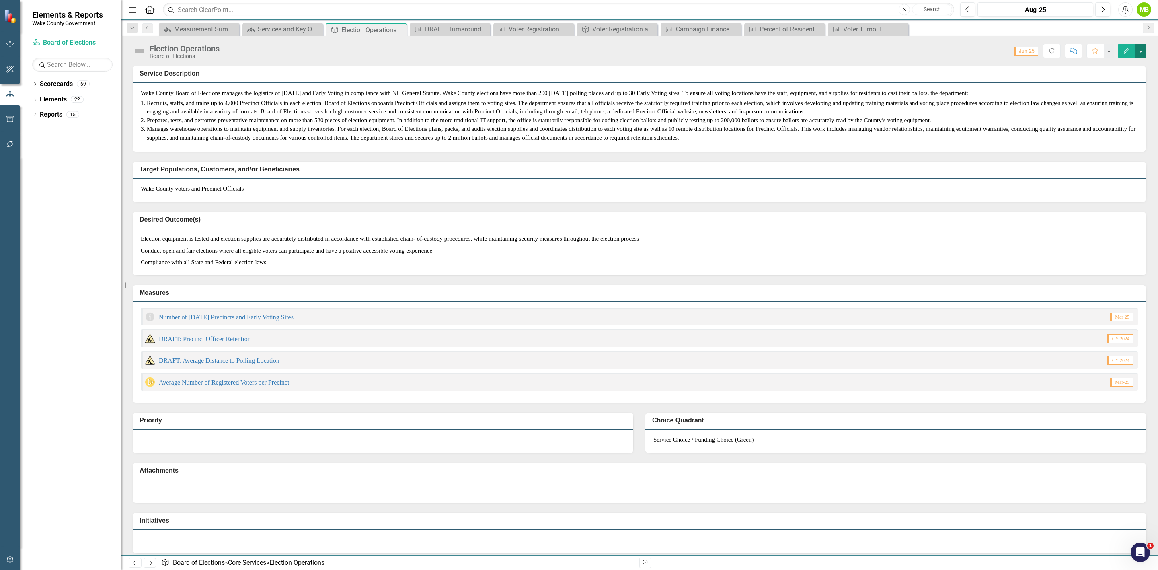
click at [1141, 52] on button "button" at bounding box center [1140, 51] width 10 height 14
click at [1118, 125] on link "PDF Export to PDF" at bounding box center [1112, 128] width 67 height 15
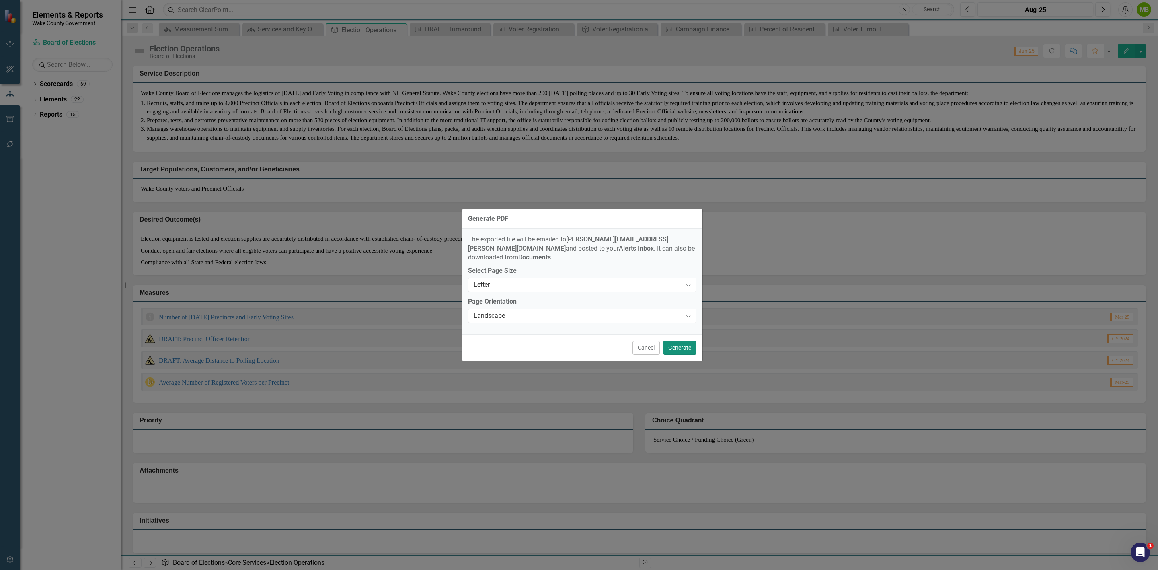
click at [683, 347] on button "Generate" at bounding box center [679, 348] width 33 height 14
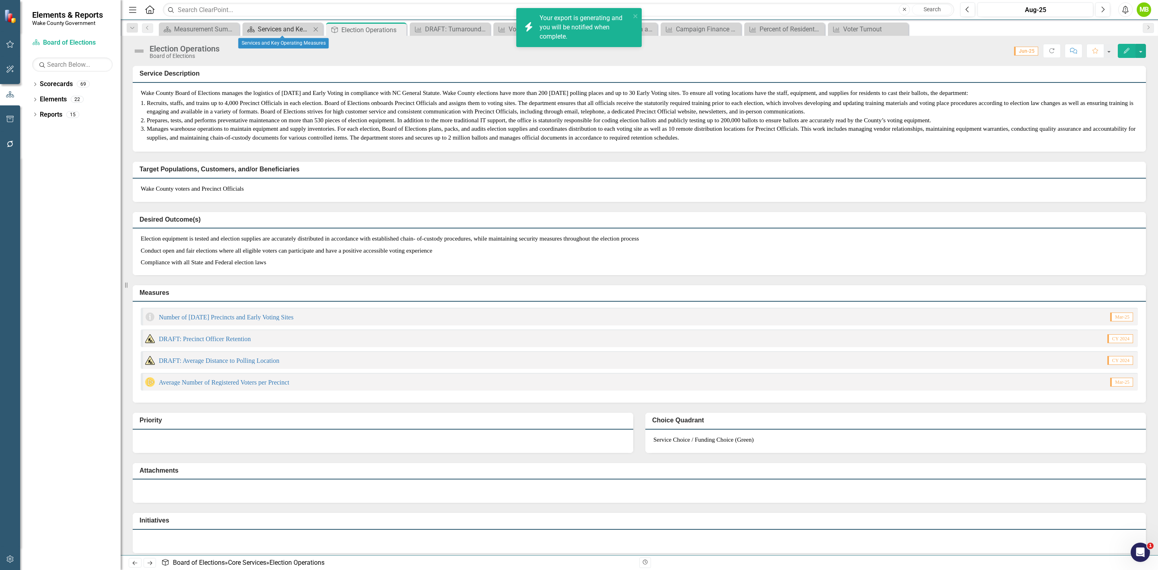
click at [290, 30] on div "Services and Key Operating Measures" at bounding box center [284, 29] width 53 height 10
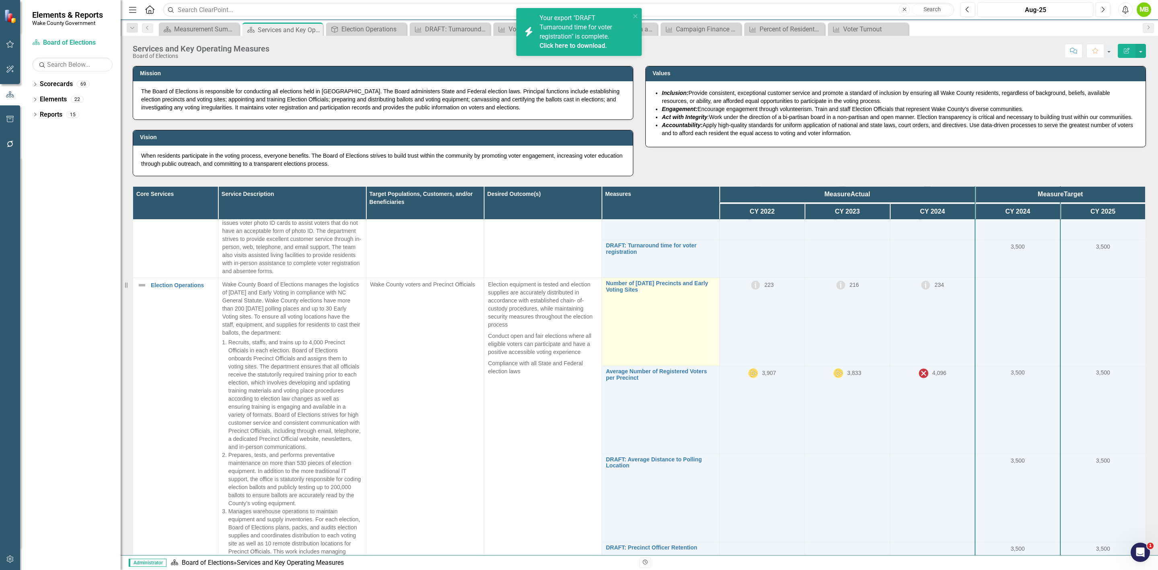
scroll to position [267, 0]
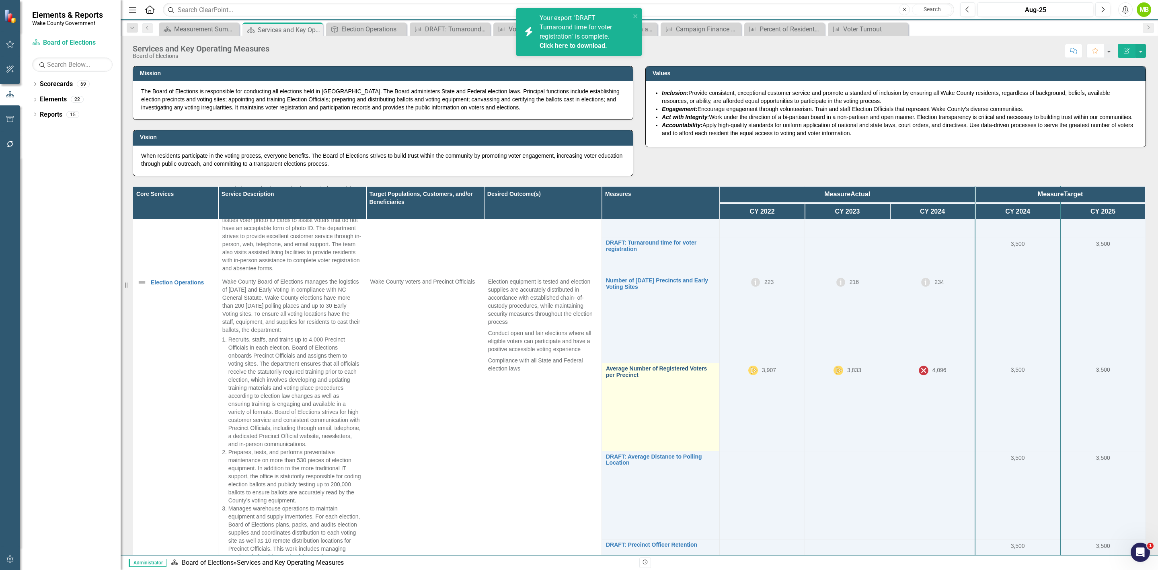
click at [629, 371] on link "Average Number of Registered Voters per Precinct" at bounding box center [660, 371] width 109 height 12
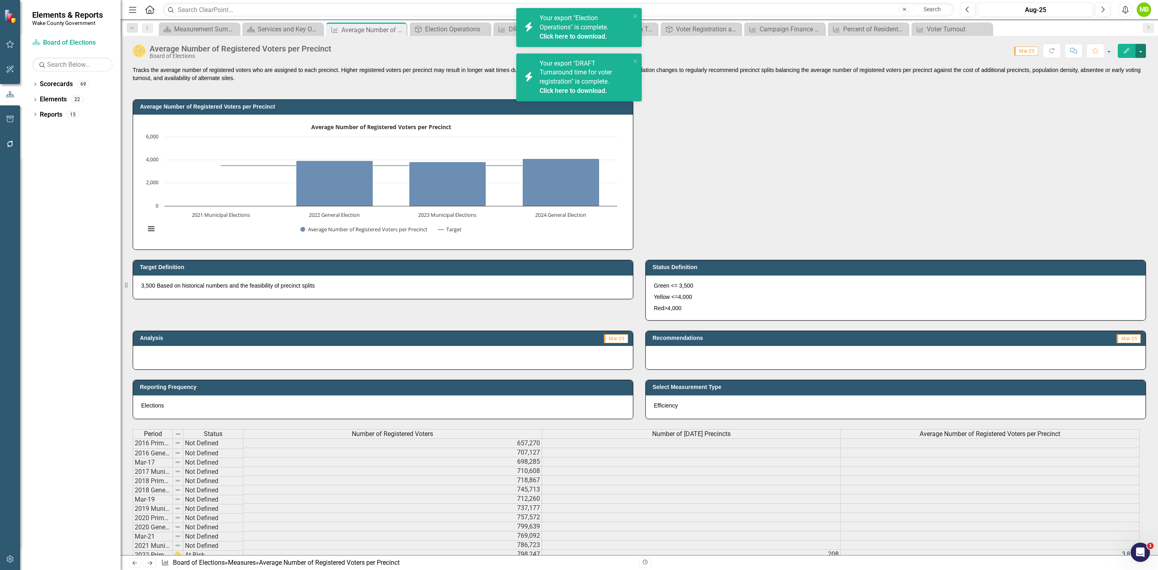
click at [1138, 53] on button "button" at bounding box center [1140, 51] width 10 height 14
click at [1127, 63] on link "Edit Edit Measure" at bounding box center [1106, 66] width 78 height 15
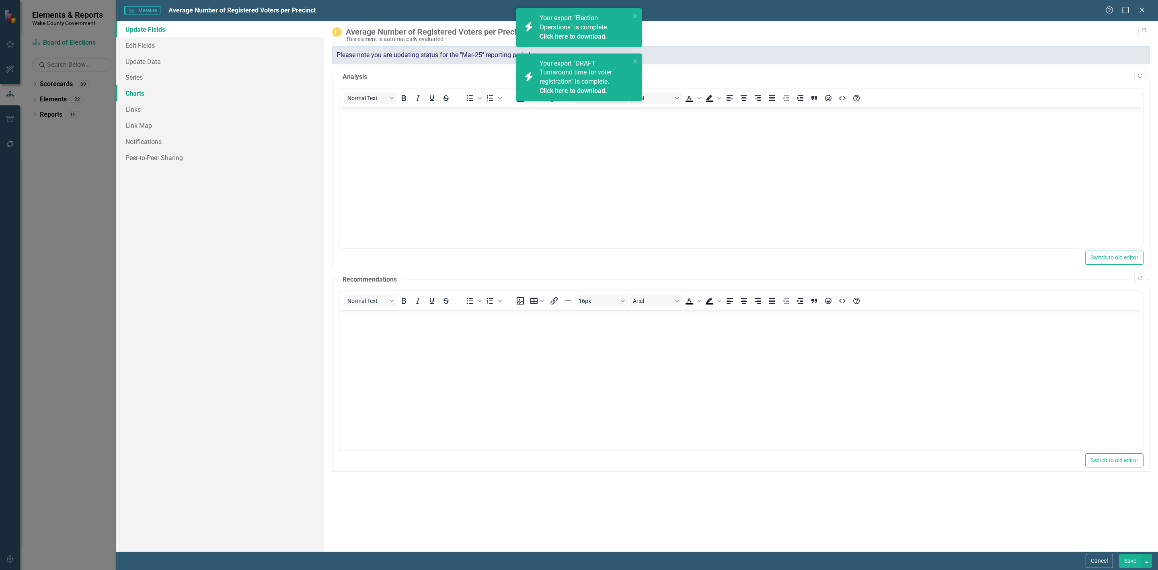
click at [199, 97] on link "Charts" at bounding box center [220, 93] width 208 height 16
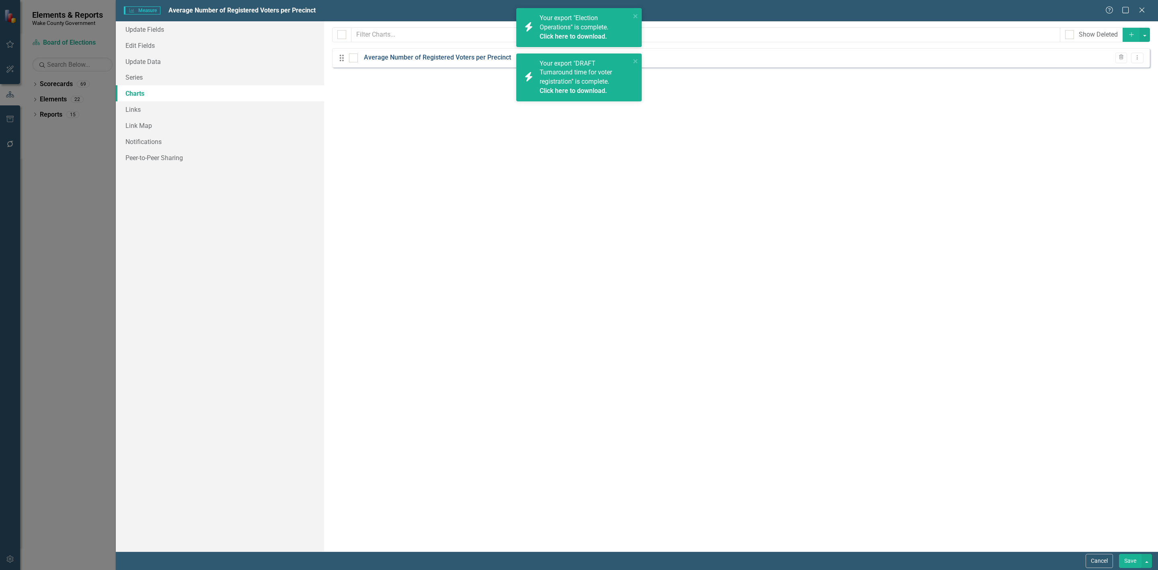
click at [464, 55] on link "Average Number of Registered Voters per Precinct" at bounding box center [437, 57] width 147 height 9
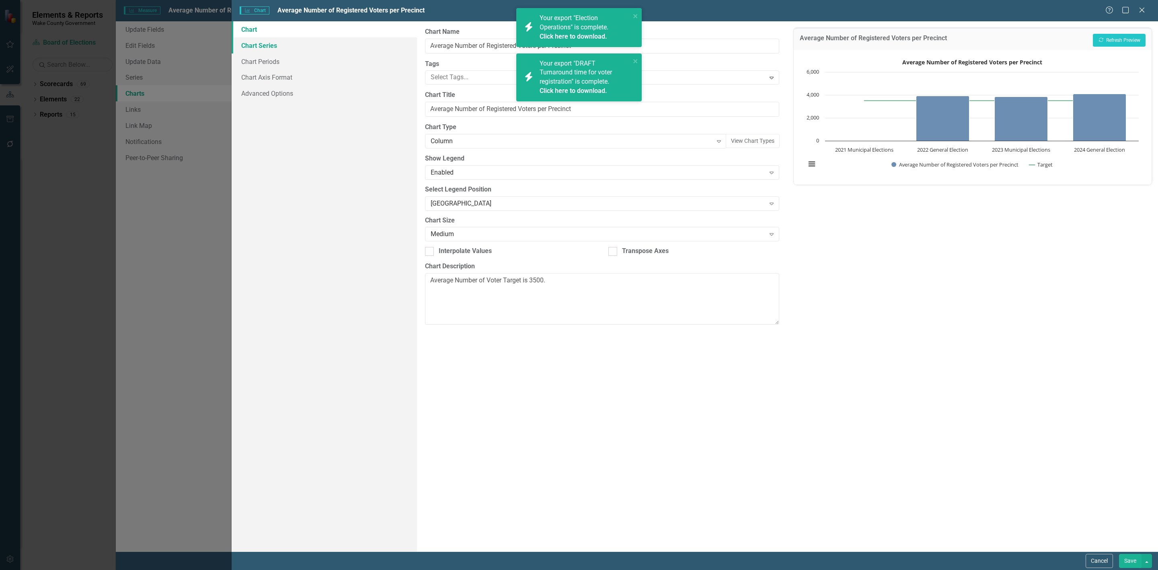
click at [301, 51] on link "Chart Series" at bounding box center [324, 45] width 185 height 16
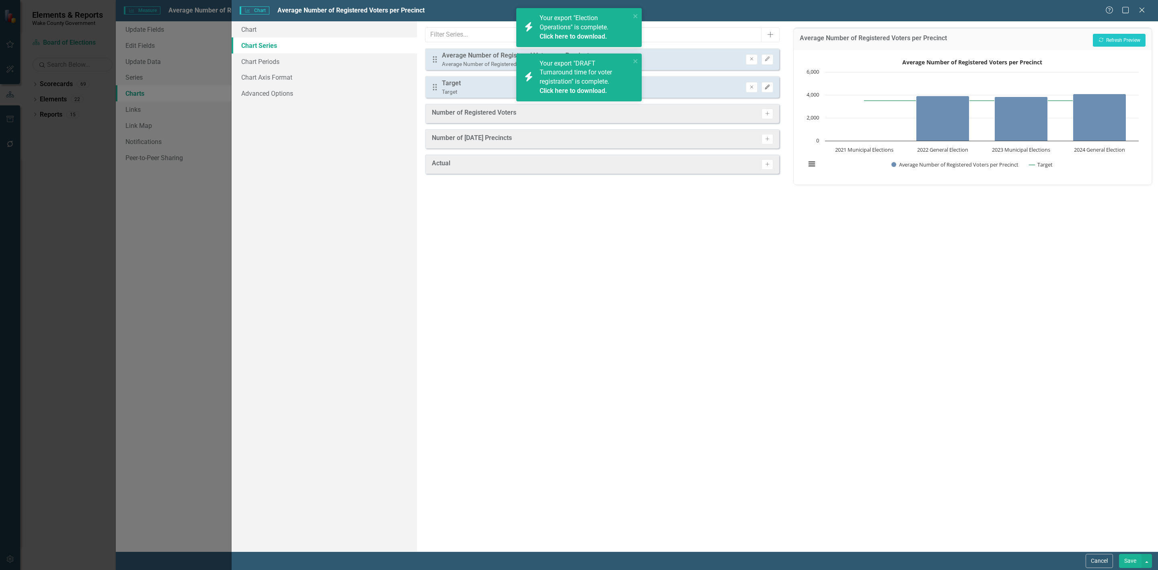
click at [766, 87] on icon "button" at bounding box center [767, 86] width 5 height 5
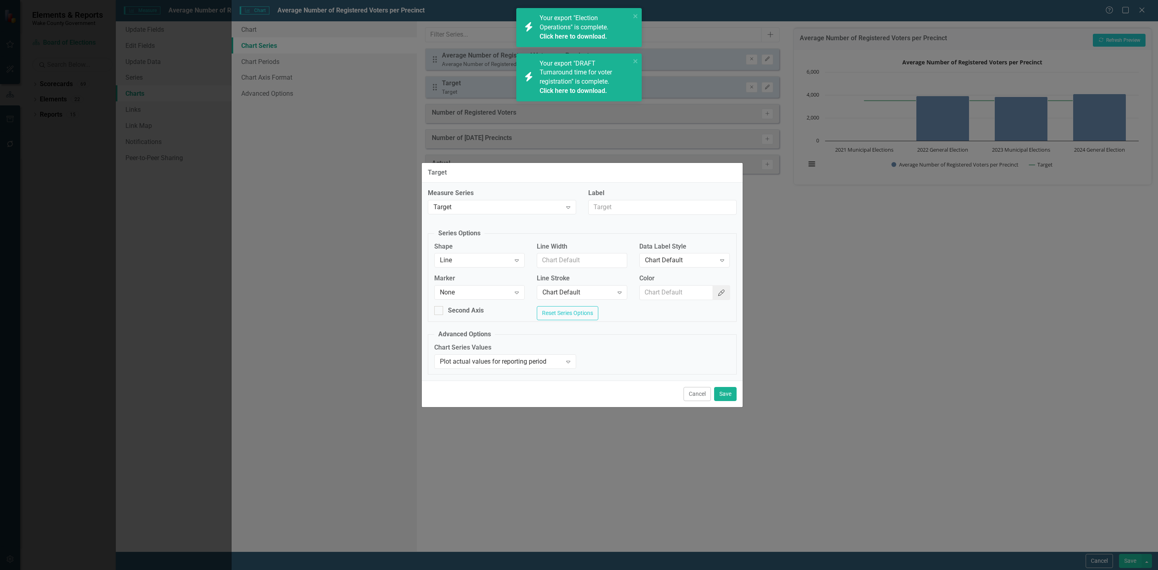
click at [726, 291] on button "Color Picker" at bounding box center [721, 292] width 18 height 15
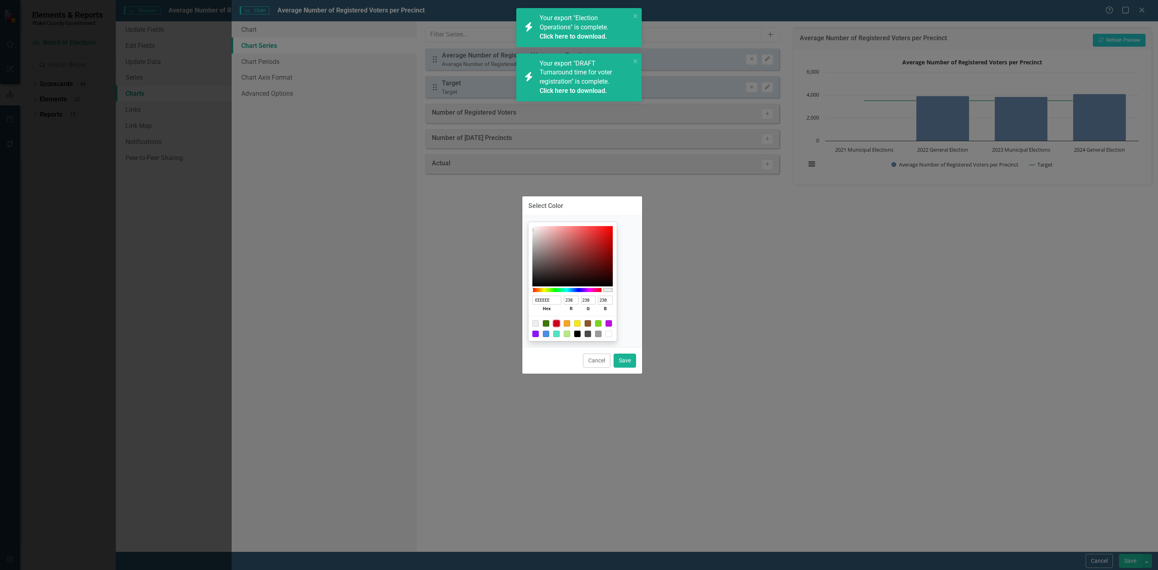
click at [560, 322] on div at bounding box center [556, 323] width 6 height 6
type input "D0021B"
type input "208"
type input "2"
type input "27"
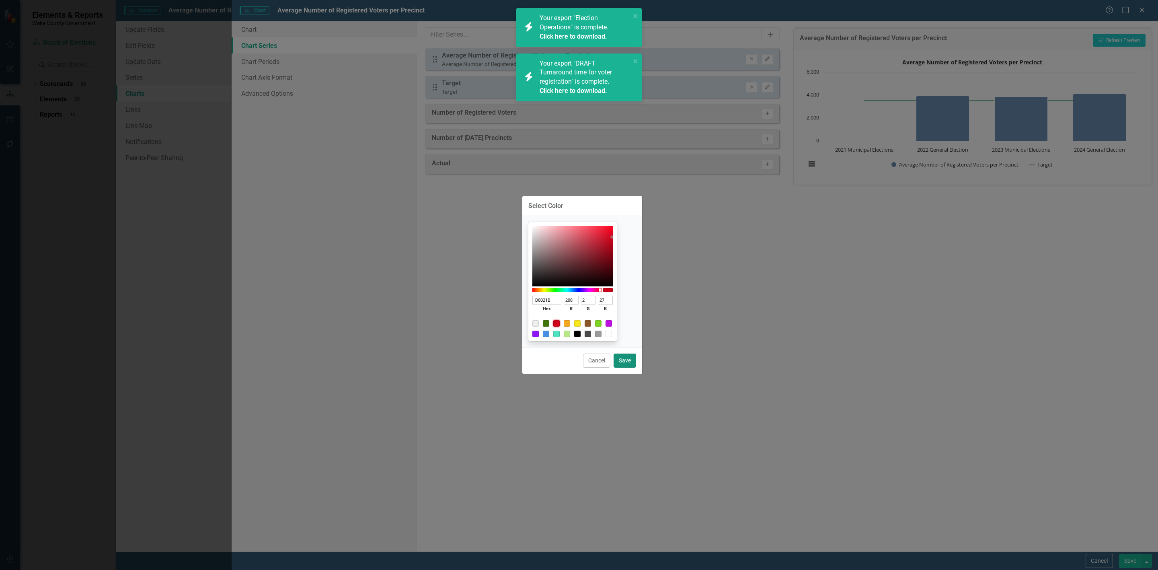
click at [626, 359] on button "Save" at bounding box center [625, 360] width 23 height 14
type input "#d0021b"
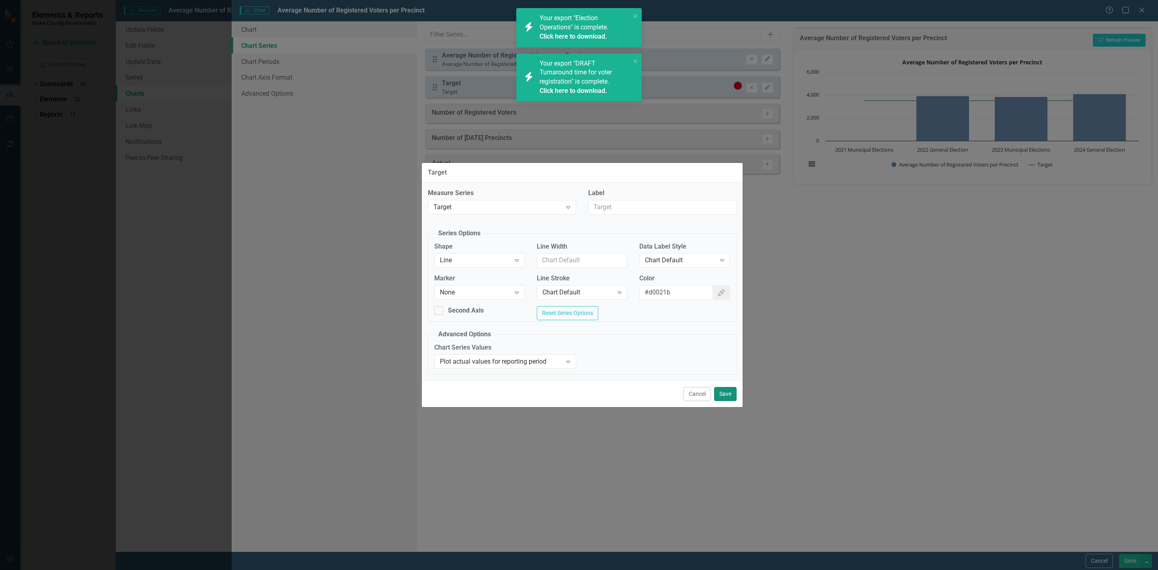
drag, startPoint x: 724, startPoint y: 400, endPoint x: 793, endPoint y: 316, distance: 108.5
click at [724, 400] on button "Save" at bounding box center [725, 394] width 23 height 14
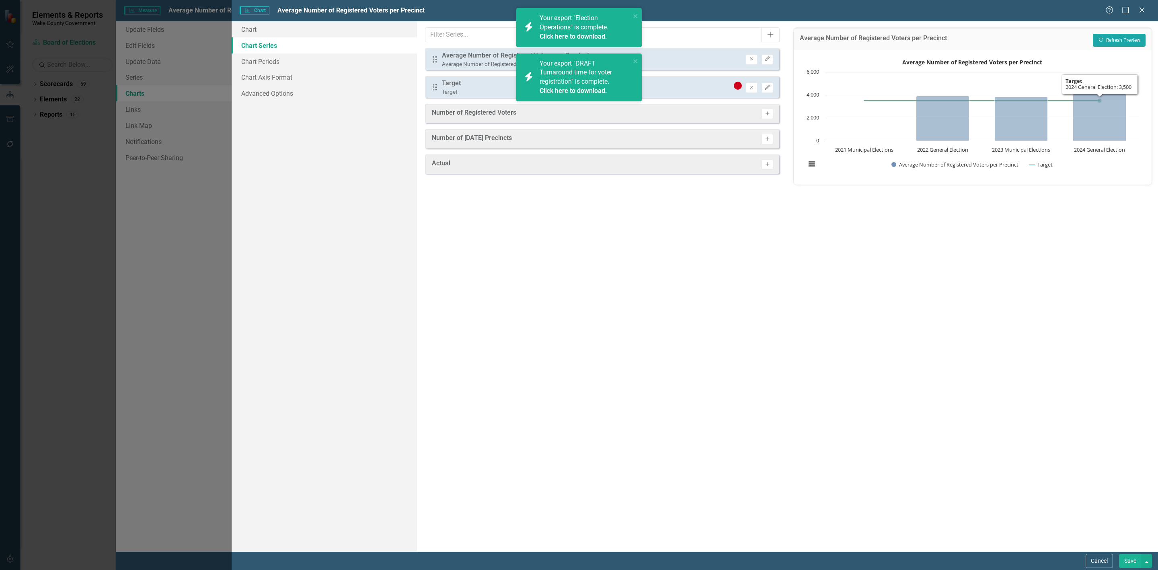
click at [1128, 39] on button "Recalculate Refresh Preview" at bounding box center [1119, 40] width 53 height 13
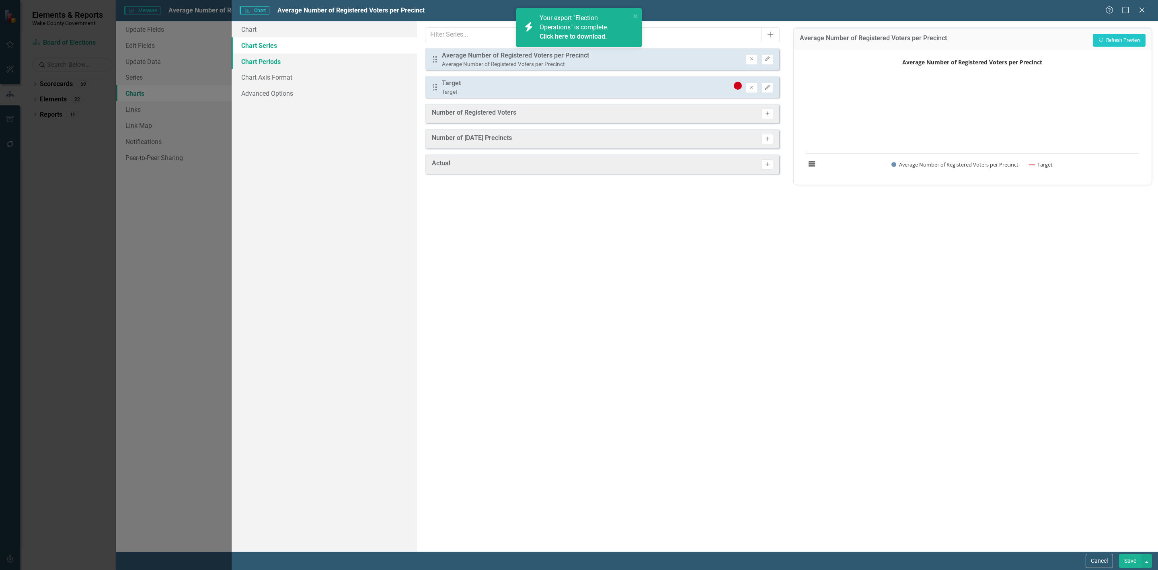
click at [285, 66] on link "Chart Periods" at bounding box center [324, 61] width 185 height 16
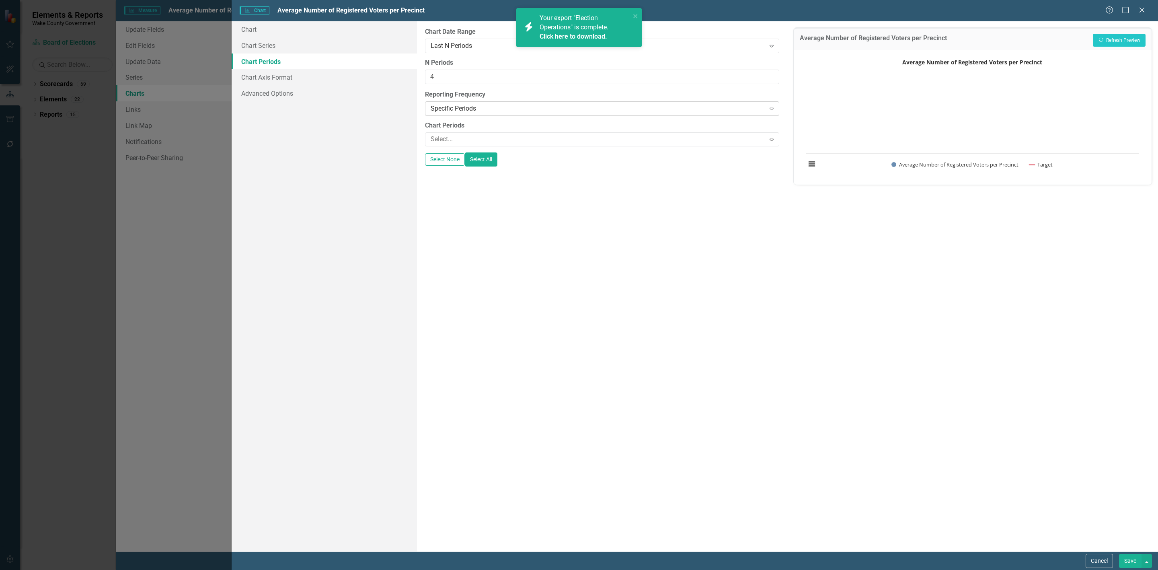
click at [488, 110] on div "Specific Periods" at bounding box center [598, 108] width 335 height 9
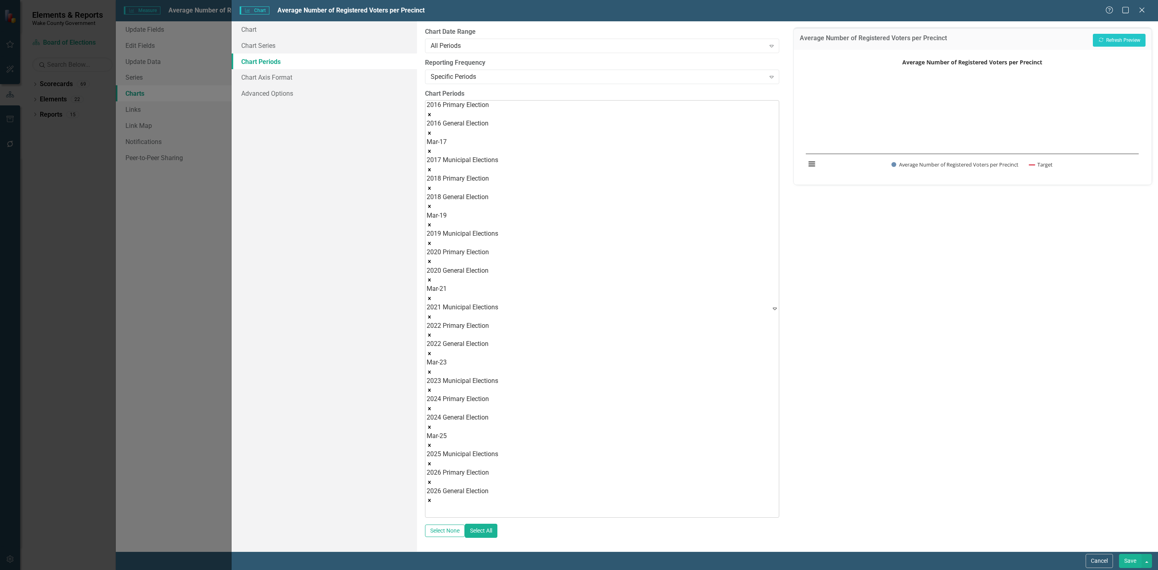
click at [432, 148] on icon "Remove Mar-17" at bounding box center [430, 151] width 6 height 6
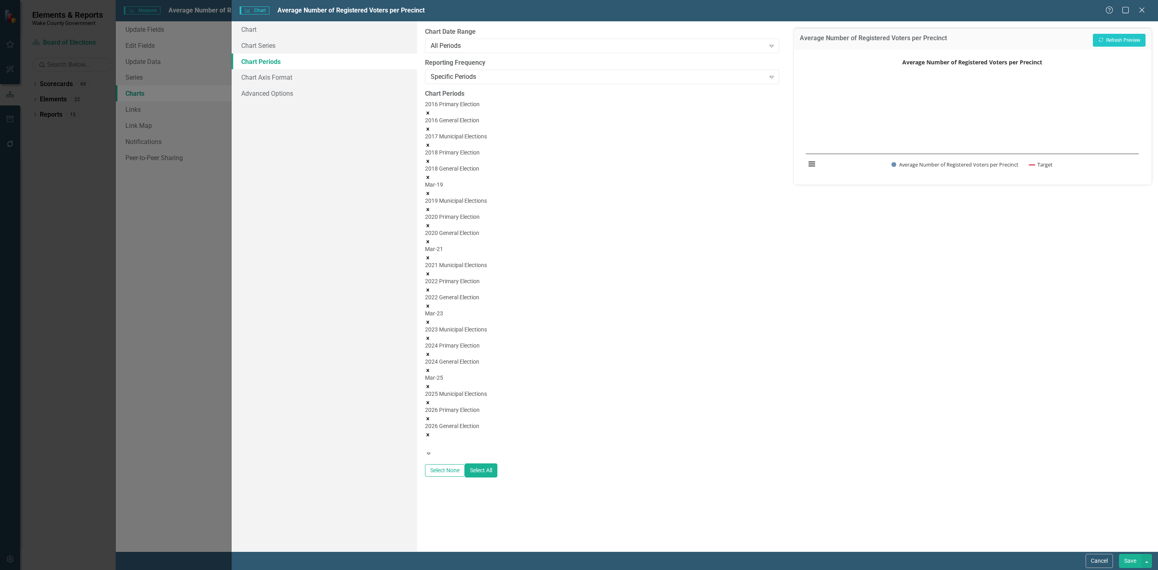
click at [429, 192] on icon "Remove Mar-19" at bounding box center [428, 193] width 3 height 3
click at [429, 240] on icon "Remove Mar-21" at bounding box center [428, 241] width 3 height 3
click at [431, 287] on icon "Remove Mar-23" at bounding box center [428, 290] width 6 height 6
click at [431, 335] on icon "Remove Mar-25" at bounding box center [428, 338] width 6 height 6
click at [1108, 43] on button "Recalculate Refresh Preview" at bounding box center [1119, 40] width 53 height 13
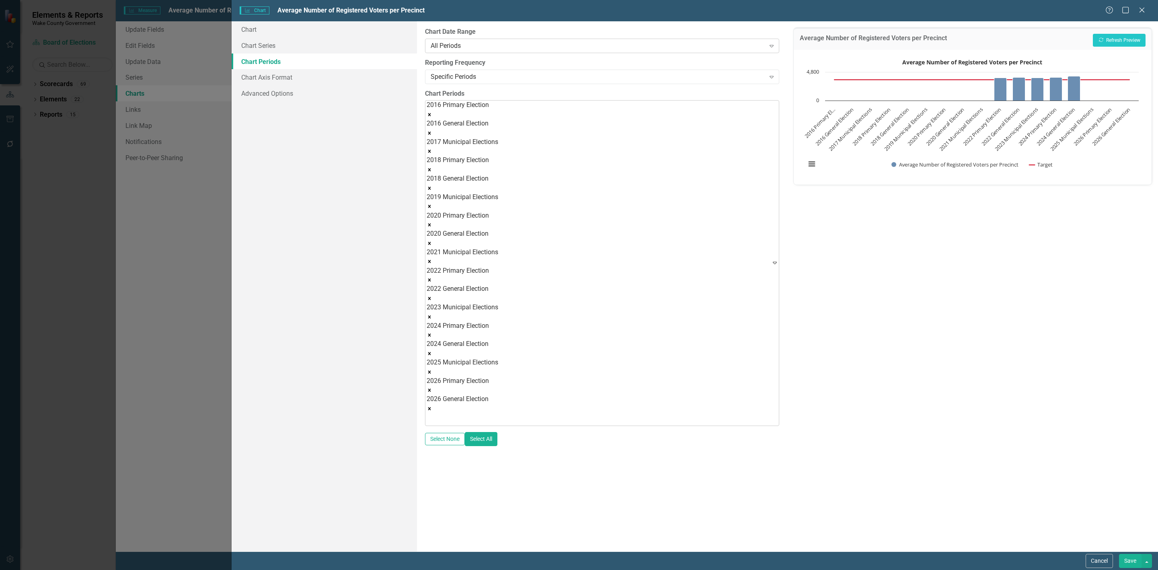
click at [572, 44] on div "All Periods" at bounding box center [598, 45] width 335 height 9
click at [1119, 37] on button "Recalculate Refresh Preview" at bounding box center [1119, 40] width 53 height 13
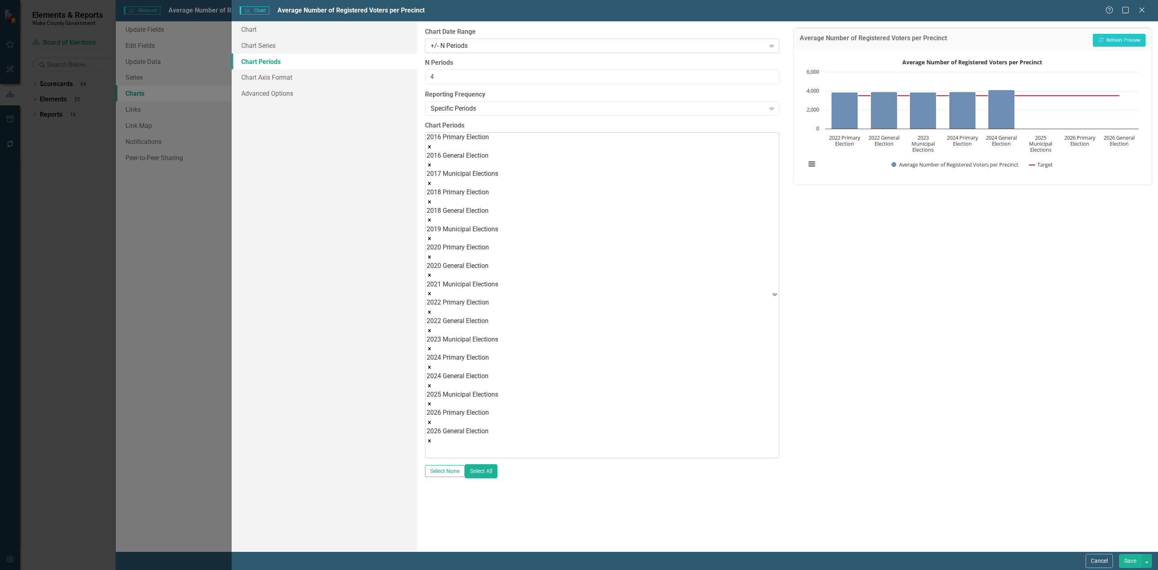
click at [489, 48] on div "+/- N Periods" at bounding box center [598, 45] width 335 height 9
click at [1129, 41] on button "Recalculate Refresh Preview" at bounding box center [1119, 40] width 53 height 13
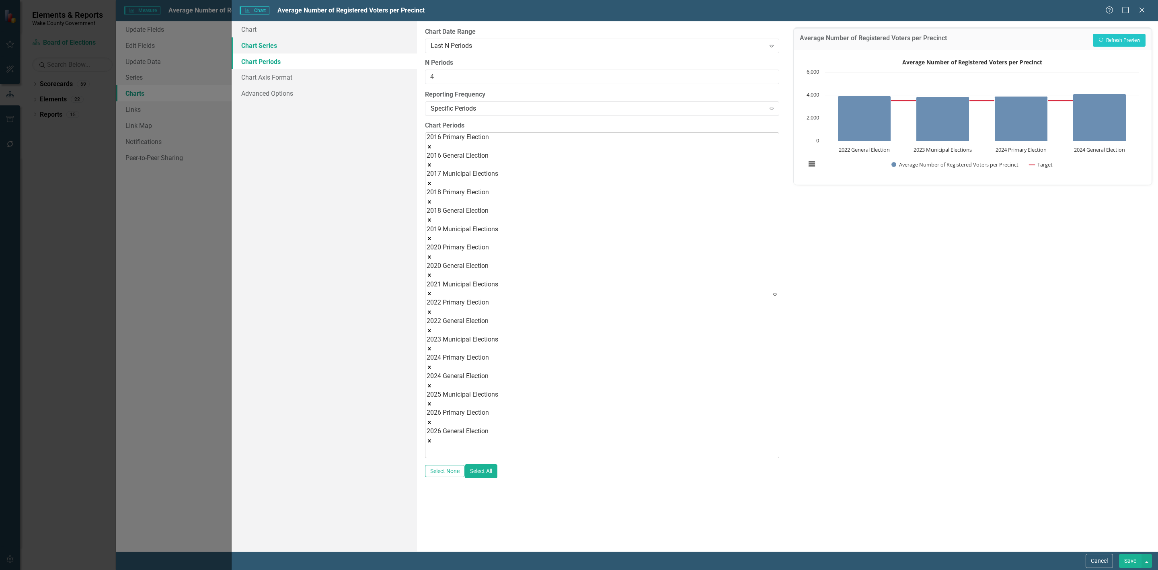
click at [315, 49] on link "Chart Series" at bounding box center [324, 45] width 185 height 16
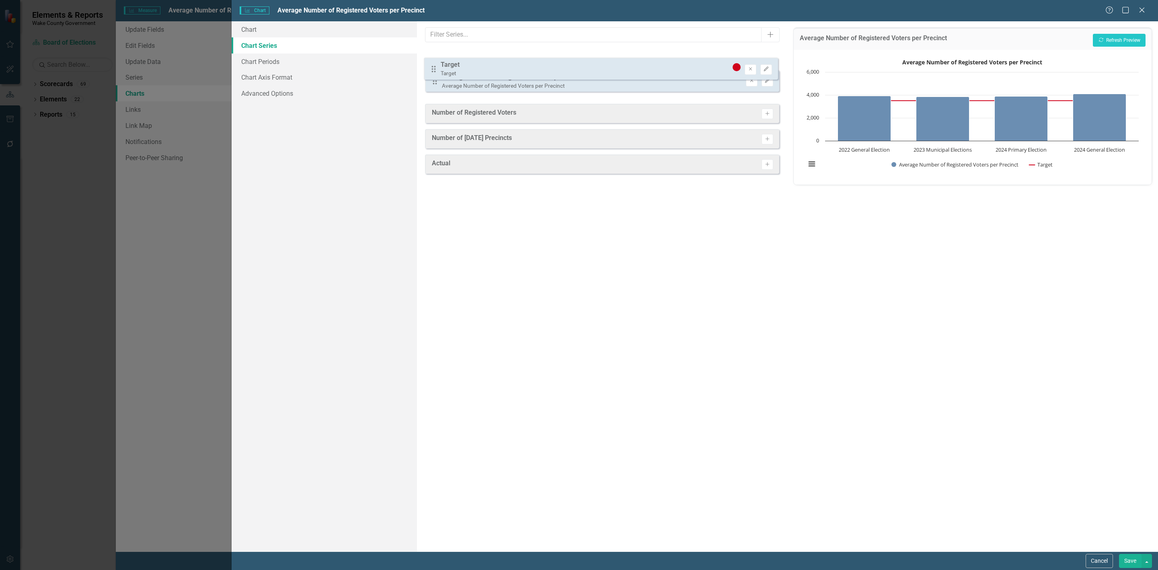
drag, startPoint x: 432, startPoint y: 88, endPoint x: 431, endPoint y: 53, distance: 35.0
click at [431, 53] on div "Drag Average Number of Registered Voters per Precinct Average Number of Registe…" at bounding box center [602, 73] width 355 height 50
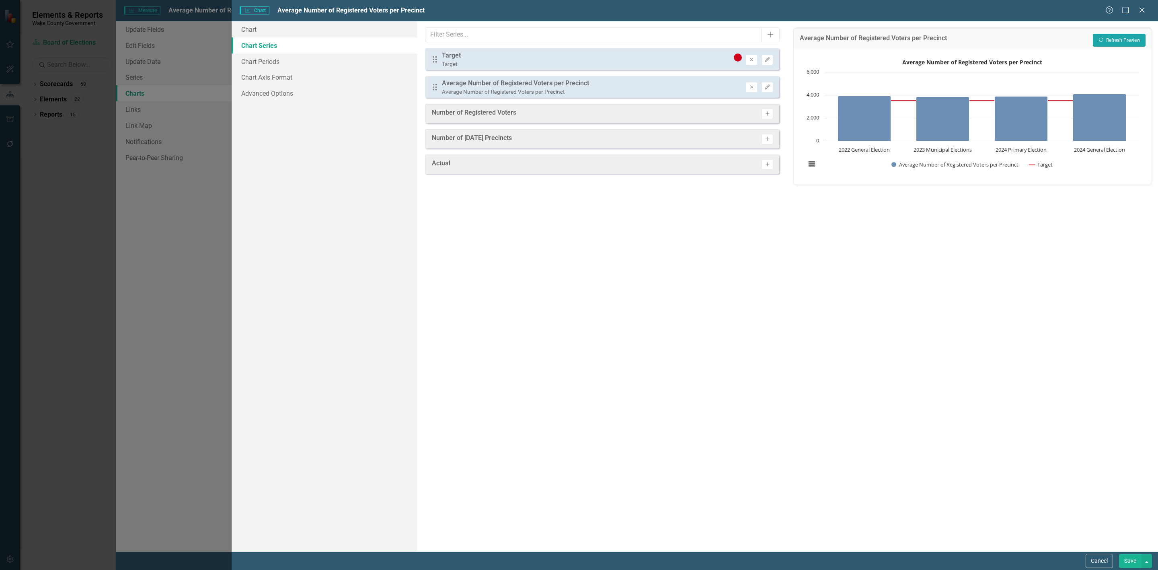
click at [1106, 38] on button "Recalculate Refresh Preview" at bounding box center [1119, 40] width 53 height 13
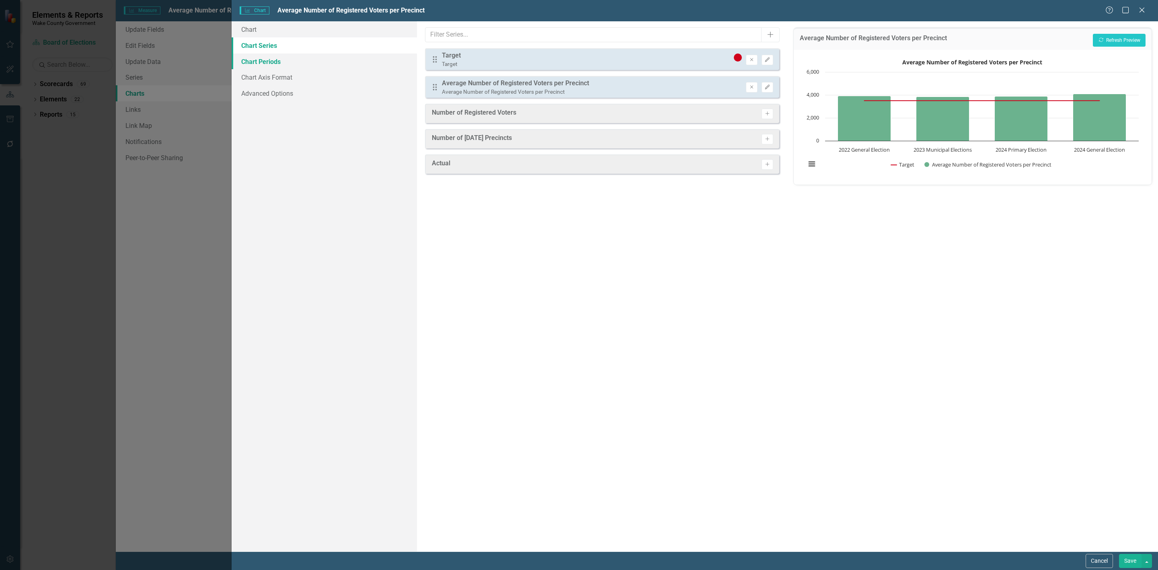
click at [275, 57] on link "Chart Periods" at bounding box center [324, 61] width 185 height 16
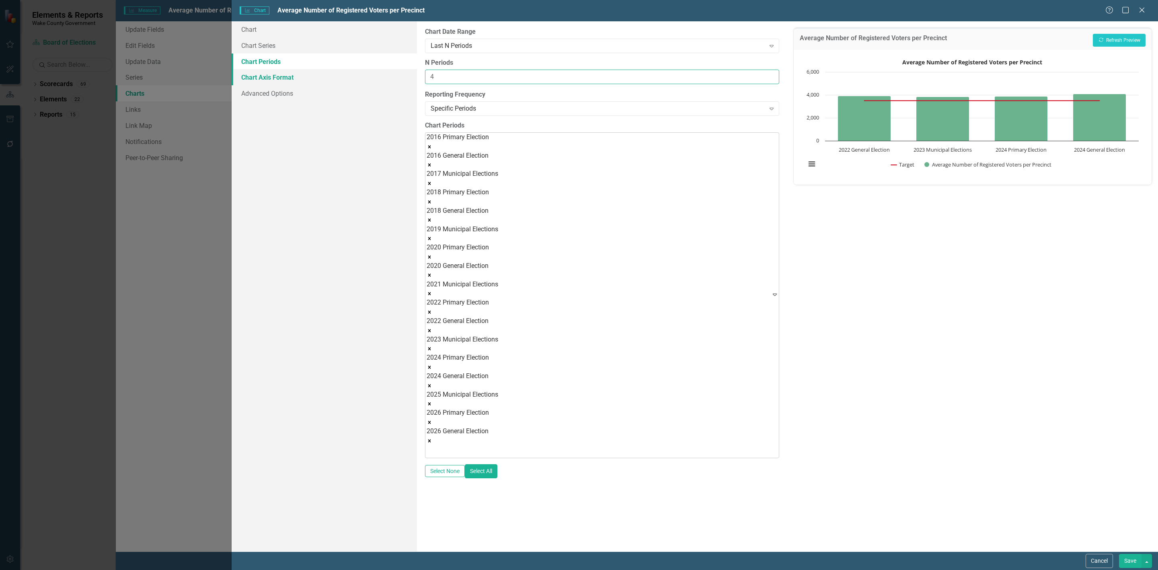
drag, startPoint x: 497, startPoint y: 76, endPoint x: 370, endPoint y: 70, distance: 127.2
click at [370, 70] on div "Chart Chart Series Chart Periods Chart Axis Format Advanced Options From this p…" at bounding box center [695, 286] width 926 height 530
type input "8"
click at [1116, 47] on div "Average Number of Registered Voters per Precinct Recalculate Refresh Preview" at bounding box center [973, 39] width 358 height 22
click at [1116, 42] on button "Recalculate Refresh Preview" at bounding box center [1119, 40] width 53 height 13
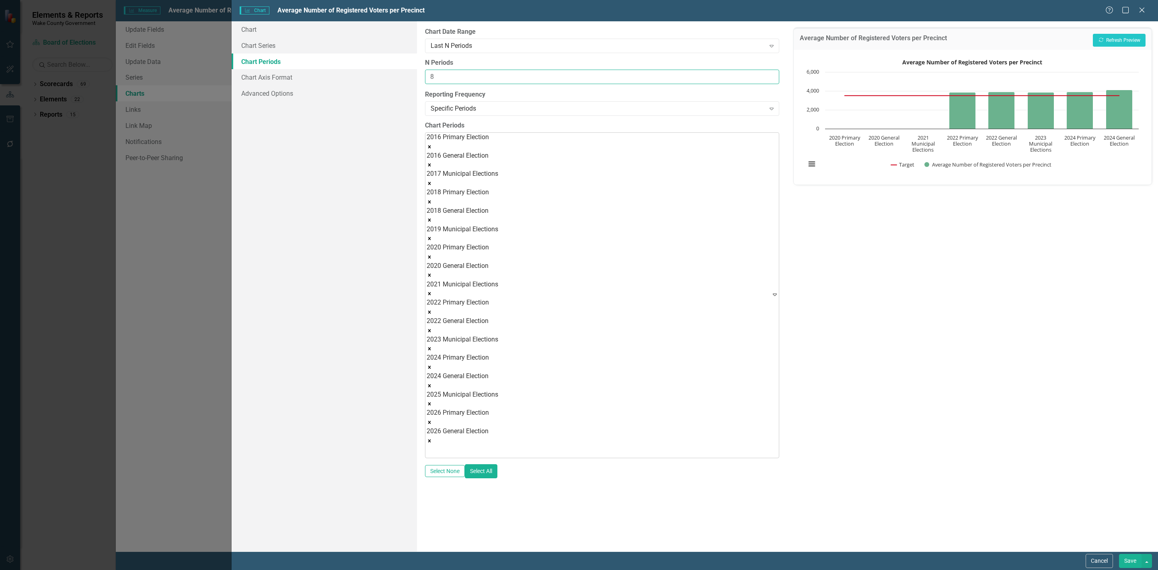
drag, startPoint x: 473, startPoint y: 76, endPoint x: 379, endPoint y: 66, distance: 95.1
click at [379, 66] on div "Chart Chart Series Chart Periods Chart Axis Format Advanced Options From this p…" at bounding box center [695, 286] width 926 height 530
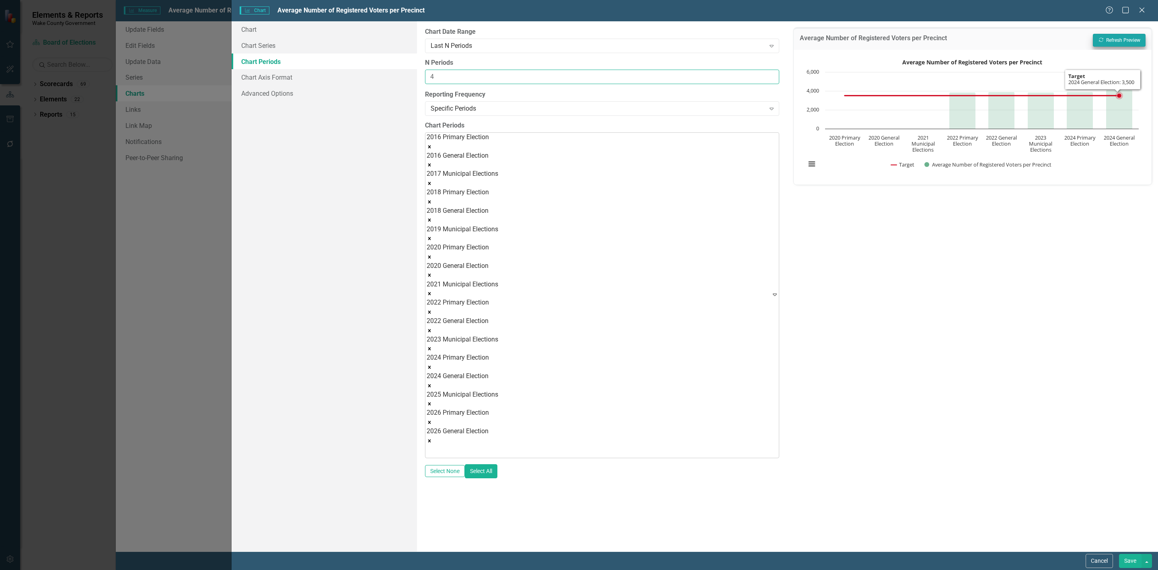
type input "4"
click at [1104, 35] on button "Recalculate Refresh Preview" at bounding box center [1119, 40] width 53 height 13
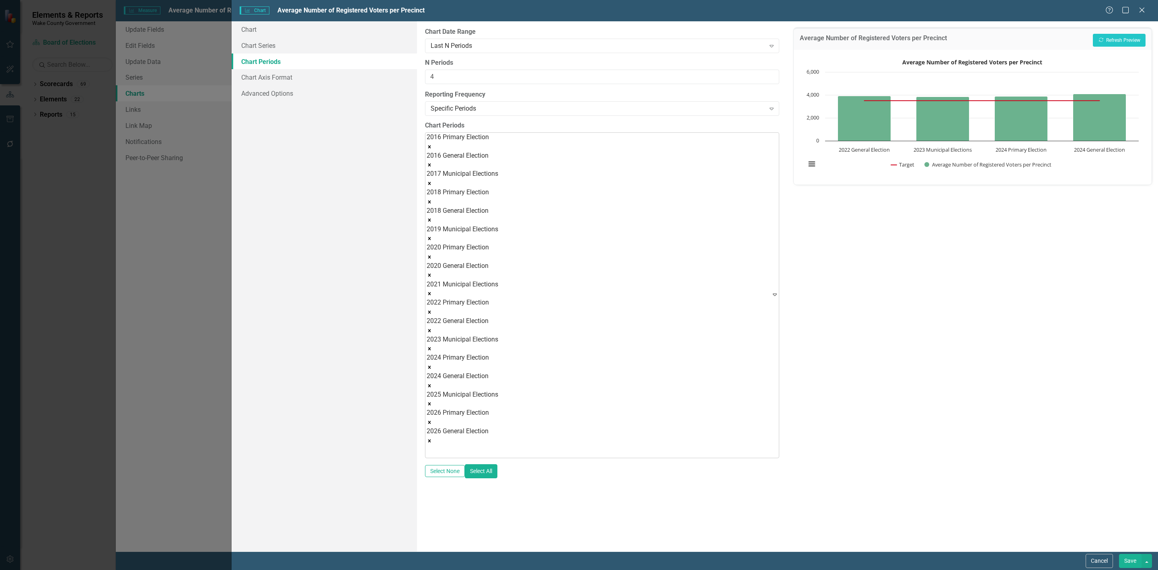
click at [1129, 556] on button "Save" at bounding box center [1130, 561] width 23 height 14
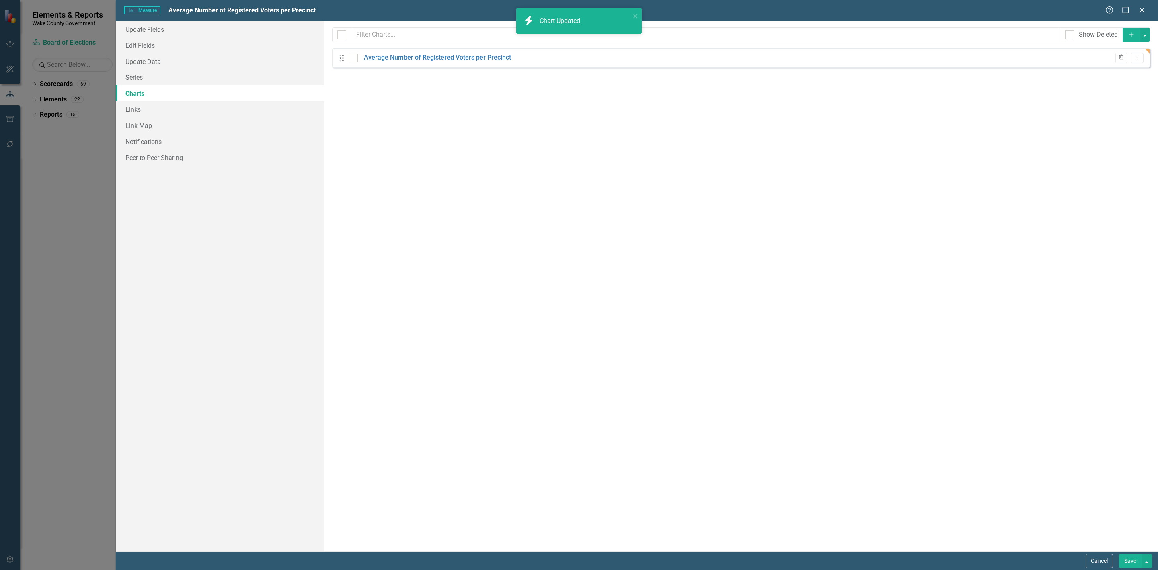
click at [1123, 560] on button "Save" at bounding box center [1130, 561] width 23 height 14
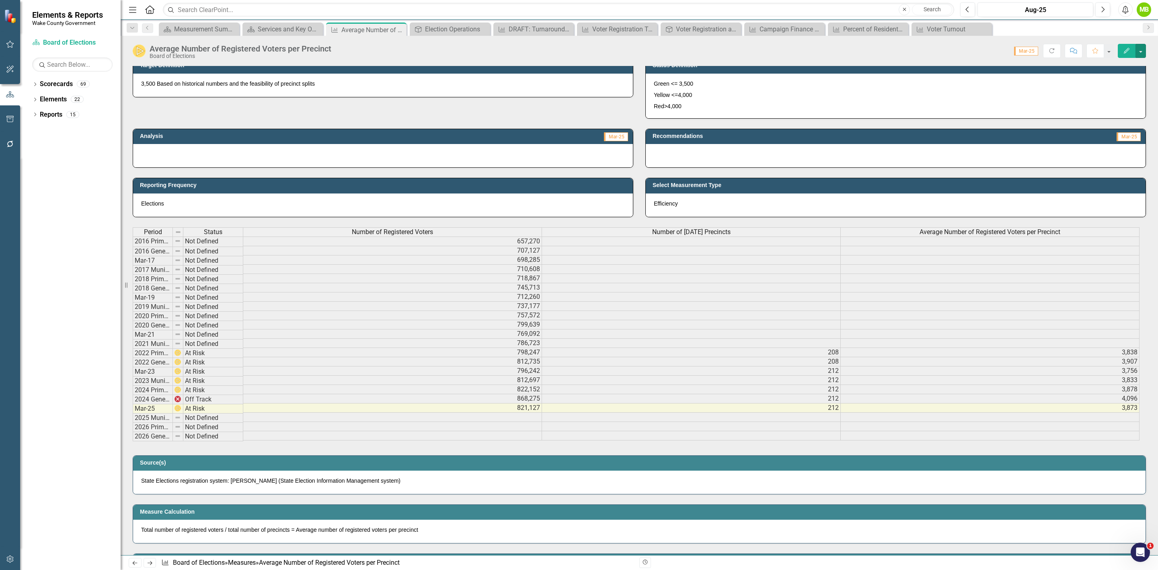
scroll to position [181, 0]
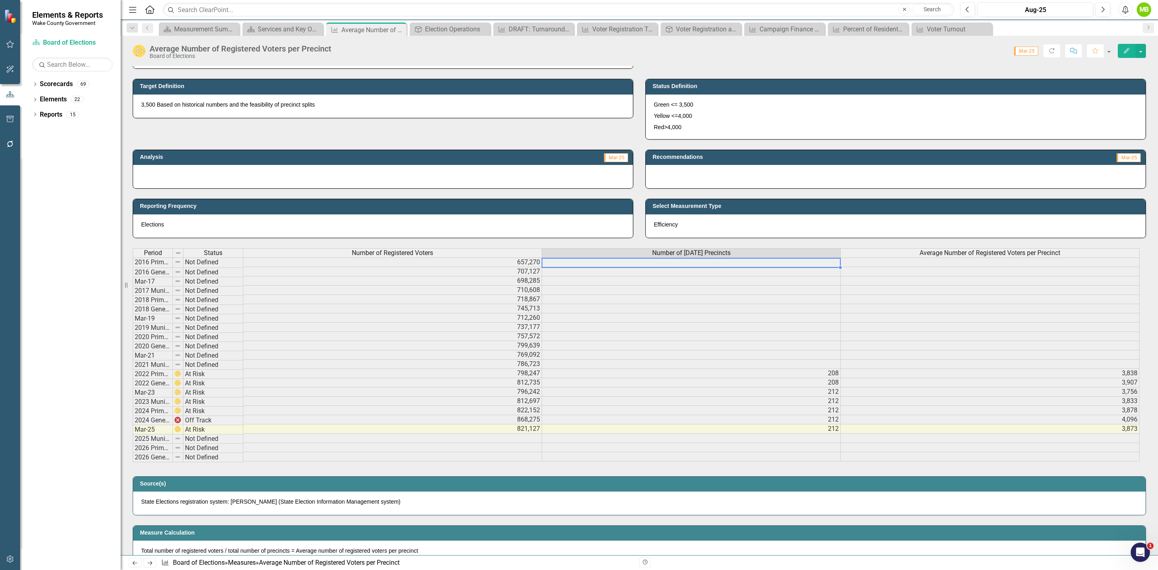
click at [636, 263] on td at bounding box center [691, 262] width 299 height 10
click at [636, 262] on td at bounding box center [691, 262] width 299 height 10
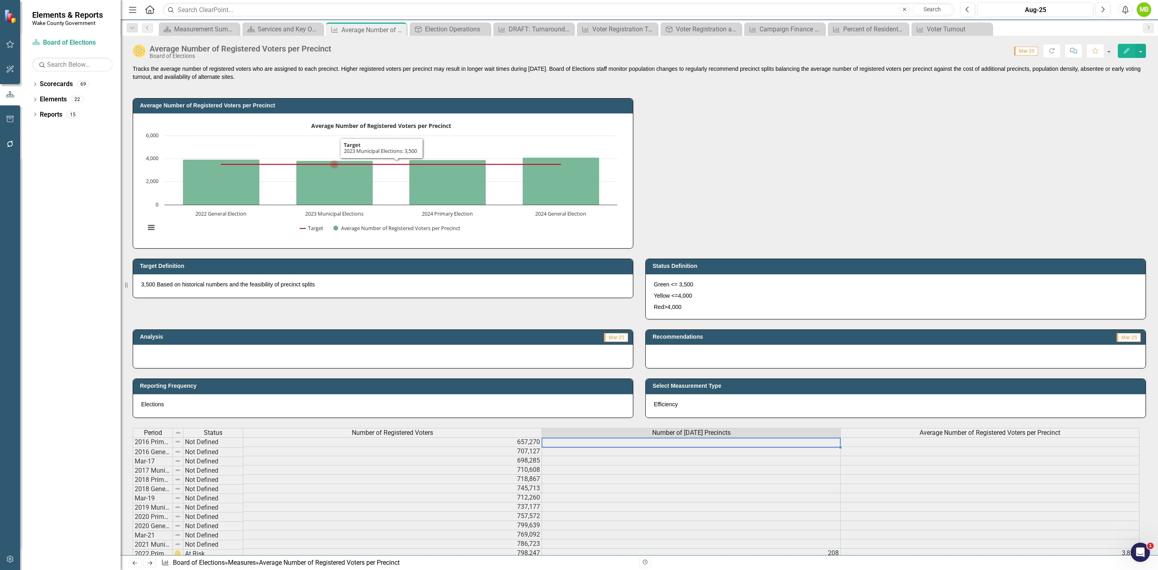
scroll to position [0, 0]
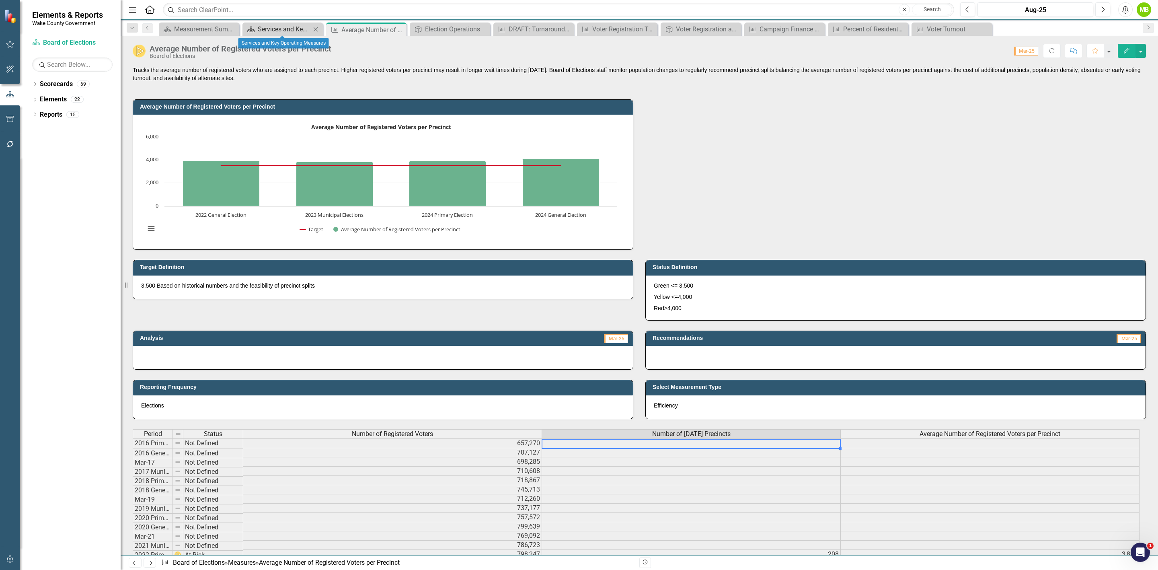
click at [269, 28] on div "Services and Key Operating Measures" at bounding box center [284, 29] width 53 height 10
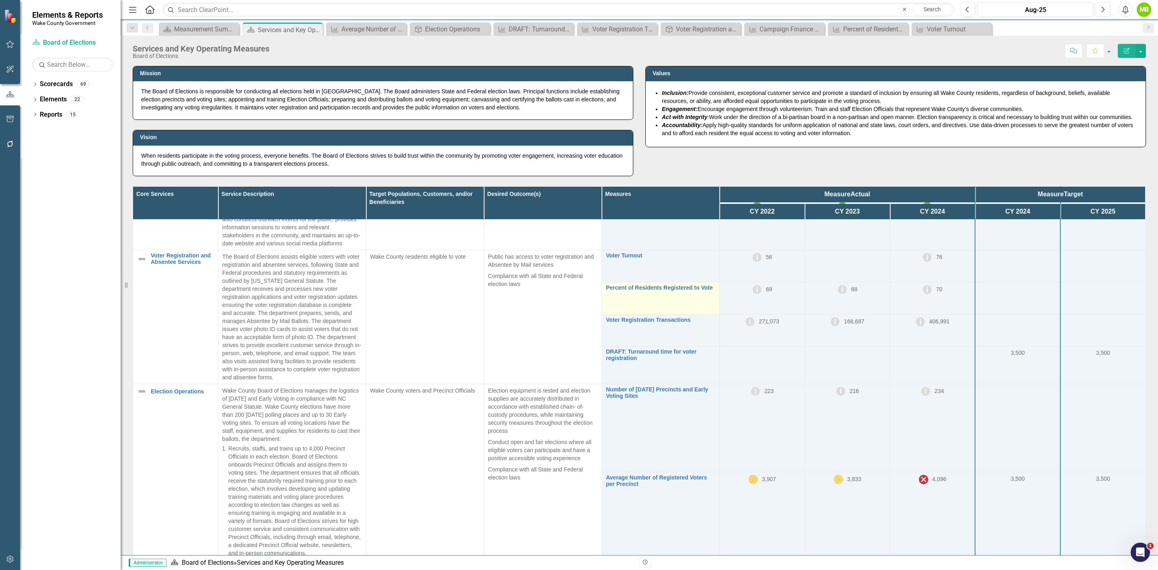
scroll to position [181, 0]
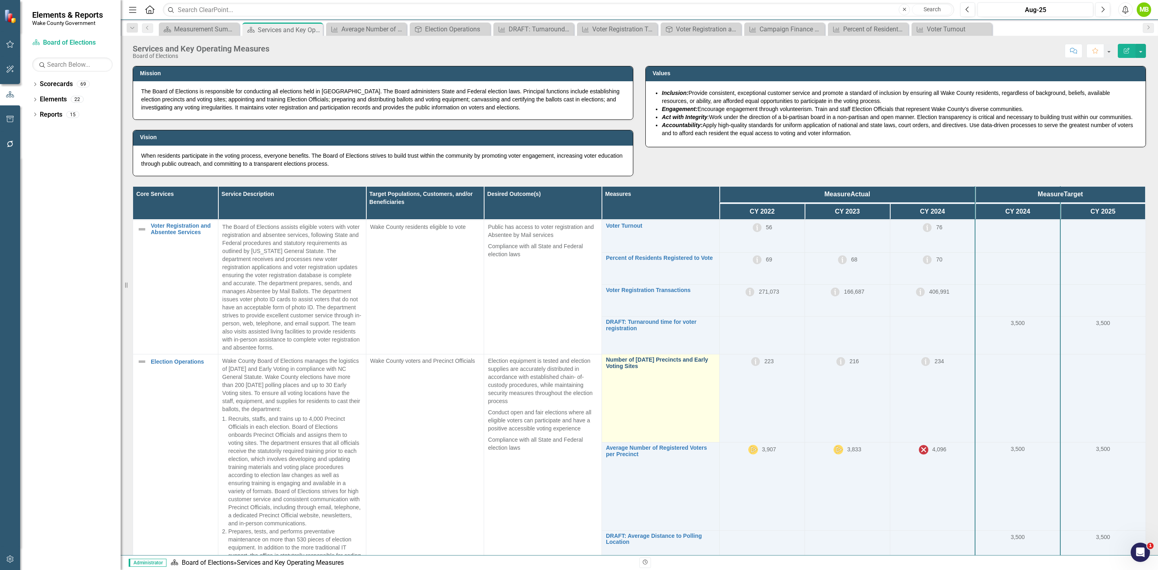
click at [637, 367] on link "Number of [DATE] Precincts and Early Voting Sites" at bounding box center [660, 363] width 109 height 12
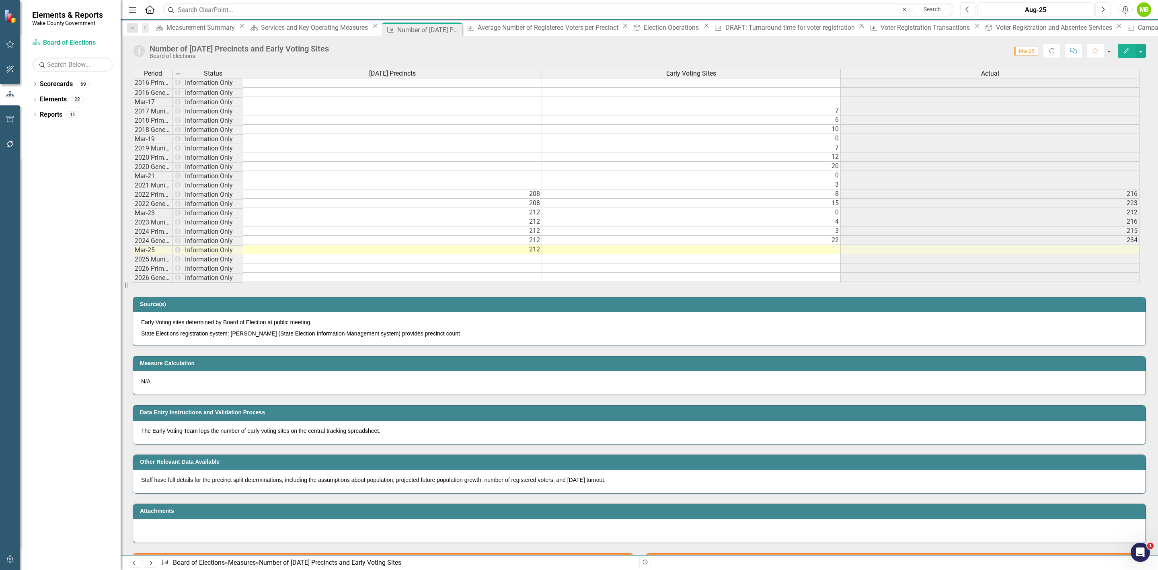
scroll to position [241, 0]
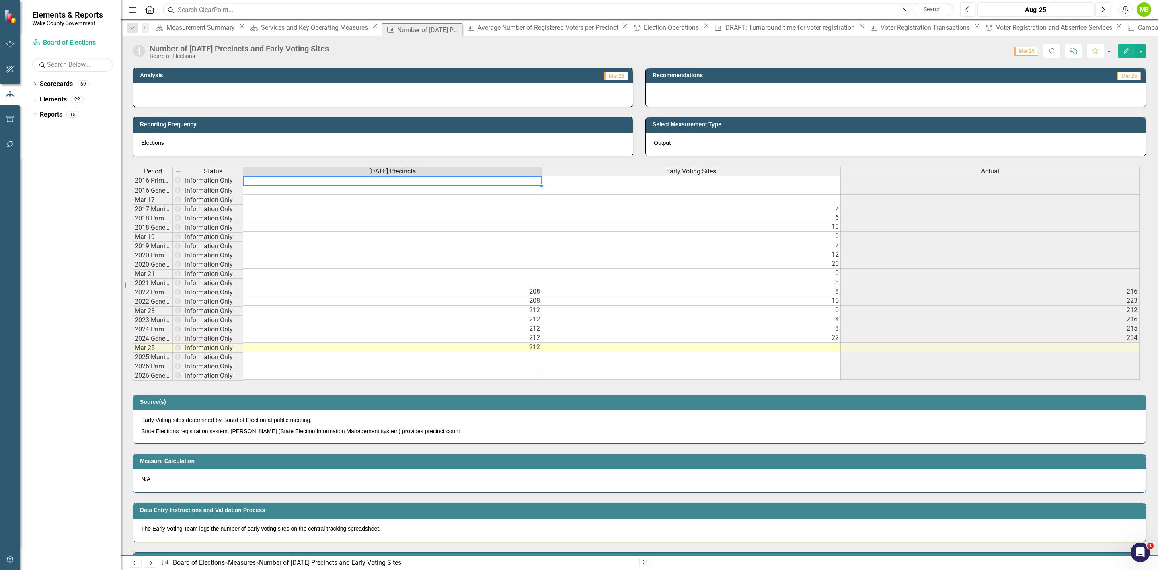
click at [297, 185] on td at bounding box center [392, 181] width 299 height 10
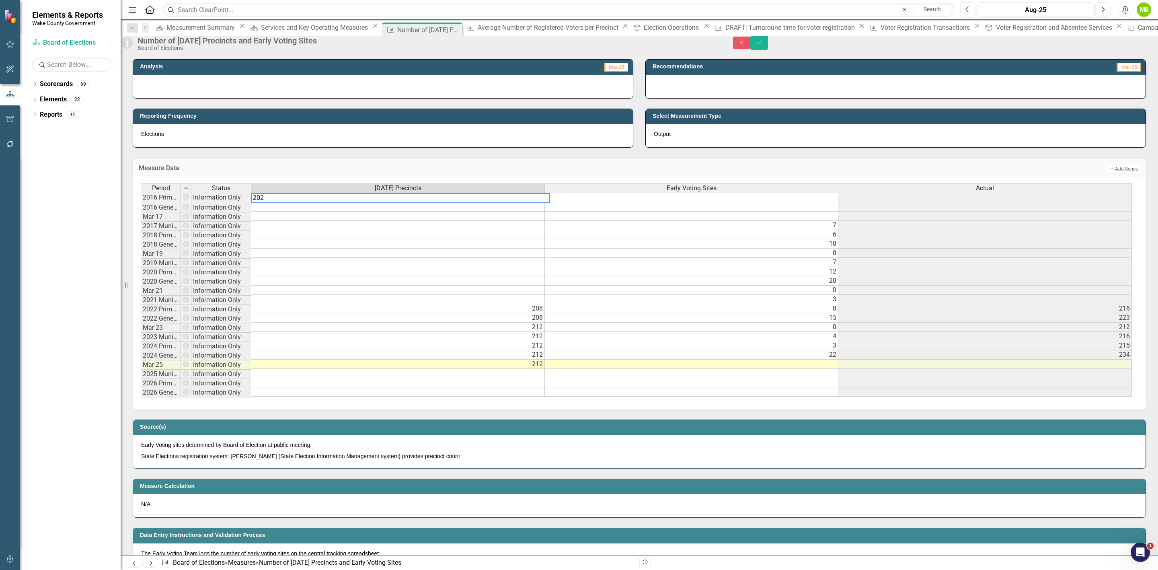
type textarea "202"
click at [292, 211] on td at bounding box center [397, 206] width 293 height 9
type textarea "202"
click at [406, 221] on td at bounding box center [397, 215] width 293 height 9
type textarea "202"
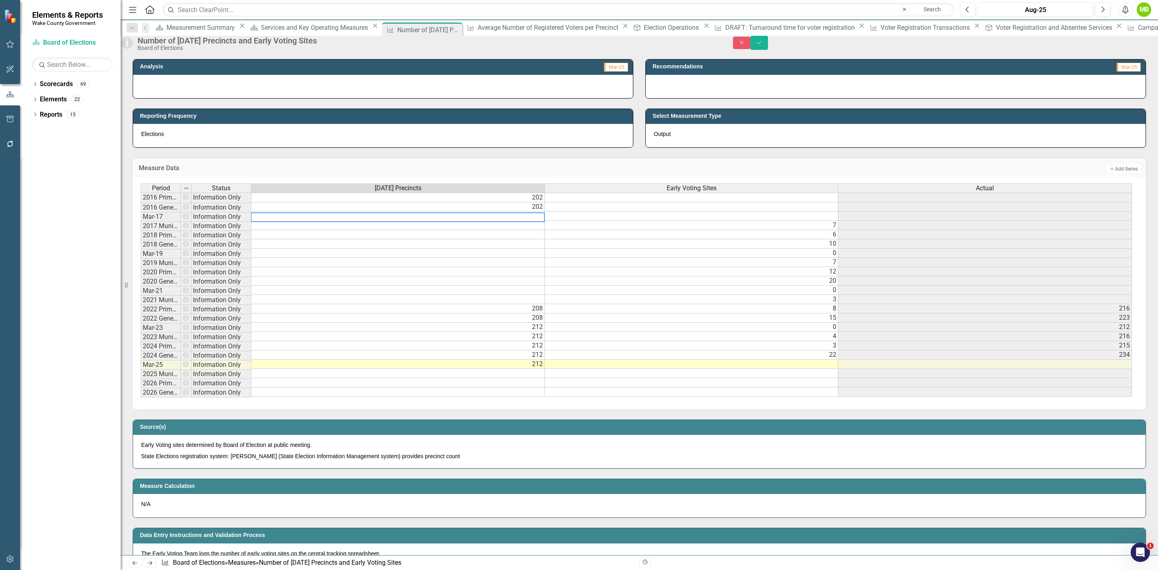
click at [402, 230] on td at bounding box center [397, 225] width 293 height 9
type textarea "202"
click td
type textarea "243"
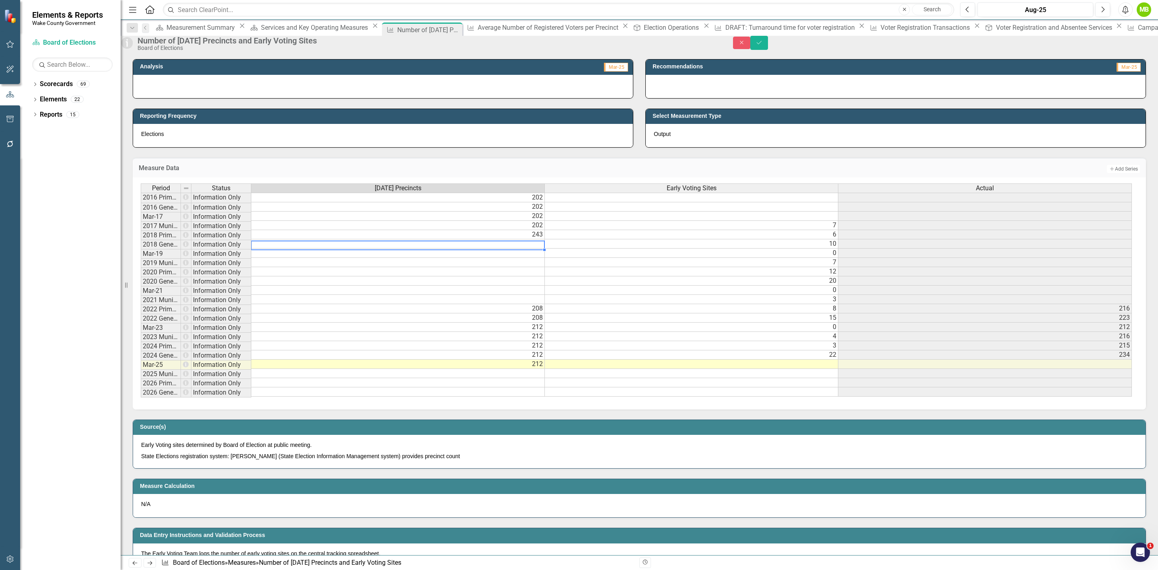
click td
type textarea "243"
drag, startPoint x: 308, startPoint y: 256, endPoint x: 242, endPoint y: 259, distance: 65.6
click div "Period Status Election Day Precincts Early Voting Sites Actual 2016 Primary Ele…"
type textarea "243"
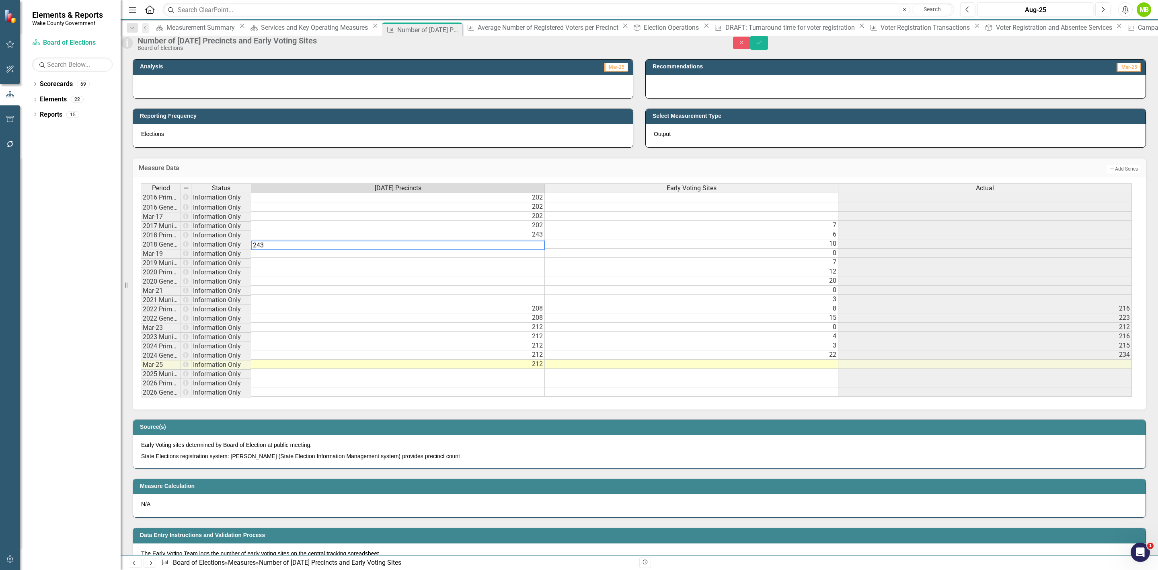
click td "243"
click td "202"
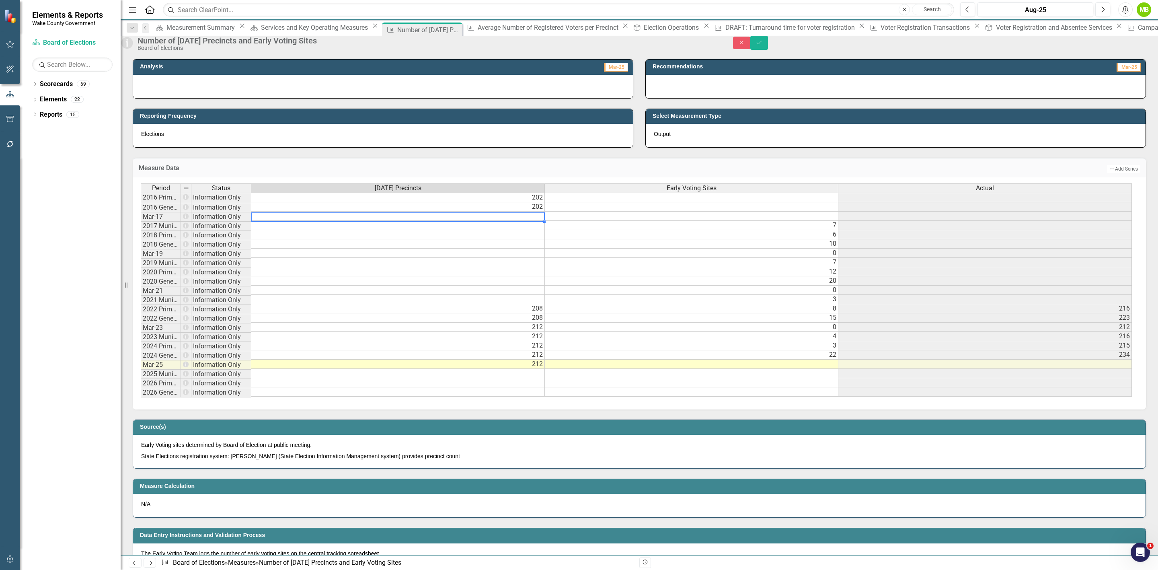
click td "202"
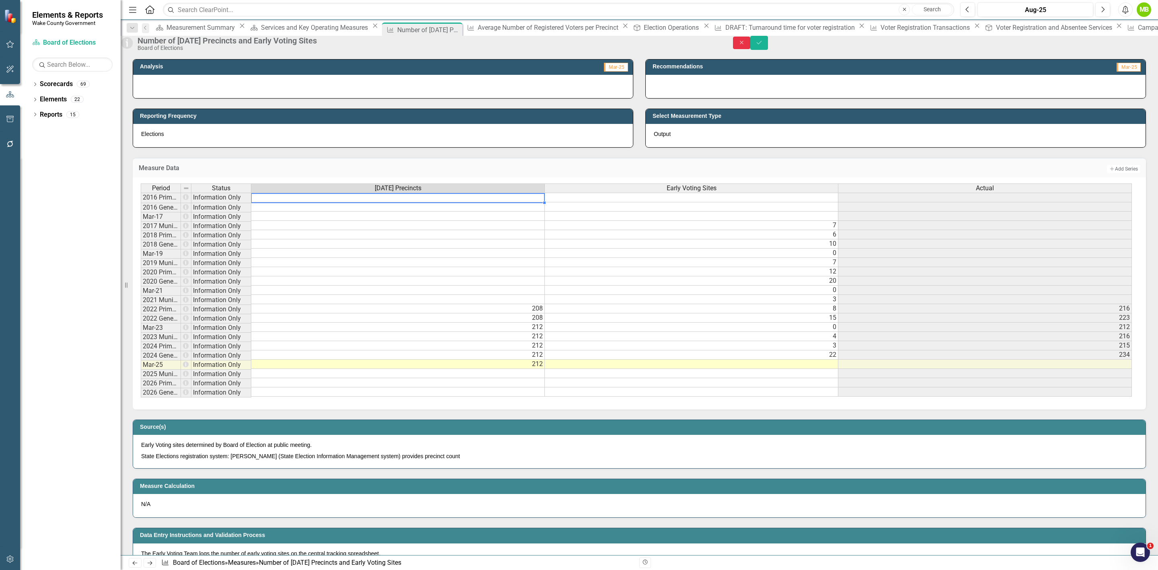
click button "Close"
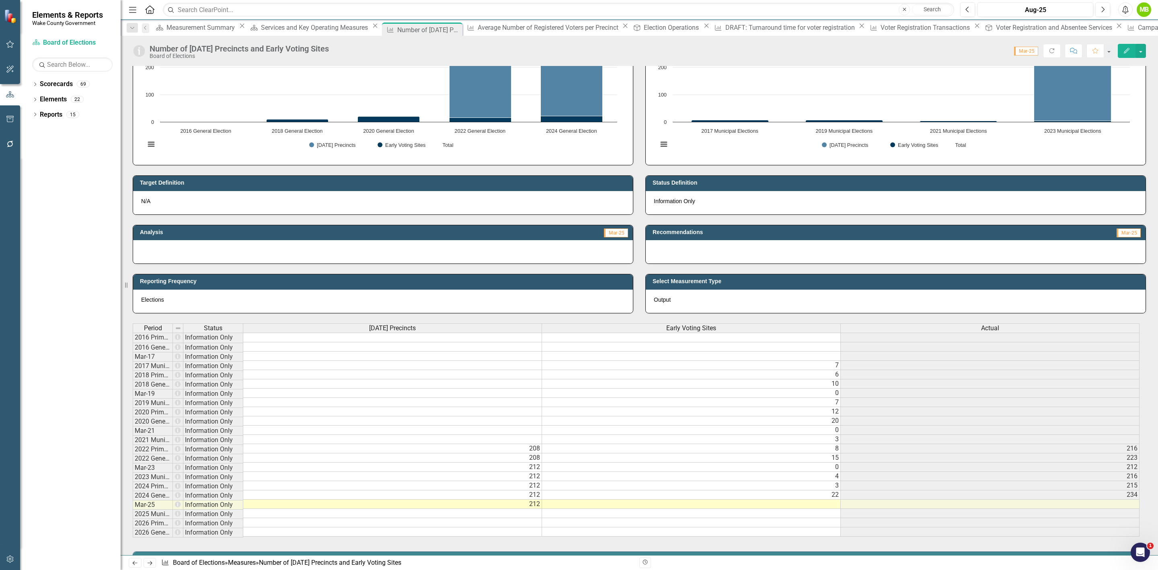
scroll to position [0, 0]
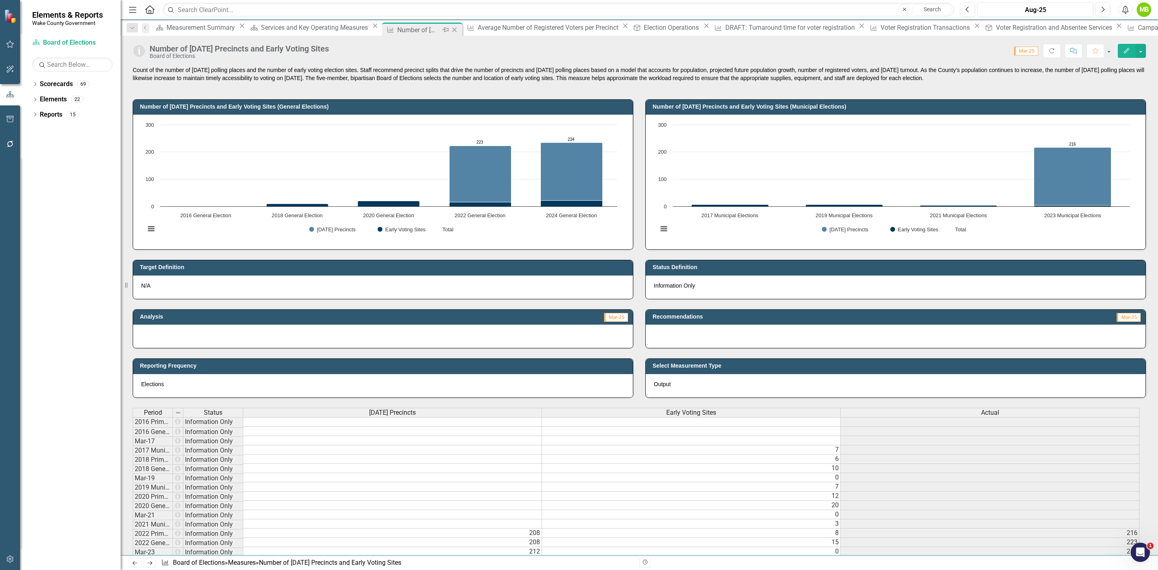
click icon "Close"
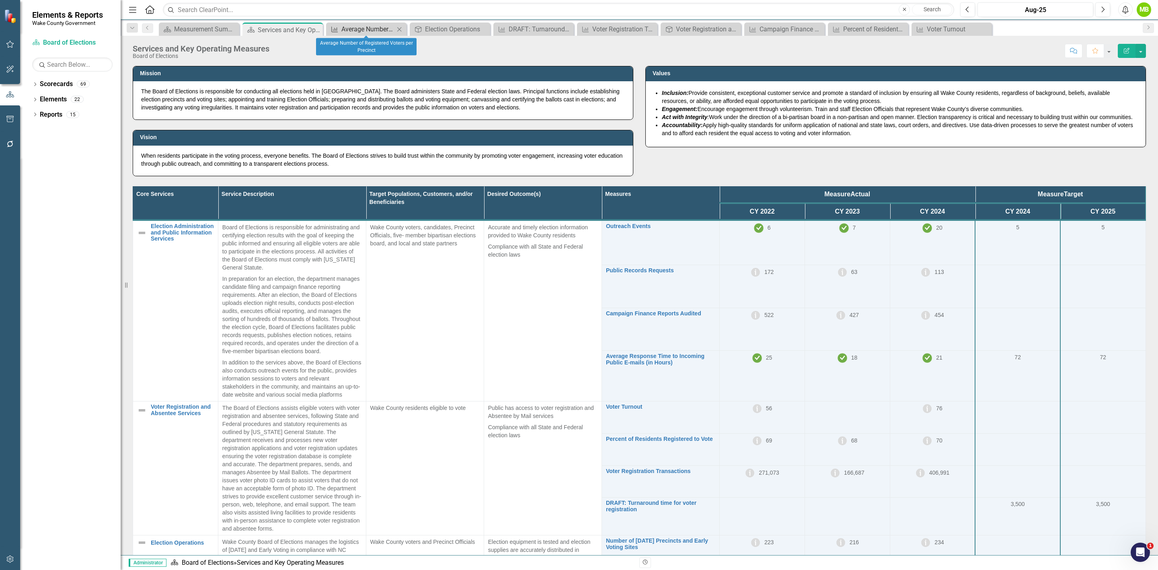
click div "Average Number of Registered Voters per Precinct"
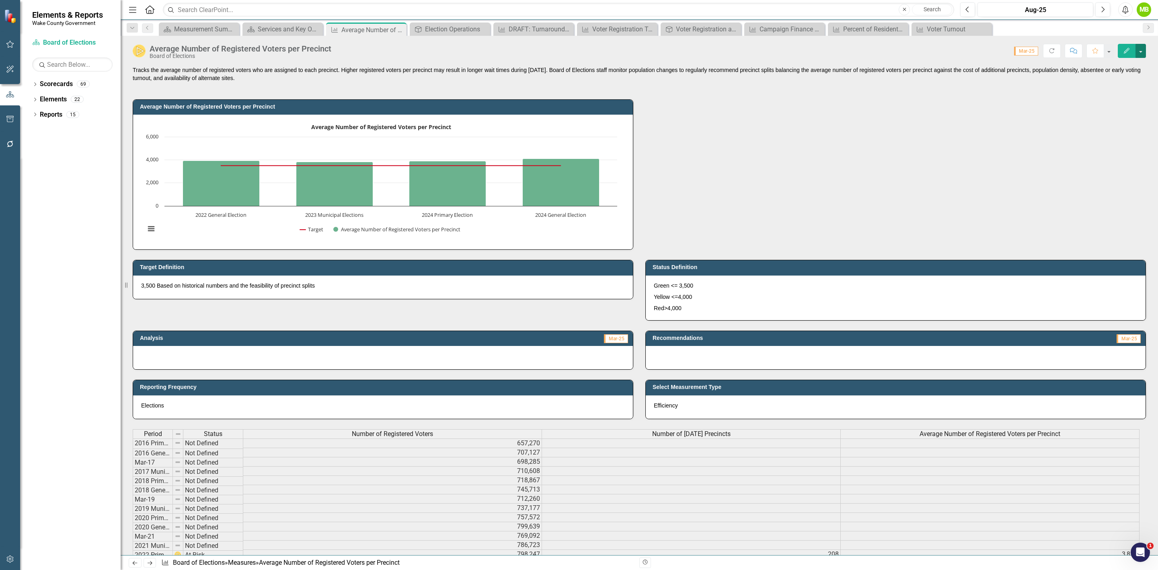
click button "button"
click link "Edit Edit Measure"
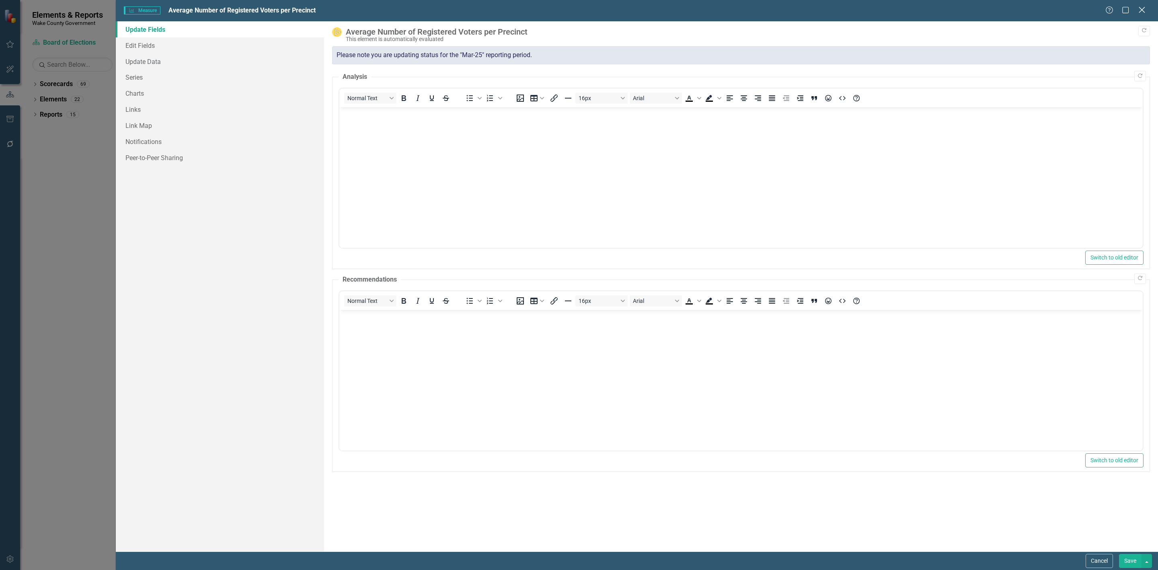
click div "Close"
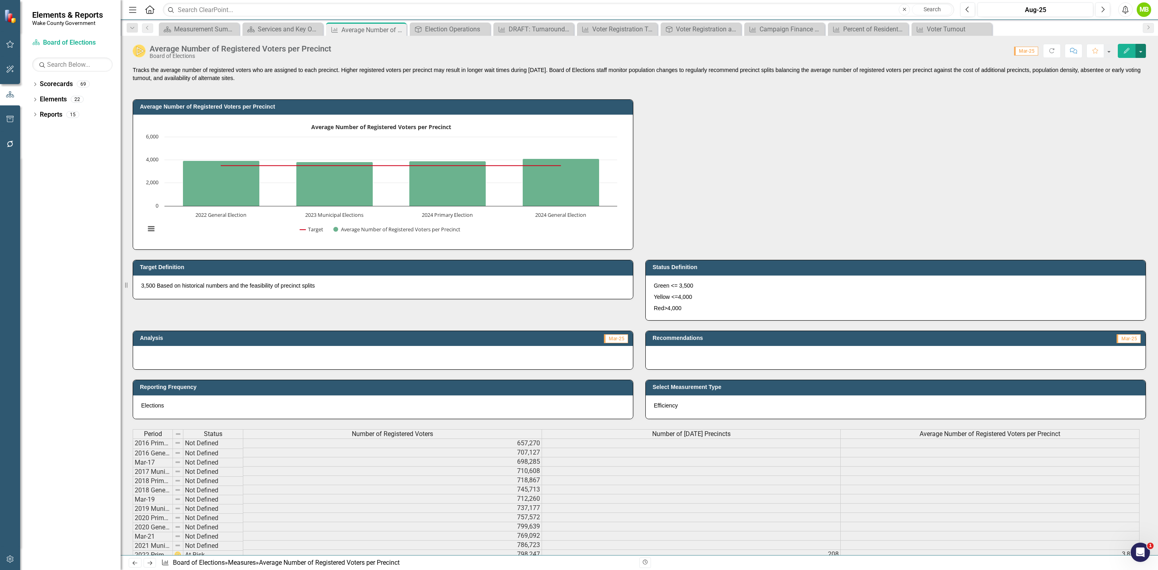
click button "button"
click link "PDF Export to PDF"
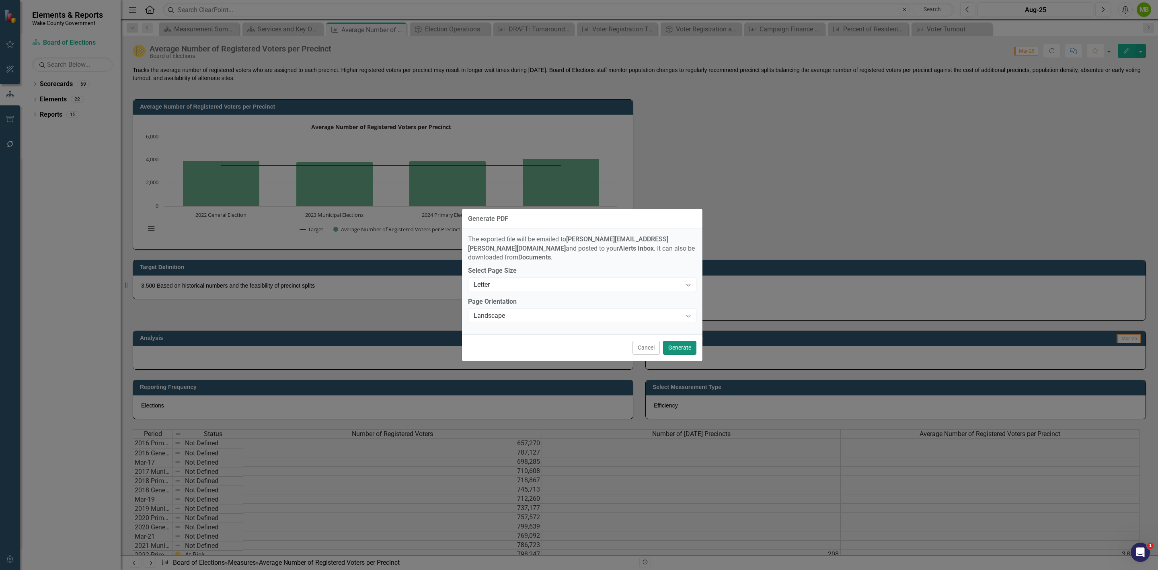
click button "Generate"
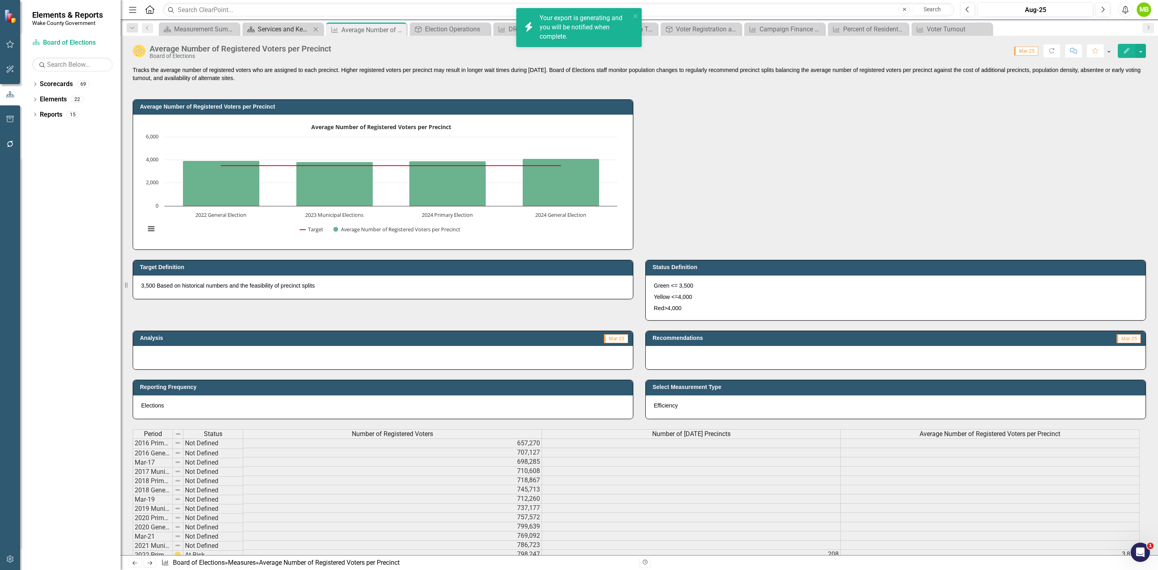
click div "Services and Key Operating Measures"
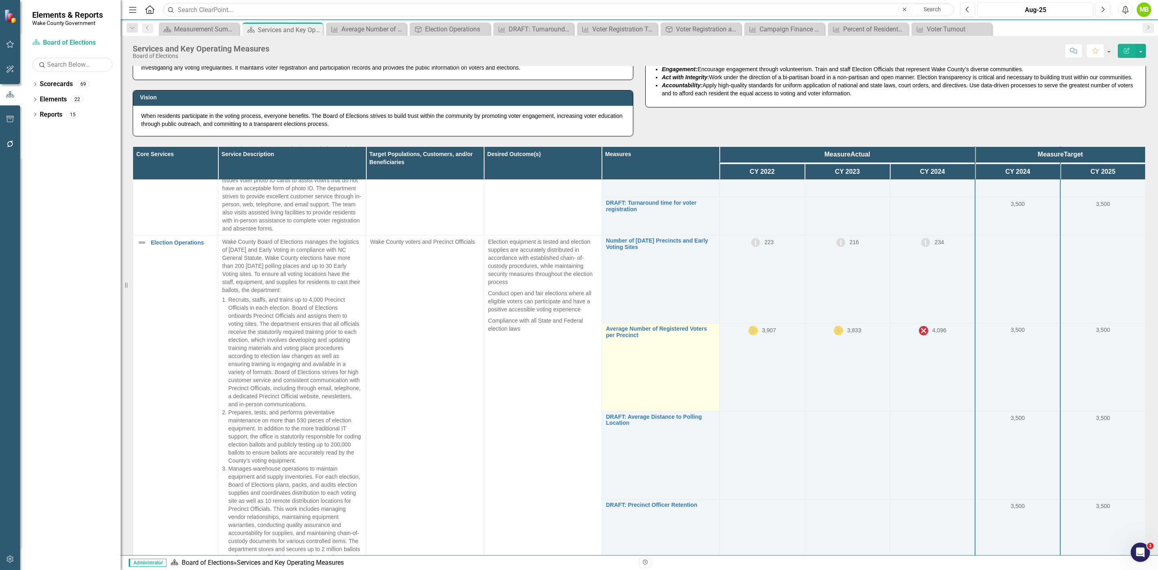
scroll to position [88, 0]
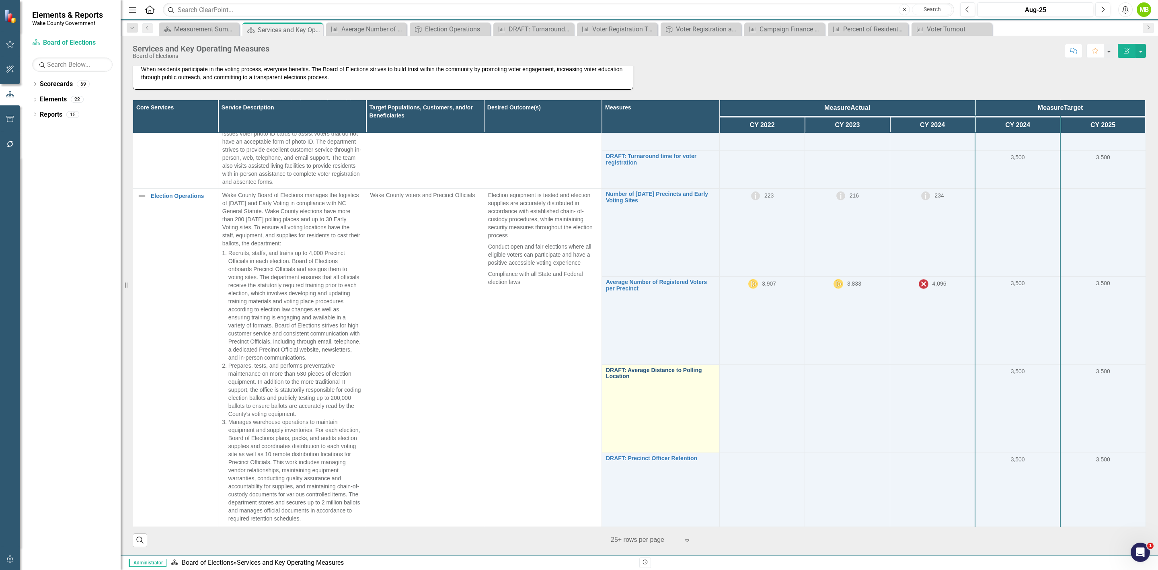
click link "DRAFT: Average Distance to Polling Location"
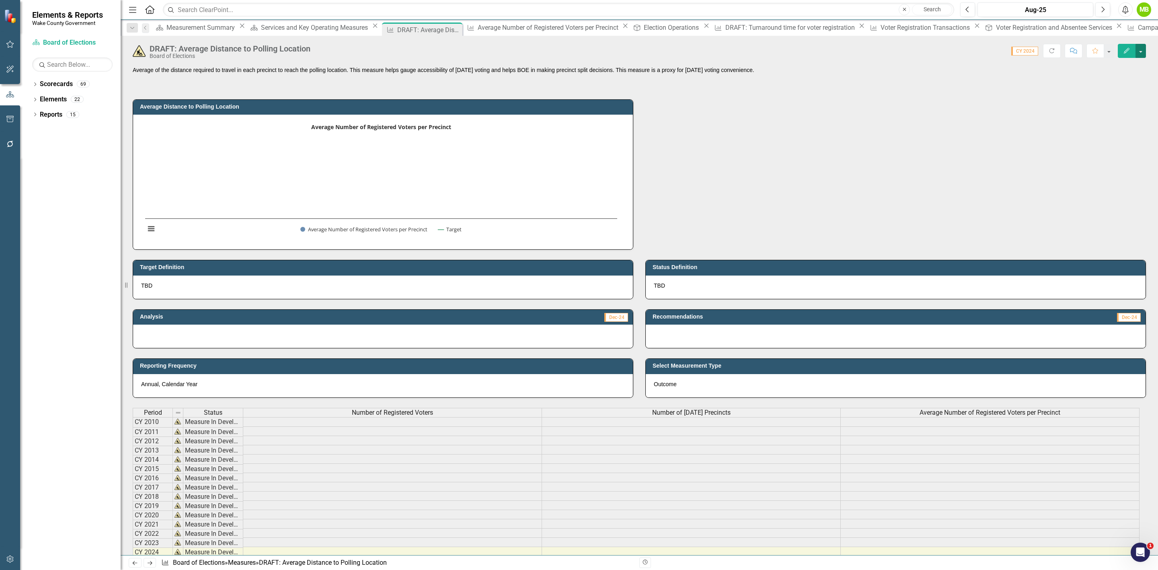
click button "button"
click link "PDF Export to PDF"
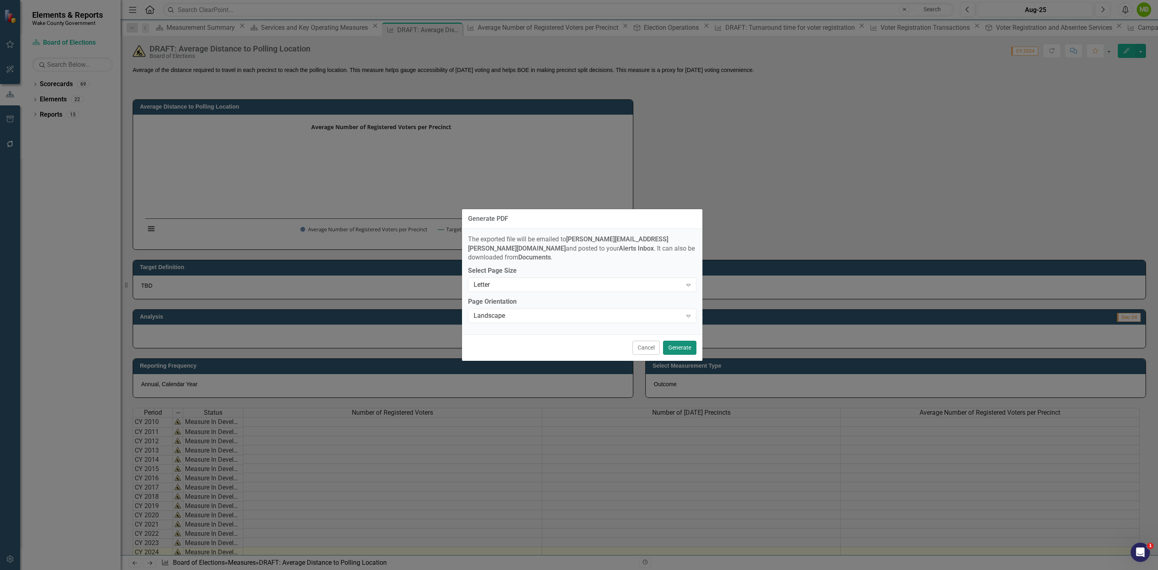
click button "Generate"
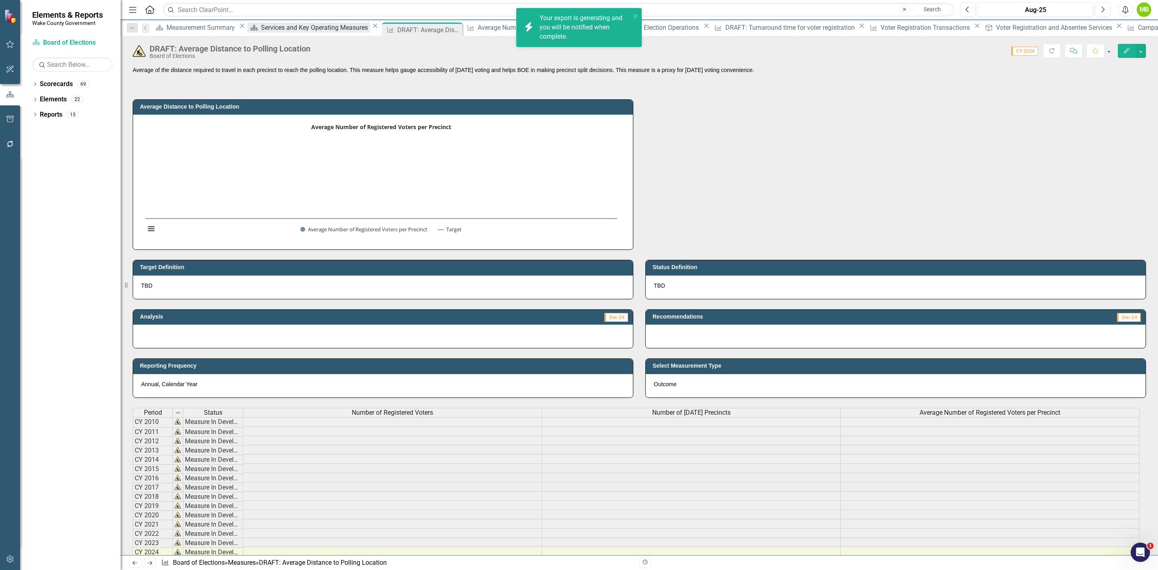
click div "Services and Key Operating Measures"
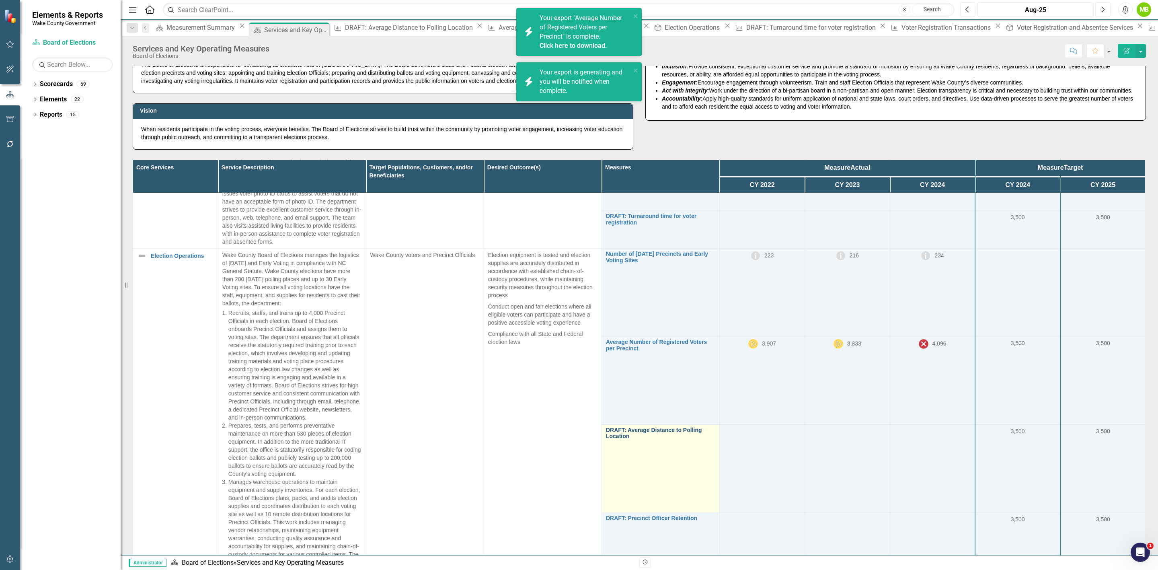
scroll to position [88, 0]
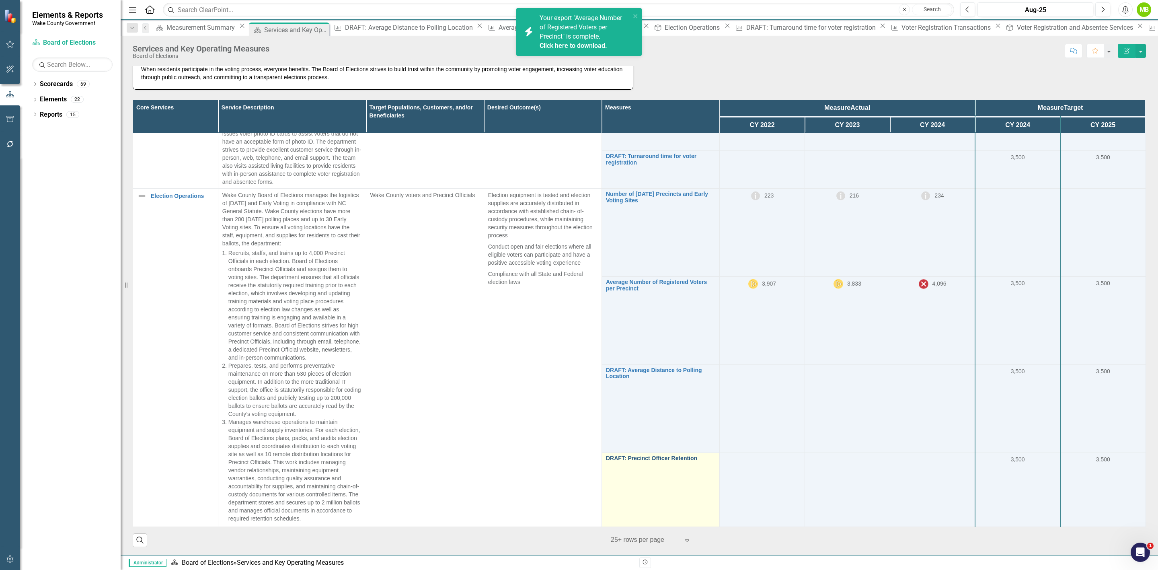
click link "DRAFT: Precinct Officer Retention"
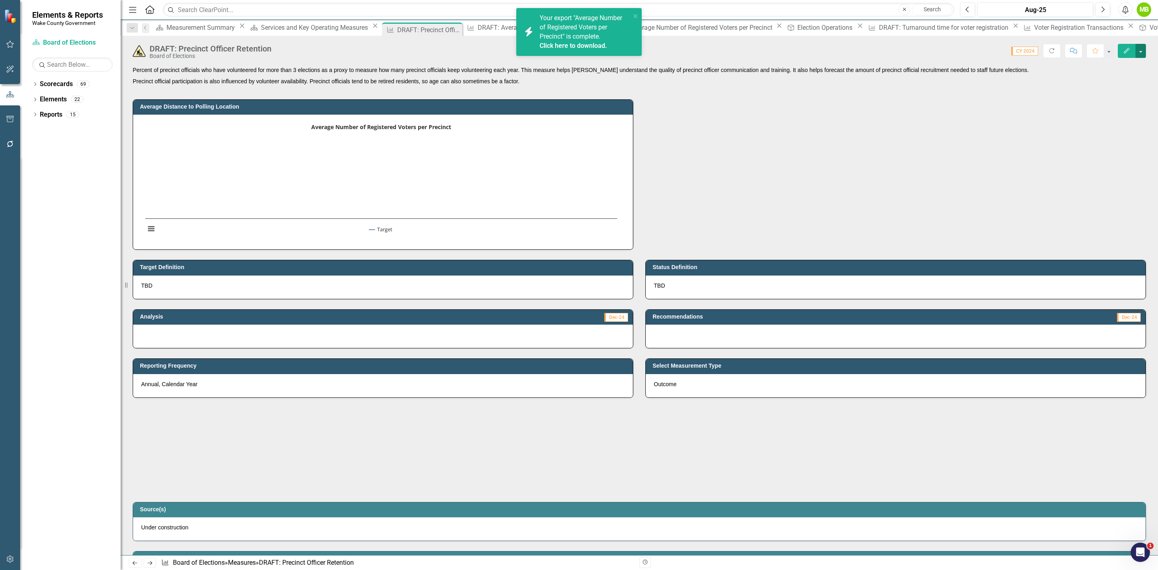
click button "button"
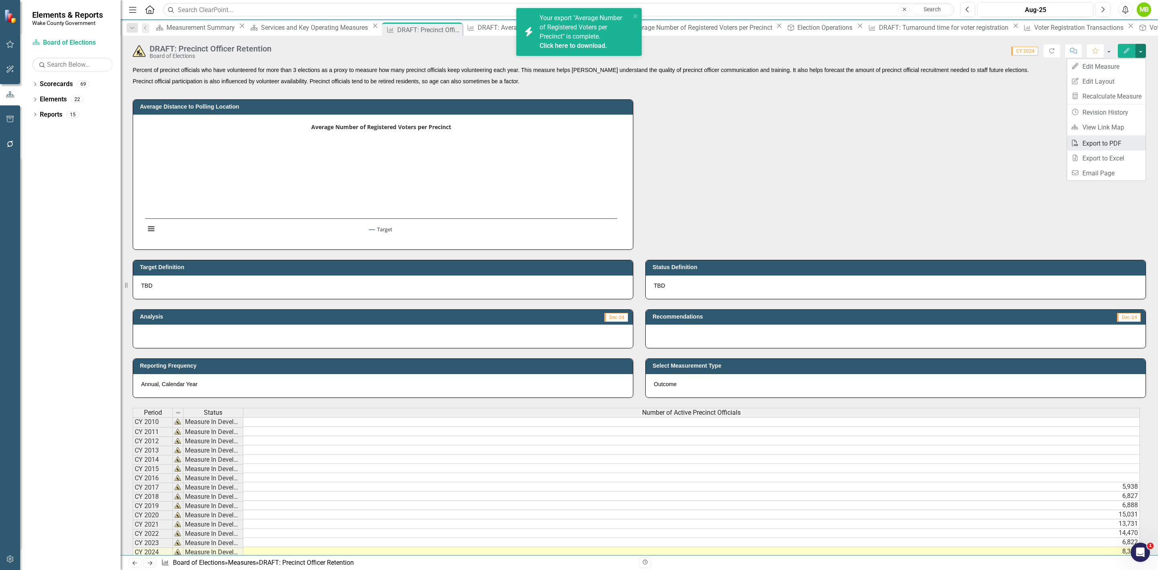
click link "PDF Export to PDF"
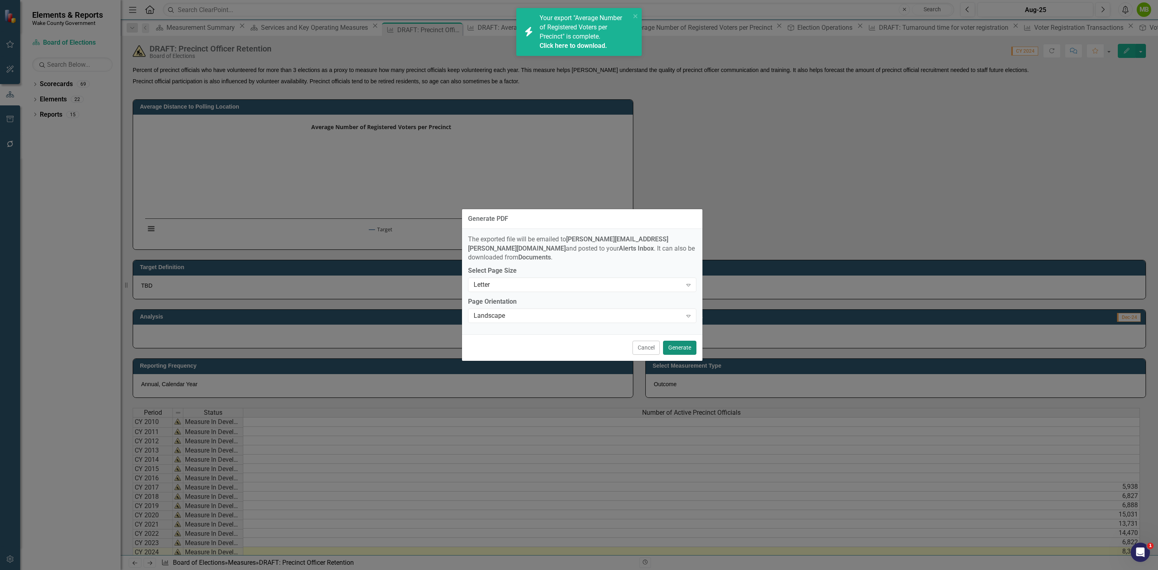
click button "Generate"
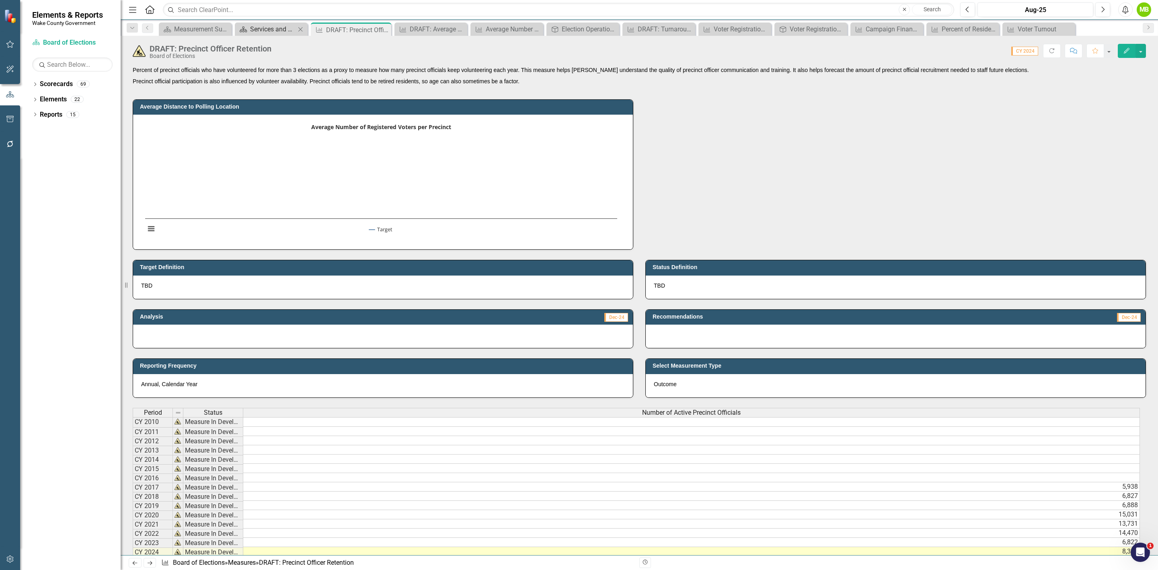
click at [271, 28] on div "Services and Key Operating Measures" at bounding box center [272, 29] width 45 height 10
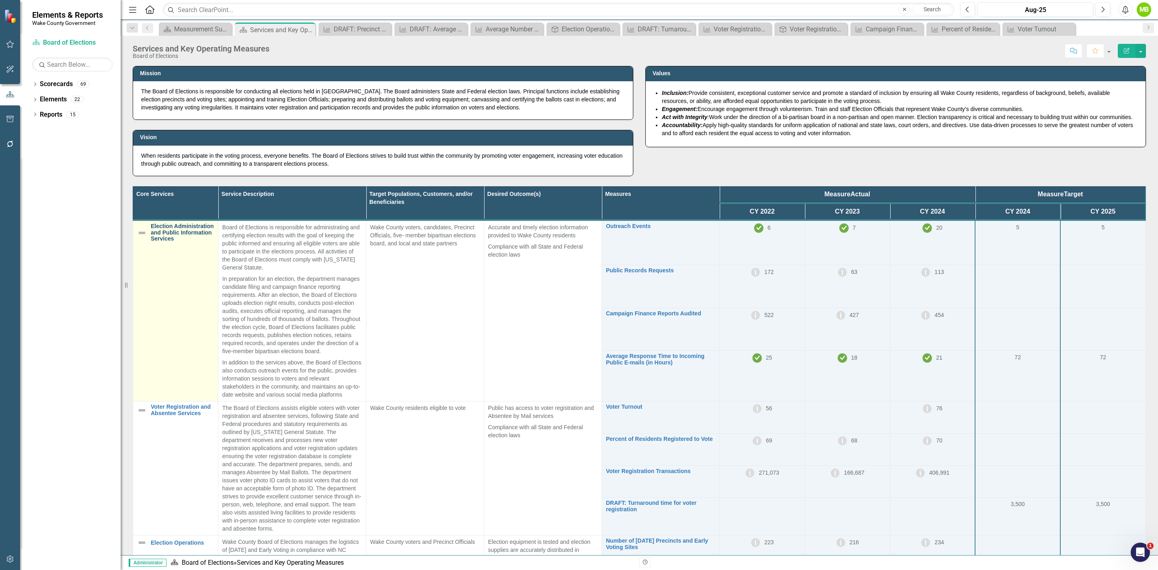
click at [179, 238] on link "Election Administration and Public Information Services" at bounding box center [182, 232] width 63 height 18
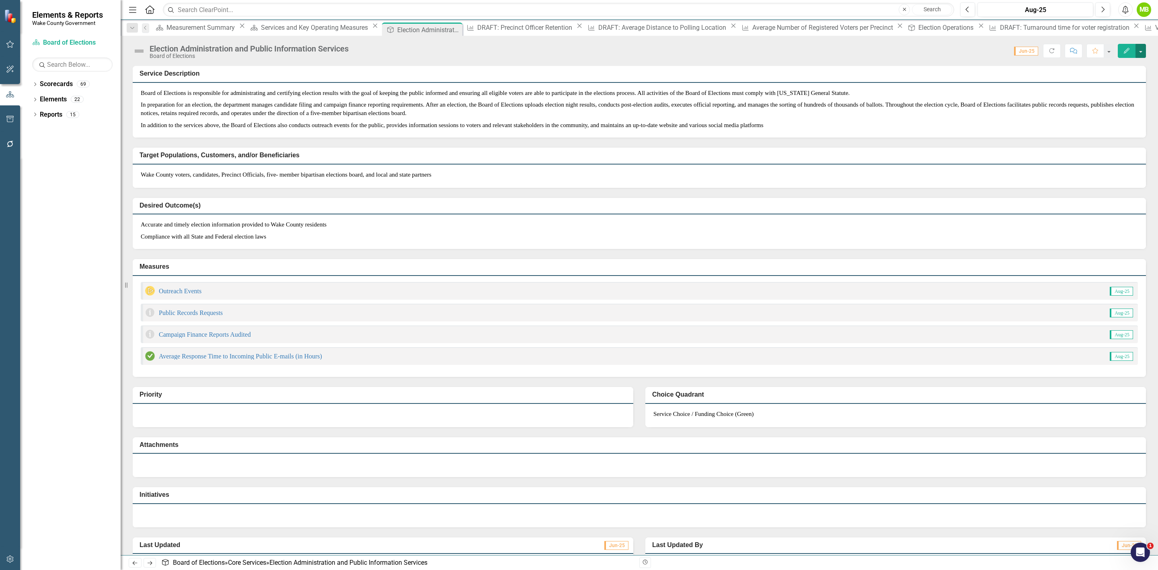
click at [1139, 48] on button "button" at bounding box center [1140, 51] width 10 height 14
click at [1125, 82] on link "Edit Report Edit Layout" at bounding box center [1112, 81] width 67 height 15
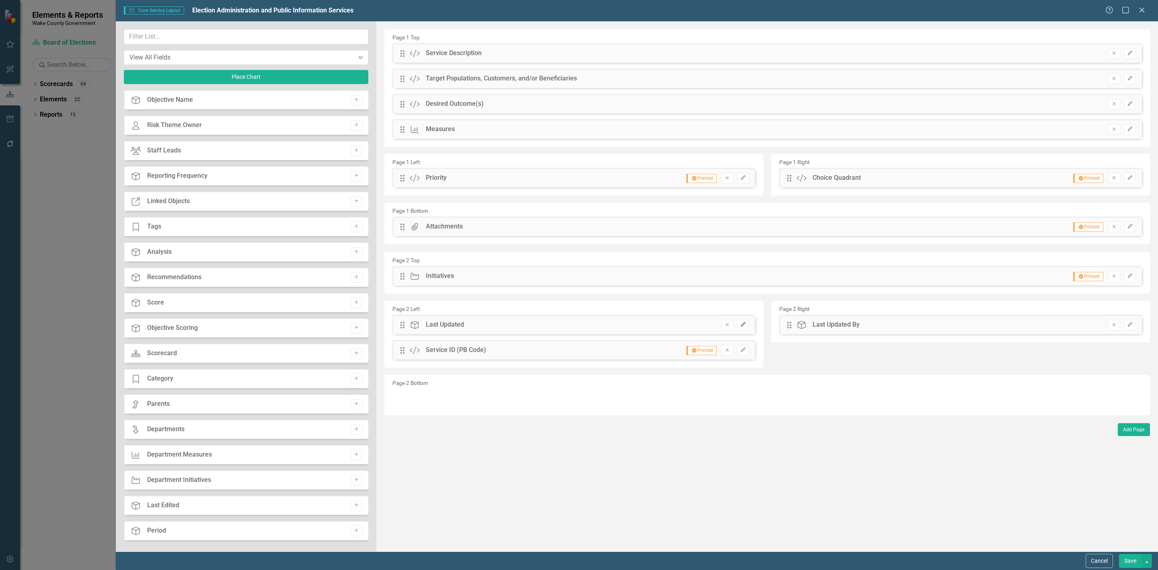
click at [743, 327] on icon "Edit" at bounding box center [743, 324] width 6 height 5
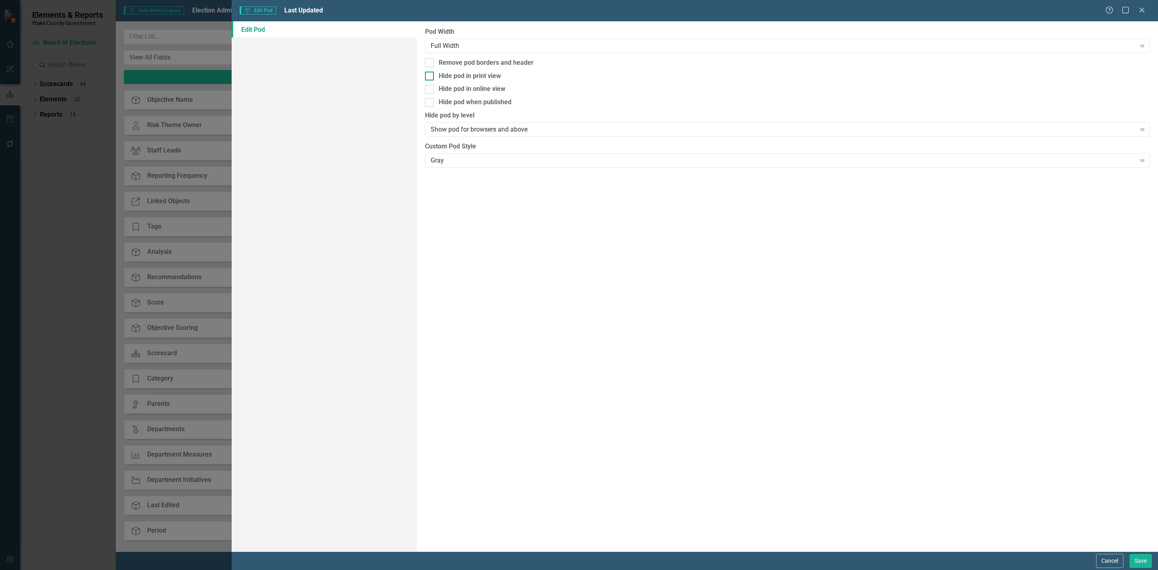
click at [452, 74] on div "Hide pod in print view" at bounding box center [470, 76] width 62 height 9
click at [430, 74] on input "Hide pod in print view" at bounding box center [427, 74] width 5 height 5
checkbox input "true"
drag, startPoint x: 1137, startPoint y: 559, endPoint x: 1133, endPoint y: 559, distance: 4.8
click at [1137, 559] on button "Save" at bounding box center [1140, 561] width 23 height 14
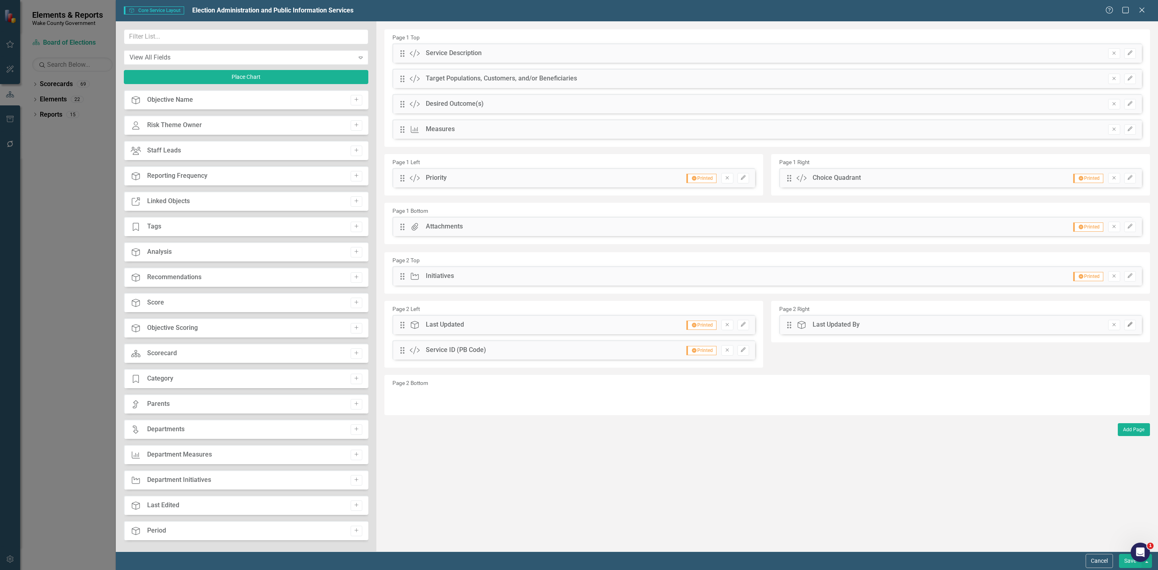
click at [1134, 325] on button "Edit" at bounding box center [1130, 325] width 12 height 10
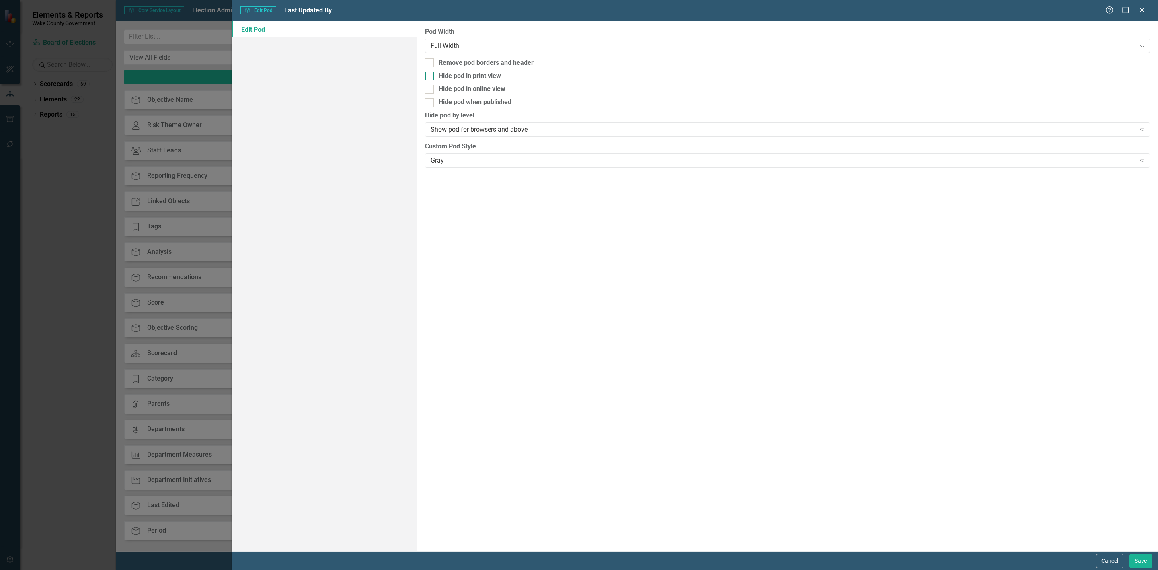
click at [455, 78] on div "Hide pod in print view" at bounding box center [470, 76] width 62 height 9
click at [430, 77] on input "Hide pod in print view" at bounding box center [427, 74] width 5 height 5
checkbox input "true"
click at [1138, 560] on button "Save" at bounding box center [1140, 561] width 23 height 14
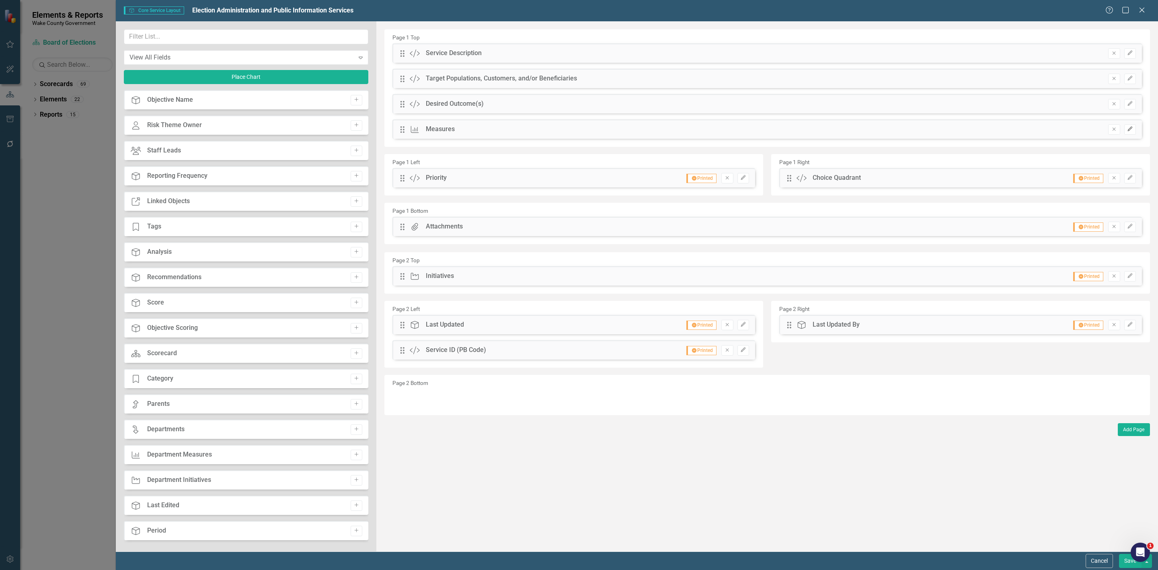
click at [1128, 131] on icon "Edit" at bounding box center [1130, 129] width 6 height 5
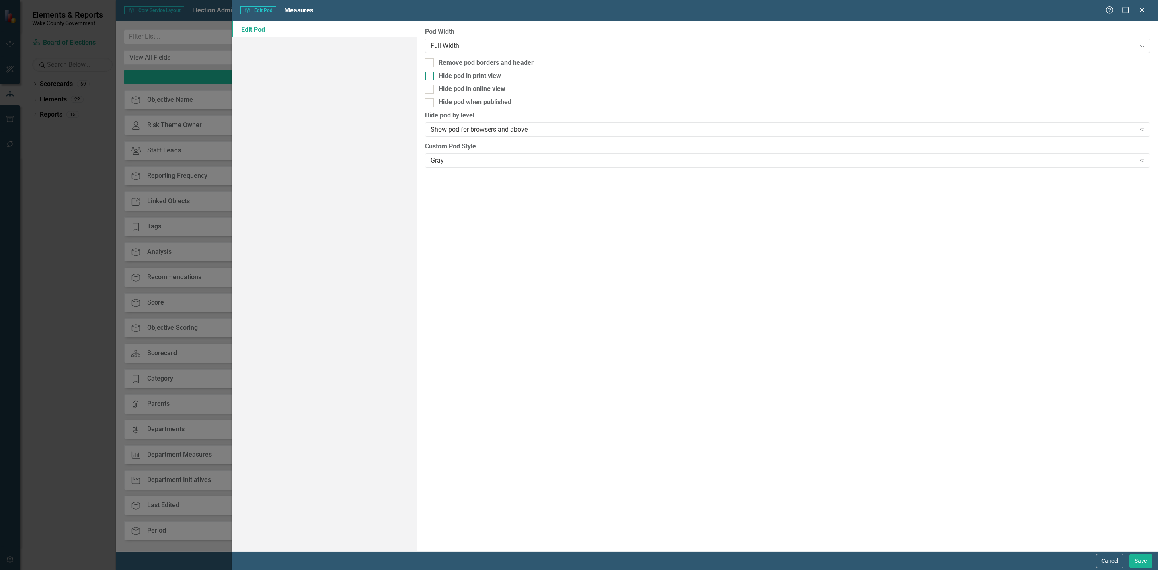
click at [564, 73] on div "Hide pod in print view" at bounding box center [787, 76] width 725 height 9
click at [430, 73] on input "Hide pod in print view" at bounding box center [427, 74] width 5 height 5
checkbox input "true"
drag, startPoint x: 1134, startPoint y: 557, endPoint x: 1137, endPoint y: 561, distance: 4.8
click at [1135, 557] on button "Save" at bounding box center [1140, 561] width 23 height 14
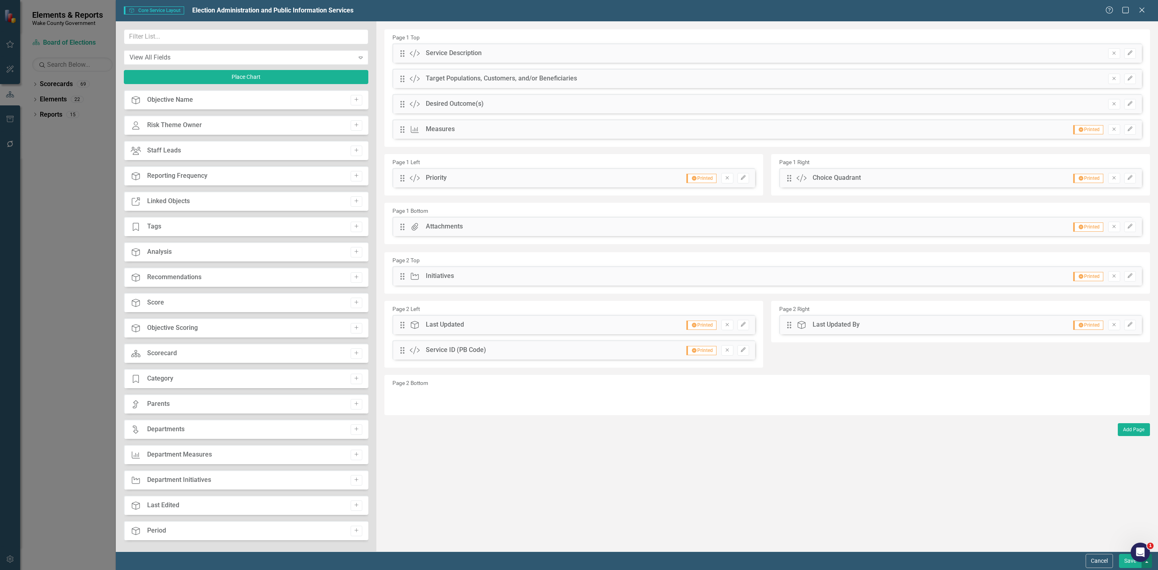
click at [1145, 563] on button "button" at bounding box center [1146, 561] width 10 height 14
click at [1079, 519] on link "Update all Core Services in this Scorecard" at bounding box center [1071, 516] width 160 height 15
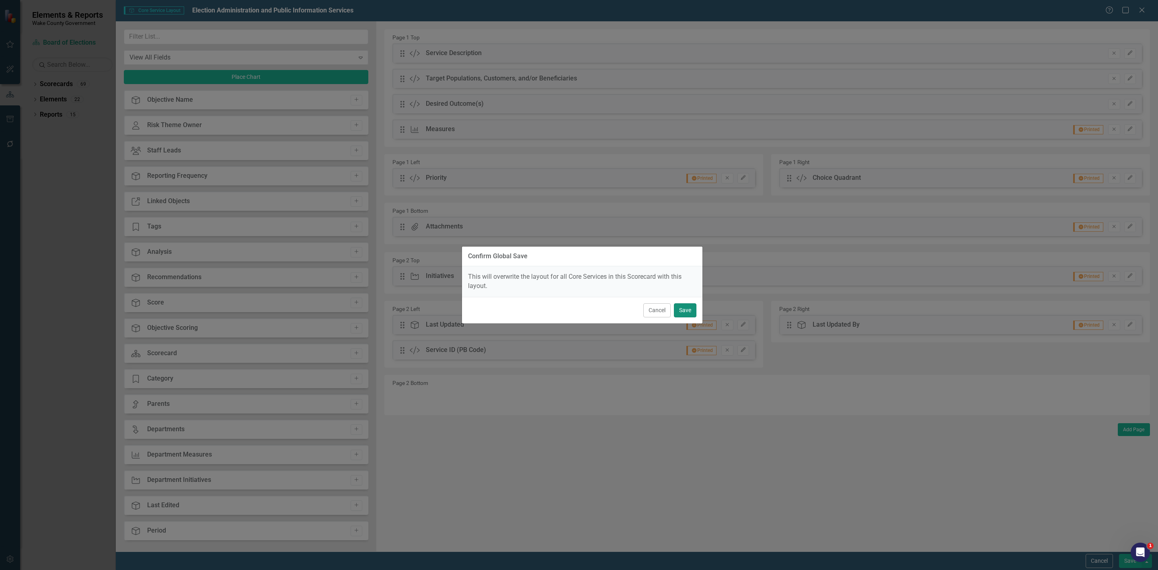
click at [688, 308] on button "Save" at bounding box center [685, 310] width 23 height 14
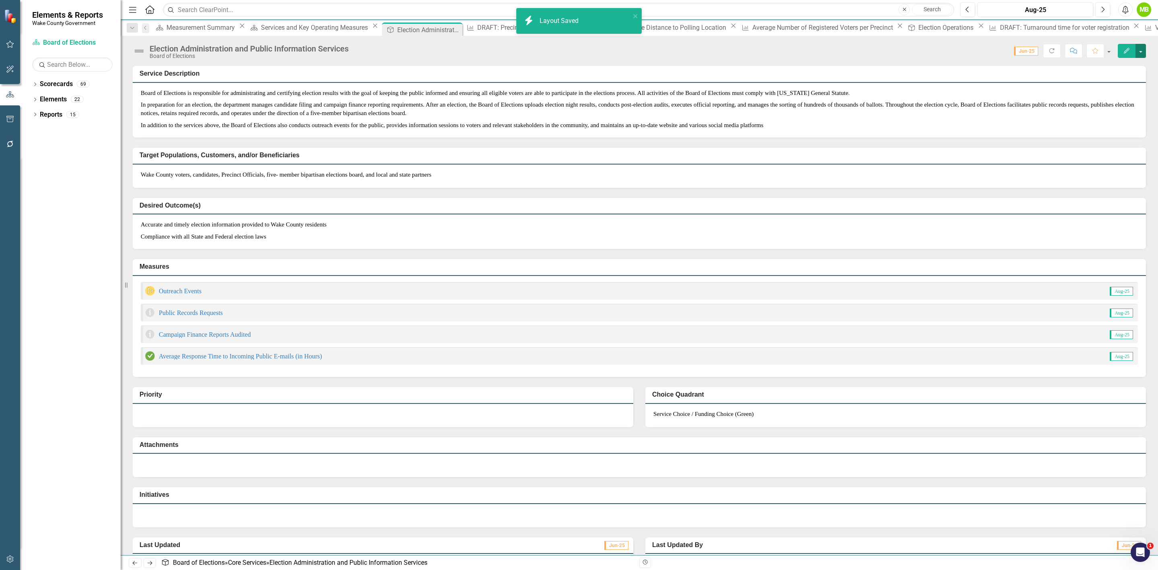
click at [1137, 50] on button "button" at bounding box center [1140, 51] width 10 height 14
click at [1114, 126] on link "PDF Export to PDF" at bounding box center [1112, 128] width 67 height 15
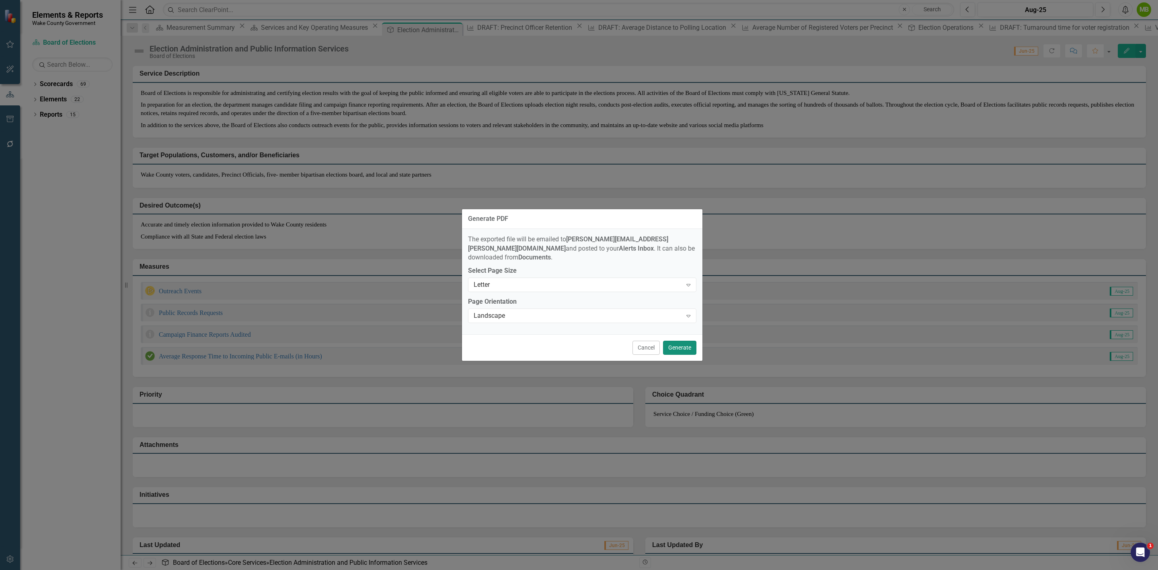
click at [684, 341] on button "Generate" at bounding box center [679, 348] width 33 height 14
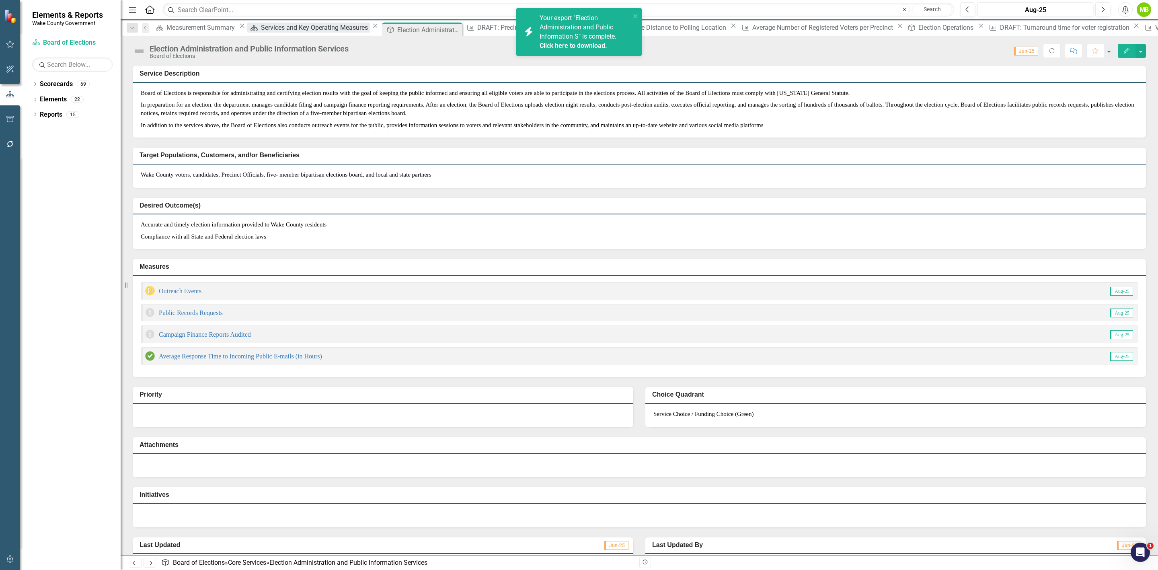
click at [261, 30] on div "Services and Key Operating Measures" at bounding box center [315, 28] width 109 height 10
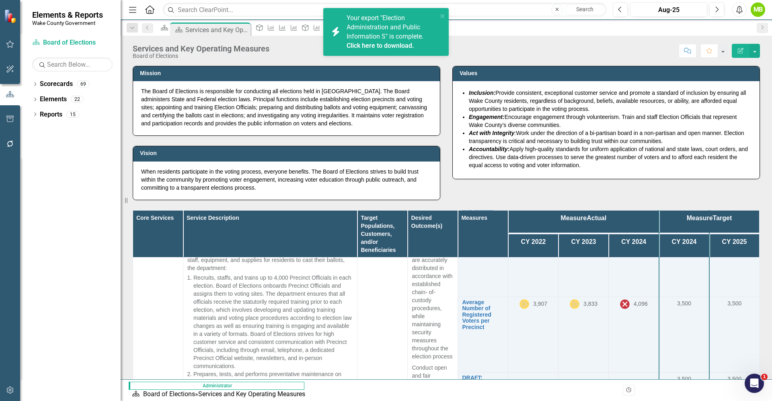
scroll to position [362, 0]
click at [161, 137] on link "Voter Registration and Absentee Services" at bounding box center [167, 121] width 33 height 31
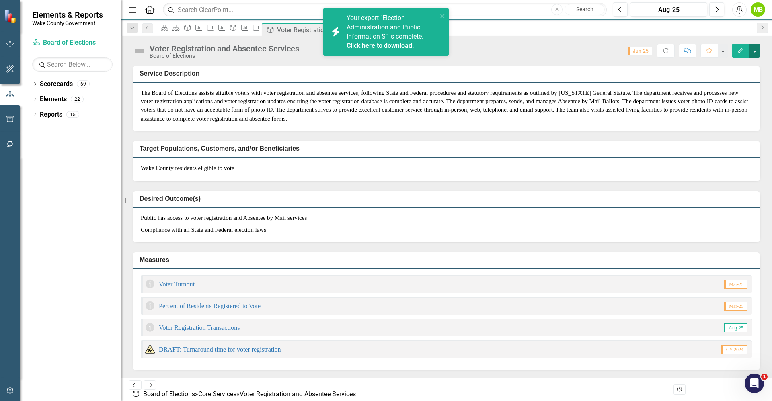
click at [756, 52] on button "button" at bounding box center [754, 51] width 10 height 14
click at [710, 131] on link "PDF Export to PDF" at bounding box center [726, 127] width 67 height 15
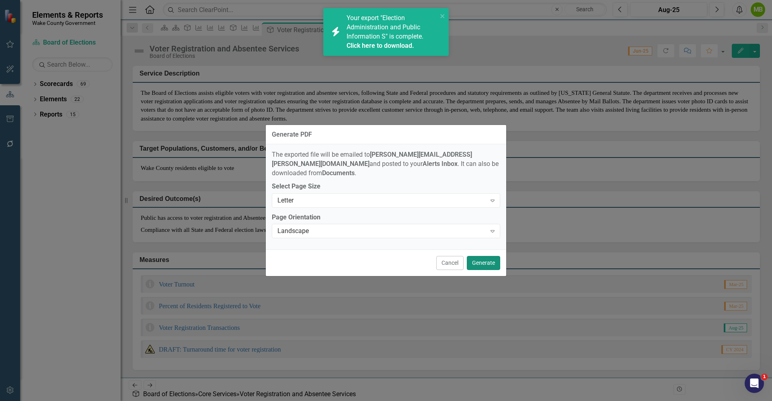
click at [483, 260] on button "Generate" at bounding box center [483, 263] width 33 height 14
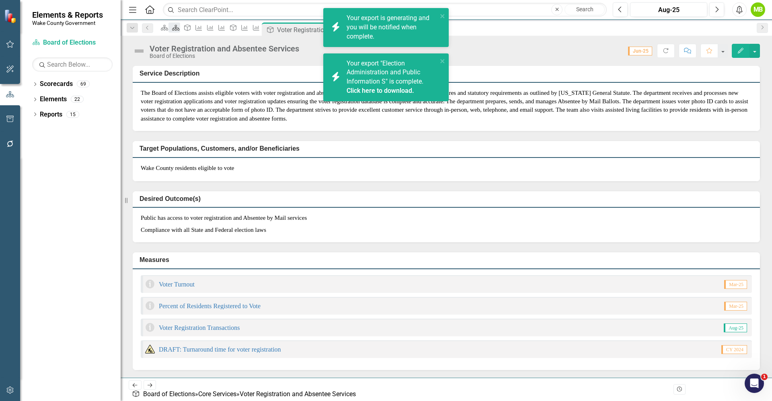
click at [180, 30] on icon at bounding box center [175, 28] width 7 height 6
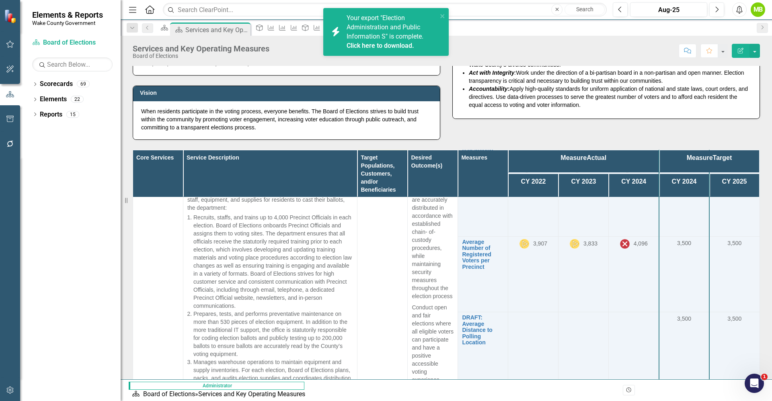
scroll to position [784, 0]
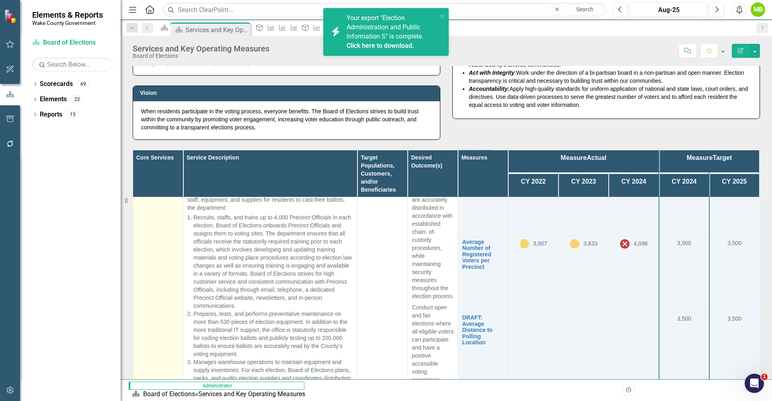
click at [170, 176] on link "Election Operations" at bounding box center [166, 170] width 30 height 12
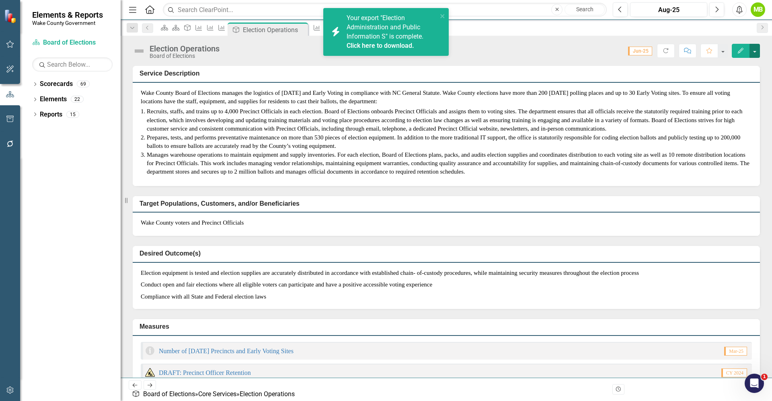
click at [756, 50] on button "button" at bounding box center [754, 51] width 10 height 14
click at [732, 123] on link "PDF Export to PDF" at bounding box center [726, 127] width 67 height 15
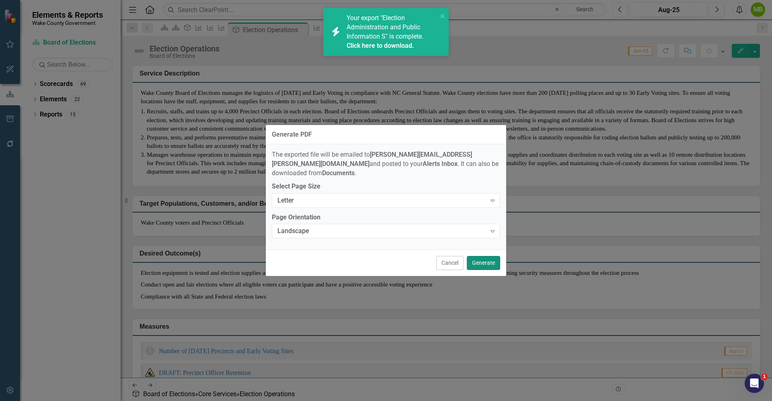
drag, startPoint x: 478, startPoint y: 255, endPoint x: 487, endPoint y: 252, distance: 9.4
click at [479, 256] on button "Generate" at bounding box center [483, 263] width 33 height 14
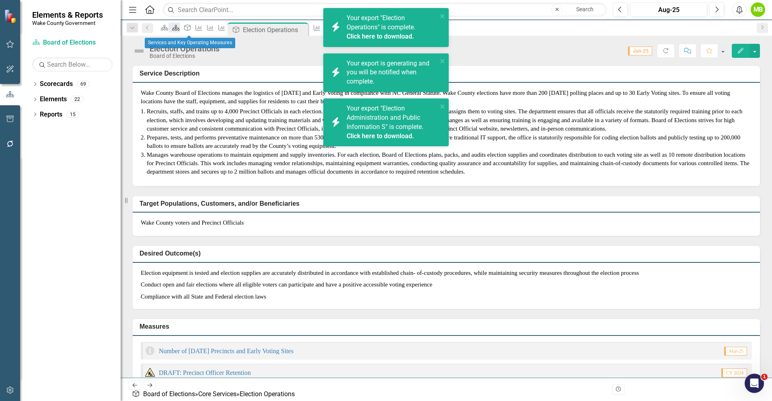
click at [180, 30] on icon at bounding box center [175, 28] width 7 height 6
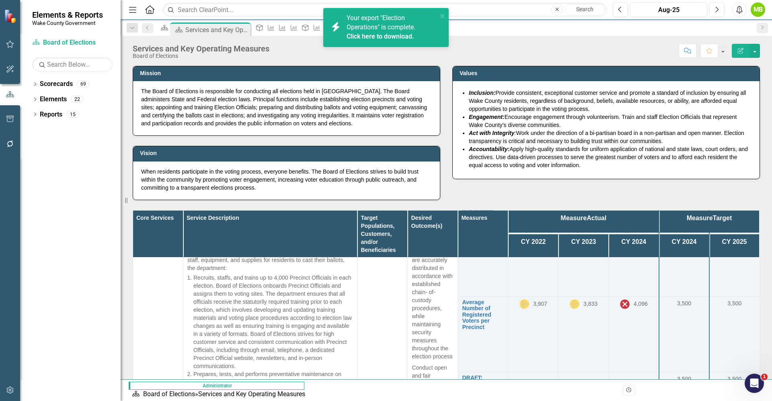
scroll to position [784, 0]
click at [462, 255] on link "Number of [DATE] Precincts and Early Voting Sites" at bounding box center [483, 239] width 42 height 31
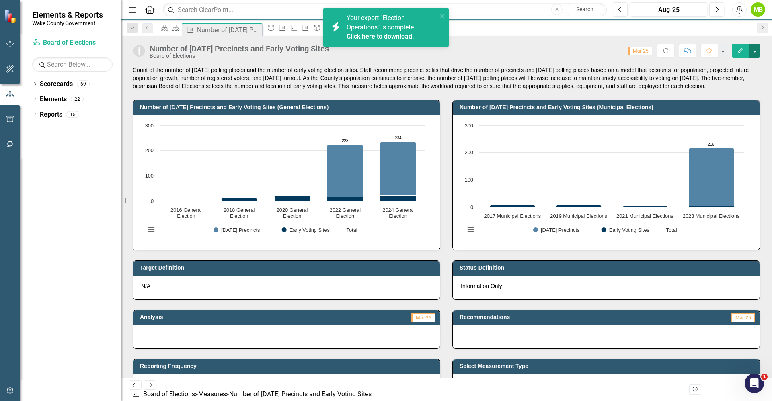
click at [755, 57] on button "button" at bounding box center [754, 51] width 10 height 14
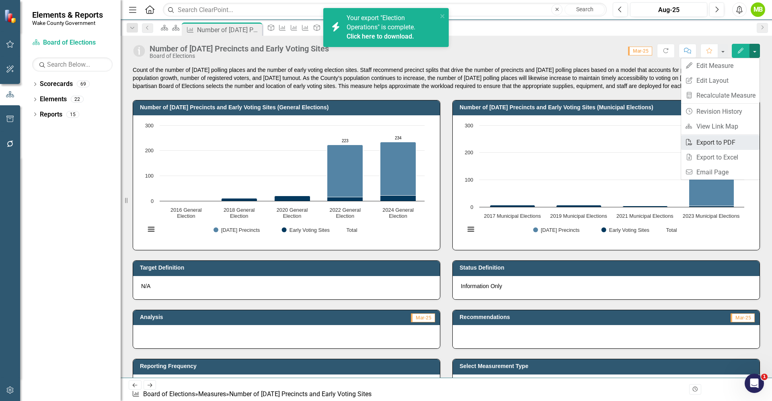
click at [735, 142] on link "PDF Export to PDF" at bounding box center [720, 142] width 78 height 15
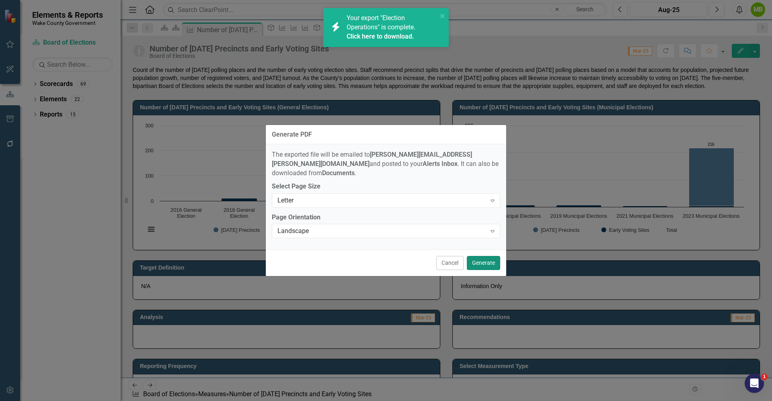
click at [487, 259] on button "Generate" at bounding box center [483, 263] width 33 height 14
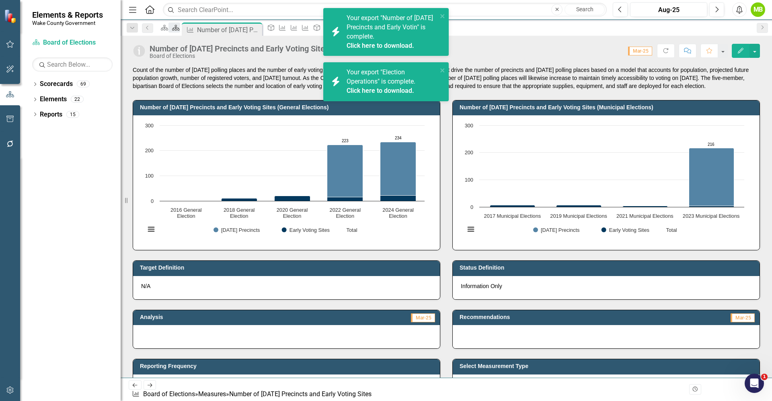
click at [180, 31] on icon "Scorecard" at bounding box center [176, 28] width 8 height 6
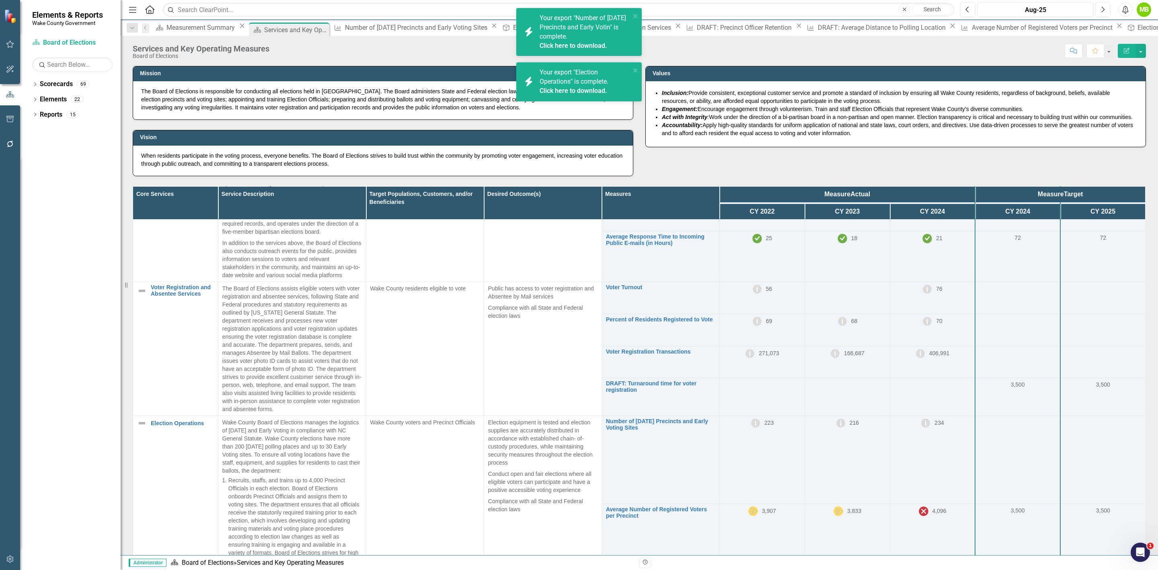
scroll to position [121, 0]
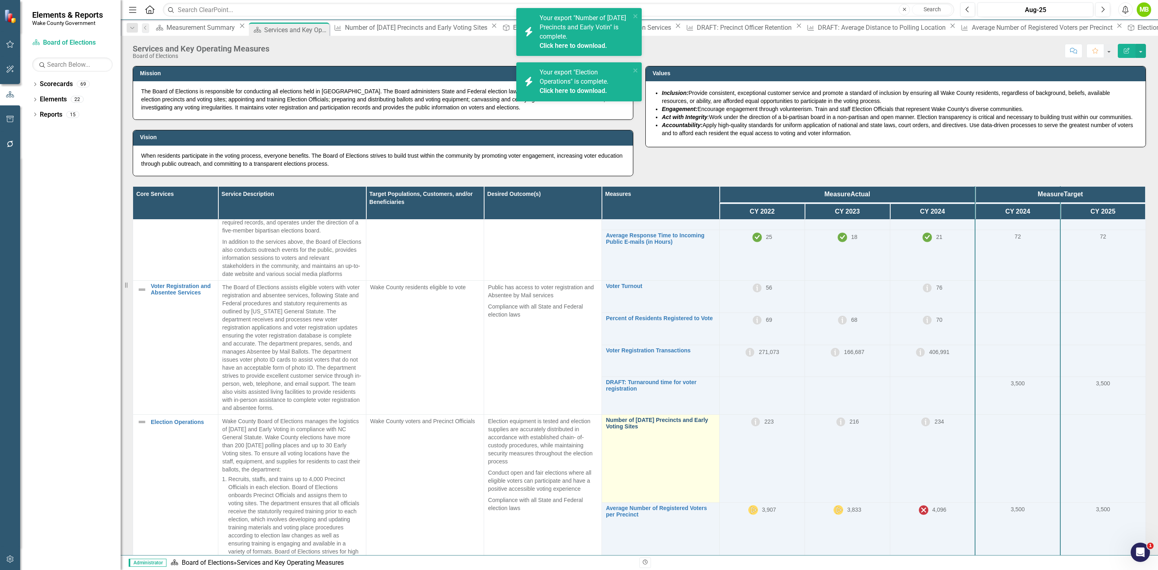
click at [679, 427] on link "Number of [DATE] Precincts and Early Voting Sites" at bounding box center [660, 423] width 109 height 12
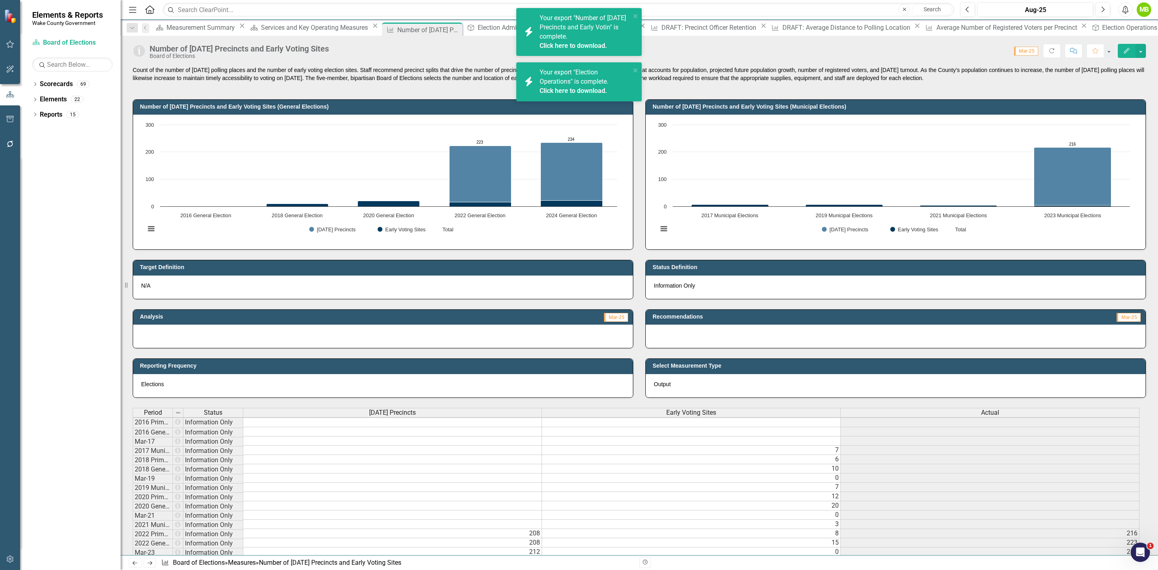
scroll to position [4, 0]
